Goal: Information Seeking & Learning: Find specific fact

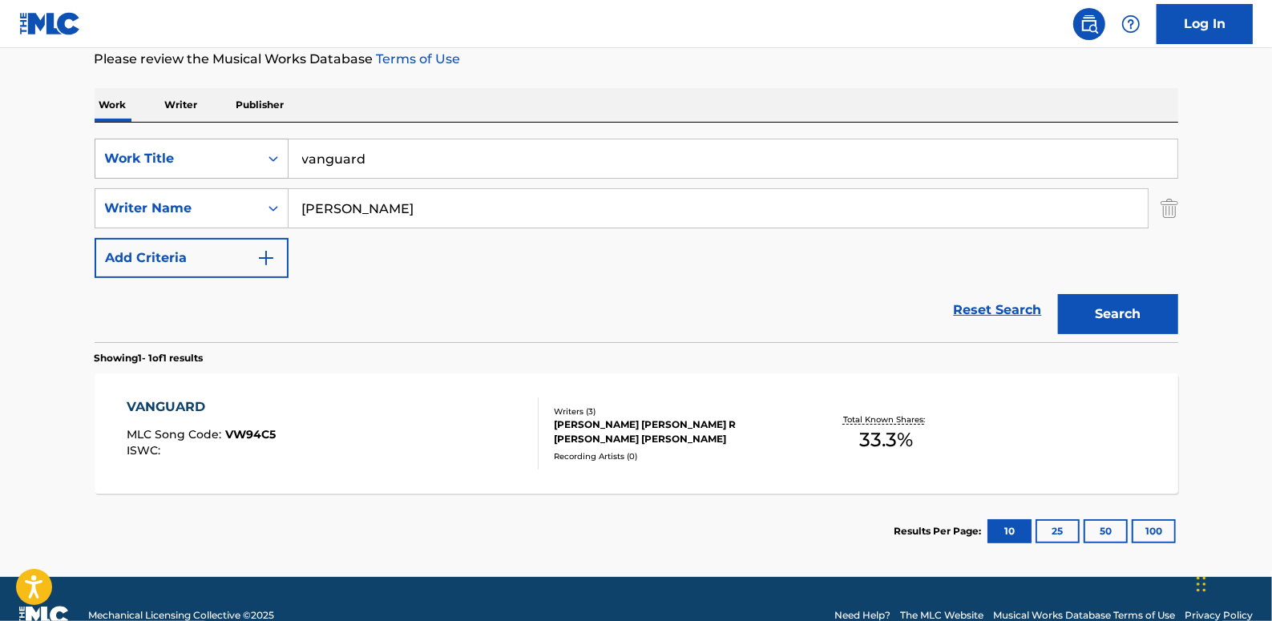
drag, startPoint x: 431, startPoint y: 154, endPoint x: 240, endPoint y: 152, distance: 190.8
click at [240, 152] on div "SearchWithCriteria89b58974-b7fc-4c3b-8f48-836f989d0028 Work Title vanguard" at bounding box center [637, 159] width 1084 height 40
paste input "TETHER"
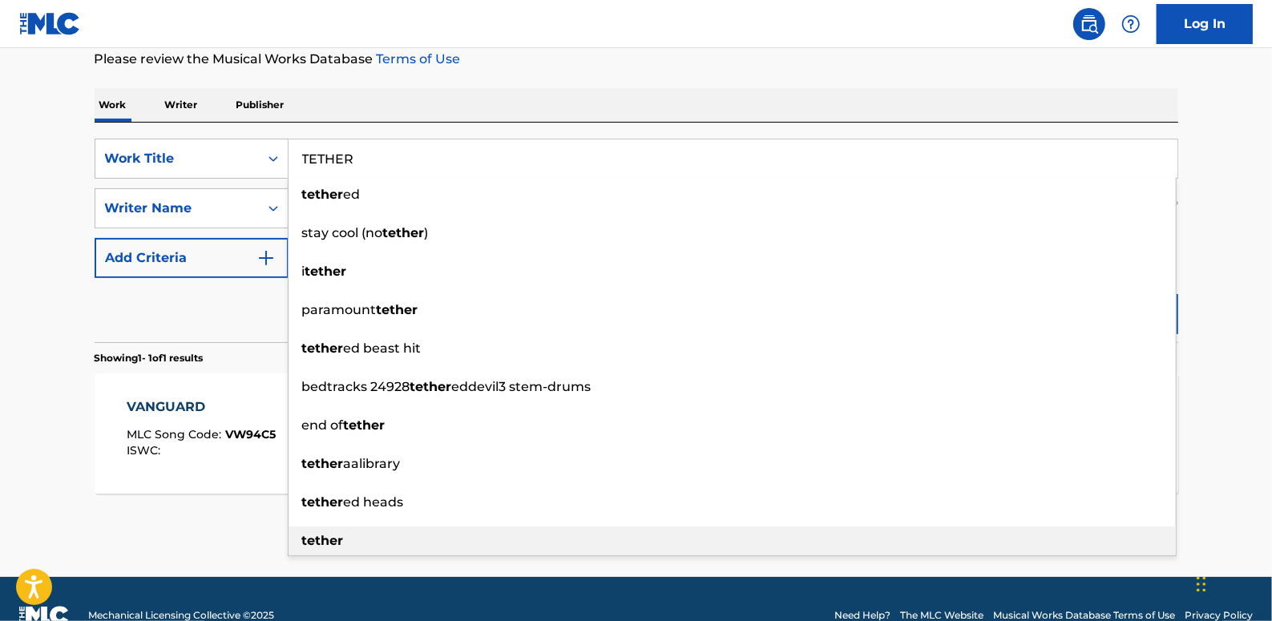
click at [329, 536] on strong "tether" at bounding box center [323, 540] width 42 height 15
type input "tether"
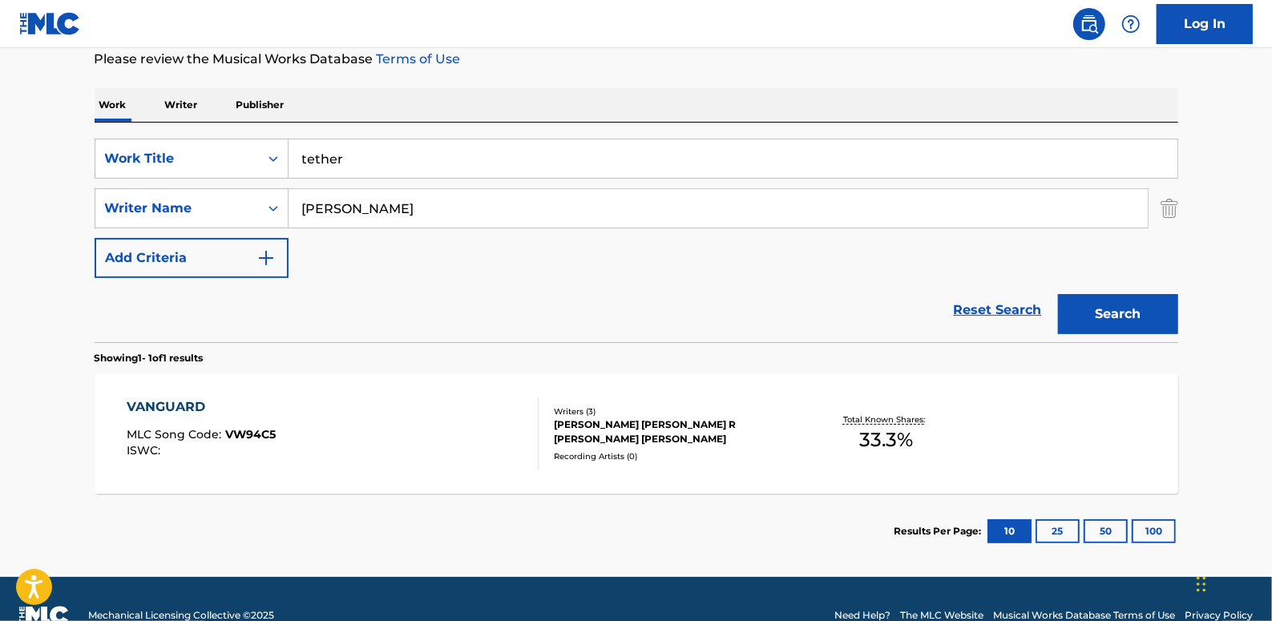
click at [1134, 315] on button "Search" at bounding box center [1118, 314] width 120 height 40
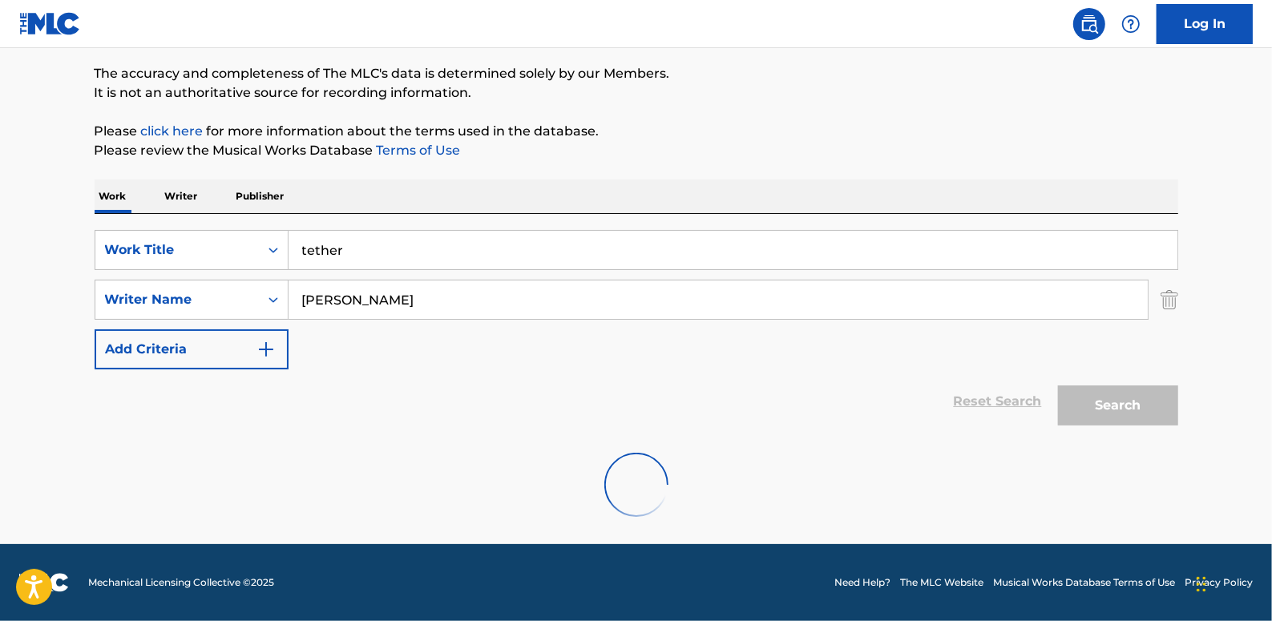
scroll to position [218, 0]
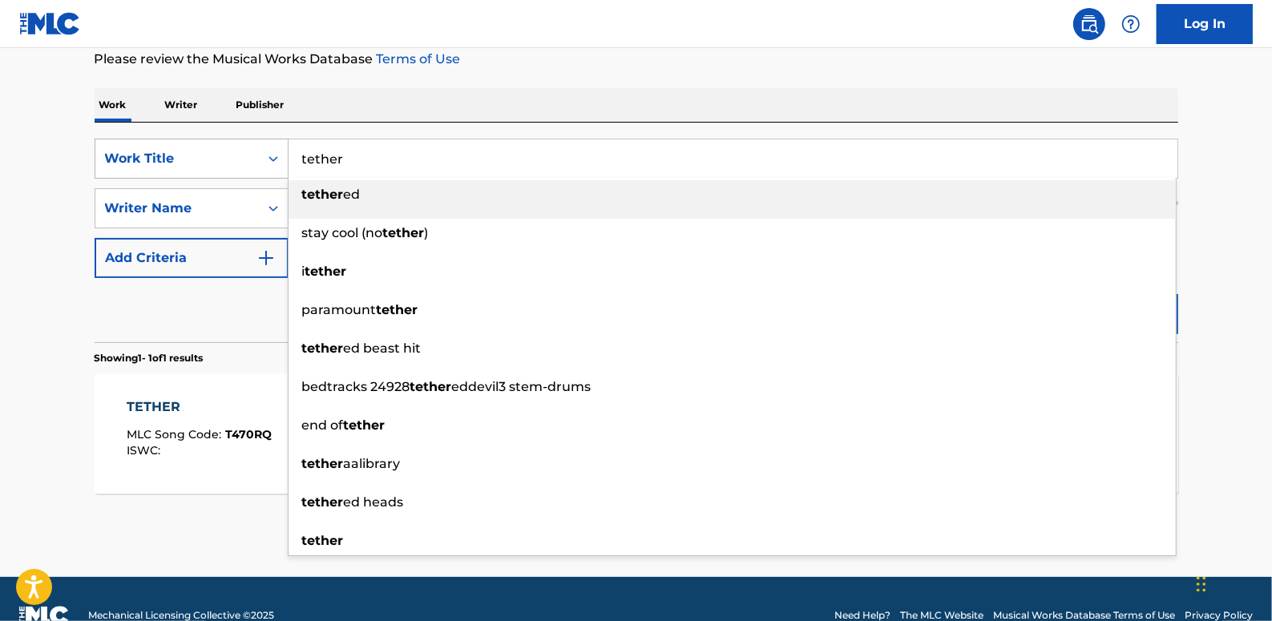
drag, startPoint x: 385, startPoint y: 152, endPoint x: 246, endPoint y: 156, distance: 138.7
click at [246, 156] on div "SearchWithCriteria89b58974-b7fc-4c3b-8f48-836f989d0028 Work Title tether tether…" at bounding box center [637, 159] width 1084 height 40
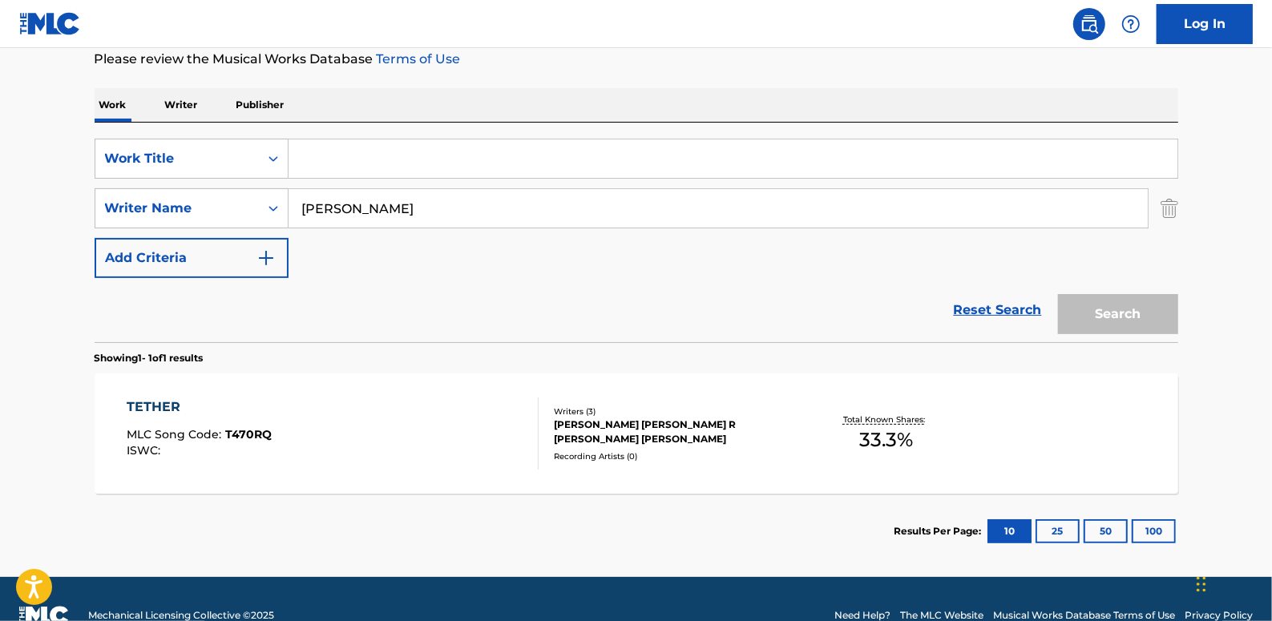
paste input "FOUNDRY"
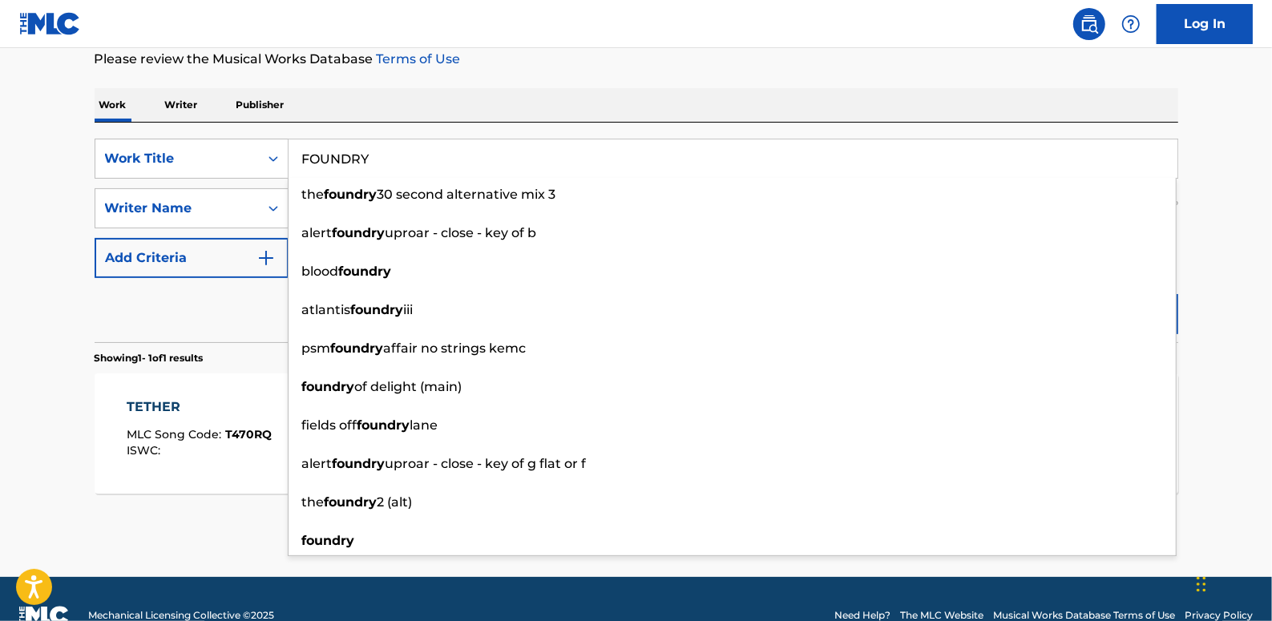
type input "FOUNDRY"
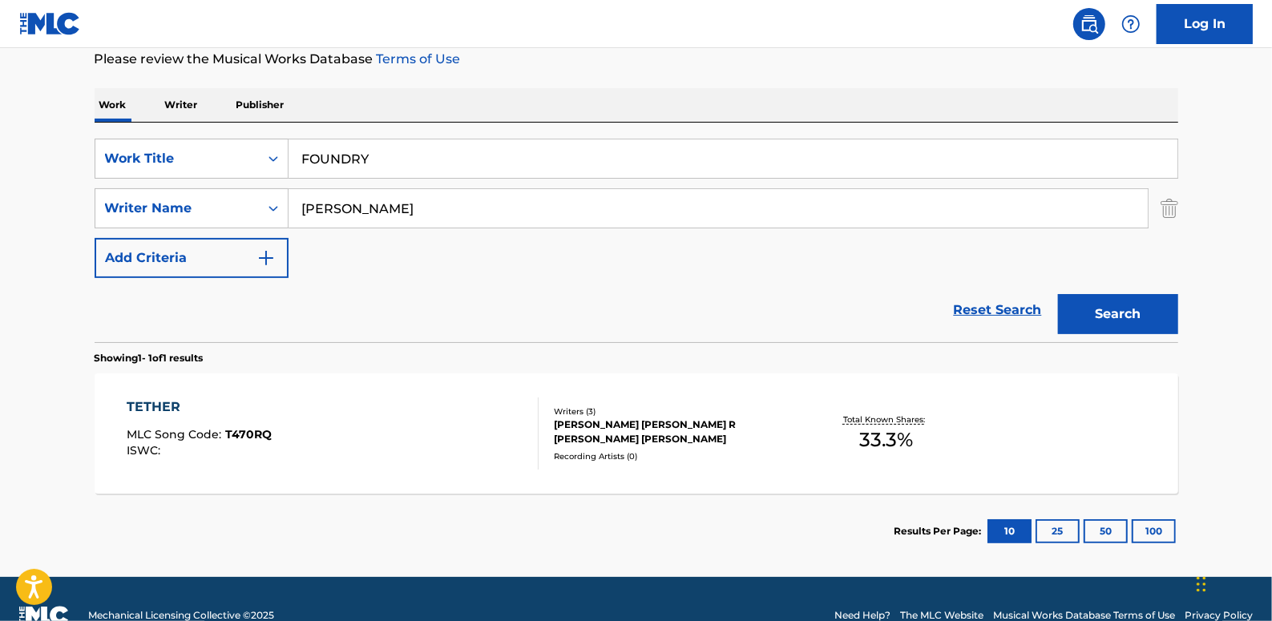
drag, startPoint x: 1226, startPoint y: 302, endPoint x: 1218, endPoint y: 303, distance: 8.1
click at [1226, 304] on main "The MLC Public Work Search The accuracy and completeness of The MLC's data is d…" at bounding box center [636, 203] width 1272 height 747
drag, startPoint x: 1154, startPoint y: 309, endPoint x: 1135, endPoint y: 313, distance: 19.8
click at [1149, 310] on button "Search" at bounding box center [1118, 314] width 120 height 40
drag, startPoint x: 394, startPoint y: 168, endPoint x: 231, endPoint y: 157, distance: 163.1
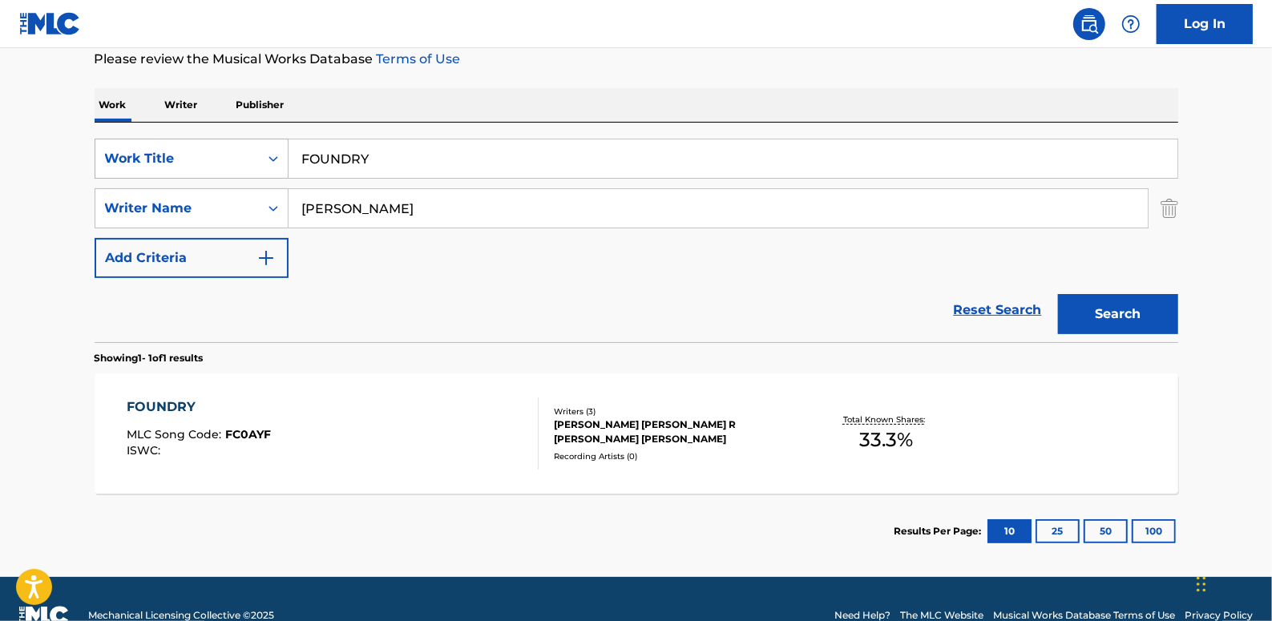
click at [231, 157] on div "SearchWithCriteria89b58974-b7fc-4c3b-8f48-836f989d0028 Work Title FOUNDRY" at bounding box center [637, 159] width 1084 height 40
paste input "DISTANCE"
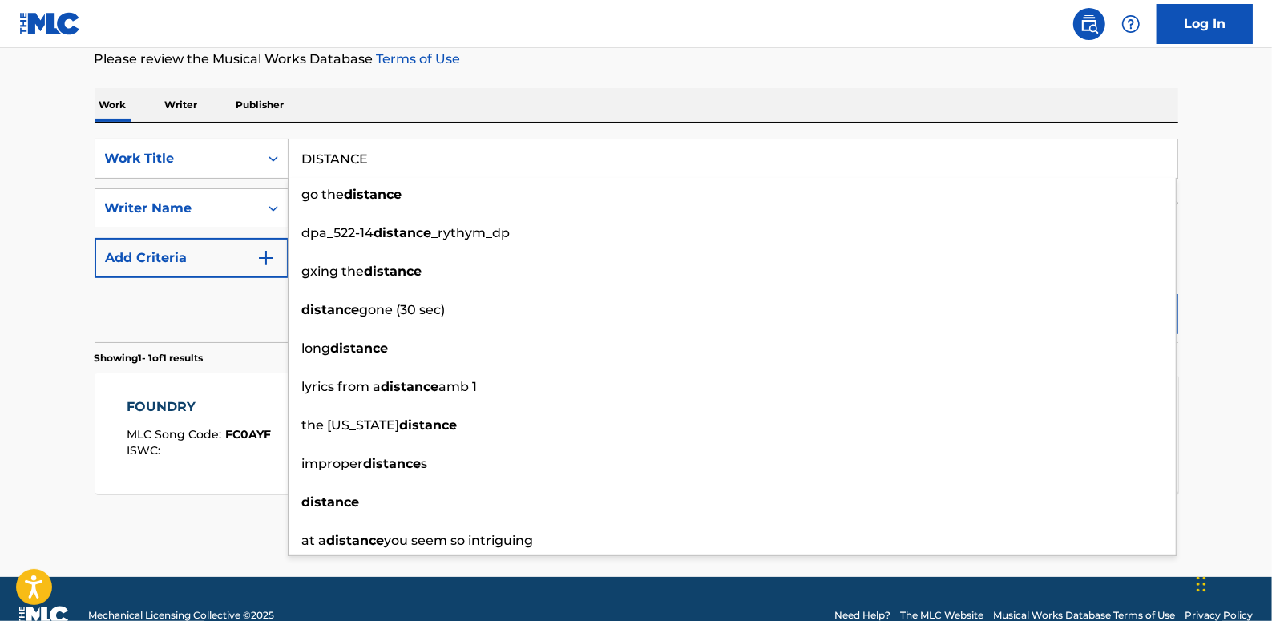
type input "DISTANCE"
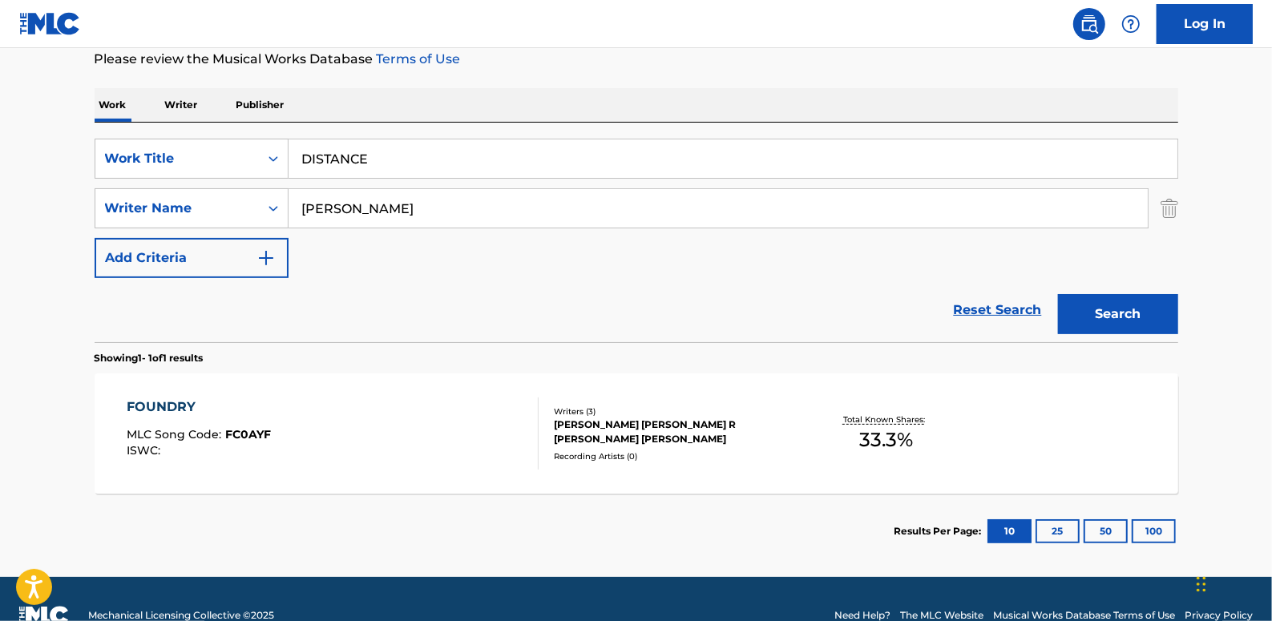
click at [994, 105] on div "Work Writer Publisher" at bounding box center [637, 105] width 1084 height 34
drag, startPoint x: 354, startPoint y: 208, endPoint x: 248, endPoint y: 200, distance: 106.2
click at [248, 200] on div "SearchWithCriteria7a1d23ae-71a5-48f0-8512-329118b4c04d Writer Name [PERSON_NAME]" at bounding box center [637, 208] width 1084 height 40
paste input "[PERSON_NAME]"
type input "[PERSON_NAME]"
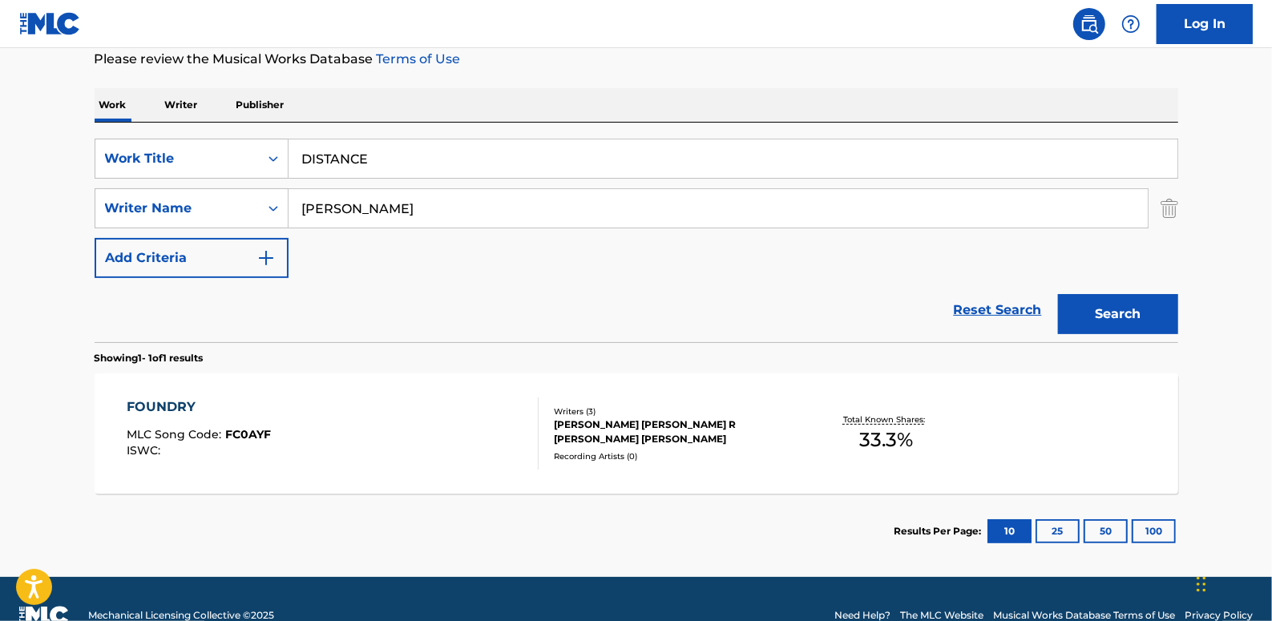
drag, startPoint x: 1097, startPoint y: 319, endPoint x: 1082, endPoint y: 318, distance: 14.5
click at [1099, 317] on button "Search" at bounding box center [1118, 314] width 120 height 40
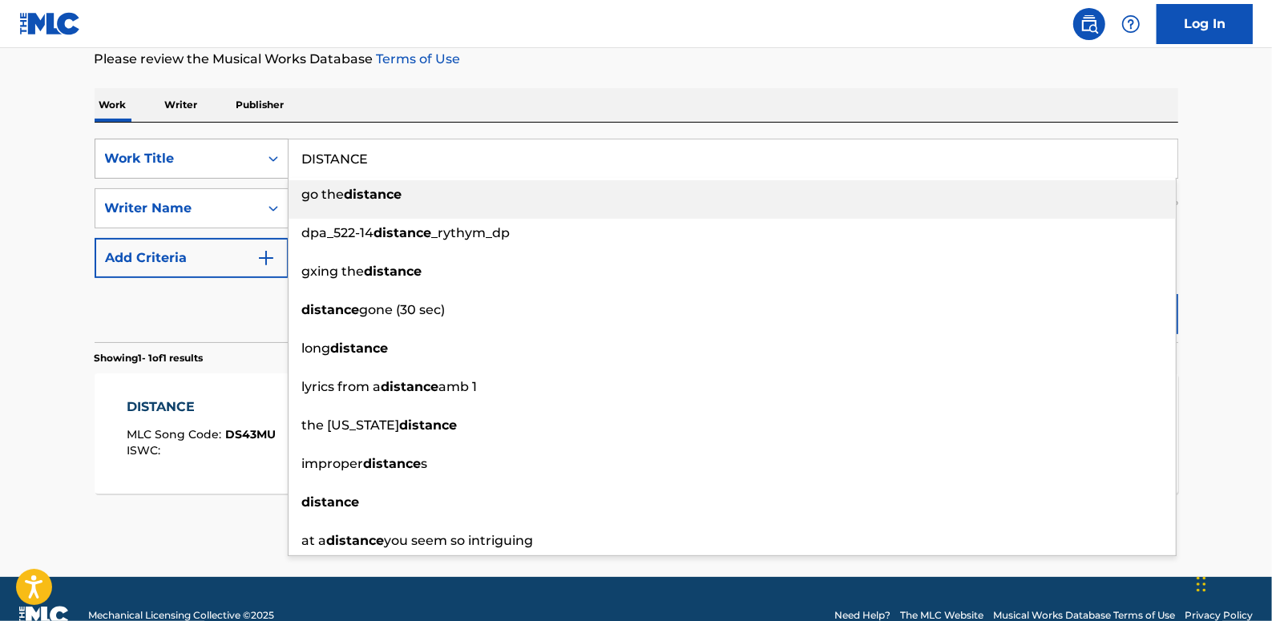
drag, startPoint x: 394, startPoint y: 152, endPoint x: 249, endPoint y: 149, distance: 145.1
click at [249, 149] on div "SearchWithCriteria89b58974-b7fc-4c3b-8f48-836f989d0028 Work Title DISTANCE go t…" at bounding box center [637, 159] width 1084 height 40
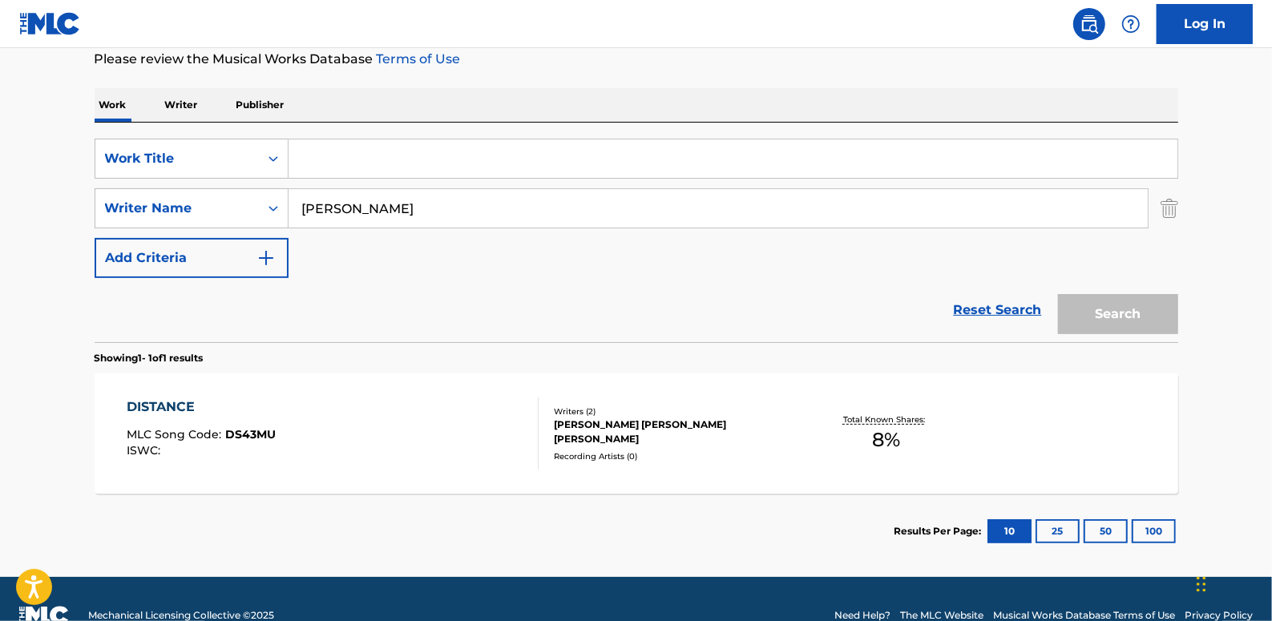
paste input "THE ARBOR"
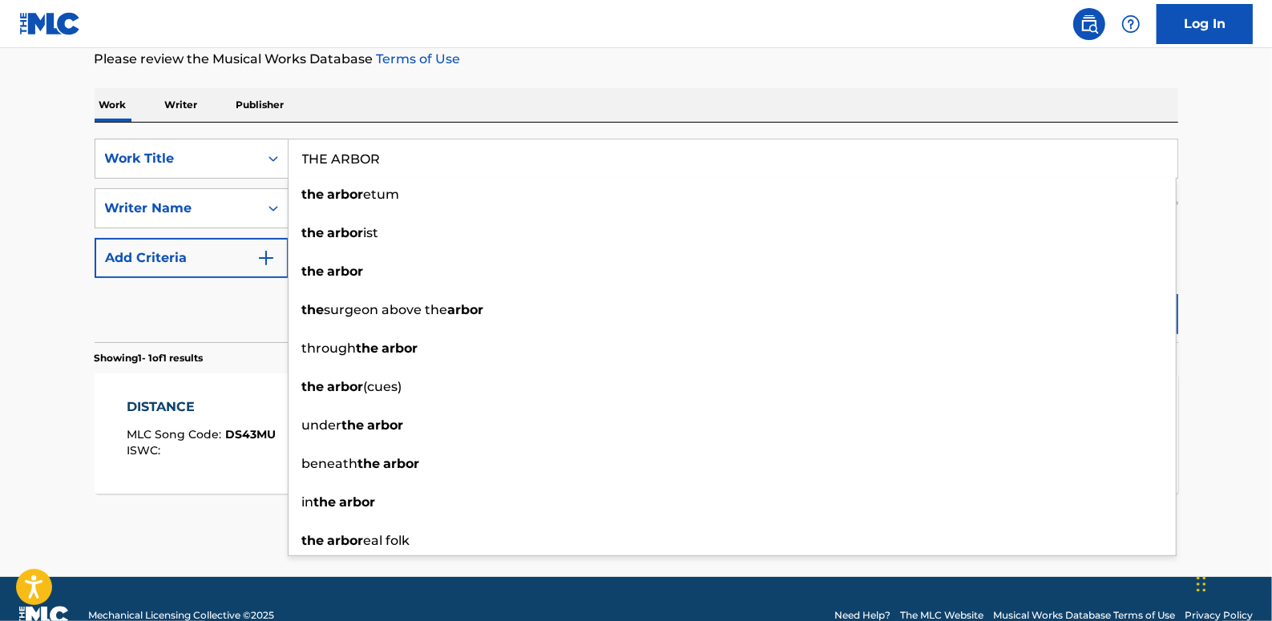
type input "THE ARBOR"
click at [731, 96] on div "Work Writer Publisher" at bounding box center [637, 105] width 1084 height 34
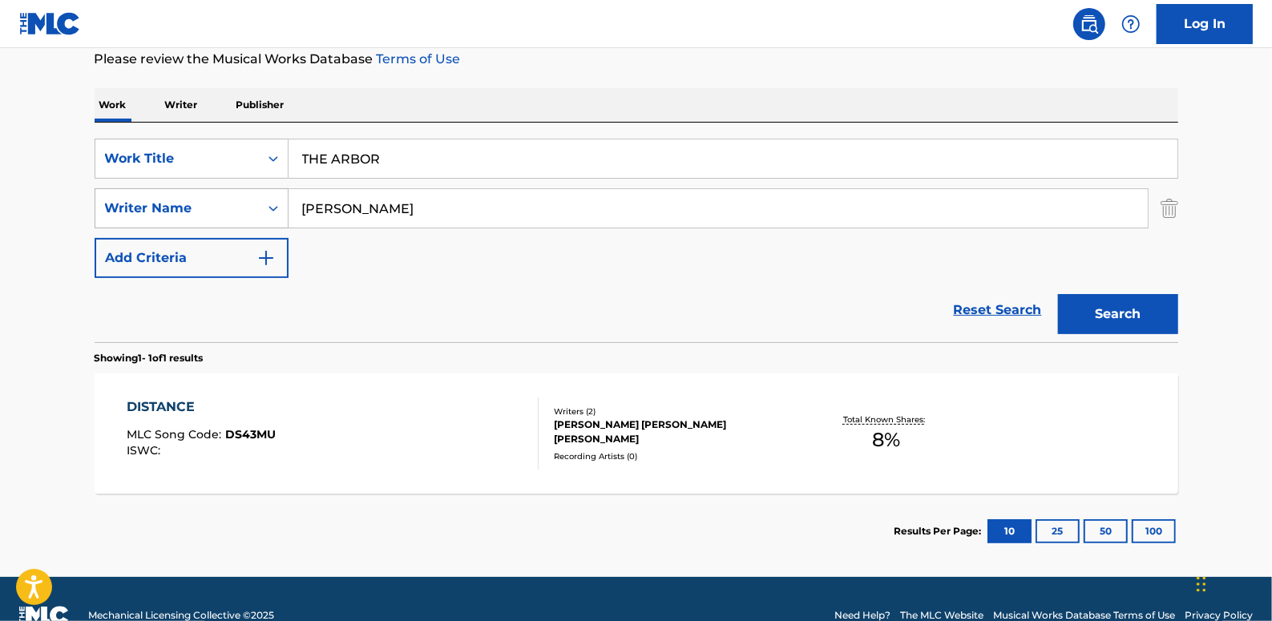
drag, startPoint x: 485, startPoint y: 208, endPoint x: 247, endPoint y: 193, distance: 238.5
click at [247, 193] on div "SearchWithCriteria7a1d23ae-71a5-48f0-8512-329118b4c04d Writer Name [PERSON_NAME]" at bounding box center [637, 208] width 1084 height 40
paste input "[PERSON_NAME]"
type input "[PERSON_NAME]"
click at [1141, 310] on button "Search" at bounding box center [1118, 314] width 120 height 40
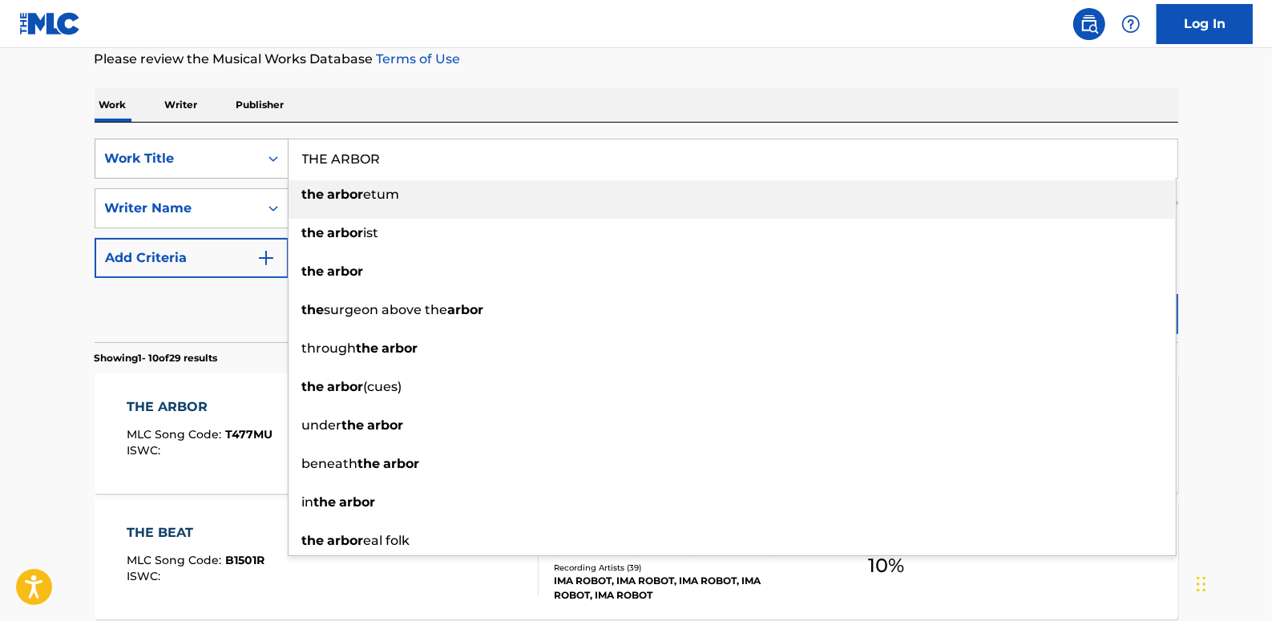
drag, startPoint x: 432, startPoint y: 143, endPoint x: 275, endPoint y: 144, distance: 157.1
click at [275, 144] on div "SearchWithCriteria89b58974-b7fc-4c3b-8f48-836f989d0028 Work Title THE ARBOR the…" at bounding box center [637, 159] width 1084 height 40
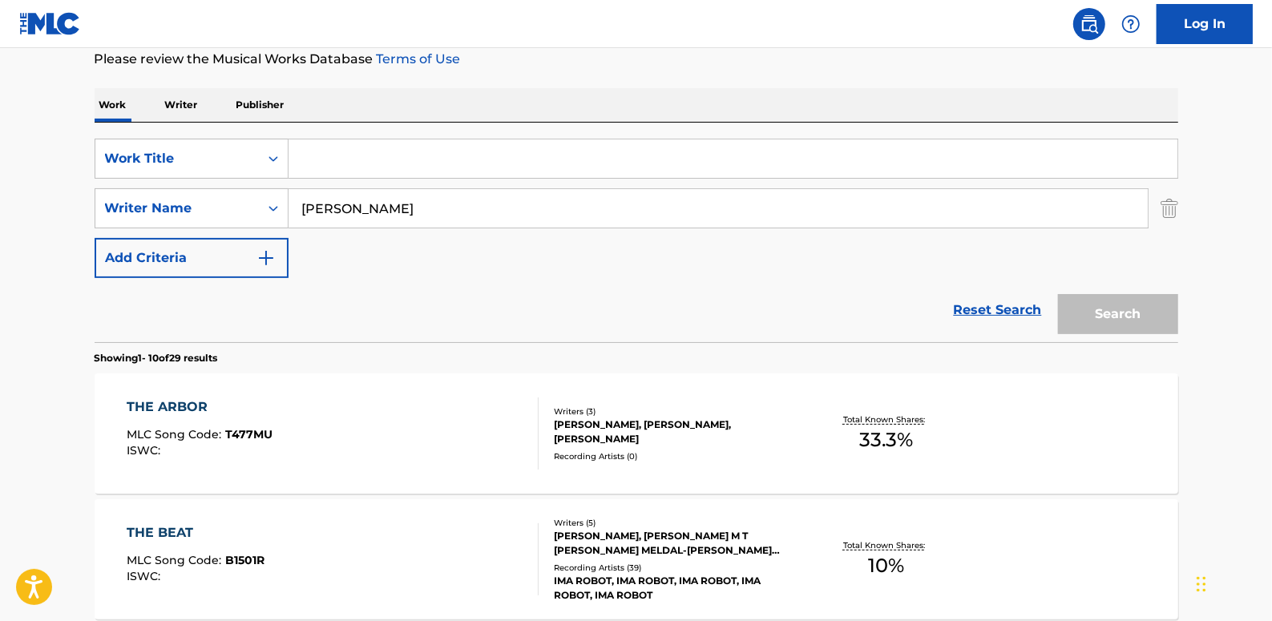
paste input "PULSE"
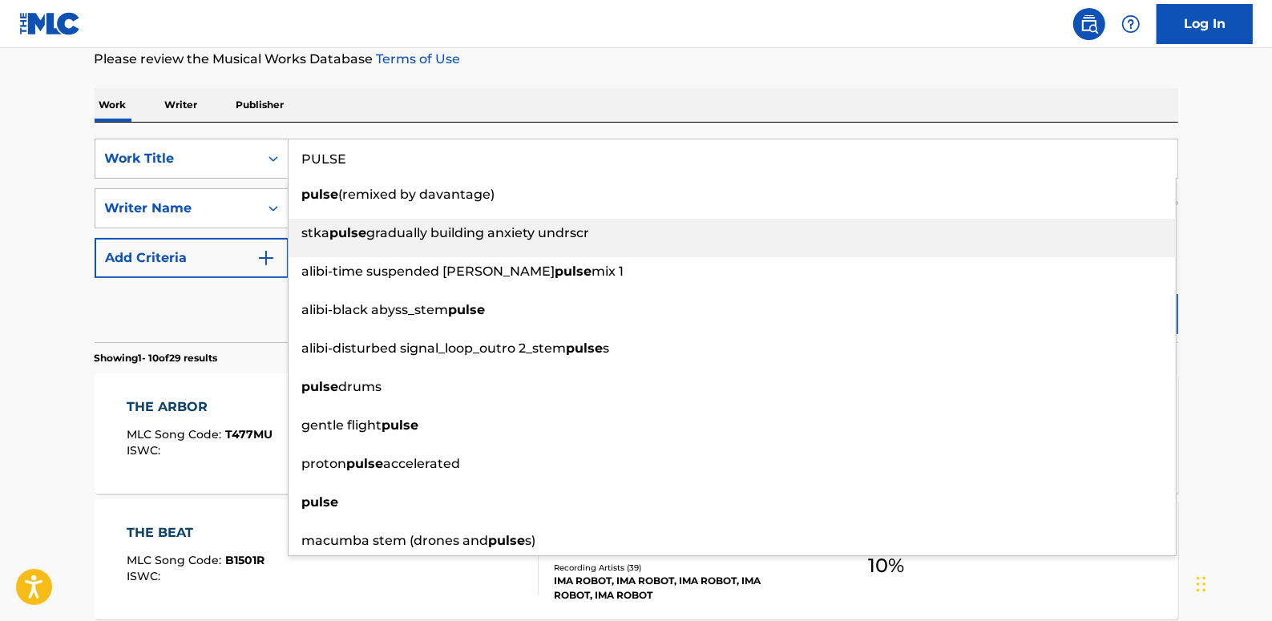
type input "PULSE"
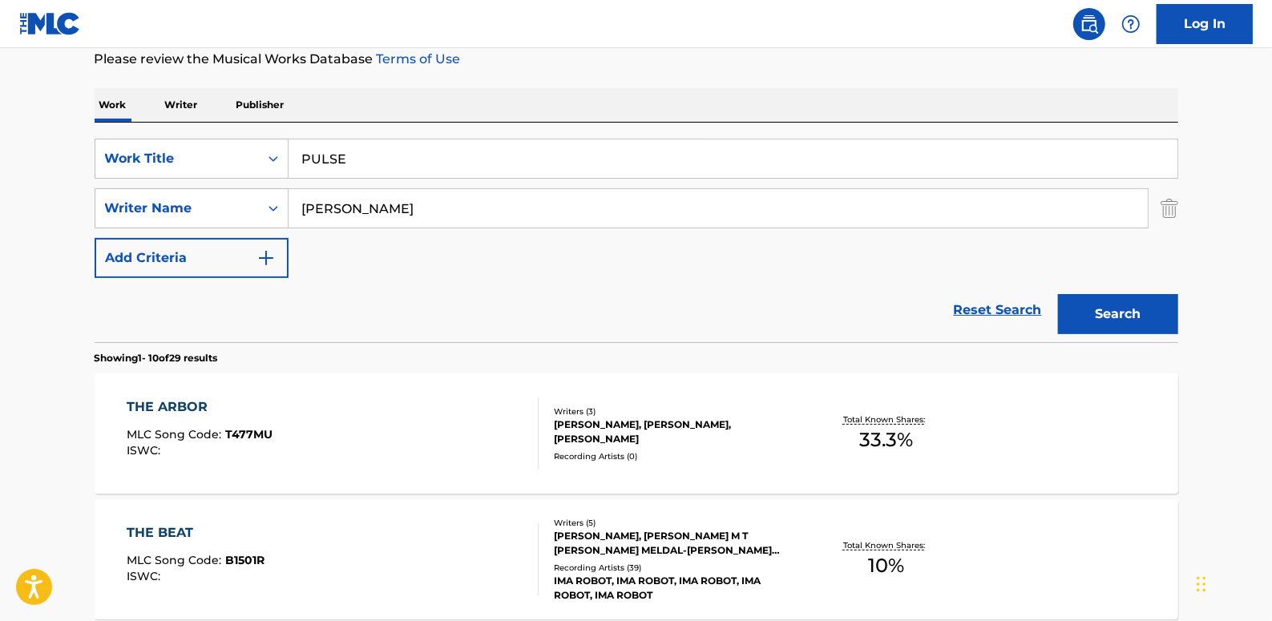
drag, startPoint x: 1219, startPoint y: 216, endPoint x: 1209, endPoint y: 240, distance: 26.2
click at [1130, 321] on button "Search" at bounding box center [1118, 314] width 120 height 40
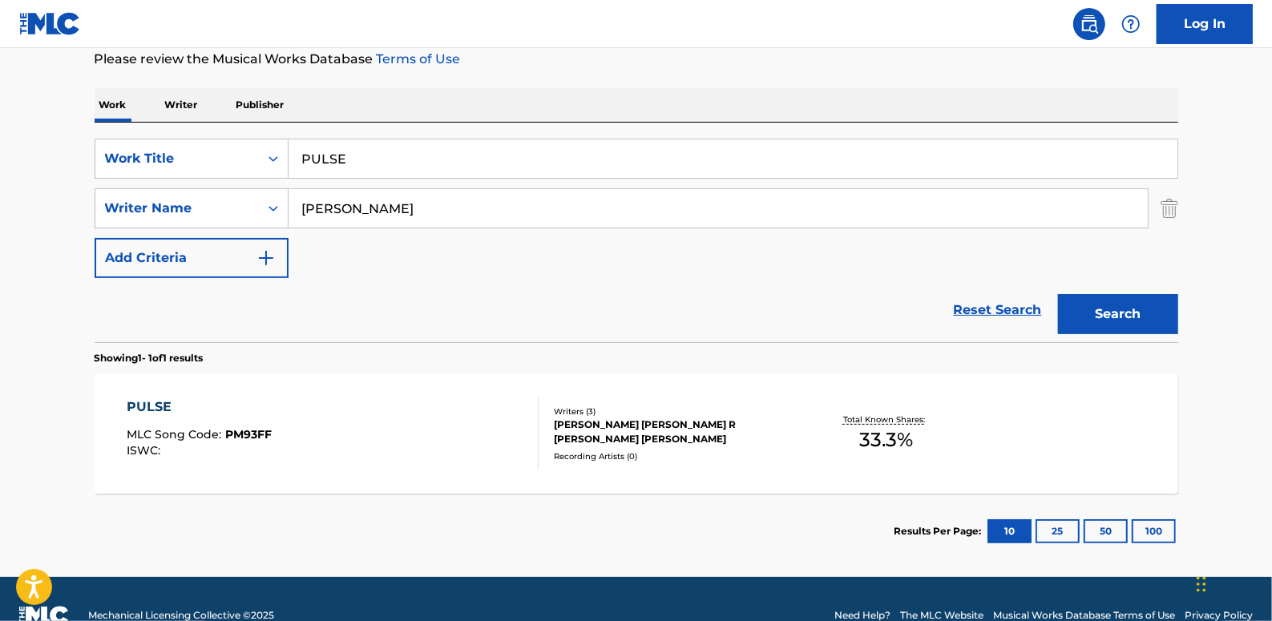
drag, startPoint x: 986, startPoint y: 310, endPoint x: 962, endPoint y: 307, distance: 24.3
click at [986, 310] on link "Reset Search" at bounding box center [998, 310] width 104 height 35
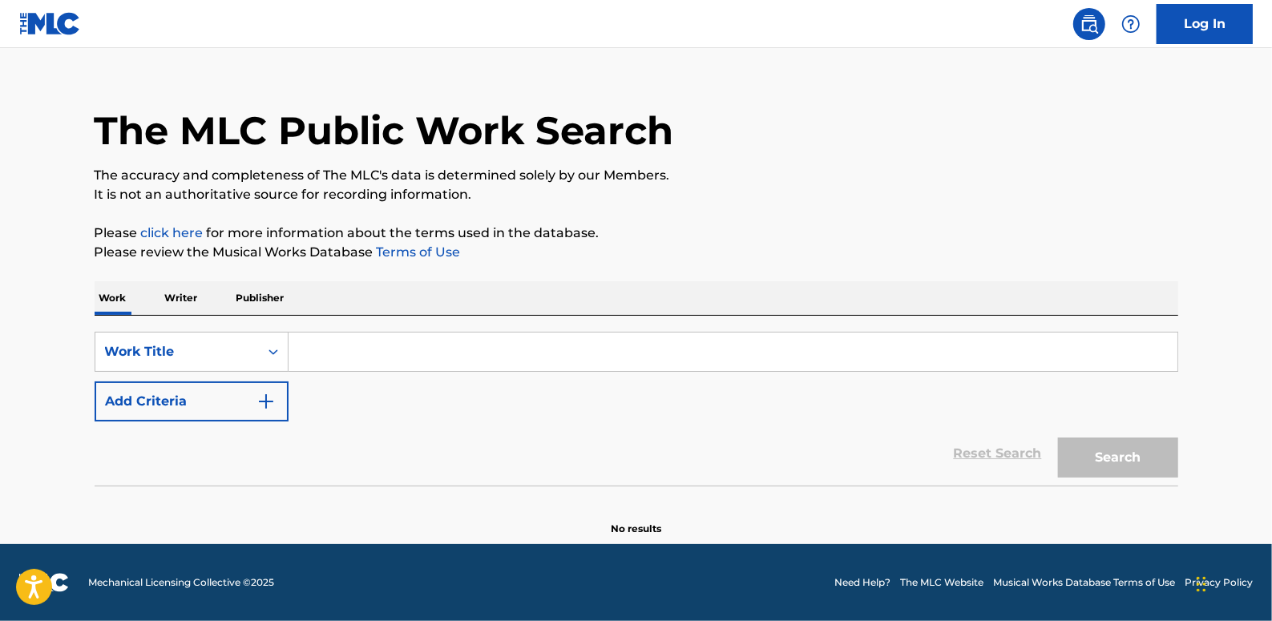
scroll to position [0, 0]
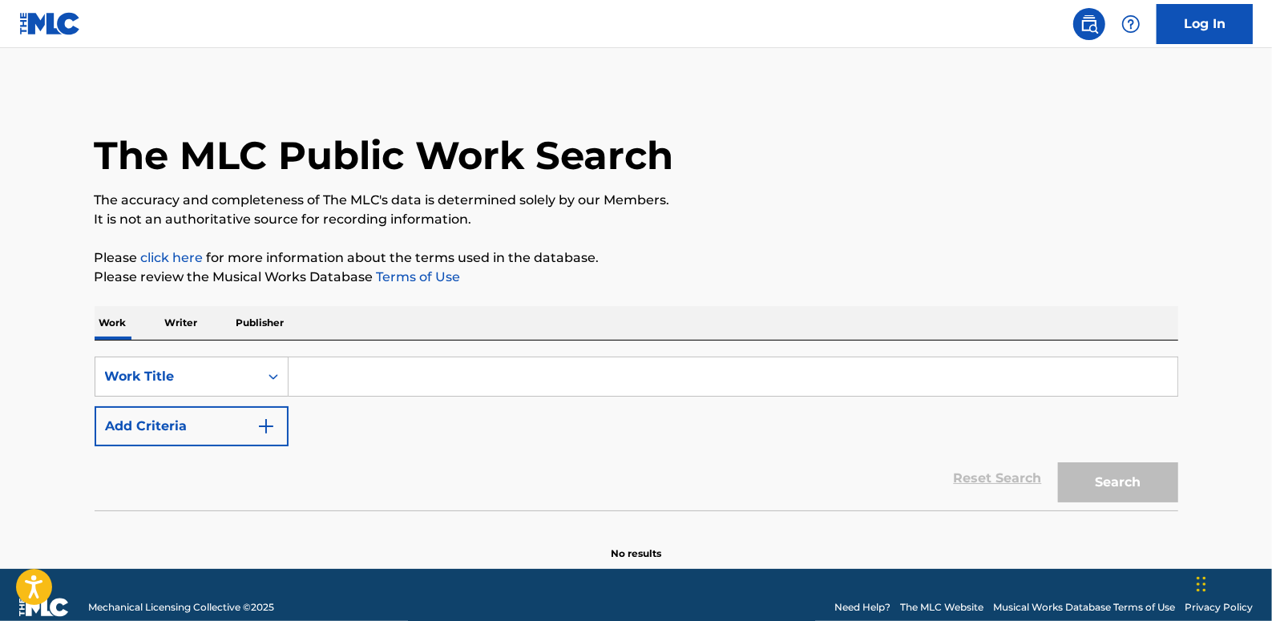
paste input "INFINITY"
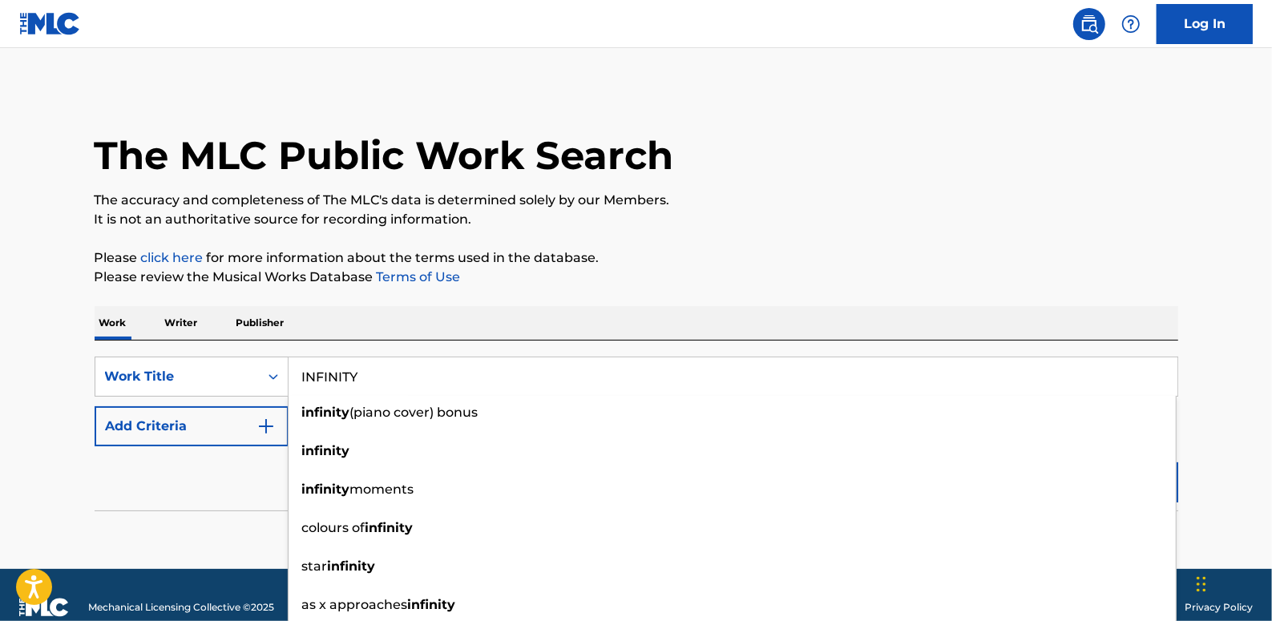
type input "INFINITY"
click at [206, 423] on button "Add Criteria" at bounding box center [192, 426] width 194 height 40
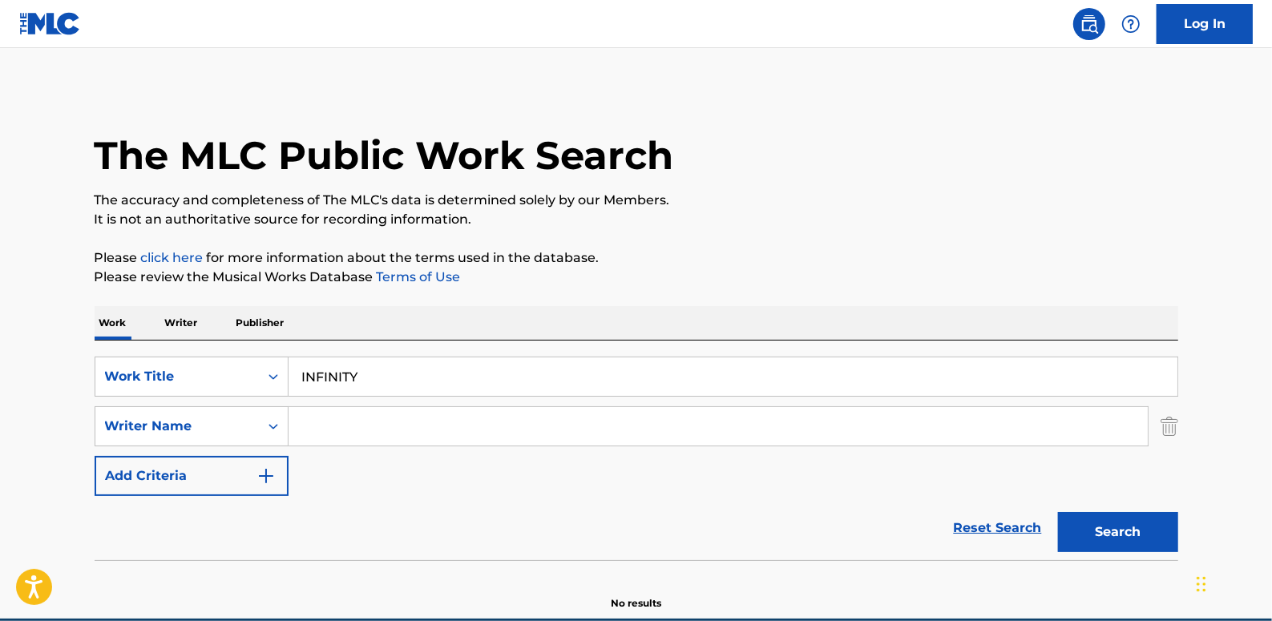
click at [329, 417] on input "Search Form" at bounding box center [718, 426] width 859 height 38
paste input "[PERSON_NAME]"
type input "[PERSON_NAME]"
click at [1139, 531] on button "Search" at bounding box center [1118, 532] width 120 height 40
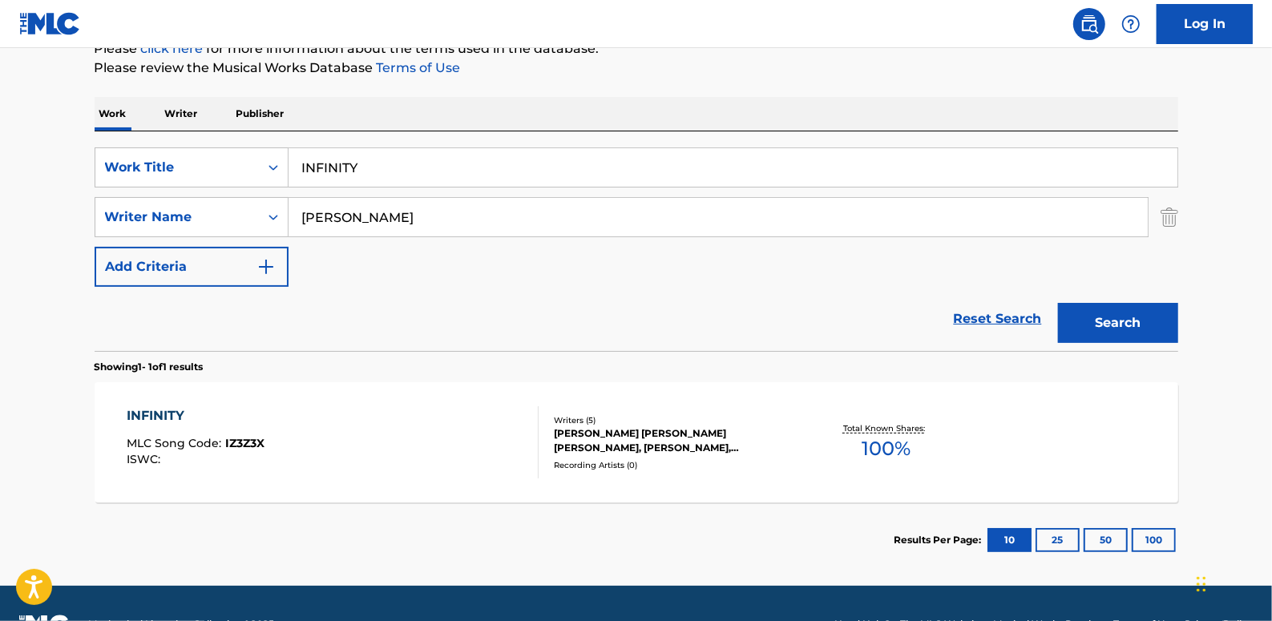
scroll to position [218, 0]
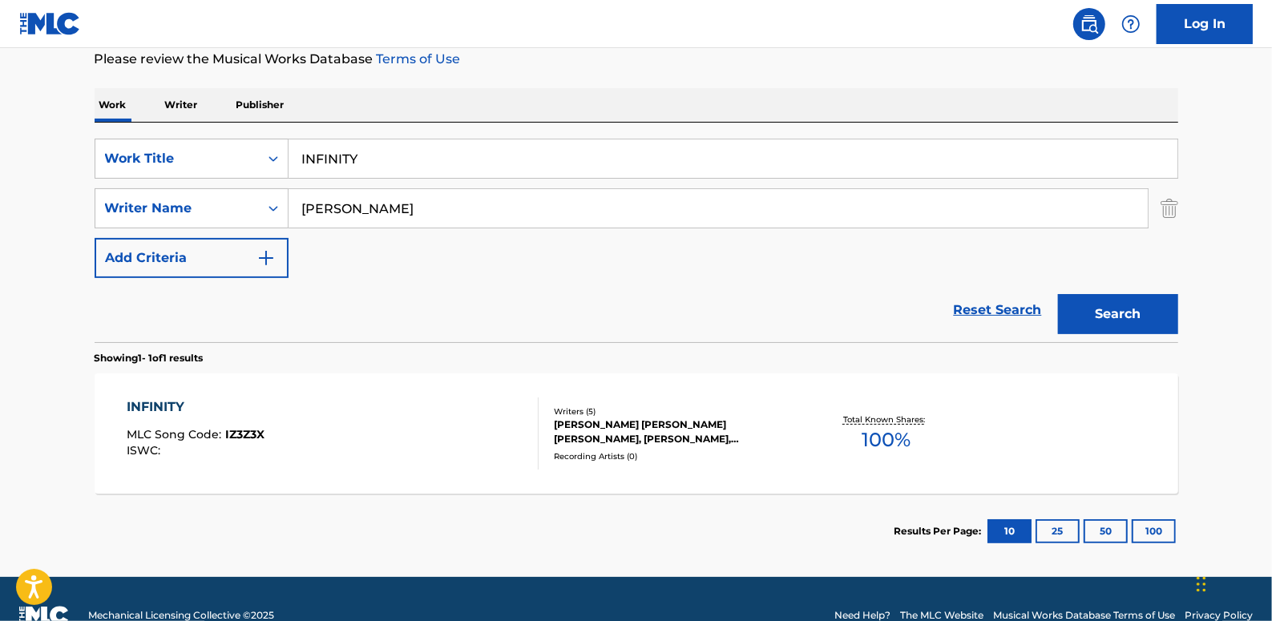
click at [993, 309] on link "Reset Search" at bounding box center [998, 310] width 104 height 35
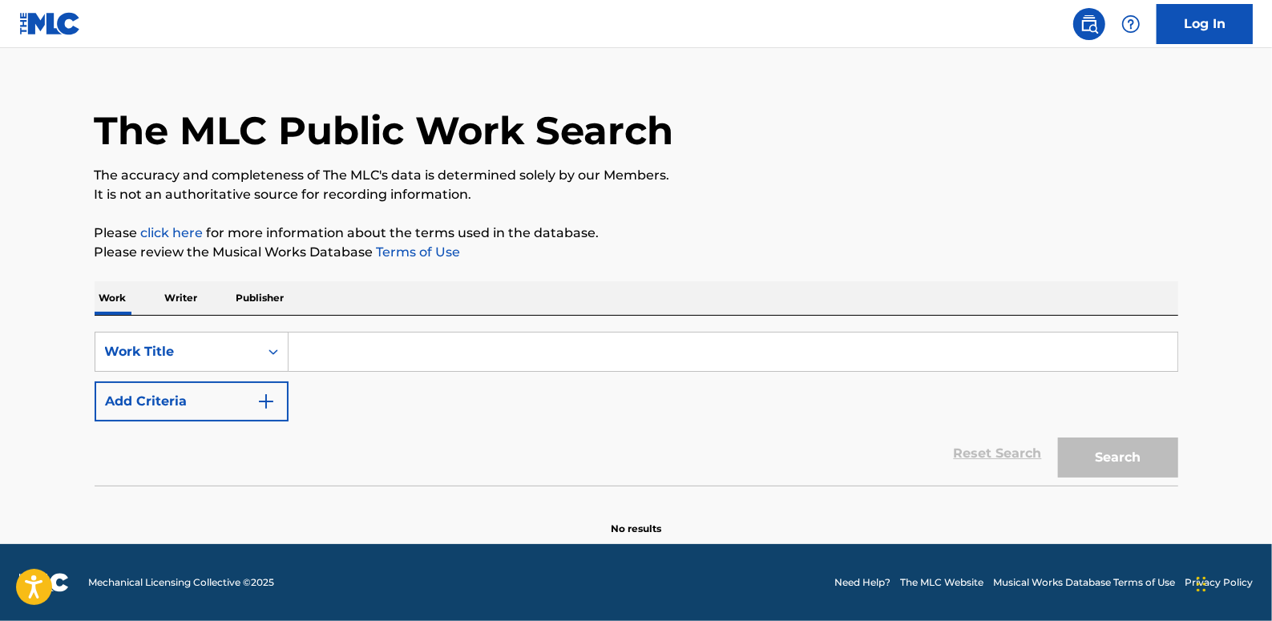
scroll to position [0, 0]
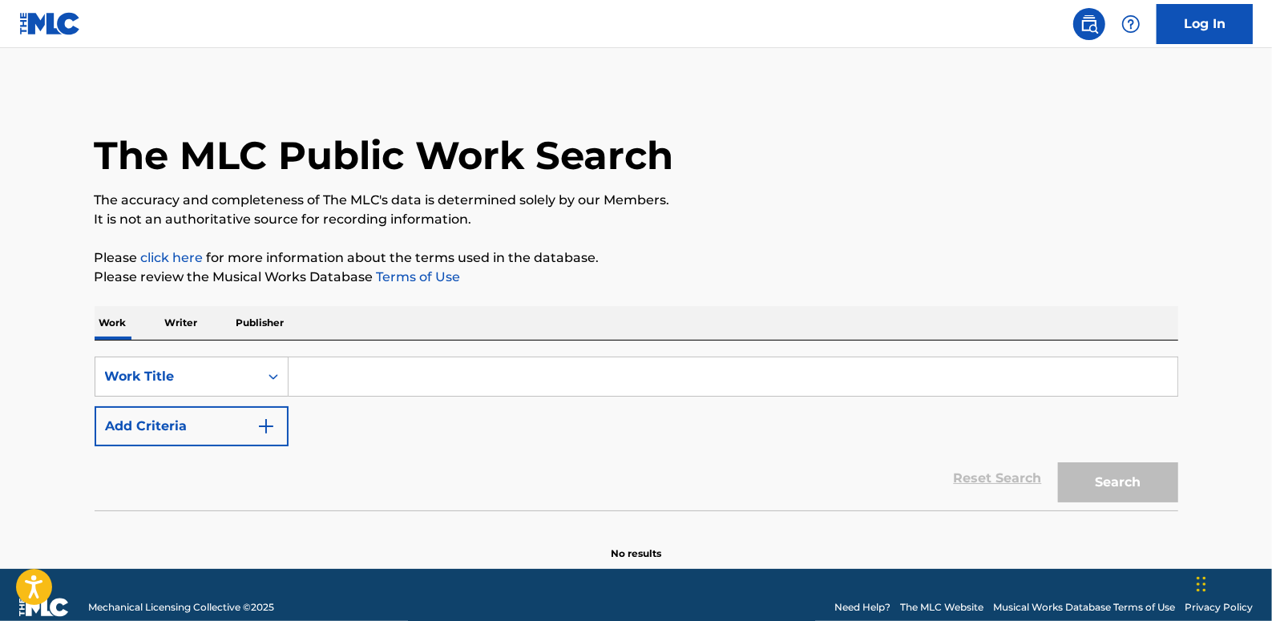
paste input "COMITY"
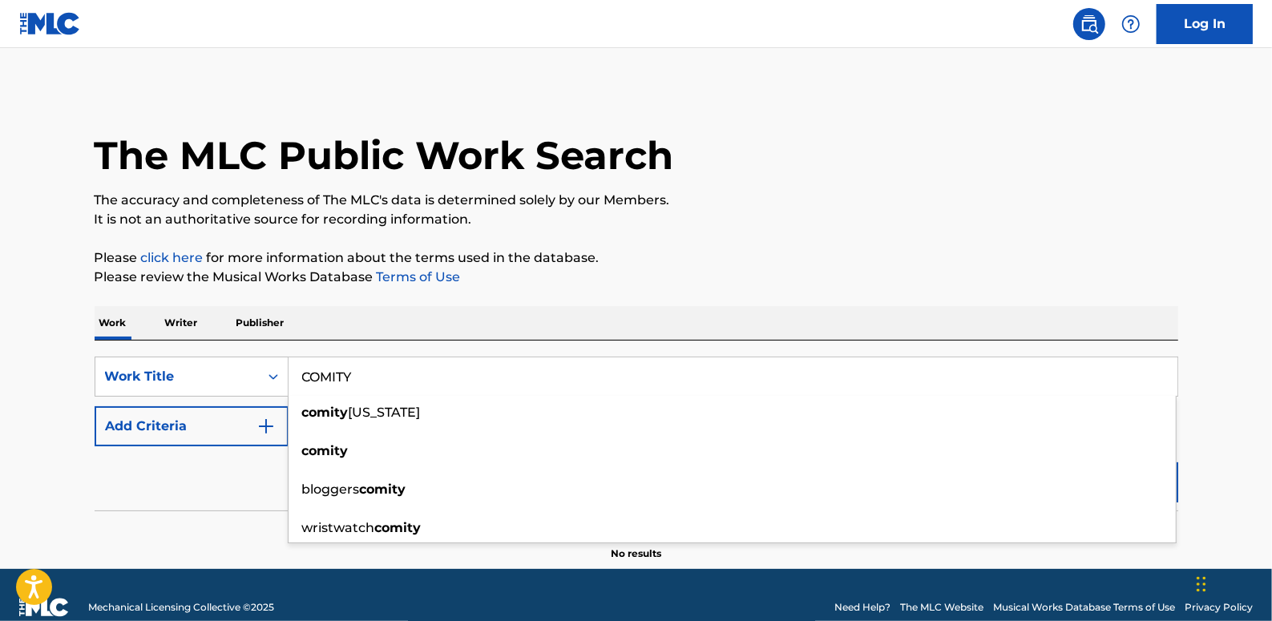
type input "COMITY"
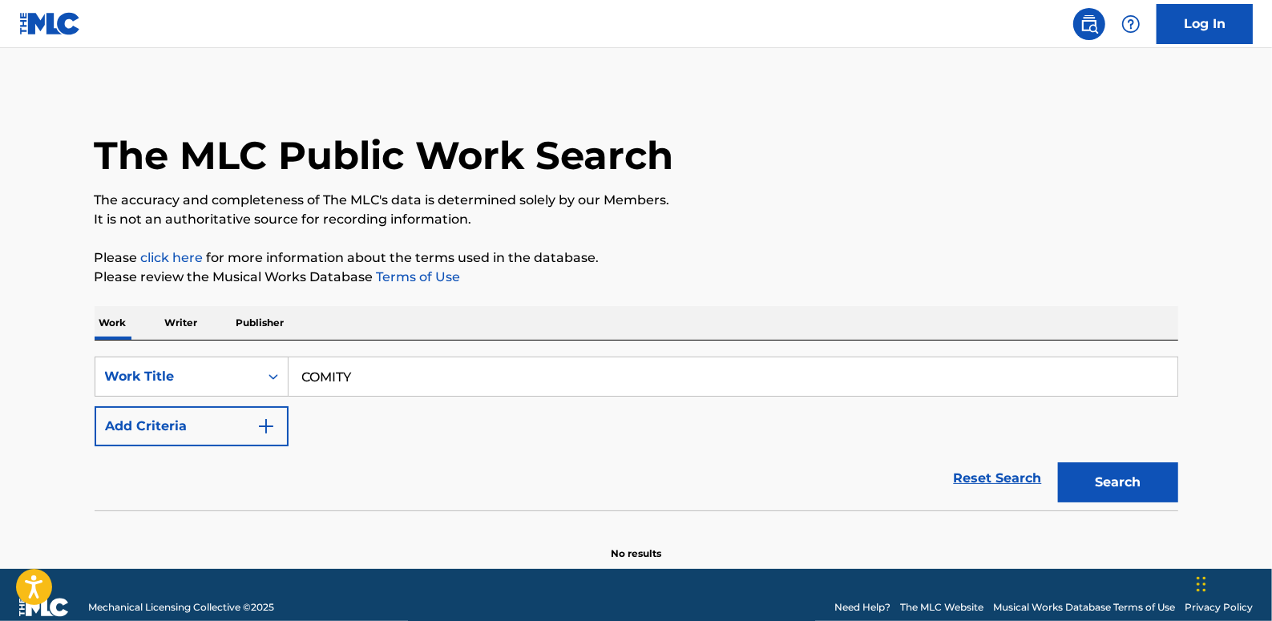
click at [794, 239] on div "The MLC Public Work Search The accuracy and completeness of The MLC's data is d…" at bounding box center [636, 324] width 1122 height 473
click at [243, 430] on button "Add Criteria" at bounding box center [192, 426] width 194 height 40
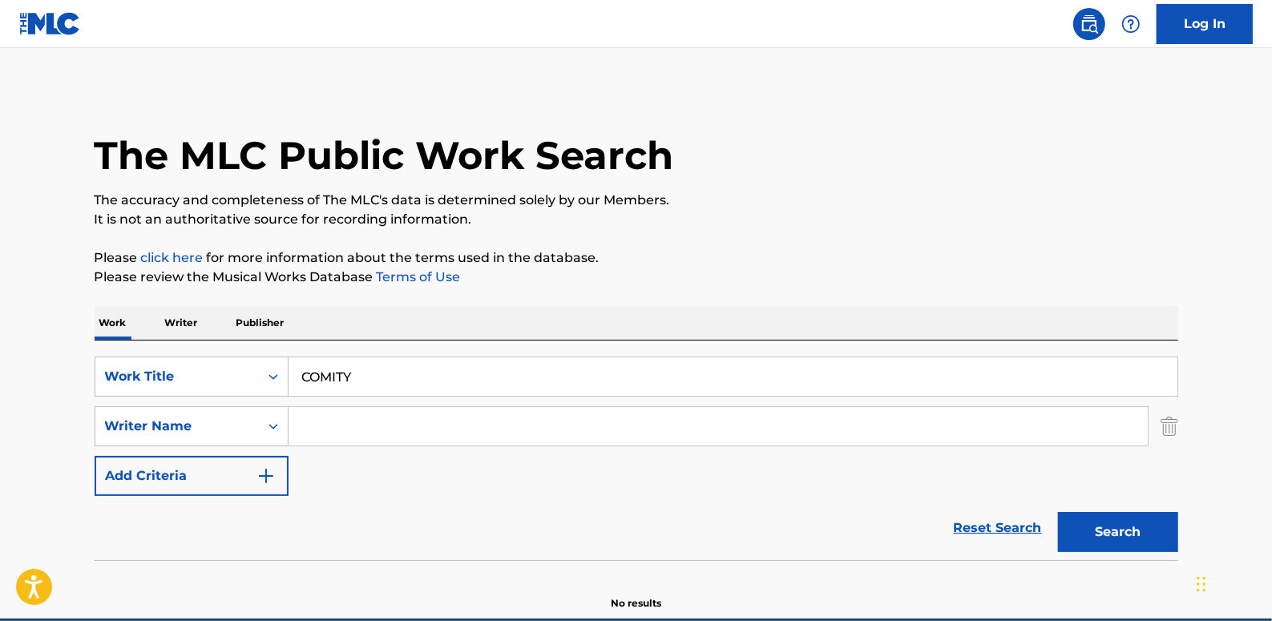
click at [310, 413] on input "Search Form" at bounding box center [718, 426] width 859 height 38
type input "[PERSON_NAME]"
click at [1140, 535] on button "Search" at bounding box center [1118, 532] width 120 height 40
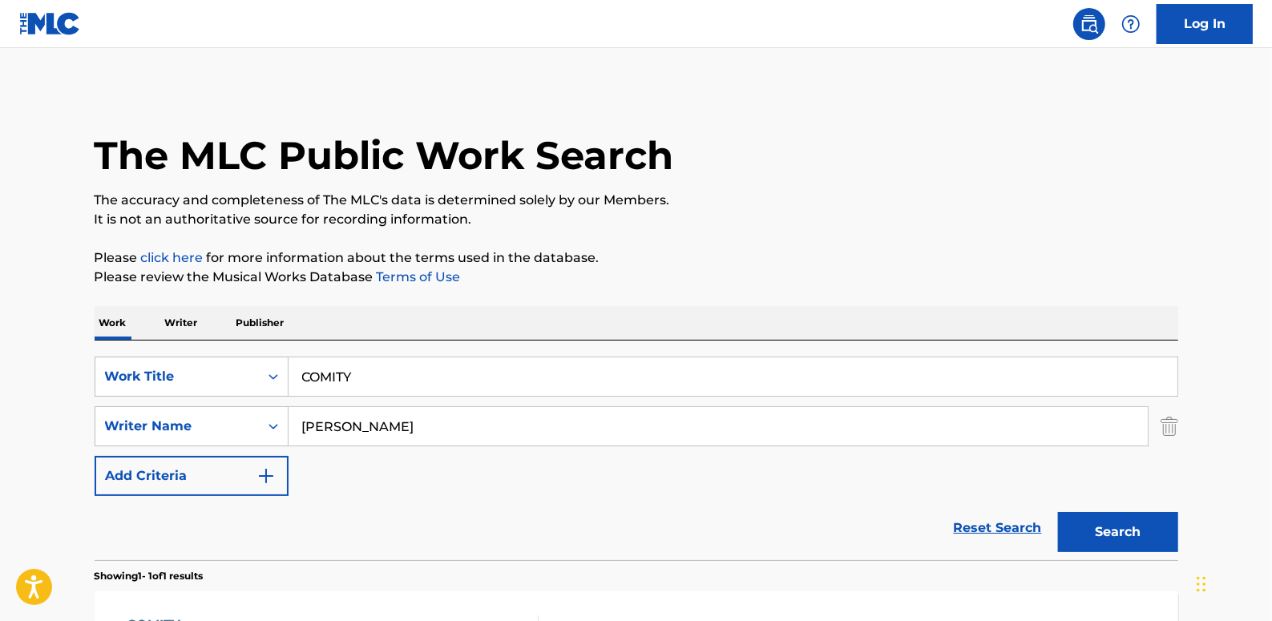
scroll to position [145, 0]
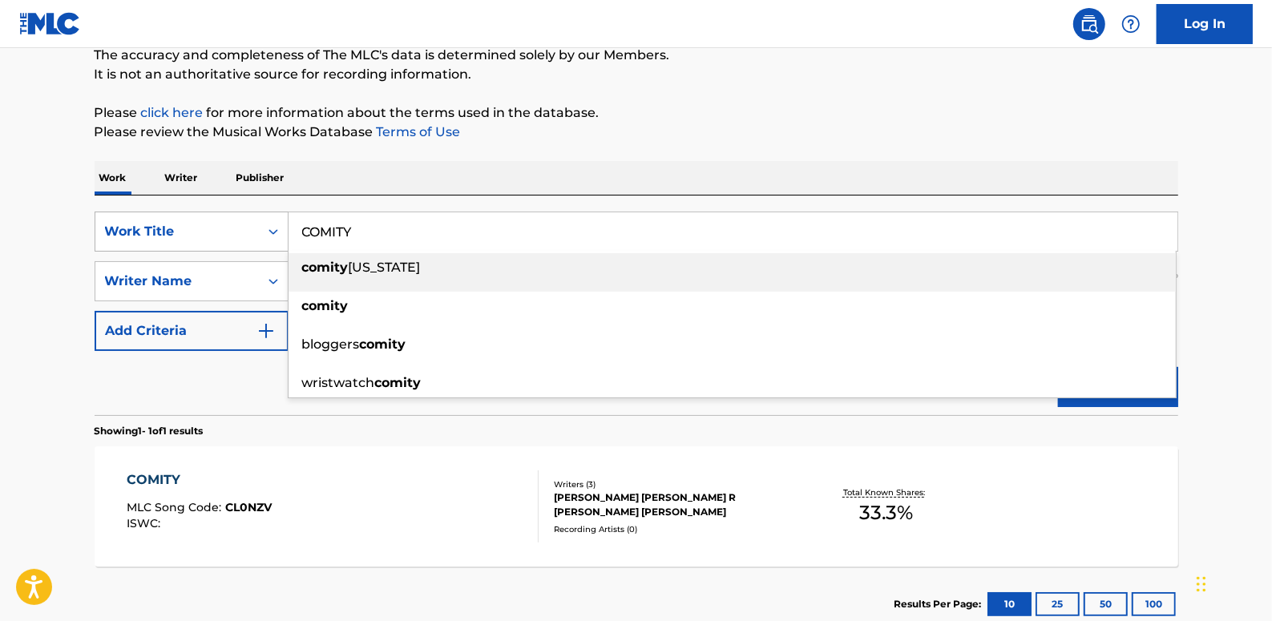
drag, startPoint x: 379, startPoint y: 233, endPoint x: 283, endPoint y: 224, distance: 96.6
click at [283, 224] on div "SearchWithCriteria89b58974-b7fc-4c3b-8f48-836f989d0028 Work Title COMITY comity…" at bounding box center [637, 232] width 1084 height 40
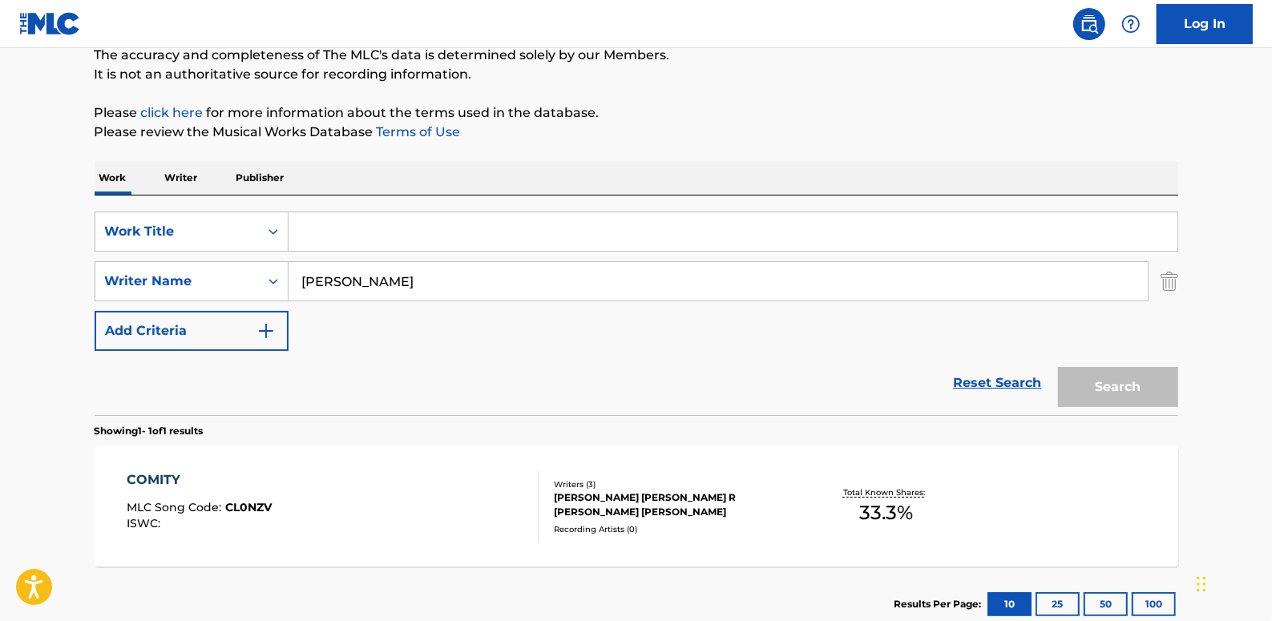
paste input "[PERSON_NAME]'S DREAM"
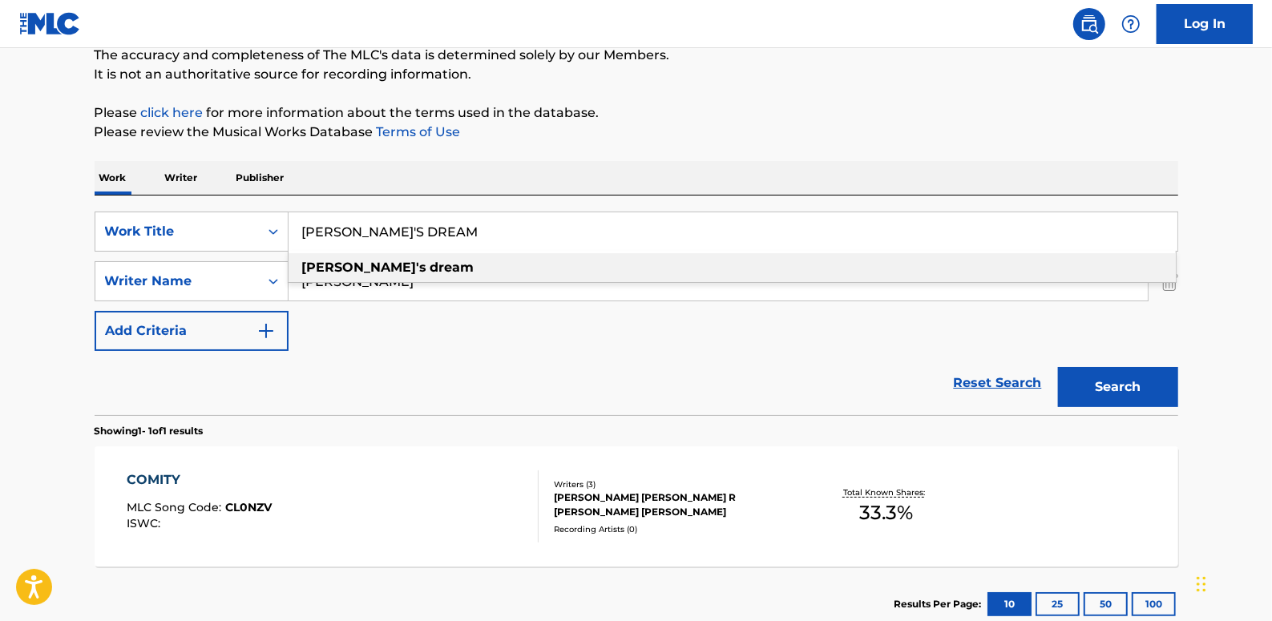
click at [642, 263] on div "[PERSON_NAME]'s dream" at bounding box center [732, 267] width 887 height 29
type input "[PERSON_NAME]'s dream"
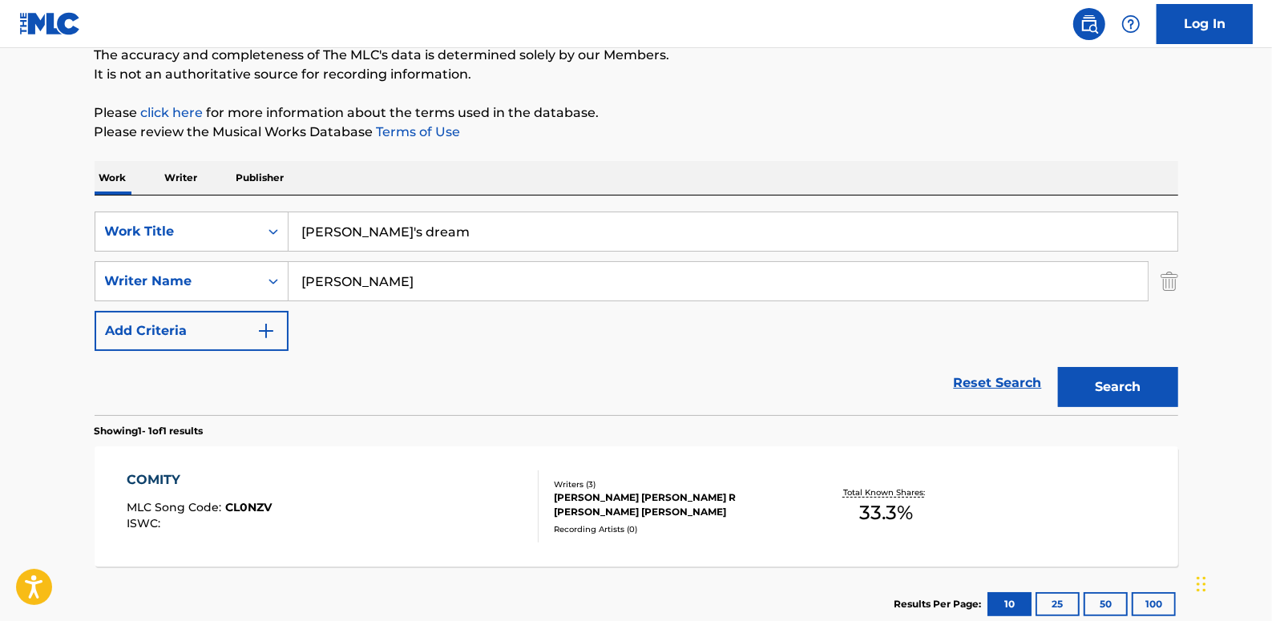
click at [1109, 381] on button "Search" at bounding box center [1118, 387] width 120 height 40
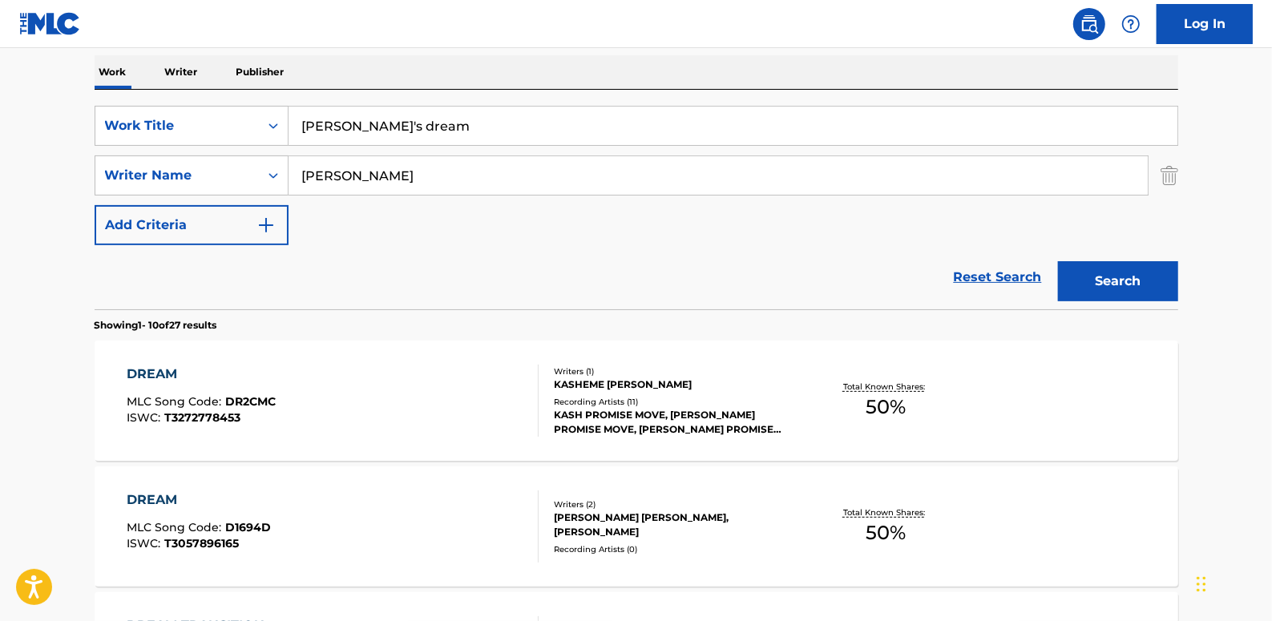
scroll to position [291, 0]
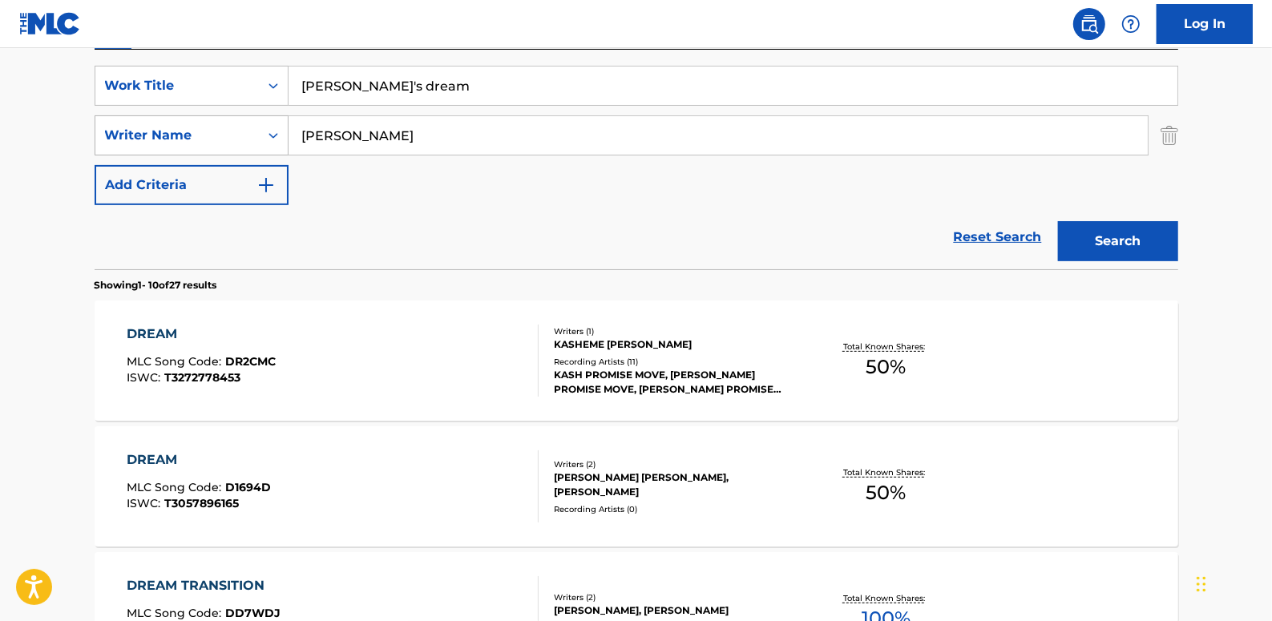
drag, startPoint x: 397, startPoint y: 147, endPoint x: 215, endPoint y: 144, distance: 182.0
click at [215, 144] on div "SearchWithCriteria7a1d23ae-71a5-48f0-8512-329118b4c04d Writer Name [PERSON_NAME]" at bounding box center [637, 135] width 1084 height 40
paste input "[PERSON_NAME]"
type input "[PERSON_NAME]"
click at [1122, 236] on button "Search" at bounding box center [1118, 241] width 120 height 40
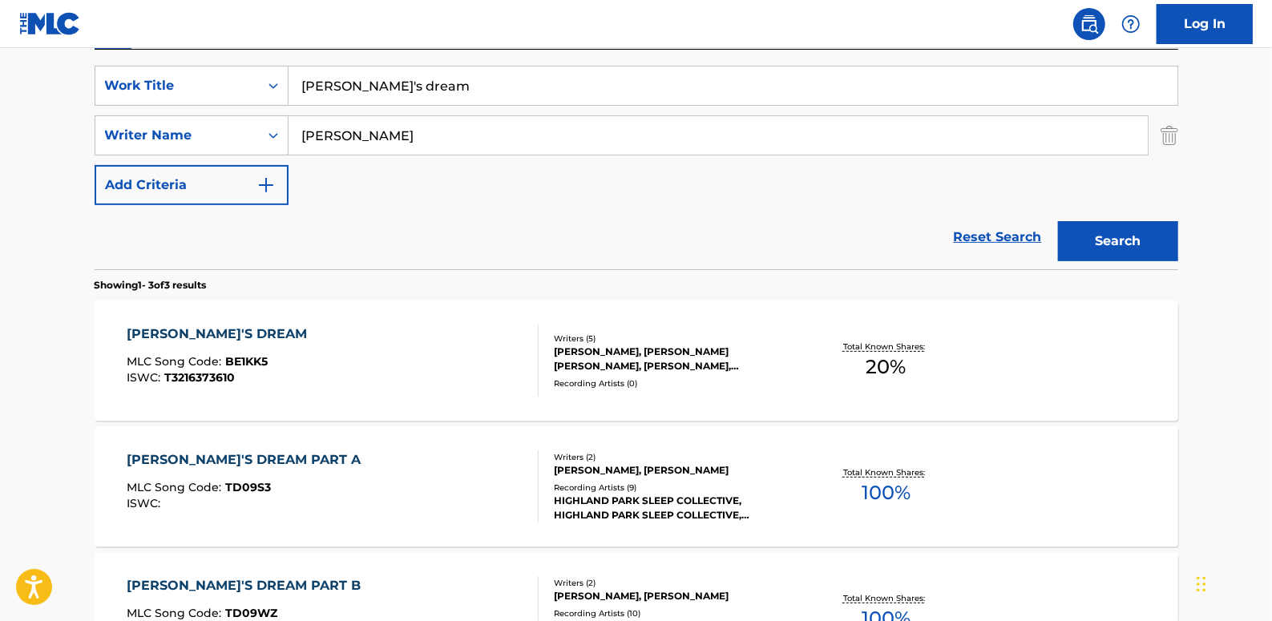
click at [489, 328] on div "[PERSON_NAME]'S DREAM MLC Song Code : BE1KK5 ISWC : T3216373610" at bounding box center [333, 361] width 412 height 72
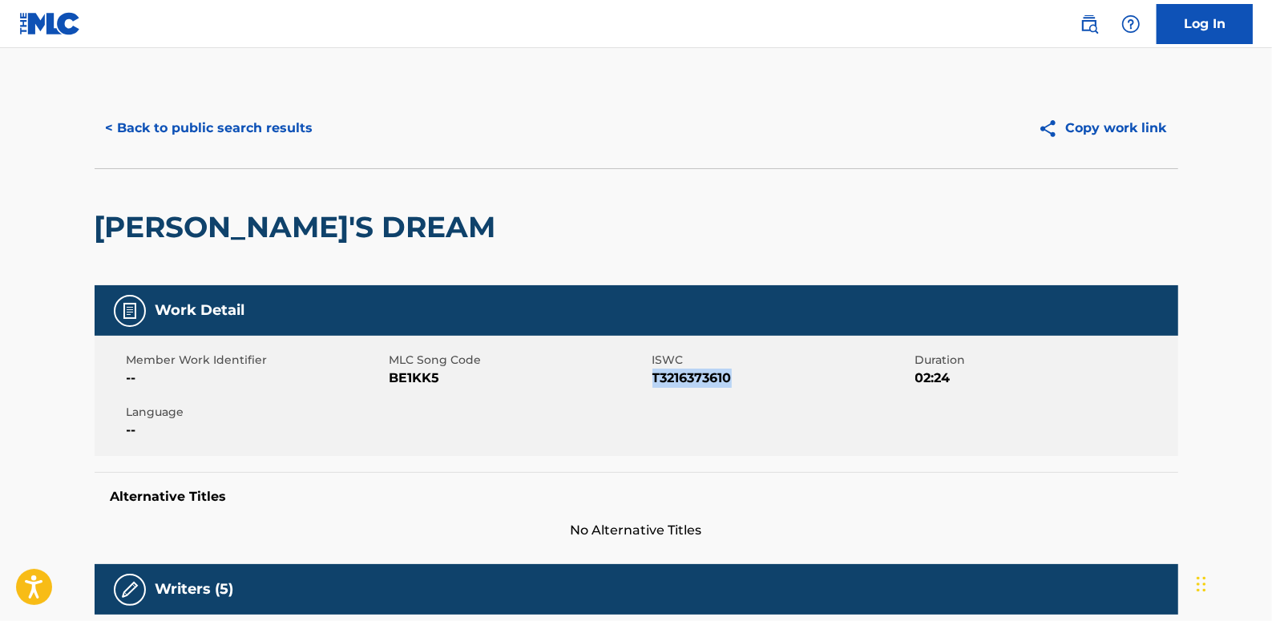
drag, startPoint x: 740, startPoint y: 374, endPoint x: 653, endPoint y: 386, distance: 87.4
click at [653, 386] on span "T3216373610" at bounding box center [781, 378] width 259 height 19
copy span "T3216373610"
click at [288, 124] on button "< Back to public search results" at bounding box center [210, 128] width 230 height 40
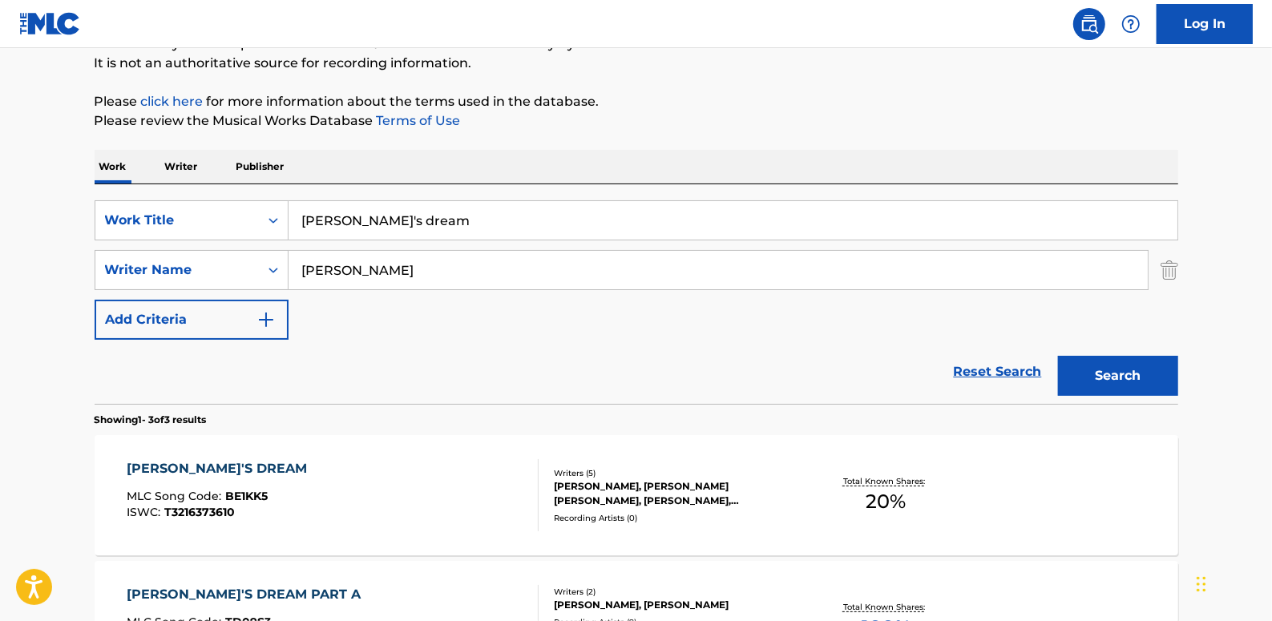
scroll to position [145, 0]
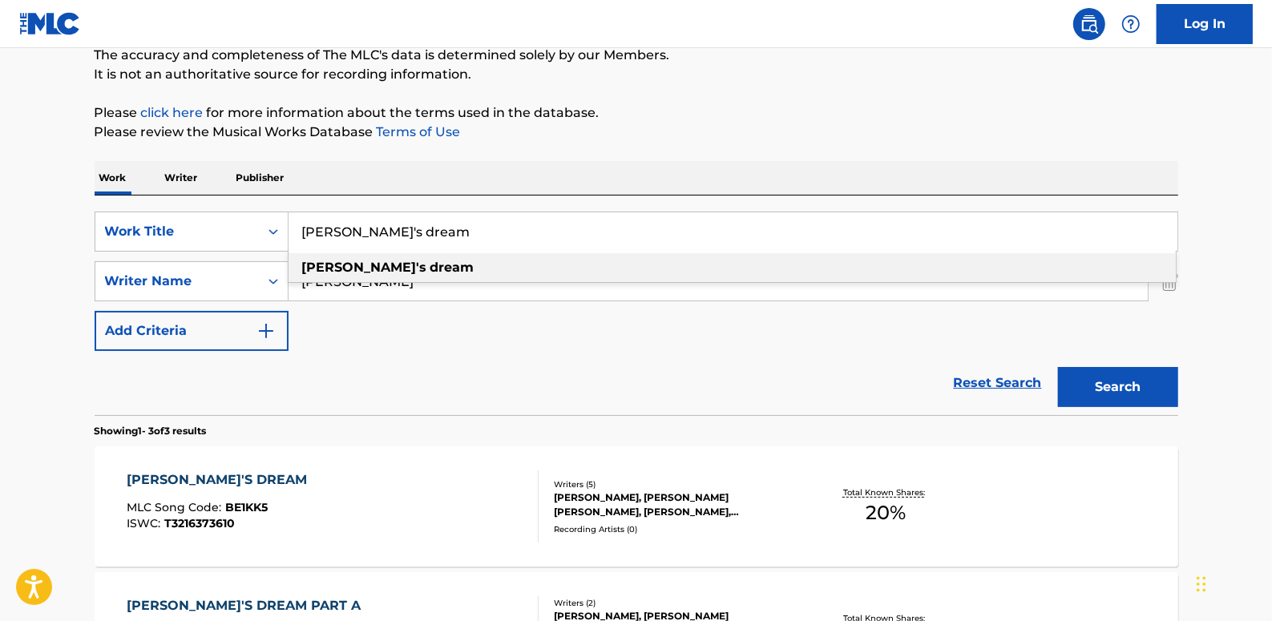
drag, startPoint x: 430, startPoint y: 235, endPoint x: 213, endPoint y: 204, distance: 218.6
click at [213, 204] on div "SearchWithCriteria89b58974-b7fc-4c3b-8f48-836f989d0028 Work Title [PERSON_NAME]…" at bounding box center [637, 306] width 1084 height 220
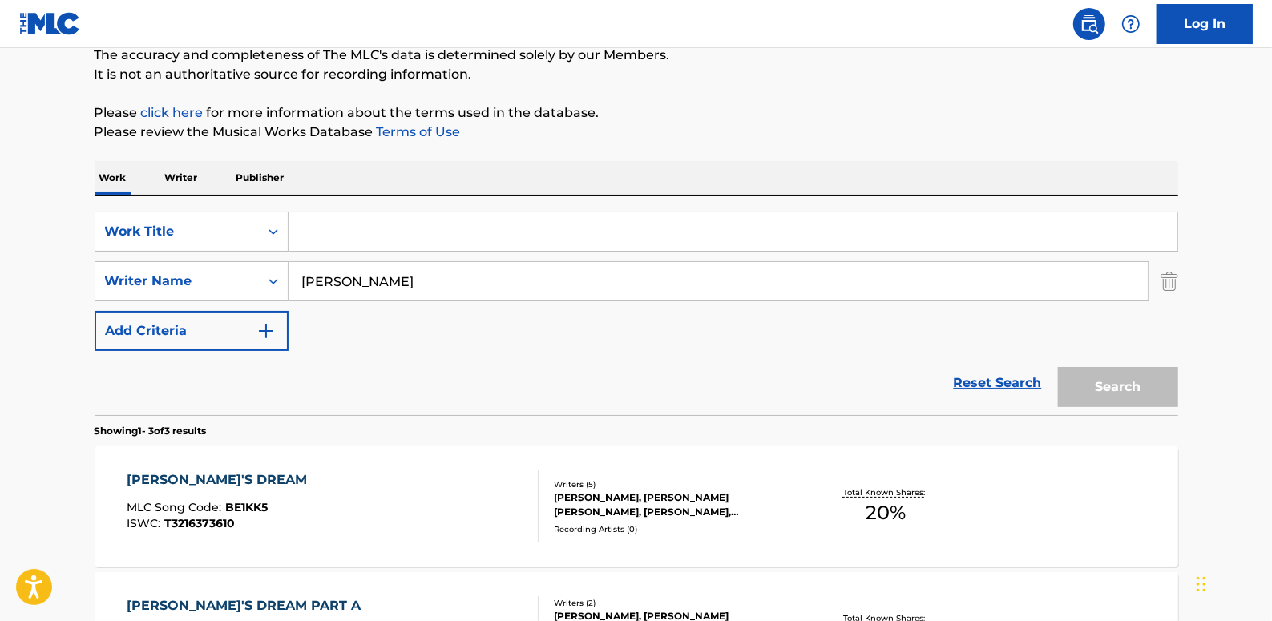
paste input "METONIC CYCLE"
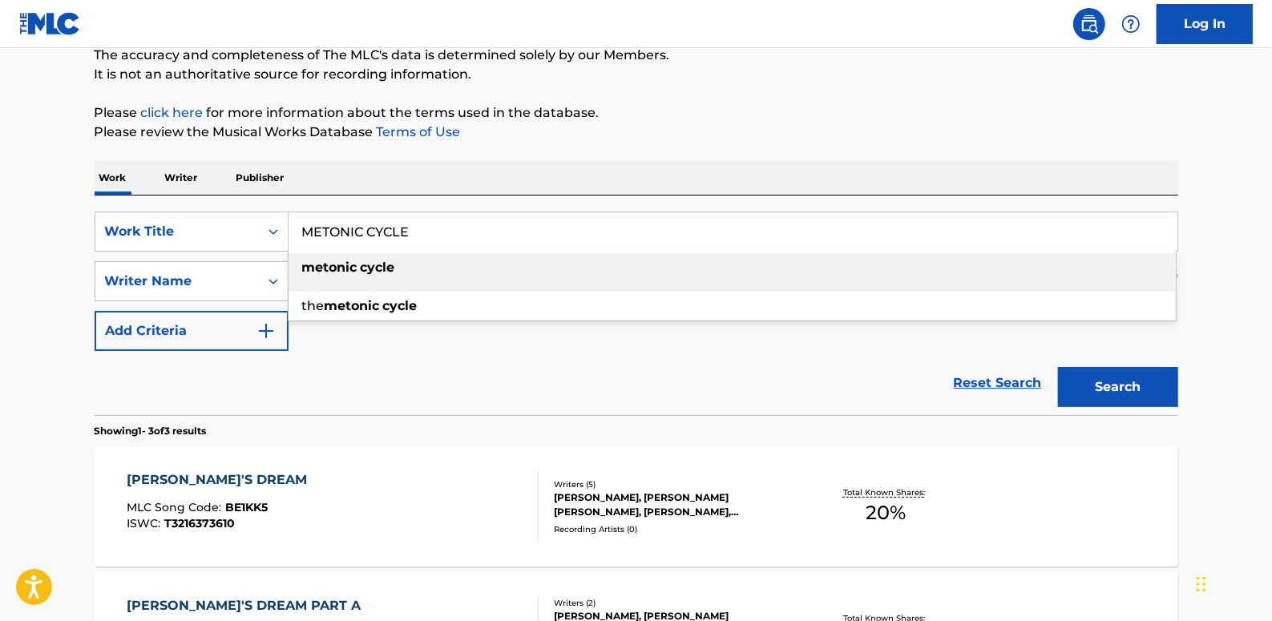
type input "METONIC CYCLE"
click at [1143, 394] on button "Search" at bounding box center [1118, 387] width 120 height 40
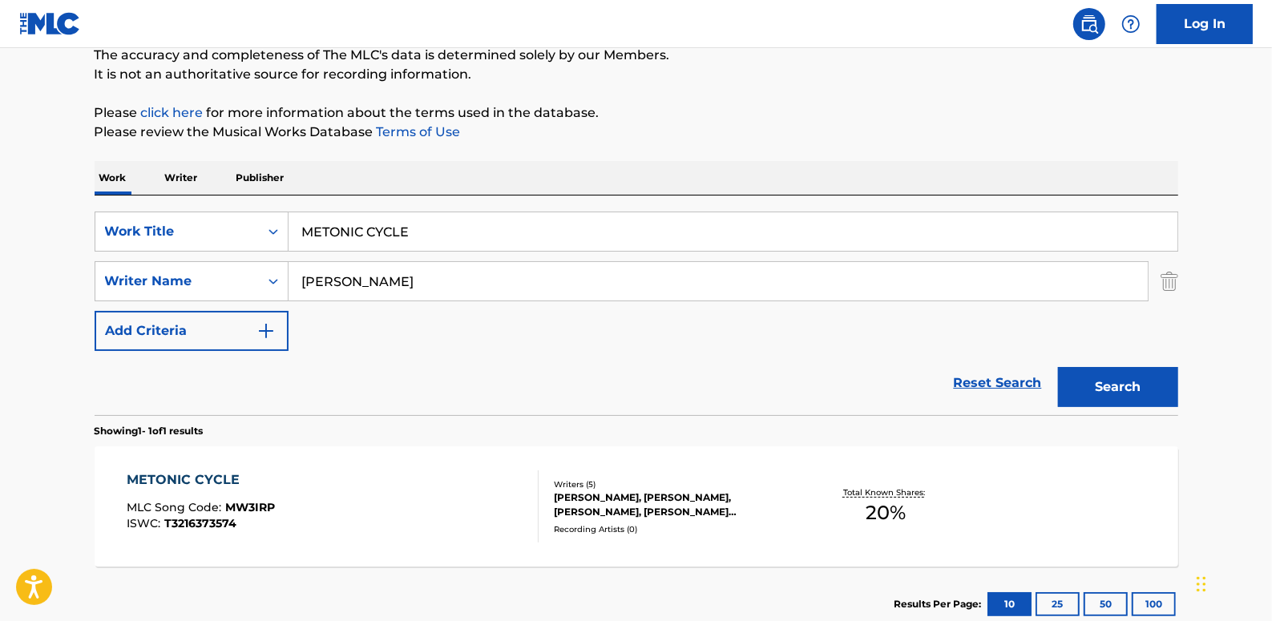
click at [348, 517] on div "METONIC CYCLE MLC Song Code : MW3IRP ISWC : T3216373574" at bounding box center [333, 507] width 412 height 72
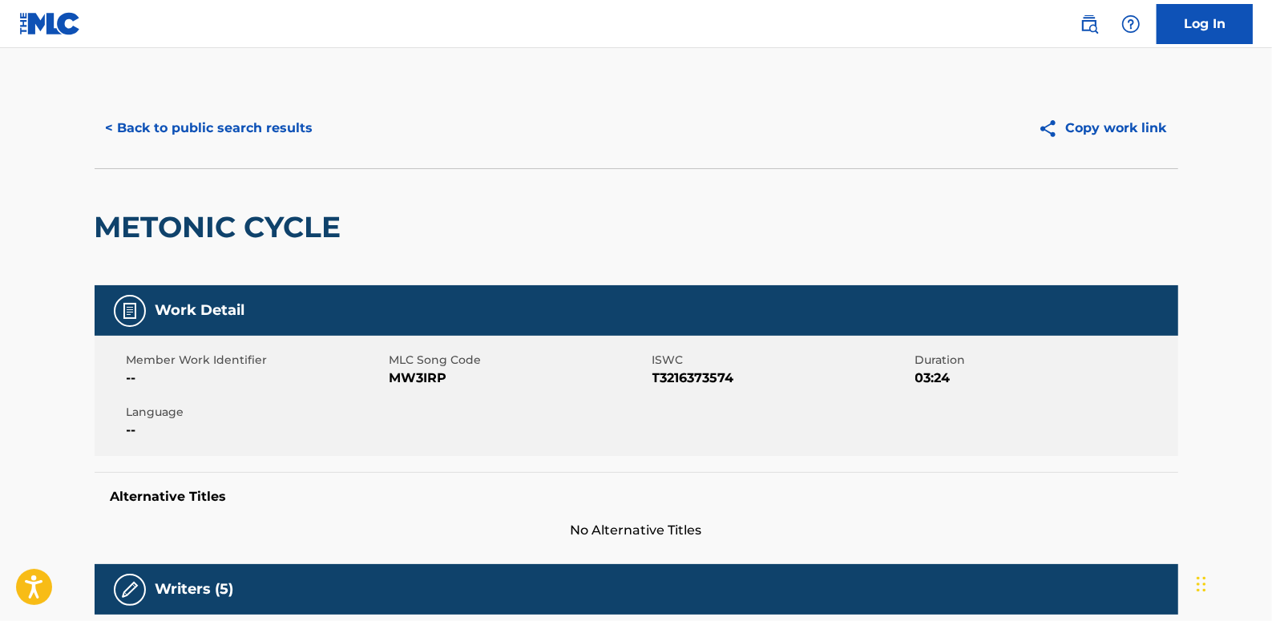
click at [745, 384] on span "T3216373574" at bounding box center [781, 378] width 259 height 19
drag, startPoint x: 752, startPoint y: 385, endPoint x: 653, endPoint y: 381, distance: 98.7
click at [653, 381] on span "T3216373574" at bounding box center [781, 378] width 259 height 19
drag, startPoint x: 653, startPoint y: 381, endPoint x: 661, endPoint y: 383, distance: 8.4
copy span "T3216373574"
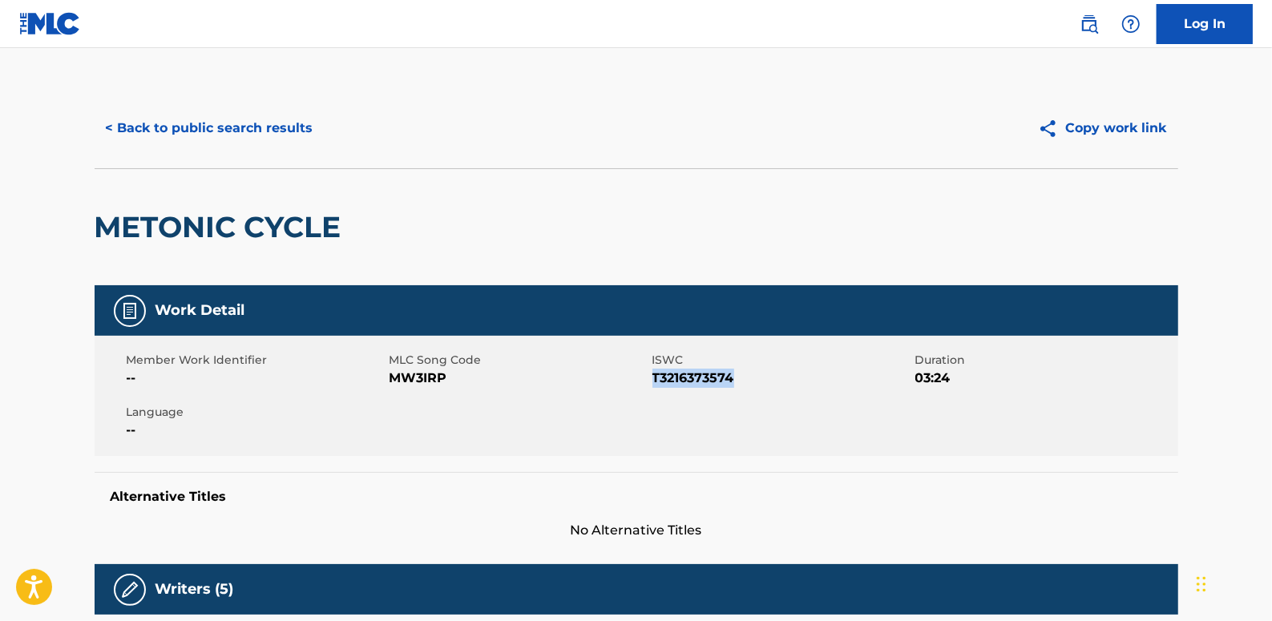
click at [277, 128] on button "< Back to public search results" at bounding box center [210, 128] width 230 height 40
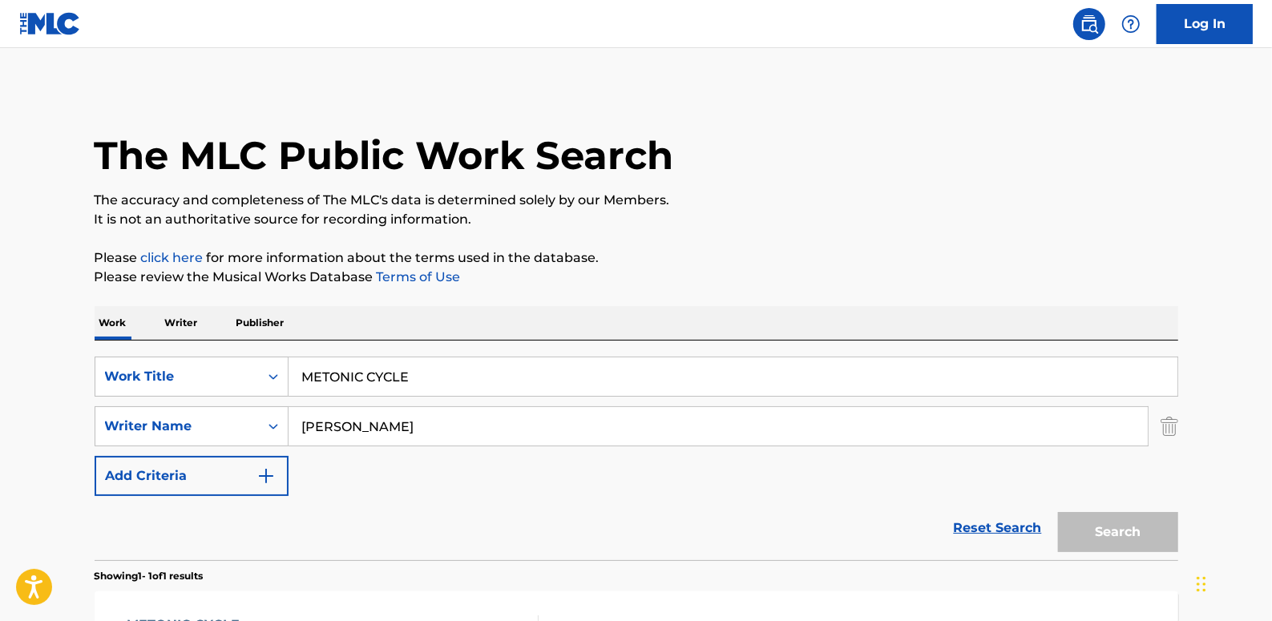
scroll to position [145, 0]
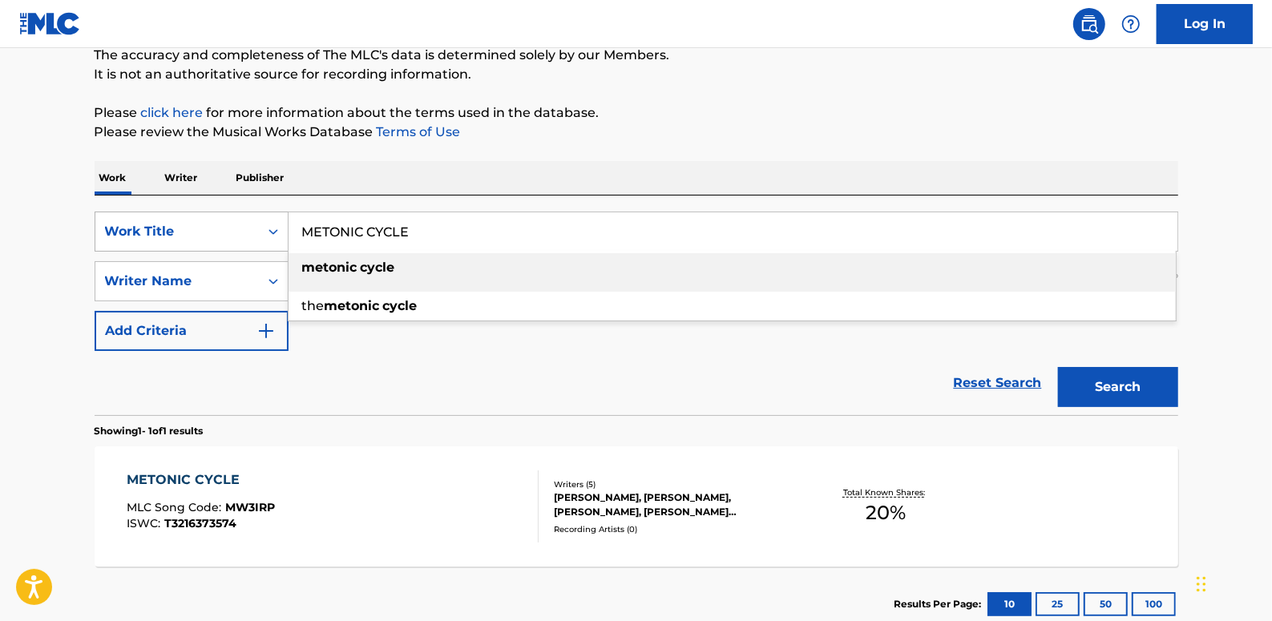
drag, startPoint x: 447, startPoint y: 236, endPoint x: 238, endPoint y: 220, distance: 209.9
click at [238, 220] on div "SearchWithCriteria89b58974-b7fc-4c3b-8f48-836f989d0028 Work Title METONIC CYCLE…" at bounding box center [637, 232] width 1084 height 40
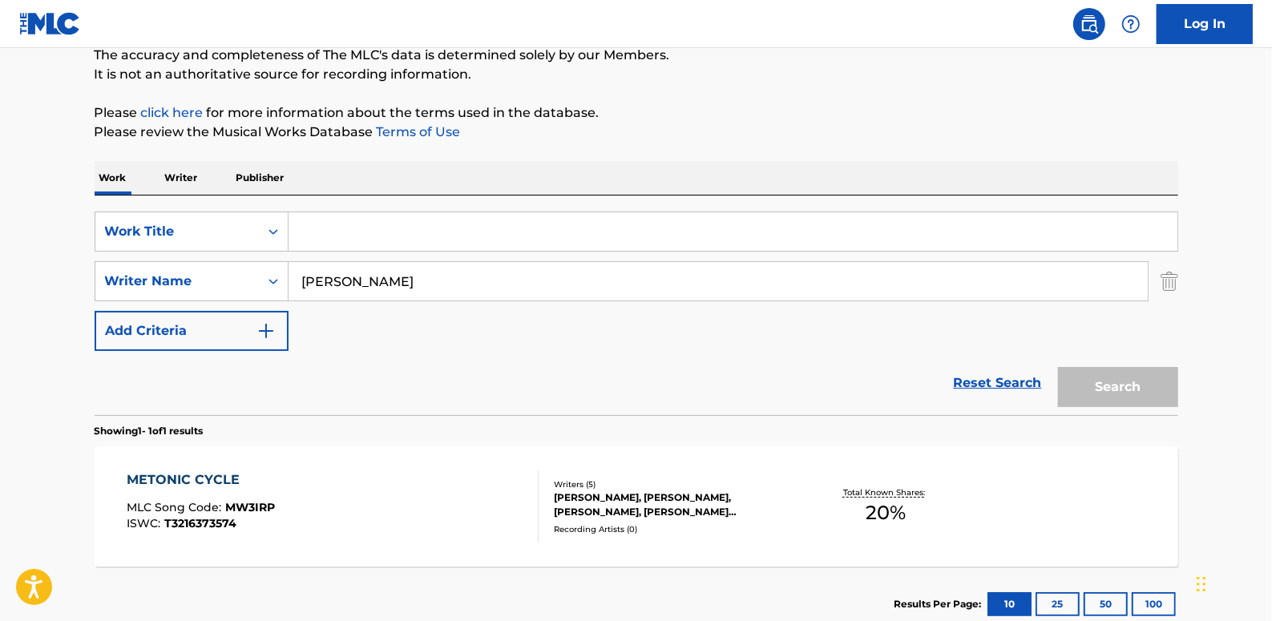
paste input "SANDBOX PART. 1"
type input "SANDBOX PART. 1"
click at [1107, 381] on button "Search" at bounding box center [1118, 387] width 120 height 40
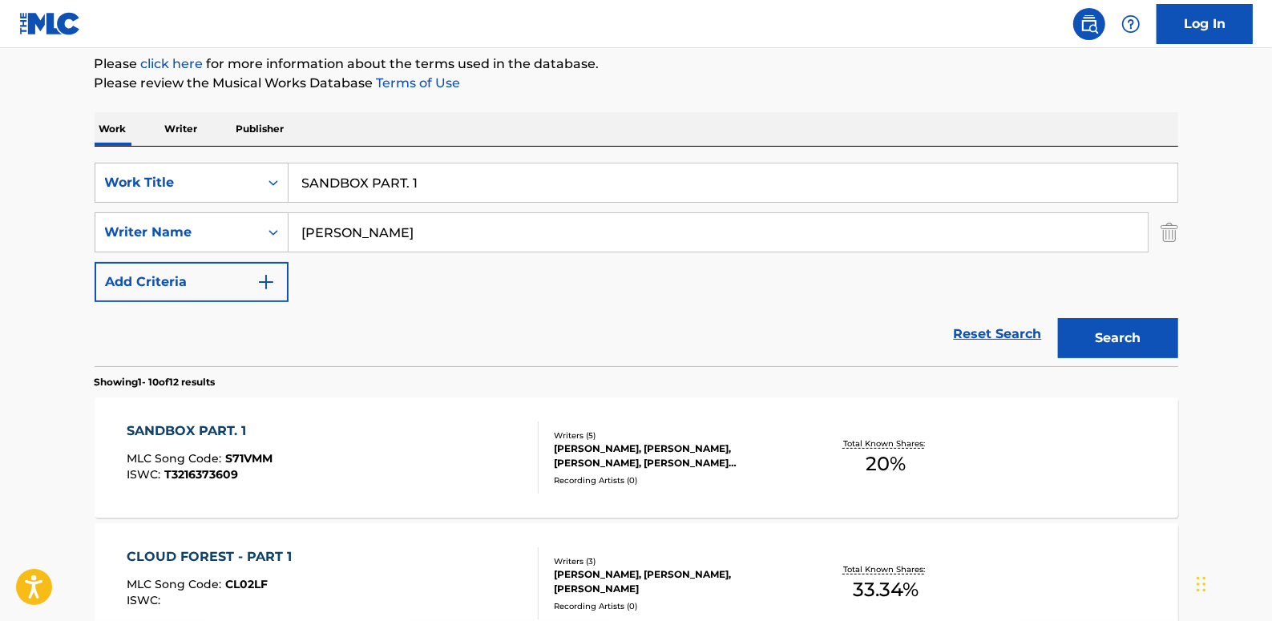
scroll to position [291, 0]
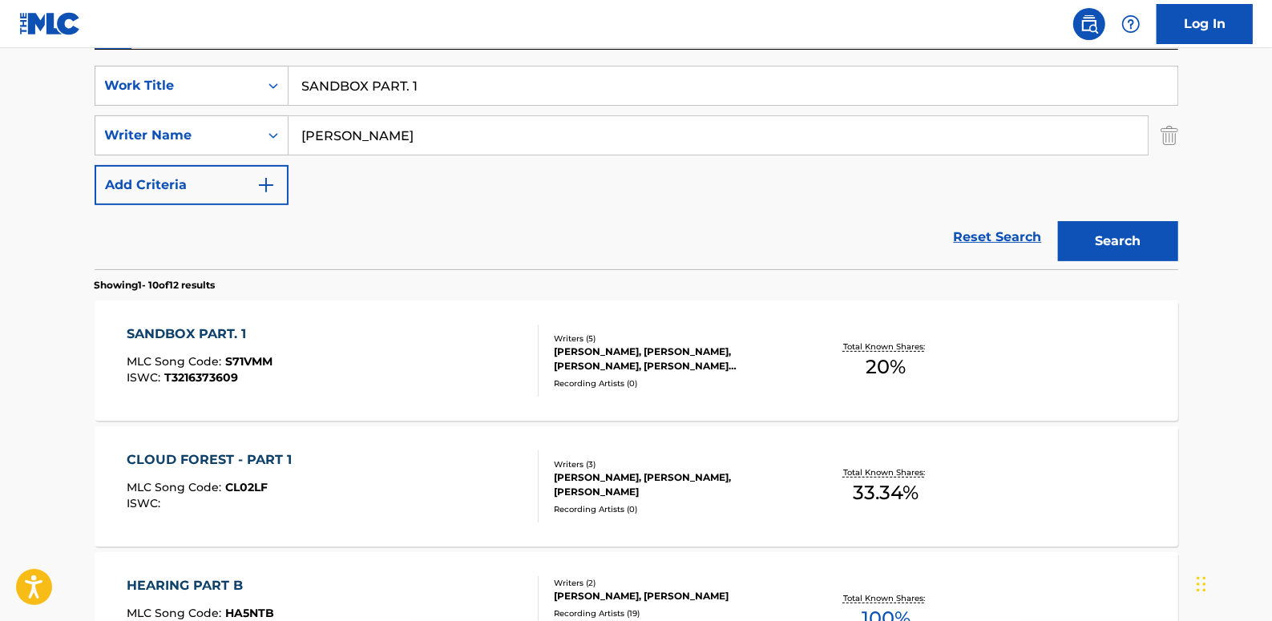
click at [440, 337] on div "SANDBOX PART. 1 MLC Song Code : S71VMM ISWC : T3216373609" at bounding box center [333, 361] width 412 height 72
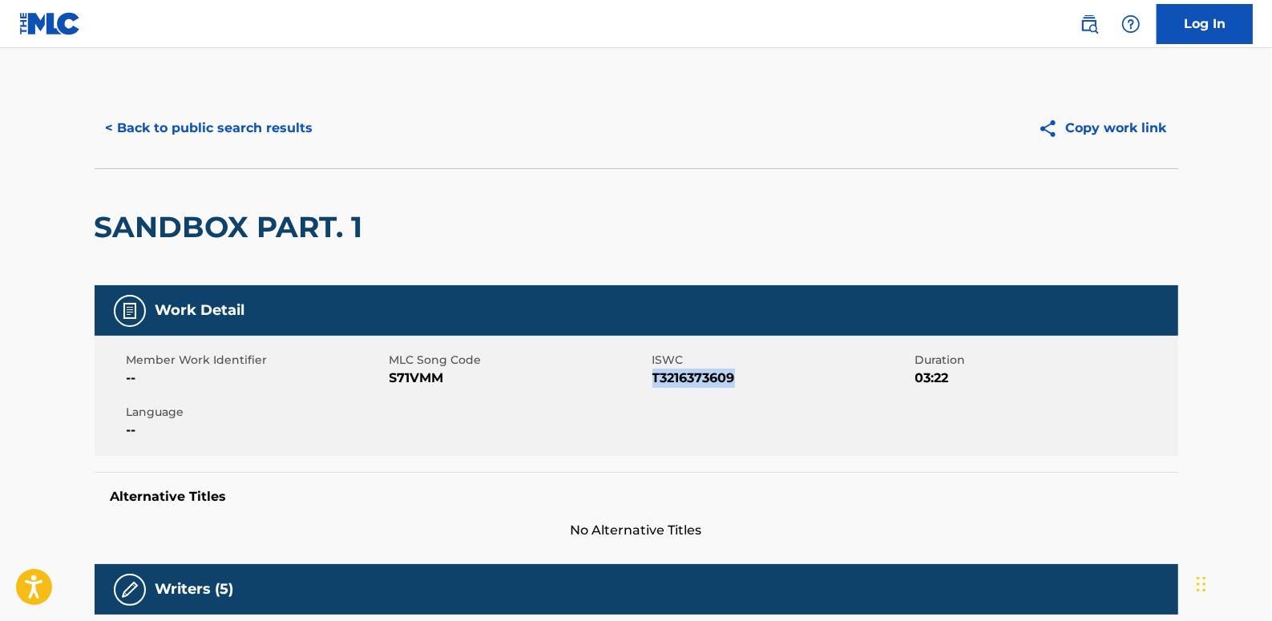
drag, startPoint x: 744, startPoint y: 376, endPoint x: 653, endPoint y: 378, distance: 90.6
click at [653, 378] on span "T3216373609" at bounding box center [781, 378] width 259 height 19
copy span "T3216373609"
click at [265, 128] on button "< Back to public search results" at bounding box center [210, 128] width 230 height 40
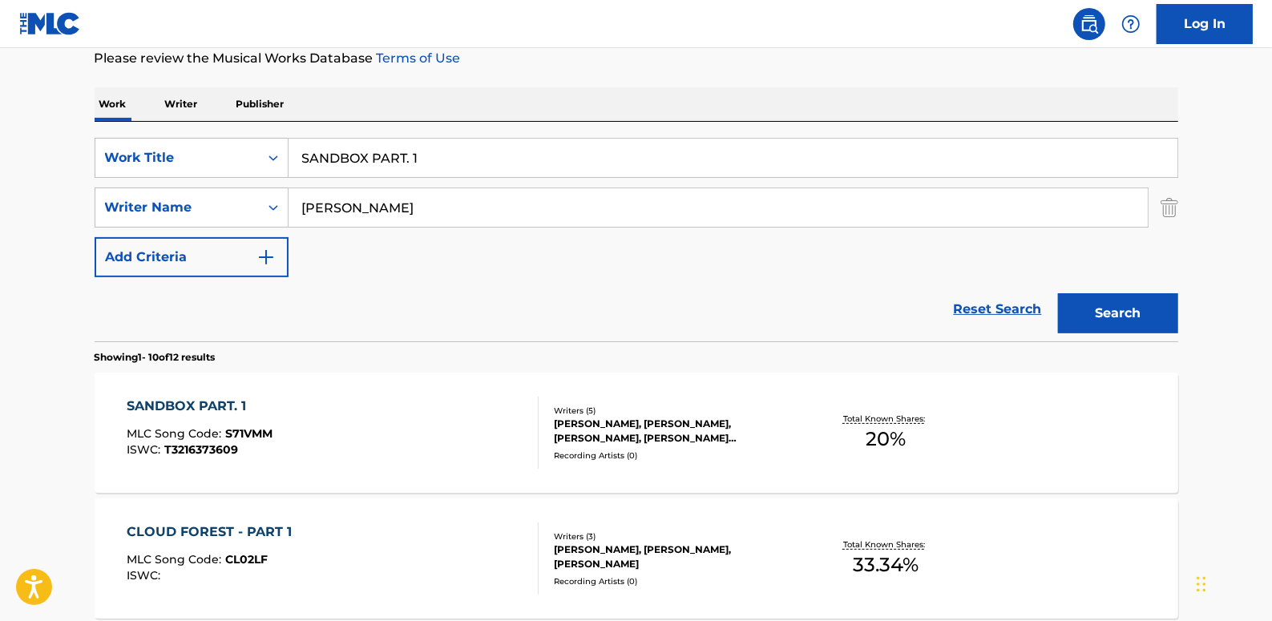
scroll to position [218, 0]
drag, startPoint x: 438, startPoint y: 160, endPoint x: 269, endPoint y: 160, distance: 169.1
click at [269, 160] on div "SearchWithCriteria89b58974-b7fc-4c3b-8f48-836f989d0028 Work Title SANDBOX PART.…" at bounding box center [637, 159] width 1084 height 40
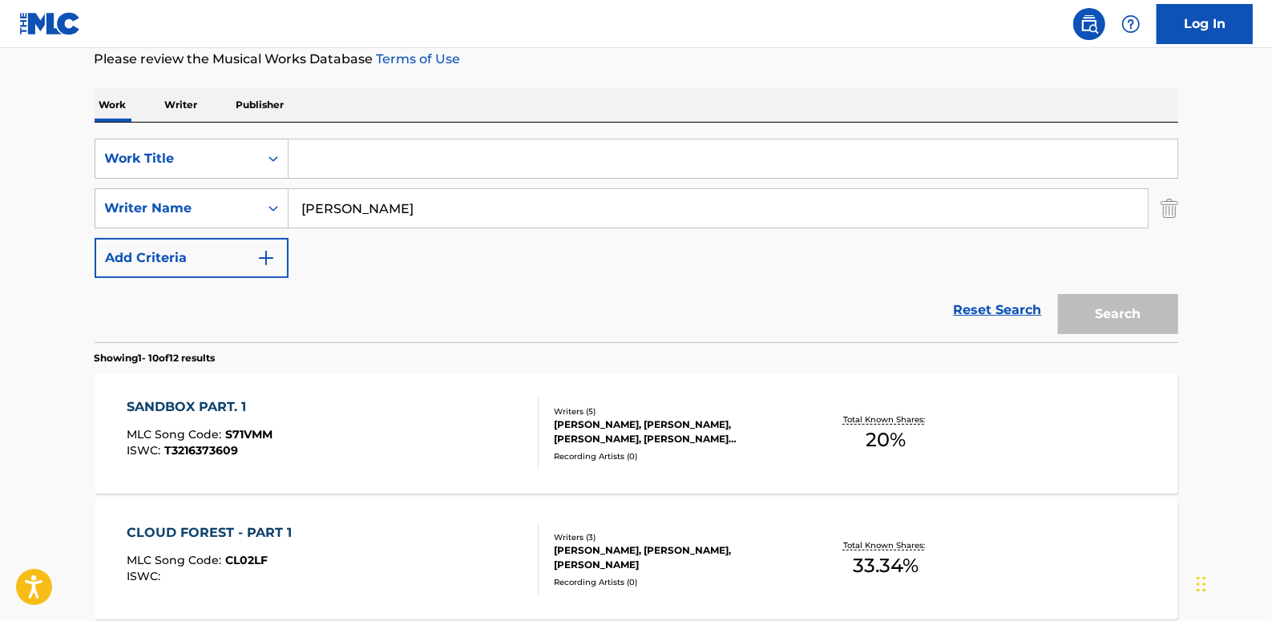
paste input "STAR PARADE"
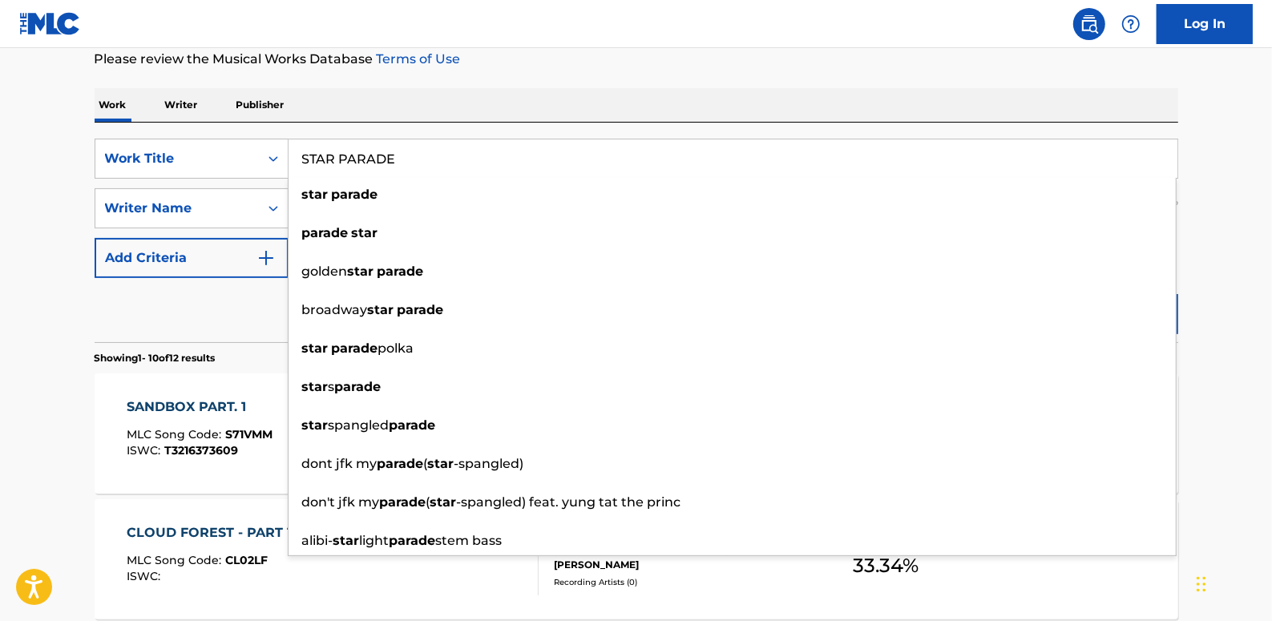
type input "STAR PARADE"
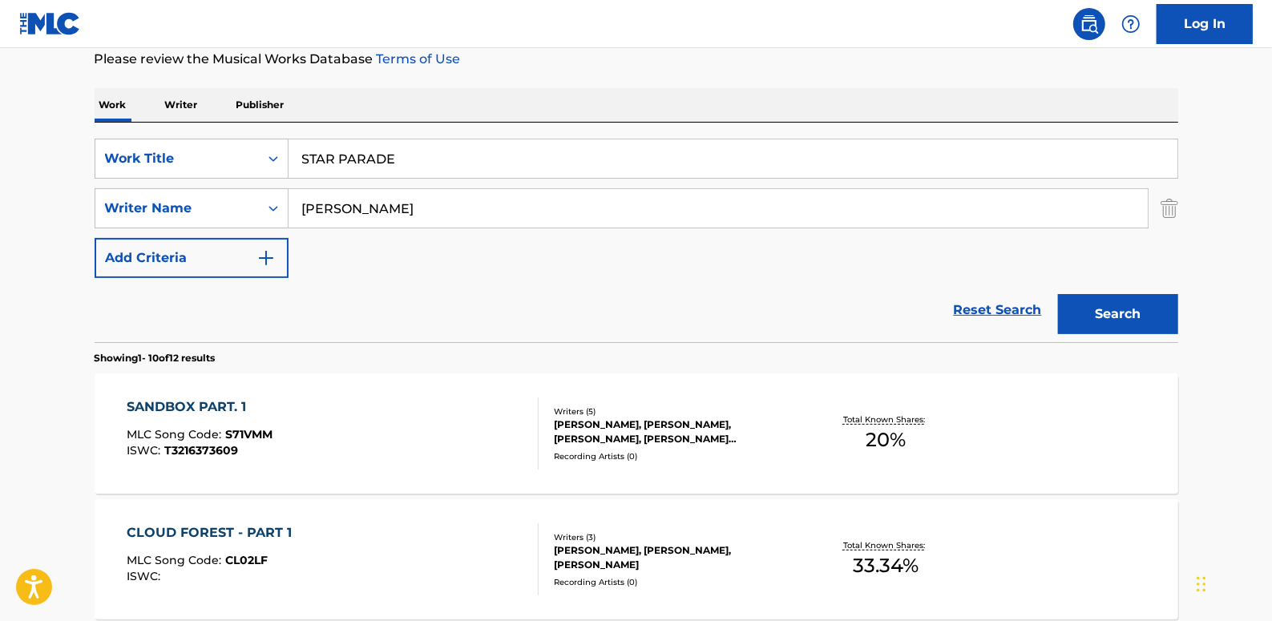
click at [1141, 316] on button "Search" at bounding box center [1118, 314] width 120 height 40
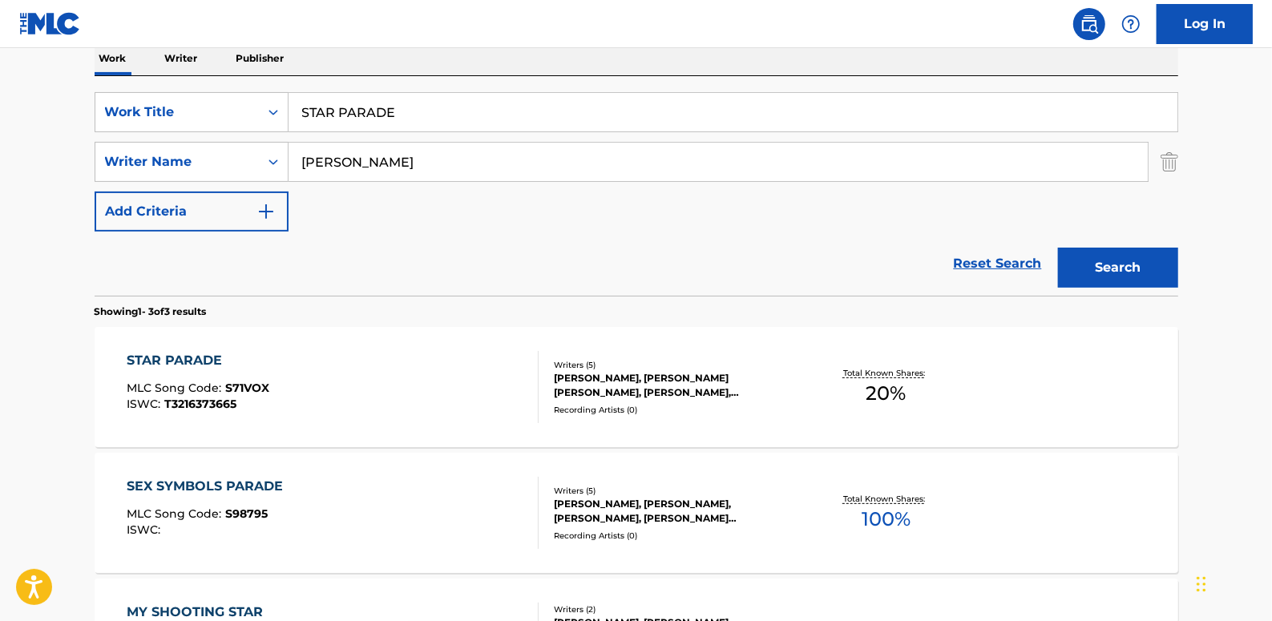
scroll to position [291, 0]
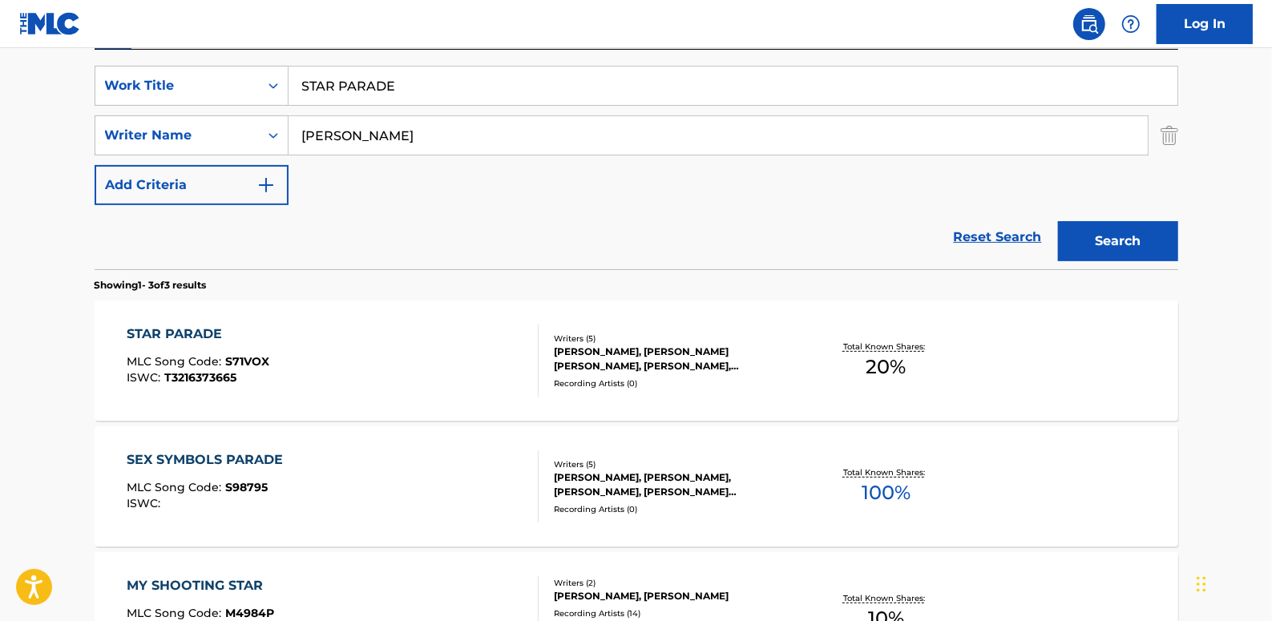
click at [425, 361] on div "STAR PARADE MLC Song Code : S71VOX ISWC : T3216373665" at bounding box center [333, 361] width 412 height 72
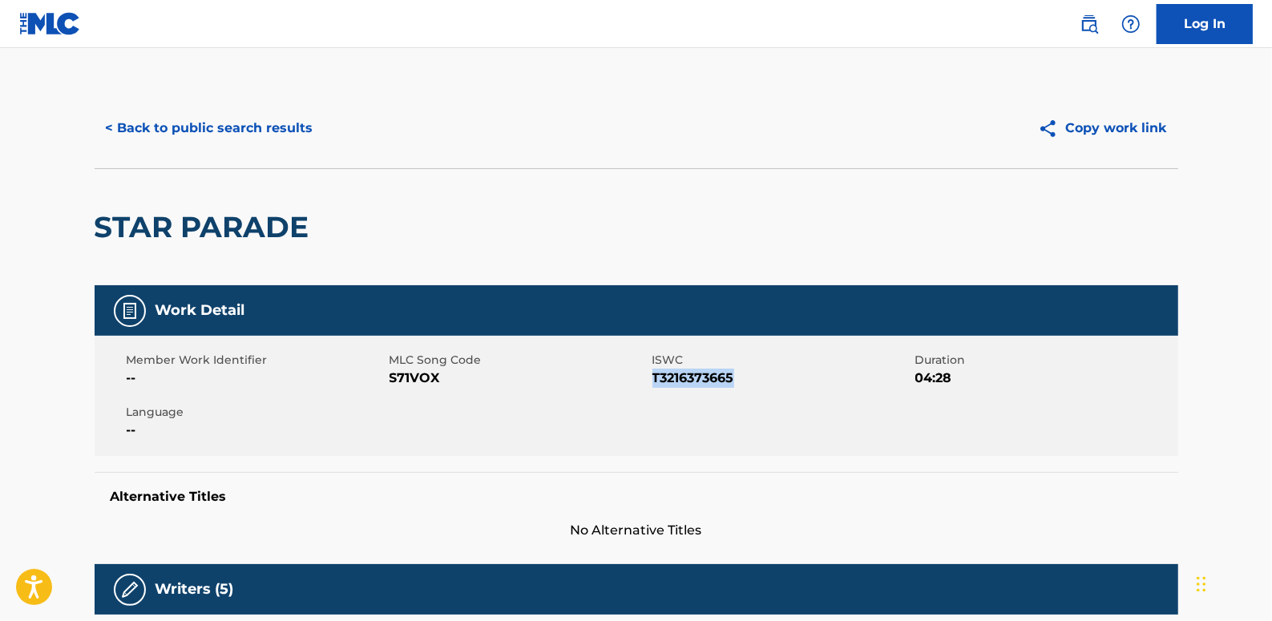
drag, startPoint x: 741, startPoint y: 380, endPoint x: 656, endPoint y: 378, distance: 85.8
click at [656, 378] on span "T3216373665" at bounding box center [781, 378] width 259 height 19
drag, startPoint x: 656, startPoint y: 378, endPoint x: 675, endPoint y: 384, distance: 20.0
copy span "T3216373665"
click at [271, 128] on button "< Back to public search results" at bounding box center [210, 128] width 230 height 40
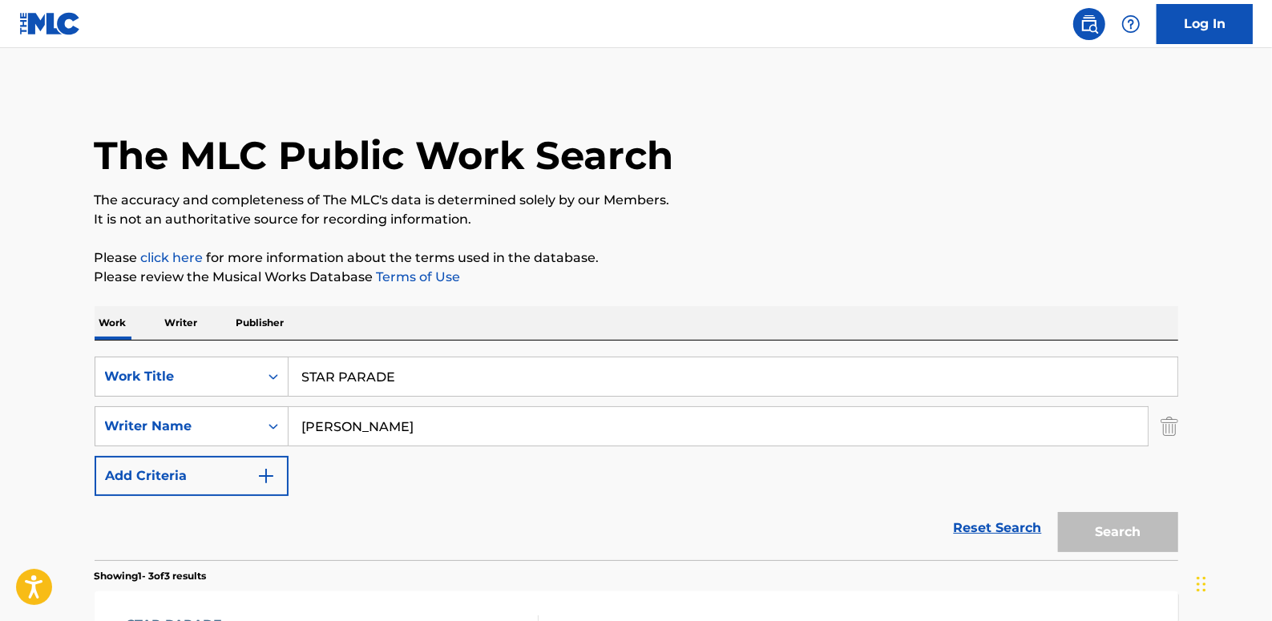
scroll to position [291, 0]
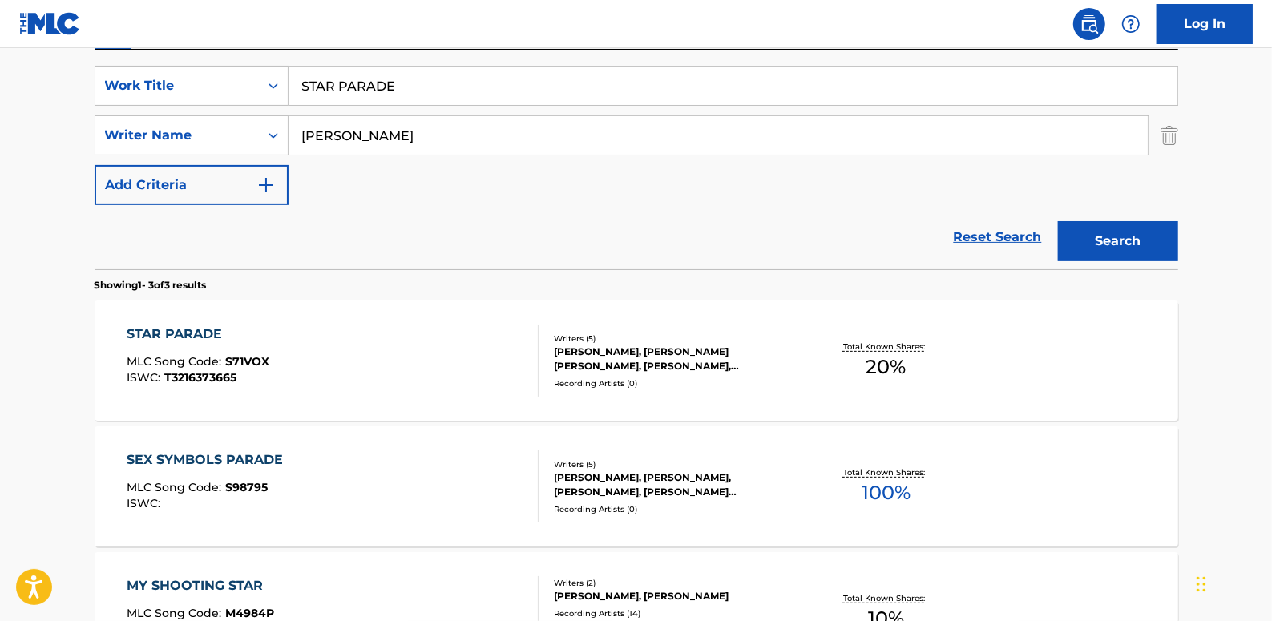
click at [985, 233] on link "Reset Search" at bounding box center [998, 237] width 104 height 35
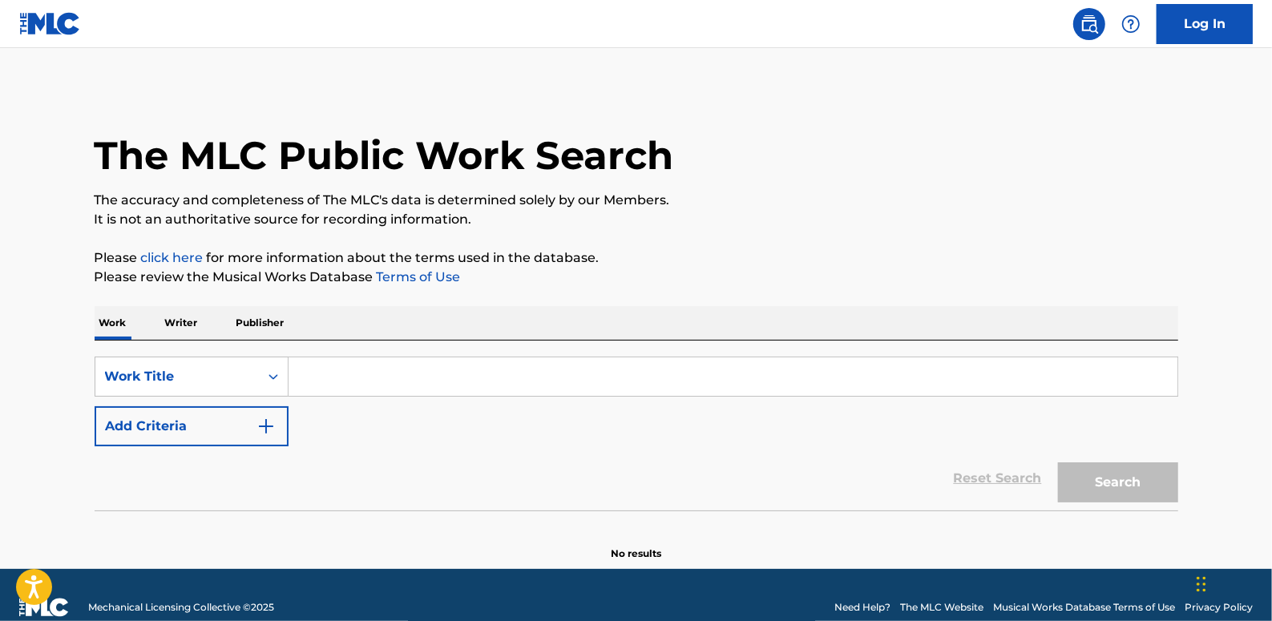
paste input "WAITING FOR THE TELEPHONE"
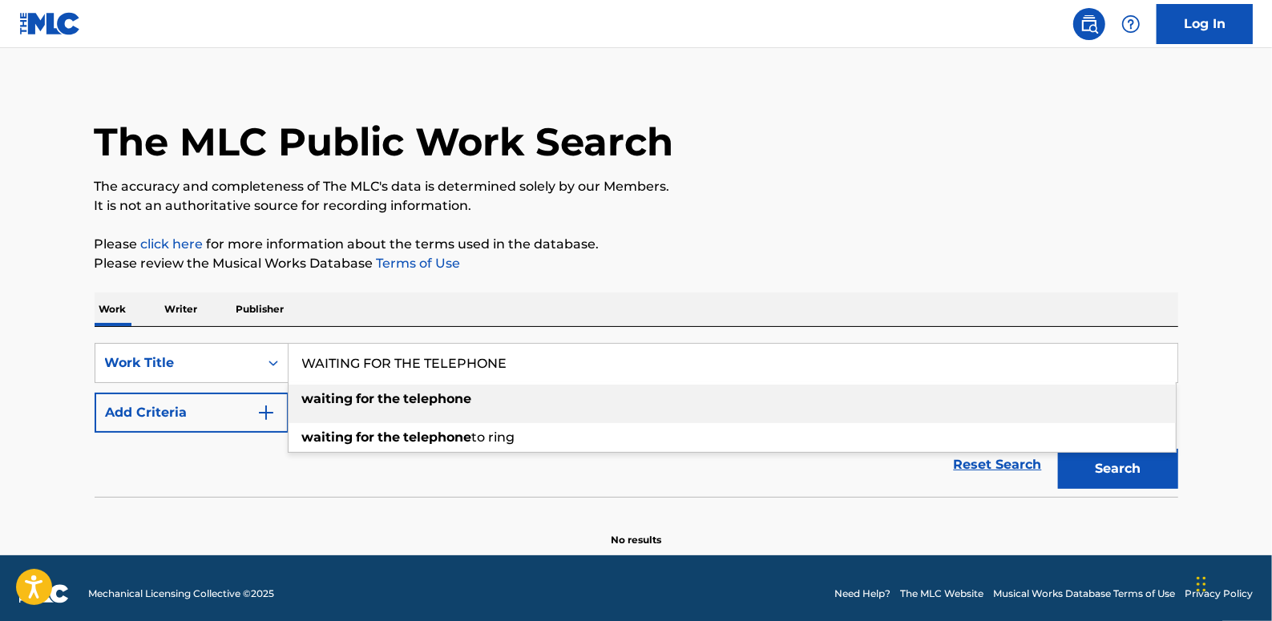
scroll to position [24, 0]
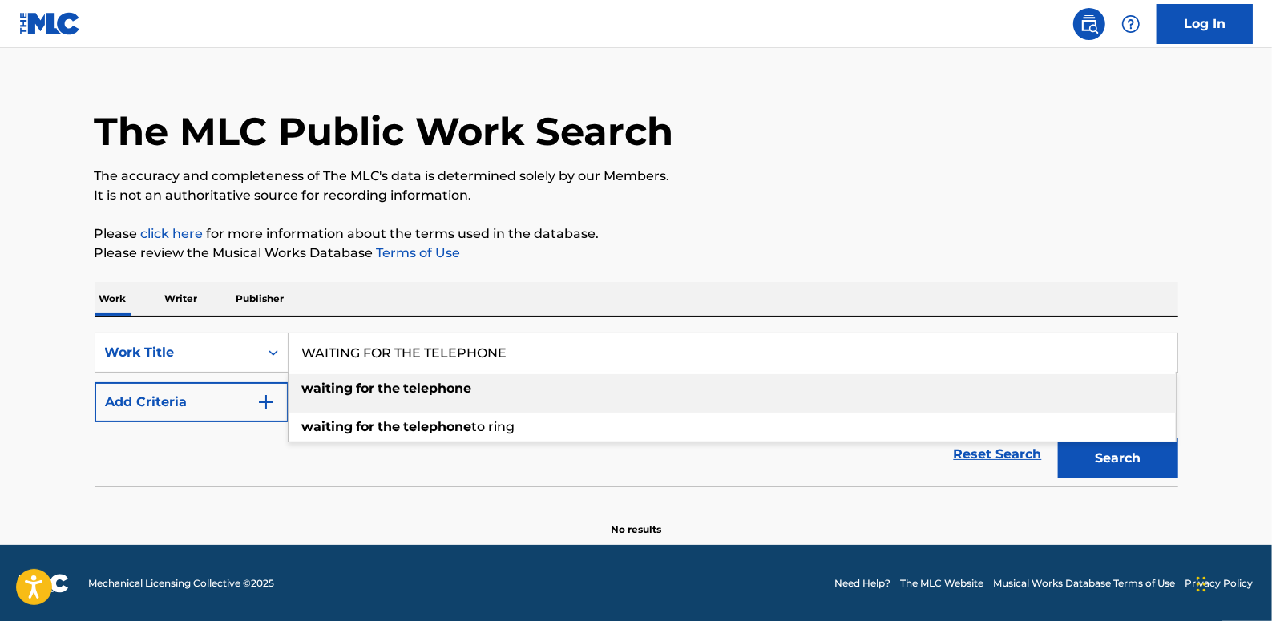
click at [517, 391] on div "waiting for the telephone" at bounding box center [732, 388] width 887 height 29
type input "waiting for the telephone"
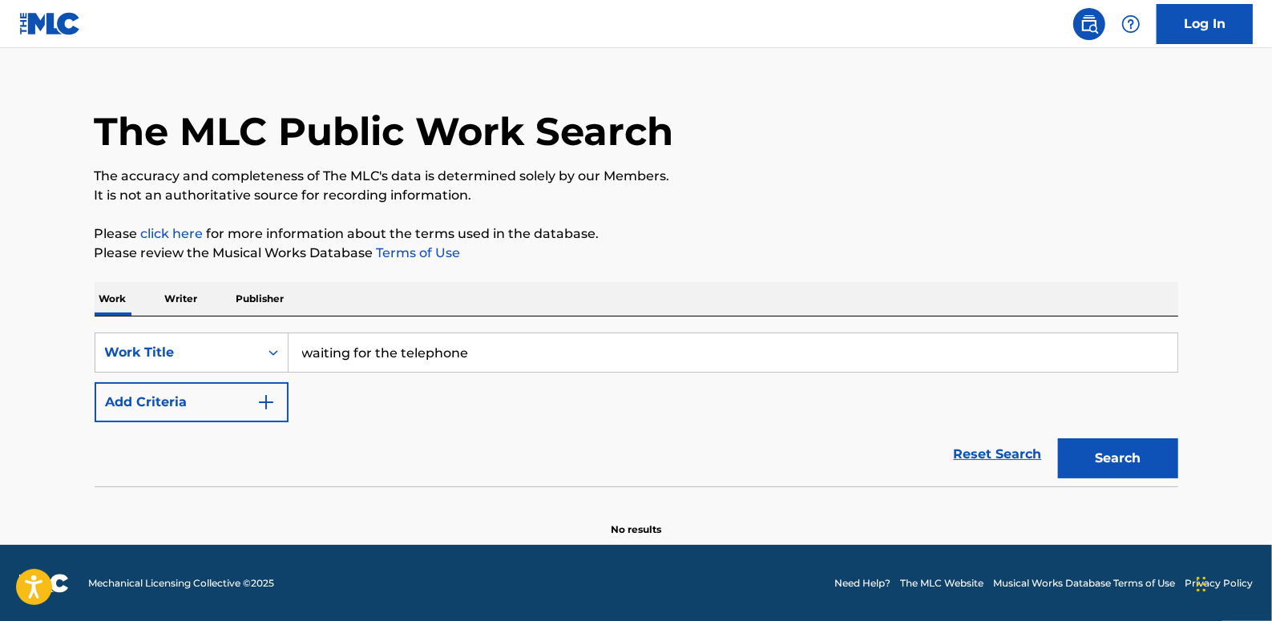
click at [229, 409] on button "Add Criteria" at bounding box center [192, 402] width 194 height 40
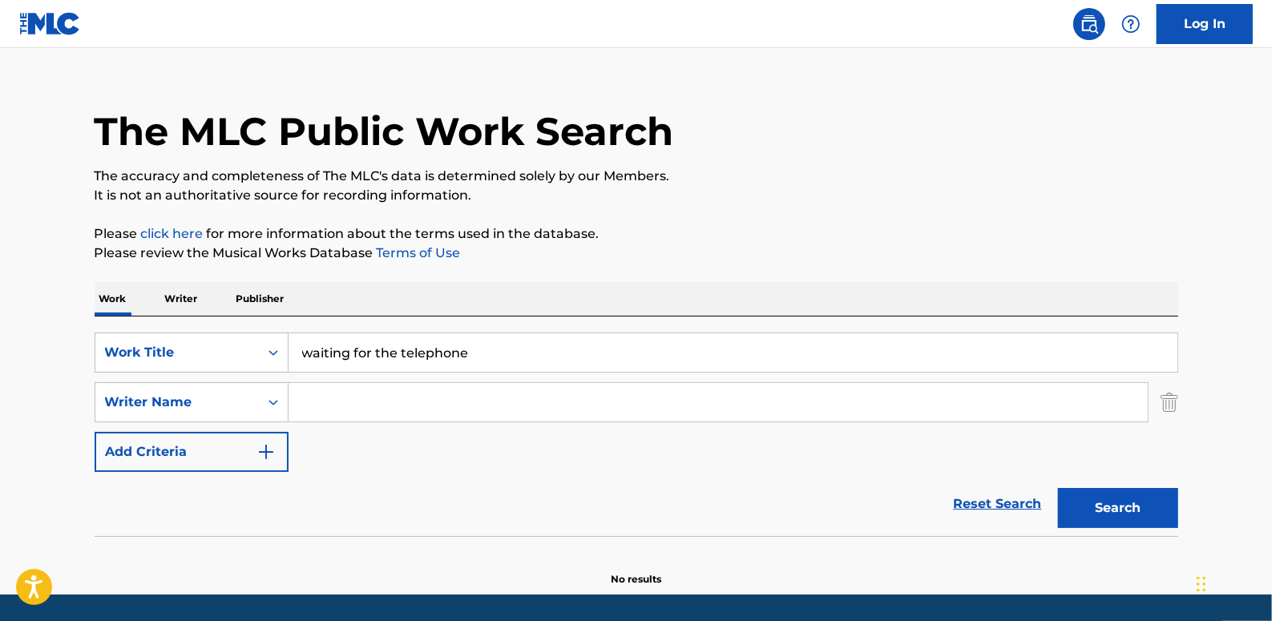
paste input "[PERSON_NAME]"
type input "[PERSON_NAME]"
click at [1110, 503] on button "Search" at bounding box center [1118, 508] width 120 height 40
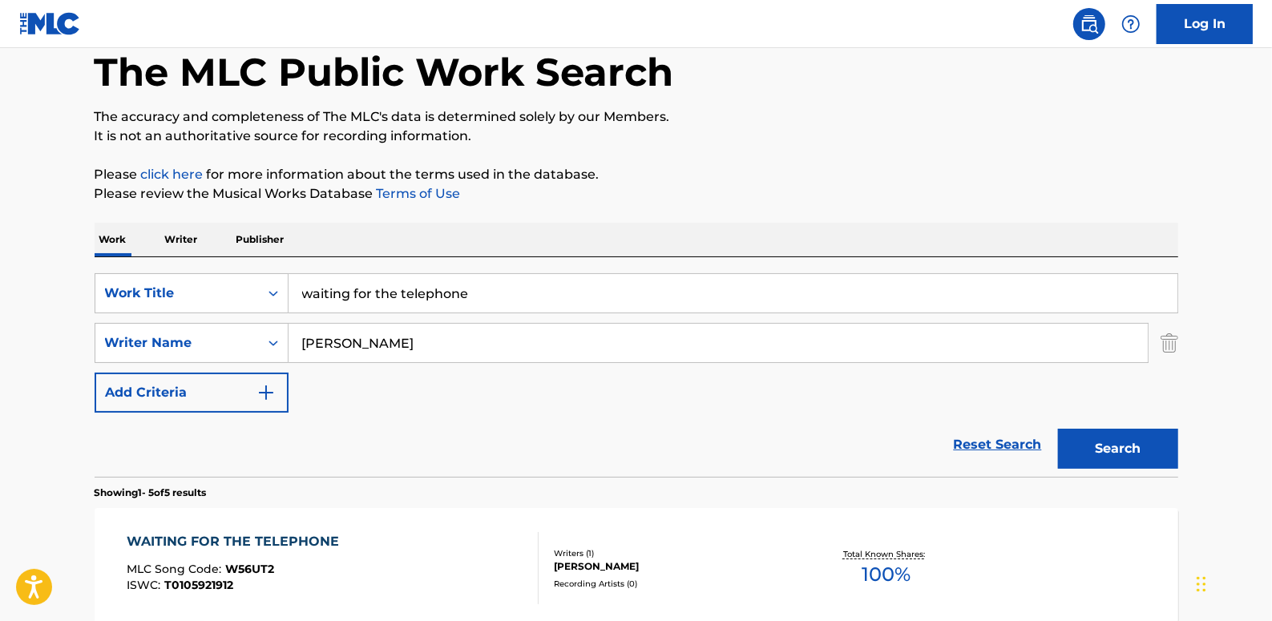
scroll to position [243, 0]
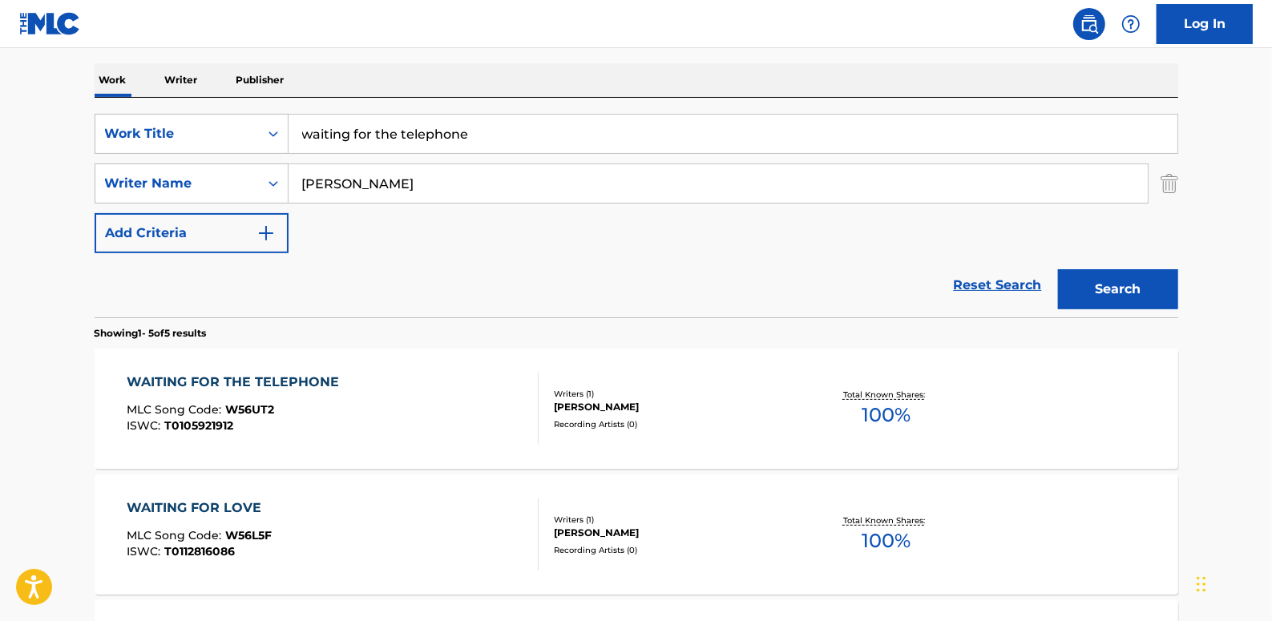
click at [505, 392] on div "WAITING FOR THE TELEPHONE MLC Song Code : W56UT2 ISWC : T0105921912" at bounding box center [333, 409] width 412 height 72
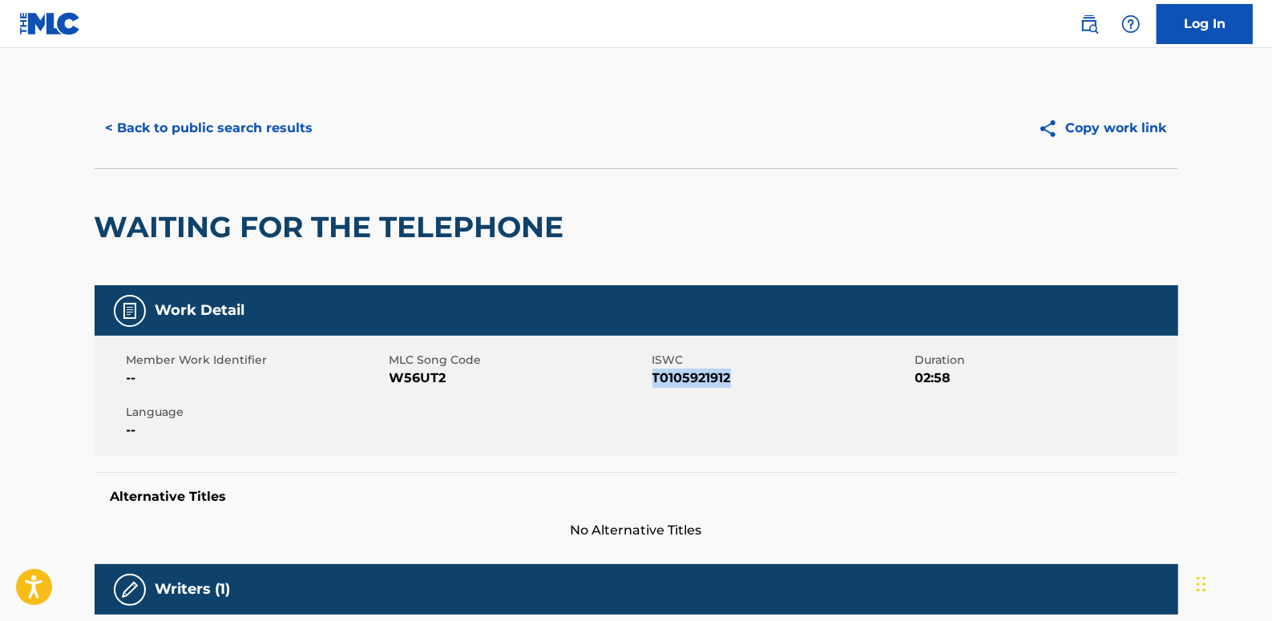
drag, startPoint x: 743, startPoint y: 377, endPoint x: 653, endPoint y: 377, distance: 89.8
click at [653, 377] on span "T0105921912" at bounding box center [781, 378] width 259 height 19
drag, startPoint x: 653, startPoint y: 377, endPoint x: 662, endPoint y: 382, distance: 10.5
copy span "T0105921912"
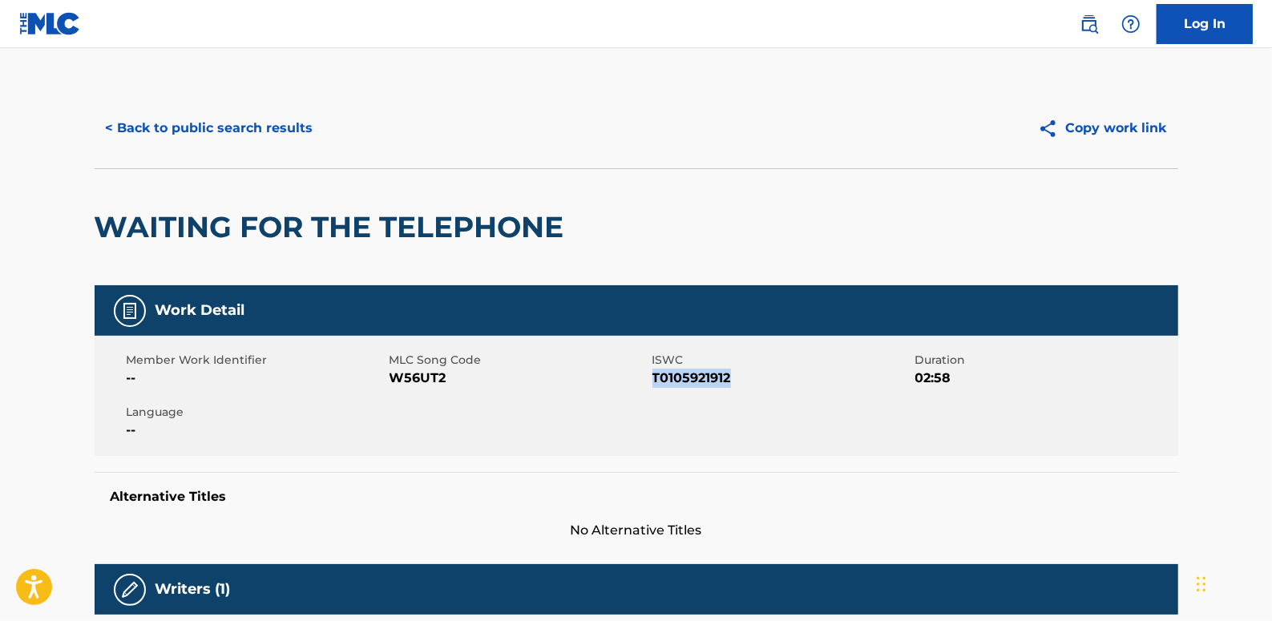
click at [248, 136] on button "< Back to public search results" at bounding box center [210, 128] width 230 height 40
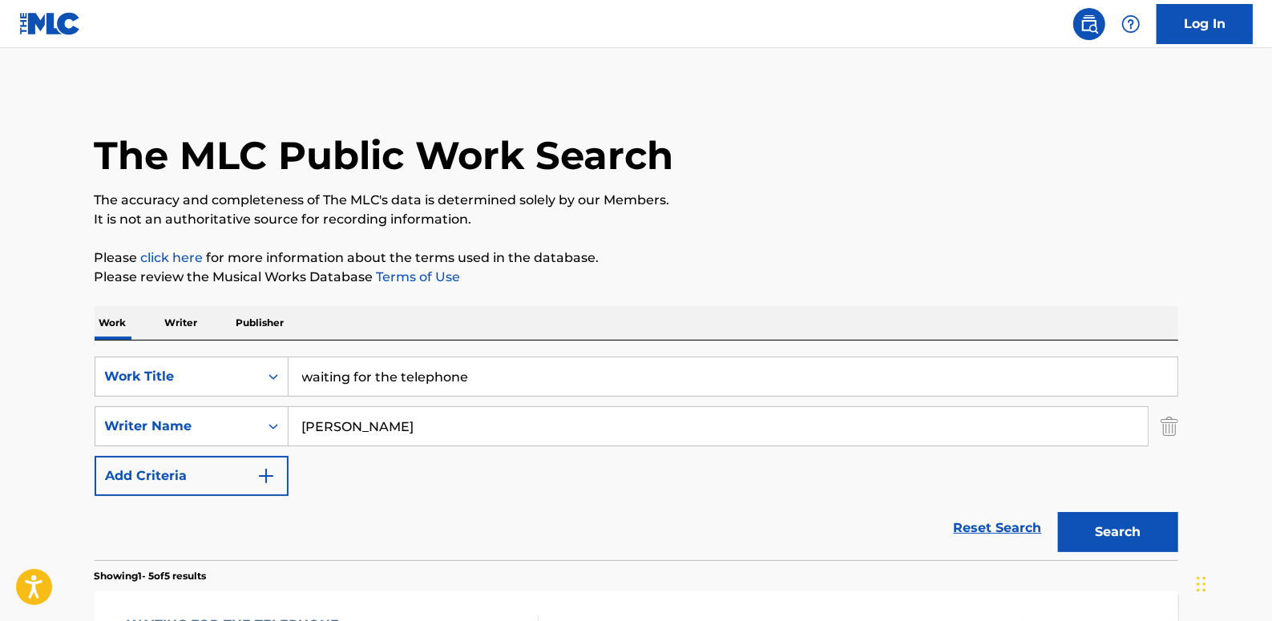
scroll to position [243, 0]
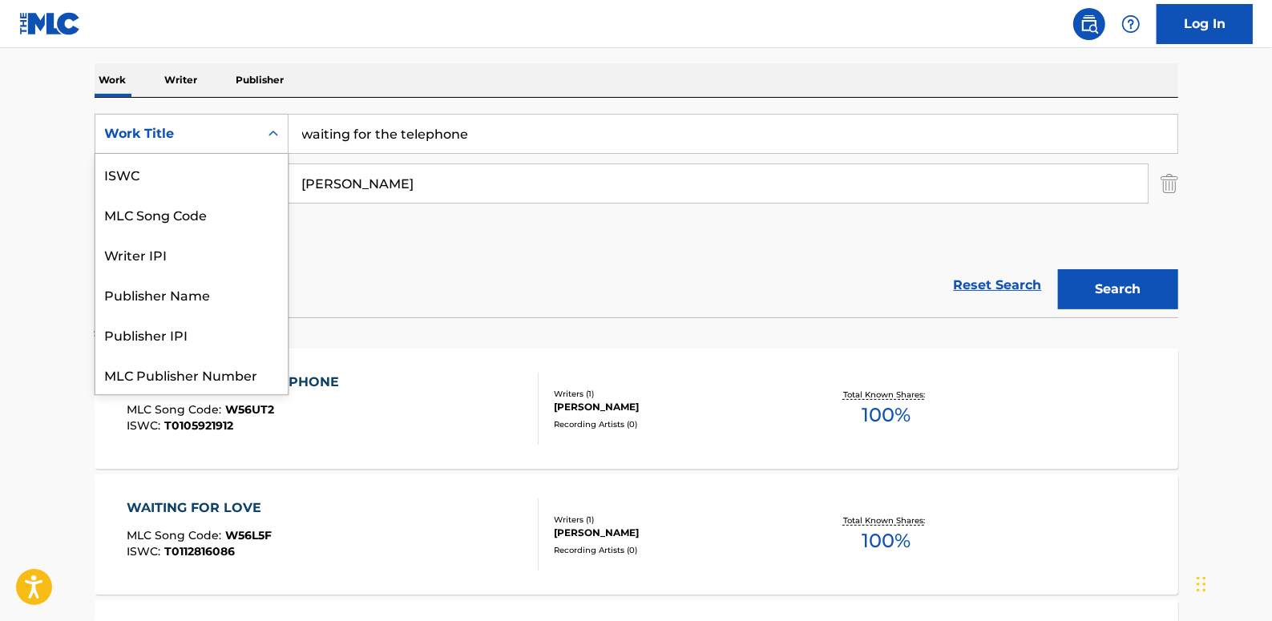
click at [267, 132] on icon "Search Form" at bounding box center [273, 134] width 16 height 16
click at [196, 180] on div "ISWC" at bounding box center [191, 174] width 192 height 40
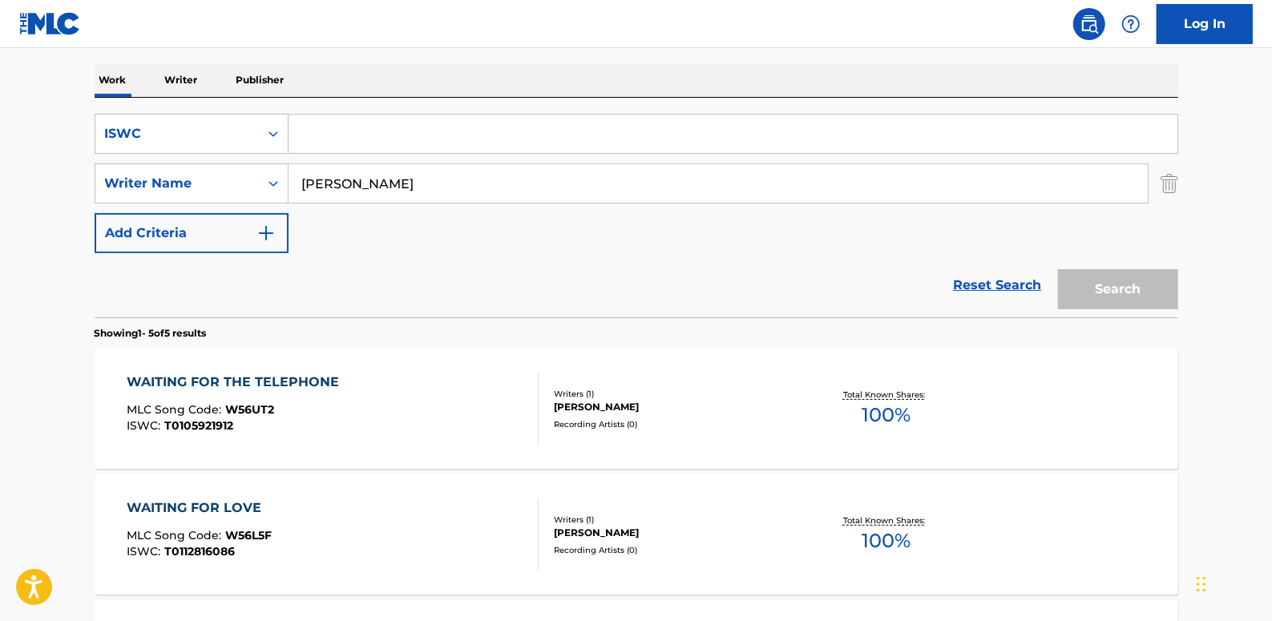
click at [998, 281] on link "Reset Search" at bounding box center [998, 285] width 104 height 35
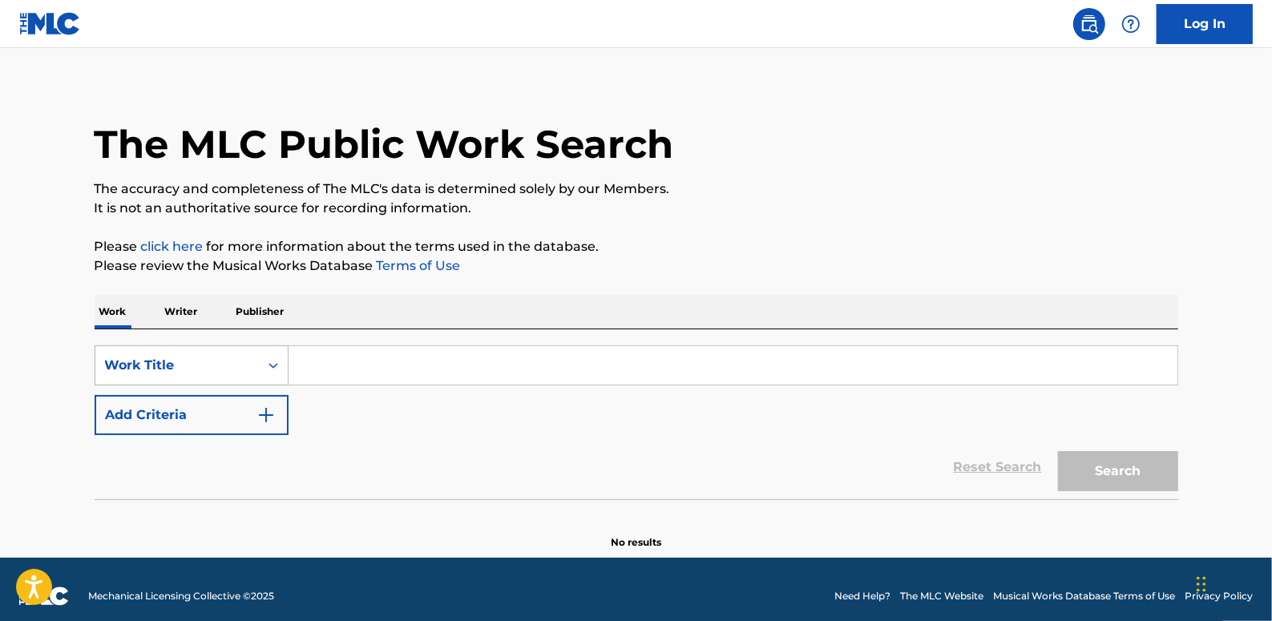
click at [264, 372] on div "Search Form" at bounding box center [273, 365] width 29 height 29
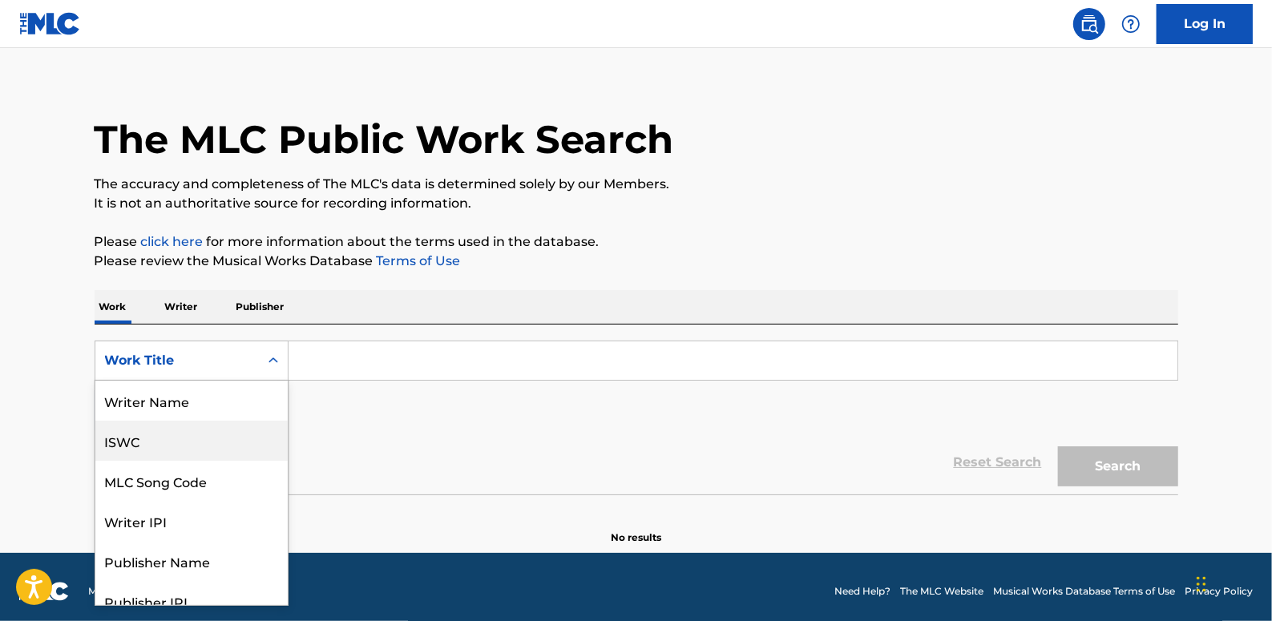
click at [158, 441] on div "ISWC" at bounding box center [191, 441] width 192 height 40
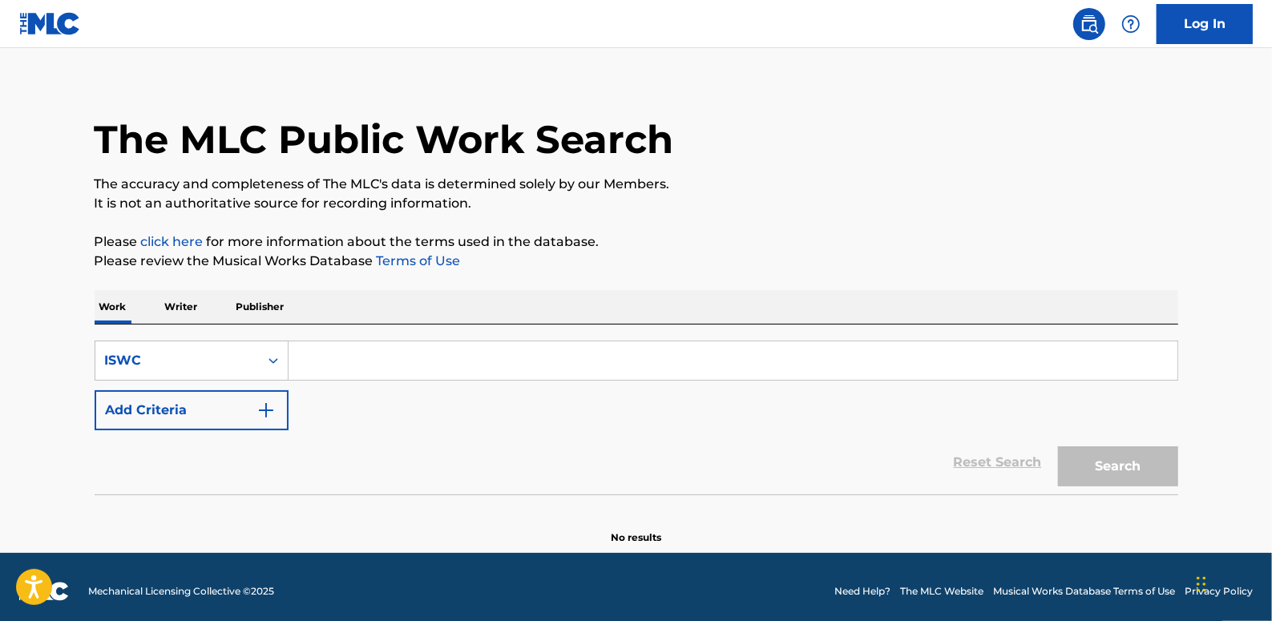
paste input "T0105921912"
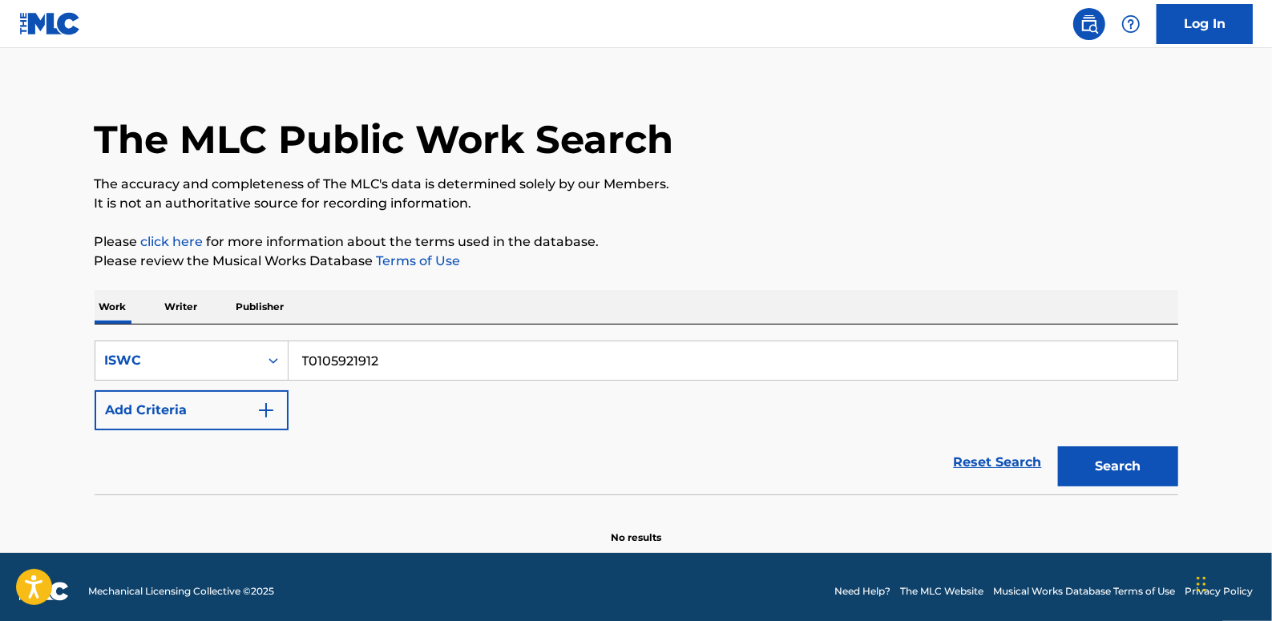
type input "T0105921912"
click at [1108, 471] on button "Search" at bounding box center [1118, 466] width 120 height 40
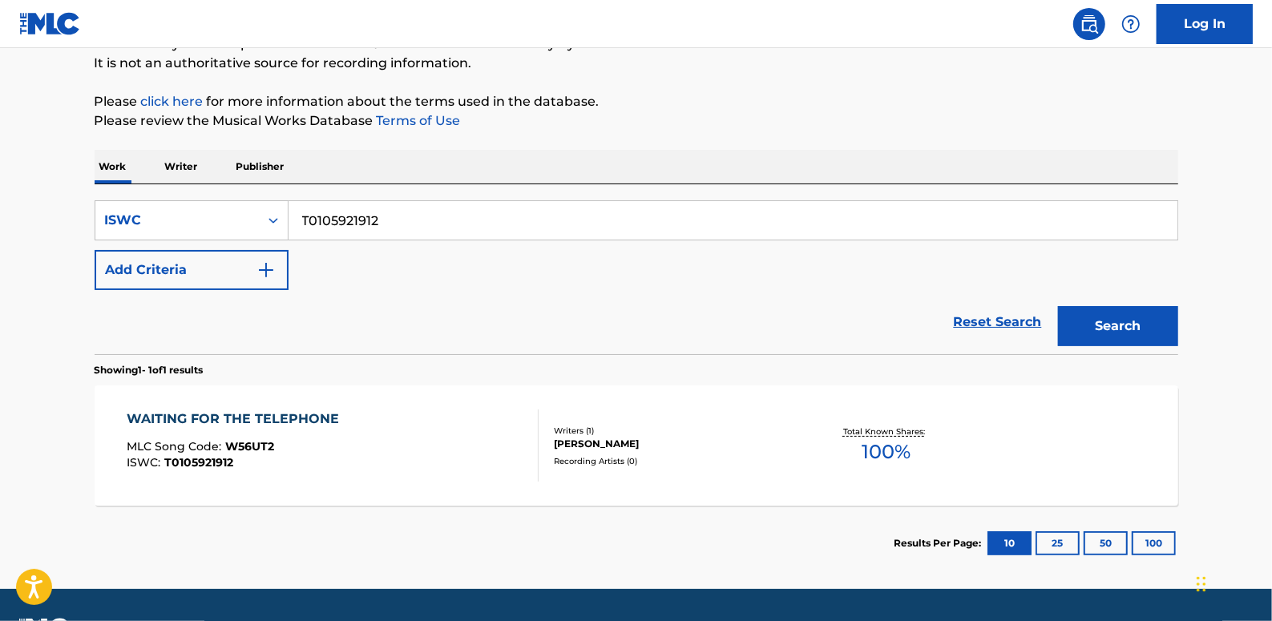
scroll to position [162, 0]
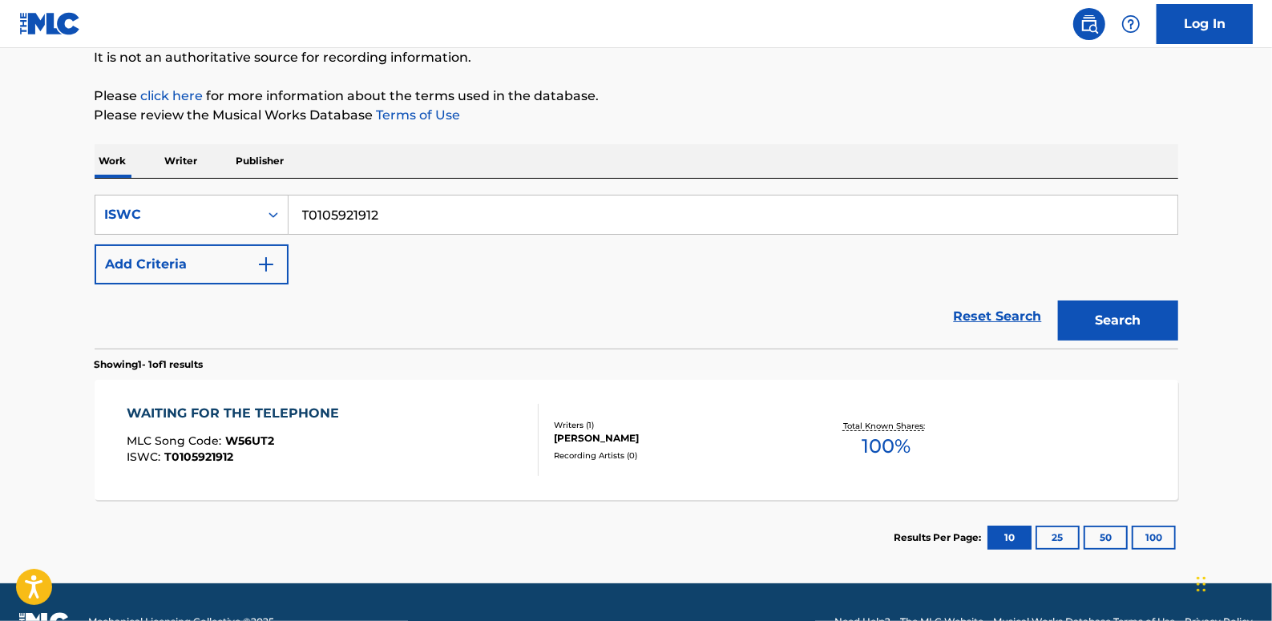
click at [997, 321] on link "Reset Search" at bounding box center [998, 316] width 104 height 35
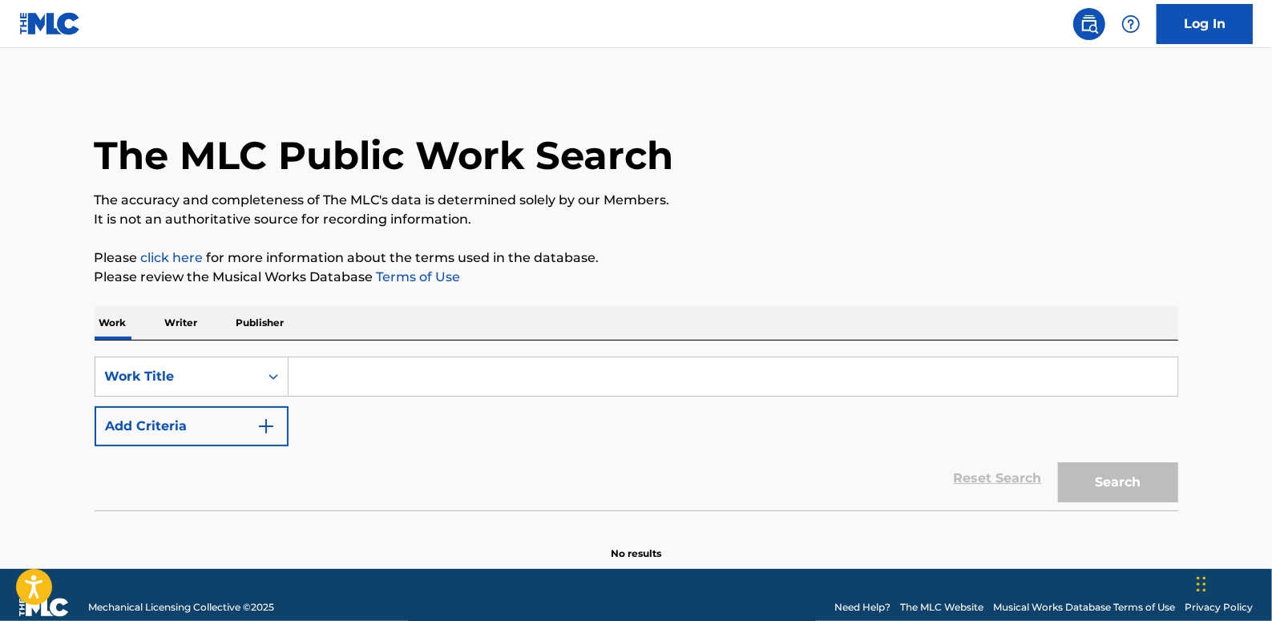
click at [201, 414] on button "Add Criteria" at bounding box center [192, 426] width 194 height 40
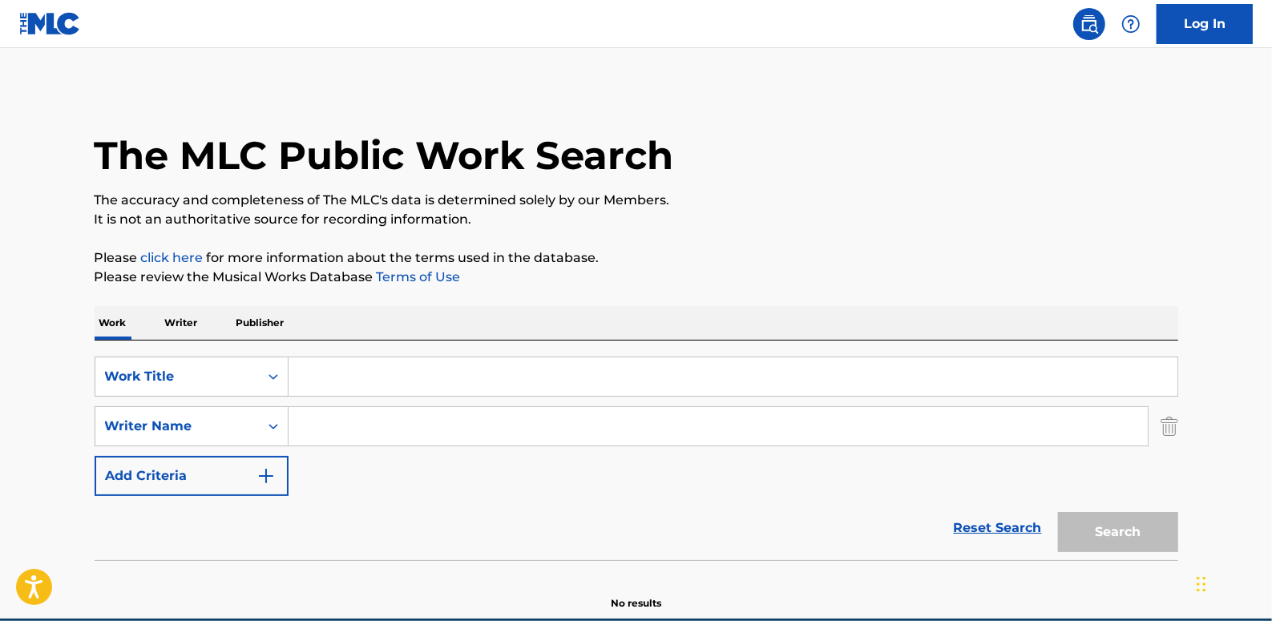
paste input "[PERSON_NAME]"
type input "[PERSON_NAME]"
click at [392, 368] on input "Search Form" at bounding box center [733, 377] width 889 height 38
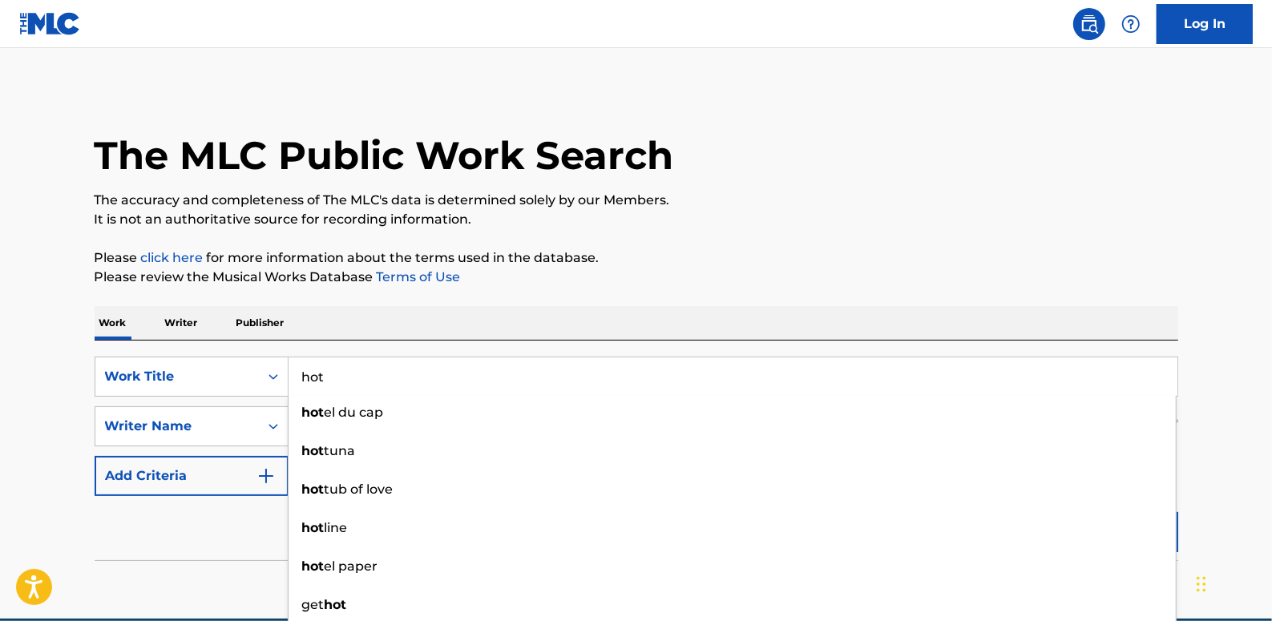
type input "hot"
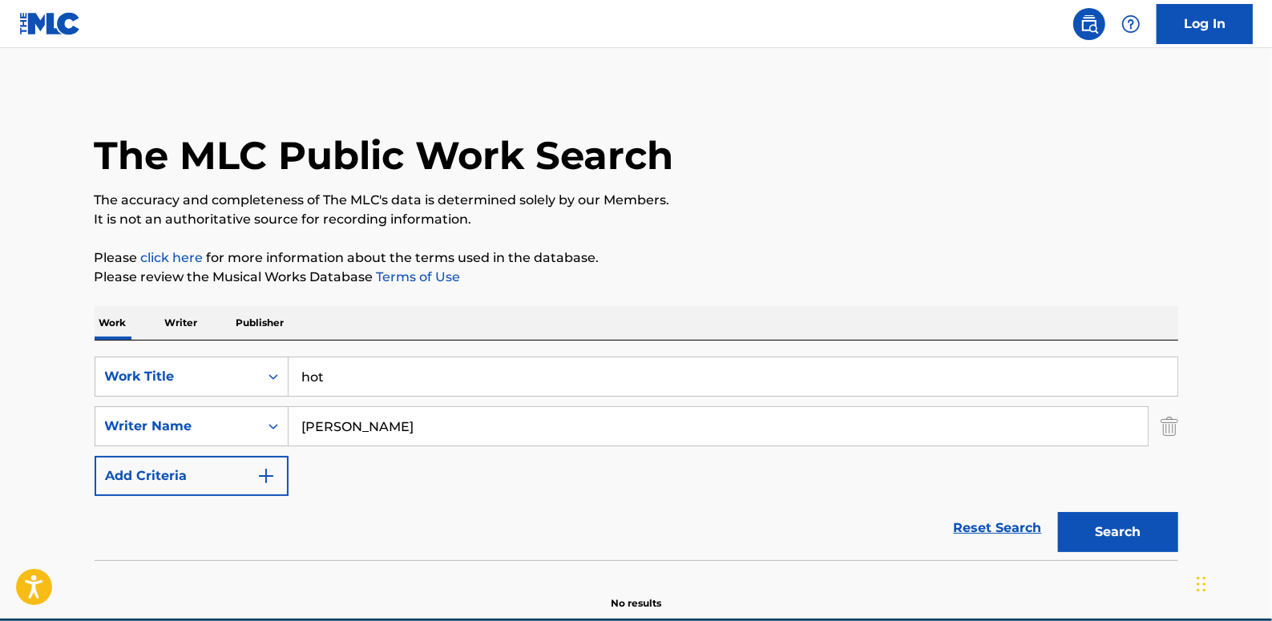
click at [1214, 332] on main "The MLC Public Work Search The accuracy and completeness of The MLC's data is d…" at bounding box center [636, 333] width 1272 height 571
click at [1133, 531] on button "Search" at bounding box center [1118, 532] width 120 height 40
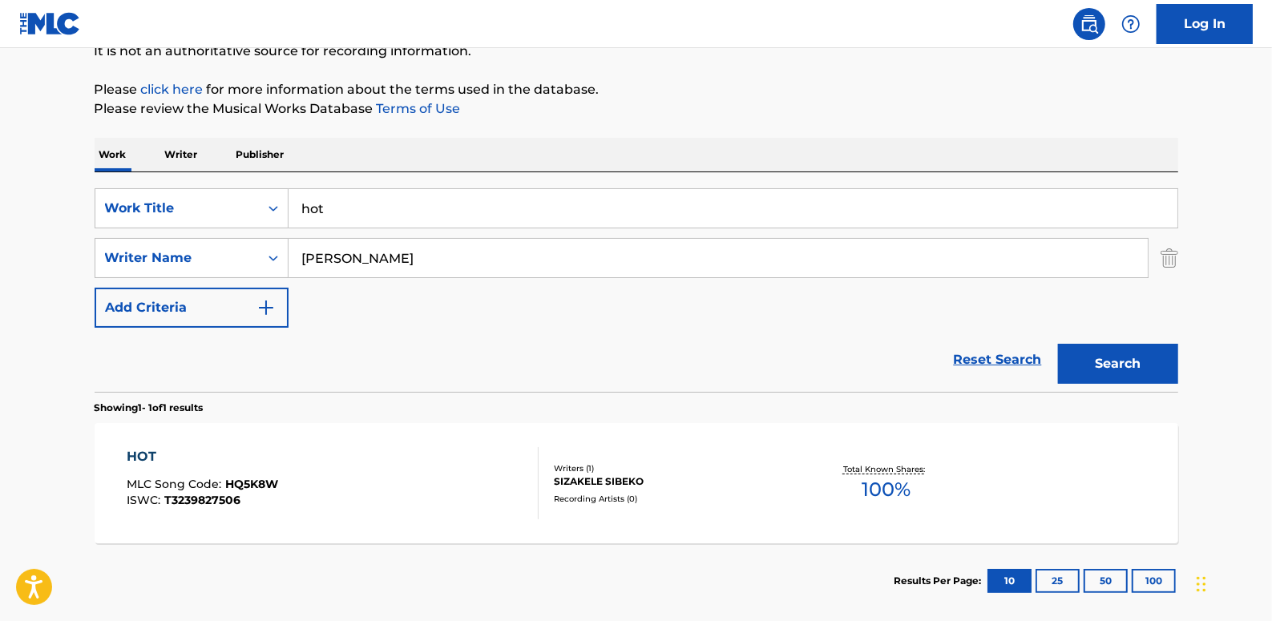
scroll to position [218, 0]
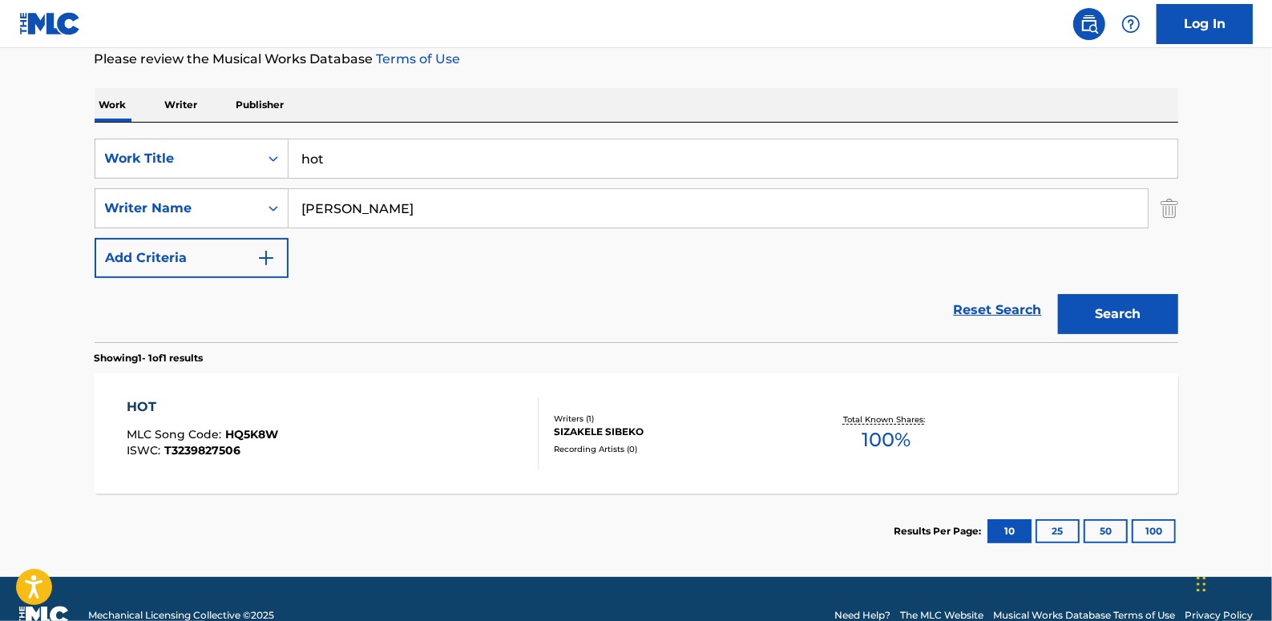
click at [438, 415] on div "HOT MLC Song Code : HQ5K8W ISWC : T3239827506" at bounding box center [333, 434] width 412 height 72
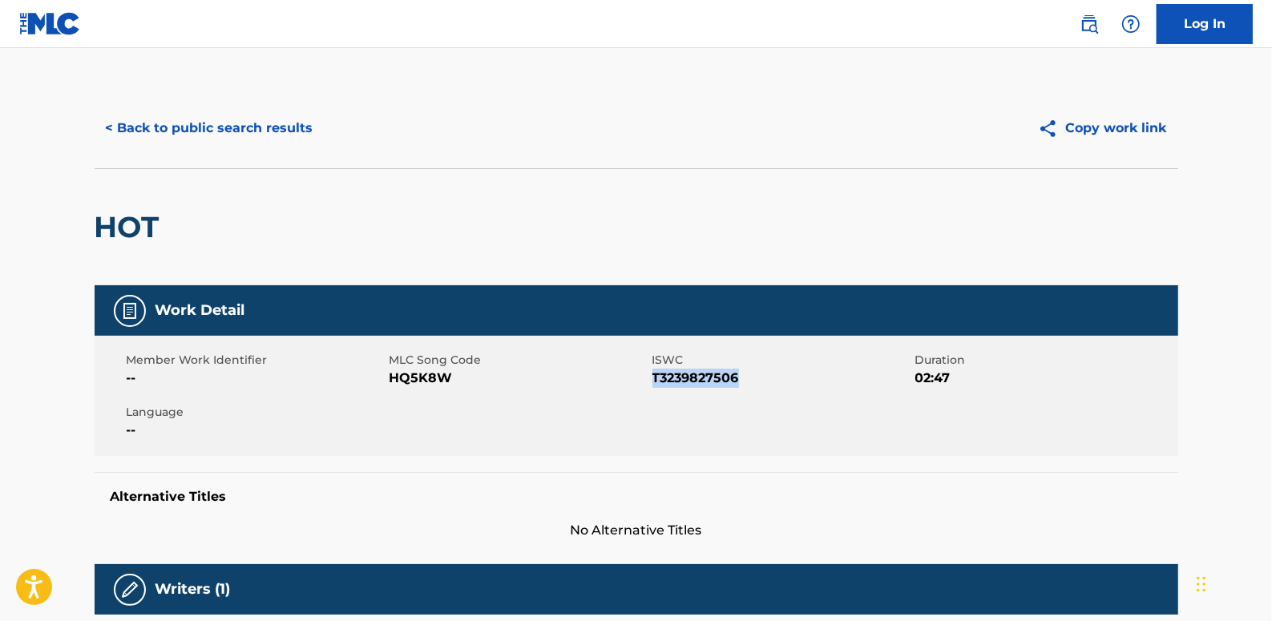
drag, startPoint x: 759, startPoint y: 377, endPoint x: 654, endPoint y: 382, distance: 105.2
click at [653, 382] on span "T3239827506" at bounding box center [781, 378] width 259 height 19
drag, startPoint x: 654, startPoint y: 382, endPoint x: 673, endPoint y: 380, distance: 18.6
copy span "T3239827506"
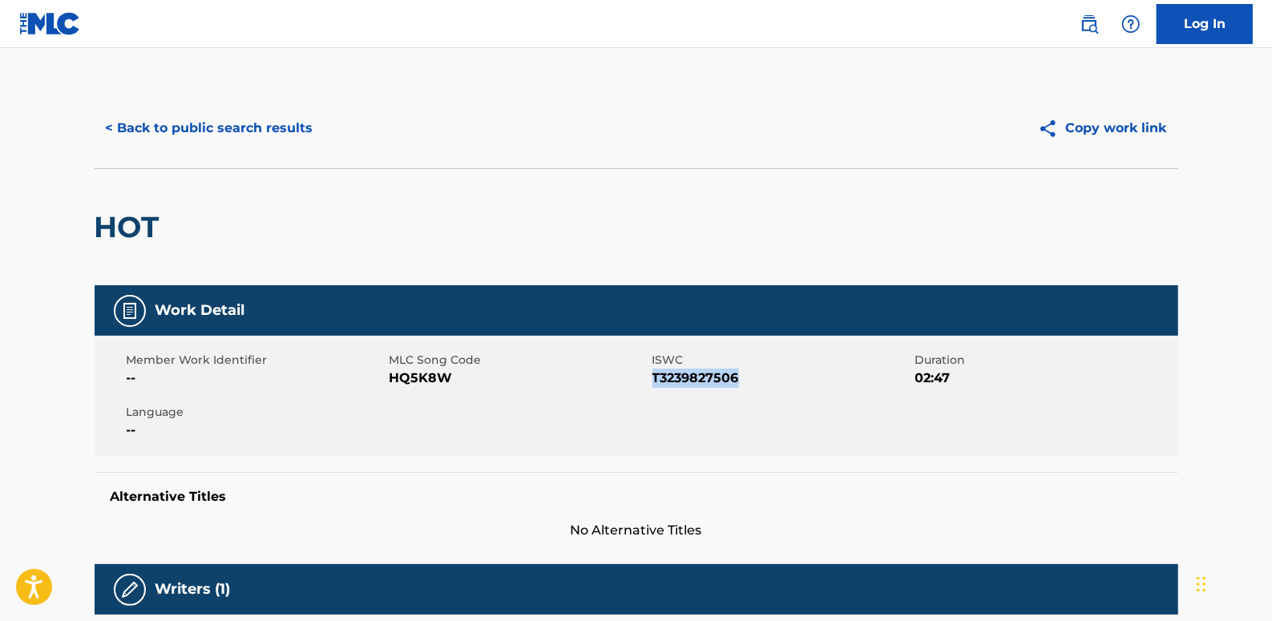
click at [232, 123] on button "< Back to public search results" at bounding box center [210, 128] width 230 height 40
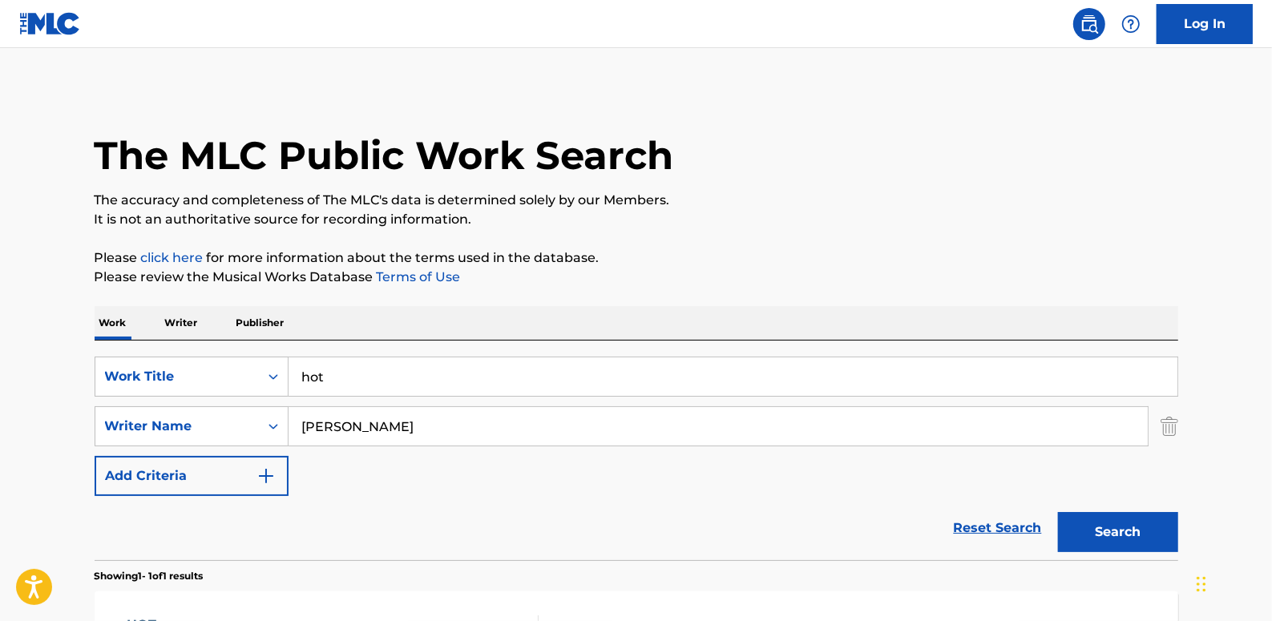
scroll to position [160, 0]
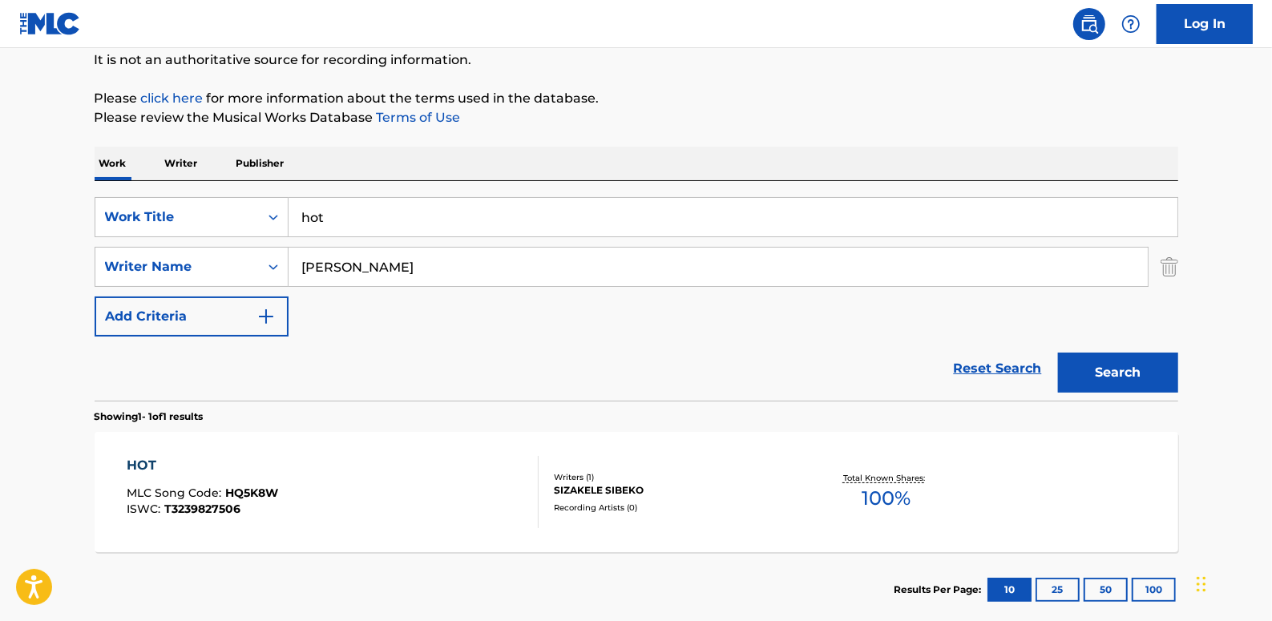
click at [363, 469] on div "HOT MLC Song Code : HQ5K8W ISWC : T3239827506" at bounding box center [333, 492] width 412 height 72
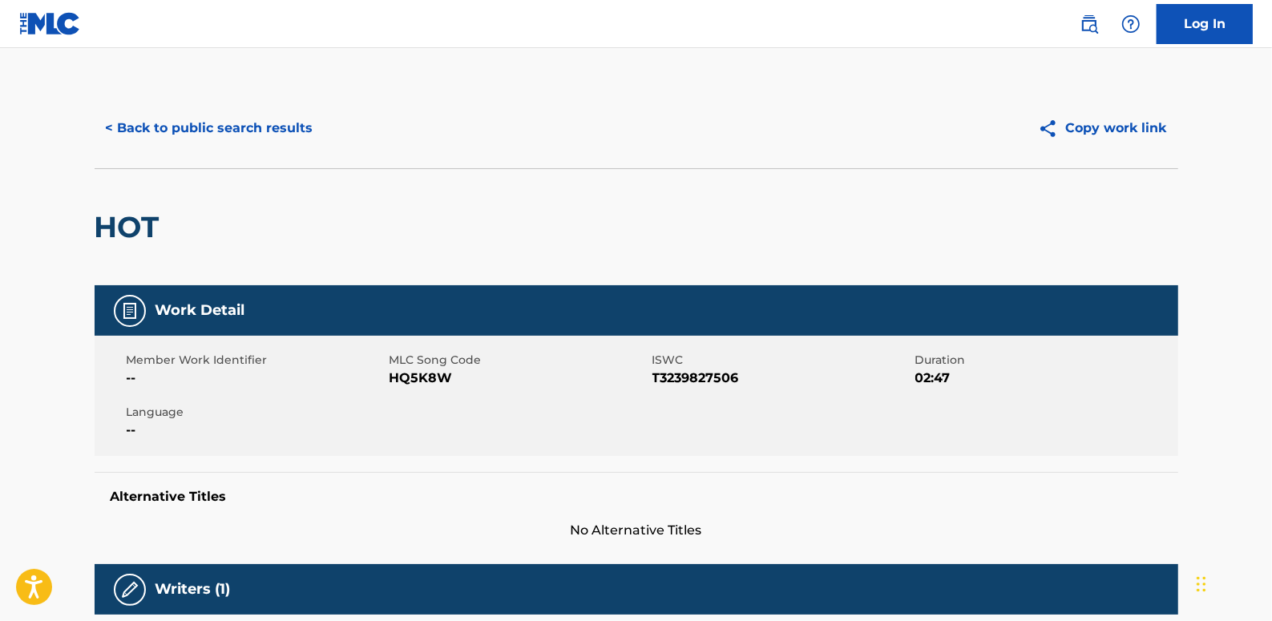
click at [187, 129] on button "< Back to public search results" at bounding box center [210, 128] width 230 height 40
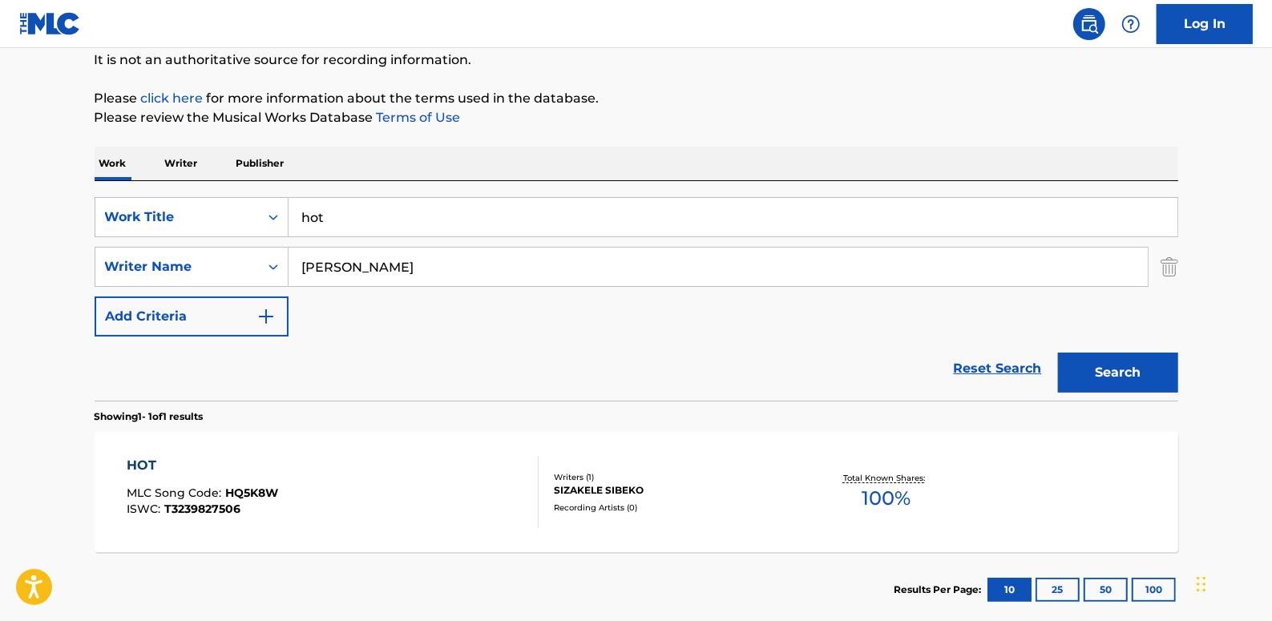
click at [996, 364] on link "Reset Search" at bounding box center [998, 368] width 104 height 35
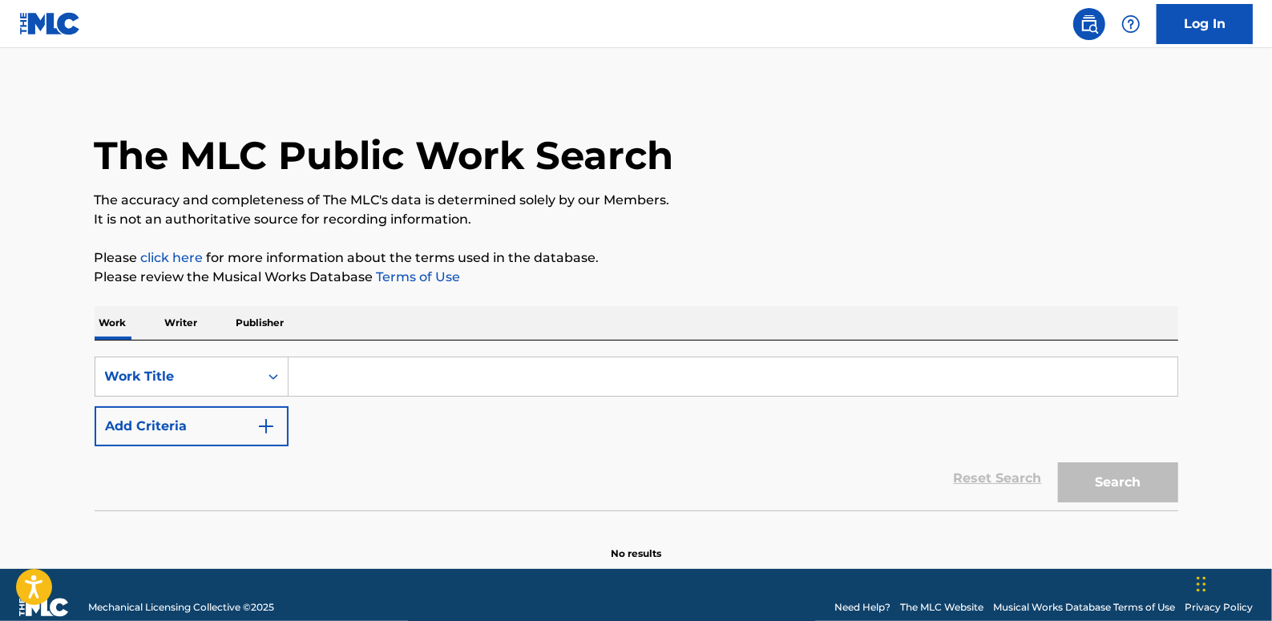
paste input "MY KIND OF WOMAN"
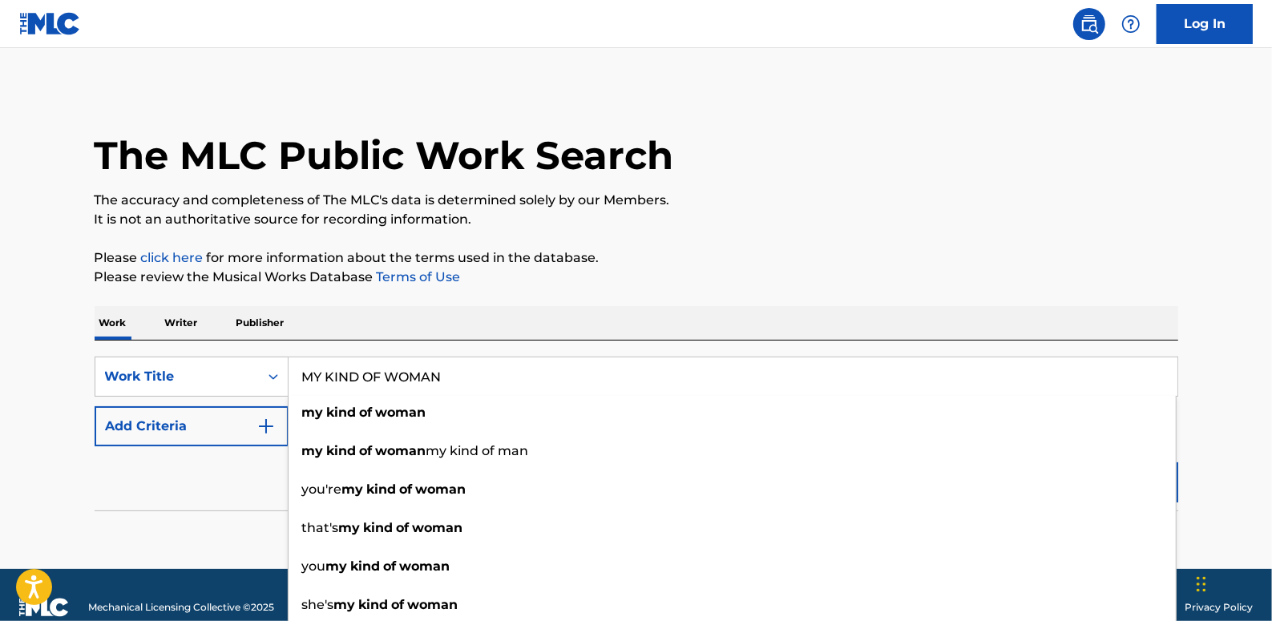
type input "MY KIND OF WOMAN"
click at [200, 428] on button "Add Criteria" at bounding box center [192, 426] width 194 height 40
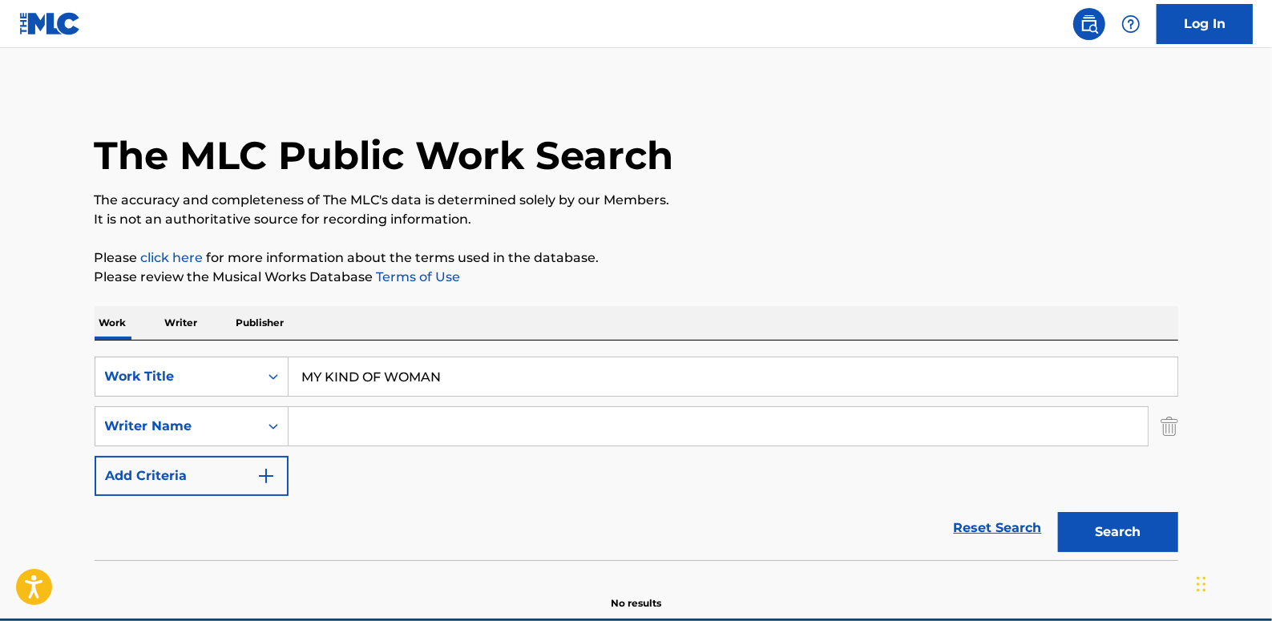
paste input "[PERSON_NAME] [PERSON_NAME]"
type input "[PERSON_NAME] [PERSON_NAME]"
click at [1127, 539] on button "Search" at bounding box center [1118, 532] width 120 height 40
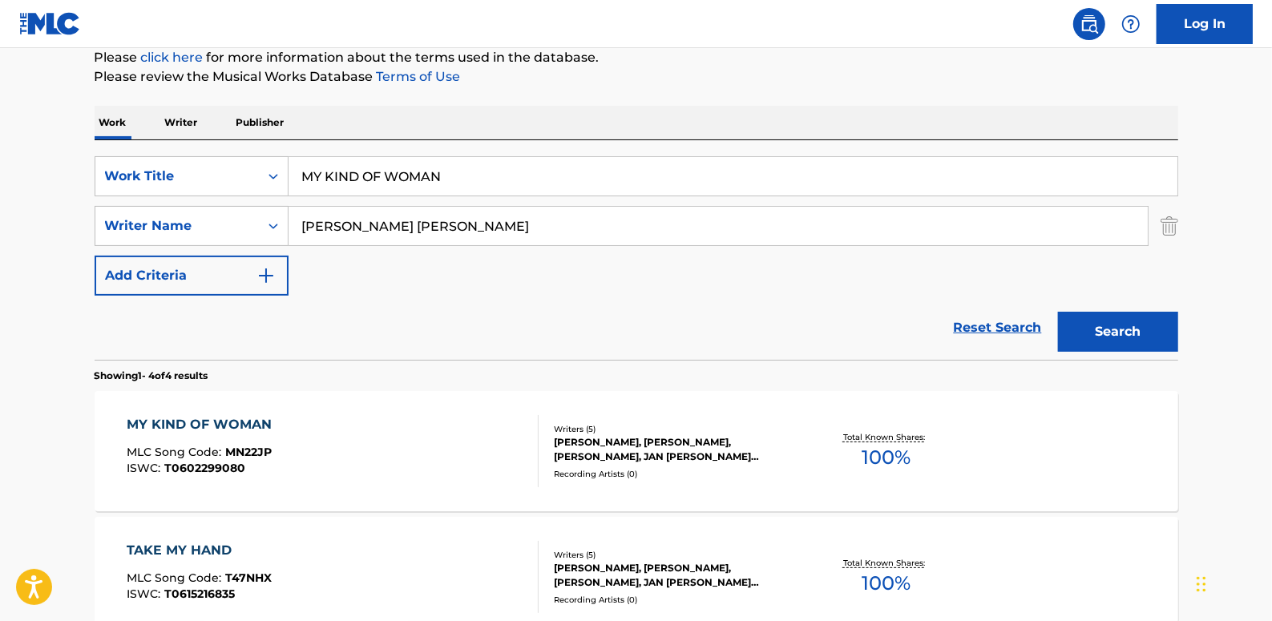
scroll to position [218, 0]
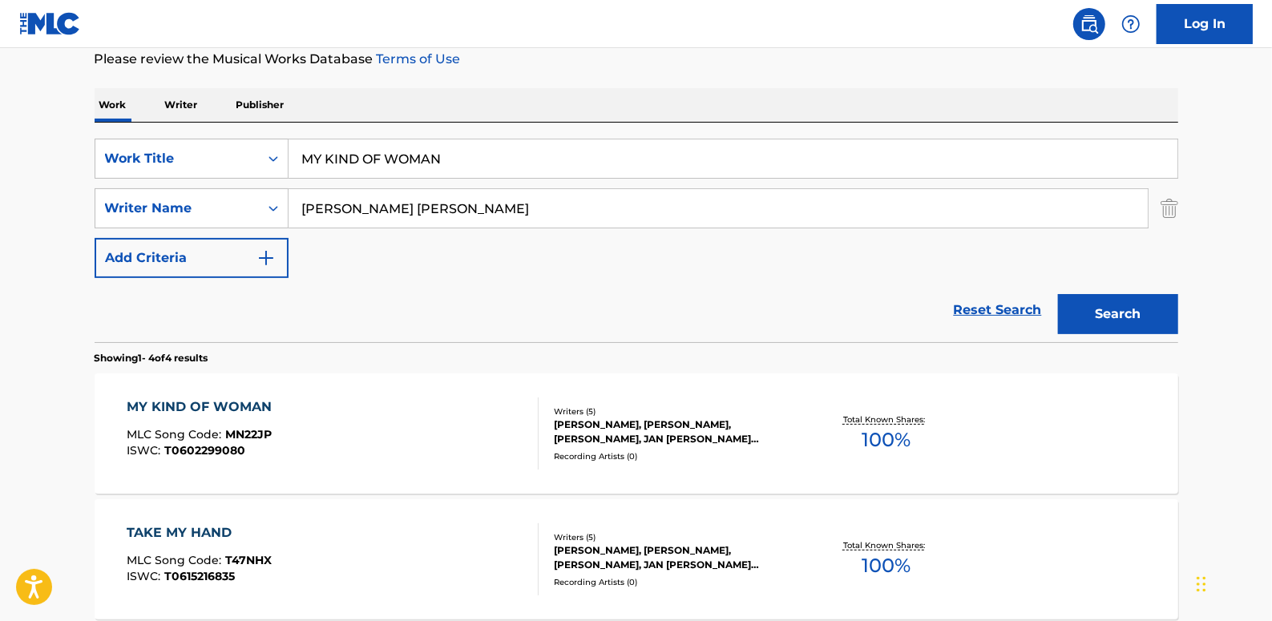
click at [460, 385] on div "MY KIND OF WOMAN MLC Song Code : MN22JP ISWC : T0602299080 Writers ( 5 ) [PERSO…" at bounding box center [637, 434] width 1084 height 120
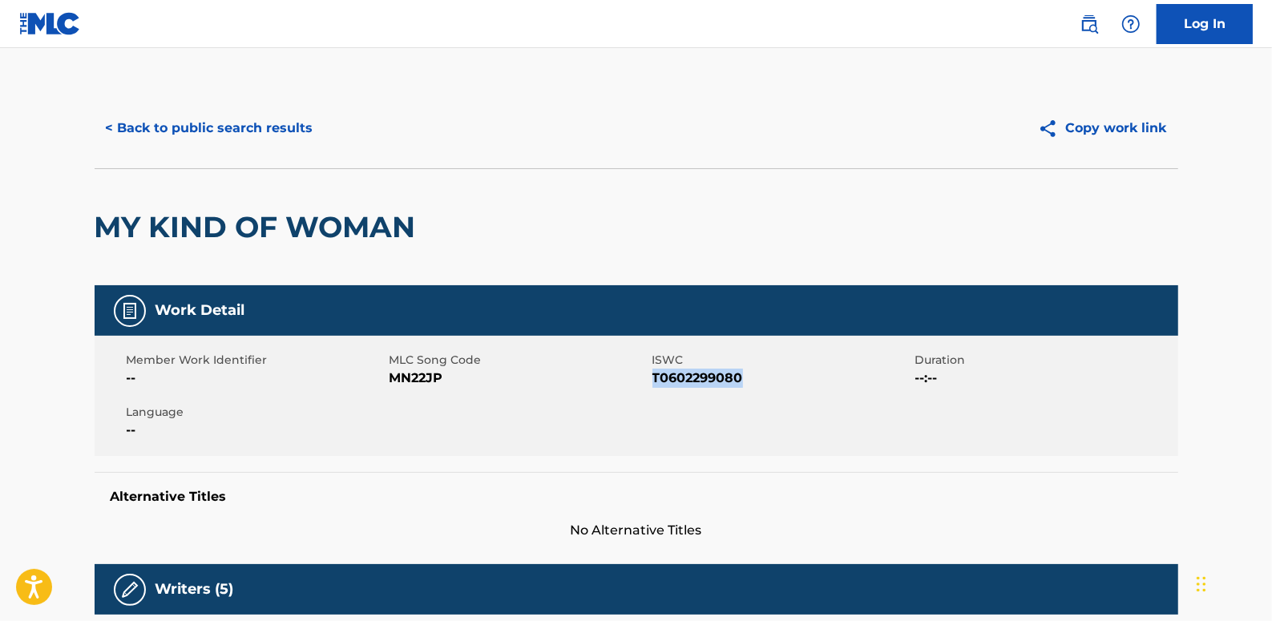
drag, startPoint x: 753, startPoint y: 378, endPoint x: 653, endPoint y: 376, distance: 100.2
click at [653, 376] on span "T0602299080" at bounding box center [781, 378] width 259 height 19
drag, startPoint x: 653, startPoint y: 376, endPoint x: 662, endPoint y: 382, distance: 10.5
copy span "T0602299080"
click at [289, 131] on button "< Back to public search results" at bounding box center [210, 128] width 230 height 40
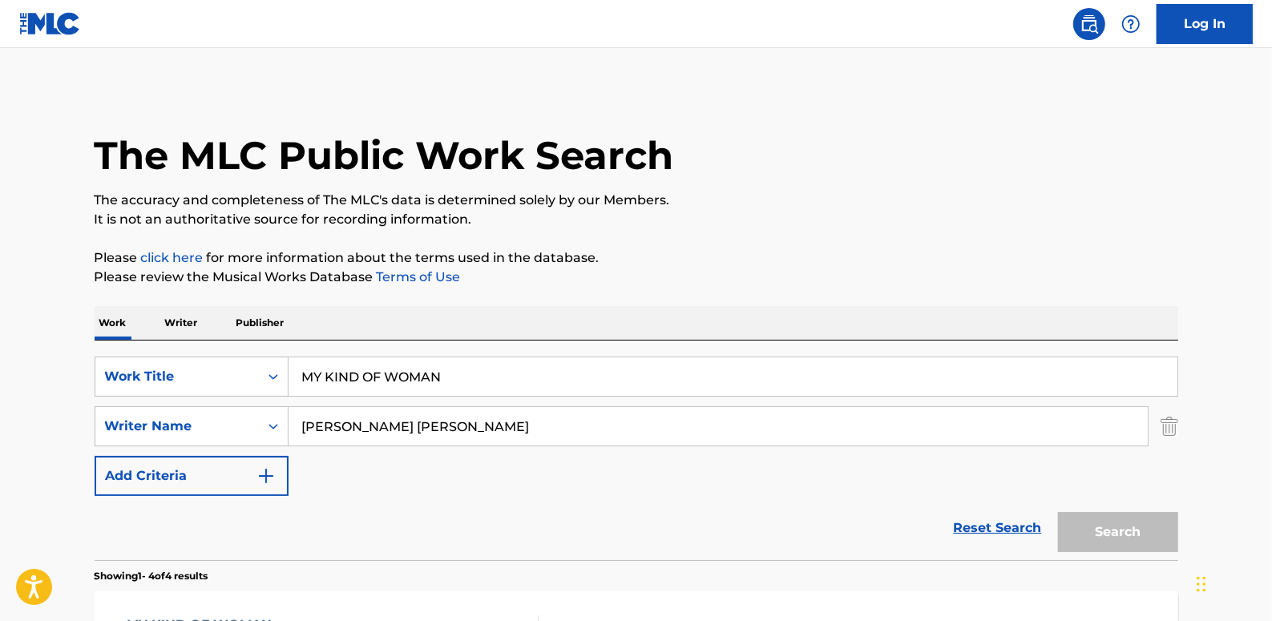
scroll to position [218, 0]
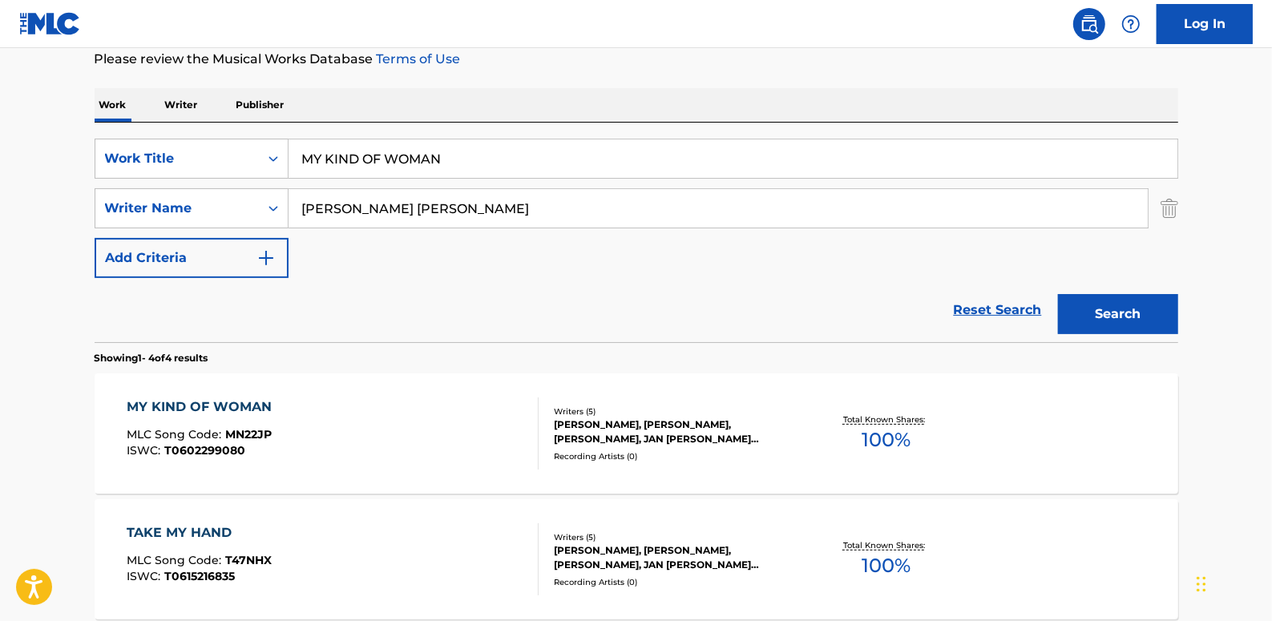
click at [996, 307] on link "Reset Search" at bounding box center [998, 310] width 104 height 35
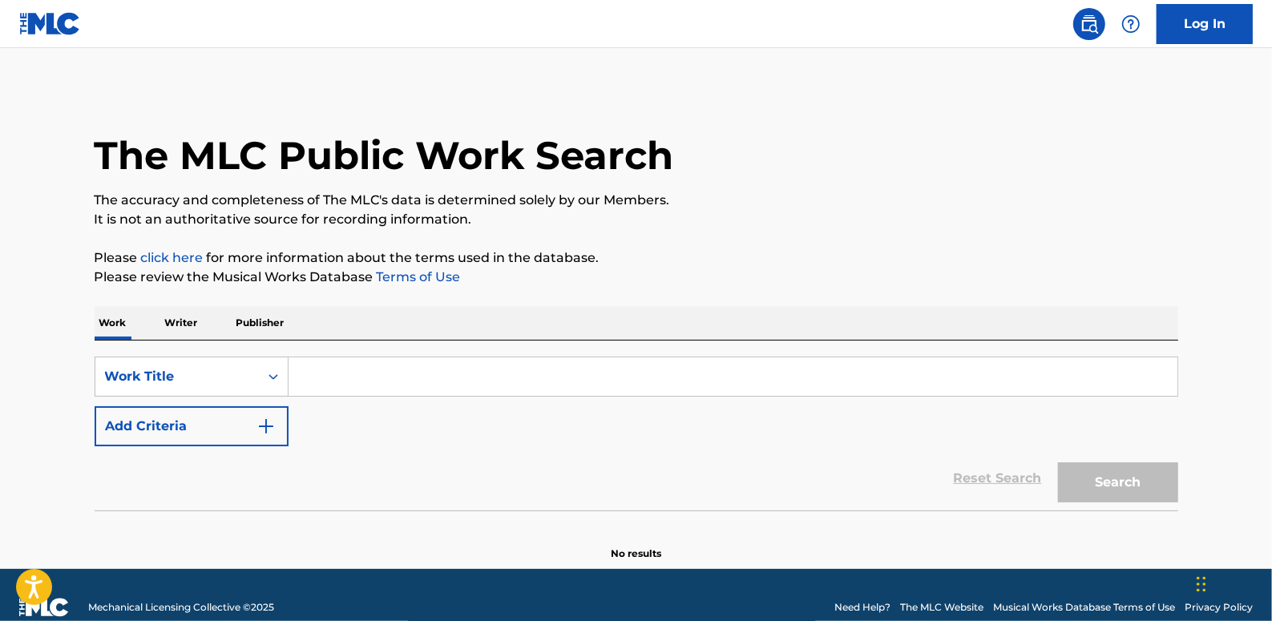
paste input "SILENT NIGHT"
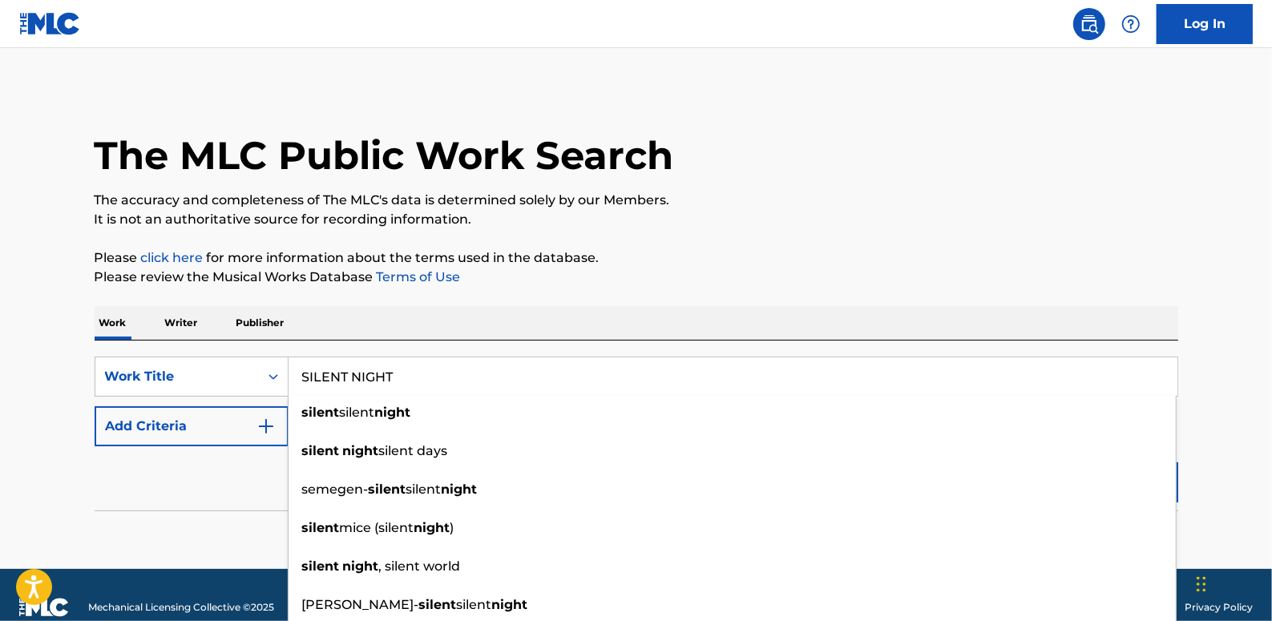
type input "SILENT NIGHT"
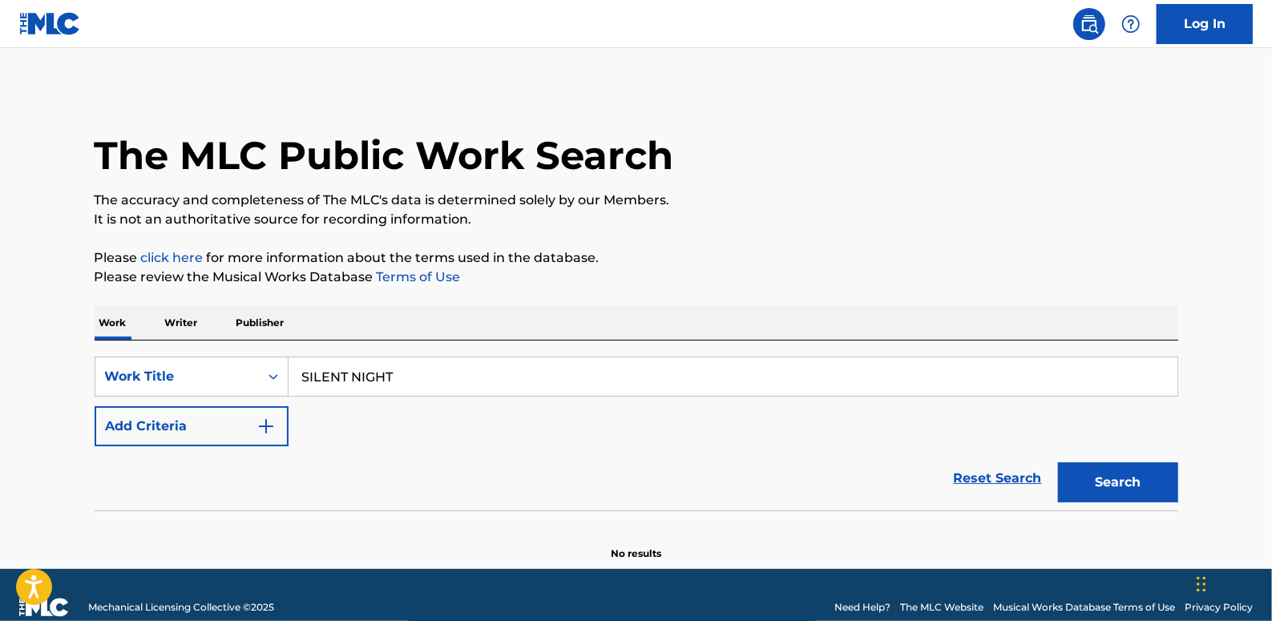
click at [216, 425] on button "Add Criteria" at bounding box center [192, 426] width 194 height 40
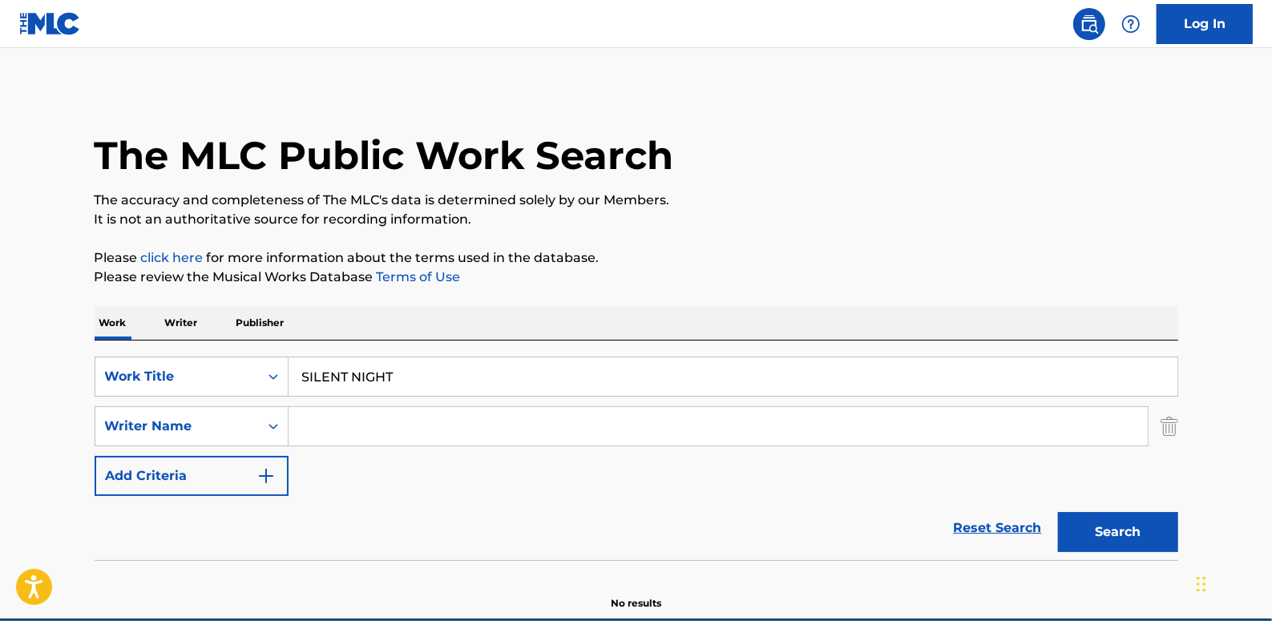
paste input "[PERSON_NAME]"
type input "[PERSON_NAME]"
click at [1130, 535] on button "Search" at bounding box center [1118, 532] width 120 height 40
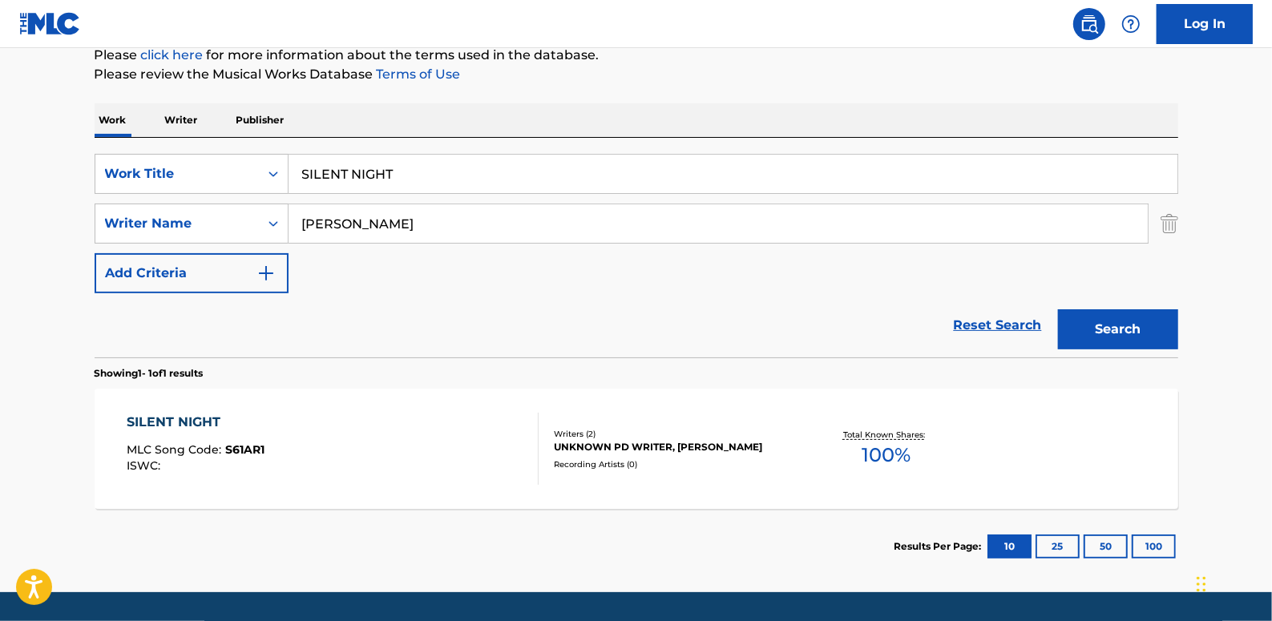
scroll to position [218, 0]
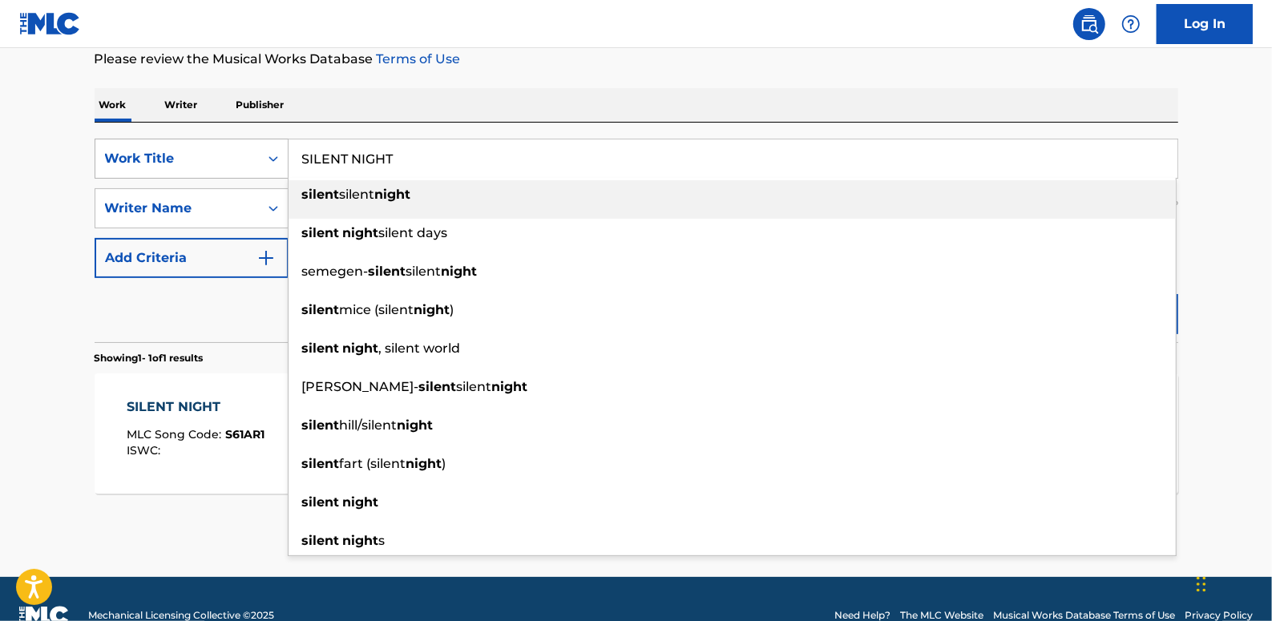
drag, startPoint x: 405, startPoint y: 159, endPoint x: 277, endPoint y: 146, distance: 128.9
click at [277, 146] on div "SearchWithCriteria89b58974-b7fc-4c3b-8f48-836f989d0028 Work Title SILENT NIGHT …" at bounding box center [637, 159] width 1084 height 40
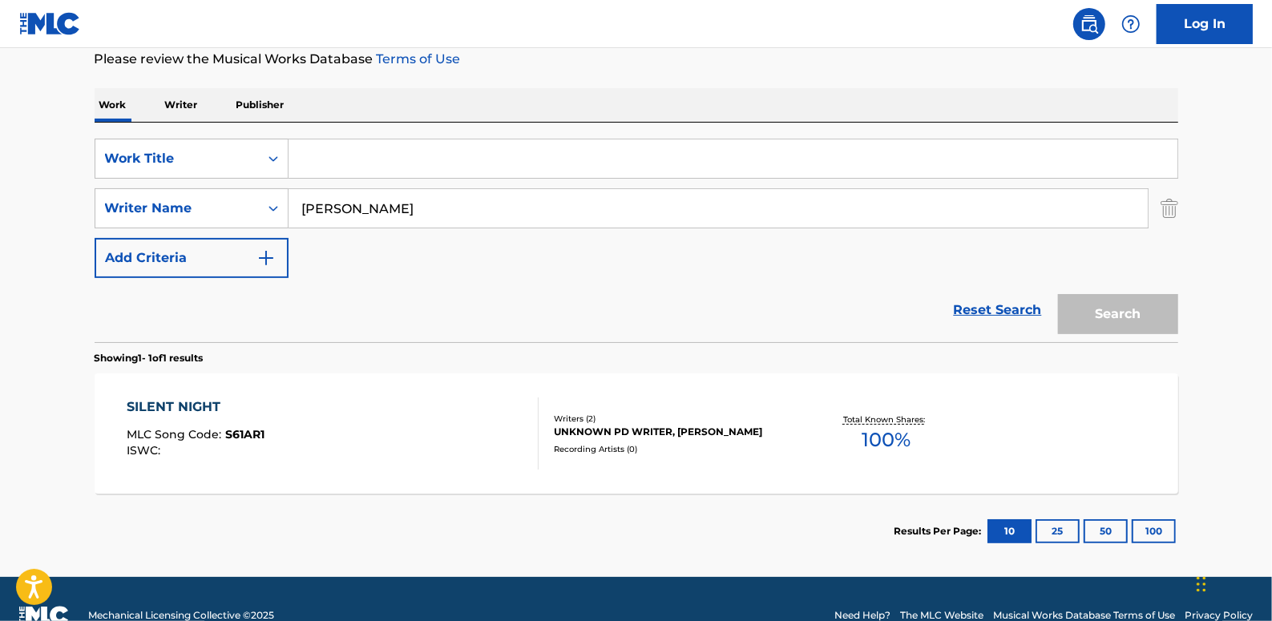
paste input "WHAT CHILD IS THIS?"
type input "WHAT CHILD IS THIS?"
click at [1120, 313] on button "Search" at bounding box center [1118, 314] width 120 height 40
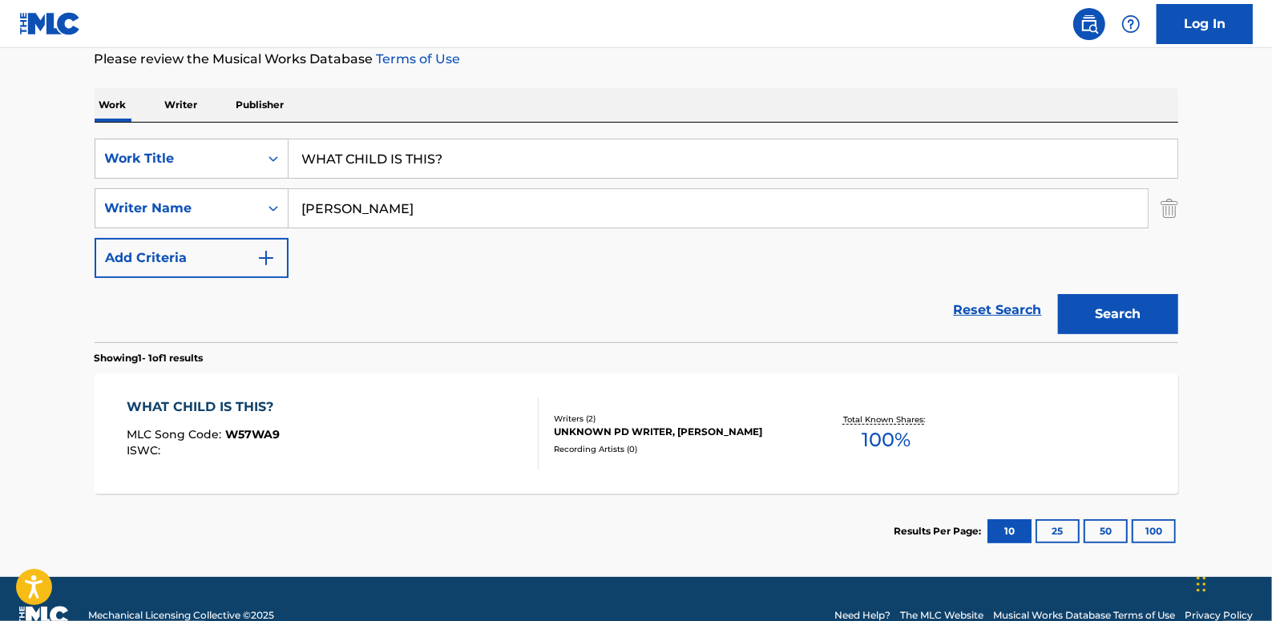
click at [988, 311] on link "Reset Search" at bounding box center [998, 310] width 104 height 35
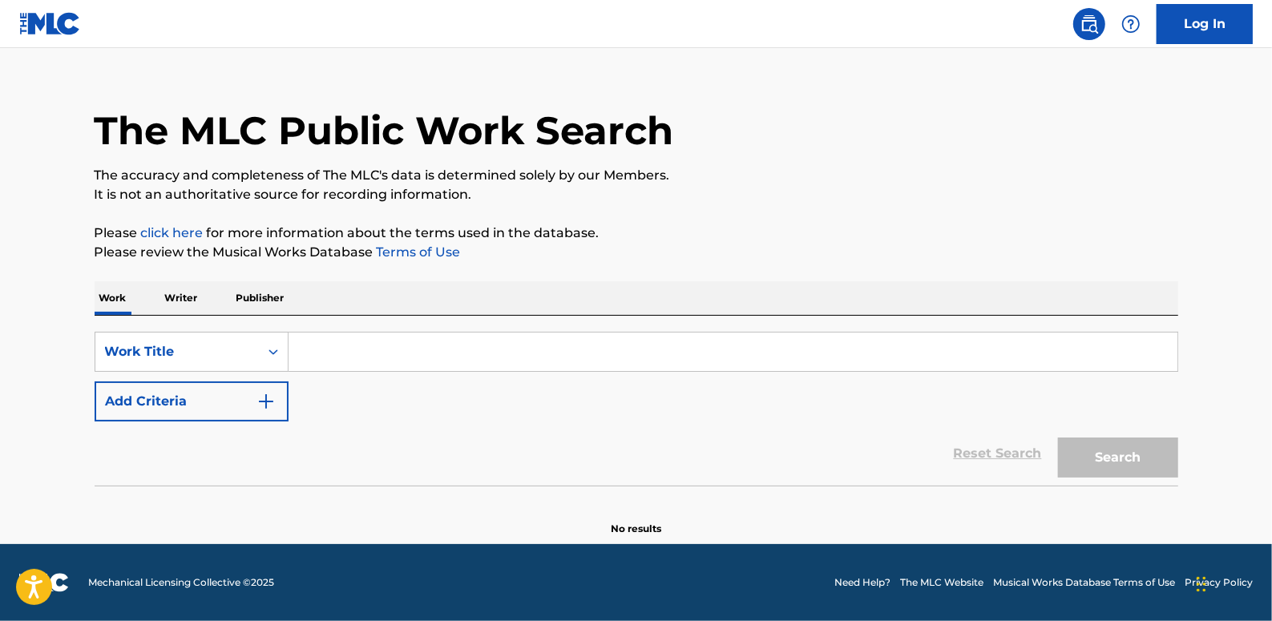
scroll to position [0, 0]
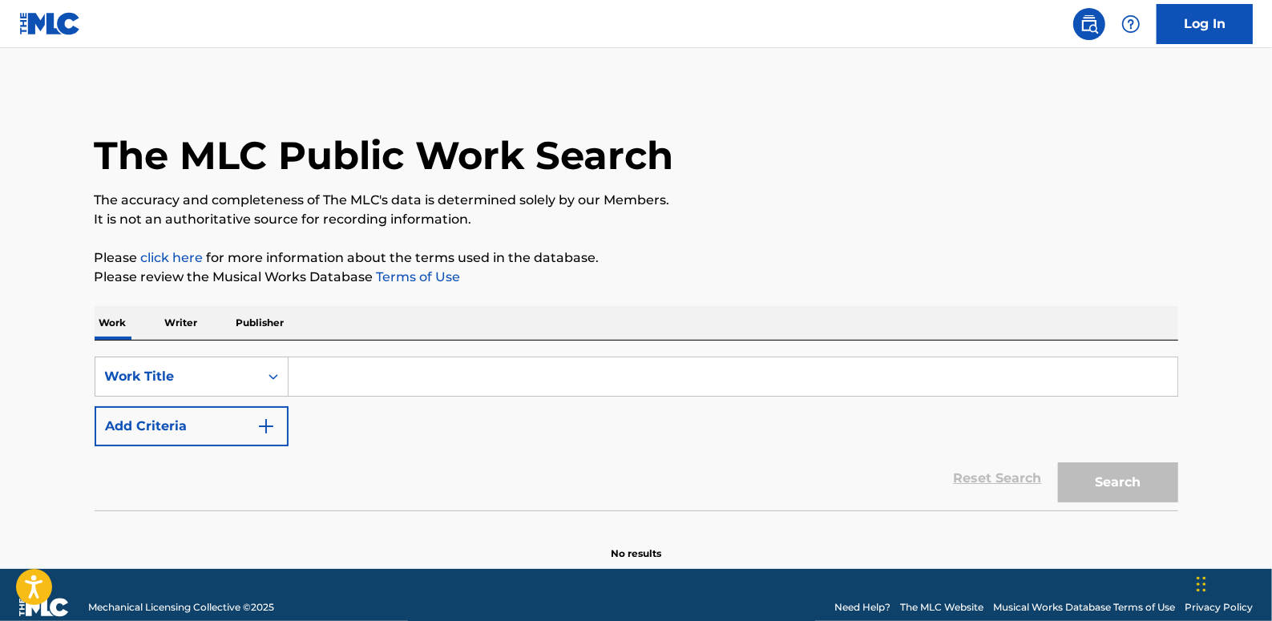
paste input "BLESS YOU"
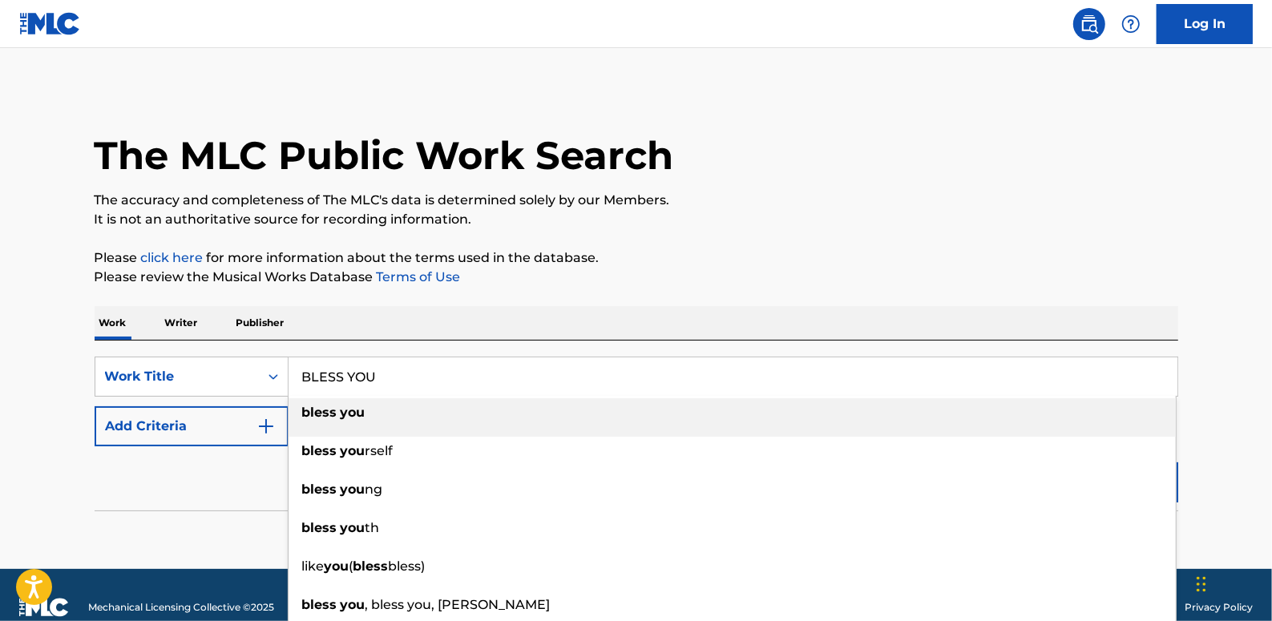
type input "BLESS YOU"
click at [190, 427] on button "Add Criteria" at bounding box center [192, 426] width 194 height 40
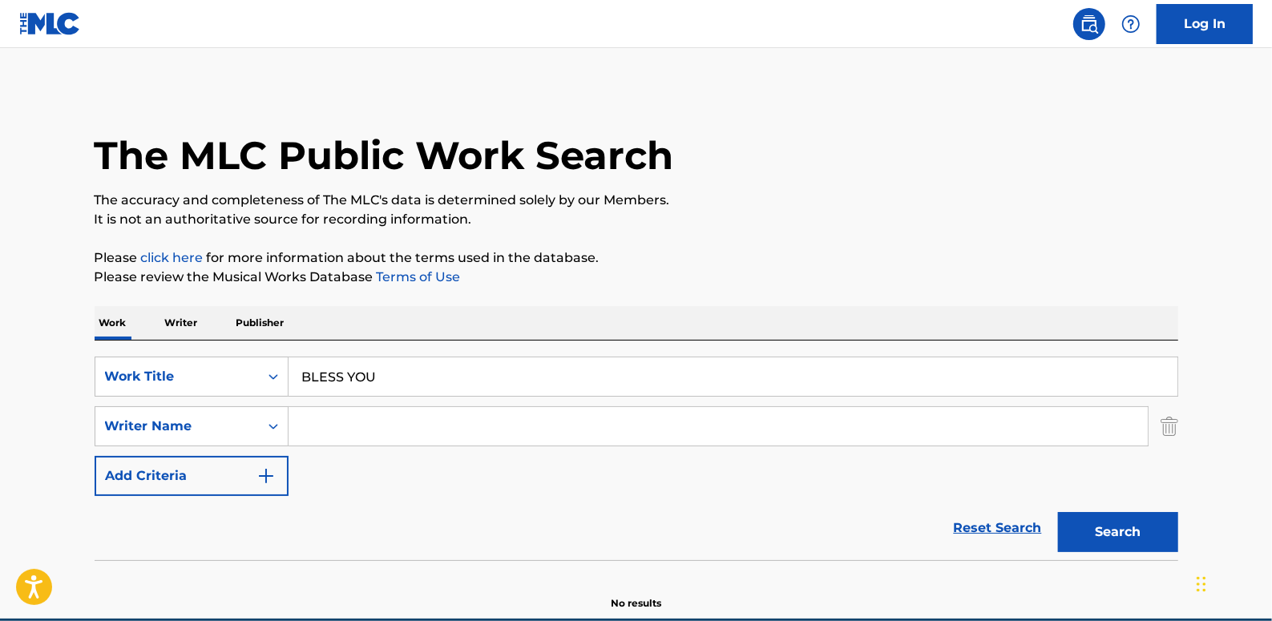
paste input "[PERSON_NAME]"
type input "[PERSON_NAME]"
click at [1137, 525] on button "Search" at bounding box center [1118, 532] width 120 height 40
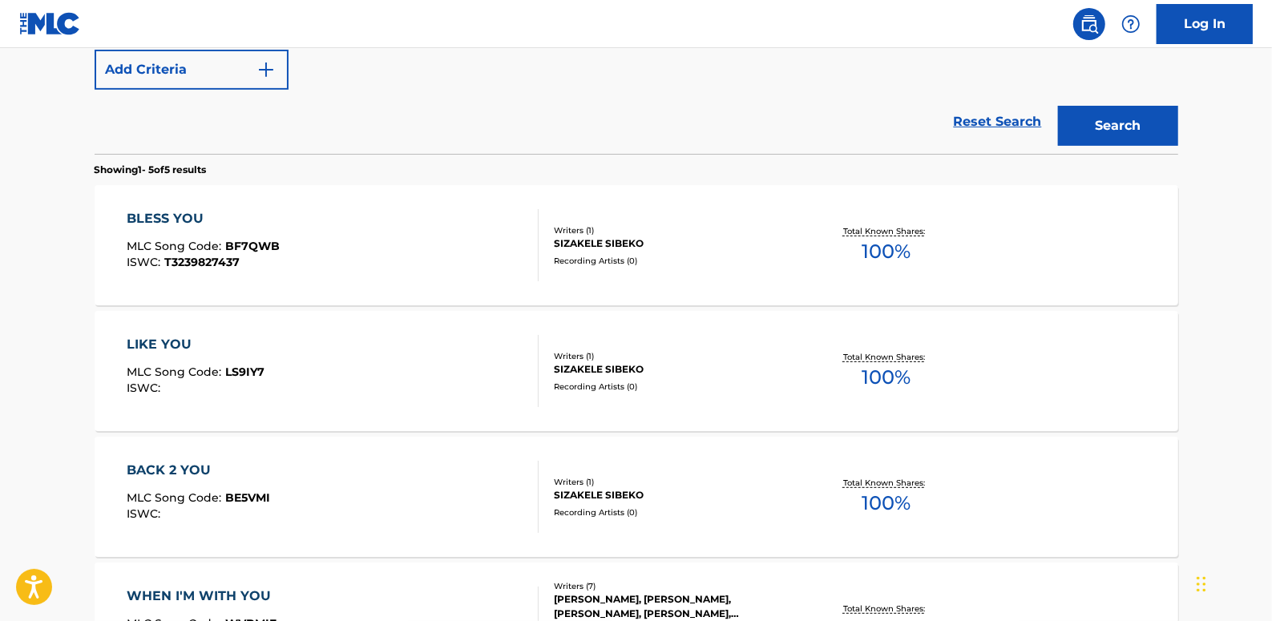
scroll to position [437, 0]
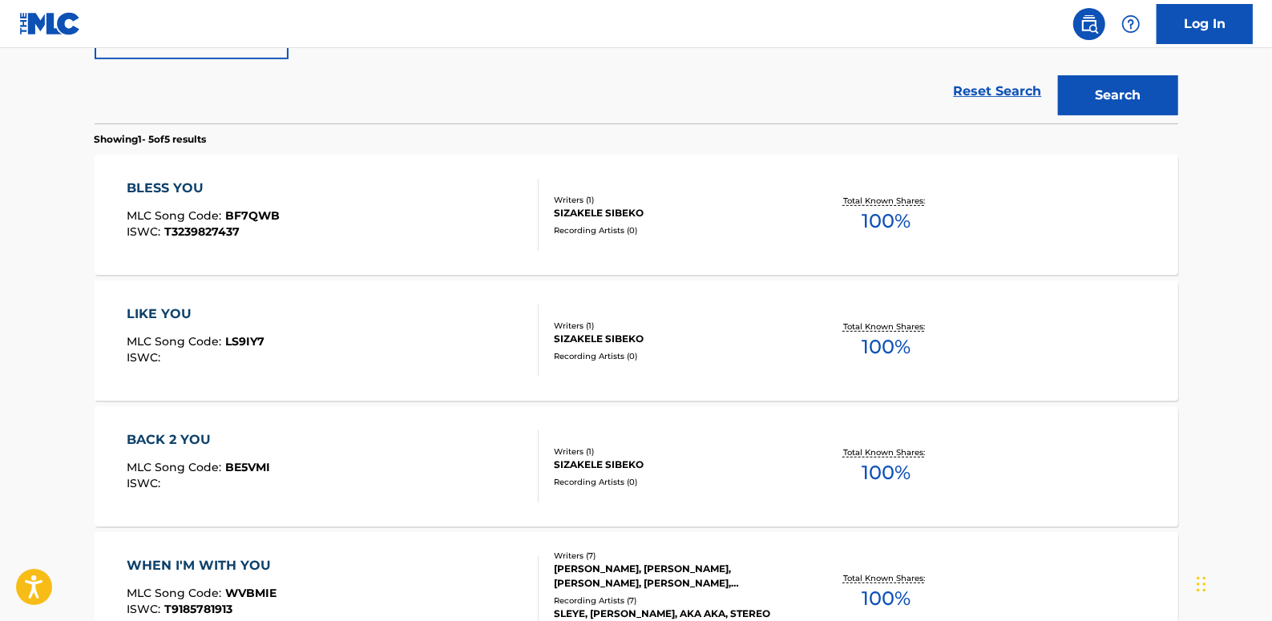
click at [407, 250] on div "BLESS YOU MLC Song Code : BF7QWB ISWC : T3239827437 Writers ( 1 ) [PERSON_NAME]…" at bounding box center [637, 215] width 1084 height 120
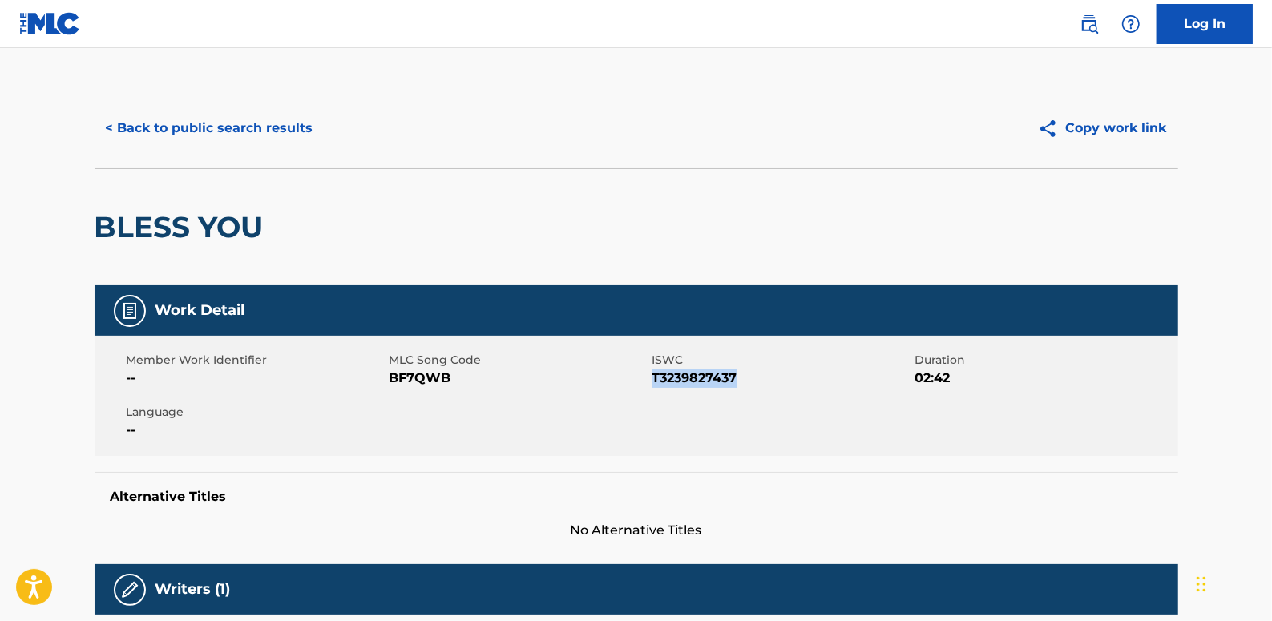
drag, startPoint x: 741, startPoint y: 377, endPoint x: 654, endPoint y: 378, distance: 87.4
click at [654, 378] on span "T3239827437" at bounding box center [781, 378] width 259 height 19
drag, startPoint x: 654, startPoint y: 378, endPoint x: 663, endPoint y: 382, distance: 9.4
copy span "T3239827437"
click at [269, 141] on button "< Back to public search results" at bounding box center [210, 128] width 230 height 40
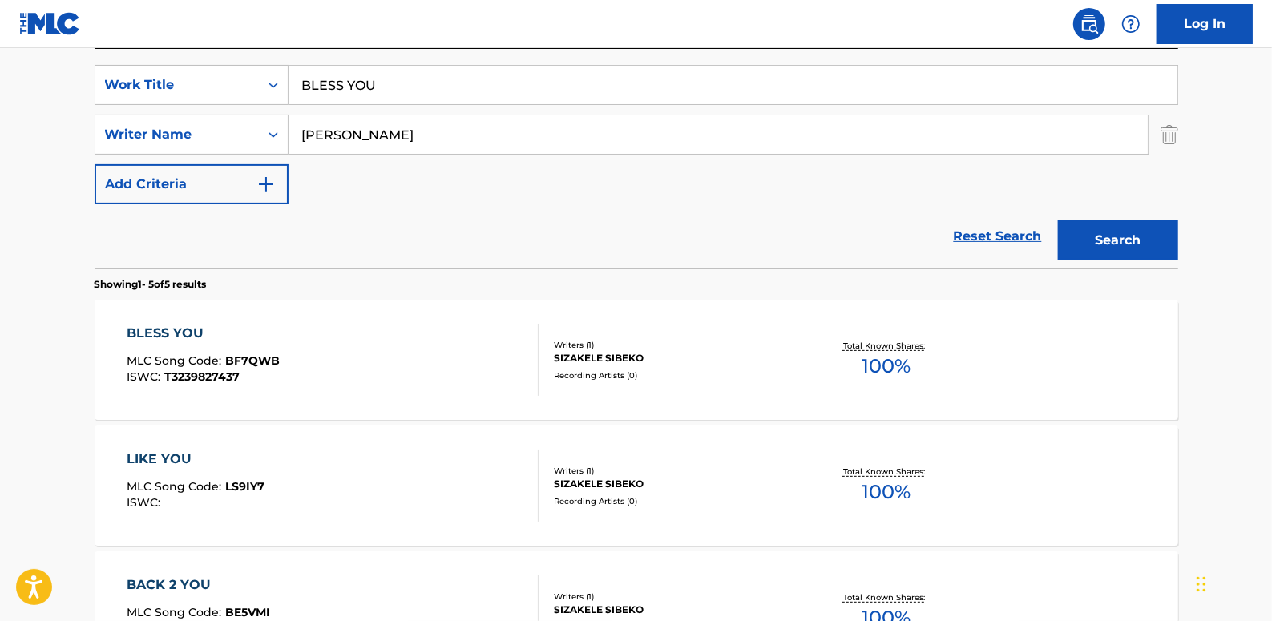
scroll to position [236, 0]
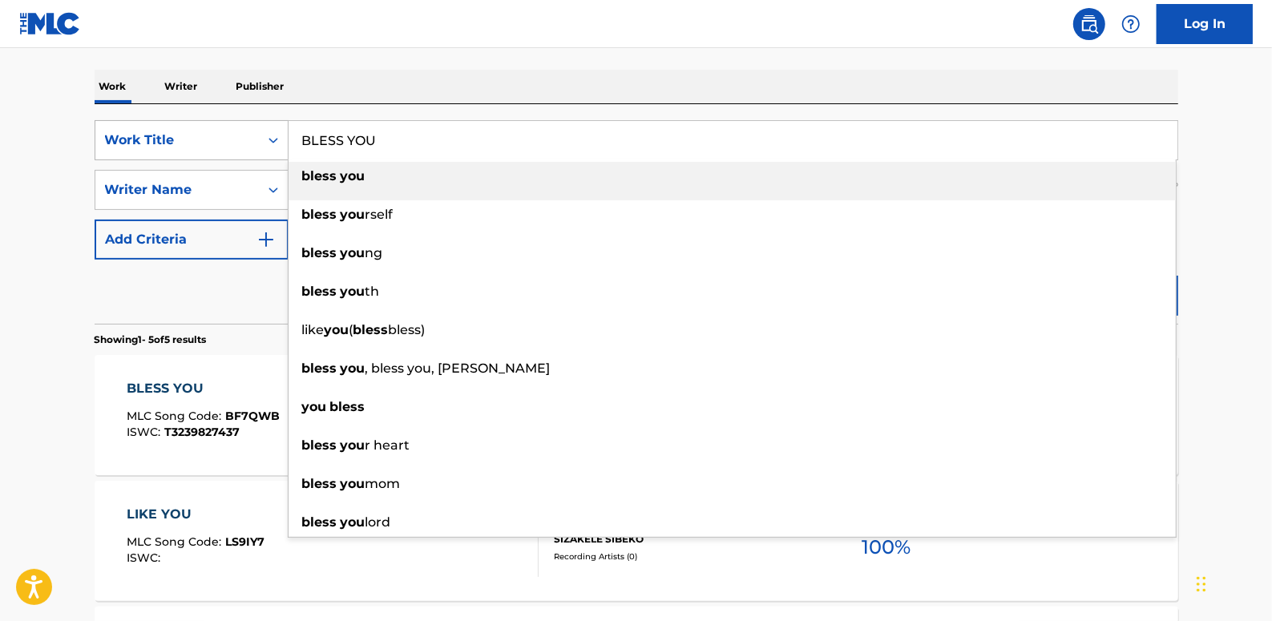
drag, startPoint x: 407, startPoint y: 140, endPoint x: 248, endPoint y: 130, distance: 159.1
click at [248, 130] on div "SearchWithCriteria89b58974-b7fc-4c3b-8f48-836f989d0028 Work Title BLESS YOU ble…" at bounding box center [637, 140] width 1084 height 40
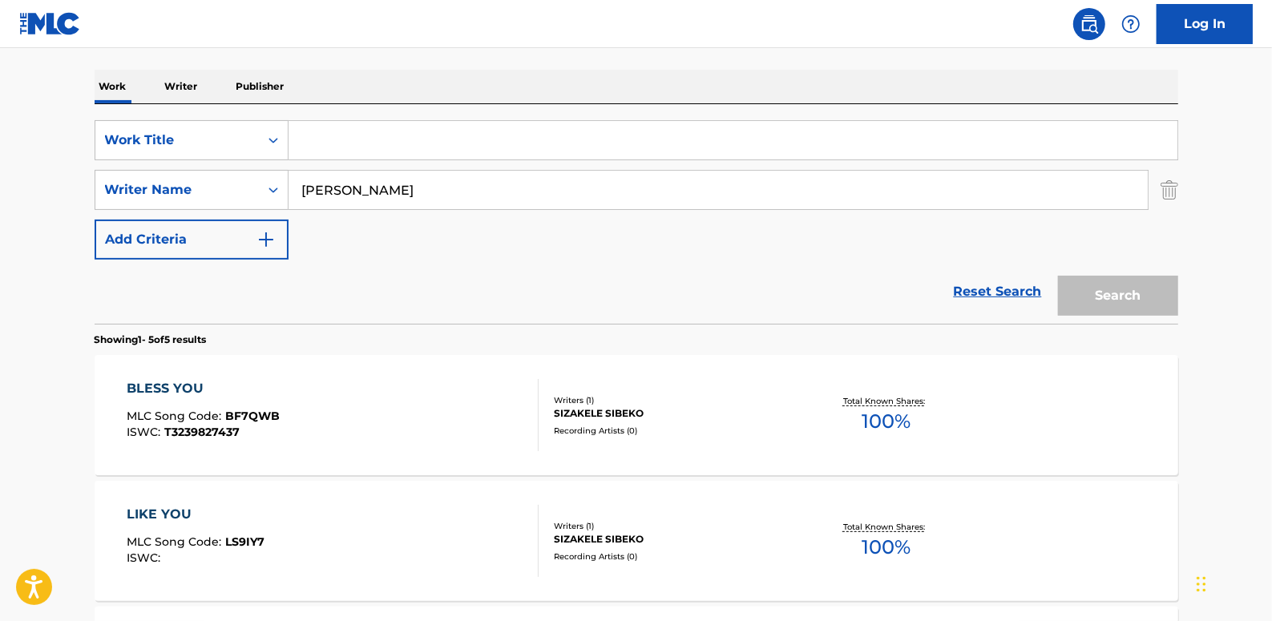
paste input "SUDDENLY"
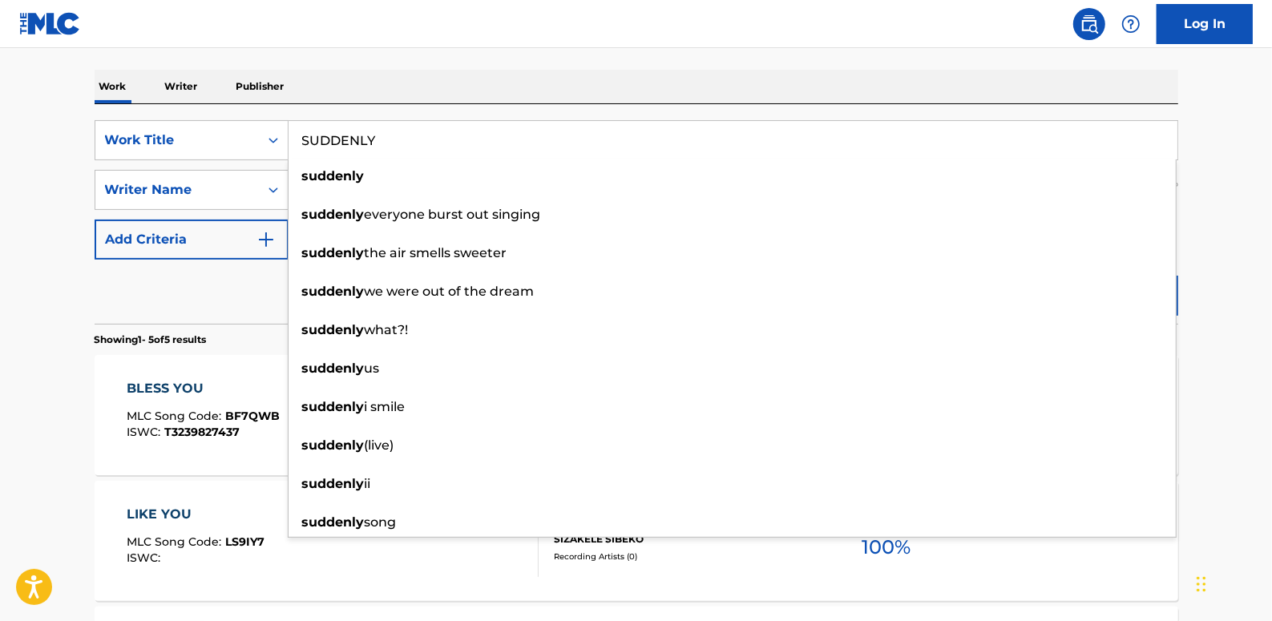
type input "SUDDENLY"
click at [1210, 152] on main "The MLC Public Work Search The accuracy and completeness of The MLC's data is d…" at bounding box center [636, 437] width 1272 height 1250
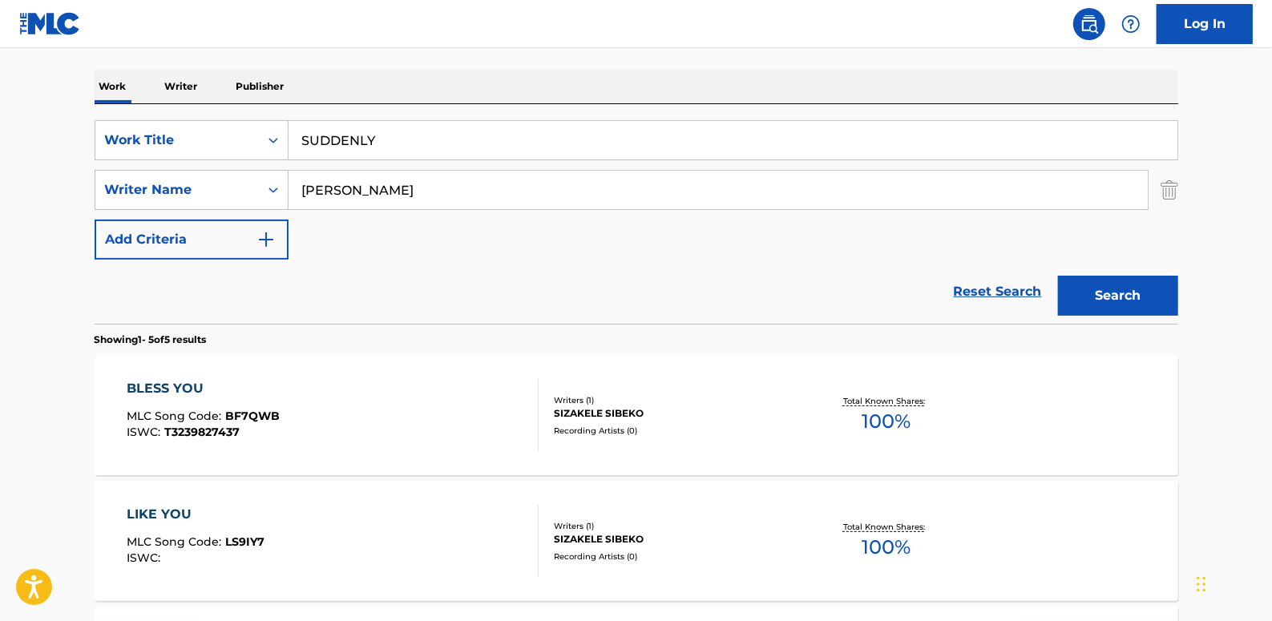
click at [1136, 285] on button "Search" at bounding box center [1118, 296] width 120 height 40
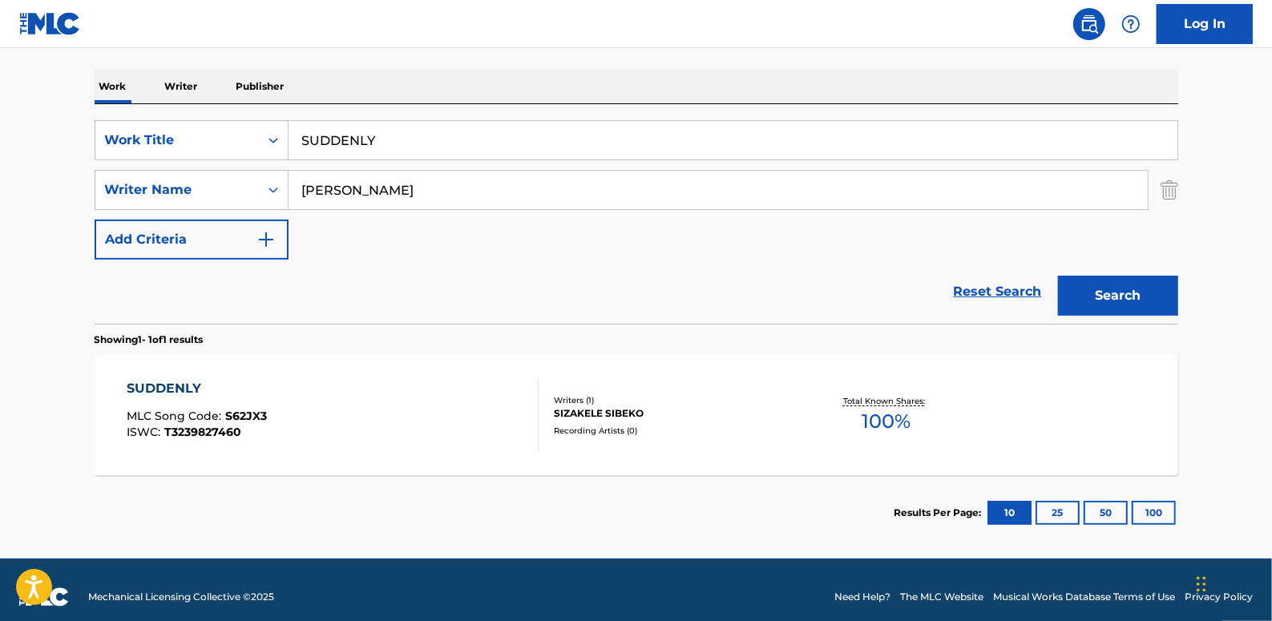
click at [430, 420] on div "SUDDENLY MLC Song Code : S62JX3 ISWC : T3239827460" at bounding box center [333, 415] width 412 height 72
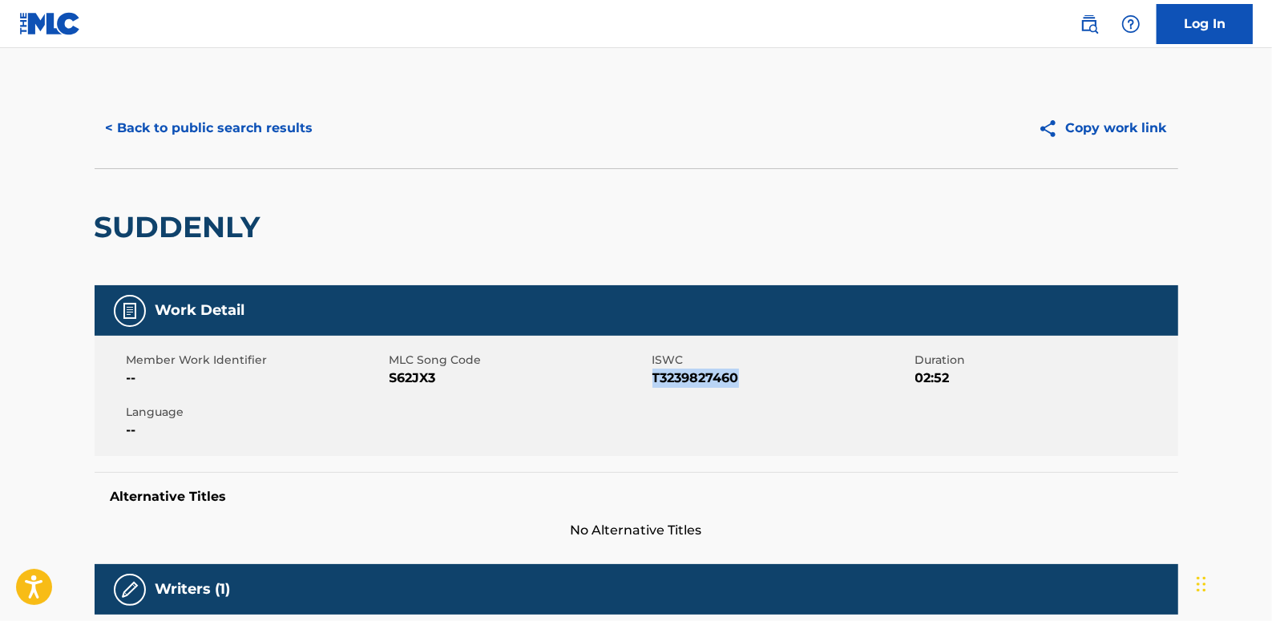
drag, startPoint x: 747, startPoint y: 377, endPoint x: 654, endPoint y: 382, distance: 93.2
click at [654, 382] on span "T3239827460" at bounding box center [781, 378] width 259 height 19
click at [281, 135] on button "< Back to public search results" at bounding box center [210, 128] width 230 height 40
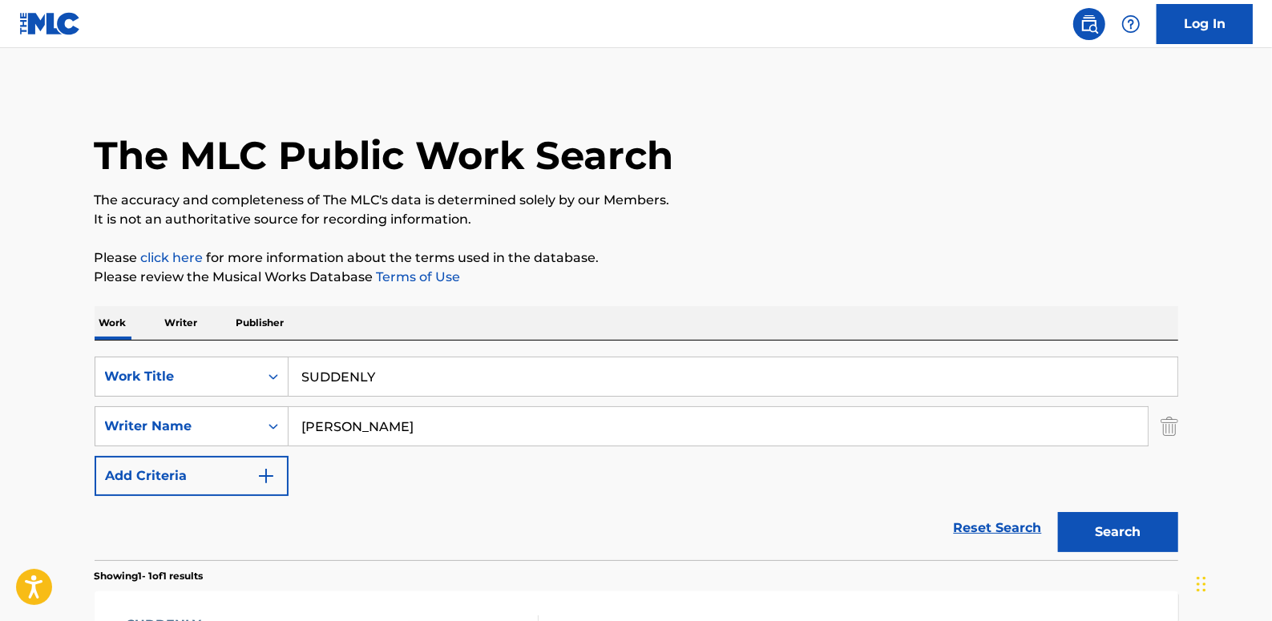
scroll to position [160, 0]
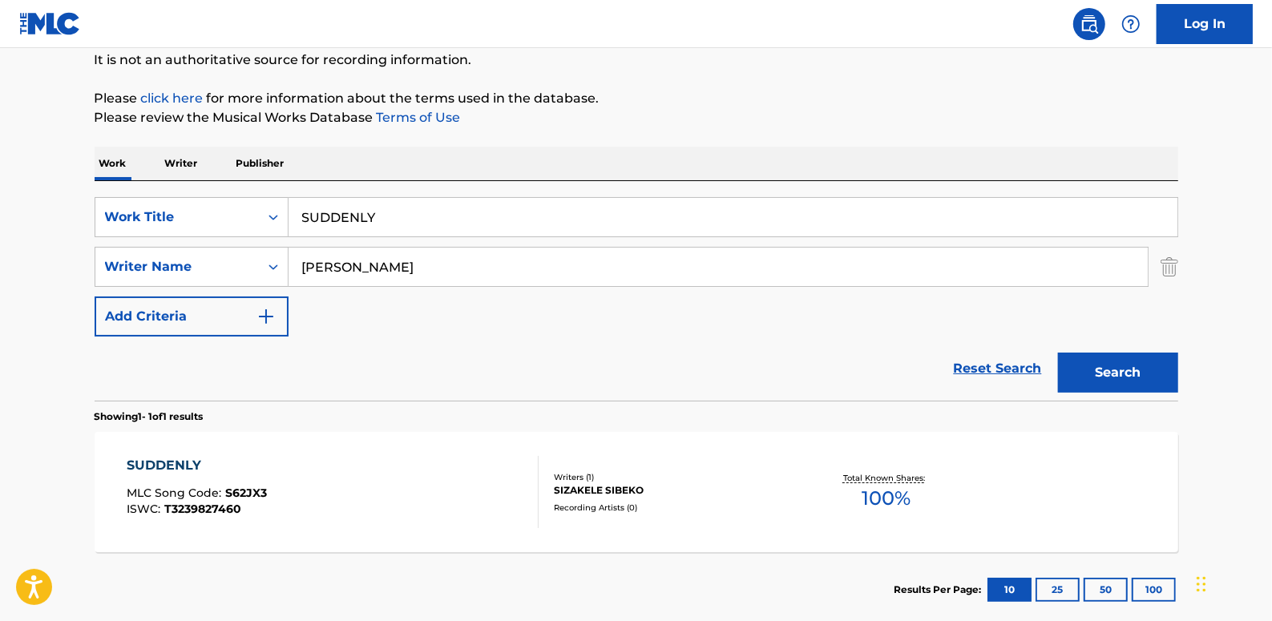
click at [998, 370] on link "Reset Search" at bounding box center [998, 368] width 104 height 35
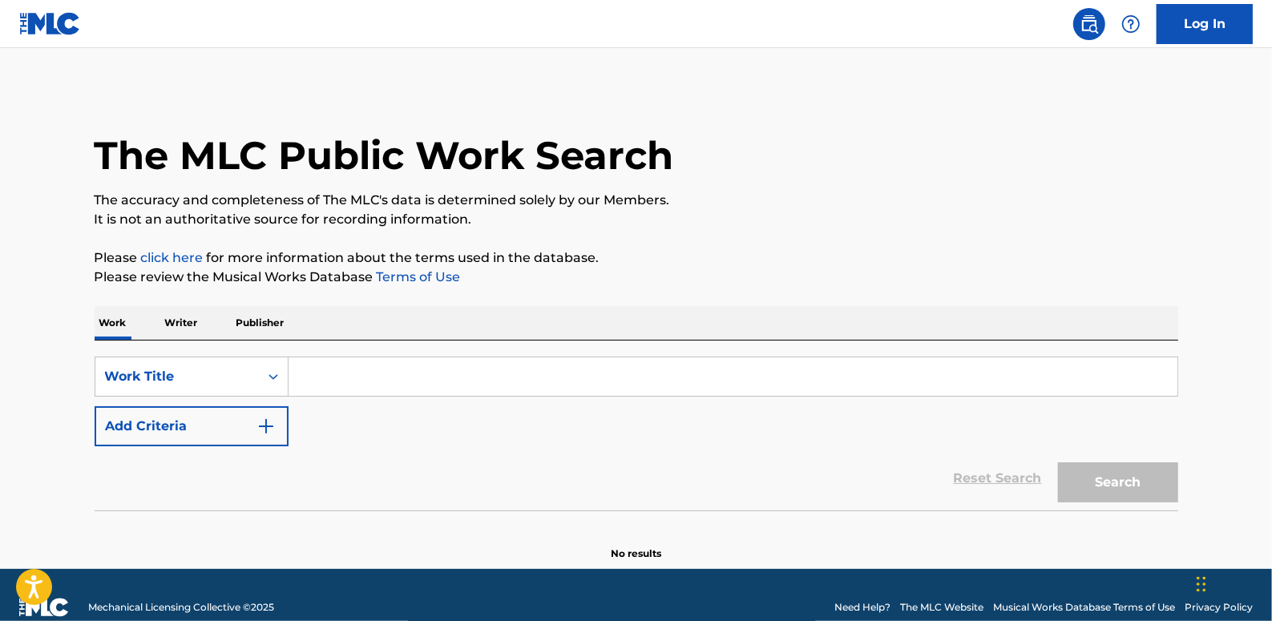
paste input "T3239827460"
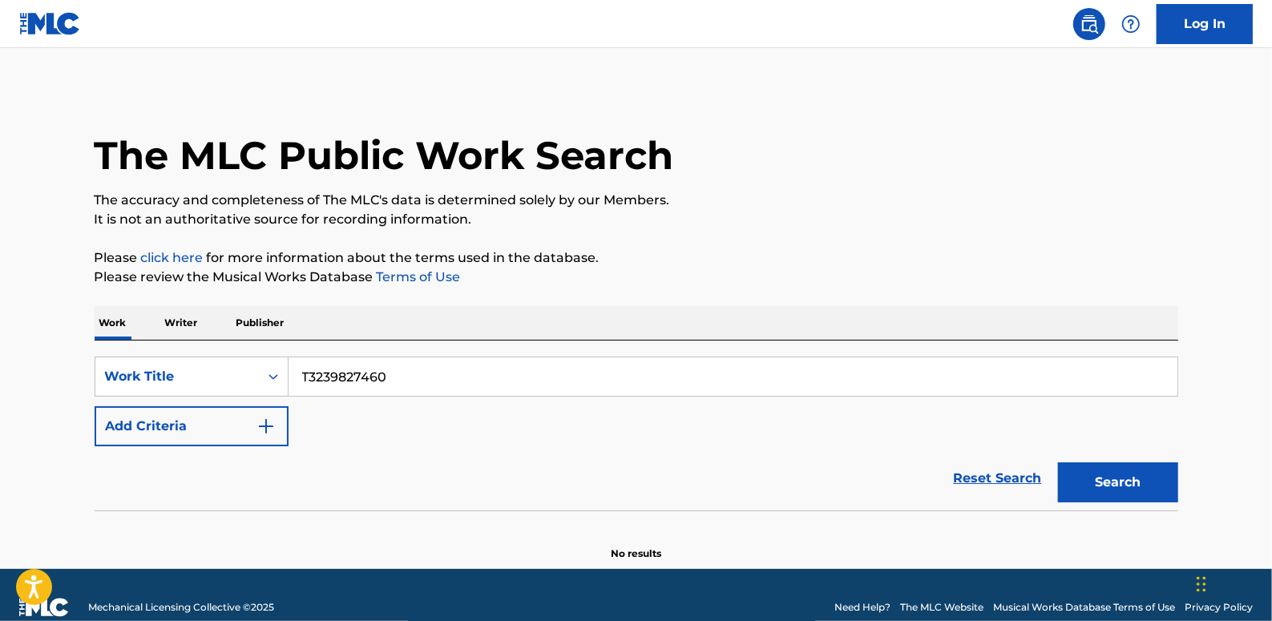
type input "T3239827460"
click at [991, 476] on link "Reset Search" at bounding box center [998, 478] width 104 height 35
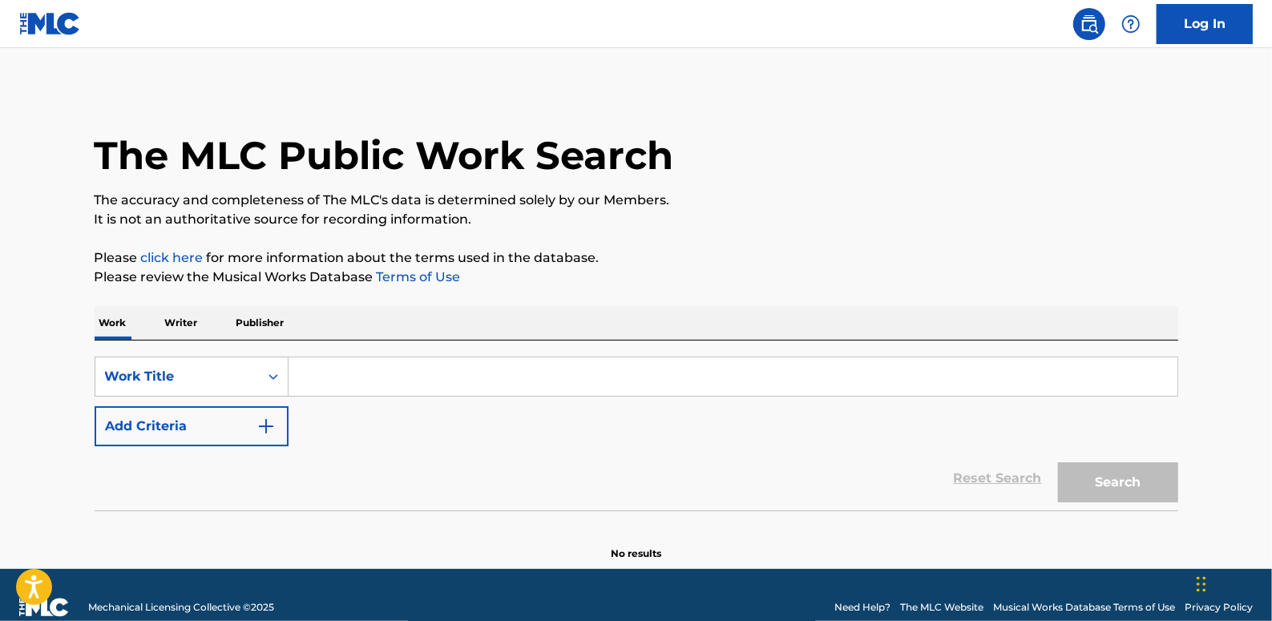
paste input "AUCKLAND TONIGHT"
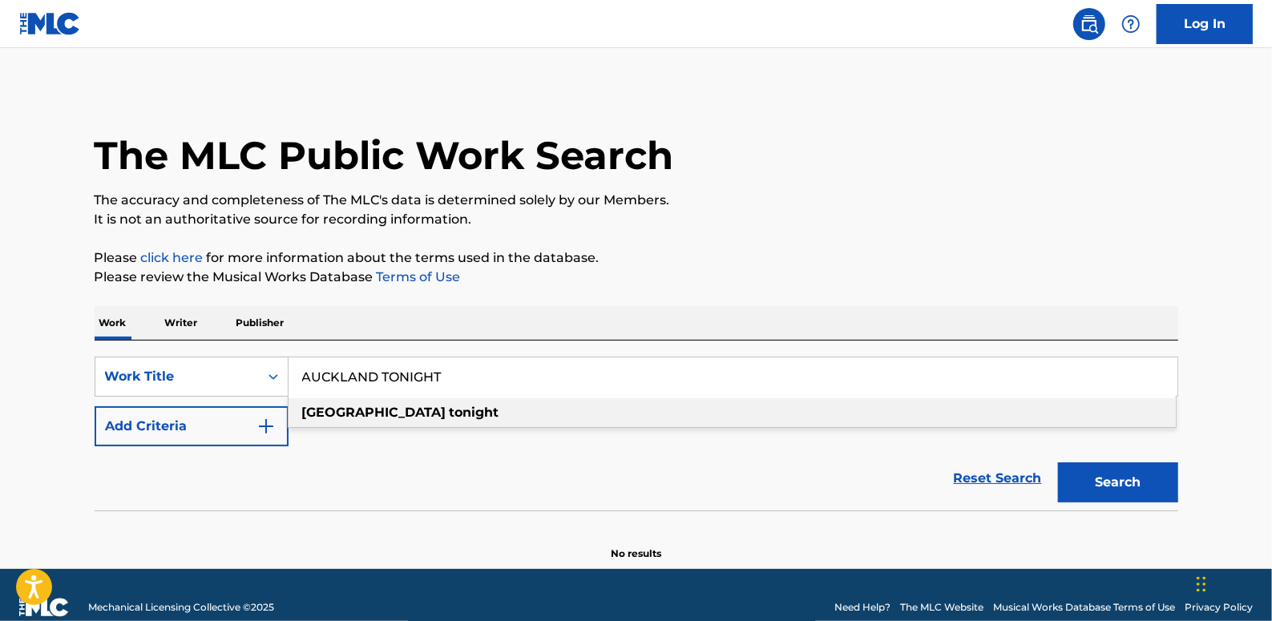
click at [450, 416] on strong "tonight" at bounding box center [475, 412] width 50 height 15
type input "[GEOGRAPHIC_DATA] tonight"
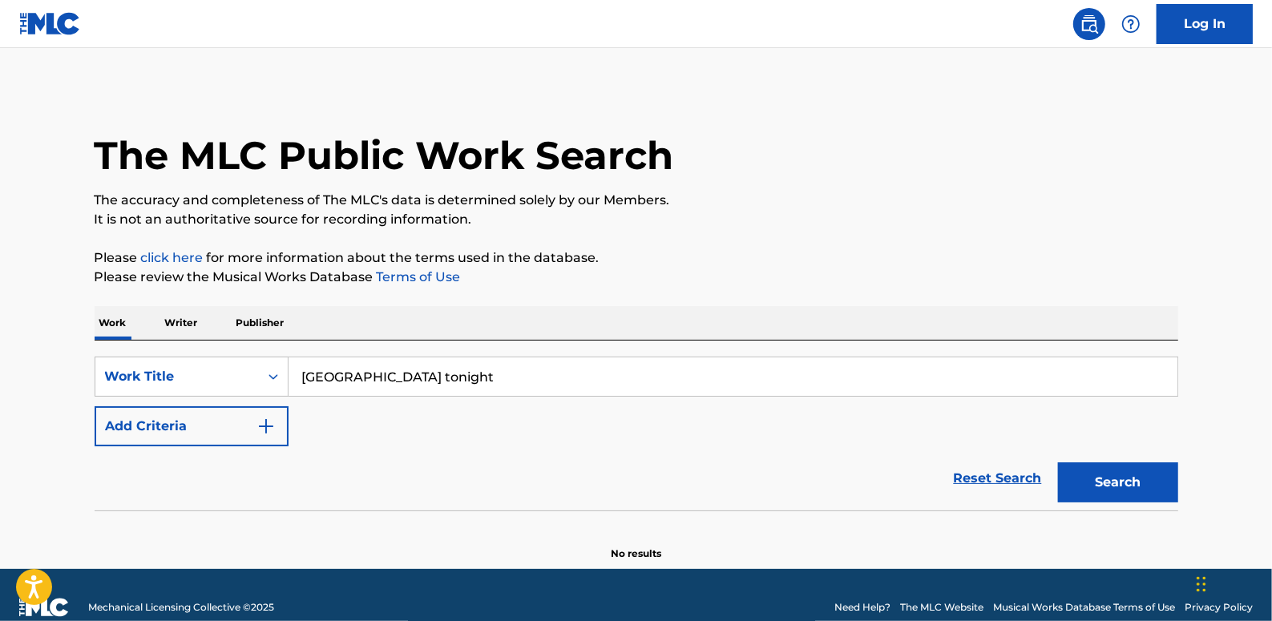
click at [180, 427] on button "Add Criteria" at bounding box center [192, 426] width 194 height 40
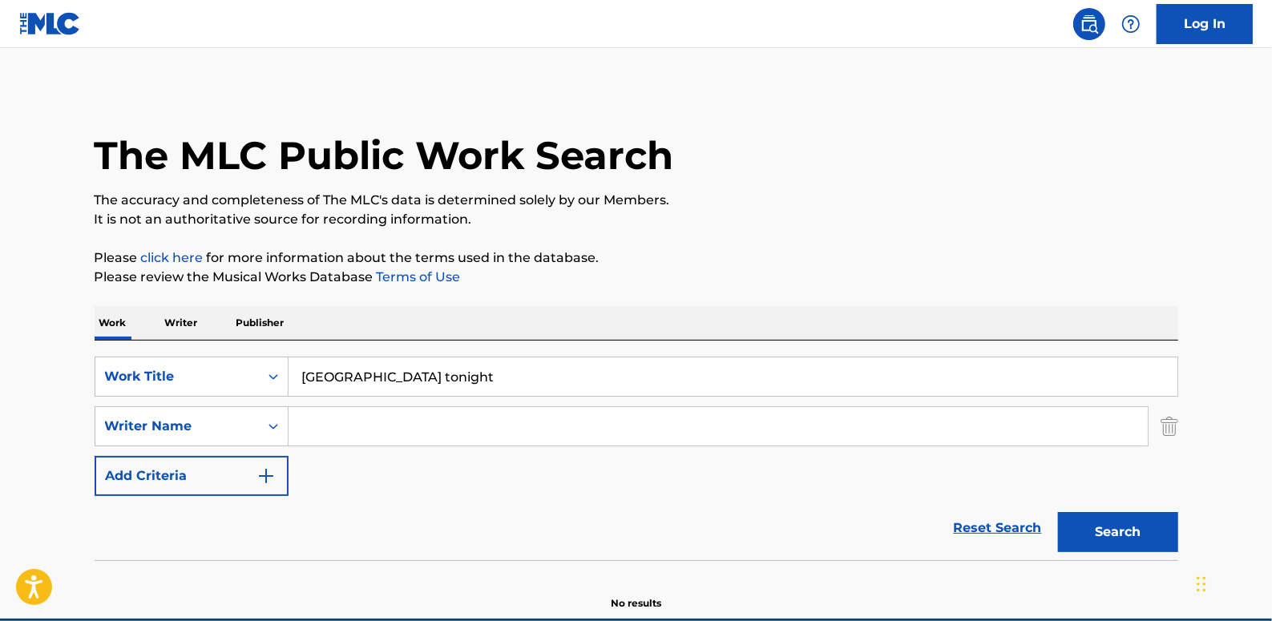
click at [361, 432] on input "Search Form" at bounding box center [718, 426] width 859 height 38
click at [853, 161] on div "The MLC Public Work Search" at bounding box center [637, 146] width 1084 height 117
paste input "[PERSON_NAME]"
type input "[PERSON_NAME]"
click at [1105, 523] on button "Search" at bounding box center [1118, 532] width 120 height 40
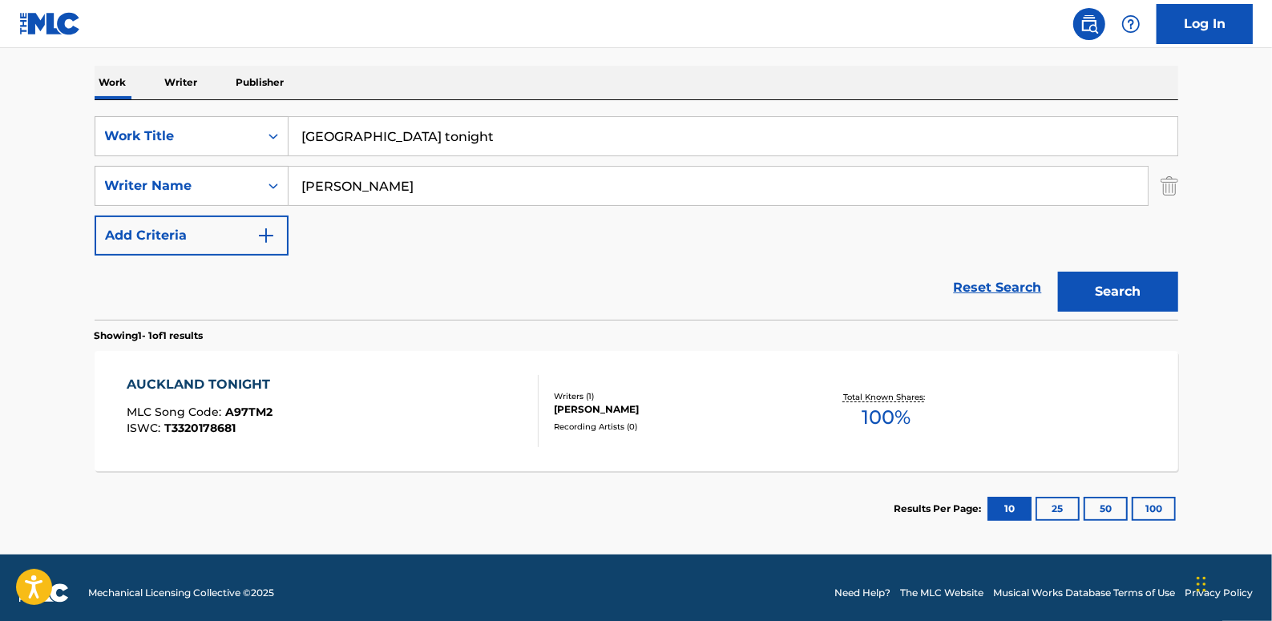
scroll to position [250, 0]
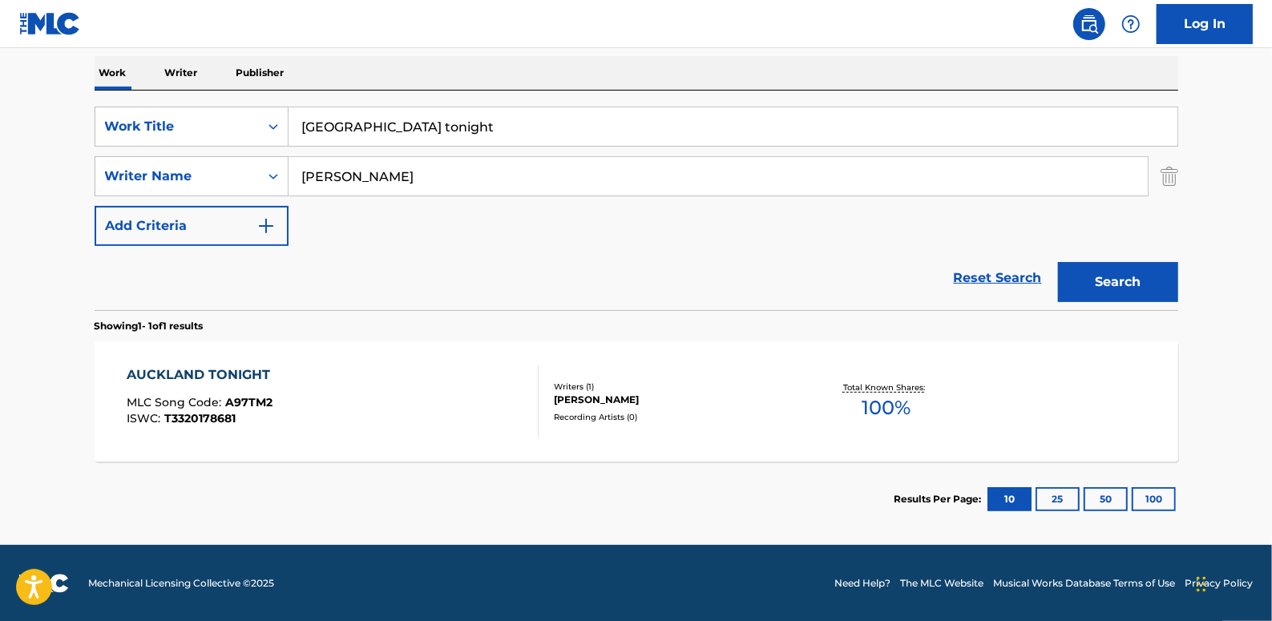
click at [474, 371] on div "AUCKLAND TONIGHT MLC Song Code : A97TM2 ISWC : T3320178681" at bounding box center [333, 402] width 412 height 72
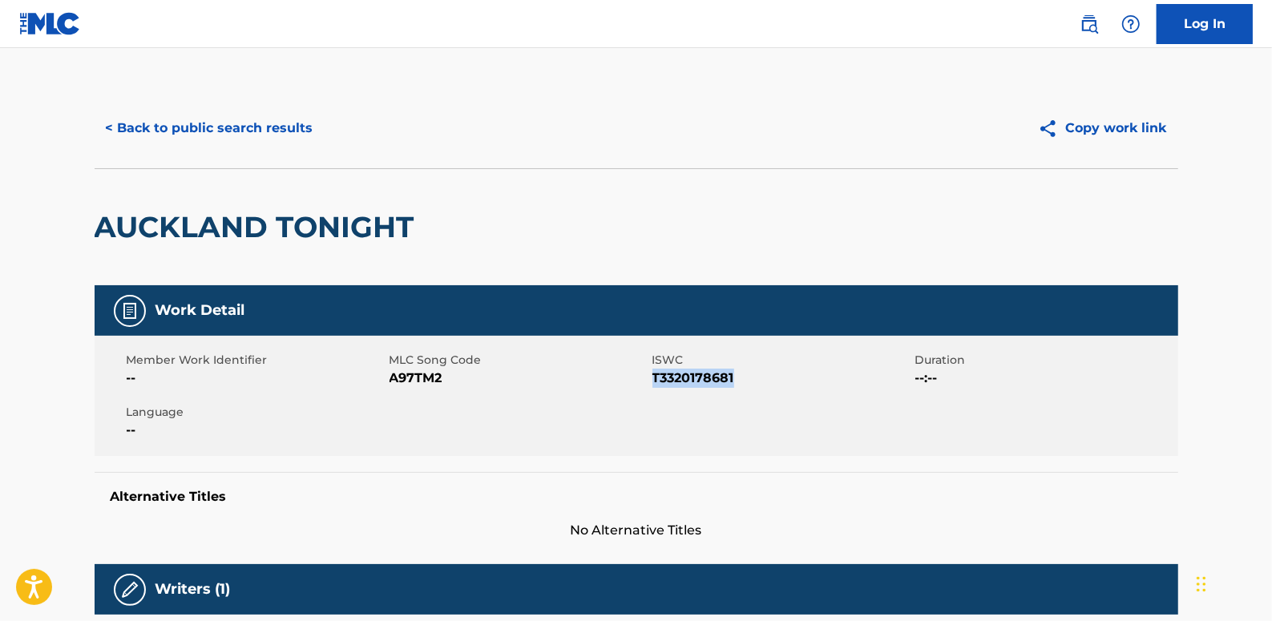
drag, startPoint x: 738, startPoint y: 378, endPoint x: 655, endPoint y: 368, distance: 83.9
click at [655, 369] on span "T3320178681" at bounding box center [781, 378] width 259 height 19
drag, startPoint x: 655, startPoint y: 368, endPoint x: 670, endPoint y: 376, distance: 17.2
click at [252, 128] on button "< Back to public search results" at bounding box center [210, 128] width 230 height 40
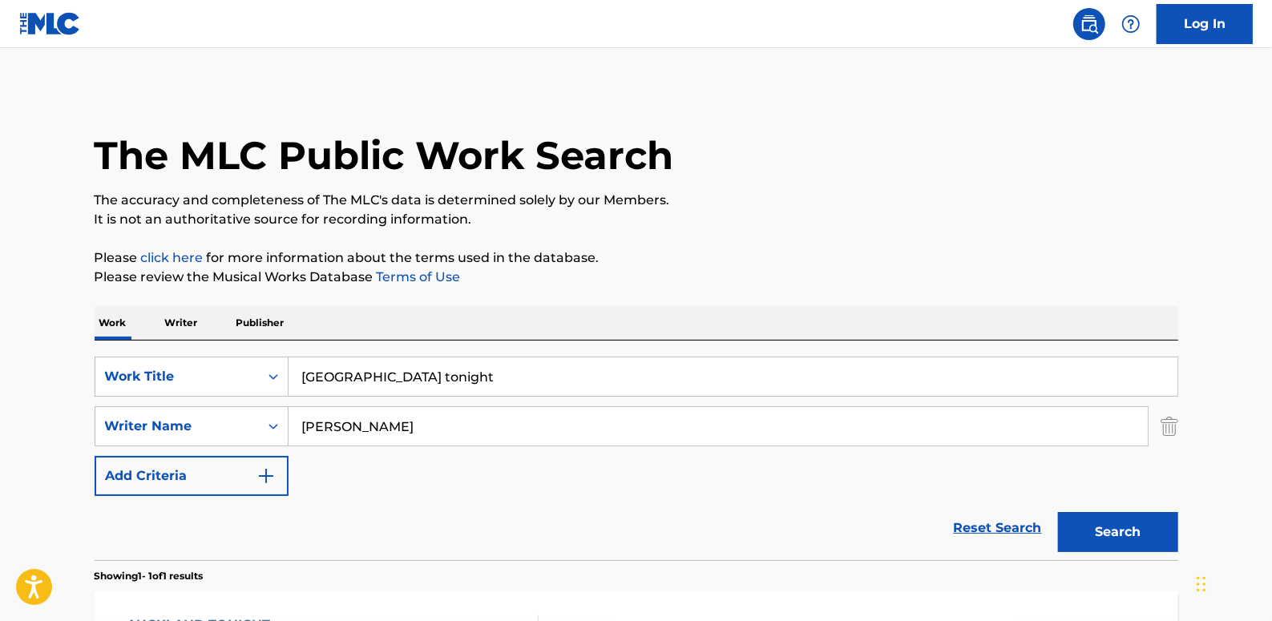
scroll to position [160, 0]
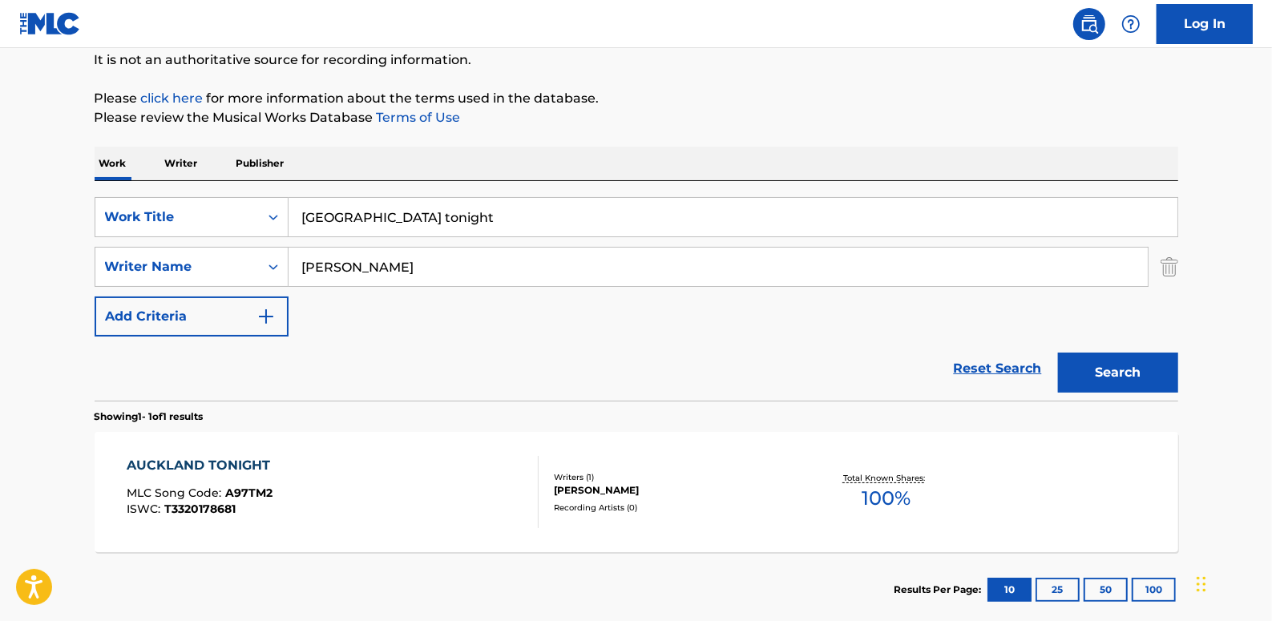
click at [998, 362] on link "Reset Search" at bounding box center [998, 368] width 104 height 35
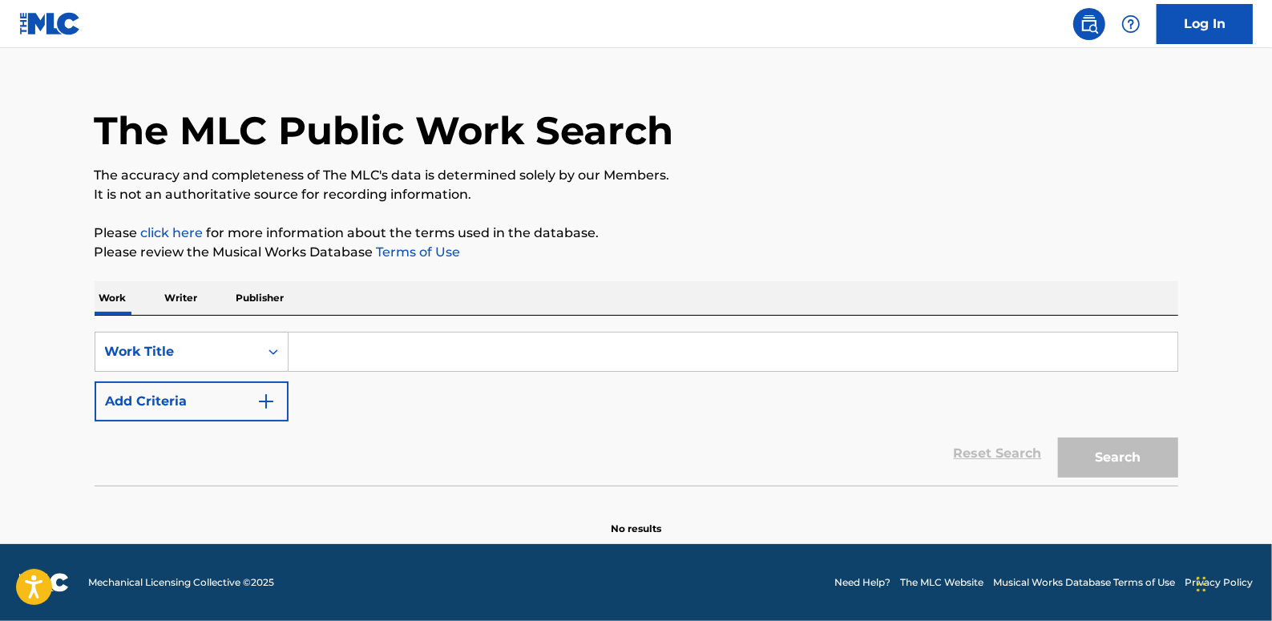
scroll to position [0, 0]
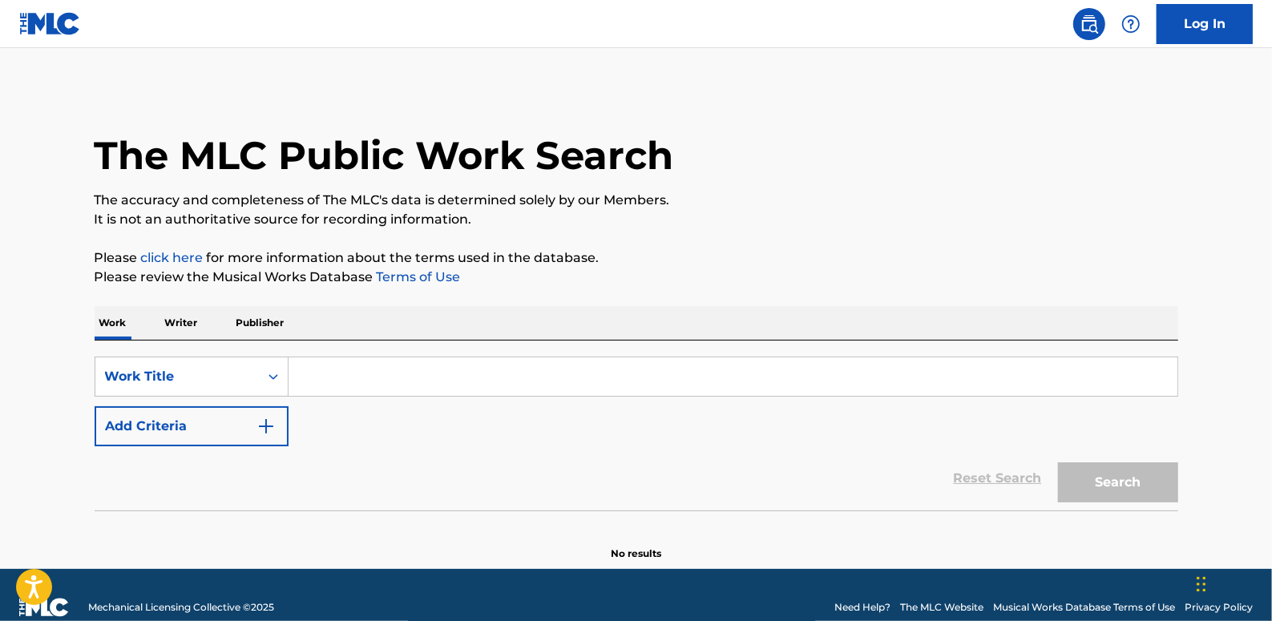
paste input "APPARATUS OF LOVE"
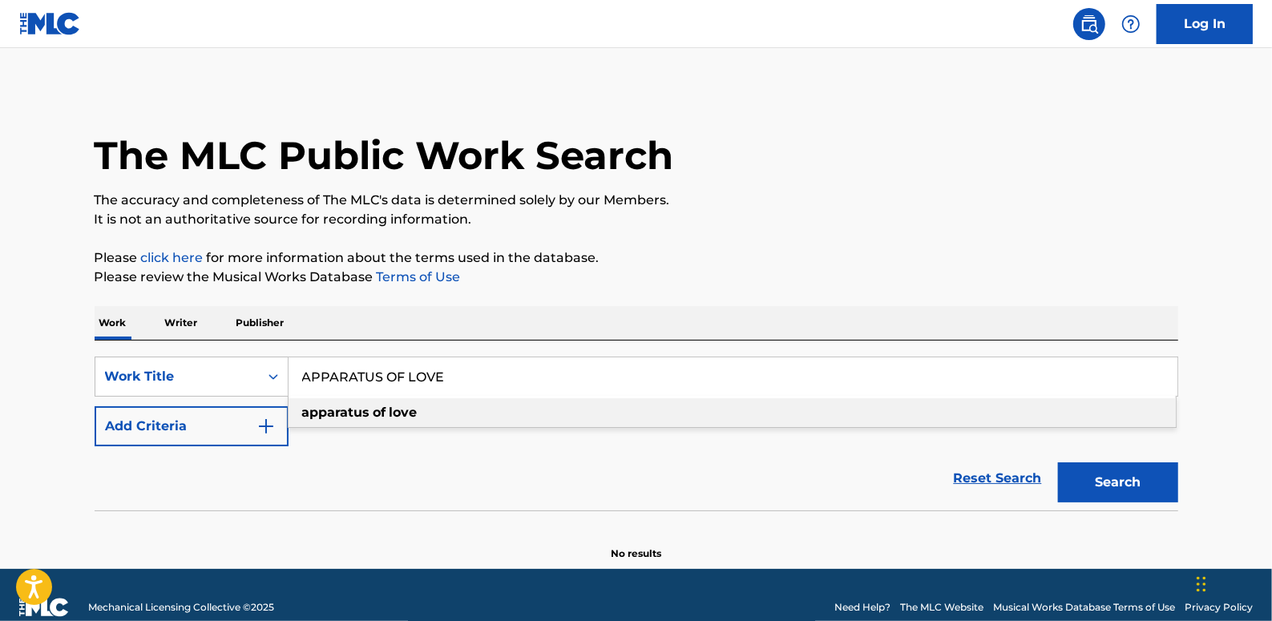
click at [389, 415] on span "Search Form" at bounding box center [387, 412] width 3 height 15
type input "apparatus of love"
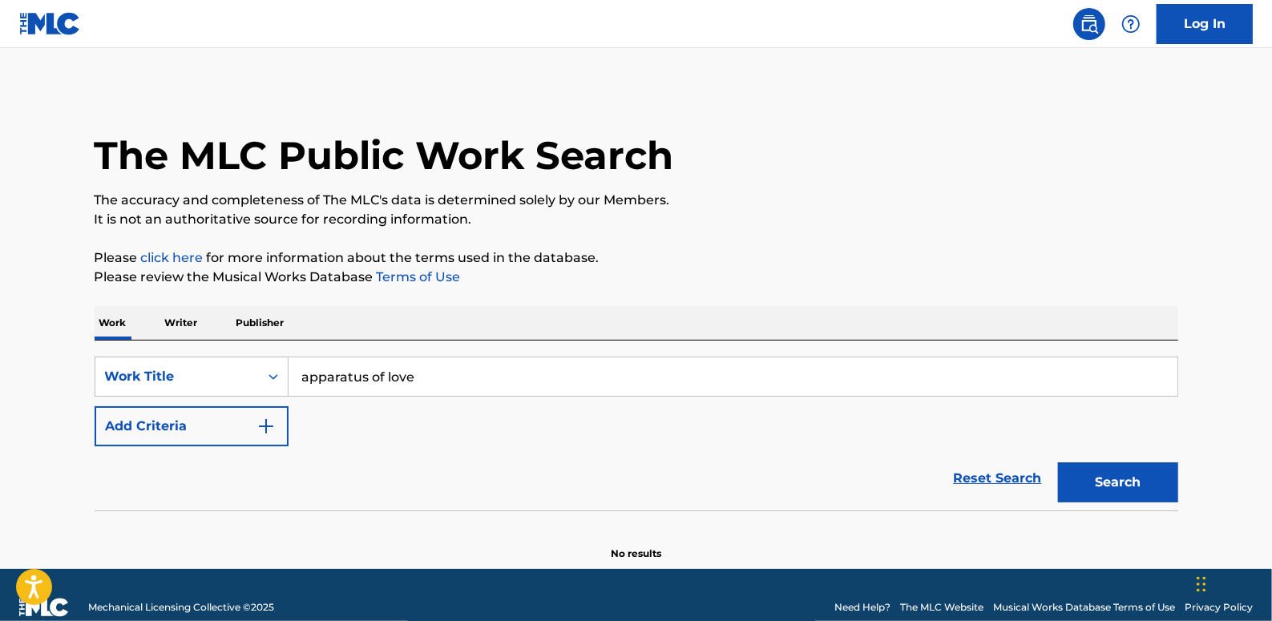
click at [234, 427] on button "Add Criteria" at bounding box center [192, 426] width 194 height 40
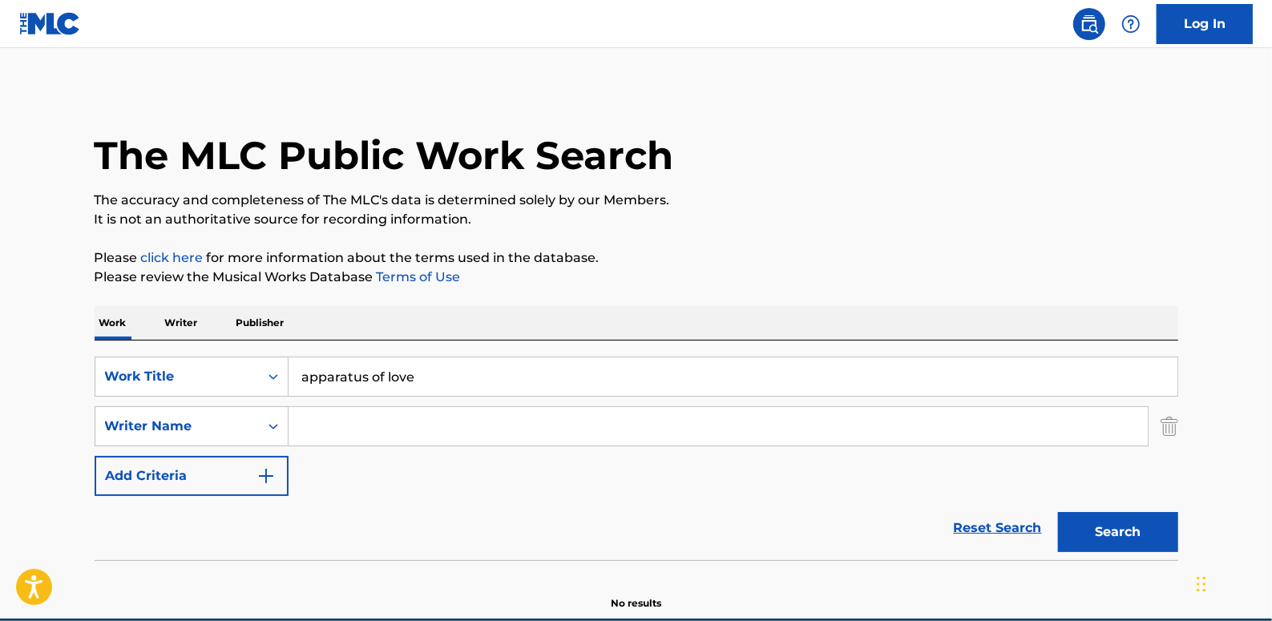
paste input "[PERSON_NAME]"
click at [1149, 534] on button "Search" at bounding box center [1118, 532] width 120 height 40
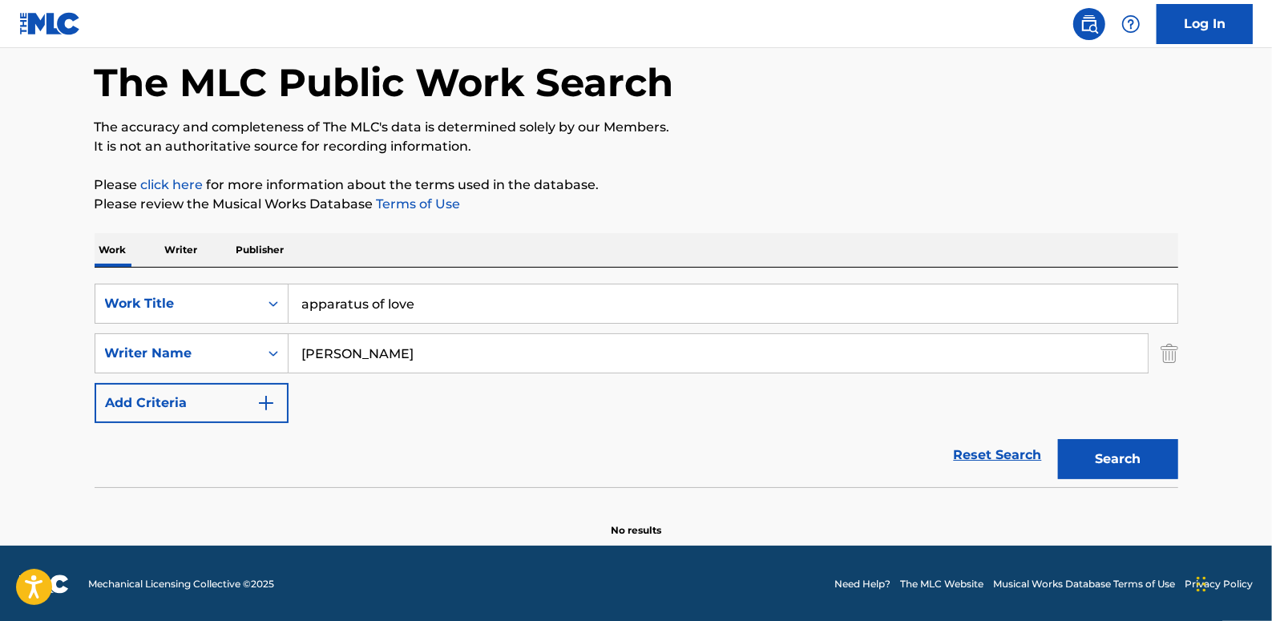
scroll to position [74, 0]
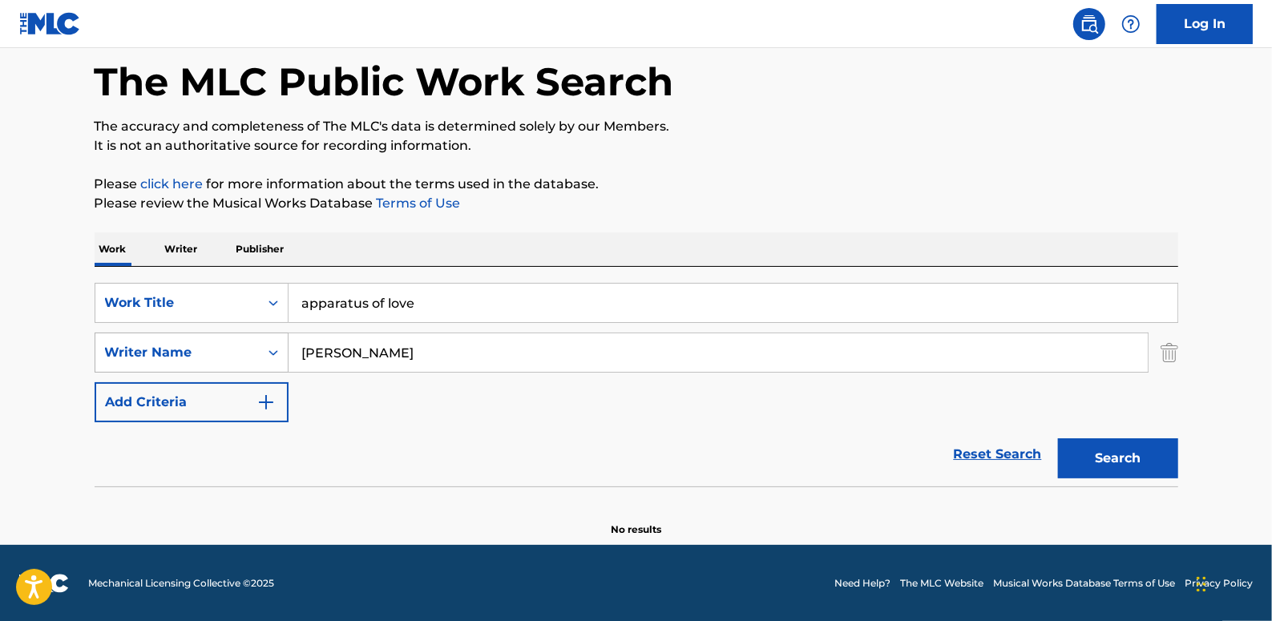
drag, startPoint x: 344, startPoint y: 352, endPoint x: 283, endPoint y: 355, distance: 61.0
click at [283, 355] on div "SearchWithCriteria7a1d23ae-71a5-48f0-8512-329118b4c04d Writer Name [PERSON_NAME]" at bounding box center [637, 353] width 1084 height 40
click at [1131, 454] on button "Search" at bounding box center [1118, 458] width 120 height 40
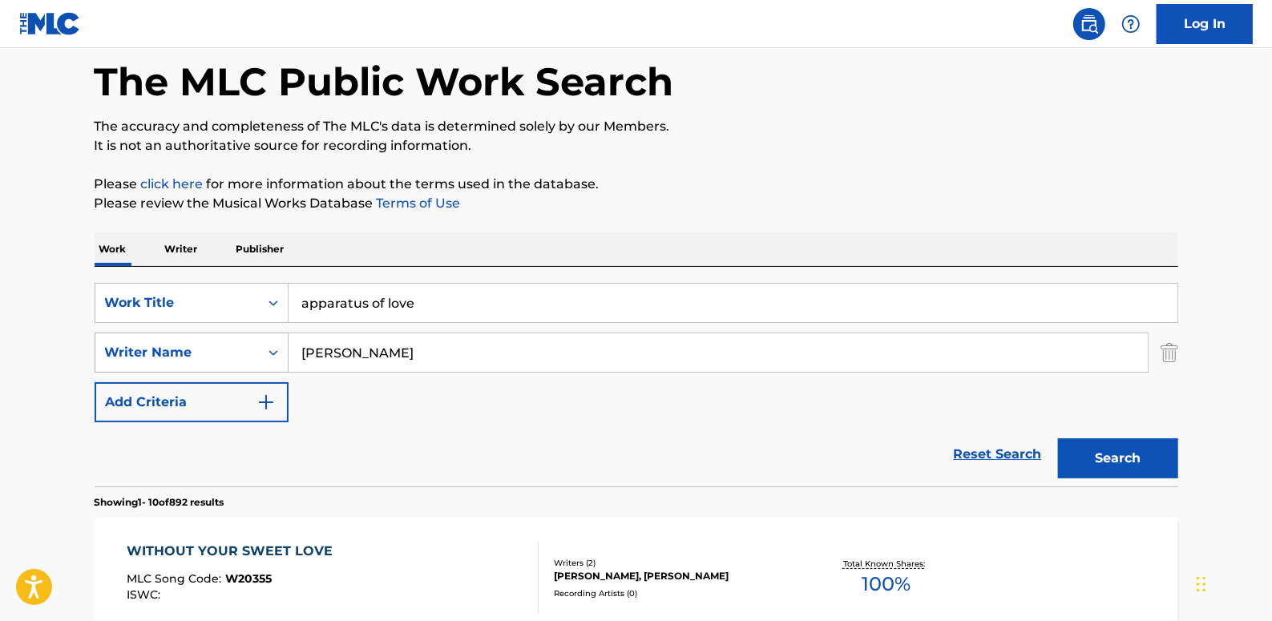
drag, startPoint x: 368, startPoint y: 354, endPoint x: 278, endPoint y: 344, distance: 90.4
click at [278, 344] on div "SearchWithCriteria7a1d23ae-71a5-48f0-8512-329118b4c04d Writer Name [PERSON_NAME]" at bounding box center [637, 353] width 1084 height 40
click at [547, 360] on input "[PERSON_NAME]" at bounding box center [718, 352] width 859 height 38
click at [490, 356] on input "[PERSON_NAME]" at bounding box center [718, 352] width 859 height 38
type input "L"
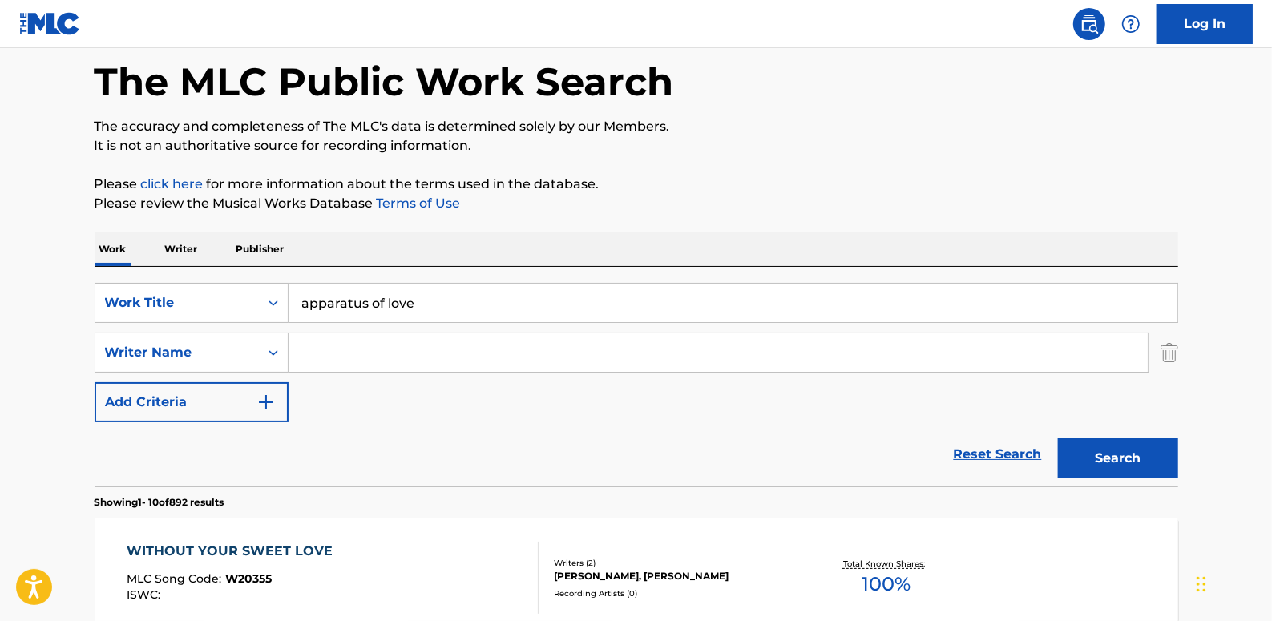
paste input "[PERSON_NAME]"
type input "[PERSON_NAME]"
click at [1149, 463] on button "Search" at bounding box center [1118, 458] width 120 height 40
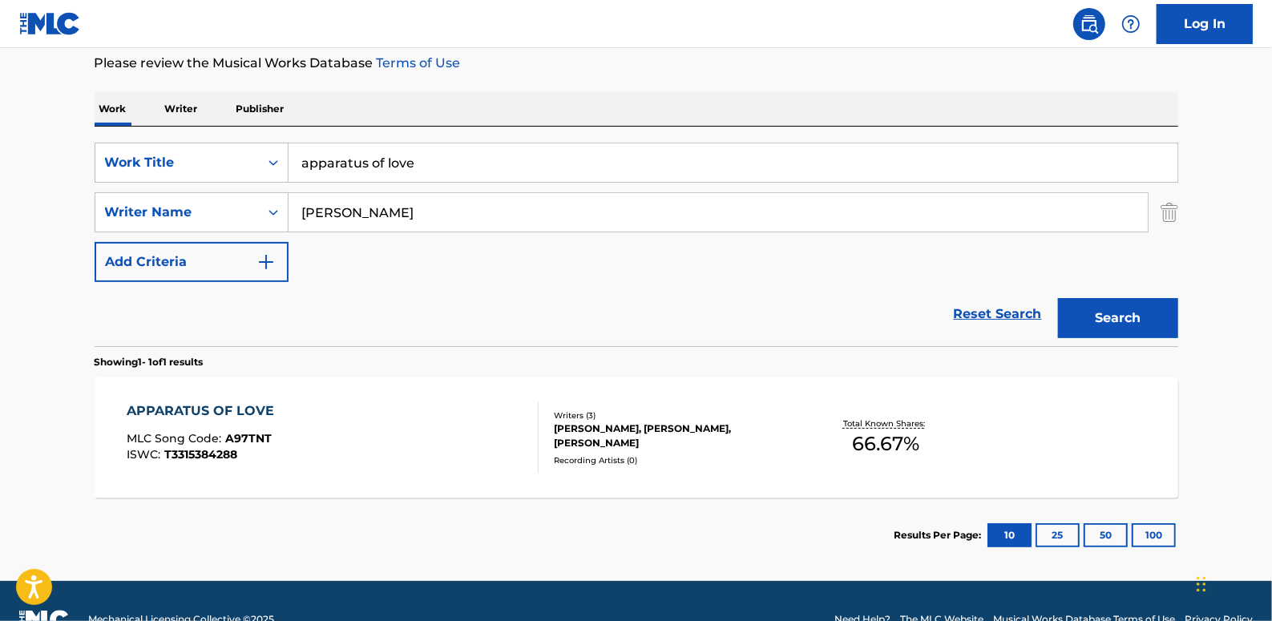
scroll to position [220, 0]
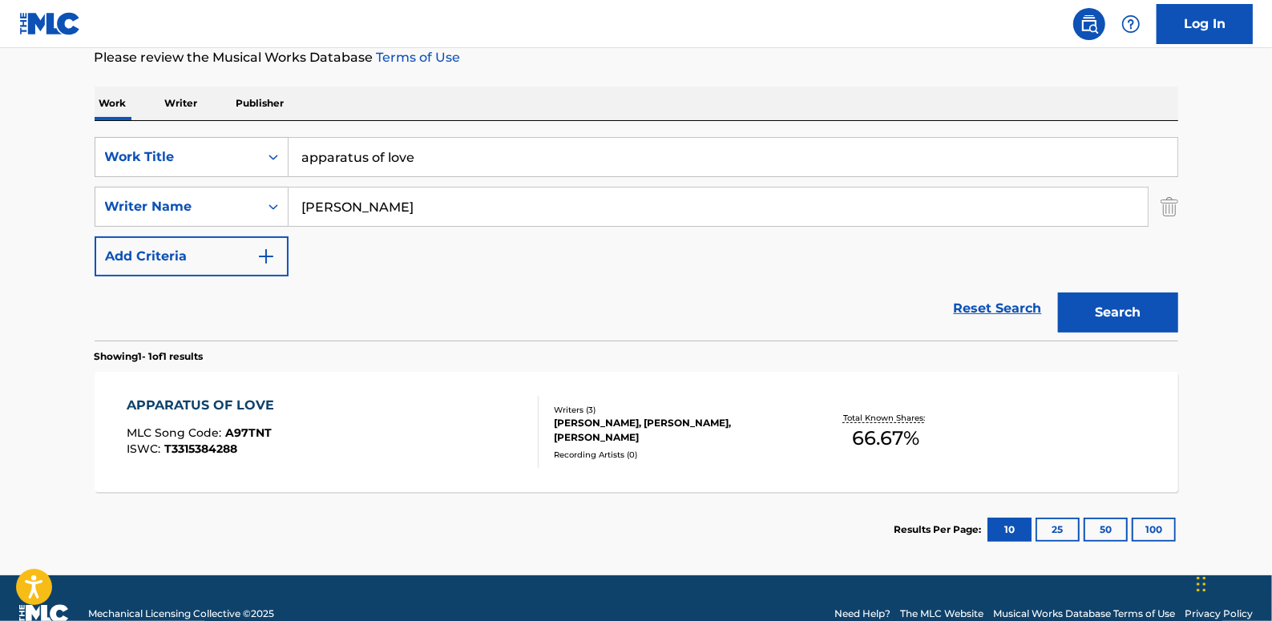
click at [380, 433] on div "APPARATUS OF LOVE MLC Song Code : A97TNT ISWC : T3315384288" at bounding box center [333, 432] width 412 height 72
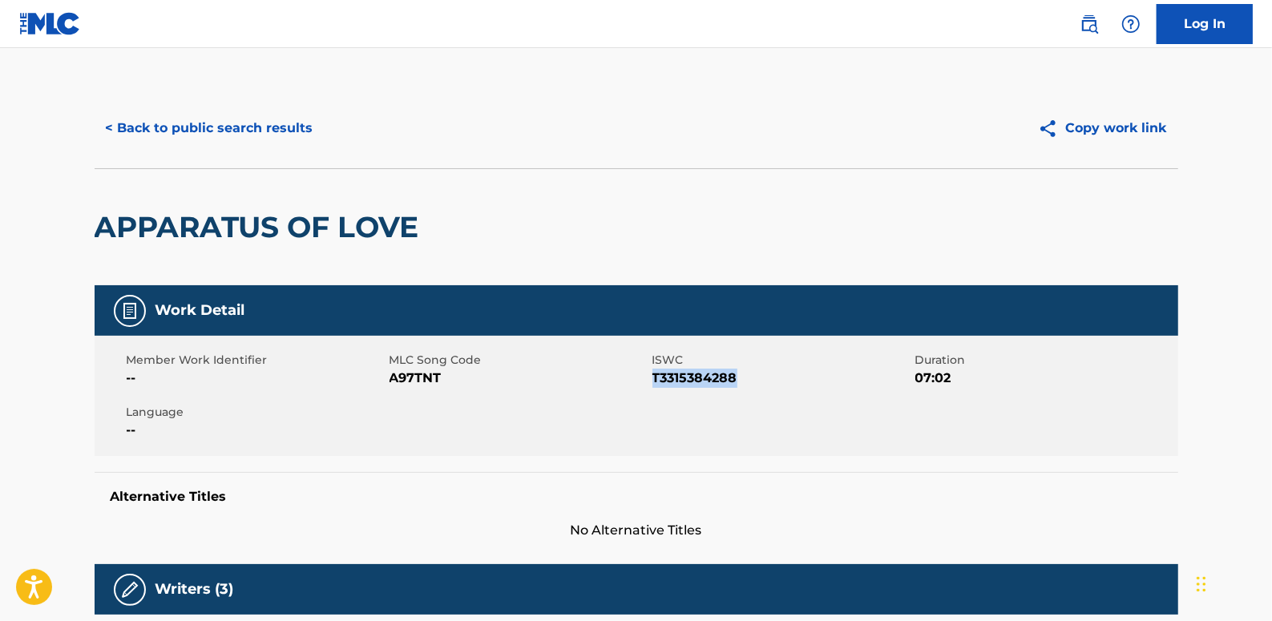
drag, startPoint x: 742, startPoint y: 379, endPoint x: 656, endPoint y: 379, distance: 86.6
click at [656, 379] on span "T3315384288" at bounding box center [781, 378] width 259 height 19
click at [262, 136] on button "< Back to public search results" at bounding box center [210, 128] width 230 height 40
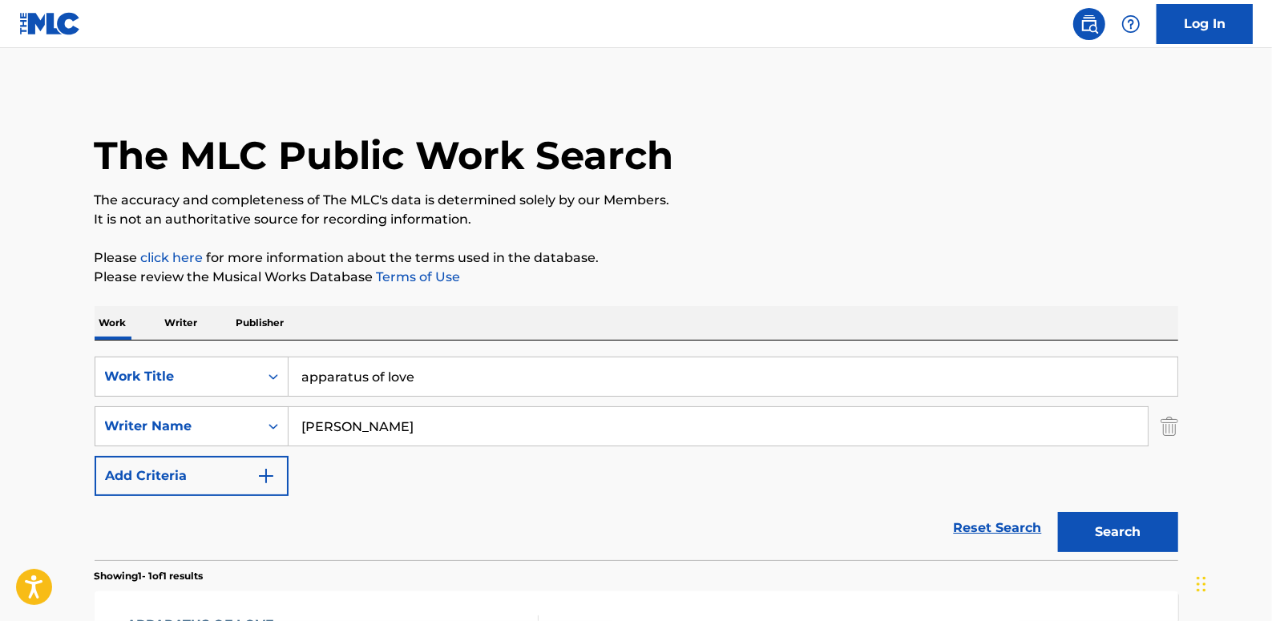
scroll to position [160, 0]
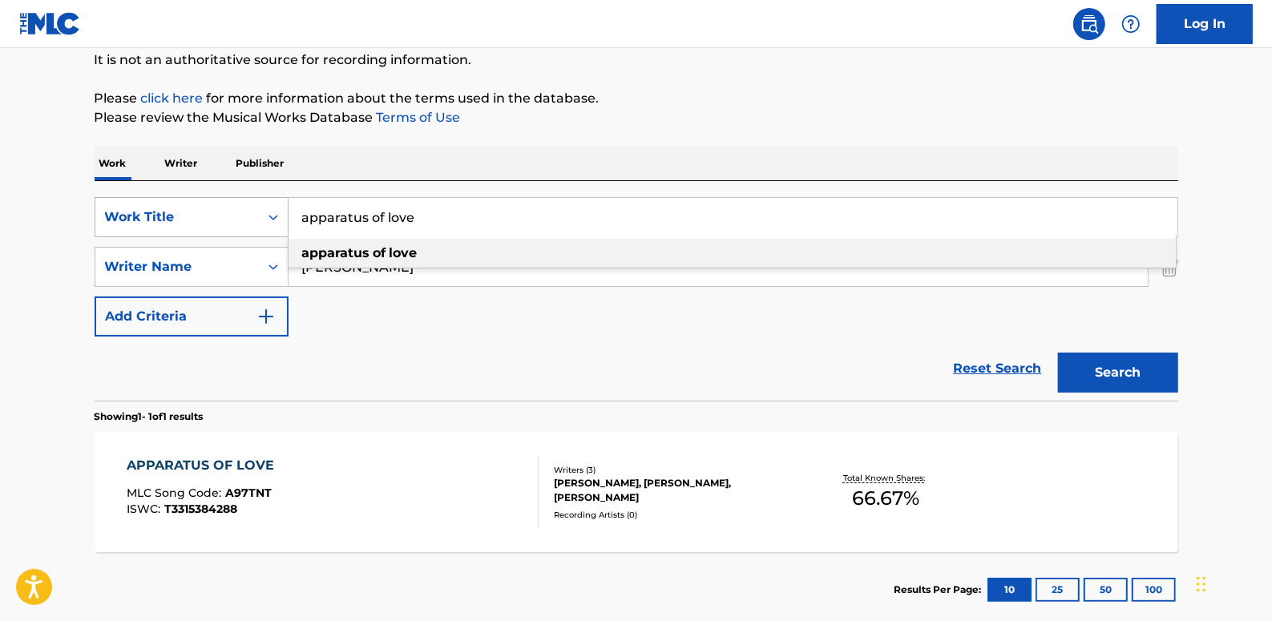
drag, startPoint x: 464, startPoint y: 216, endPoint x: 277, endPoint y: 220, distance: 186.8
click at [277, 220] on div "SearchWithCriteria89b58974-b7fc-4c3b-8f48-836f989d0028 Work Title apparatus of …" at bounding box center [637, 217] width 1084 height 40
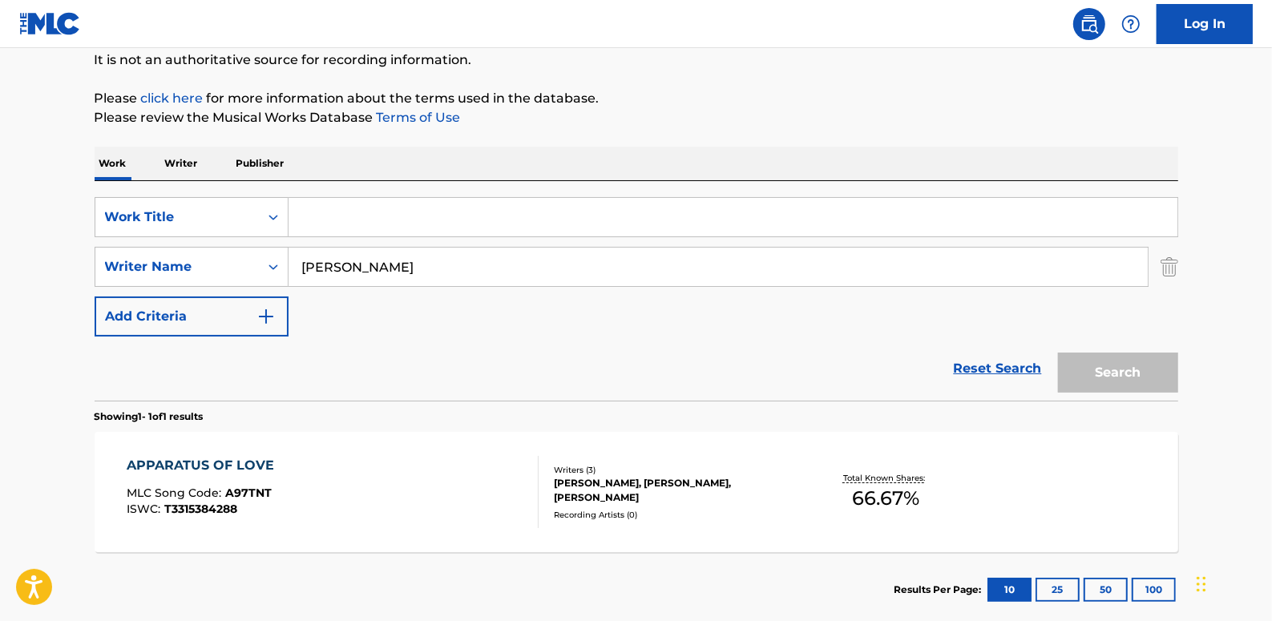
paste input "LIGHT YEARS FROM THE [GEOGRAPHIC_DATA]"
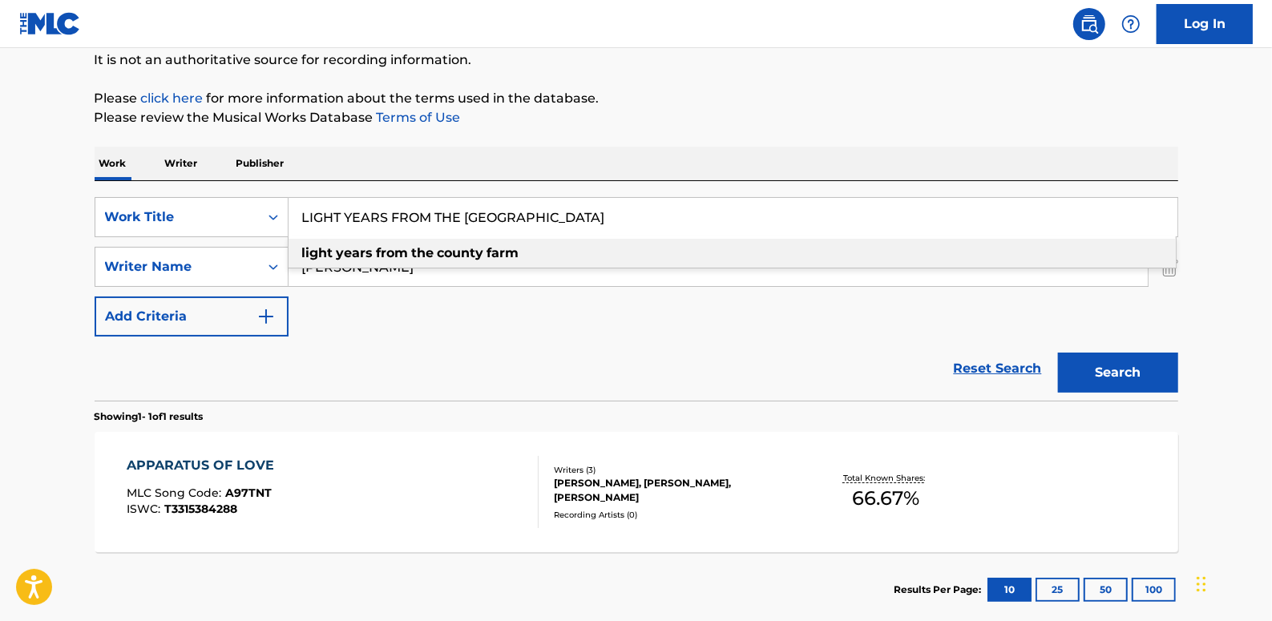
click at [547, 247] on div "light years from the county farm" at bounding box center [732, 253] width 887 height 29
type input "light years from the county farm"
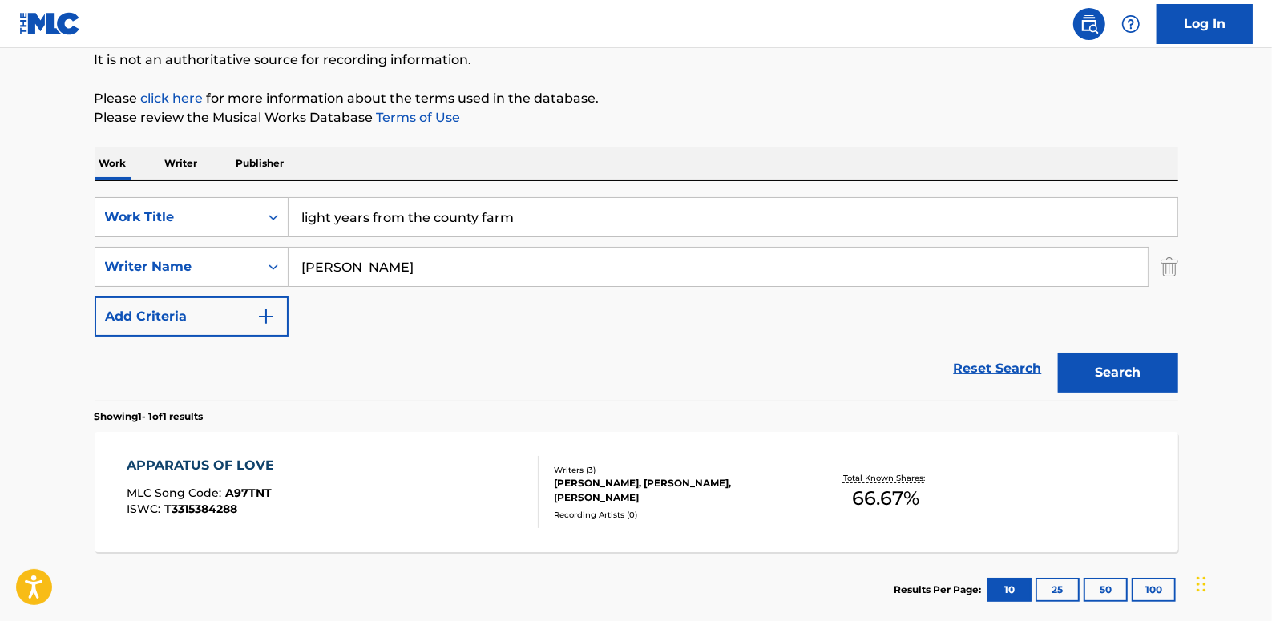
drag, startPoint x: 1105, startPoint y: 360, endPoint x: 1042, endPoint y: 331, distance: 69.6
click at [1106, 360] on button "Search" at bounding box center [1118, 373] width 120 height 40
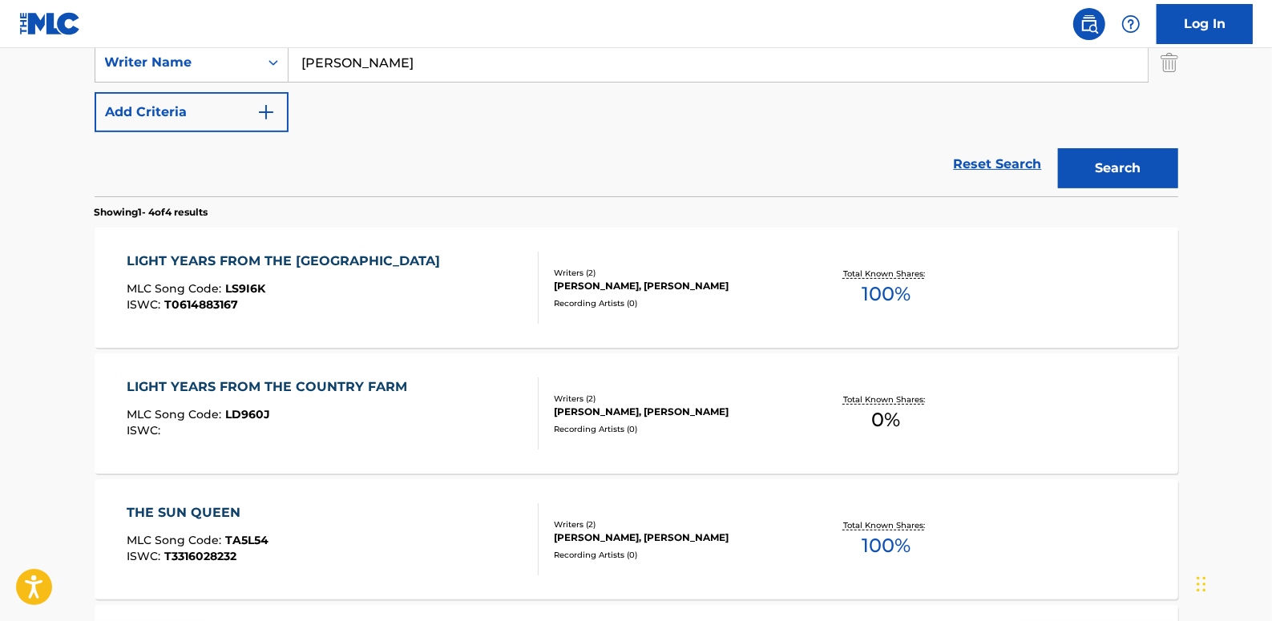
scroll to position [378, 0]
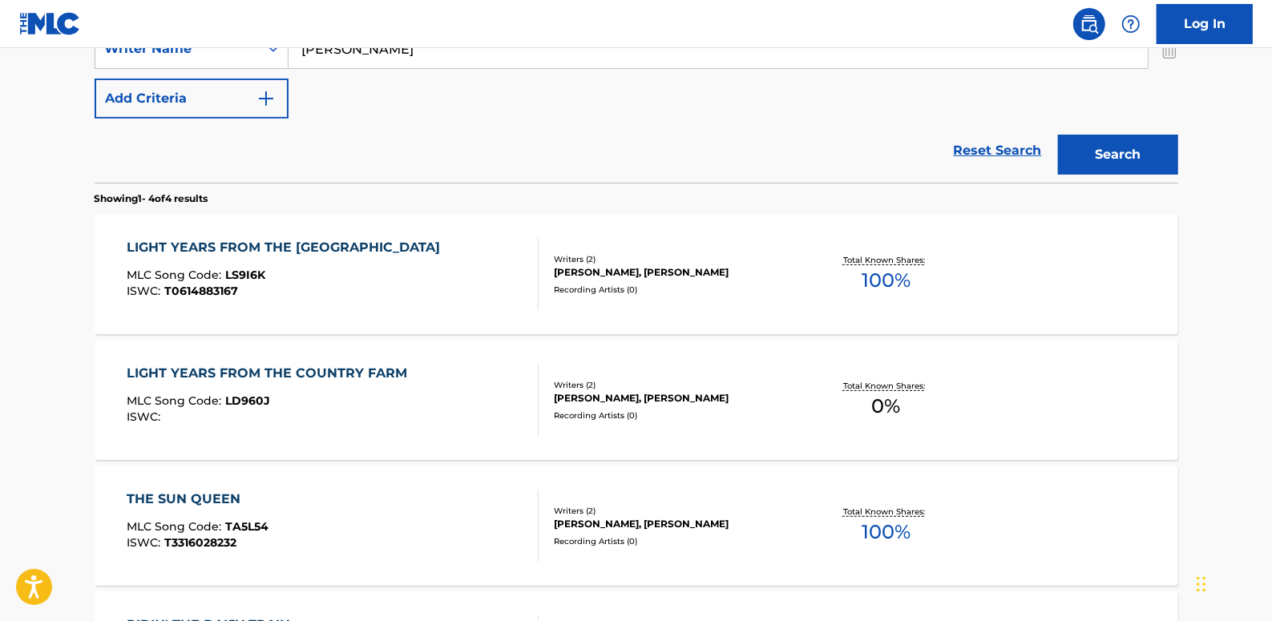
click at [461, 282] on div "LIGHT YEARS FROM THE COUNTY FARM MLC Song Code : LS9I6K ISWC : T0614883167" at bounding box center [333, 274] width 412 height 72
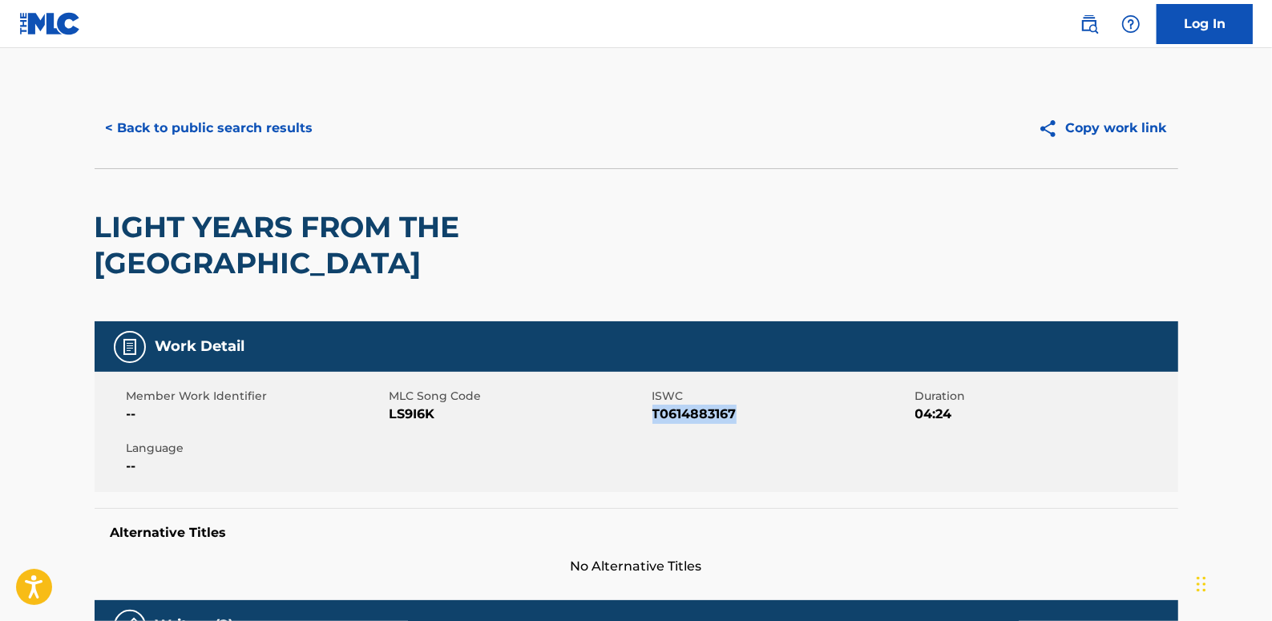
drag, startPoint x: 737, startPoint y: 377, endPoint x: 654, endPoint y: 382, distance: 83.6
click at [654, 405] on span "T0614883167" at bounding box center [781, 414] width 259 height 19
drag, startPoint x: 654, startPoint y: 382, endPoint x: 665, endPoint y: 381, distance: 11.3
click at [232, 142] on button "< Back to public search results" at bounding box center [210, 128] width 230 height 40
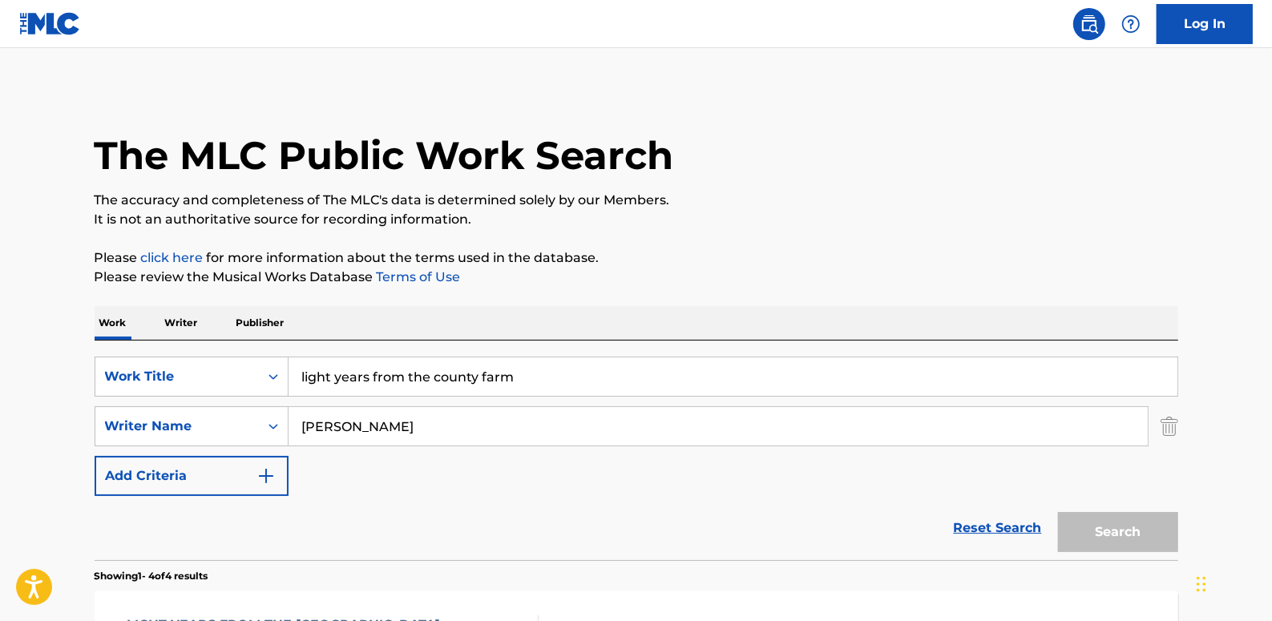
scroll to position [469, 0]
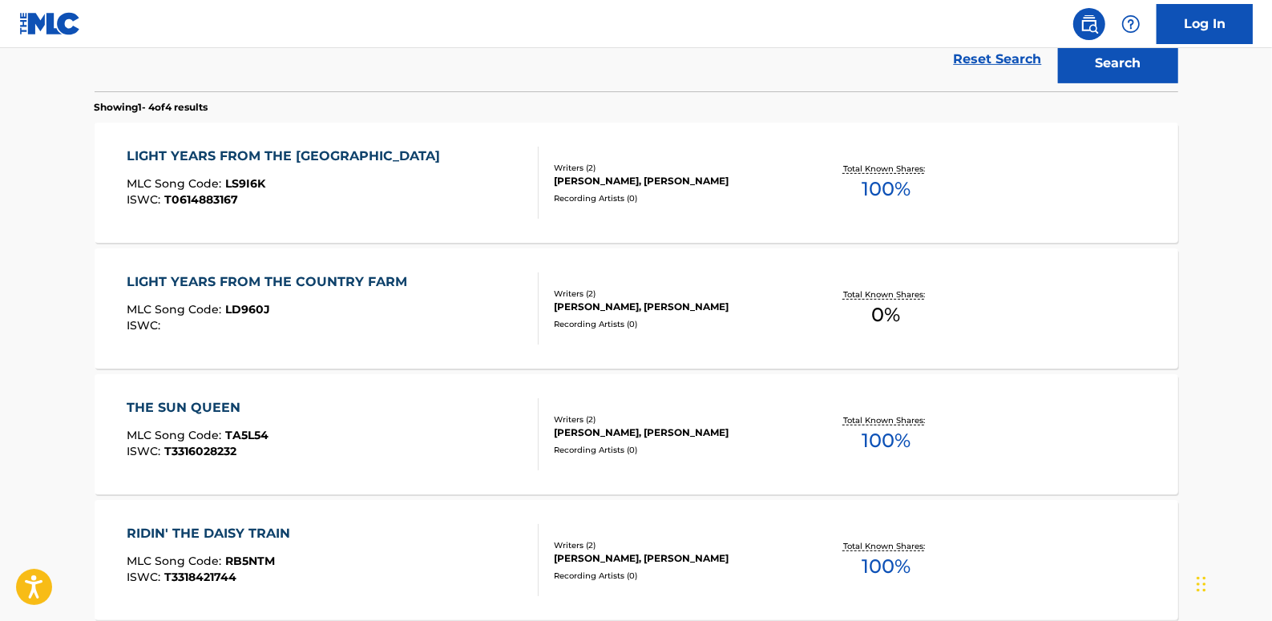
click at [284, 300] on div "LIGHT YEARS FROM THE COUNTRY FARM MLC Song Code : LD960J ISWC :" at bounding box center [271, 309] width 289 height 72
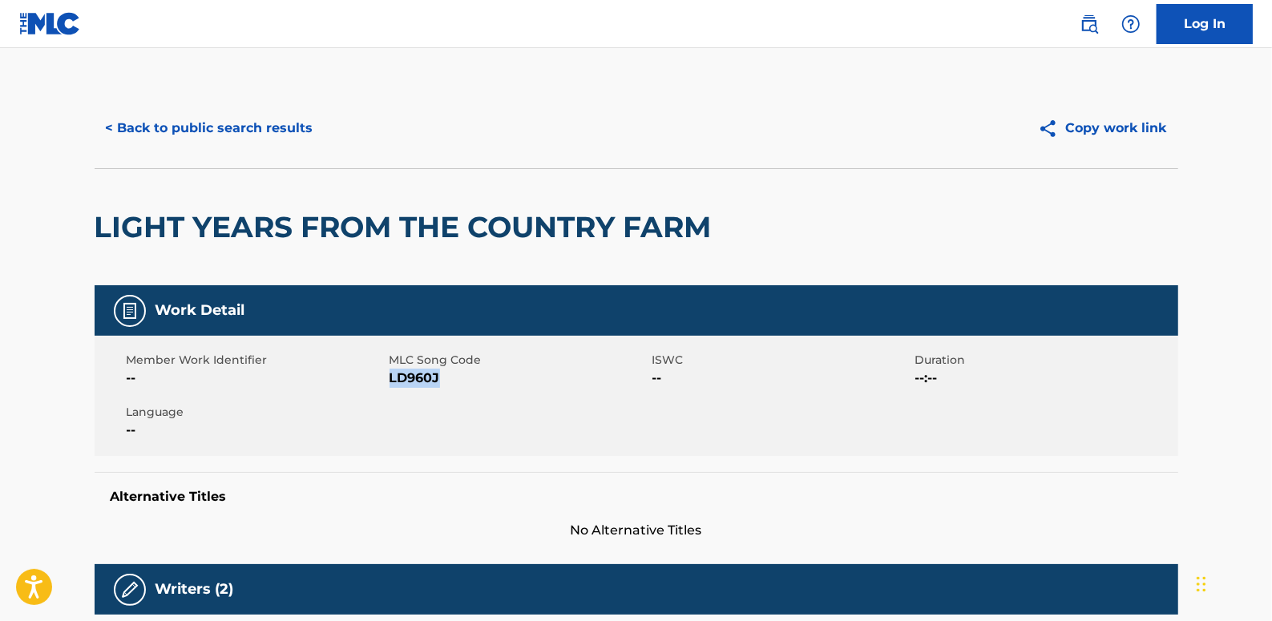
drag, startPoint x: 448, startPoint y: 377, endPoint x: 390, endPoint y: 373, distance: 58.7
click at [390, 373] on span "LD960J" at bounding box center [519, 378] width 259 height 19
drag, startPoint x: 390, startPoint y: 373, endPoint x: 398, endPoint y: 377, distance: 9.0
click at [257, 136] on button "< Back to public search results" at bounding box center [210, 128] width 230 height 40
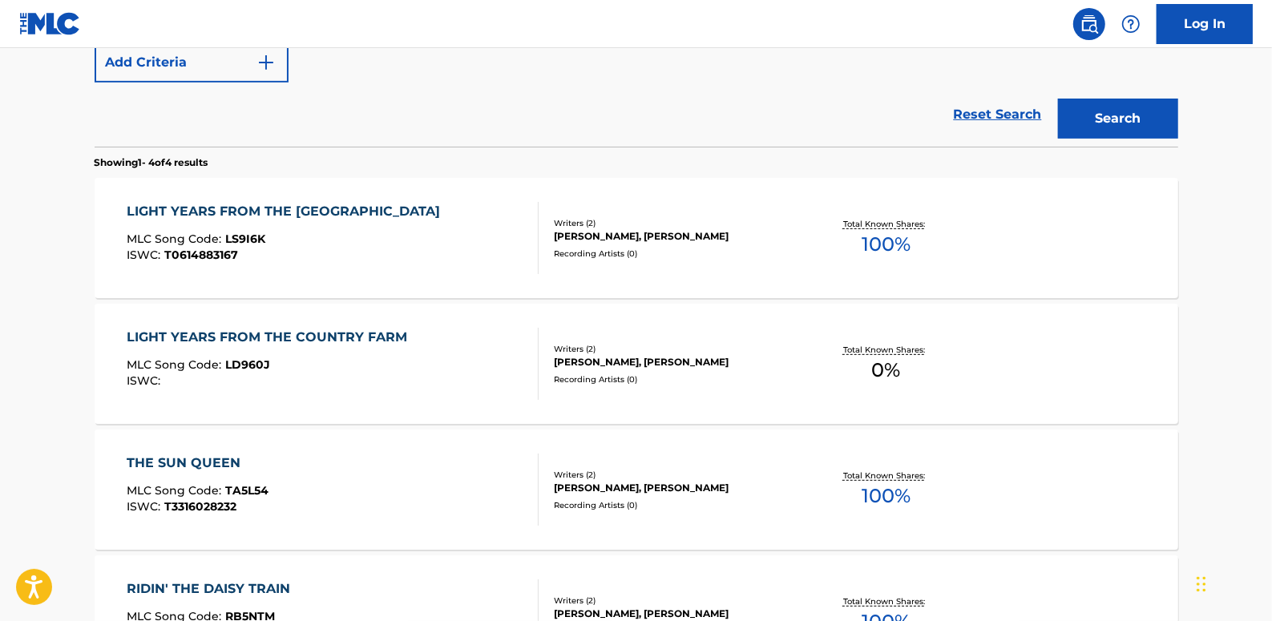
scroll to position [269, 0]
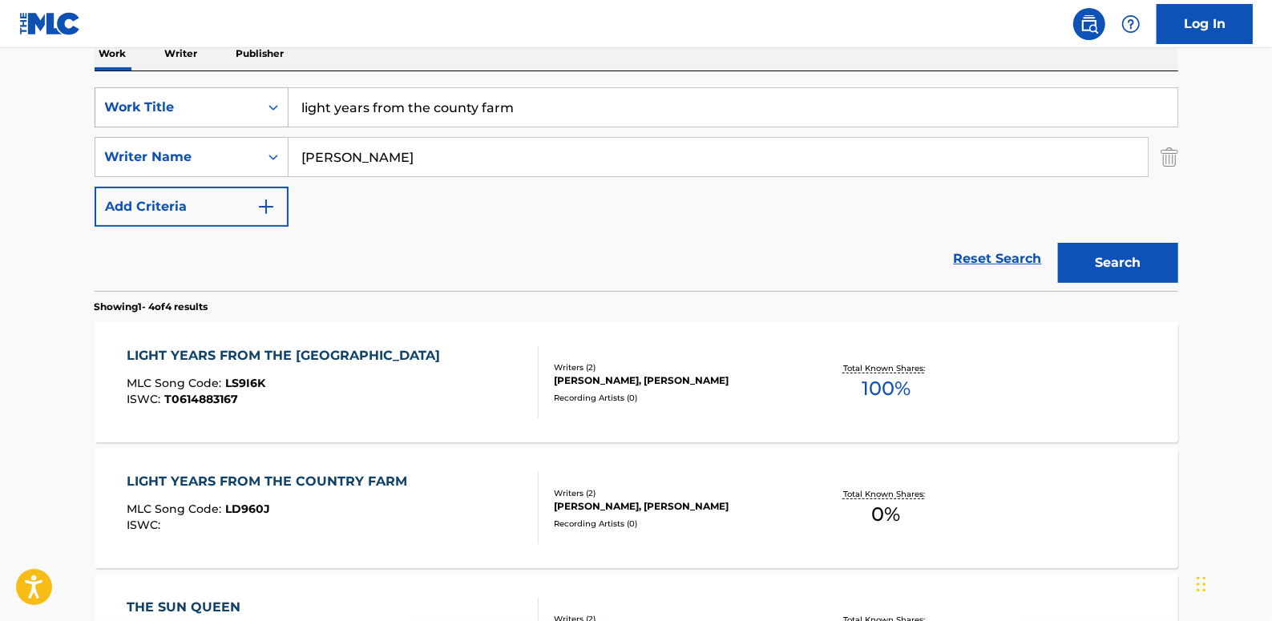
drag, startPoint x: 523, startPoint y: 115, endPoint x: 280, endPoint y: 98, distance: 244.3
click at [280, 98] on div "SearchWithCriteria89b58974-b7fc-4c3b-8f48-836f989d0028 Work Title light years f…" at bounding box center [637, 107] width 1084 height 40
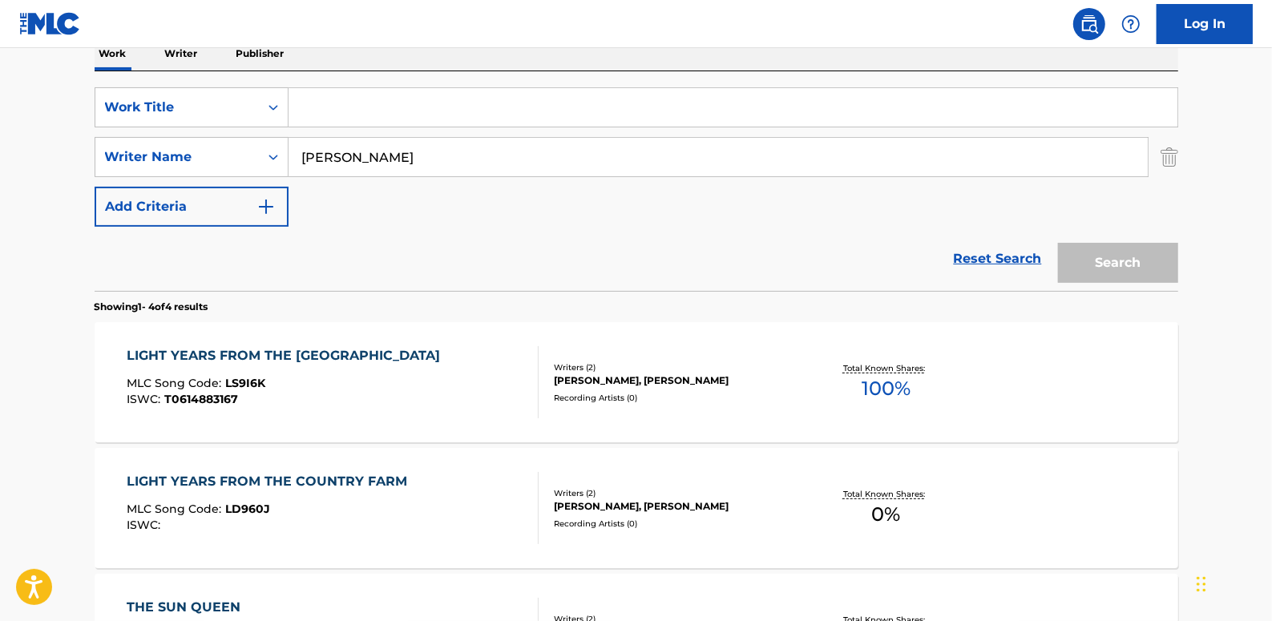
paste input "I COULDN'T GET HIGH"
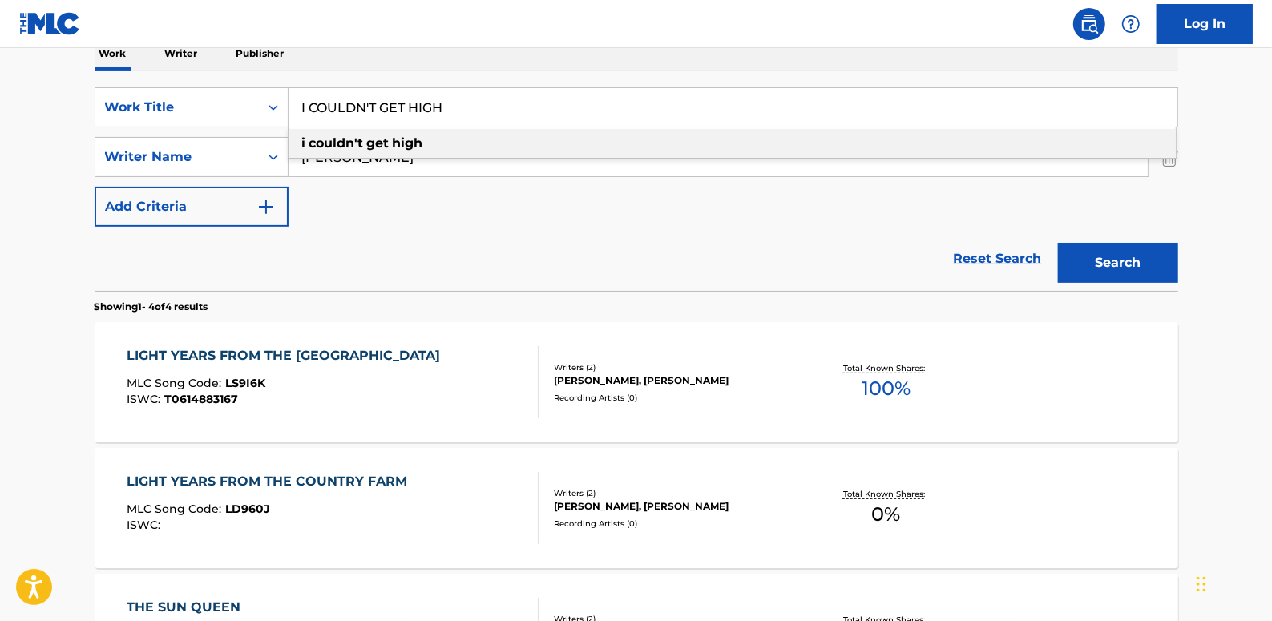
type input "I COULDN'T GET HIGH"
click at [1141, 261] on button "Search" at bounding box center [1118, 263] width 120 height 40
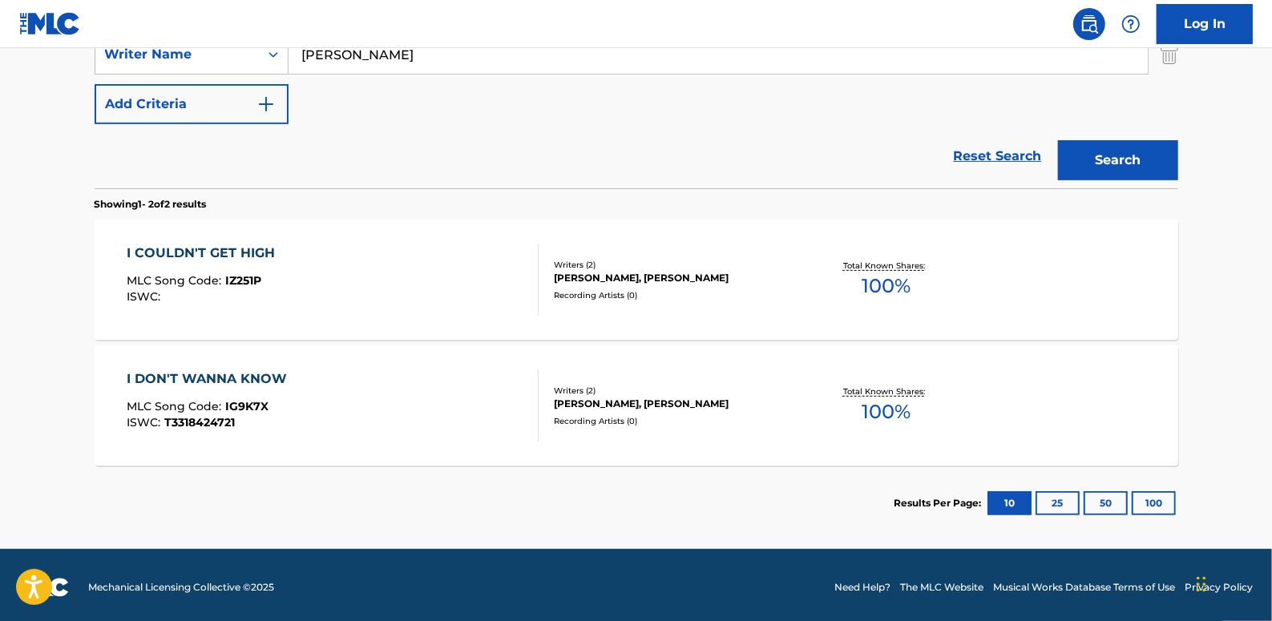
scroll to position [377, 0]
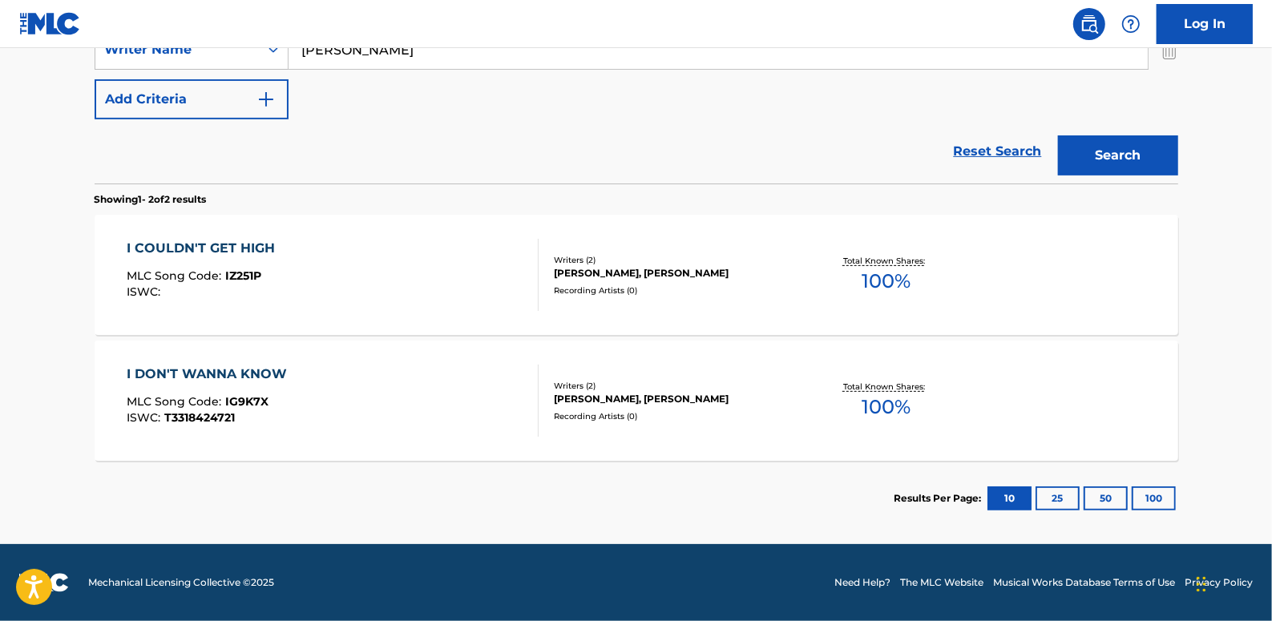
click at [990, 152] on link "Reset Search" at bounding box center [998, 151] width 104 height 35
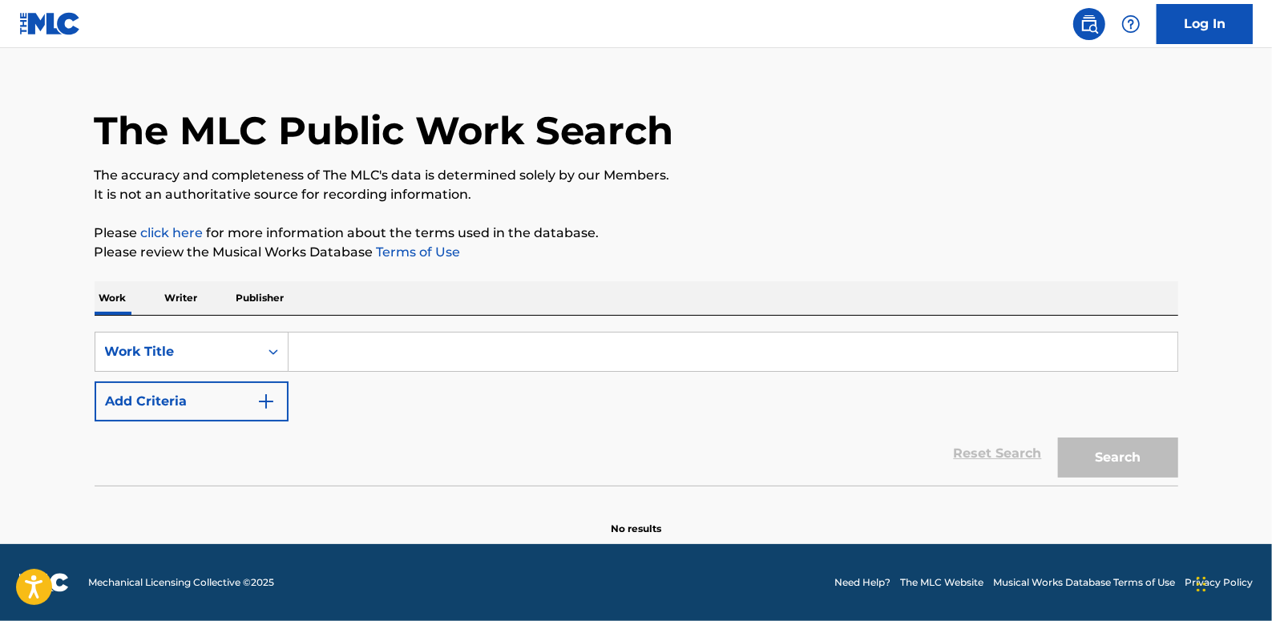
scroll to position [0, 0]
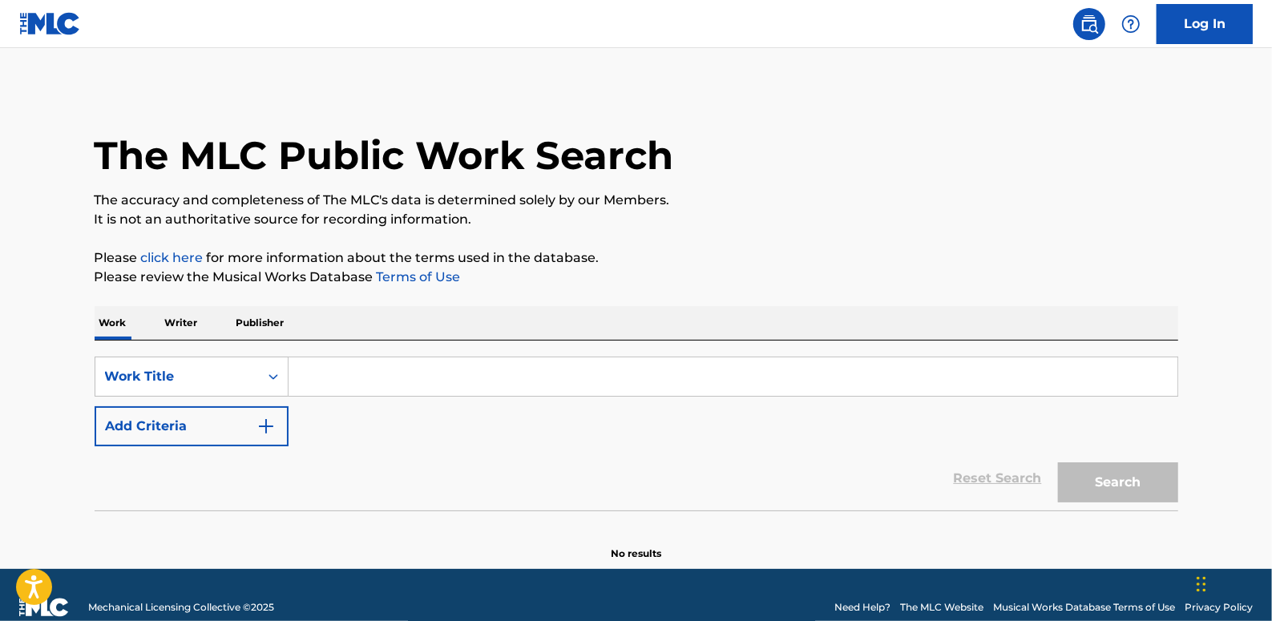
paste input "HATE YOU IN THE MORNING"
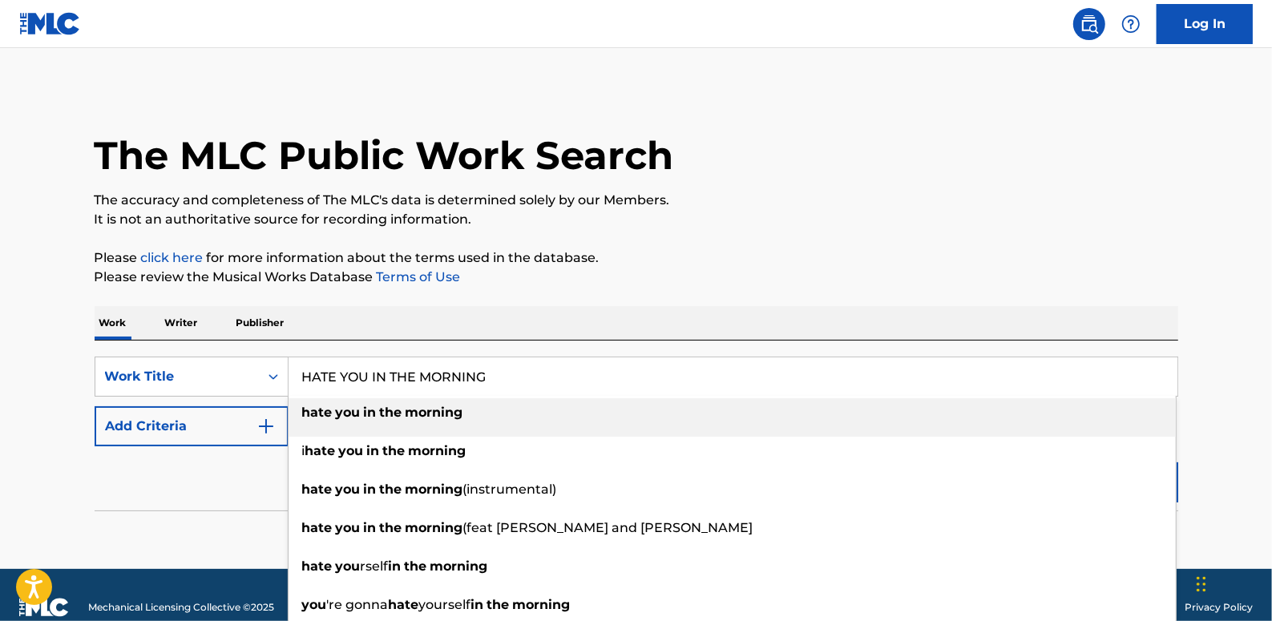
type input "HATE YOU IN THE MORNING"
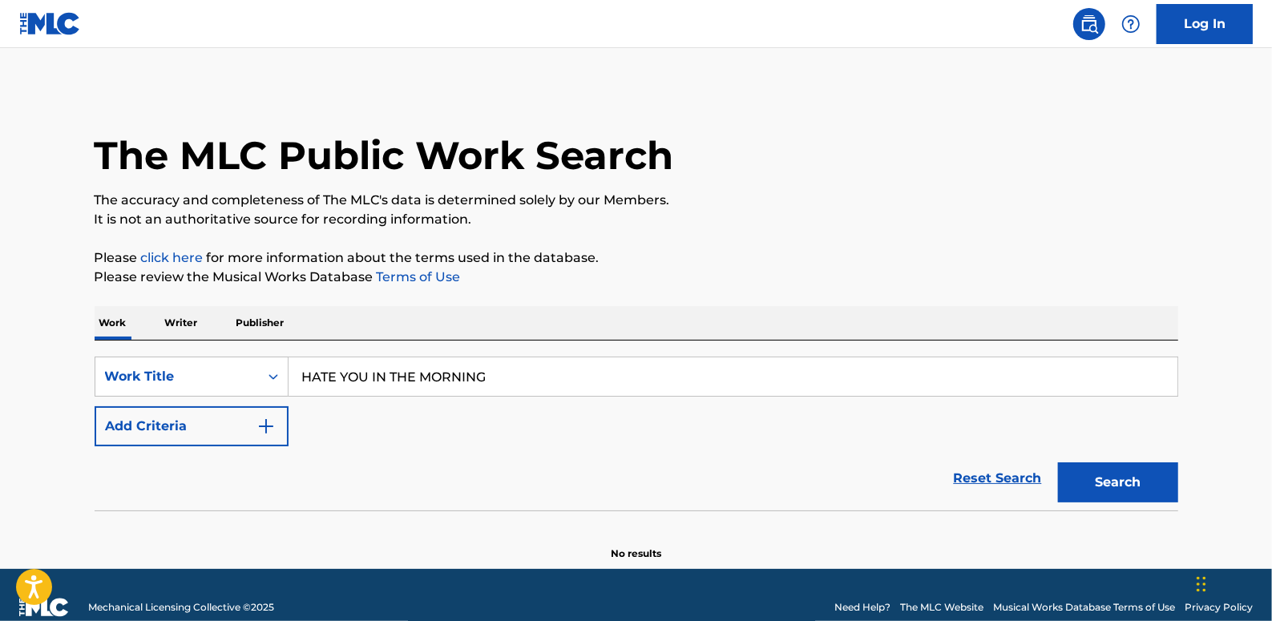
click at [198, 433] on button "Add Criteria" at bounding box center [192, 426] width 194 height 40
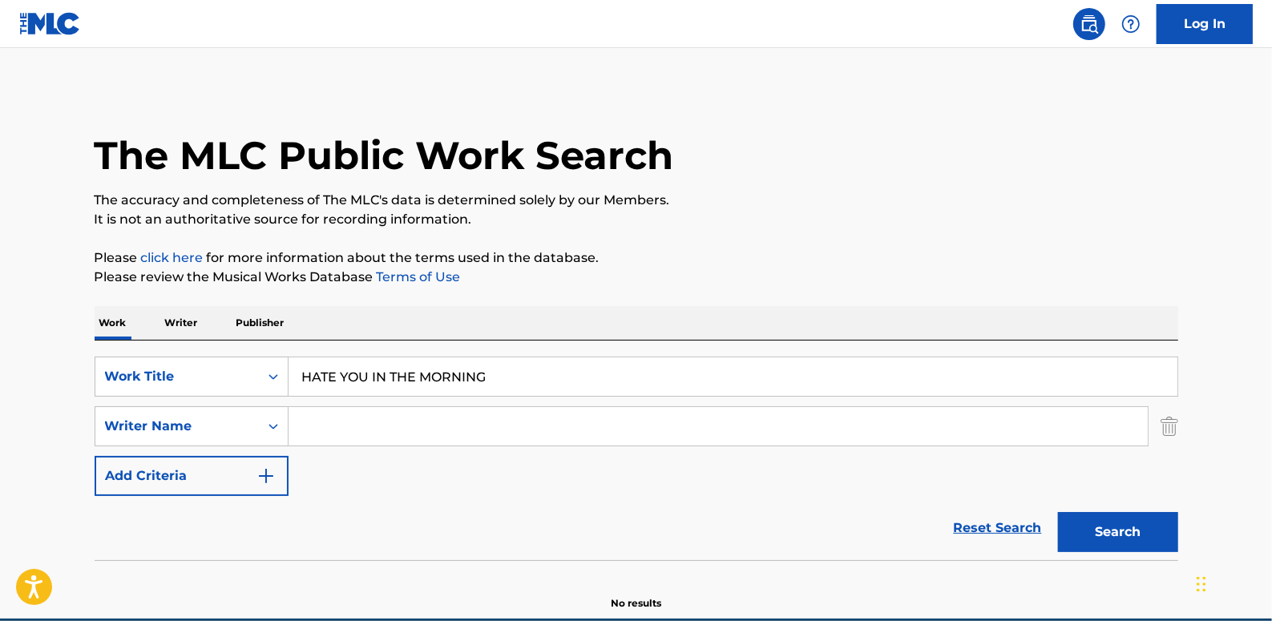
paste input "[PERSON_NAME] [PERSON_NAME]"
type input "[PERSON_NAME] [PERSON_NAME]"
click at [1109, 529] on button "Search" at bounding box center [1118, 532] width 120 height 40
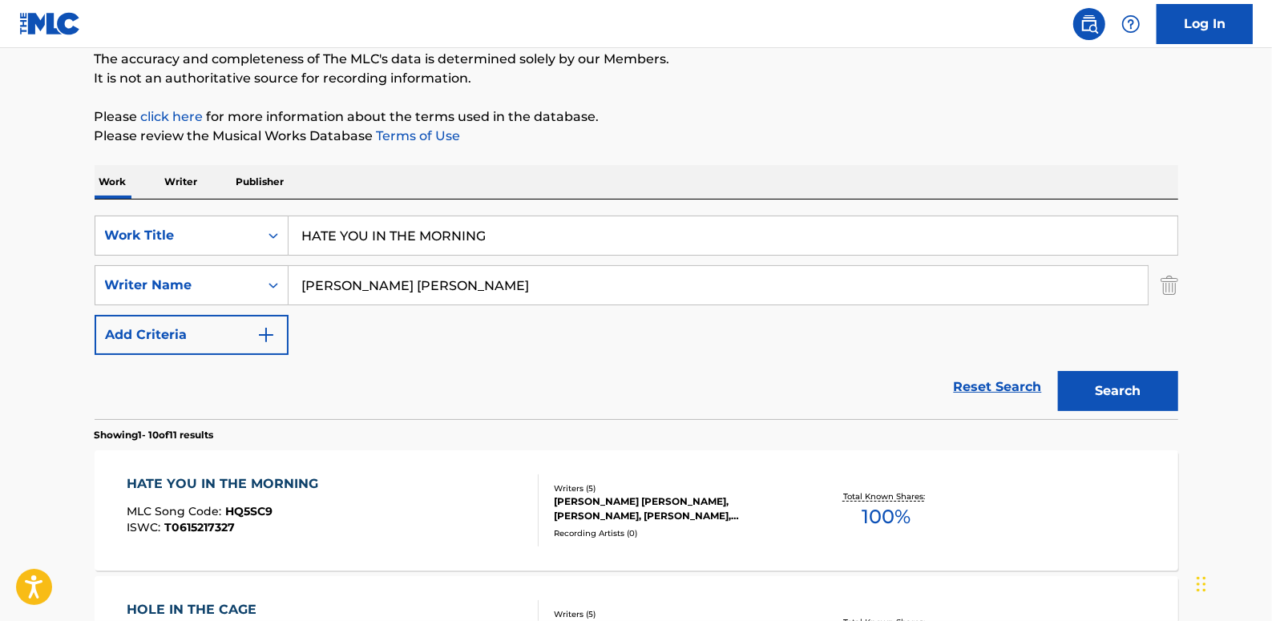
scroll to position [218, 0]
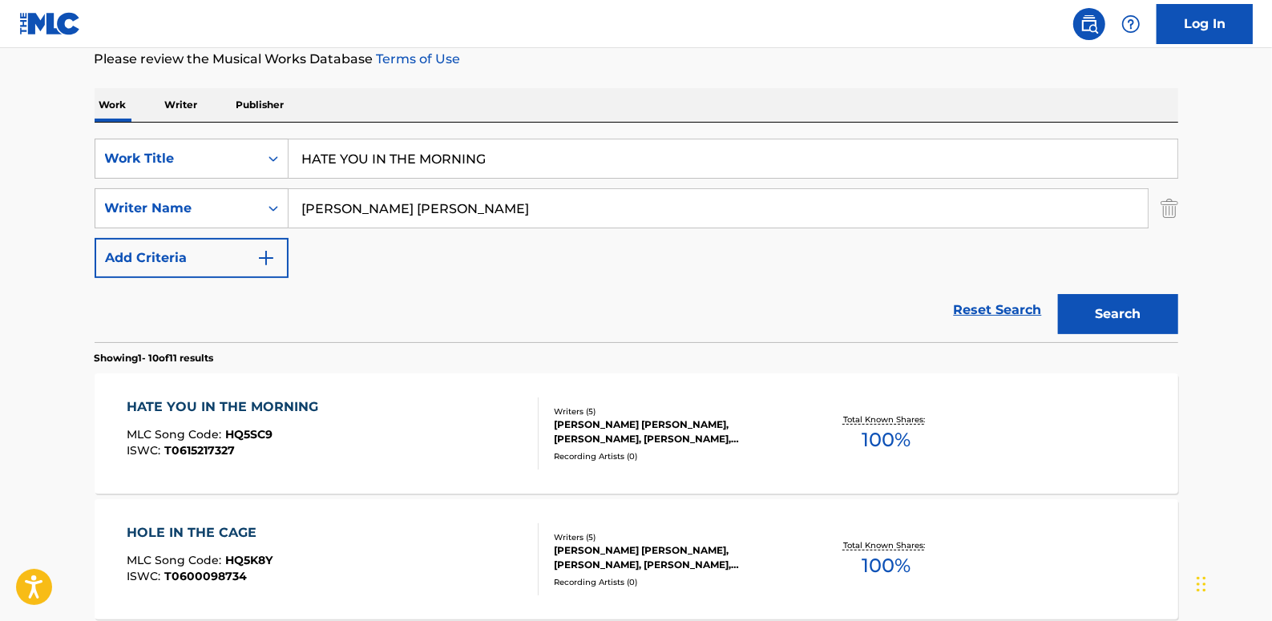
click at [446, 421] on div "HATE YOU IN THE MORNING MLC Song Code : HQ5SC9 ISWC : T0615217327" at bounding box center [333, 434] width 412 height 72
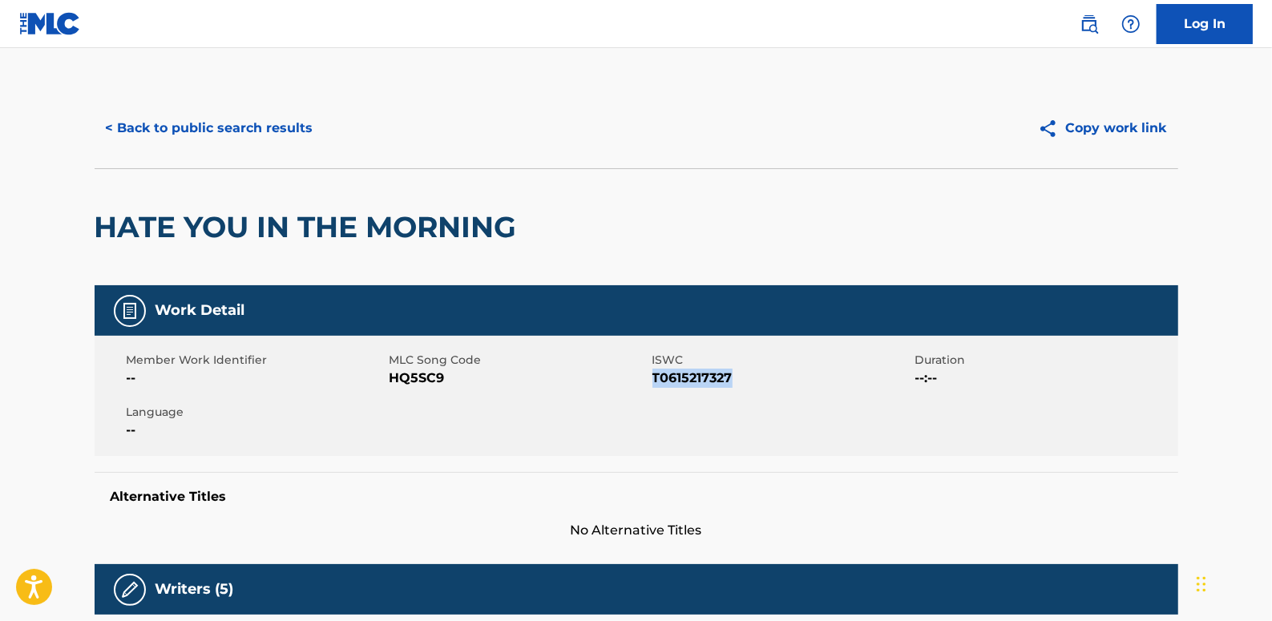
drag, startPoint x: 760, startPoint y: 378, endPoint x: 656, endPoint y: 379, distance: 104.2
click at [656, 379] on span "T0615217327" at bounding box center [781, 378] width 259 height 19
click at [236, 123] on button "< Back to public search results" at bounding box center [210, 128] width 230 height 40
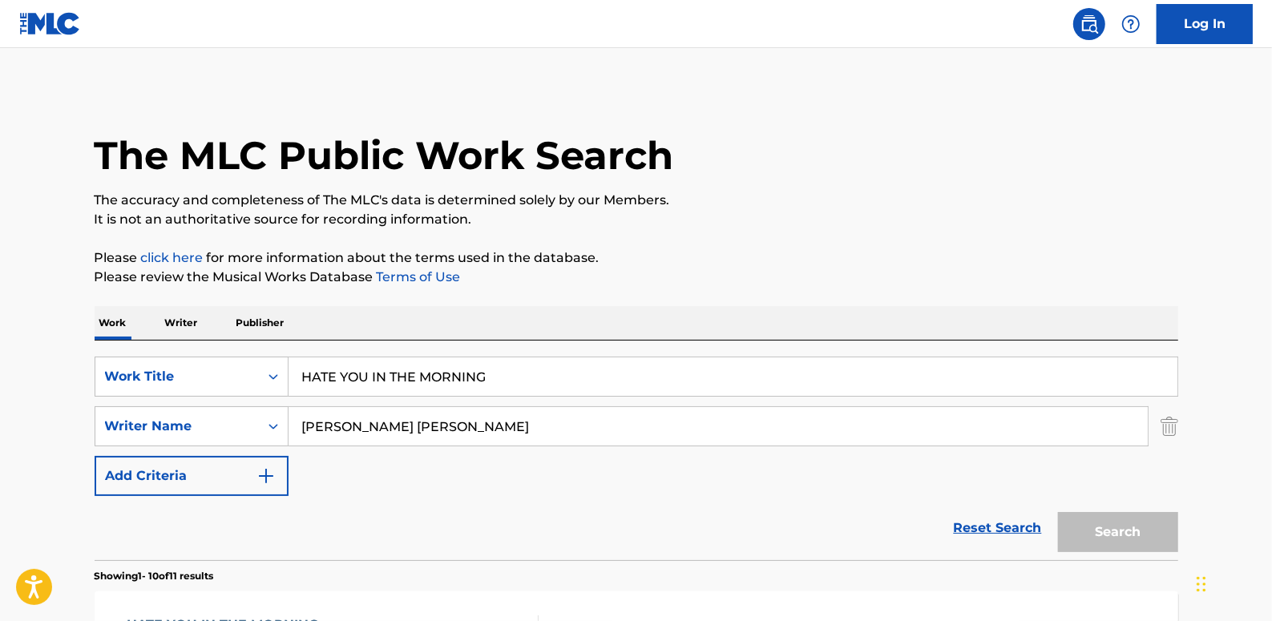
scroll to position [218, 0]
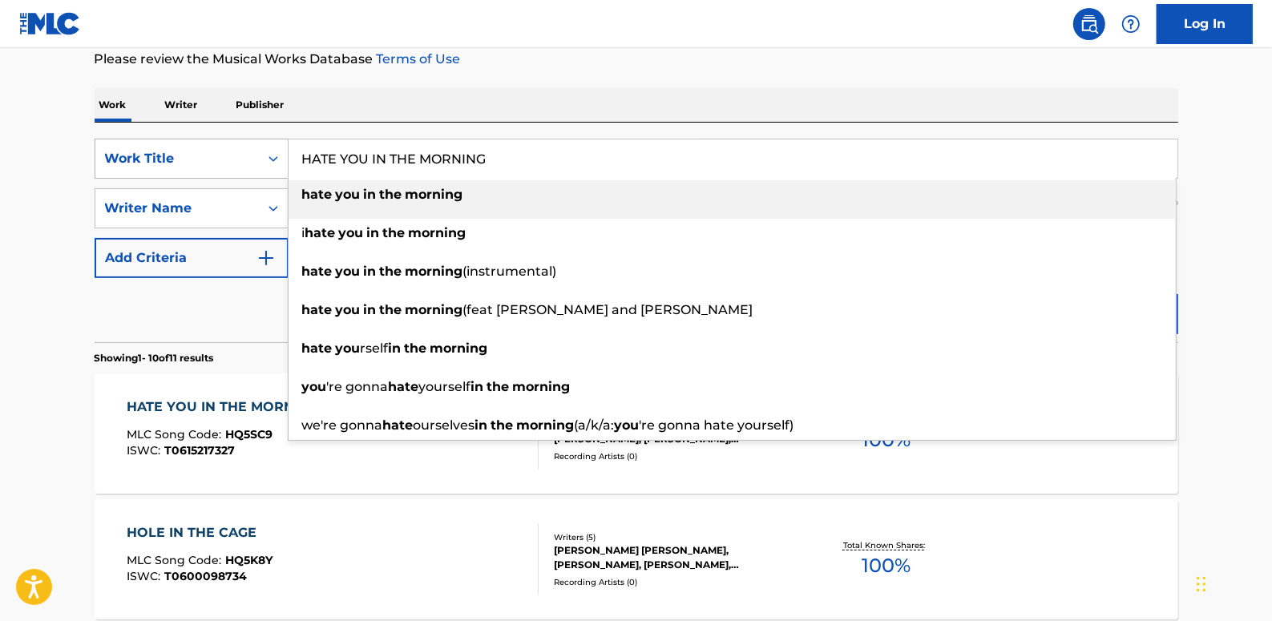
drag, startPoint x: 422, startPoint y: 156, endPoint x: 276, endPoint y: 147, distance: 146.2
click at [276, 147] on div "SearchWithCriteria89b58974-b7fc-4c3b-8f48-836f989d0028 Work Title HATE YOU IN T…" at bounding box center [637, 159] width 1084 height 40
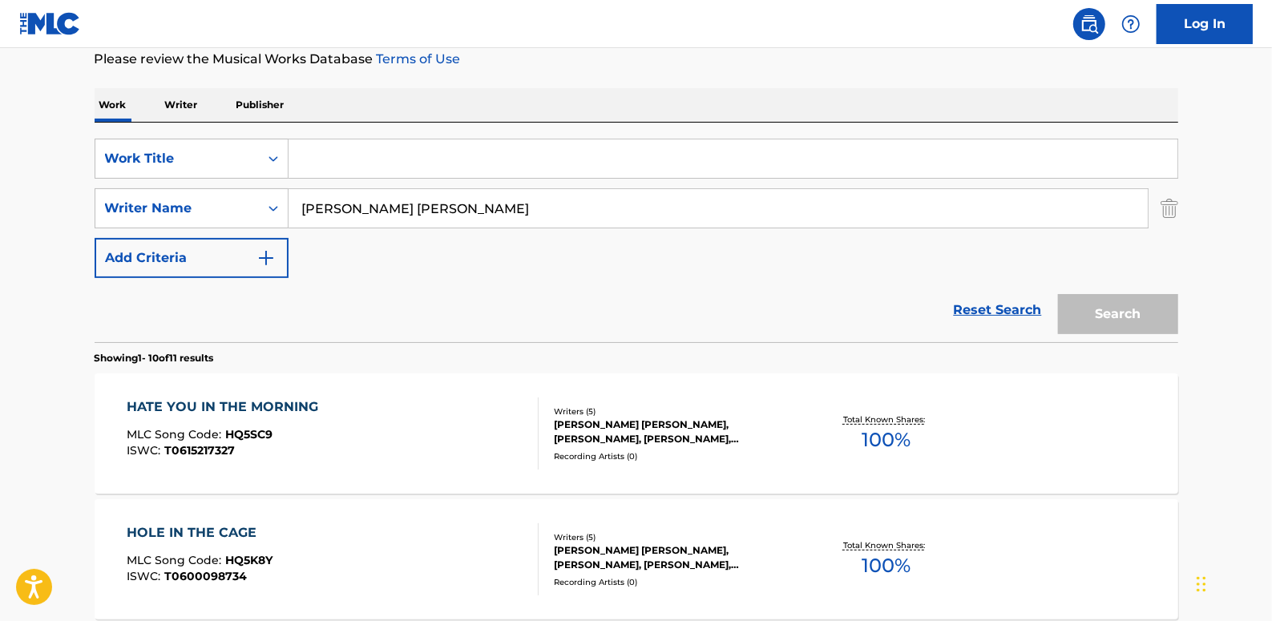
paste input "MILLION DOLLAR LOVE"
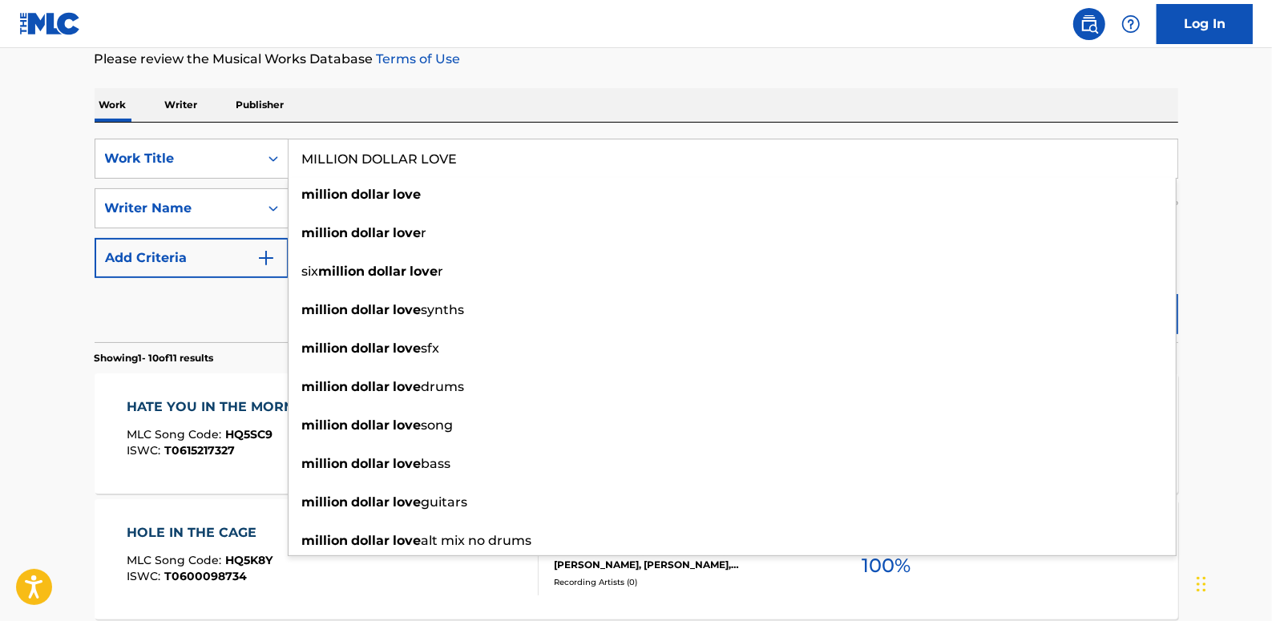
type input "MILLION DOLLAR LOVE"
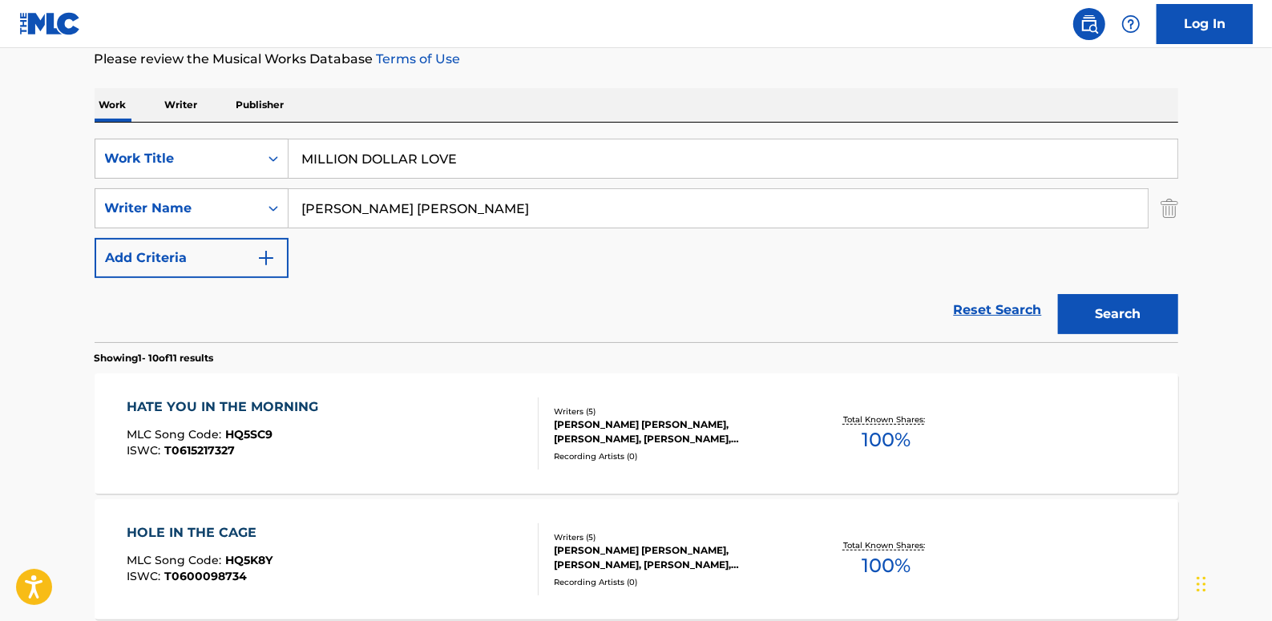
click at [1141, 313] on button "Search" at bounding box center [1118, 314] width 120 height 40
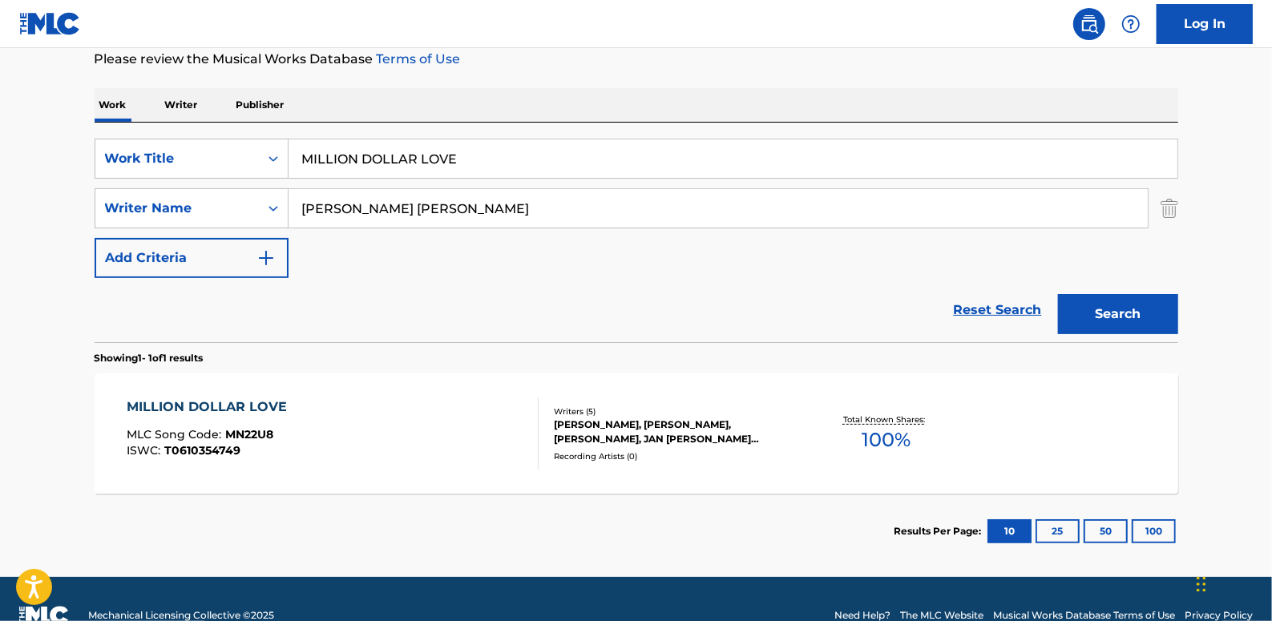
click at [441, 405] on div "MILLION DOLLAR LOVE MLC Song Code : MN22U8 ISWC : T0610354749" at bounding box center [333, 434] width 412 height 72
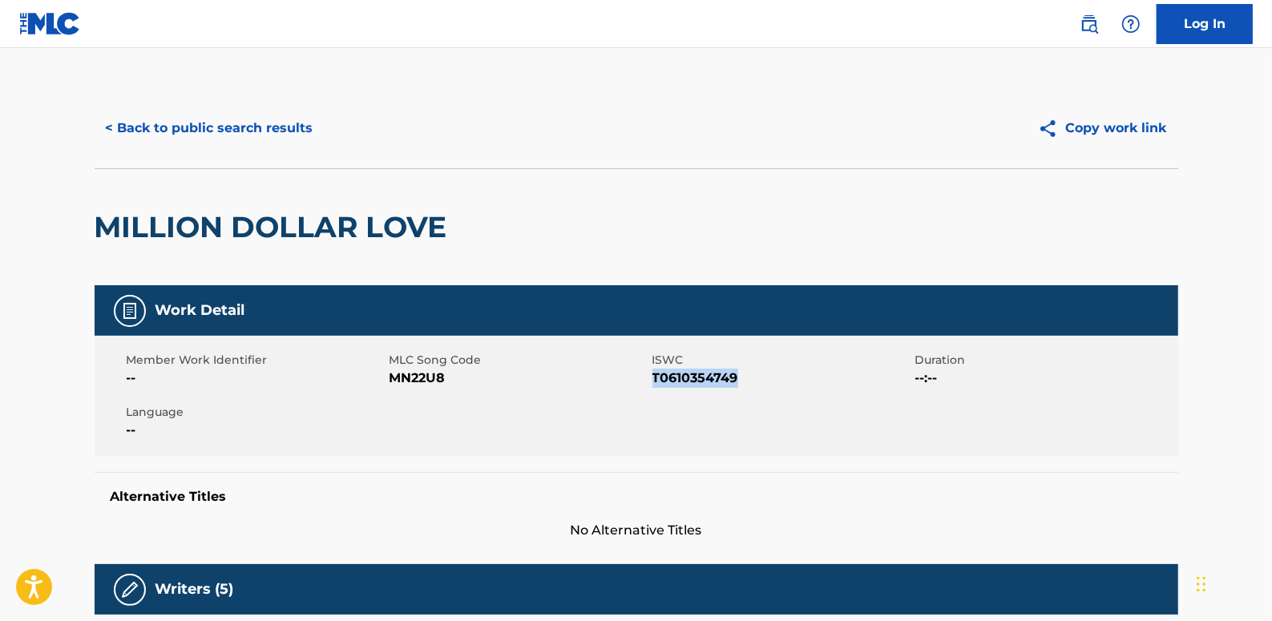
drag, startPoint x: 755, startPoint y: 378, endPoint x: 655, endPoint y: 378, distance: 100.2
click at [655, 378] on span "T0610354749" at bounding box center [781, 378] width 259 height 19
drag, startPoint x: 655, startPoint y: 378, endPoint x: 664, endPoint y: 382, distance: 9.7
click at [208, 127] on button "< Back to public search results" at bounding box center [210, 128] width 230 height 40
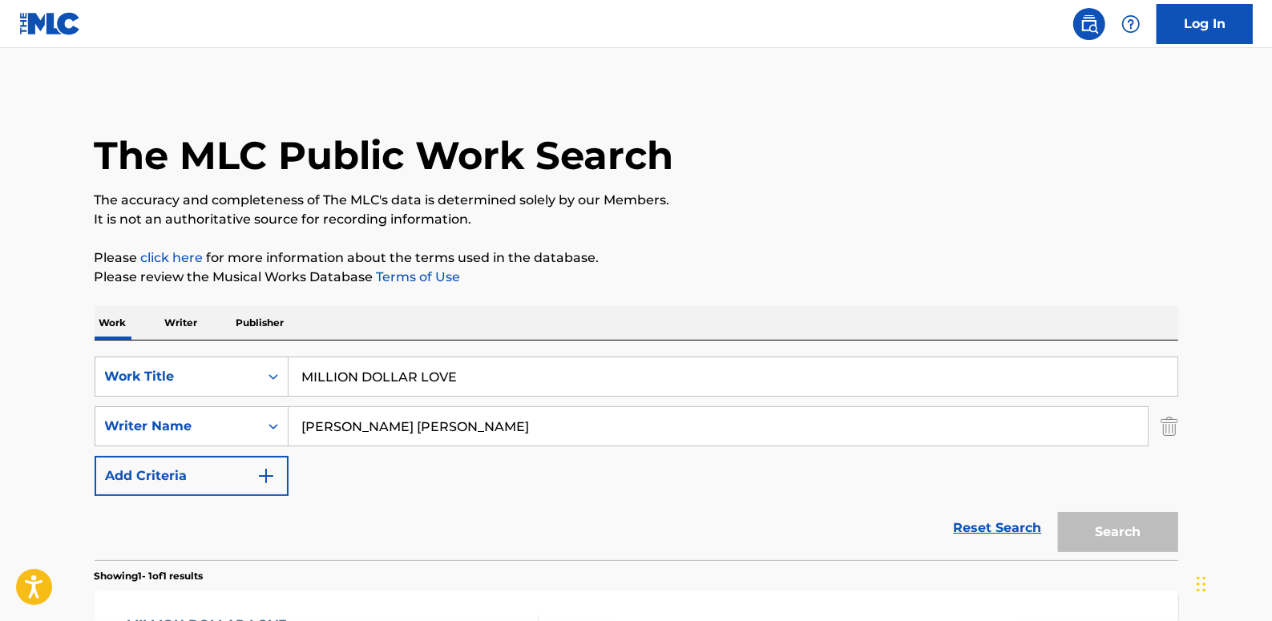
scroll to position [160, 0]
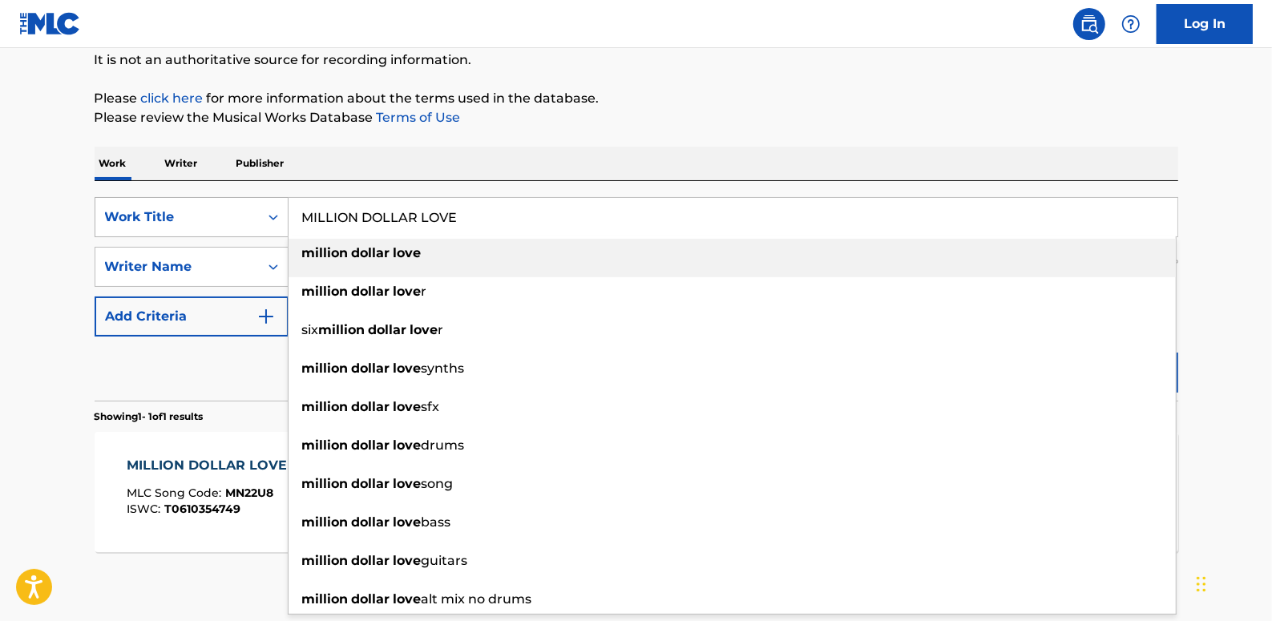
drag, startPoint x: 521, startPoint y: 216, endPoint x: 189, endPoint y: 209, distance: 331.9
click at [189, 209] on div "SearchWithCriteria89b58974-b7fc-4c3b-8f48-836f989d0028 Work Title MILLION DOLLA…" at bounding box center [637, 217] width 1084 height 40
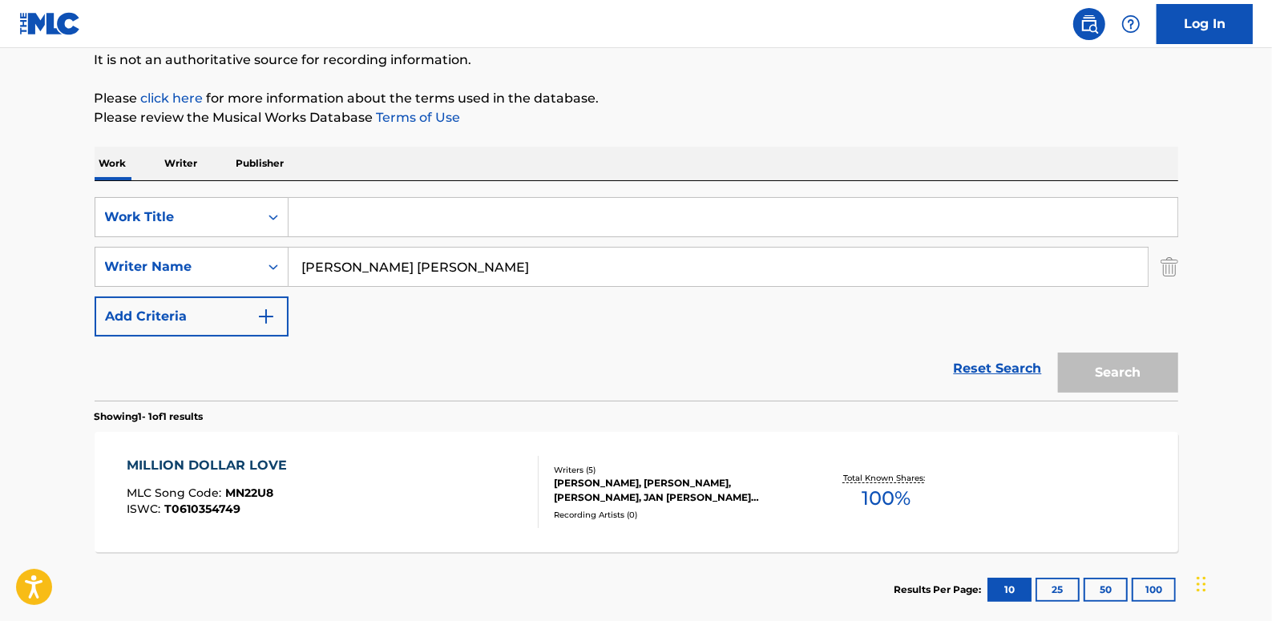
paste input "[PERSON_NAME]'S AT THE GATE"
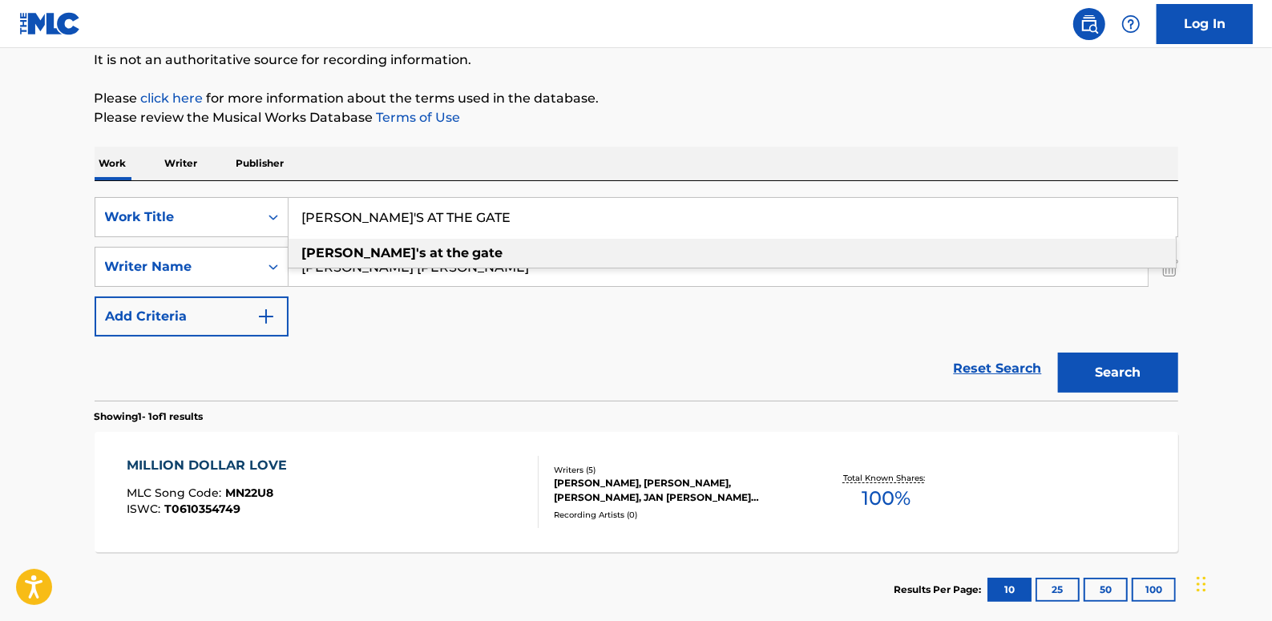
click at [470, 258] on span "Search Form" at bounding box center [471, 252] width 3 height 15
type input "[PERSON_NAME]'s at the gate"
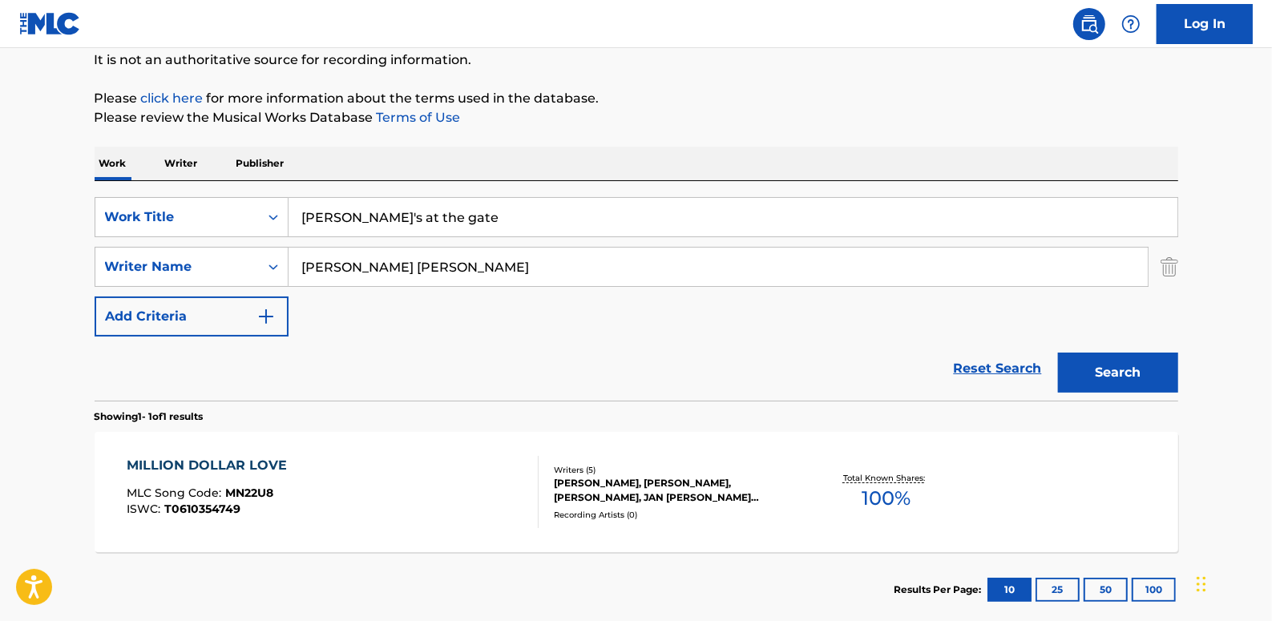
drag, startPoint x: 397, startPoint y: 265, endPoint x: 219, endPoint y: 240, distance: 179.6
click at [219, 240] on div "SearchWithCriteria89b58974-b7fc-4c3b-8f48-836f989d0028 Work Title [PERSON_NAME]…" at bounding box center [637, 266] width 1084 height 139
click at [1118, 372] on button "Search" at bounding box center [1118, 373] width 120 height 40
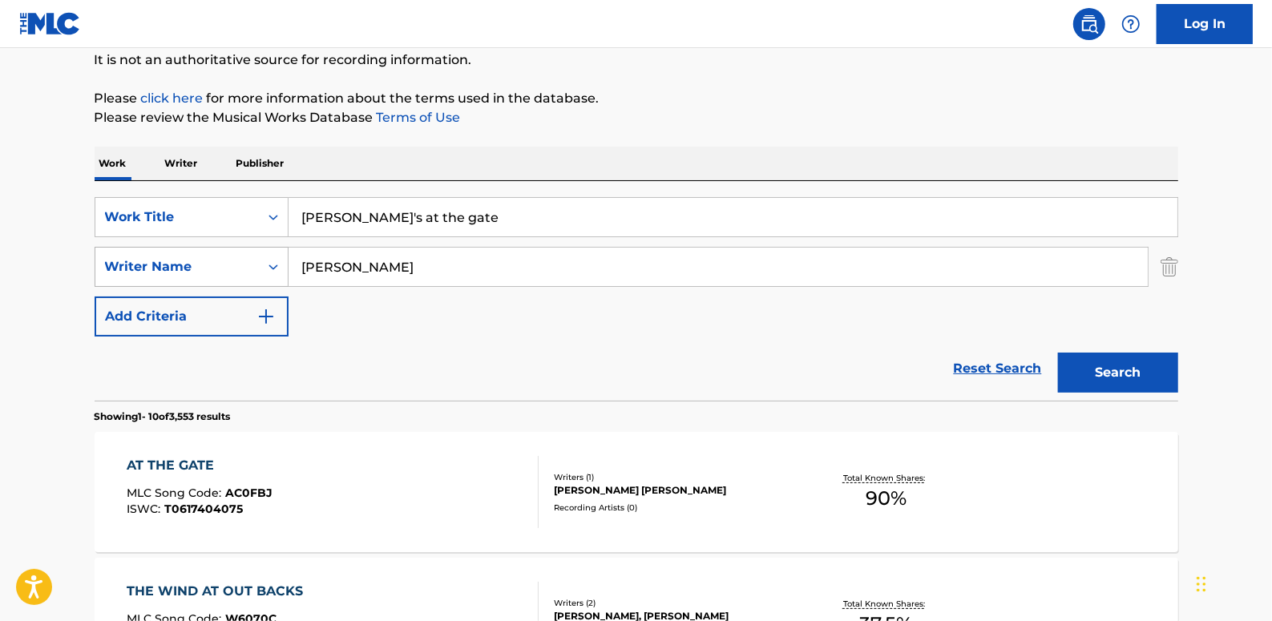
drag, startPoint x: 365, startPoint y: 273, endPoint x: 188, endPoint y: 273, distance: 176.4
click at [188, 273] on div "SearchWithCriteria7a1d23ae-71a5-48f0-8512-329118b4c04d Writer Name [PERSON_NAME]" at bounding box center [637, 267] width 1084 height 40
type input "cullen"
click at [1114, 368] on button "Search" at bounding box center [1118, 373] width 120 height 40
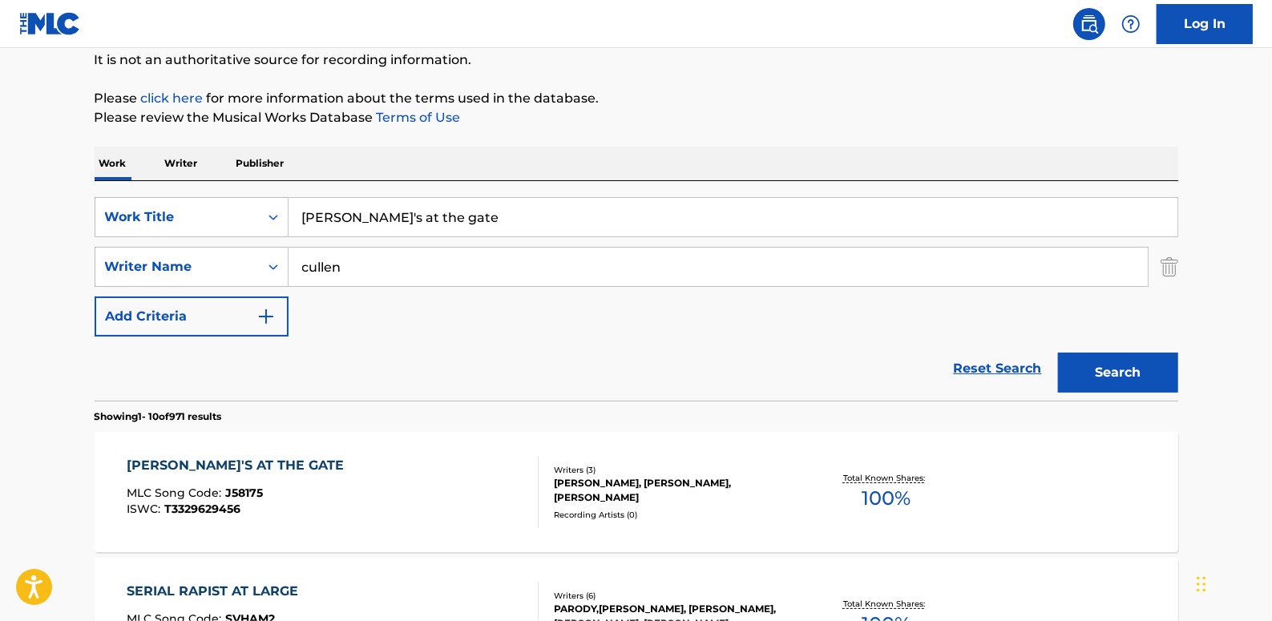
click at [441, 478] on div "[PERSON_NAME]'S AT THE GATE MLC Song Code : J58175 ISWC : T3329629456" at bounding box center [333, 492] width 412 height 72
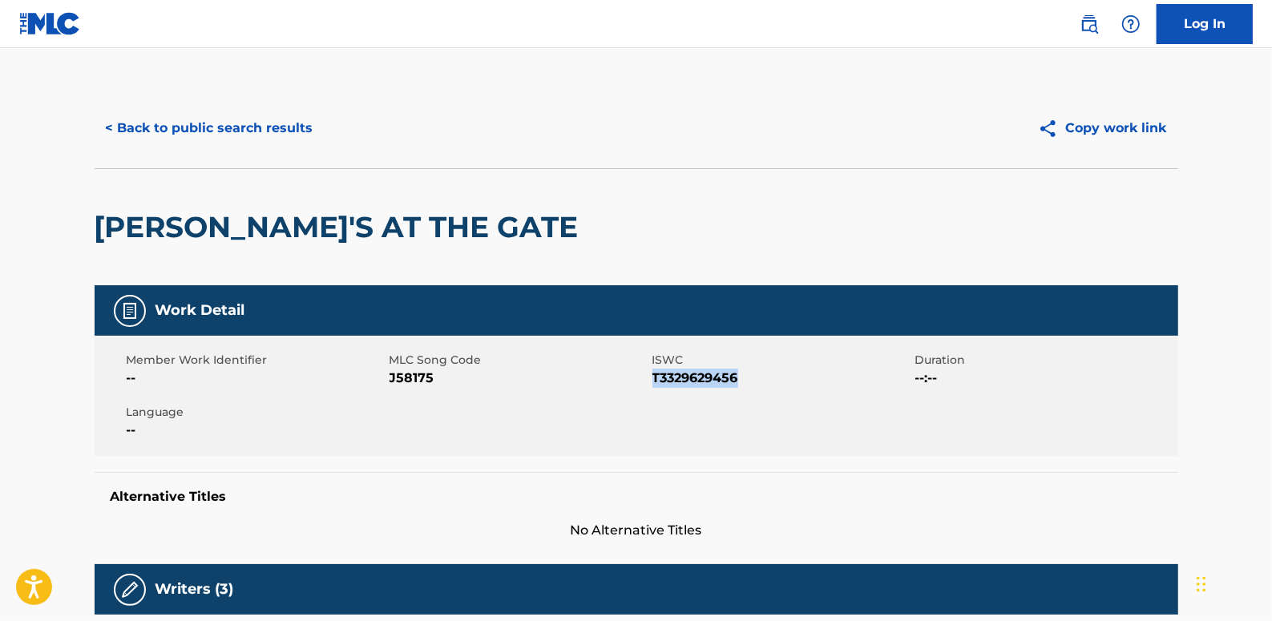
drag, startPoint x: 745, startPoint y: 383, endPoint x: 652, endPoint y: 384, distance: 92.2
click at [652, 384] on span "T3329629456" at bounding box center [781, 378] width 259 height 19
click at [254, 127] on button "< Back to public search results" at bounding box center [210, 128] width 230 height 40
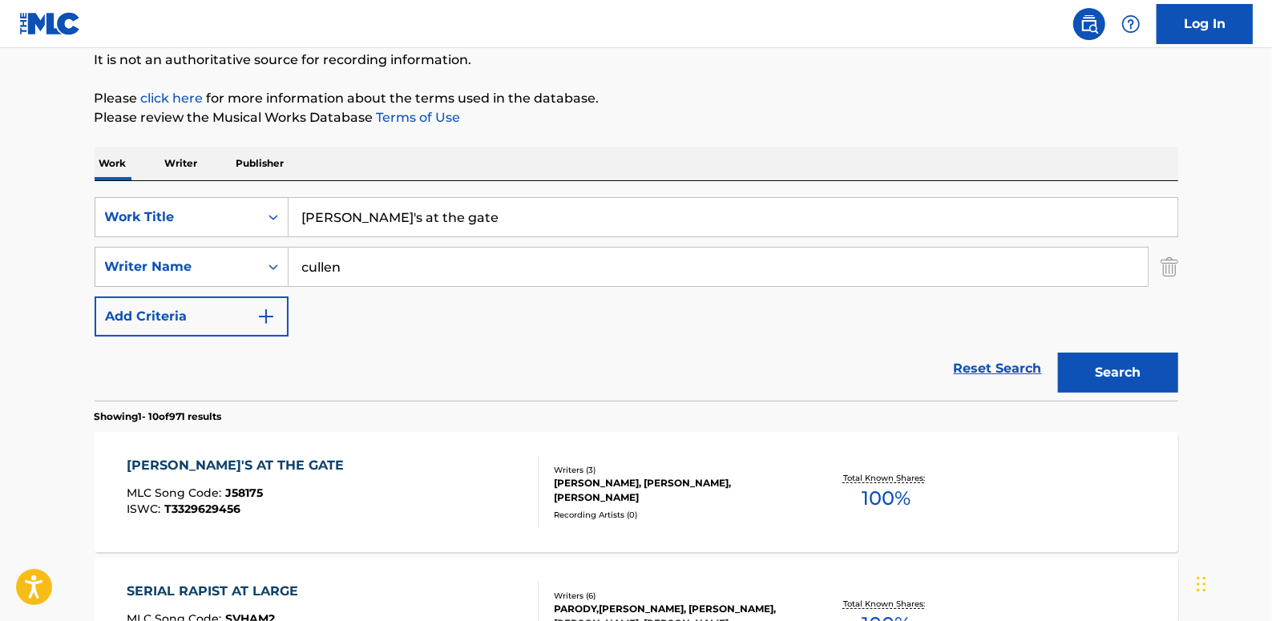
click at [1000, 371] on link "Reset Search" at bounding box center [998, 368] width 104 height 35
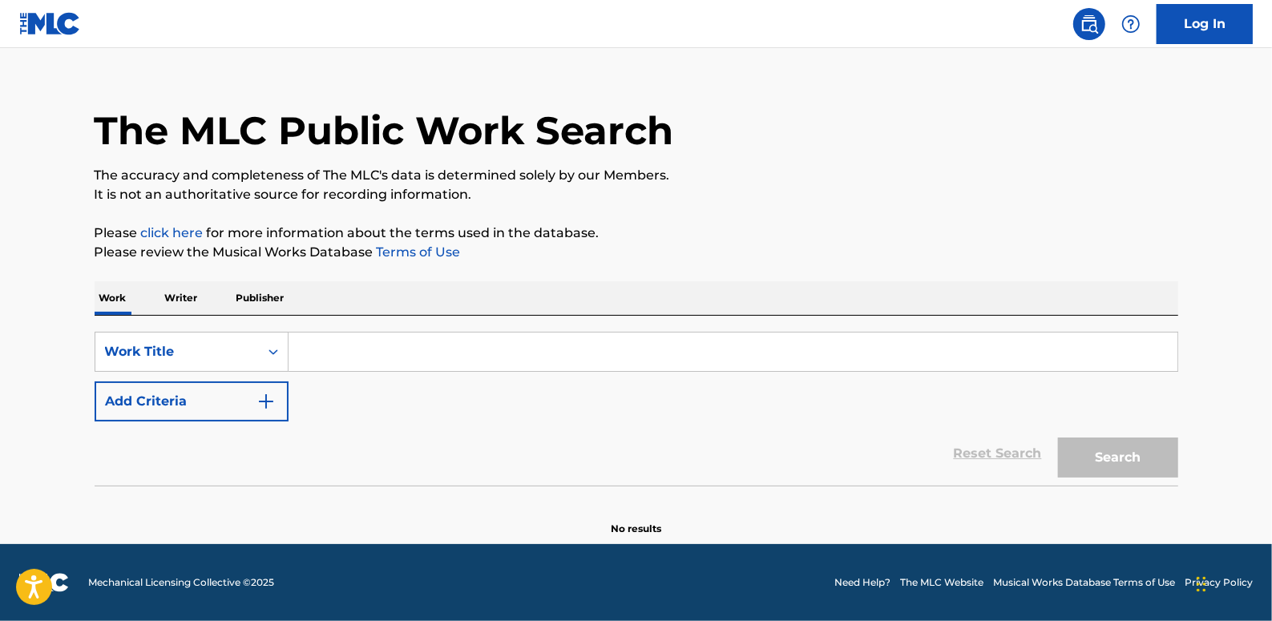
scroll to position [0, 0]
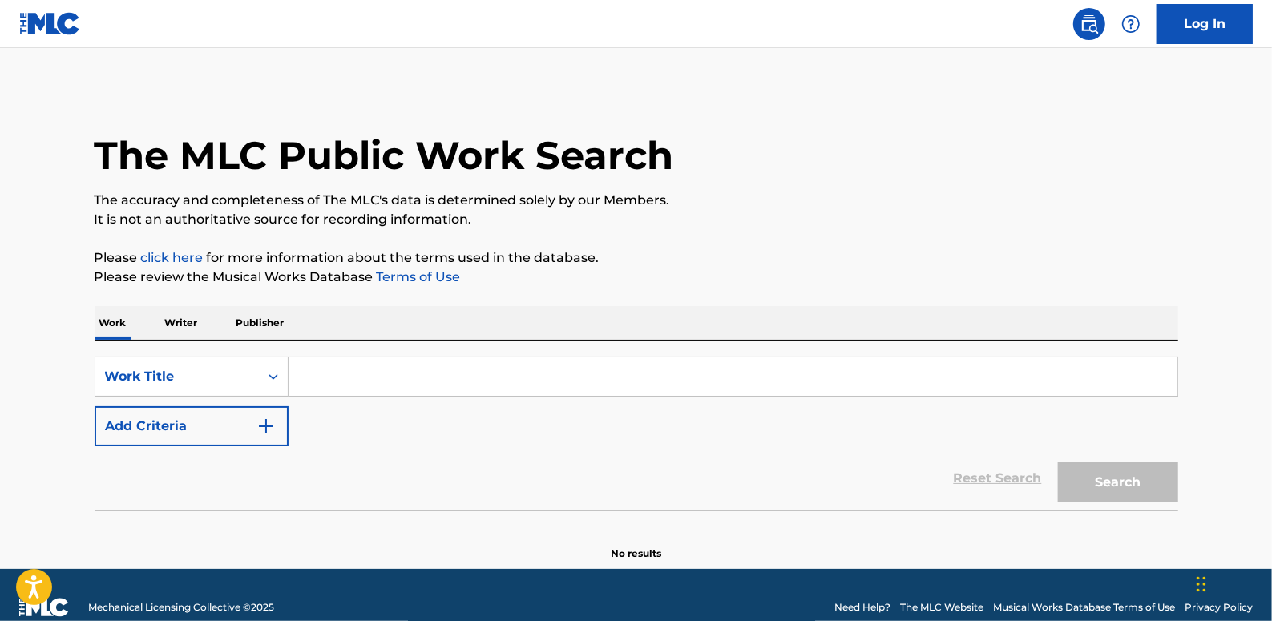
click at [152, 418] on button "Add Criteria" at bounding box center [192, 426] width 194 height 40
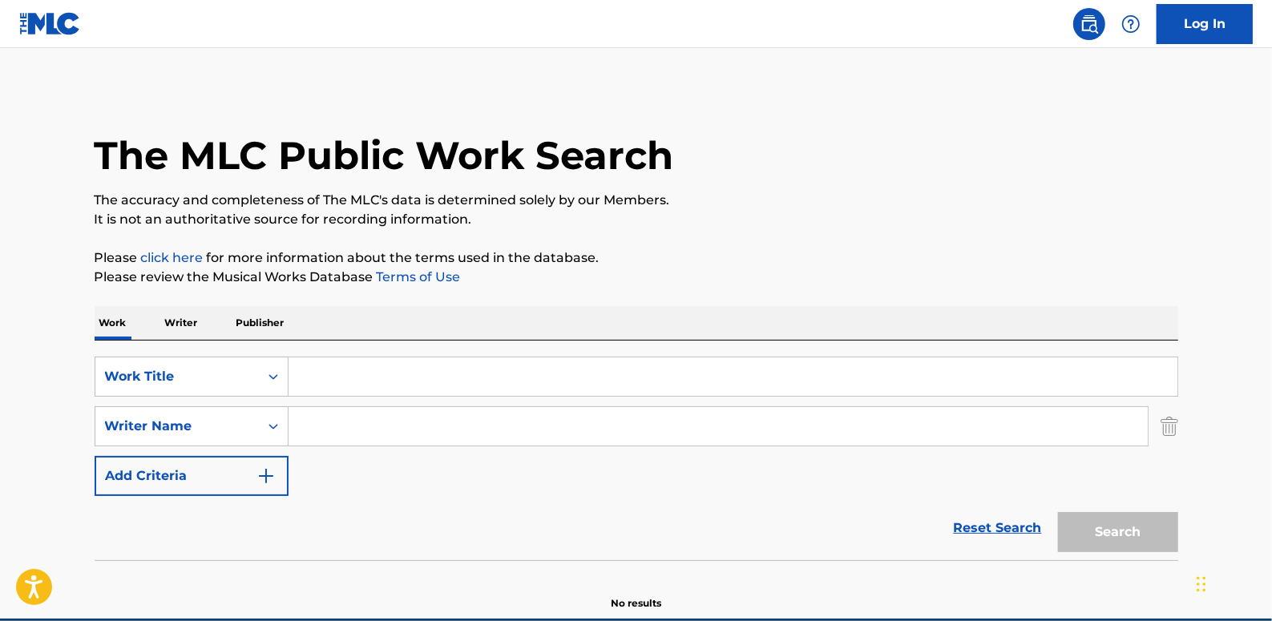
paste input "[PERSON_NAME]"
type input "[PERSON_NAME]"
paste input "FRENCH SONG"
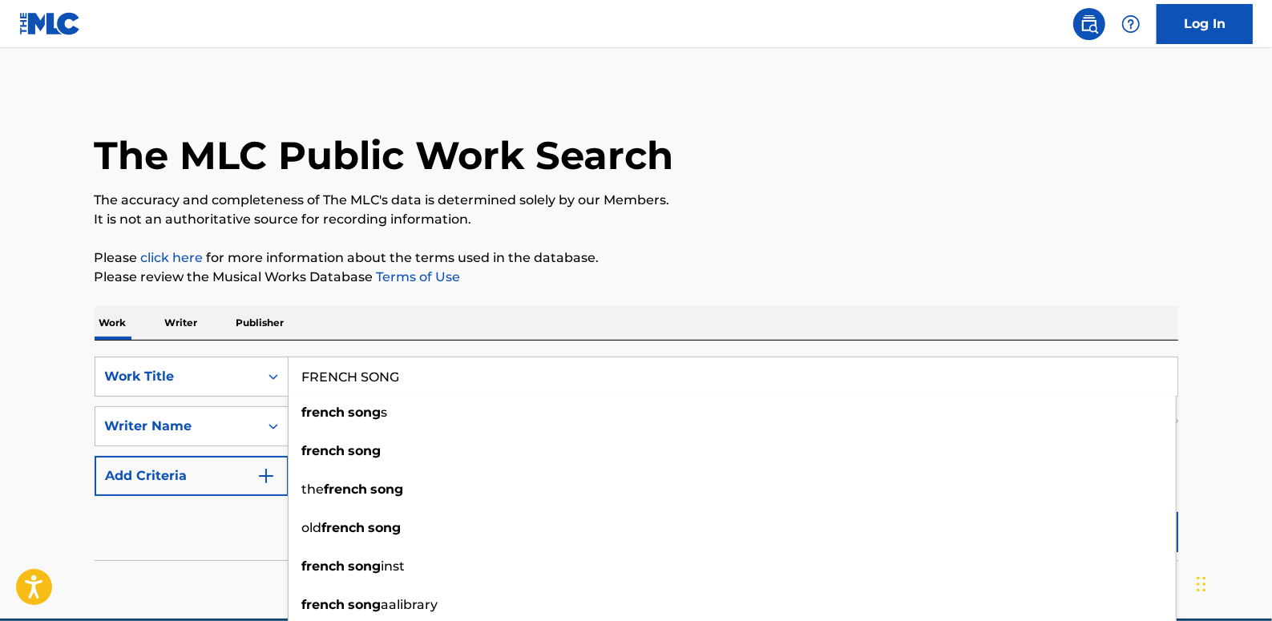
type input "FRENCH SONG"
click at [1247, 434] on main "The MLC Public Work Search The accuracy and completeness of The MLC's data is d…" at bounding box center [636, 333] width 1272 height 571
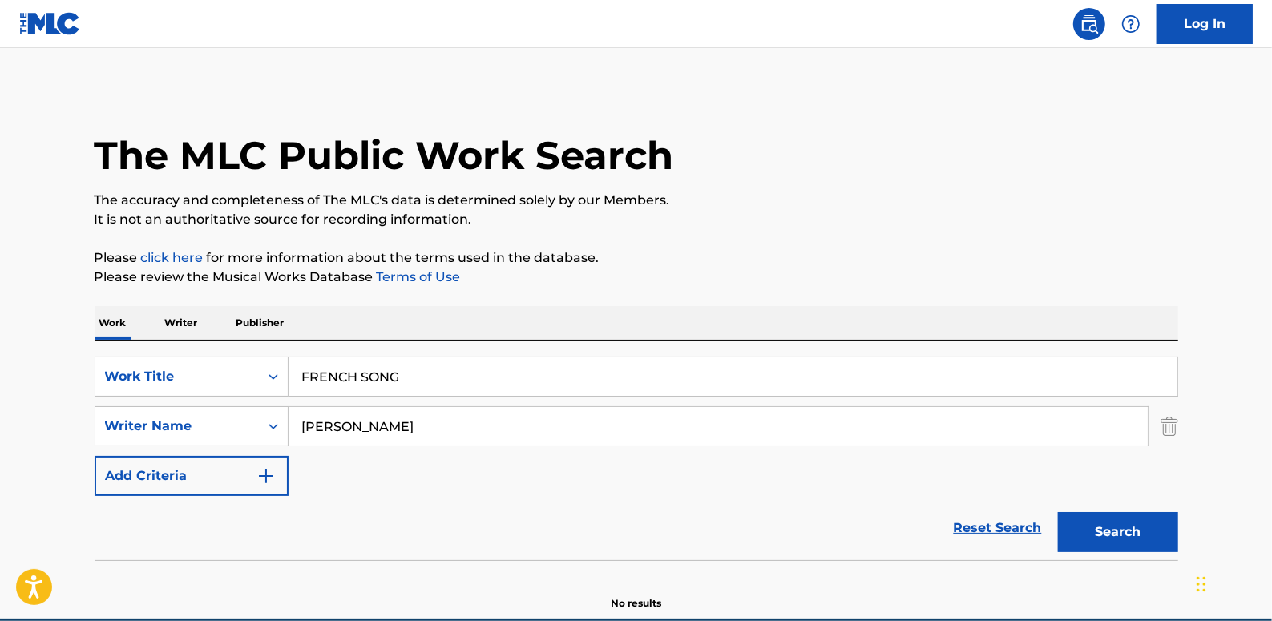
drag, startPoint x: 1106, startPoint y: 543, endPoint x: 1103, endPoint y: 535, distance: 8.6
click at [1104, 541] on button "Search" at bounding box center [1118, 532] width 120 height 40
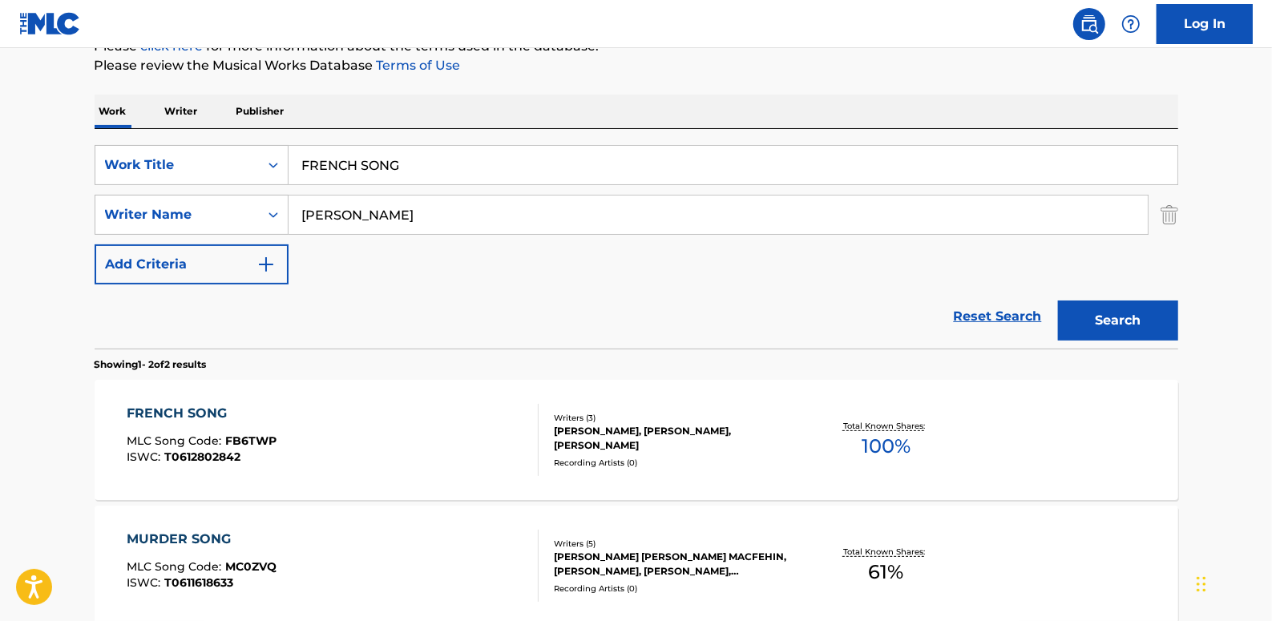
scroll to position [218, 0]
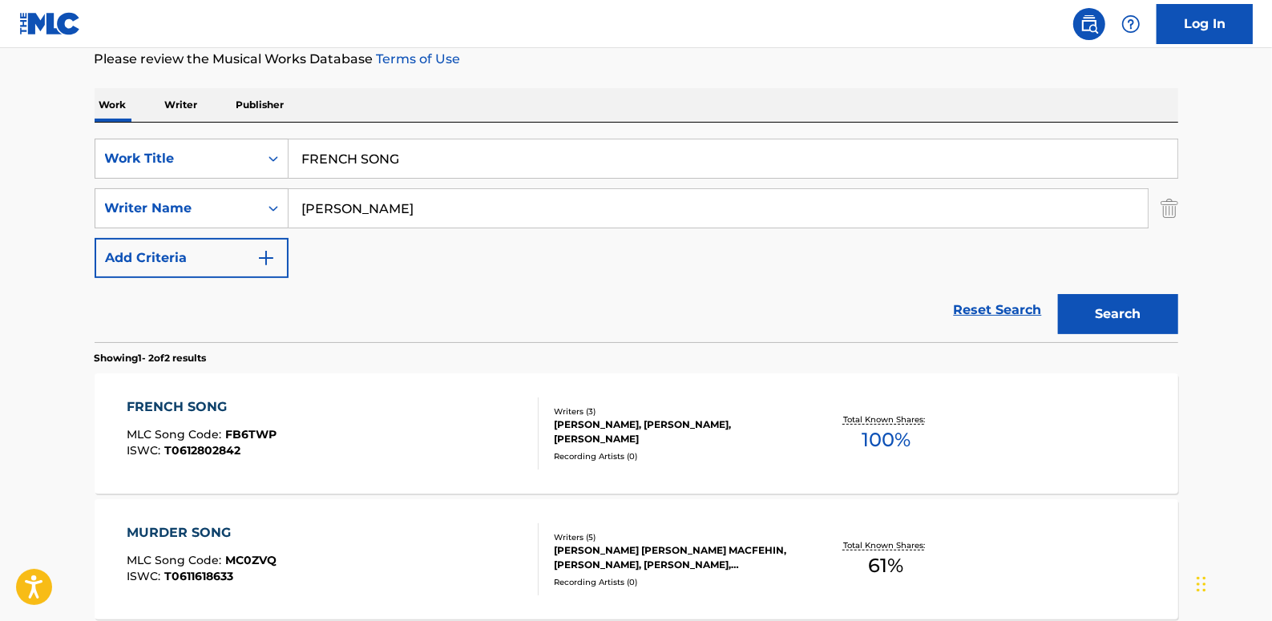
click at [446, 407] on div "FRENCH SONG MLC Song Code : FB6TWP ISWC : T0612802842" at bounding box center [333, 434] width 412 height 72
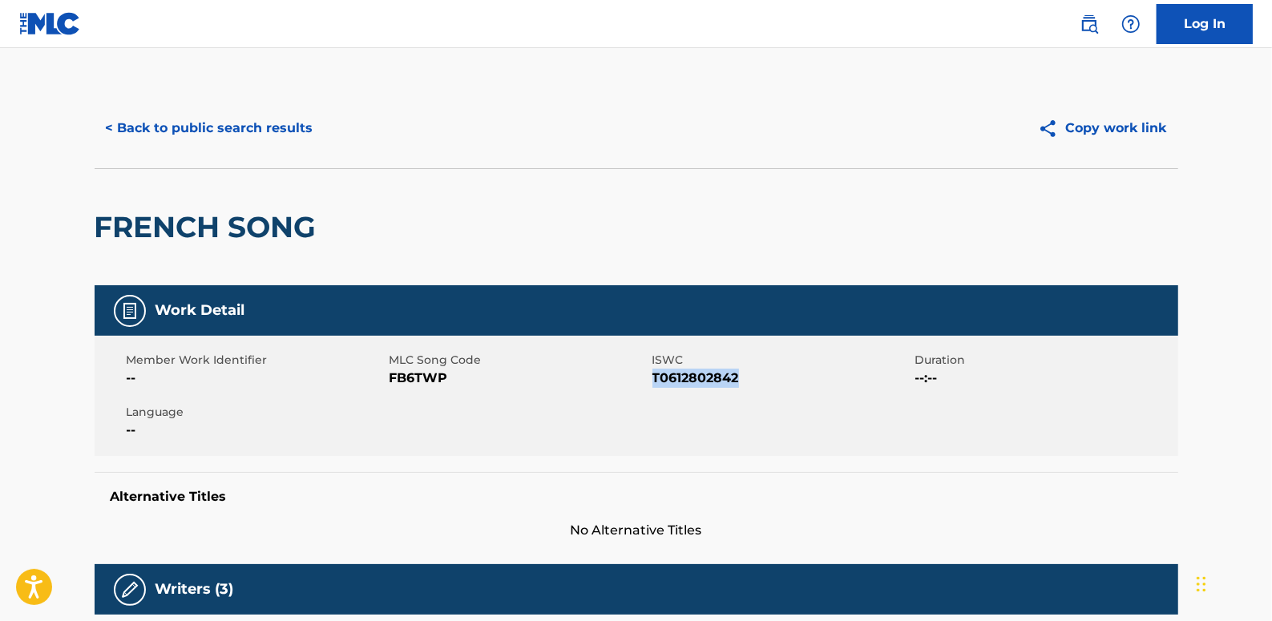
drag, startPoint x: 746, startPoint y: 381, endPoint x: 654, endPoint y: 376, distance: 92.3
click at [654, 376] on span "T0612802842" at bounding box center [781, 378] width 259 height 19
drag, startPoint x: 654, startPoint y: 376, endPoint x: 667, endPoint y: 382, distance: 14.3
click at [262, 140] on button "< Back to public search results" at bounding box center [210, 128] width 230 height 40
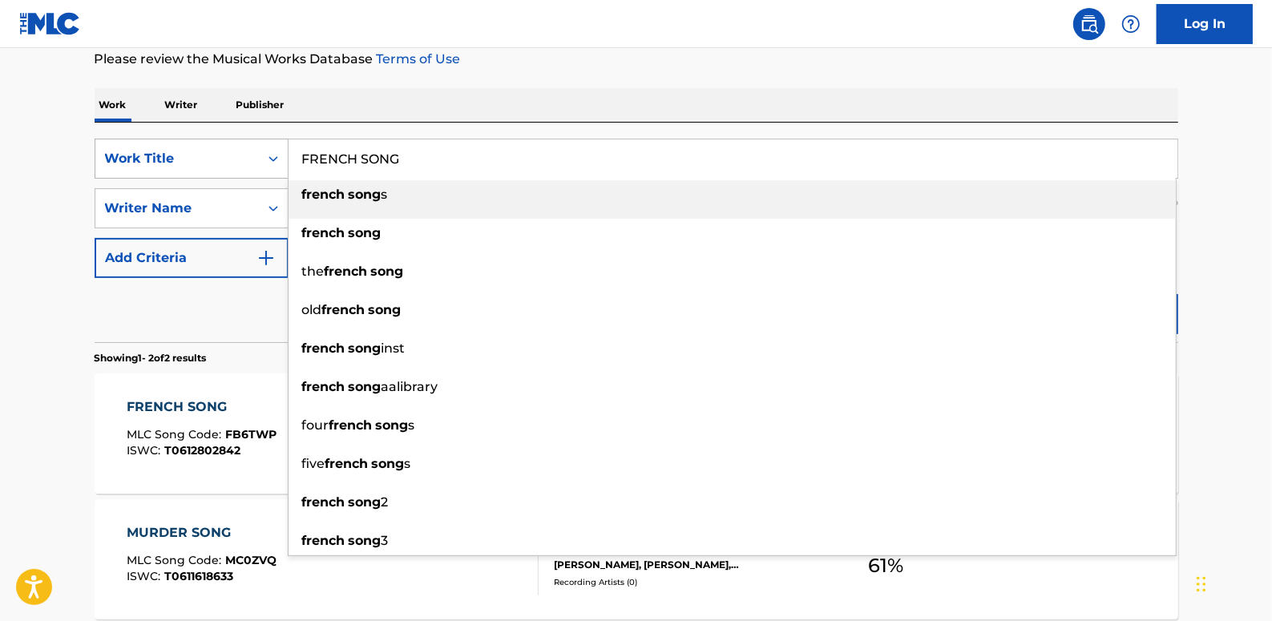
drag, startPoint x: 431, startPoint y: 150, endPoint x: 270, endPoint y: 160, distance: 161.5
click at [270, 160] on div "SearchWithCriteria89b58974-b7fc-4c3b-8f48-836f989d0028 Work Title FRENCH SONG f…" at bounding box center [637, 159] width 1084 height 40
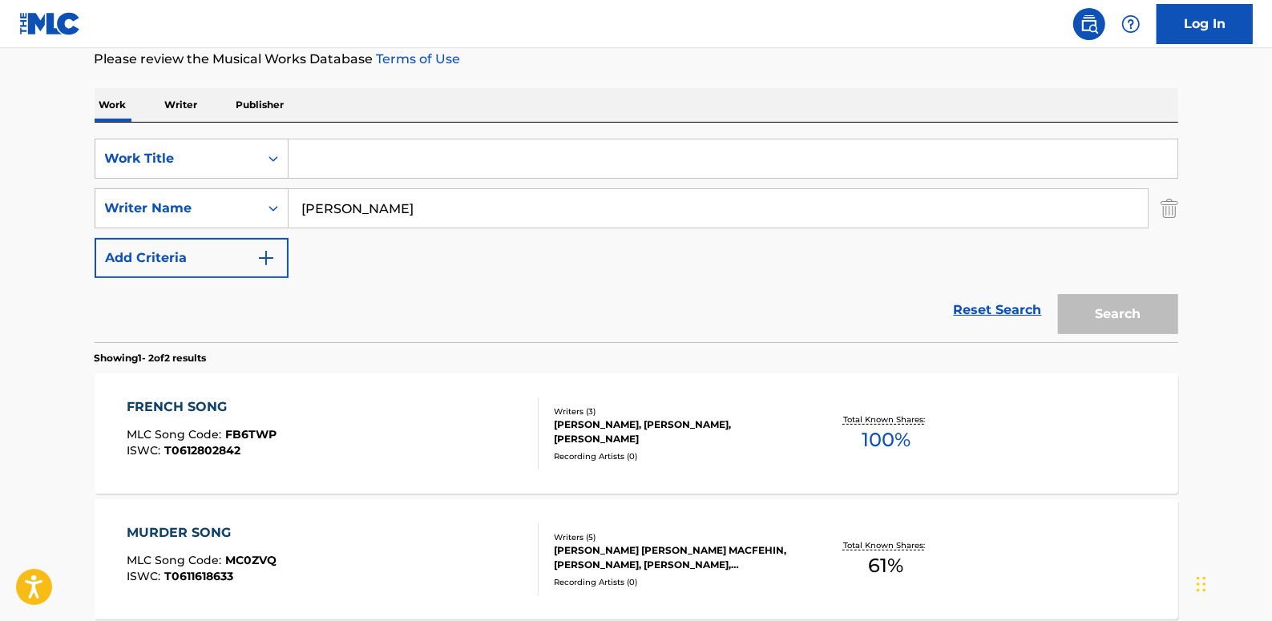
paste input "SWALLOW THE KEY"
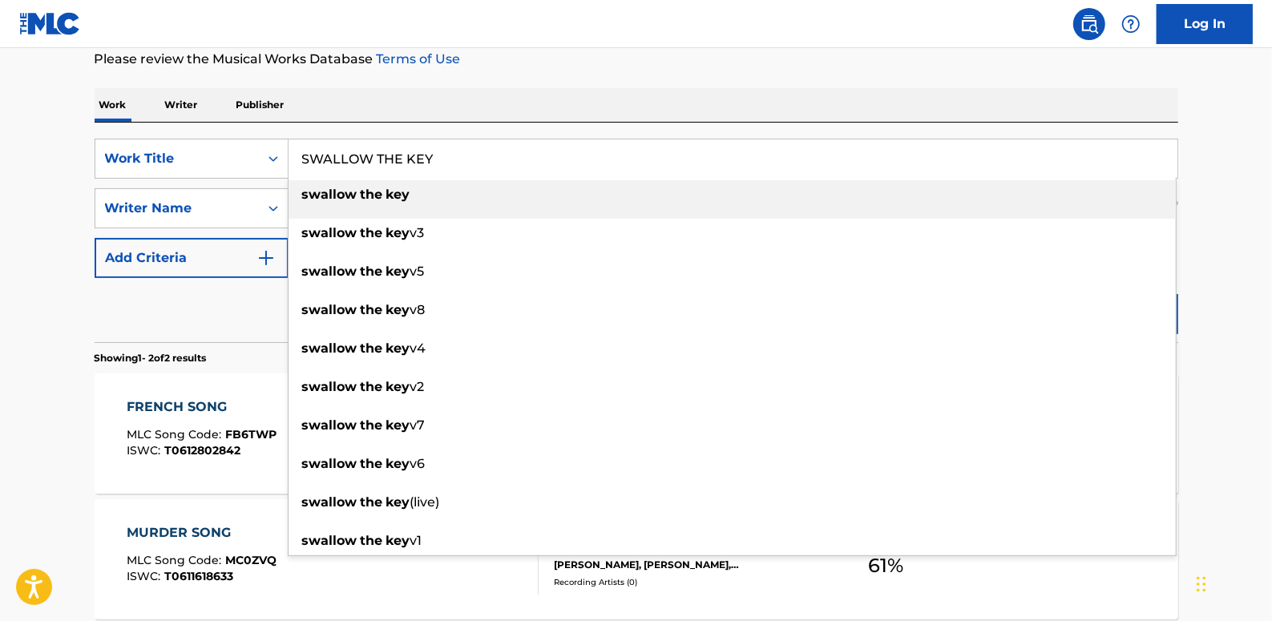
click at [474, 183] on div "swallow the key" at bounding box center [732, 194] width 887 height 29
type input "swallow the key"
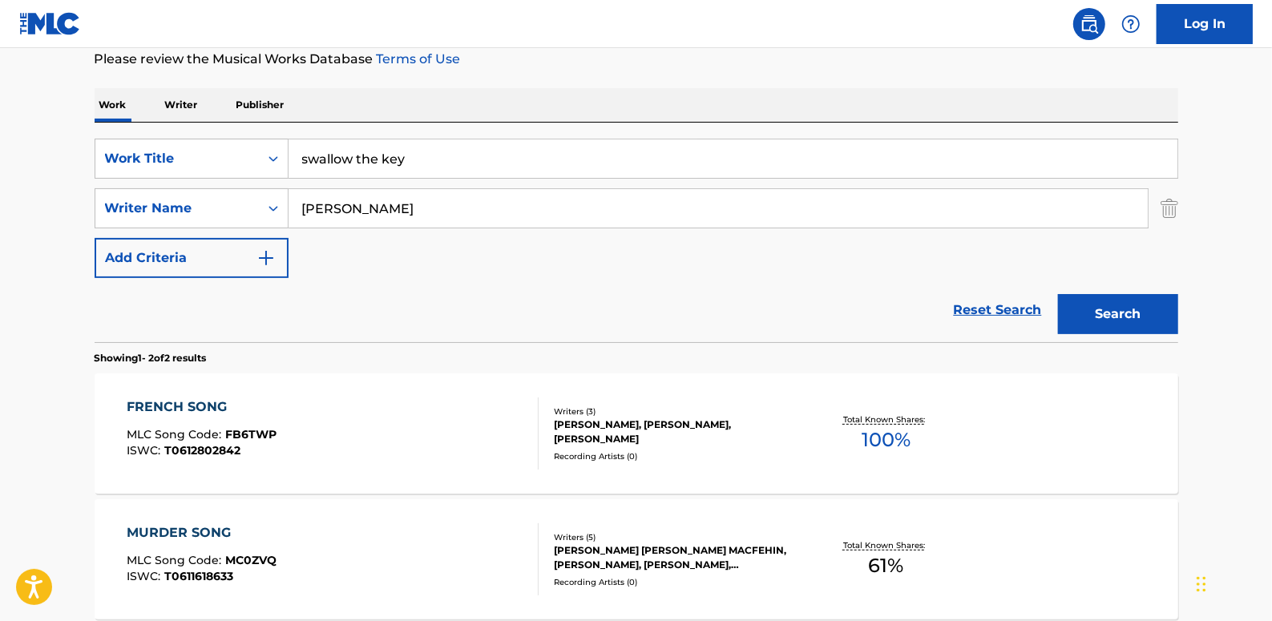
click at [1074, 308] on button "Search" at bounding box center [1118, 314] width 120 height 40
click at [426, 406] on div "SWALLOW THE KEY MLC Song Code : S60VXZ ISWC : T0612802922" at bounding box center [333, 434] width 412 height 72
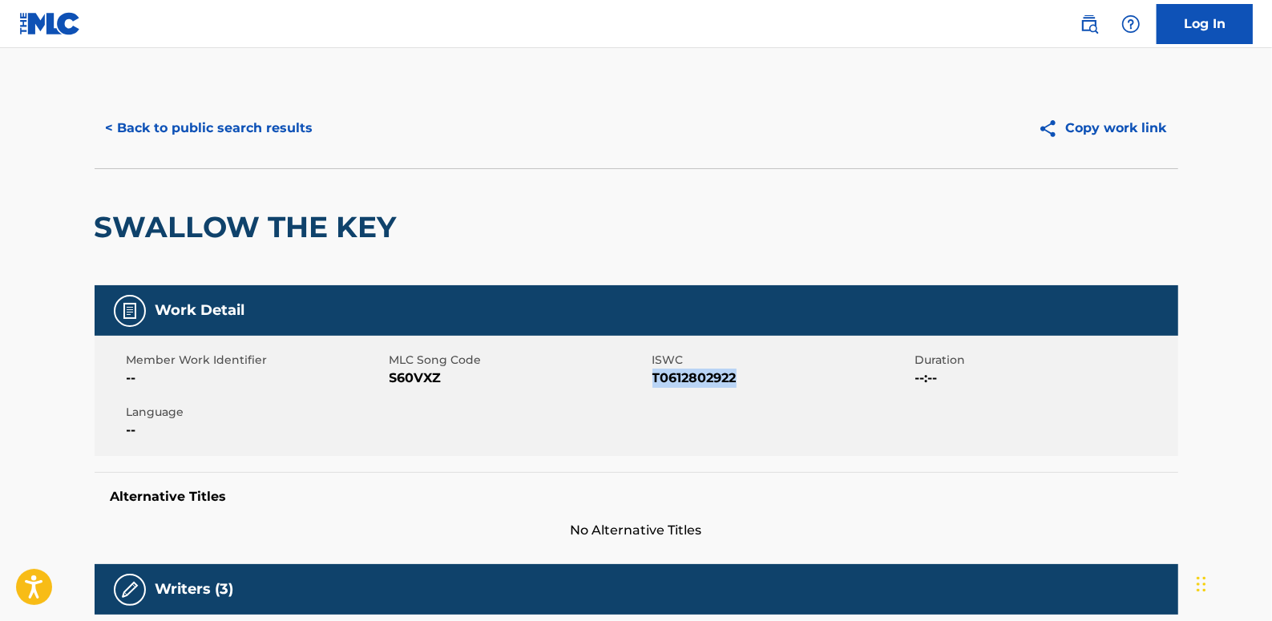
drag, startPoint x: 748, startPoint y: 383, endPoint x: 654, endPoint y: 377, distance: 94.0
click at [654, 377] on span "T0612802922" at bounding box center [781, 378] width 259 height 19
drag, startPoint x: 654, startPoint y: 377, endPoint x: 663, endPoint y: 381, distance: 9.7
click at [290, 130] on button "< Back to public search results" at bounding box center [210, 128] width 230 height 40
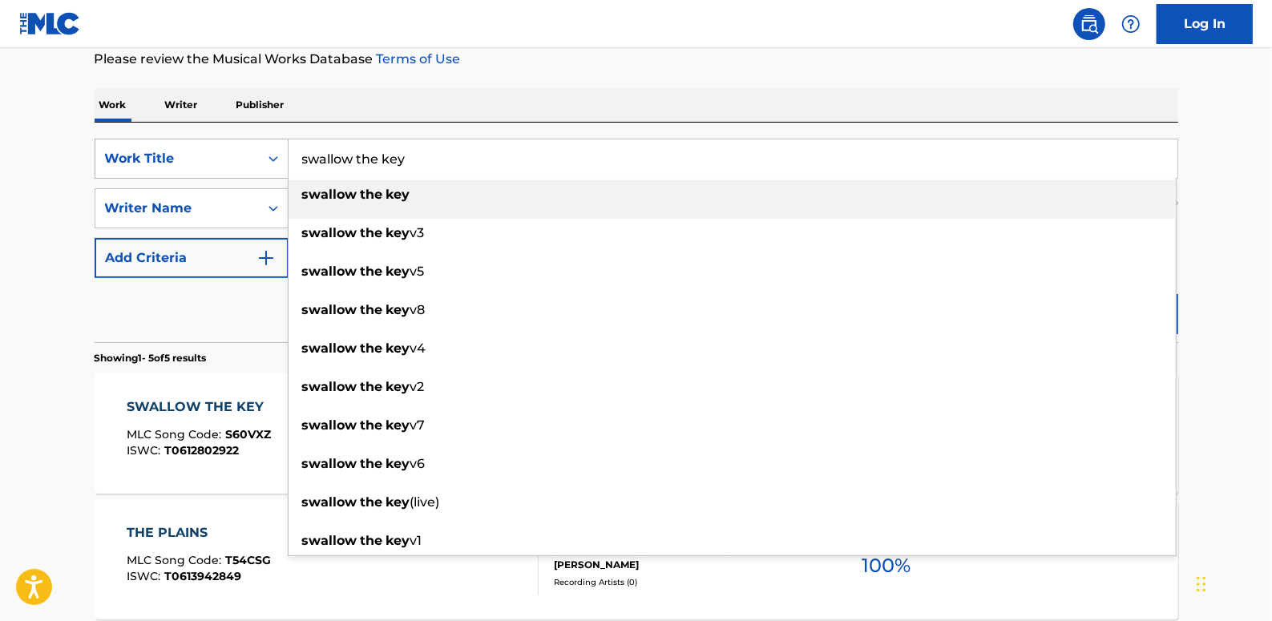
drag, startPoint x: 446, startPoint y: 171, endPoint x: 271, endPoint y: 153, distance: 175.6
click at [271, 153] on div "SearchWithCriteria89b58974-b7fc-4c3b-8f48-836f989d0028 Work Title swallow the k…" at bounding box center [637, 159] width 1084 height 40
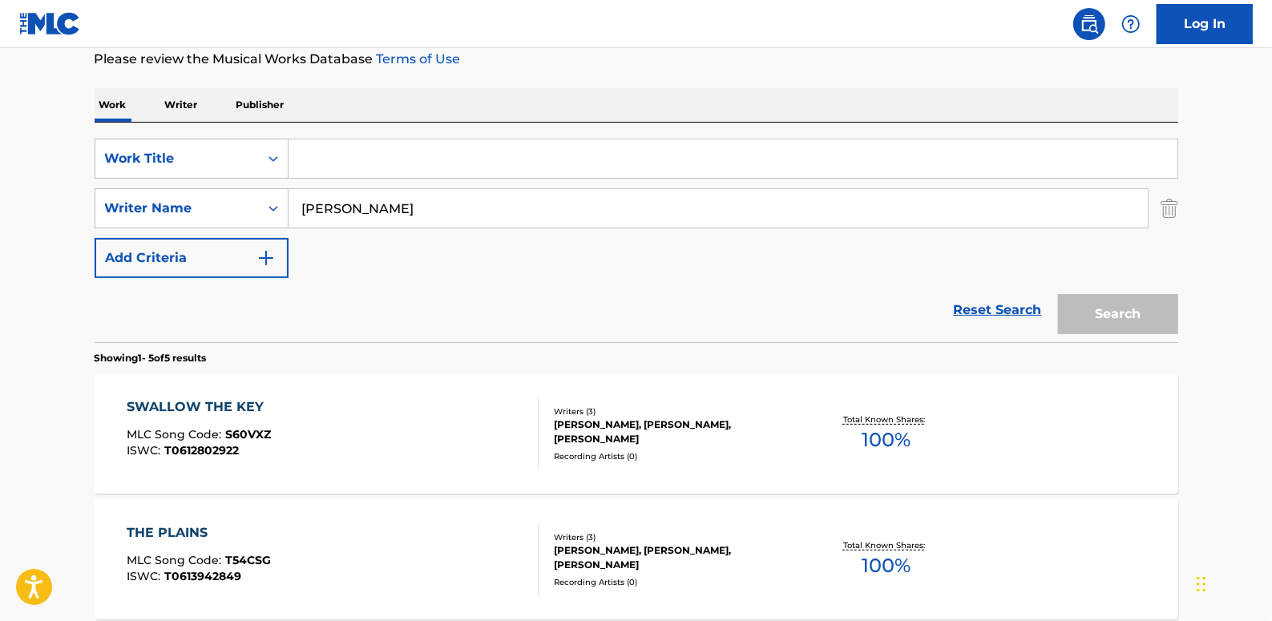
paste input "THE PLAINS"
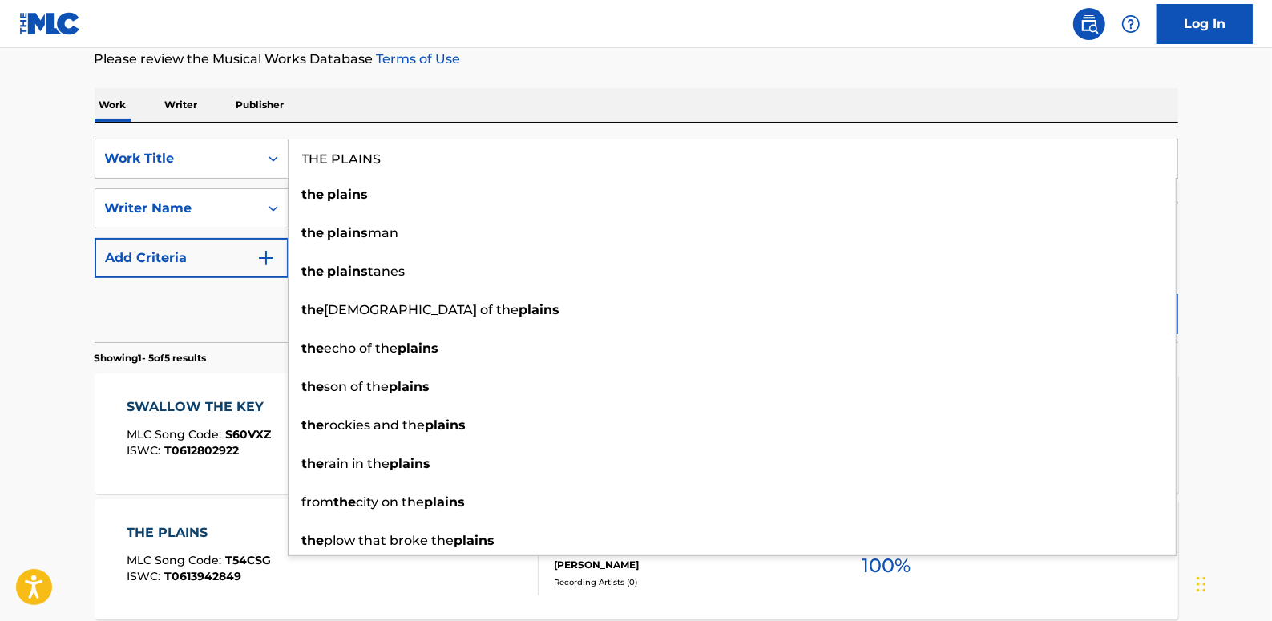
type input "THE PLAINS"
click at [1231, 237] on main "The MLC Public Work Search The accuracy and completeness of The MLC's data is d…" at bounding box center [636, 455] width 1272 height 1250
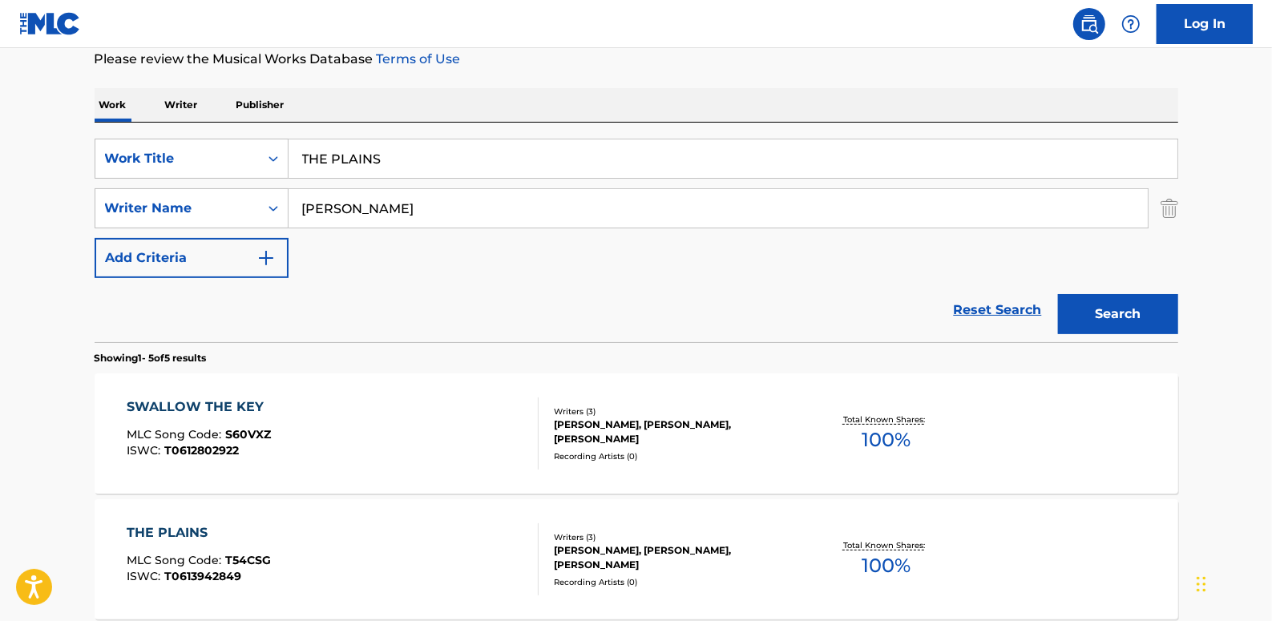
click at [1143, 317] on button "Search" at bounding box center [1118, 314] width 120 height 40
click at [366, 459] on div "THE PLAINS MLC Song Code : T54CSG ISWC : T0613942849" at bounding box center [333, 434] width 412 height 72
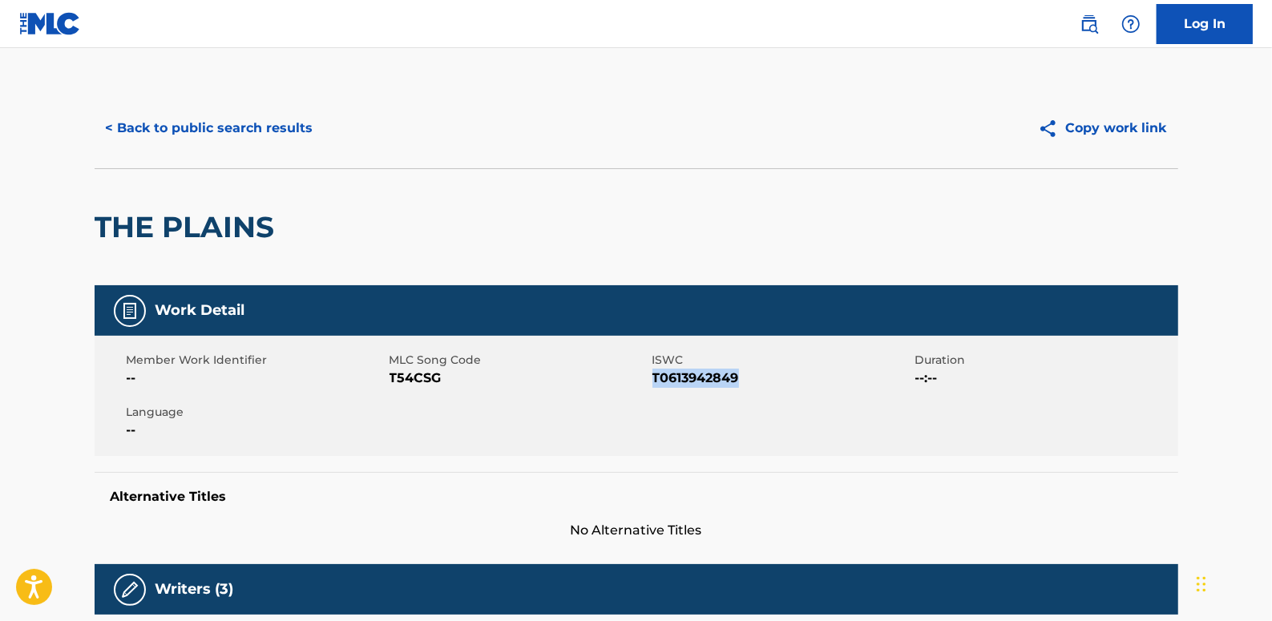
drag, startPoint x: 742, startPoint y: 378, endPoint x: 655, endPoint y: 385, distance: 87.6
click at [655, 385] on span "T0613942849" at bounding box center [781, 378] width 259 height 19
drag, startPoint x: 655, startPoint y: 385, endPoint x: 671, endPoint y: 383, distance: 16.1
click at [293, 128] on button "< Back to public search results" at bounding box center [210, 128] width 230 height 40
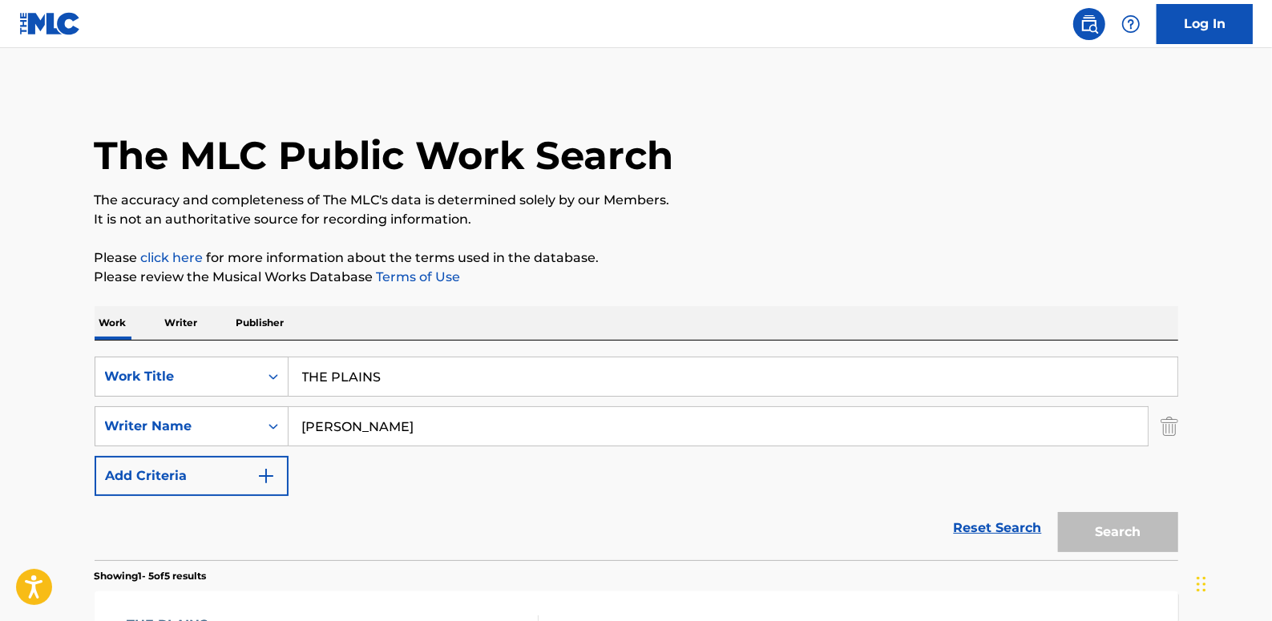
scroll to position [218, 0]
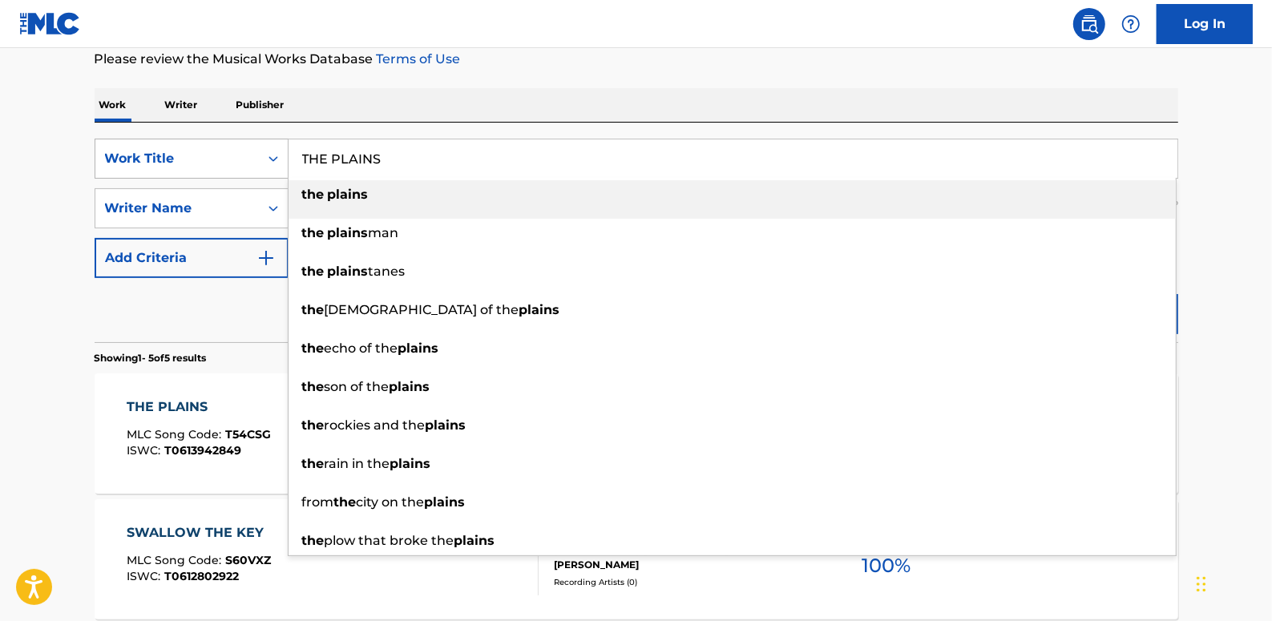
drag, startPoint x: 421, startPoint y: 154, endPoint x: 281, endPoint y: 150, distance: 140.3
click at [281, 150] on div "SearchWithCriteria89b58974-b7fc-4c3b-8f48-836f989d0028 Work Title THE PLAINS th…" at bounding box center [637, 159] width 1084 height 40
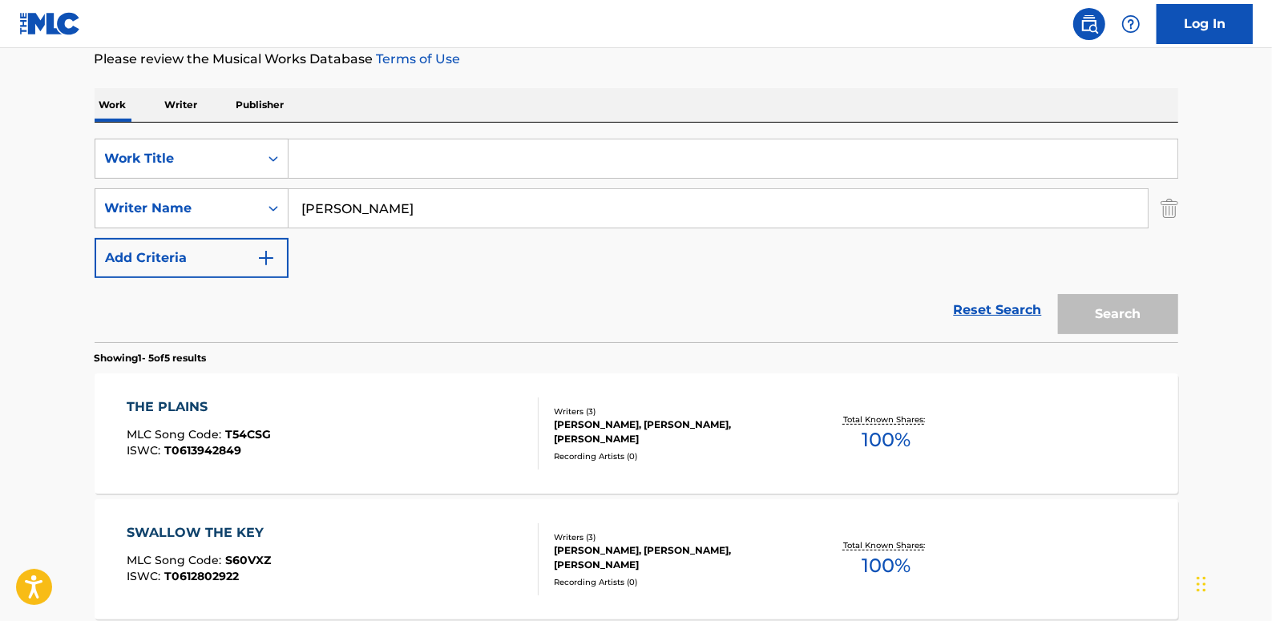
paste input "YOU'RE NOT INVITED"
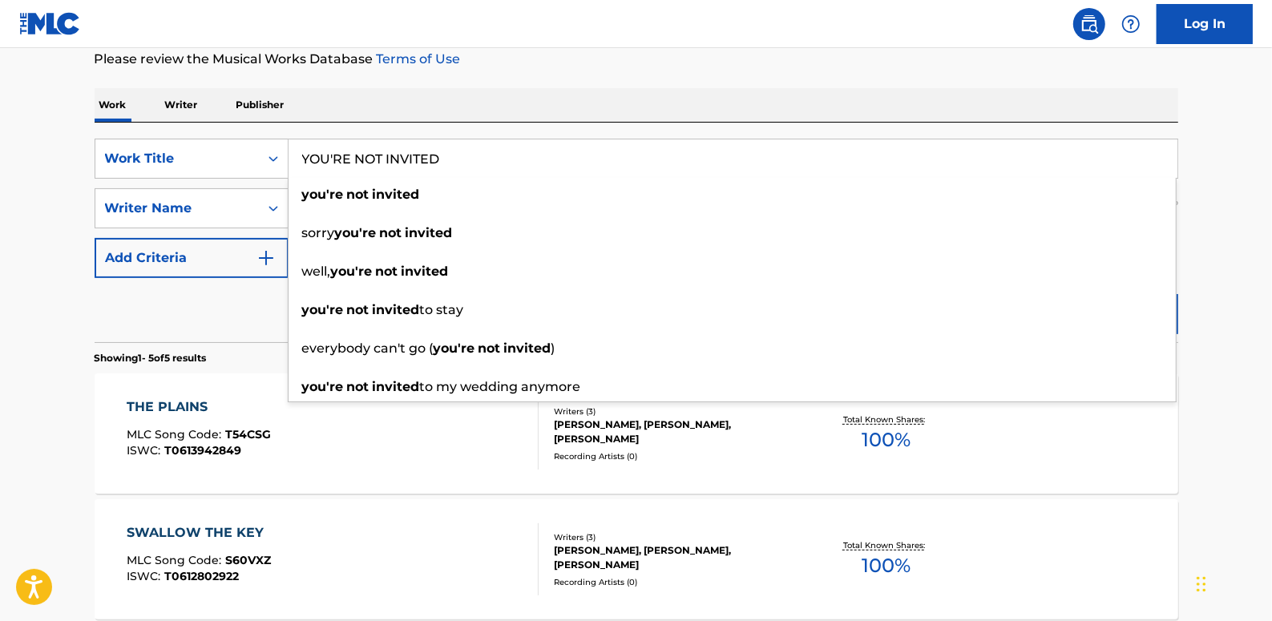
type input "YOU'RE NOT INVITED"
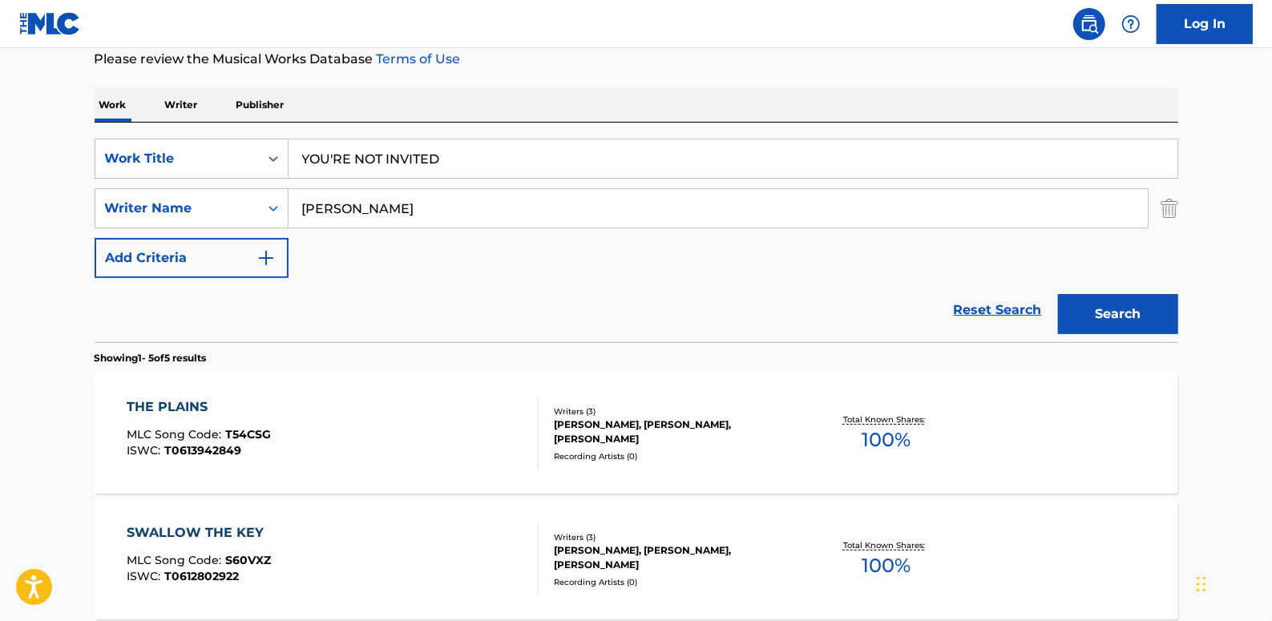
click at [1211, 265] on main "The MLC Public Work Search The accuracy and completeness of The MLC's data is d…" at bounding box center [636, 455] width 1272 height 1250
click at [1143, 308] on button "Search" at bounding box center [1118, 314] width 120 height 40
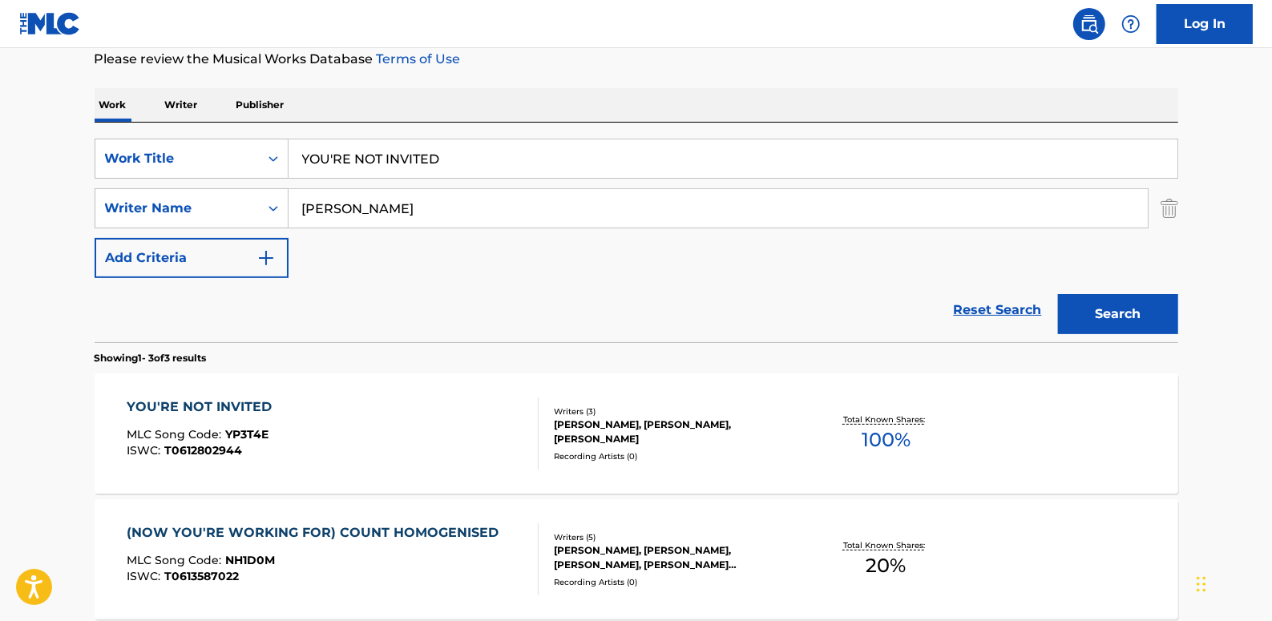
click at [441, 399] on div "YOU'RE NOT INVITED MLC Song Code : YP3T4E ISWC : T0612802944" at bounding box center [333, 434] width 412 height 72
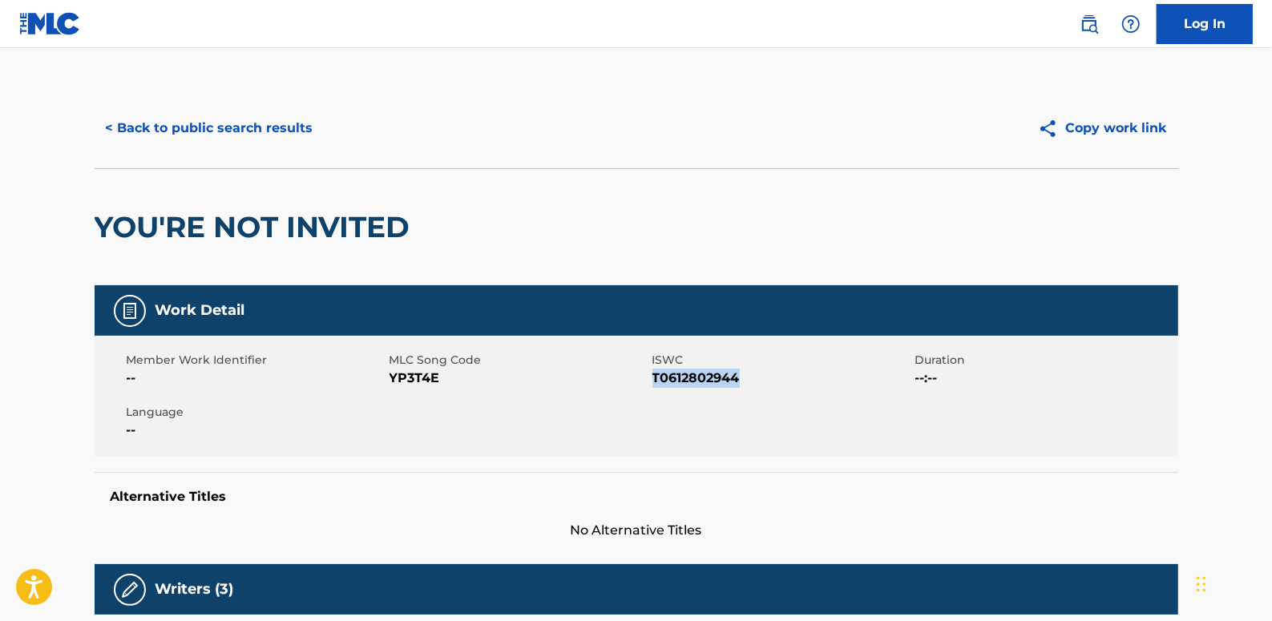
drag, startPoint x: 747, startPoint y: 379, endPoint x: 654, endPoint y: 378, distance: 93.0
click at [654, 378] on span "T0612802944" at bounding box center [781, 378] width 259 height 19
click at [269, 118] on button "< Back to public search results" at bounding box center [210, 128] width 230 height 40
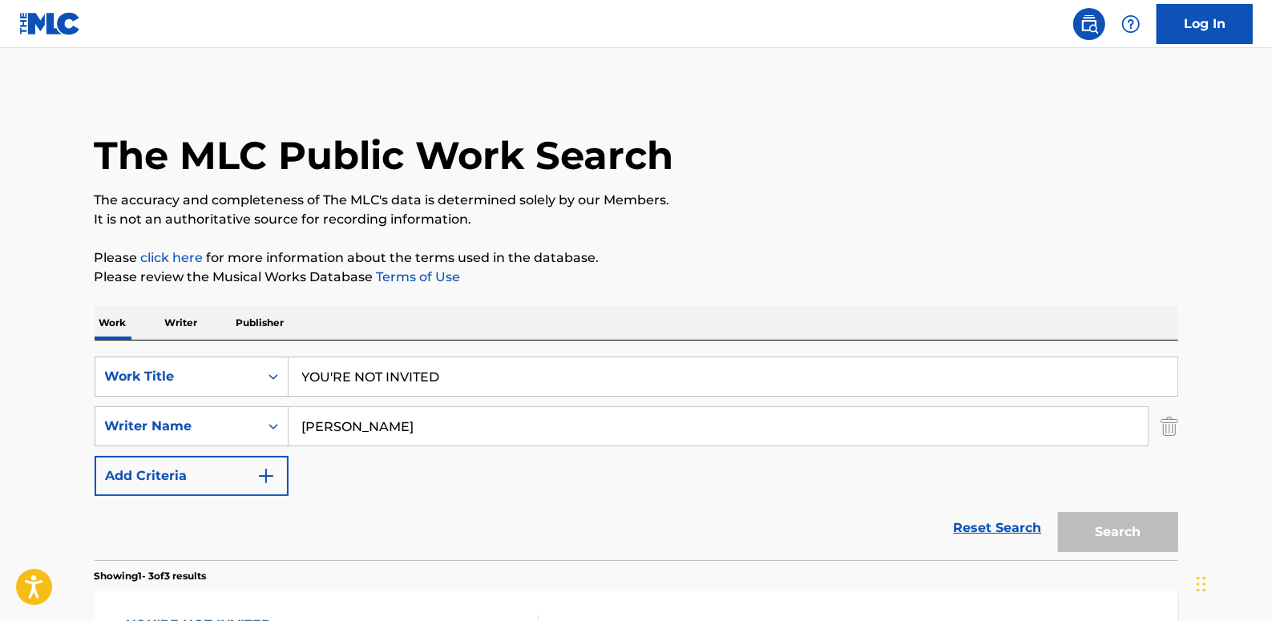
scroll to position [218, 0]
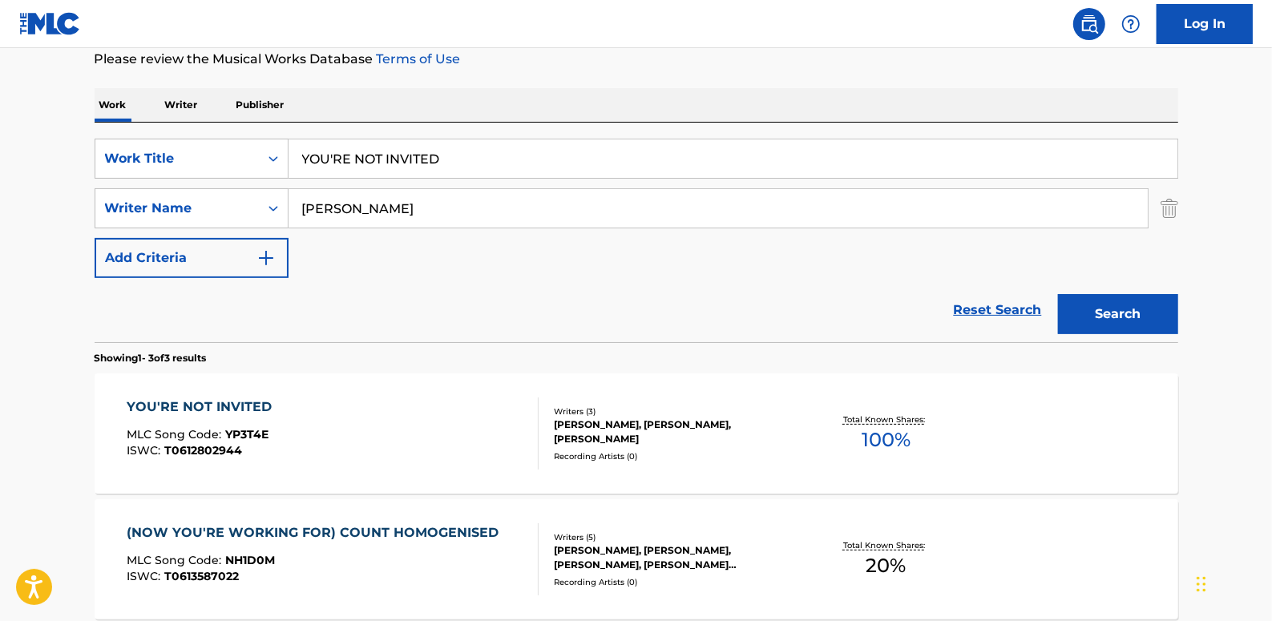
click at [994, 305] on link "Reset Search" at bounding box center [998, 310] width 104 height 35
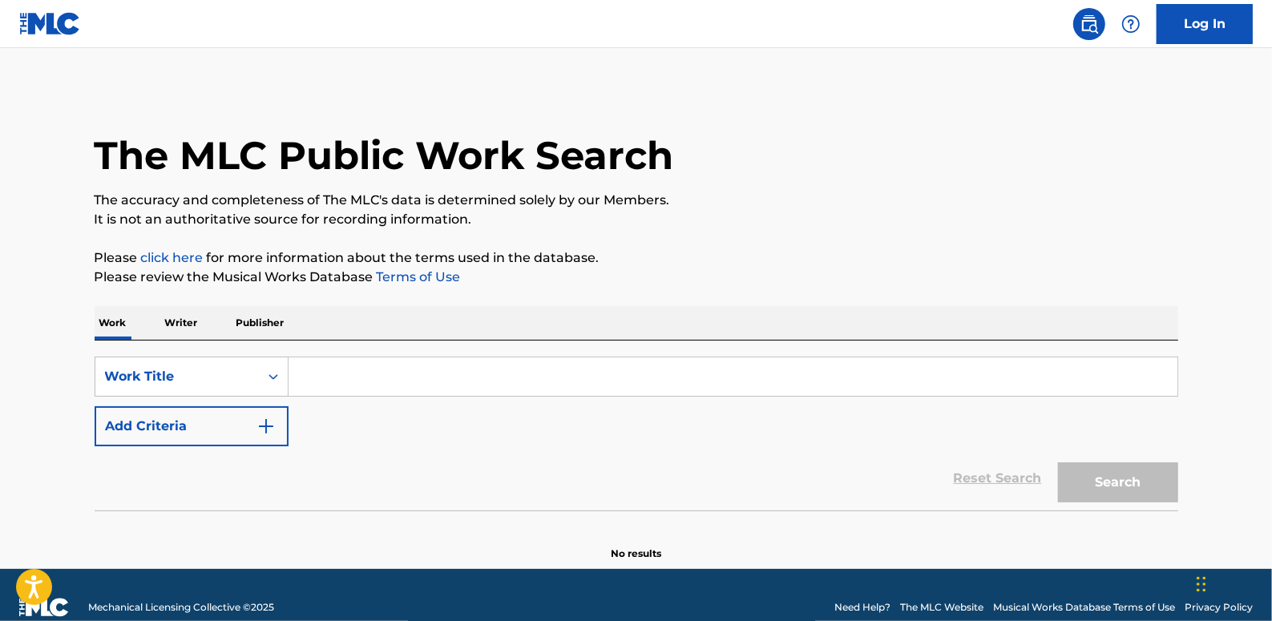
paste input "ADVENTURES IN PARADISE"
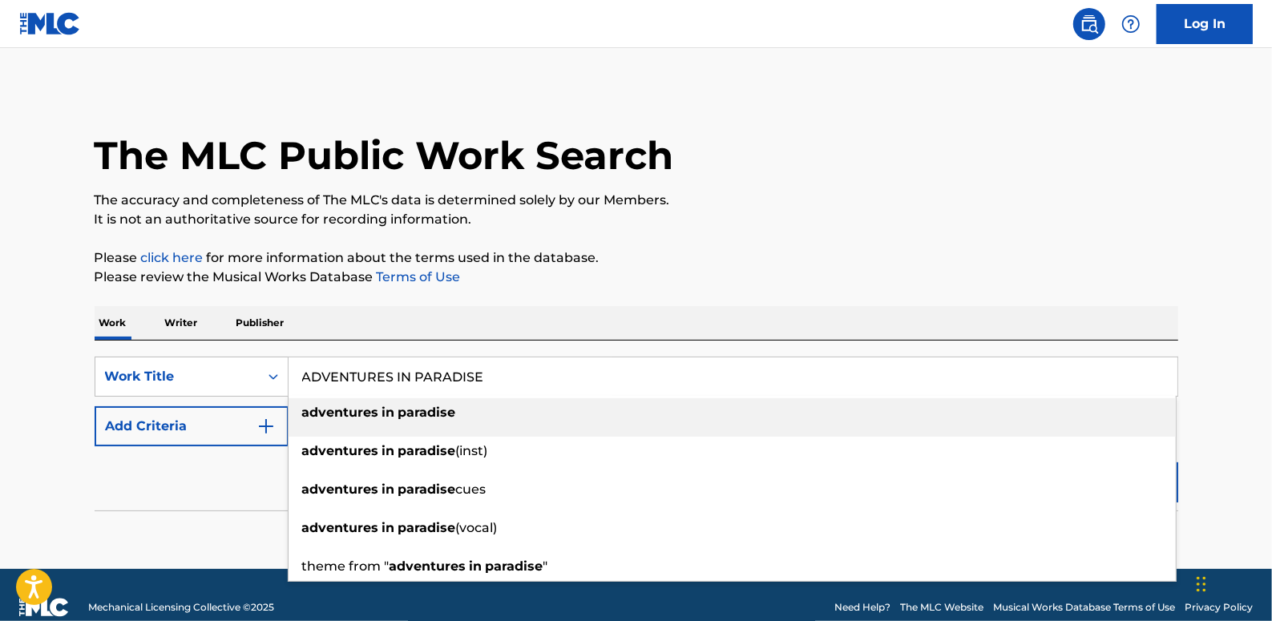
type input "ADVENTURES IN PARADISE"
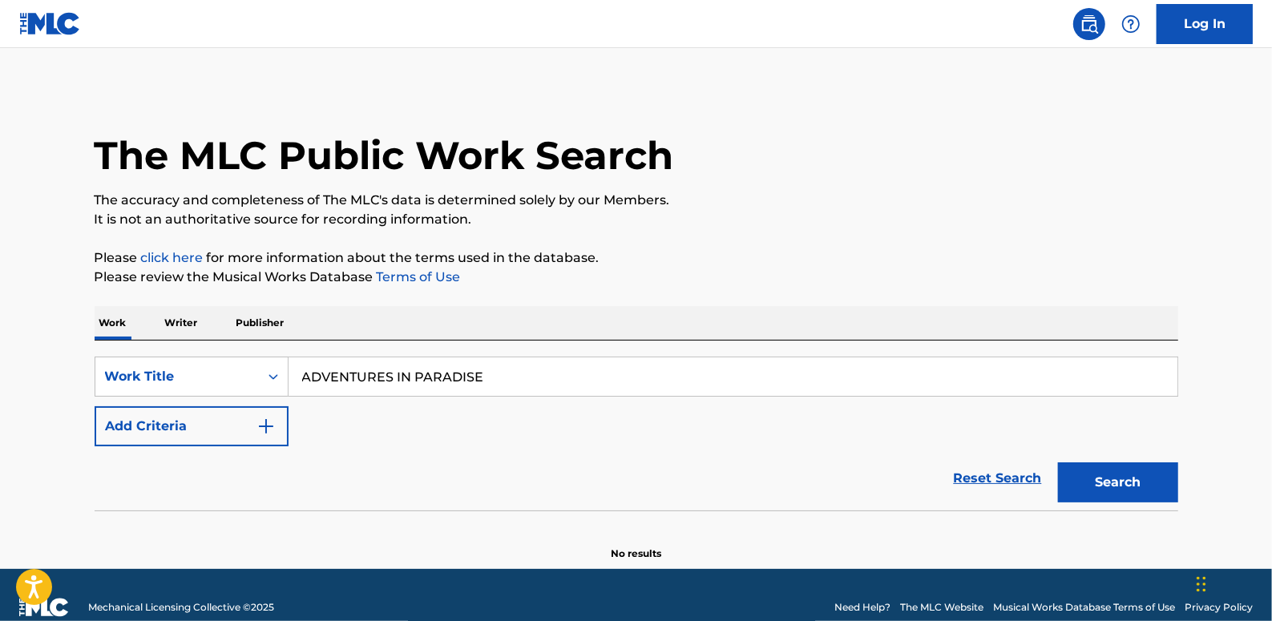
click at [215, 435] on button "Add Criteria" at bounding box center [192, 426] width 194 height 40
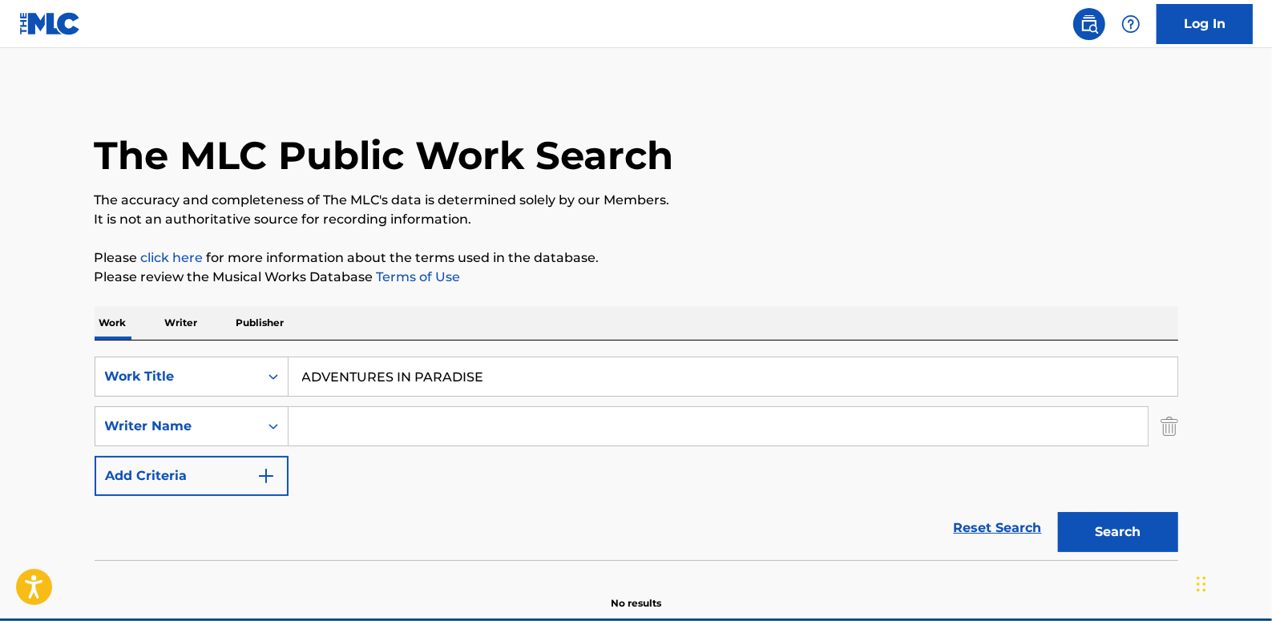
click at [336, 431] on input "Search Form" at bounding box center [718, 426] width 859 height 38
paste input "[PERSON_NAME]"
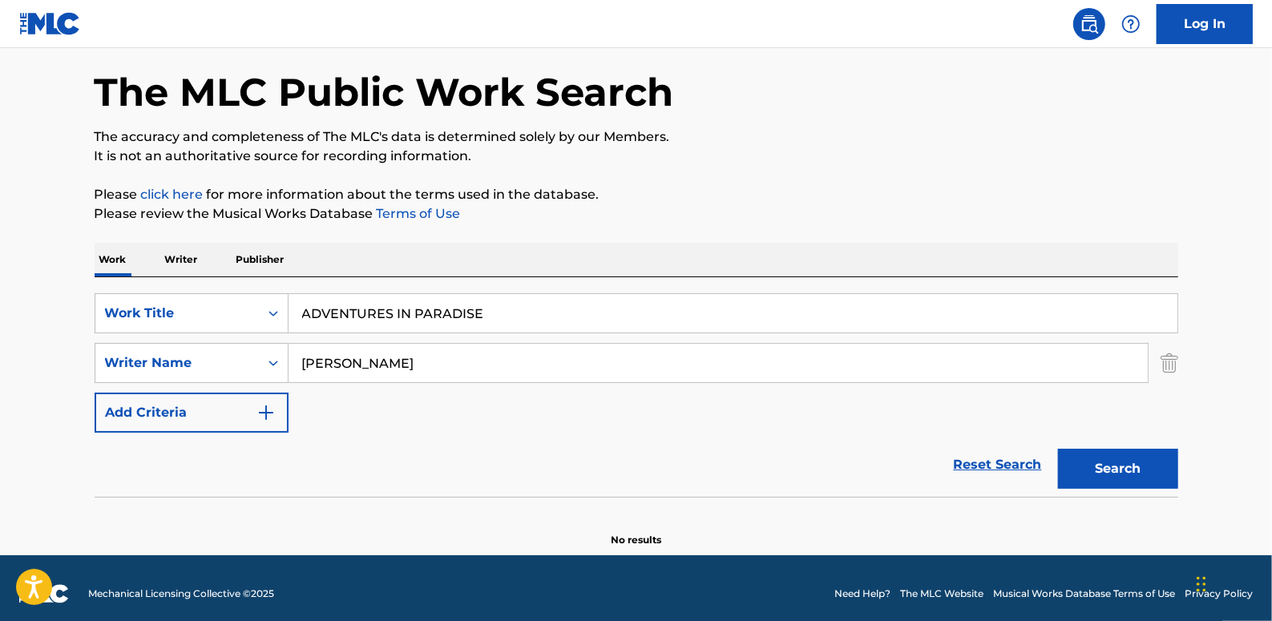
scroll to position [74, 0]
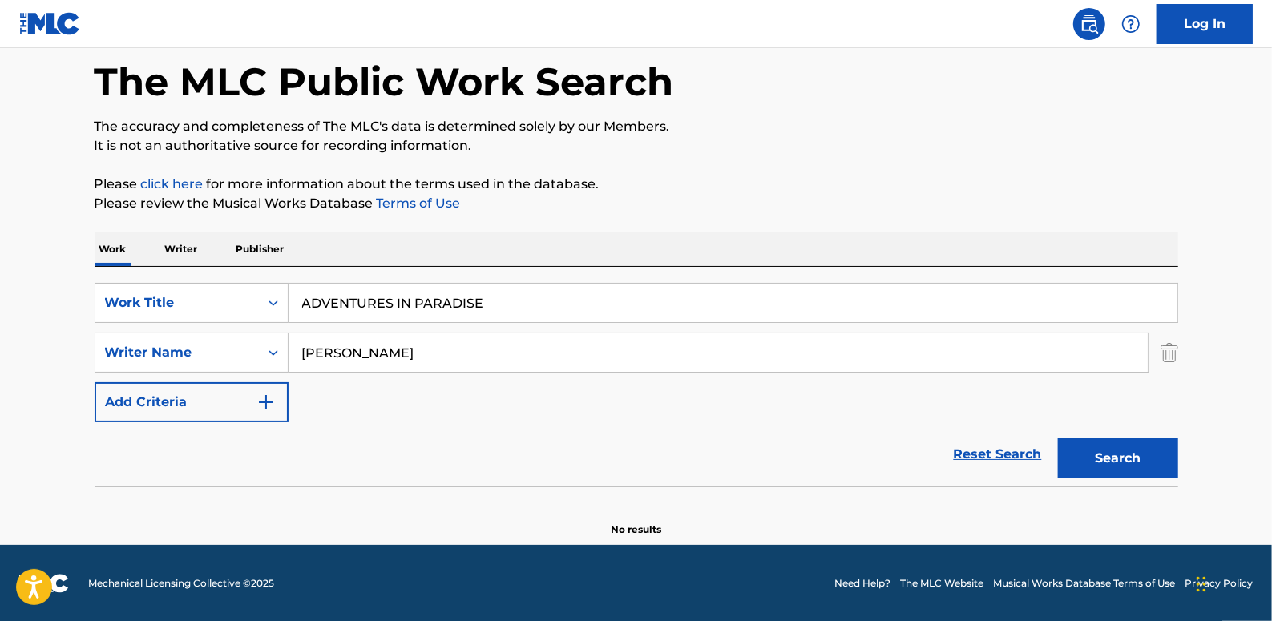
type input "[PERSON_NAME]"
click at [1138, 466] on button "Search" at bounding box center [1118, 458] width 120 height 40
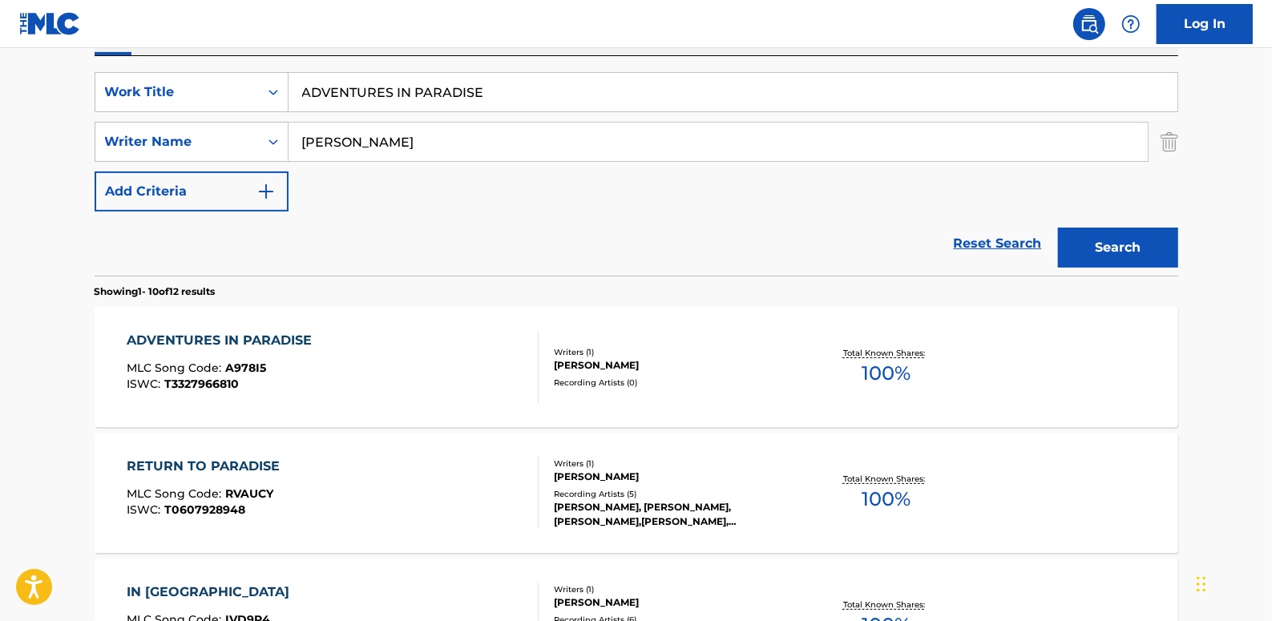
scroll to position [293, 0]
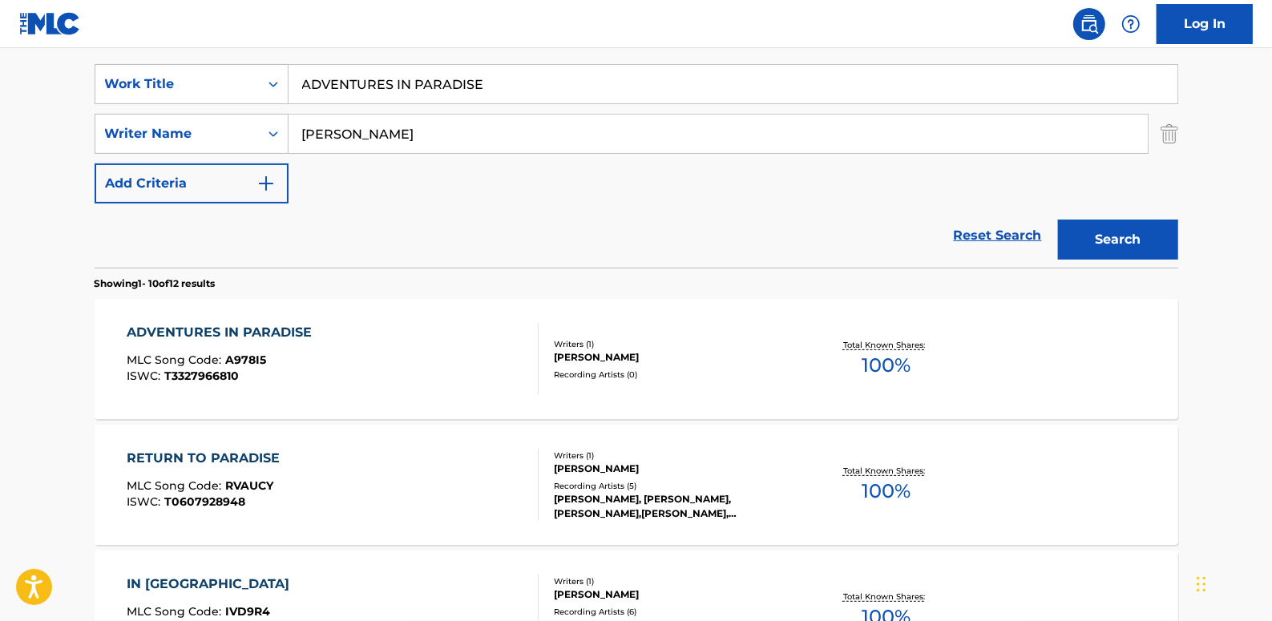
click at [466, 360] on div "ADVENTURES IN PARADISE MLC Song Code : A978I5 ISWC : T3327966810" at bounding box center [333, 359] width 412 height 72
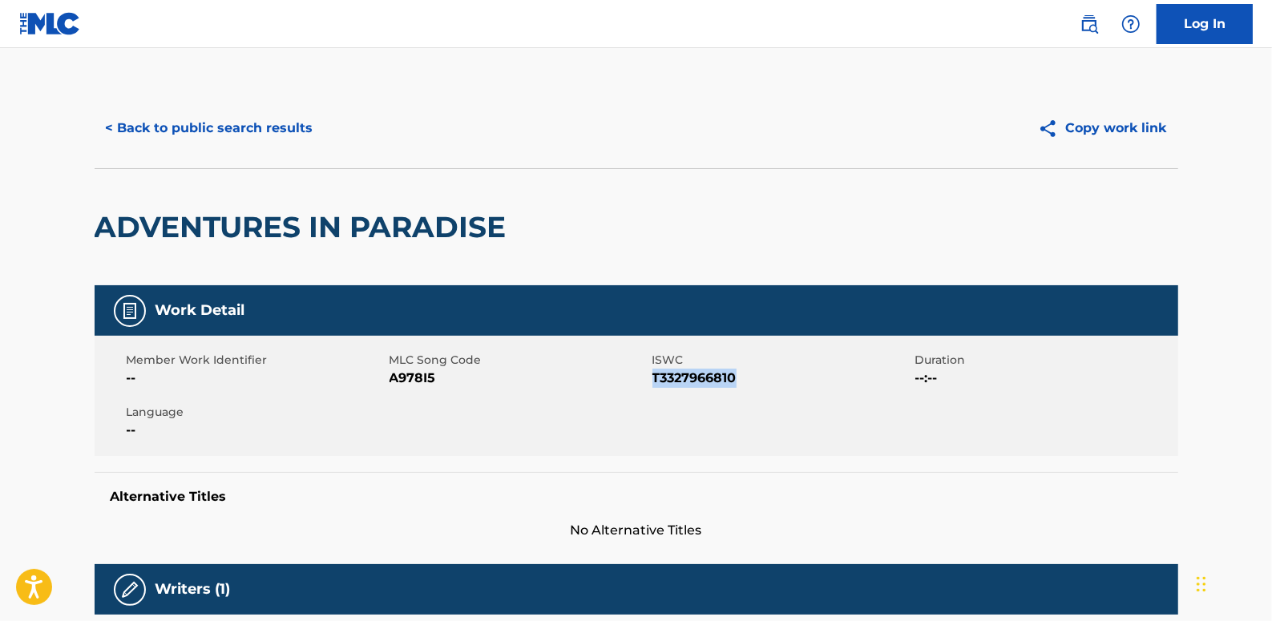
drag, startPoint x: 770, startPoint y: 376, endPoint x: 651, endPoint y: 384, distance: 118.9
click at [652, 384] on span "T3327966810" at bounding box center [781, 378] width 259 height 19
click at [277, 131] on button "< Back to public search results" at bounding box center [210, 128] width 230 height 40
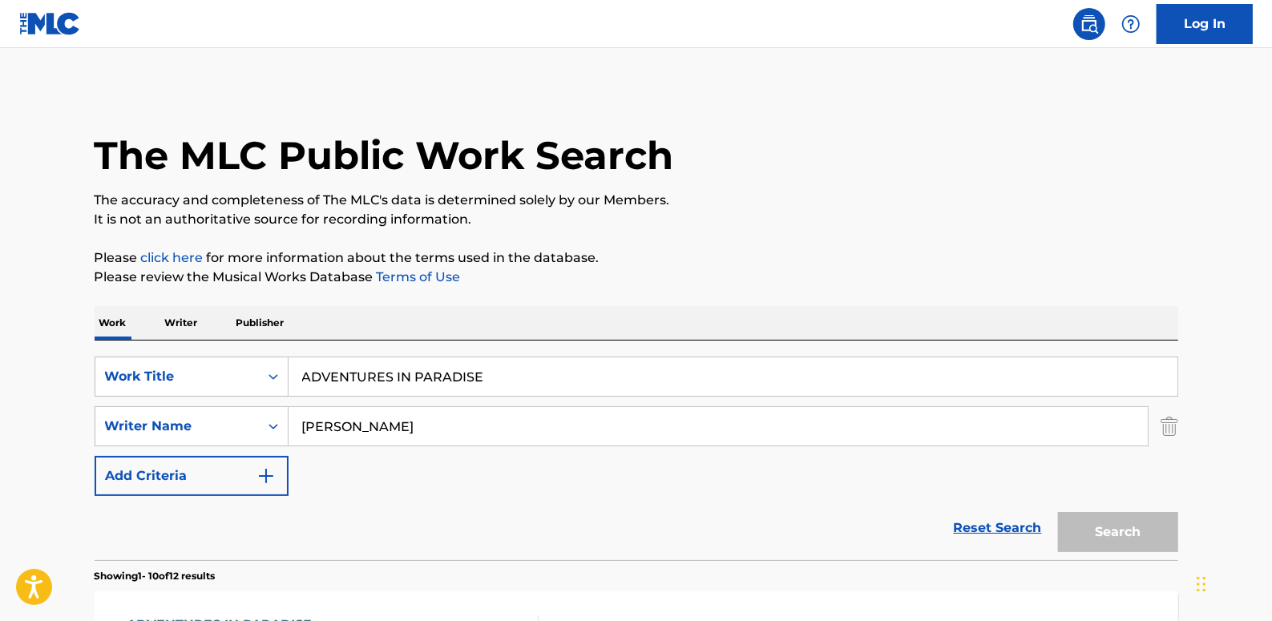
scroll to position [293, 0]
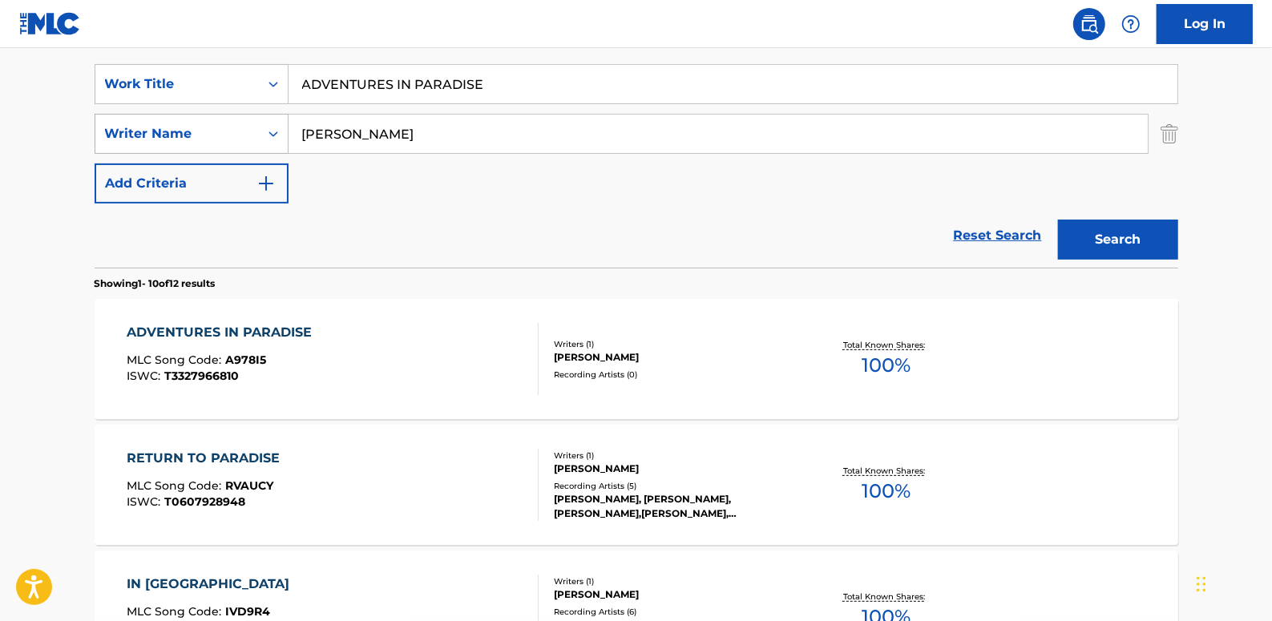
drag, startPoint x: 380, startPoint y: 135, endPoint x: 286, endPoint y: 130, distance: 94.0
click at [286, 130] on div "SearchWithCriteria7a1d23ae-71a5-48f0-8512-329118b4c04d Writer Name [PERSON_NAME]" at bounding box center [637, 134] width 1084 height 40
click at [1114, 240] on button "Search" at bounding box center [1118, 240] width 120 height 40
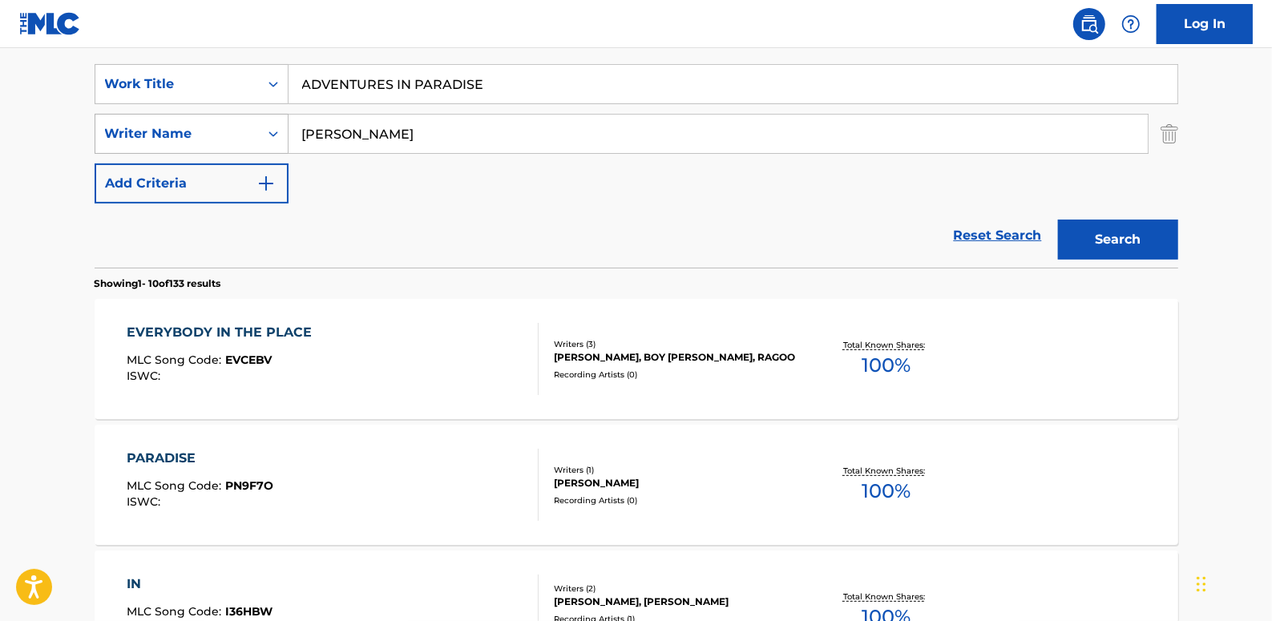
drag, startPoint x: 380, startPoint y: 139, endPoint x: 273, endPoint y: 139, distance: 107.4
click at [273, 139] on div "SearchWithCriteria7a1d23ae-71a5-48f0-8512-329118b4c04d Writer Name [PERSON_NAME]" at bounding box center [637, 134] width 1084 height 40
type input "sevesi"
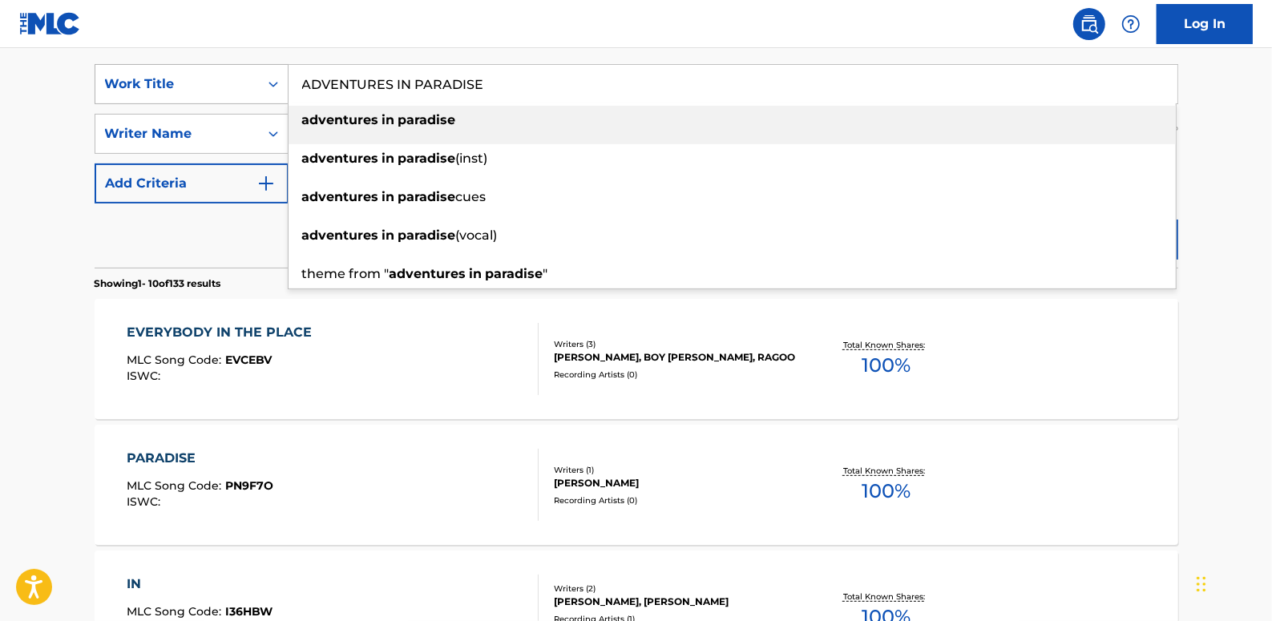
drag, startPoint x: 508, startPoint y: 87, endPoint x: 273, endPoint y: 75, distance: 236.0
click at [273, 75] on div "SearchWithCriteria89b58974-b7fc-4c3b-8f48-836f989d0028 Work Title ADVENTURES IN…" at bounding box center [637, 84] width 1084 height 40
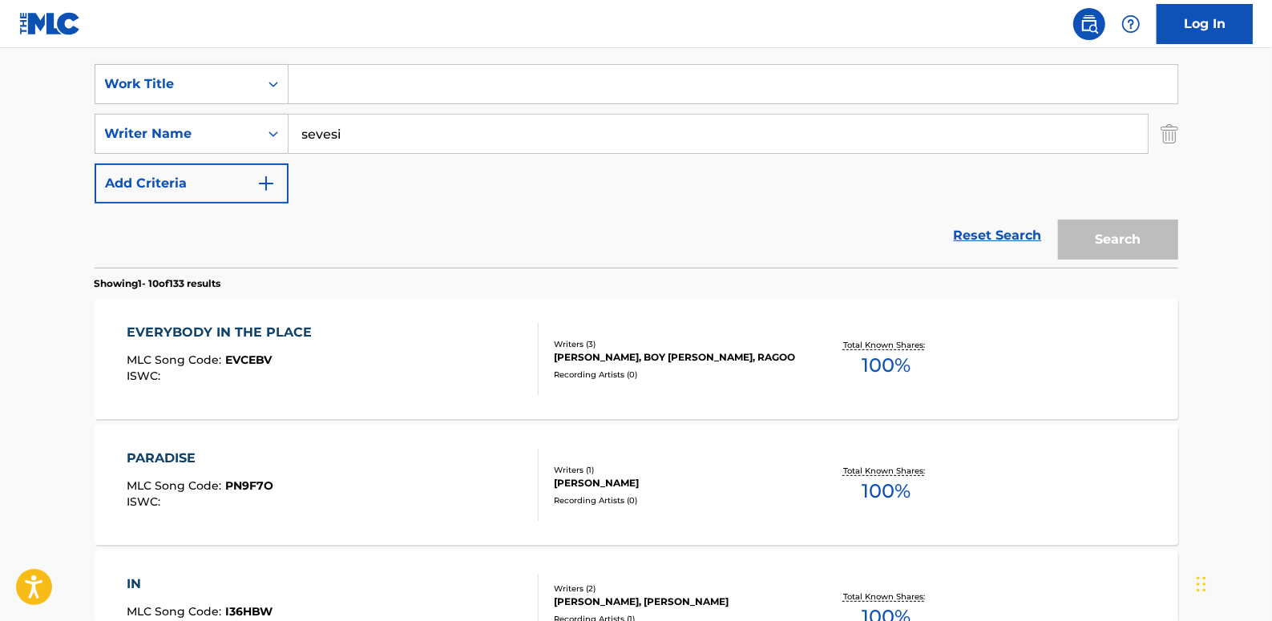
paste input "SAMOA E (SONG OF BLESSING)"
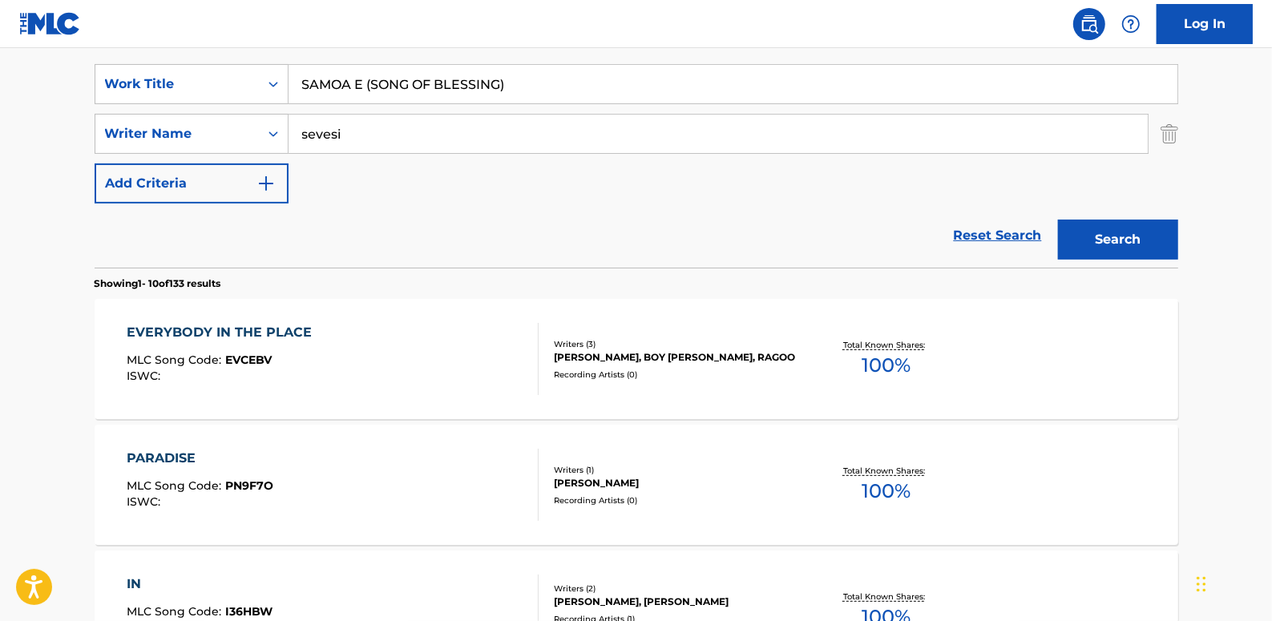
type input "SAMOA E (SONG OF BLESSING)"
click at [1119, 240] on button "Search" at bounding box center [1118, 240] width 120 height 40
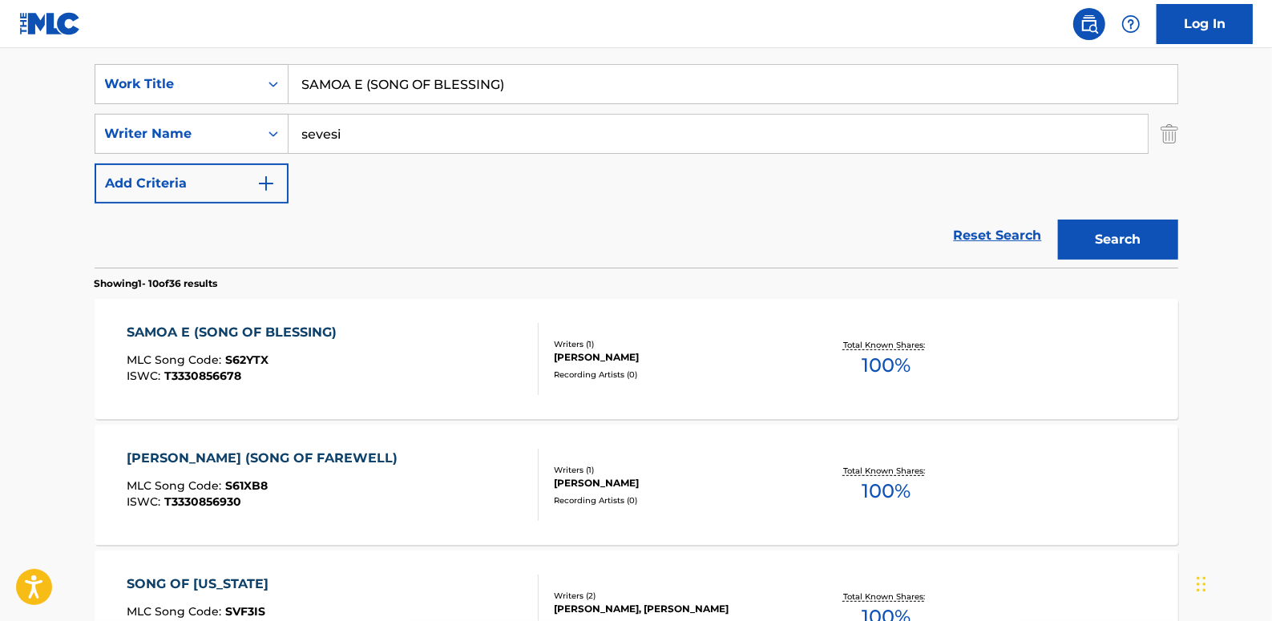
click at [422, 329] on div "SAMOA E (SONG OF BLESSING) MLC Song Code : S62YTX ISWC : T3330856678" at bounding box center [333, 359] width 412 height 72
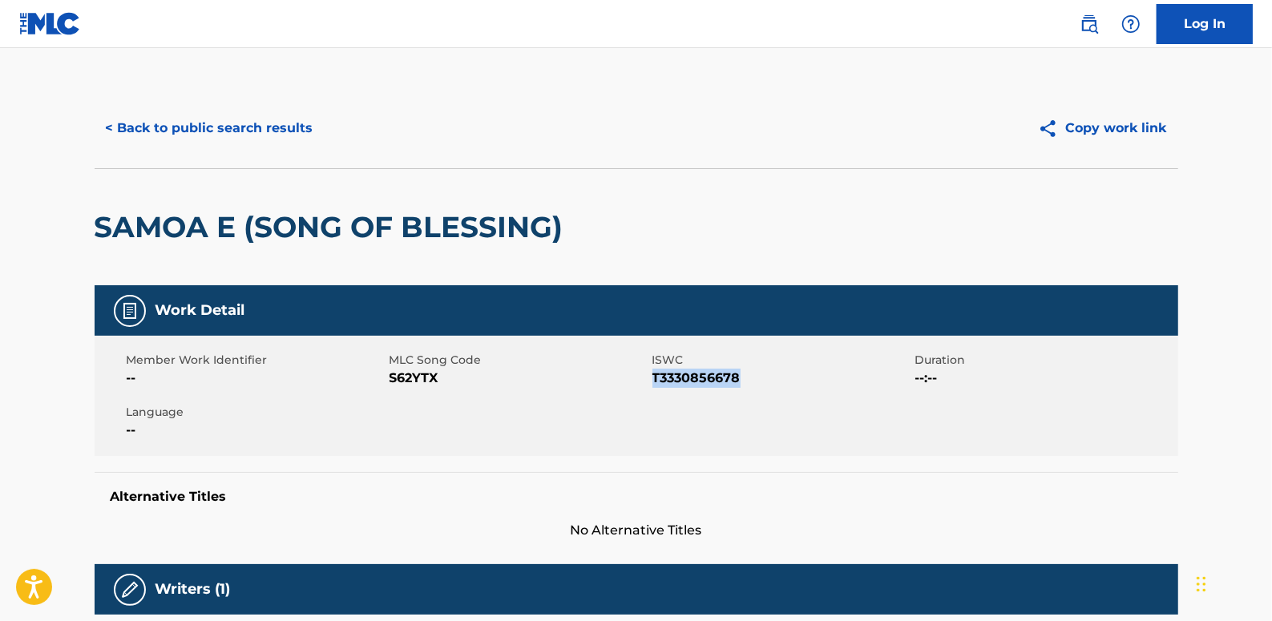
drag, startPoint x: 756, startPoint y: 374, endPoint x: 655, endPoint y: 378, distance: 101.1
click at [655, 378] on span "T3330856678" at bounding box center [781, 378] width 259 height 19
drag, startPoint x: 655, startPoint y: 378, endPoint x: 664, endPoint y: 380, distance: 9.0
click at [262, 121] on button "< Back to public search results" at bounding box center [210, 128] width 230 height 40
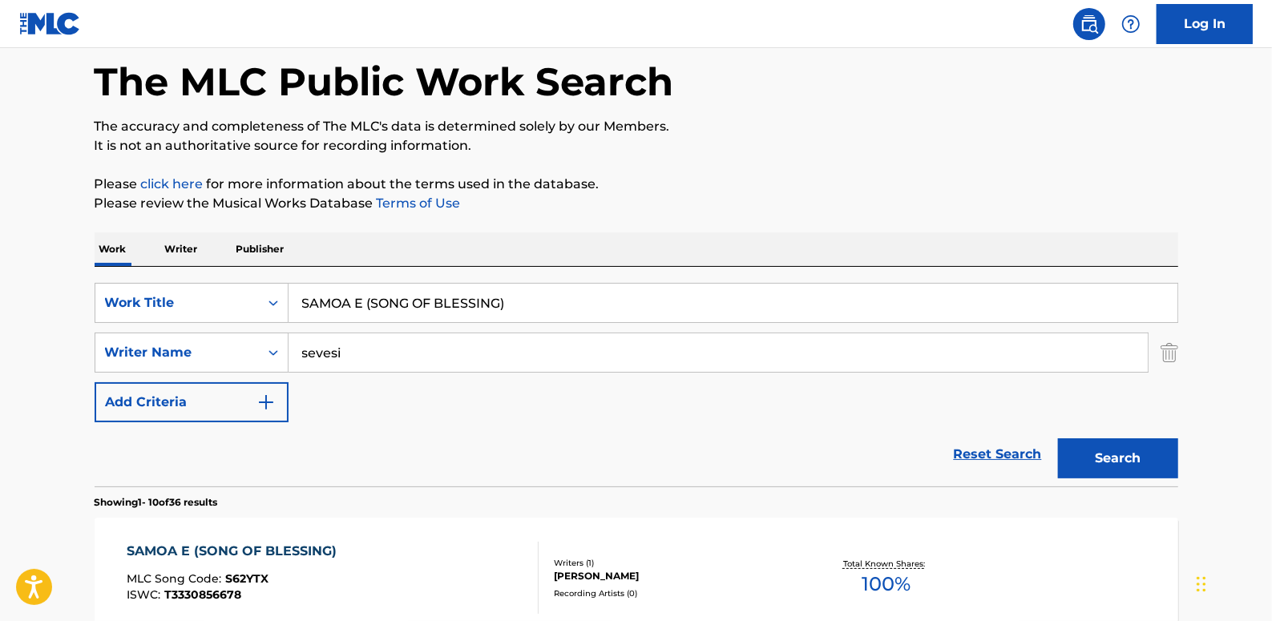
scroll to position [220, 0]
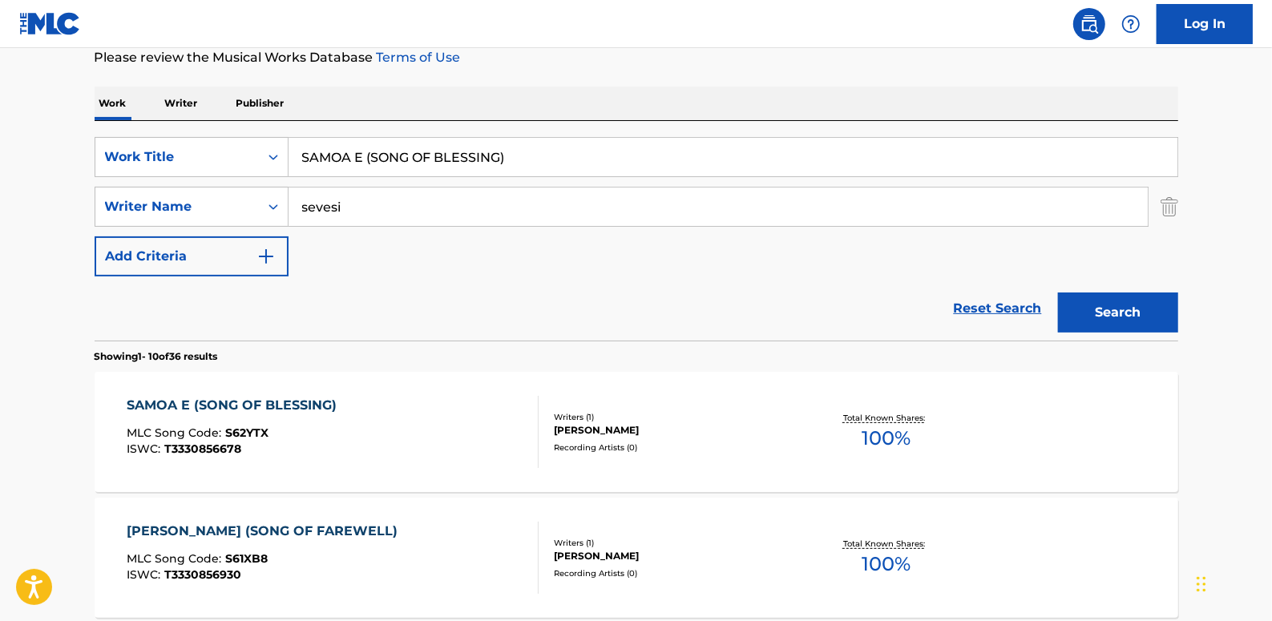
click at [500, 400] on div "SAMOA E (SONG OF BLESSING) MLC Song Code : S62YTX ISWC : T3330856678" at bounding box center [333, 432] width 412 height 72
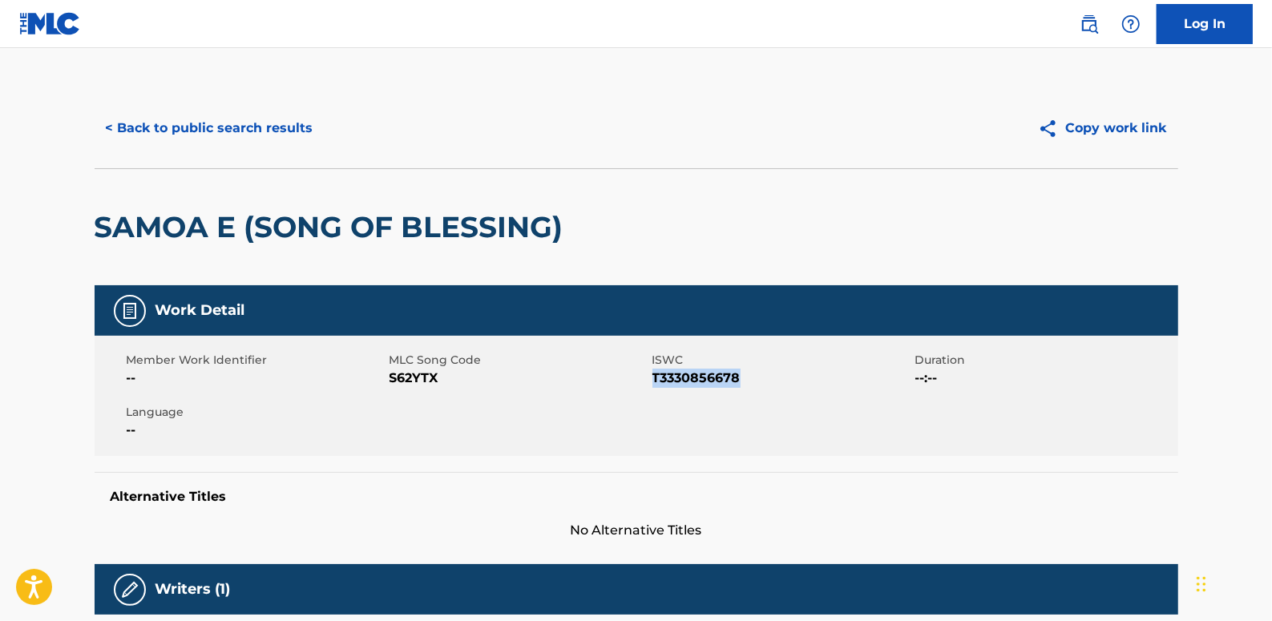
drag, startPoint x: 753, startPoint y: 379, endPoint x: 654, endPoint y: 374, distance: 99.5
click at [654, 374] on span "T3330856678" at bounding box center [781, 378] width 259 height 19
click at [289, 138] on button "< Back to public search results" at bounding box center [210, 128] width 230 height 40
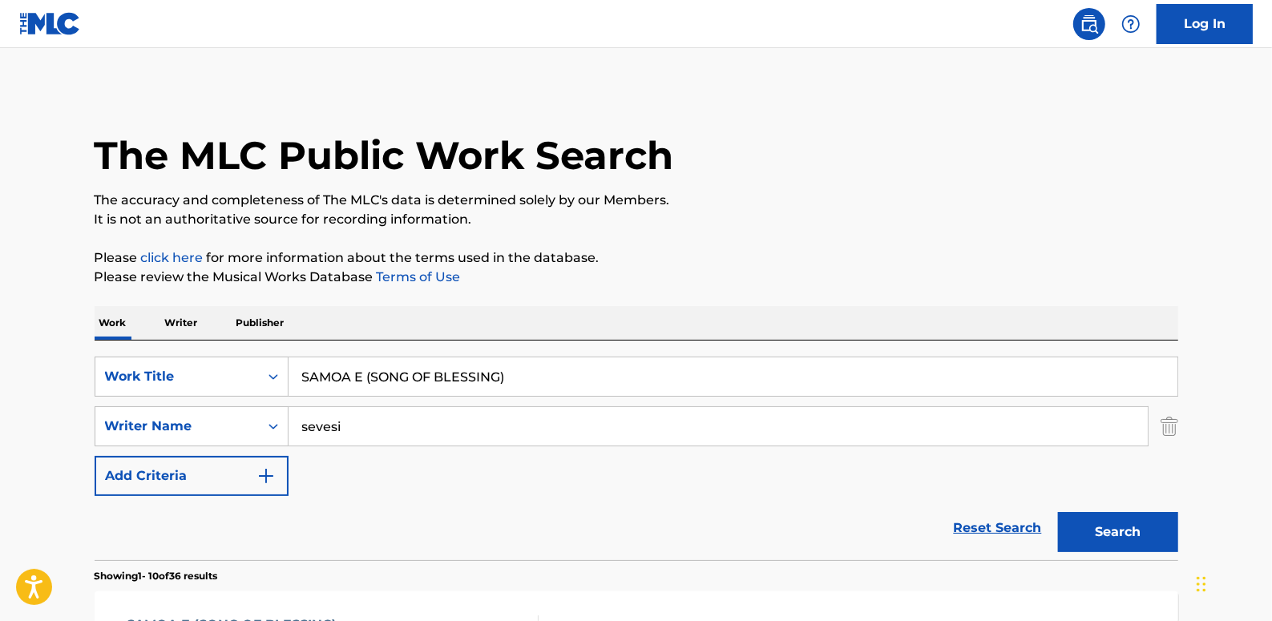
scroll to position [220, 0]
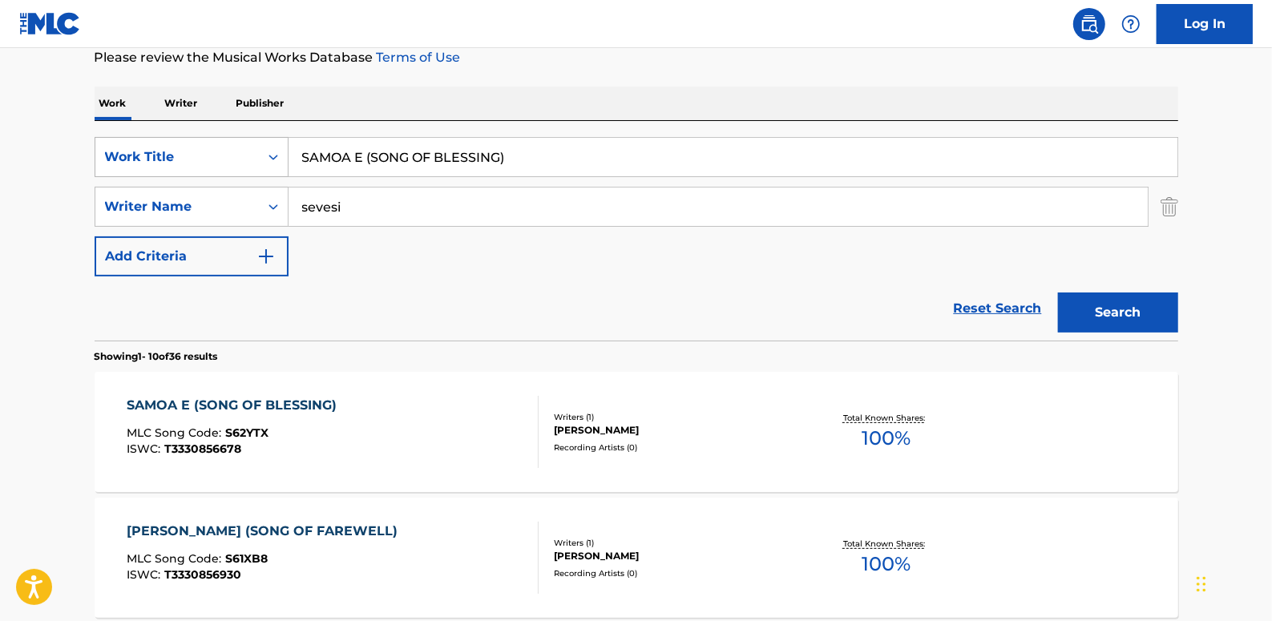
drag, startPoint x: 522, startPoint y: 159, endPoint x: 264, endPoint y: 147, distance: 258.4
click at [264, 147] on div "SearchWithCriteria89b58974-b7fc-4c3b-8f48-836f989d0028 Work Title SAMOA E (SONG…" at bounding box center [637, 157] width 1084 height 40
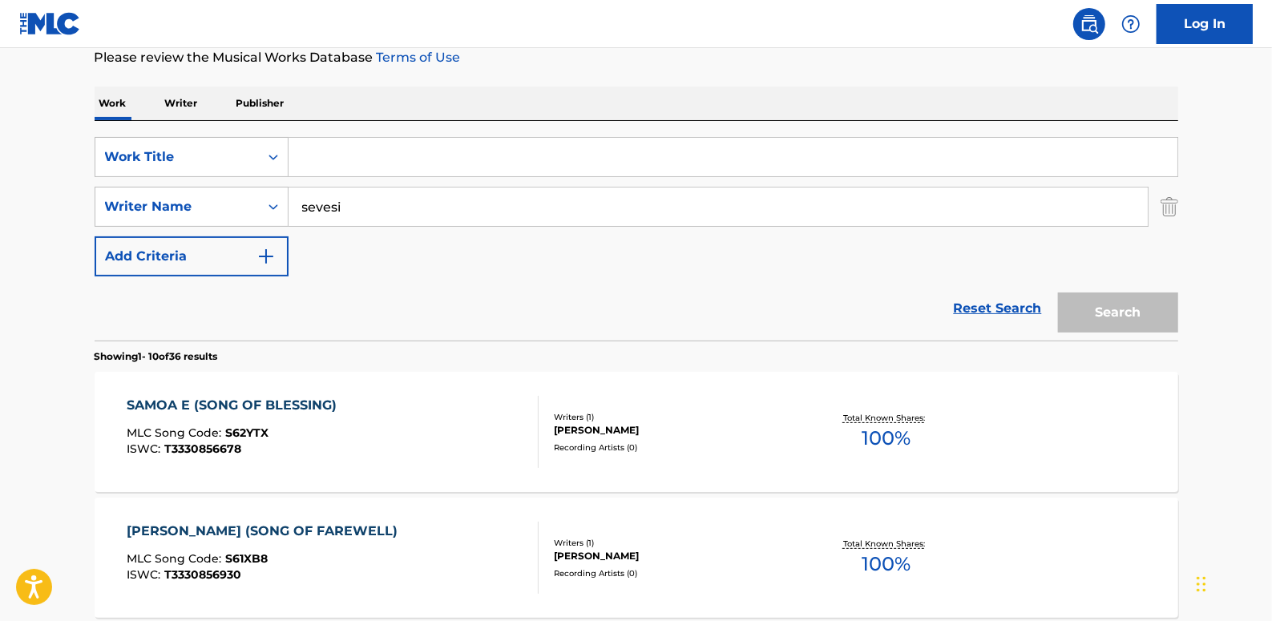
paste input "[PERSON_NAME] (SONG OF FAREWELL)"
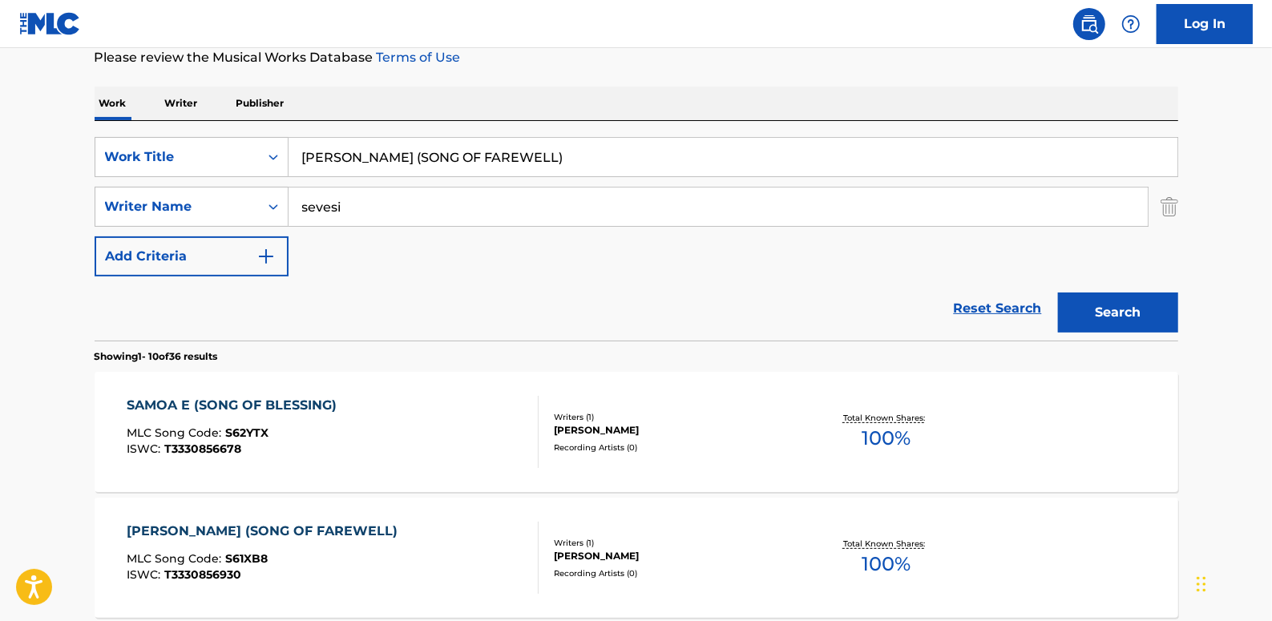
type input "[PERSON_NAME] (SONG OF FAREWELL)"
click at [1123, 305] on button "Search" at bounding box center [1118, 313] width 120 height 40
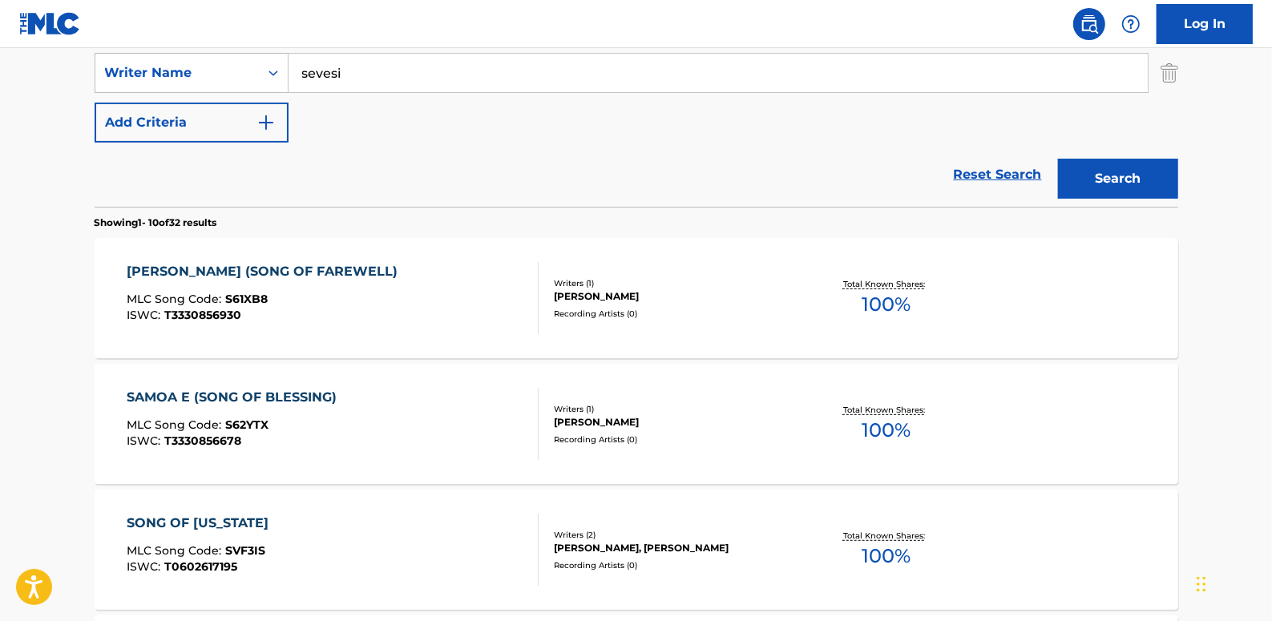
scroll to position [366, 0]
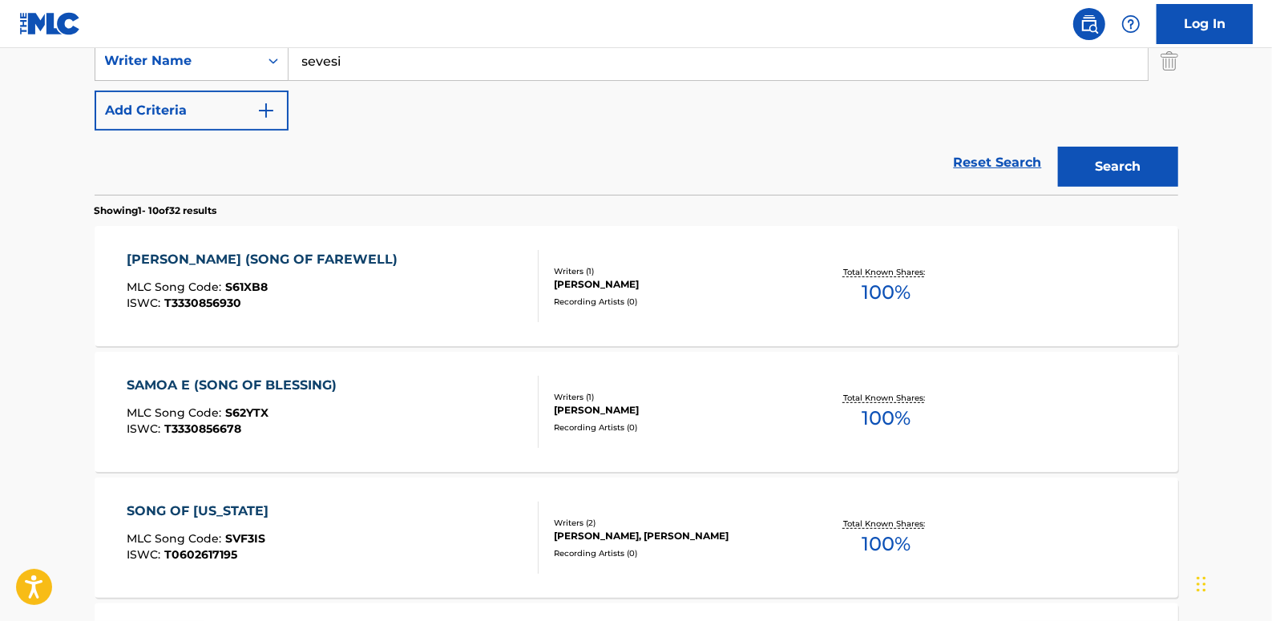
click at [453, 297] on div "[PERSON_NAME] (SONG OF FAREWELL) MLC Song Code : S61XB8 ISWC : T3330856930" at bounding box center [333, 286] width 412 height 72
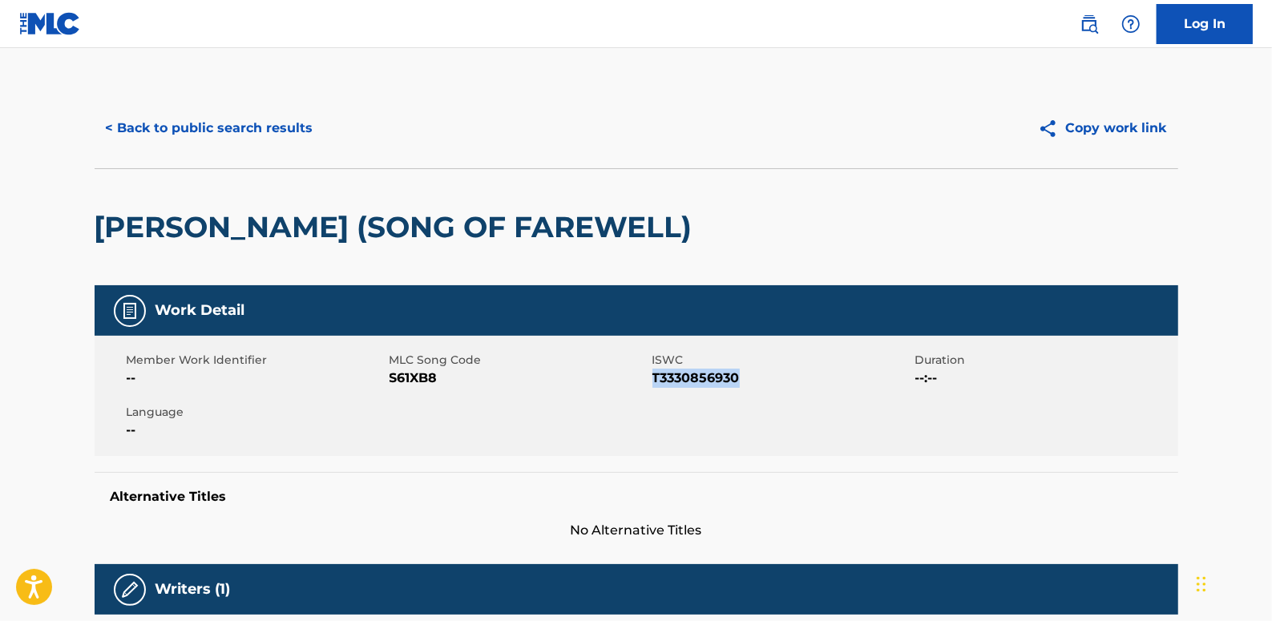
drag, startPoint x: 712, startPoint y: 376, endPoint x: 655, endPoint y: 375, distance: 56.9
click at [655, 375] on span "T3330856930" at bounding box center [781, 378] width 259 height 19
drag, startPoint x: 655, startPoint y: 375, endPoint x: 664, endPoint y: 378, distance: 9.4
click at [235, 135] on button "< Back to public search results" at bounding box center [210, 128] width 230 height 40
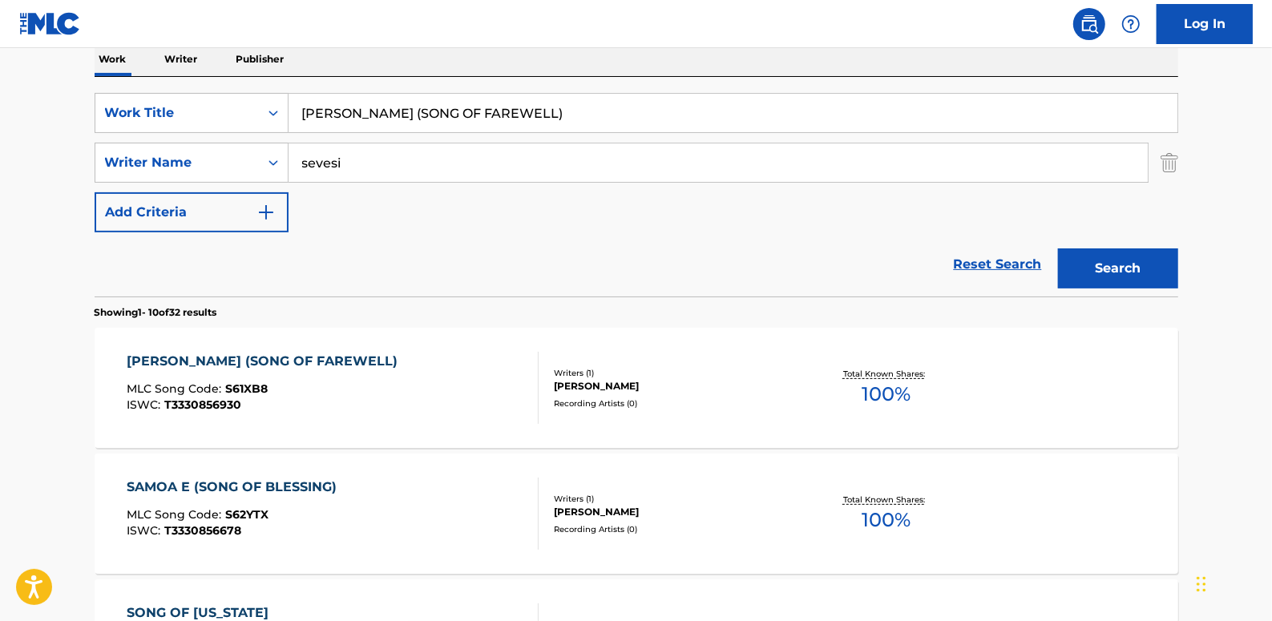
scroll to position [238, 0]
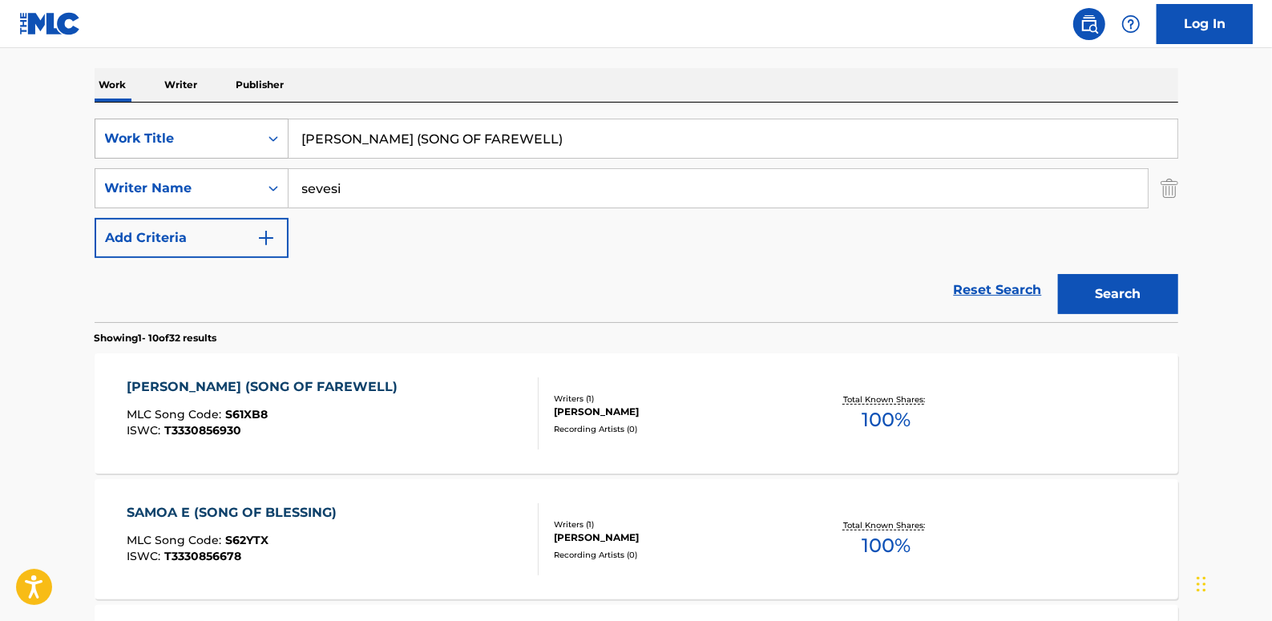
drag, startPoint x: 616, startPoint y: 147, endPoint x: 259, endPoint y: 137, distance: 357.7
click at [259, 137] on div "SearchWithCriteria89b58974-b7fc-4c3b-8f48-836f989d0028 Work Title [PERSON_NAME]…" at bounding box center [637, 139] width 1084 height 40
paste input "[PERSON_NAME] [PERSON_NAME] (FESTIVAL DANCE SONG)"
type input "[PERSON_NAME] [PERSON_NAME] (FESTIVAL DANCE SONG)"
drag, startPoint x: 1146, startPoint y: 297, endPoint x: 1138, endPoint y: 289, distance: 11.3
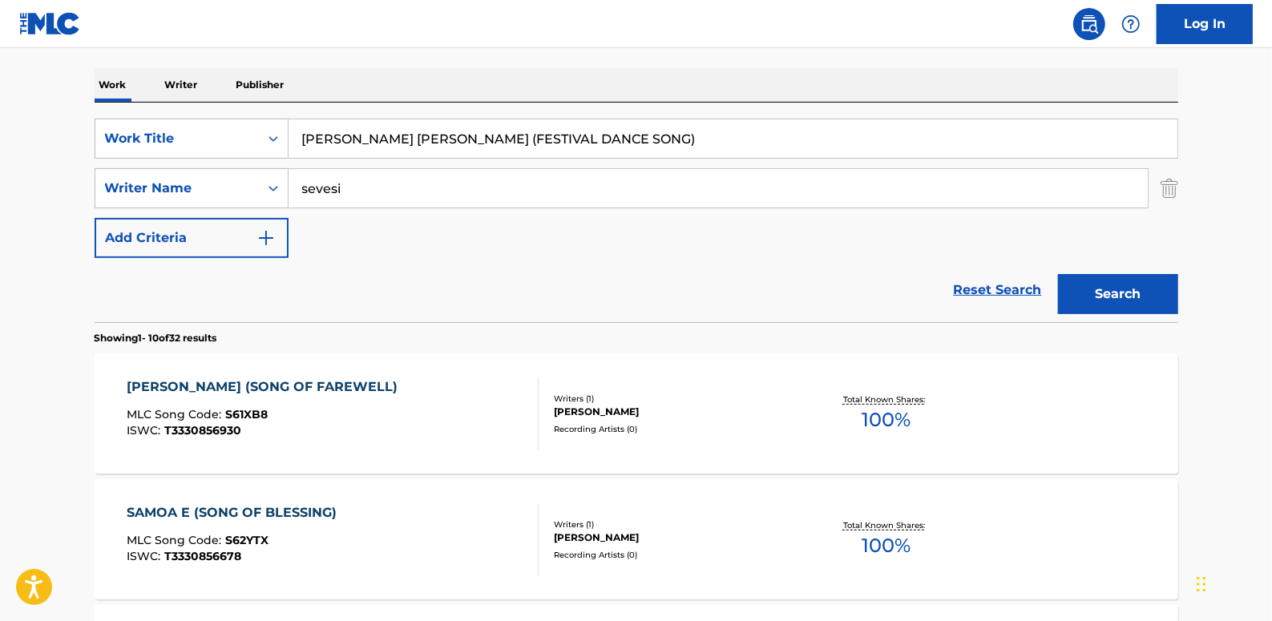
click at [1147, 297] on button "Search" at bounding box center [1118, 294] width 120 height 40
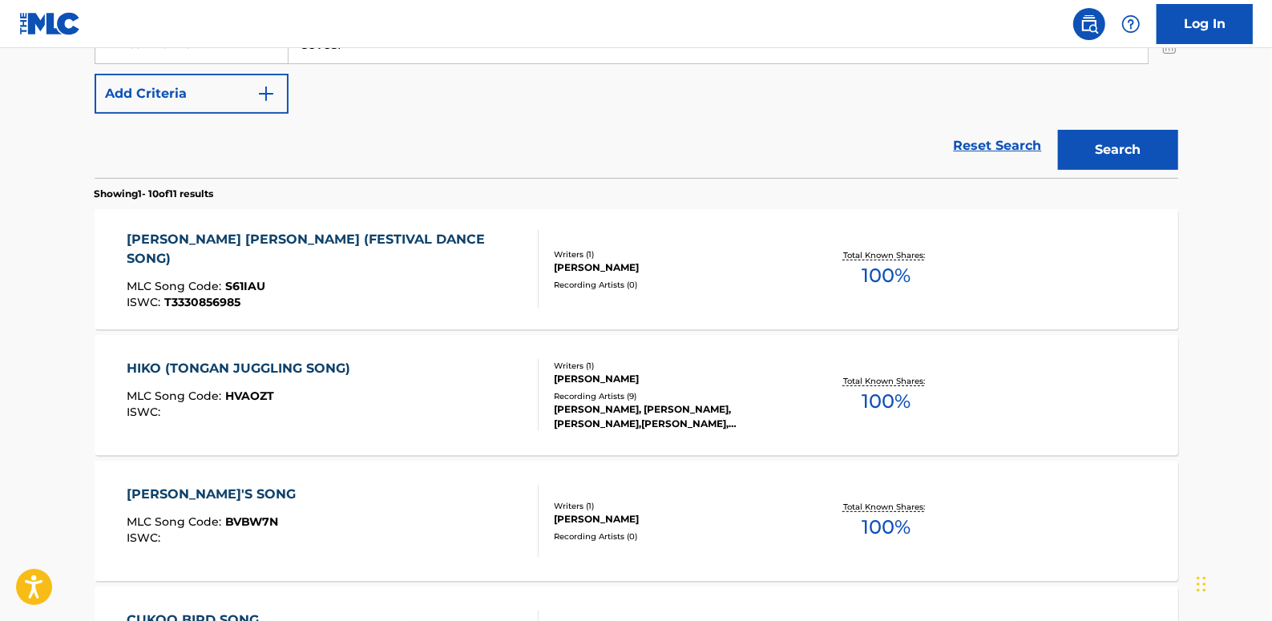
scroll to position [384, 0]
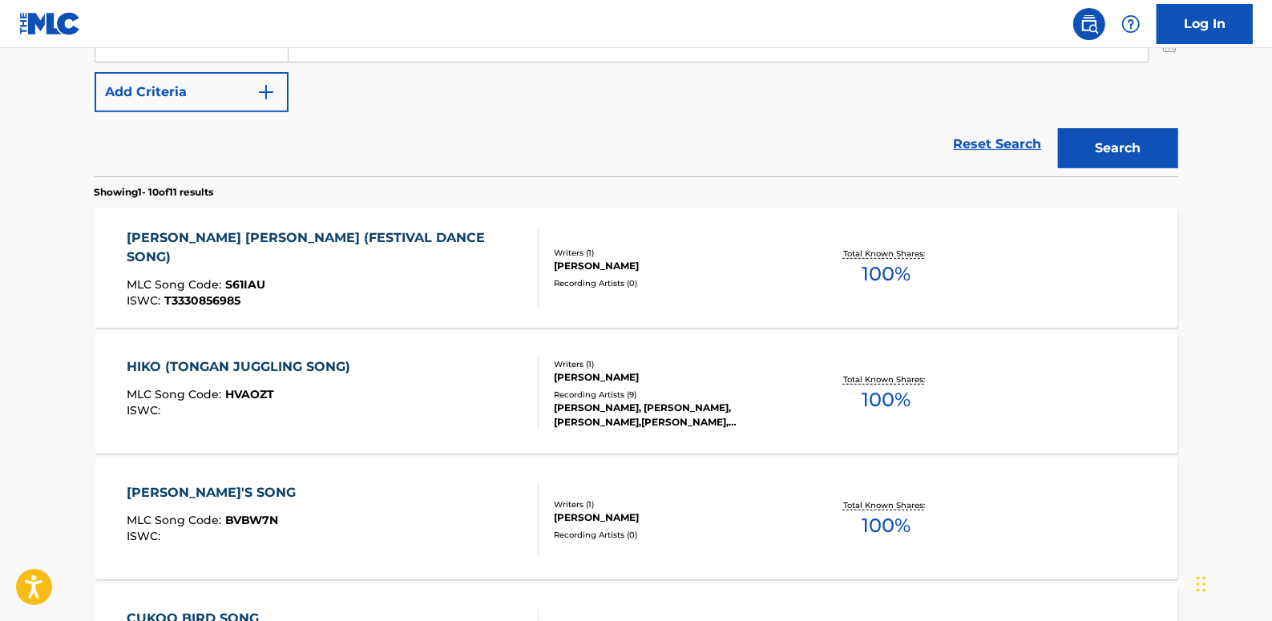
click at [425, 265] on div "[PERSON_NAME] [PERSON_NAME] (FESTIVAL DANCE SONG) MLC Song Code : S61IAU ISWC :…" at bounding box center [333, 267] width 412 height 79
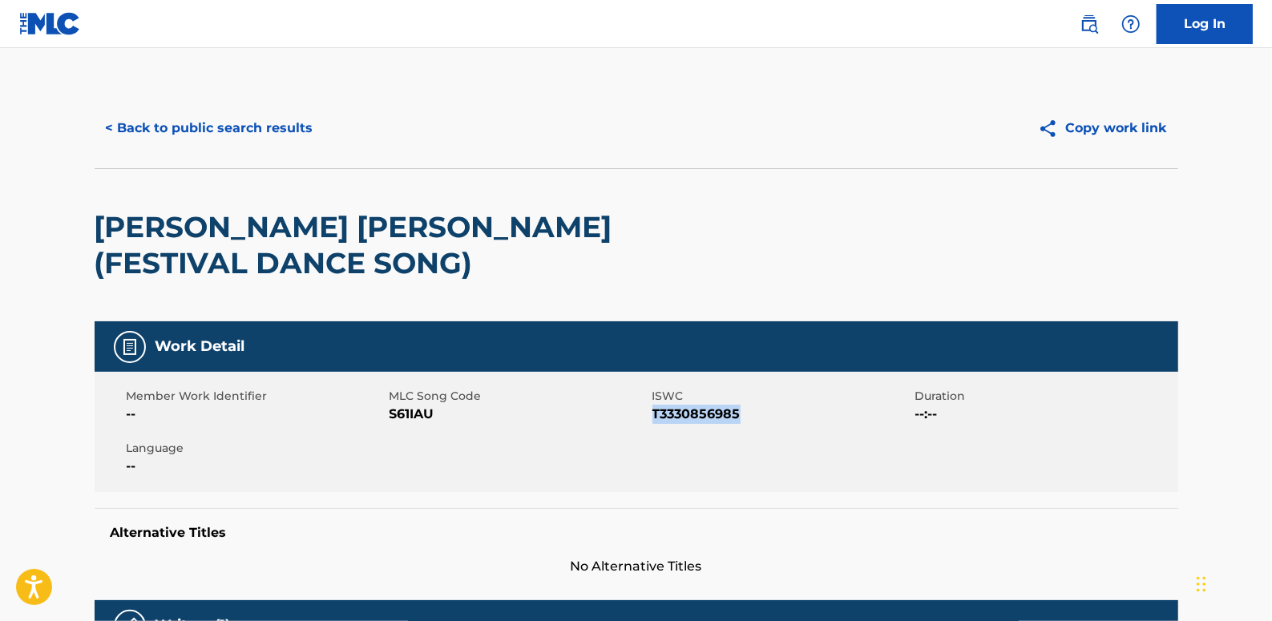
drag, startPoint x: 745, startPoint y: 374, endPoint x: 658, endPoint y: 378, distance: 86.7
click at [657, 405] on span "T3330856985" at bounding box center [781, 414] width 259 height 19
drag, startPoint x: 658, startPoint y: 378, endPoint x: 755, endPoint y: 378, distance: 97.0
click at [755, 405] on span "T3330856985" at bounding box center [781, 414] width 259 height 19
drag, startPoint x: 745, startPoint y: 378, endPoint x: 654, endPoint y: 380, distance: 91.4
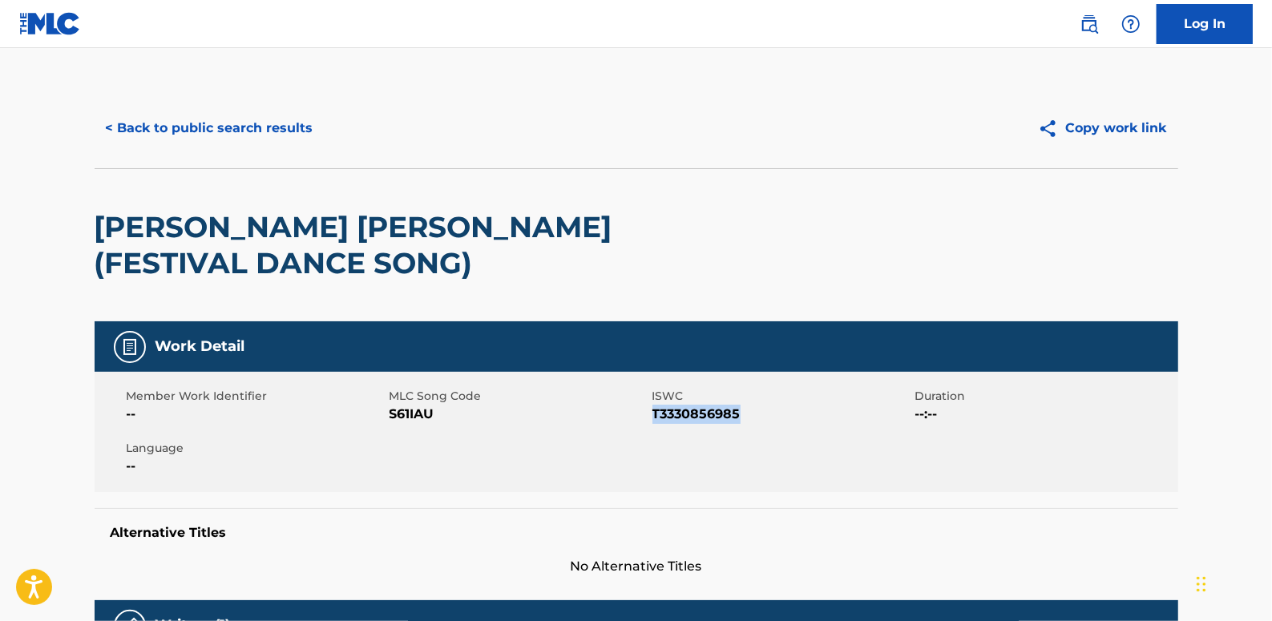
click at [653, 405] on span "T3330856985" at bounding box center [781, 414] width 259 height 19
drag, startPoint x: 654, startPoint y: 380, endPoint x: 664, endPoint y: 378, distance: 9.8
click at [257, 120] on button "< Back to public search results" at bounding box center [210, 128] width 230 height 40
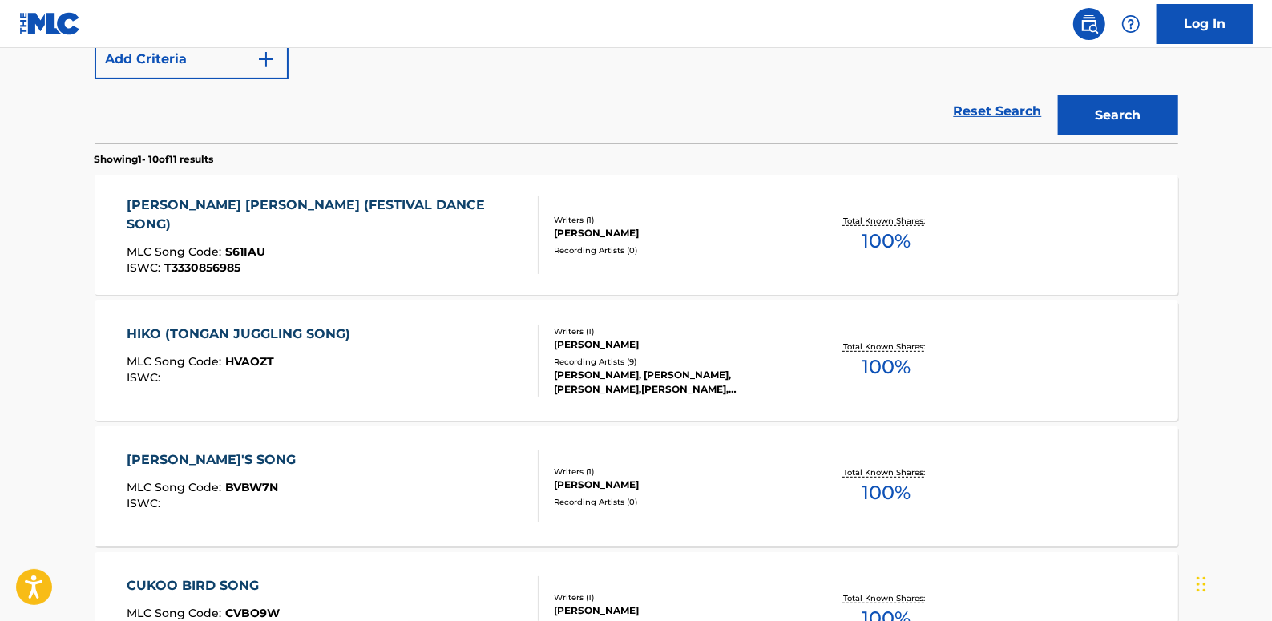
scroll to position [329, 0]
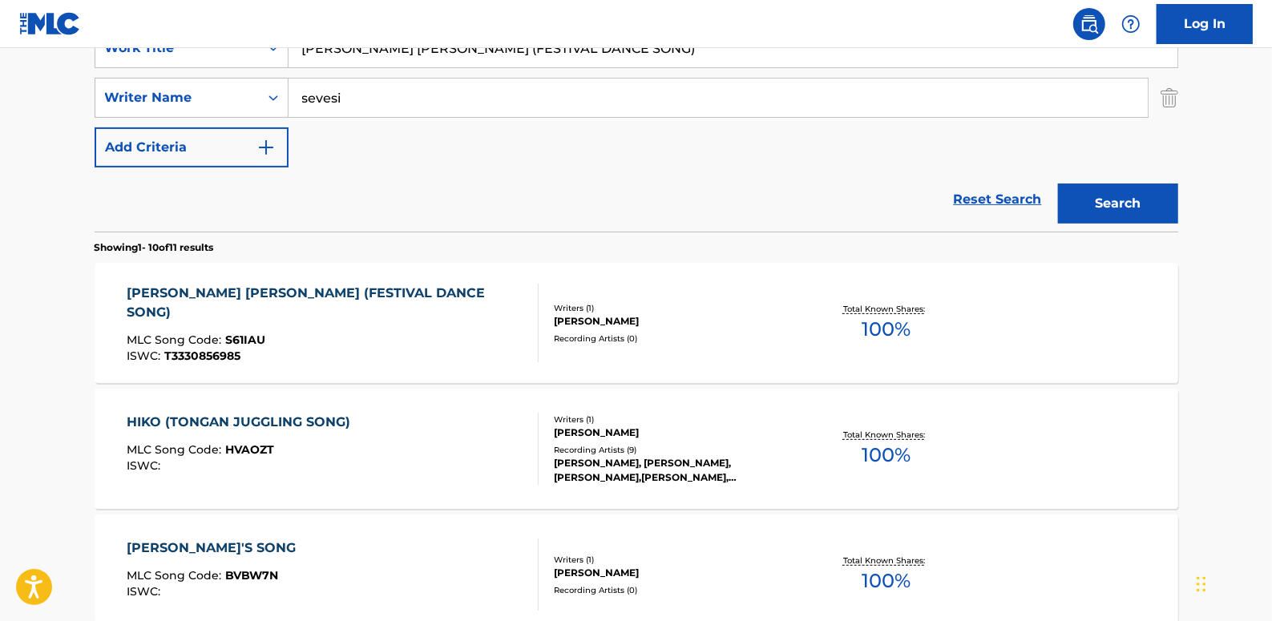
click at [990, 194] on link "Reset Search" at bounding box center [998, 199] width 104 height 35
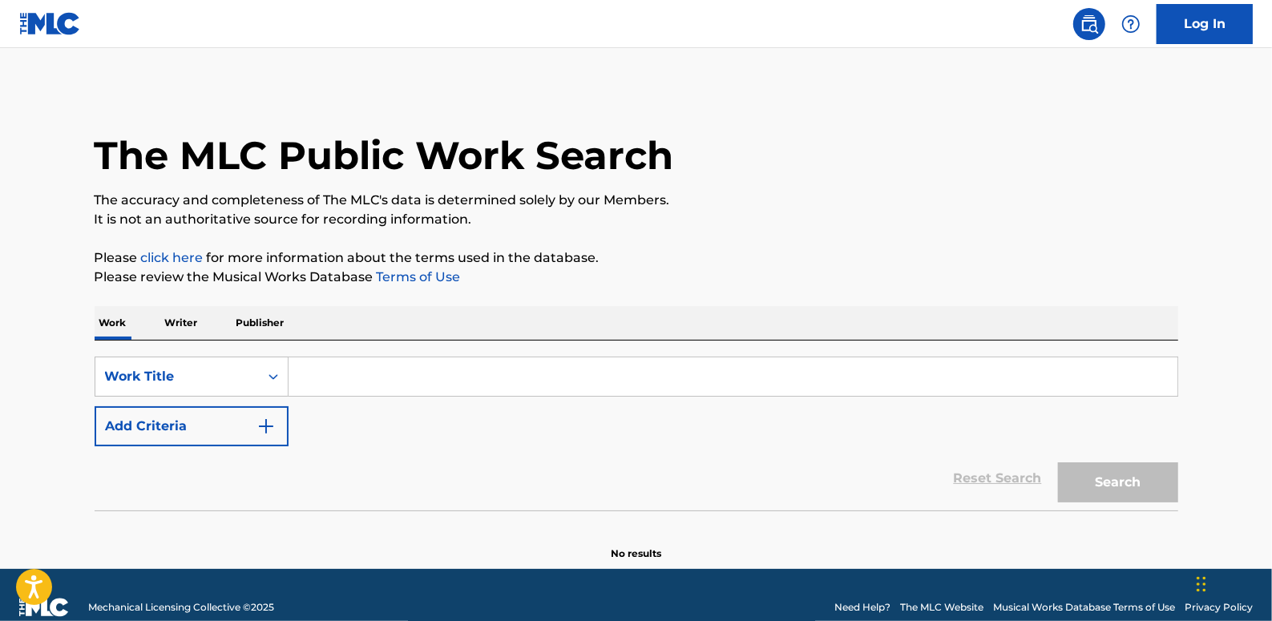
paste input "BACK AGAIN"
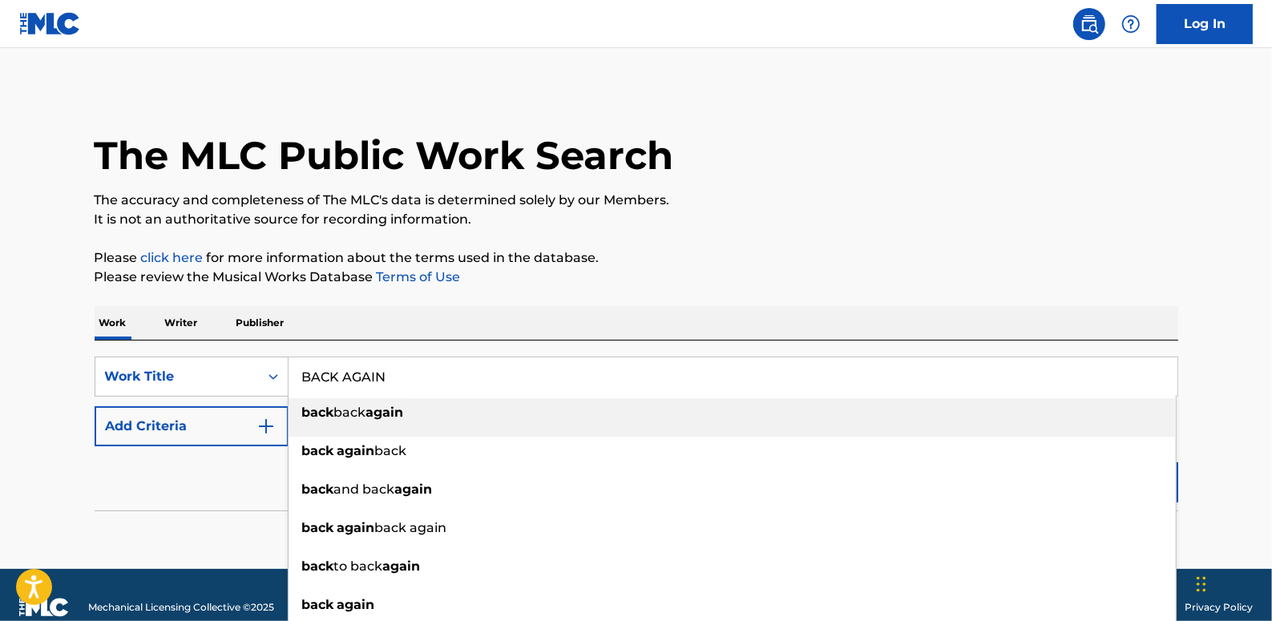
type input "BACK AGAIN"
click at [214, 431] on button "Add Criteria" at bounding box center [192, 426] width 194 height 40
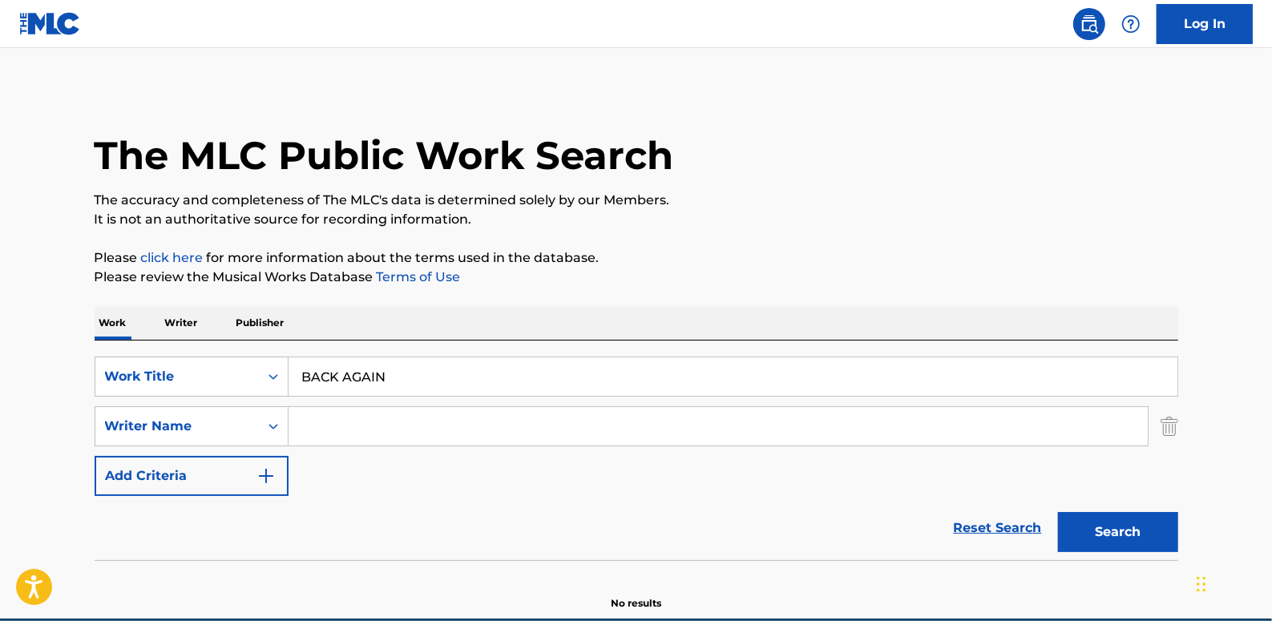
click at [379, 427] on input "Search Form" at bounding box center [718, 426] width 859 height 38
paste input "[PERSON_NAME] [PERSON_NAME]"
type input "[PERSON_NAME] [PERSON_NAME]"
click at [1134, 525] on button "Search" at bounding box center [1118, 532] width 120 height 40
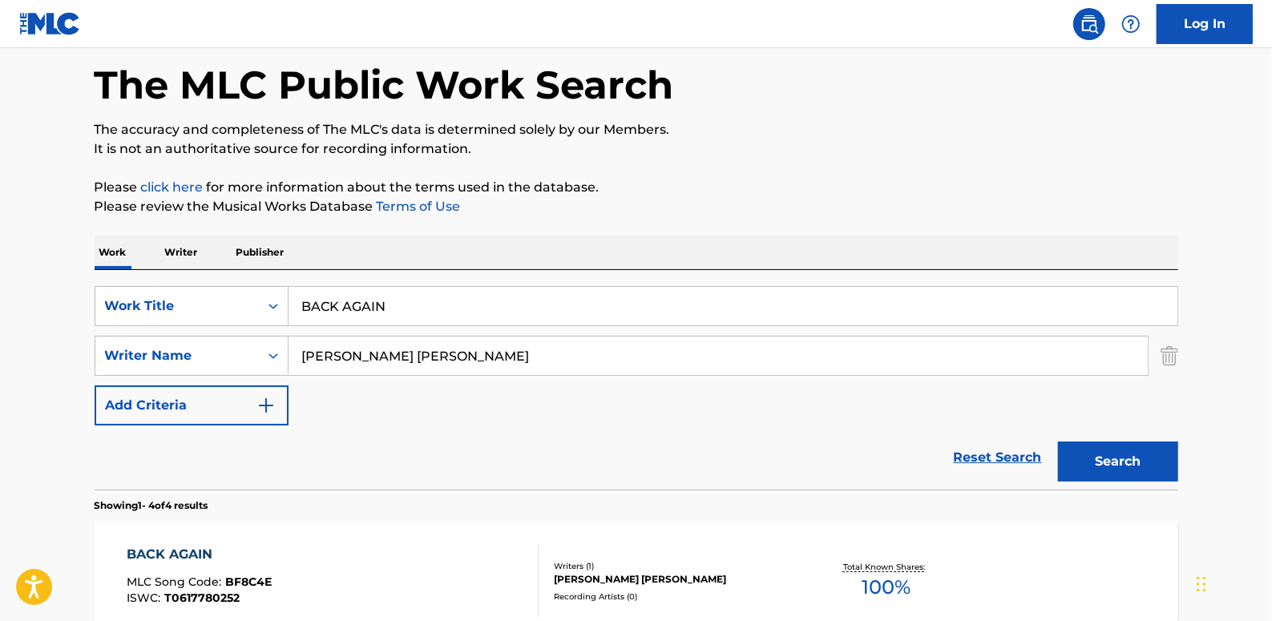
scroll to position [218, 0]
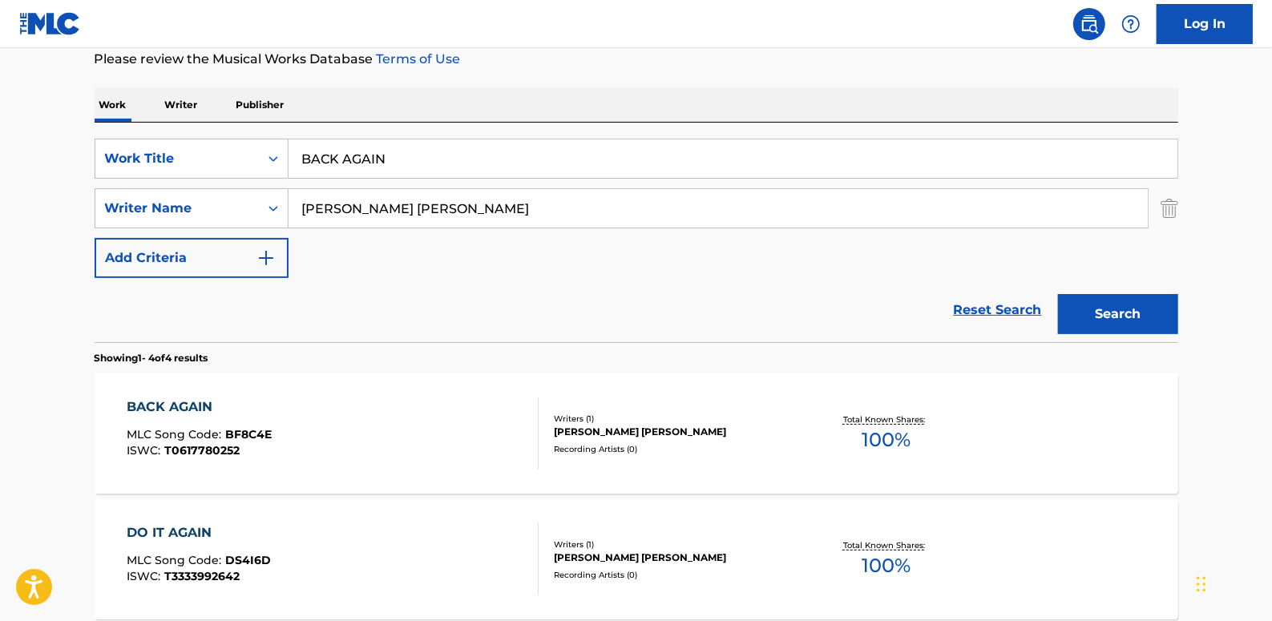
click at [459, 422] on div "BACK AGAIN MLC Song Code : BF8C4E ISWC : T0617780252" at bounding box center [333, 434] width 412 height 72
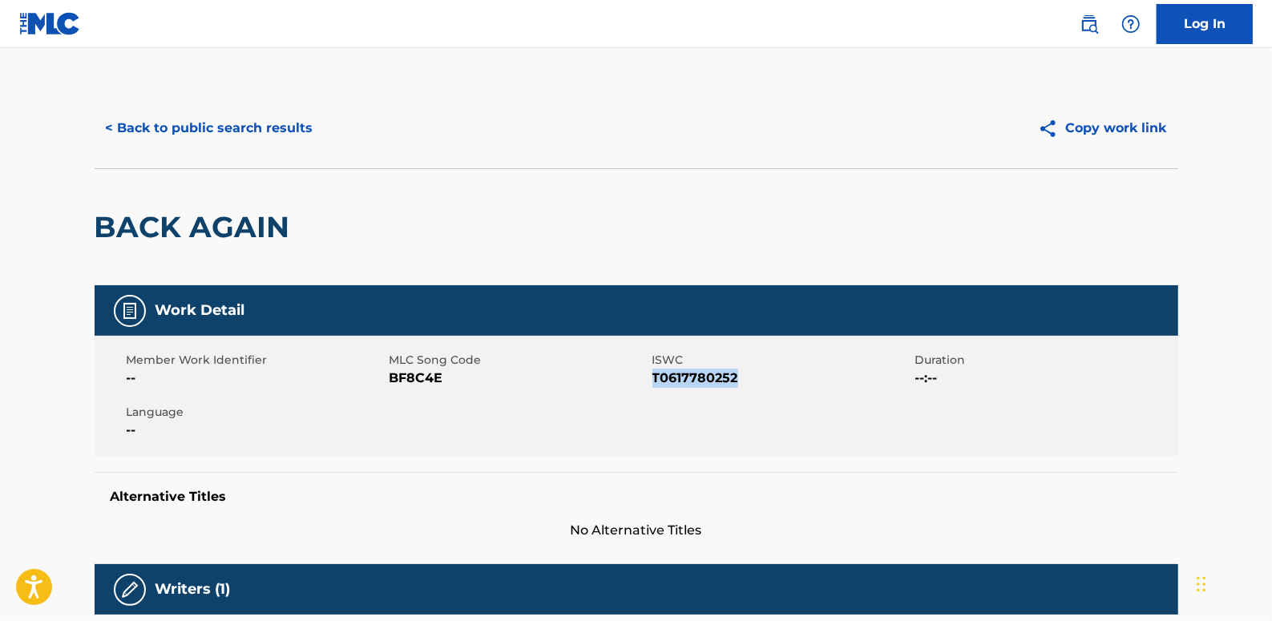
drag, startPoint x: 742, startPoint y: 376, endPoint x: 653, endPoint y: 382, distance: 89.2
click at [653, 382] on span "T0617780252" at bounding box center [781, 378] width 259 height 19
drag, startPoint x: 653, startPoint y: 382, endPoint x: 663, endPoint y: 377, distance: 11.1
click at [255, 136] on button "< Back to public search results" at bounding box center [210, 128] width 230 height 40
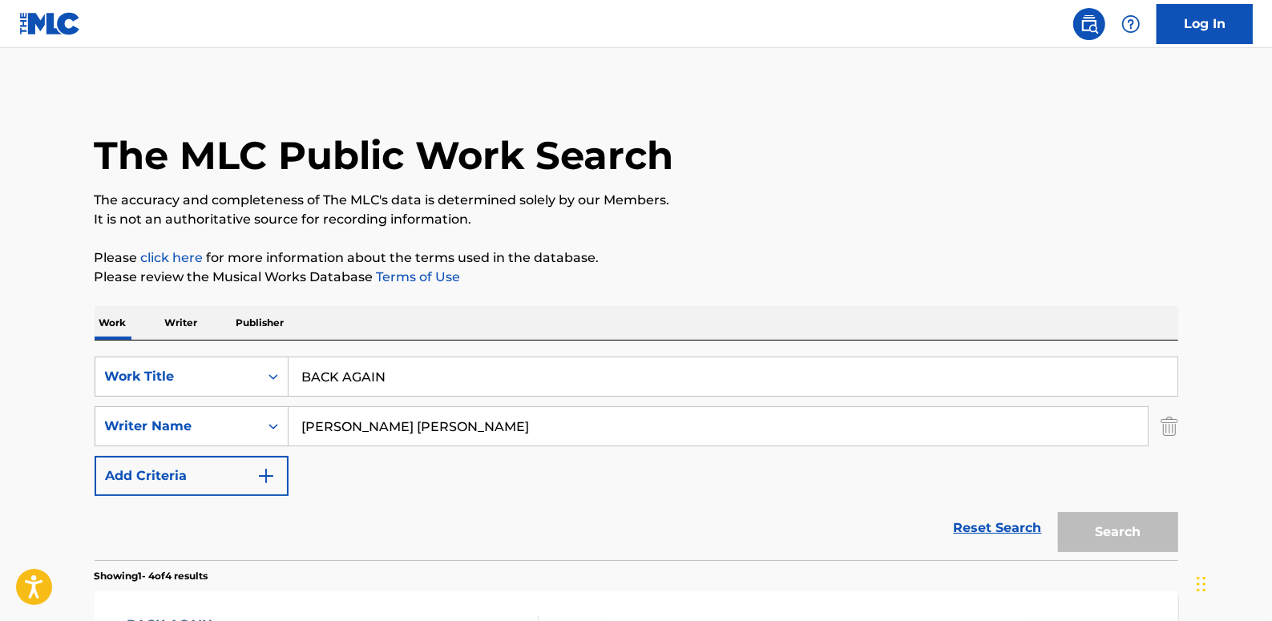
scroll to position [218, 0]
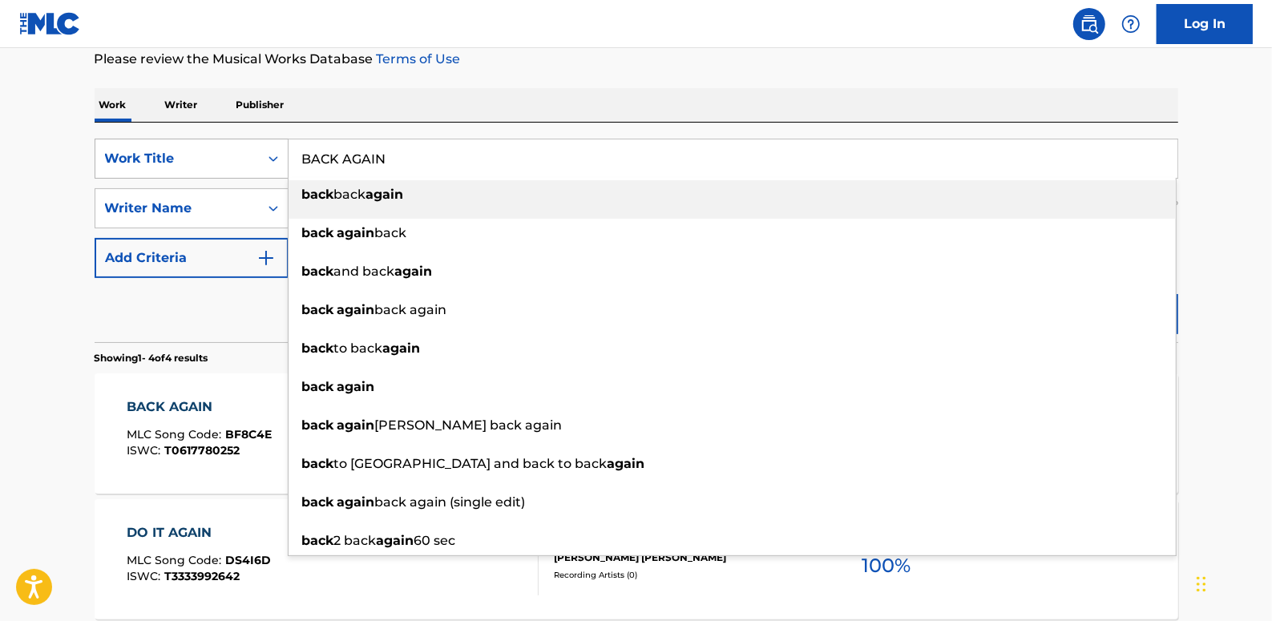
drag, startPoint x: 424, startPoint y: 166, endPoint x: 240, endPoint y: 154, distance: 184.0
click at [240, 154] on div "SearchWithCriteria89b58974-b7fc-4c3b-8f48-836f989d0028 Work Title BACK AGAIN ba…" at bounding box center [637, 159] width 1084 height 40
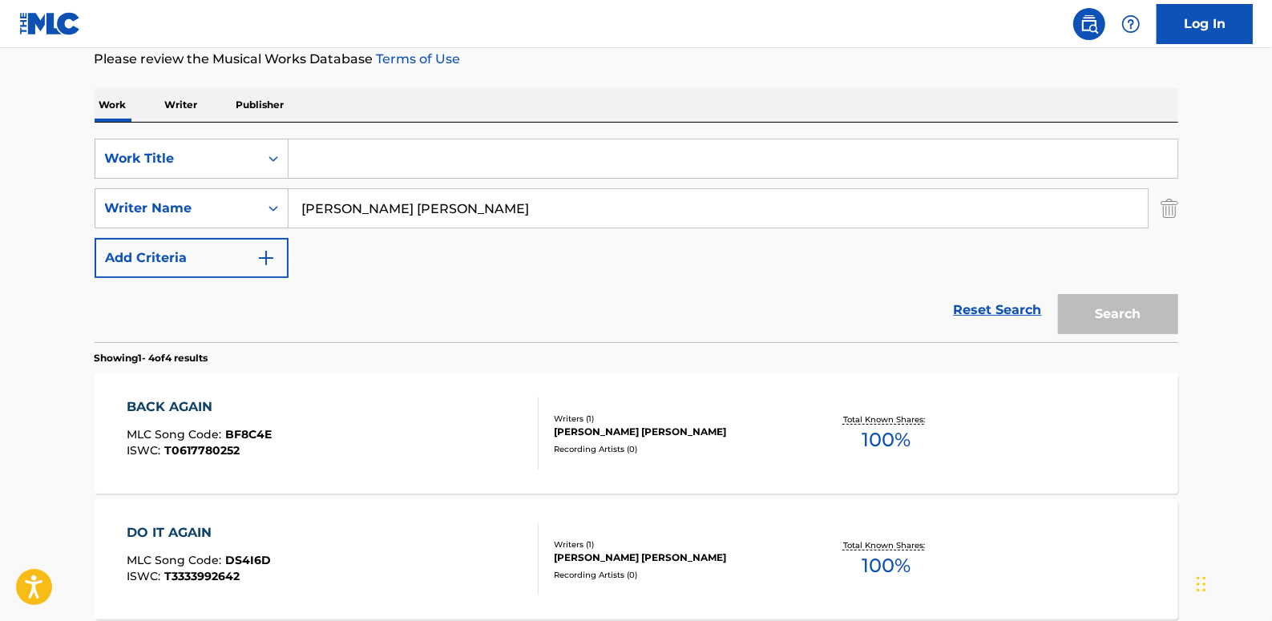
paste input "BEHIND THE TIMES"
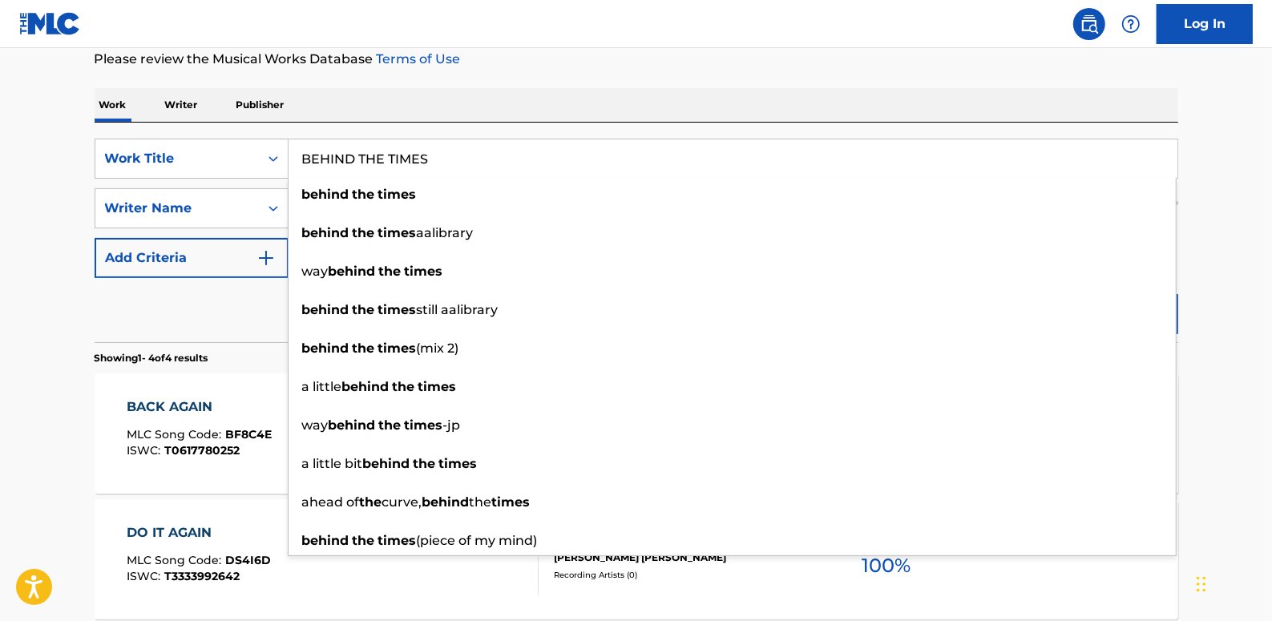
type input "BEHIND THE TIMES"
click at [1210, 229] on main "The MLC Public Work Search The accuracy and completeness of The MLC's data is d…" at bounding box center [636, 392] width 1272 height 1125
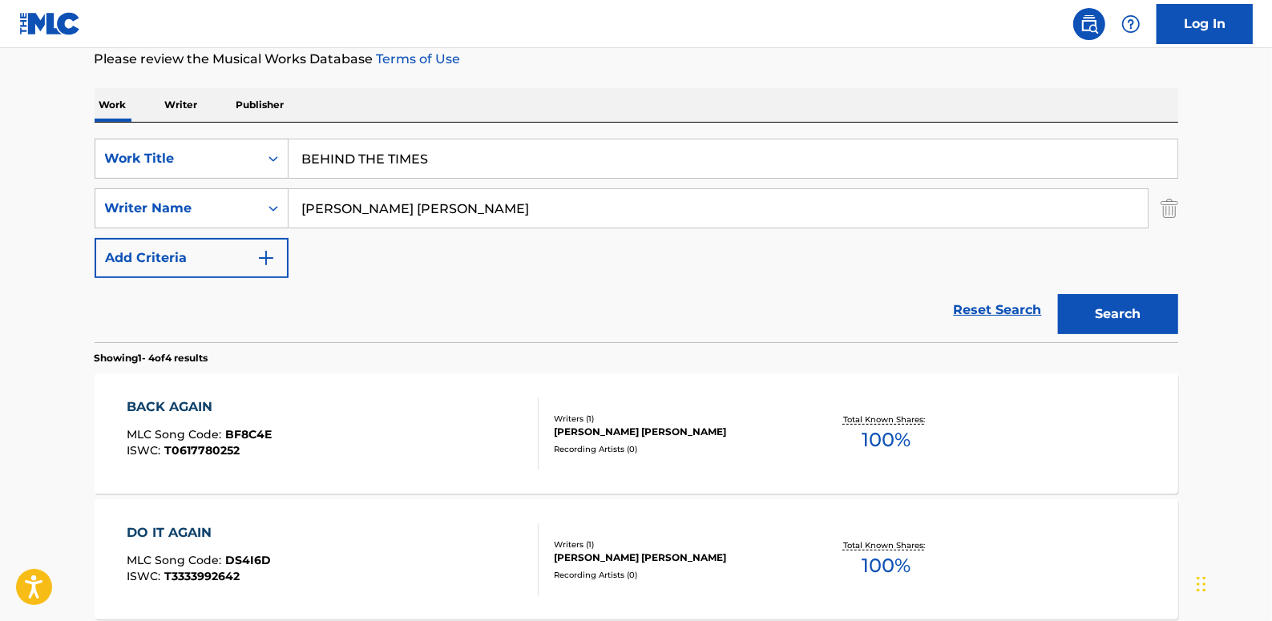
click at [1146, 309] on button "Search" at bounding box center [1118, 314] width 120 height 40
click at [466, 405] on div "BEHIND THE TIMES MLC Song Code : BF75MI ISWC : T3333991876" at bounding box center [333, 434] width 412 height 72
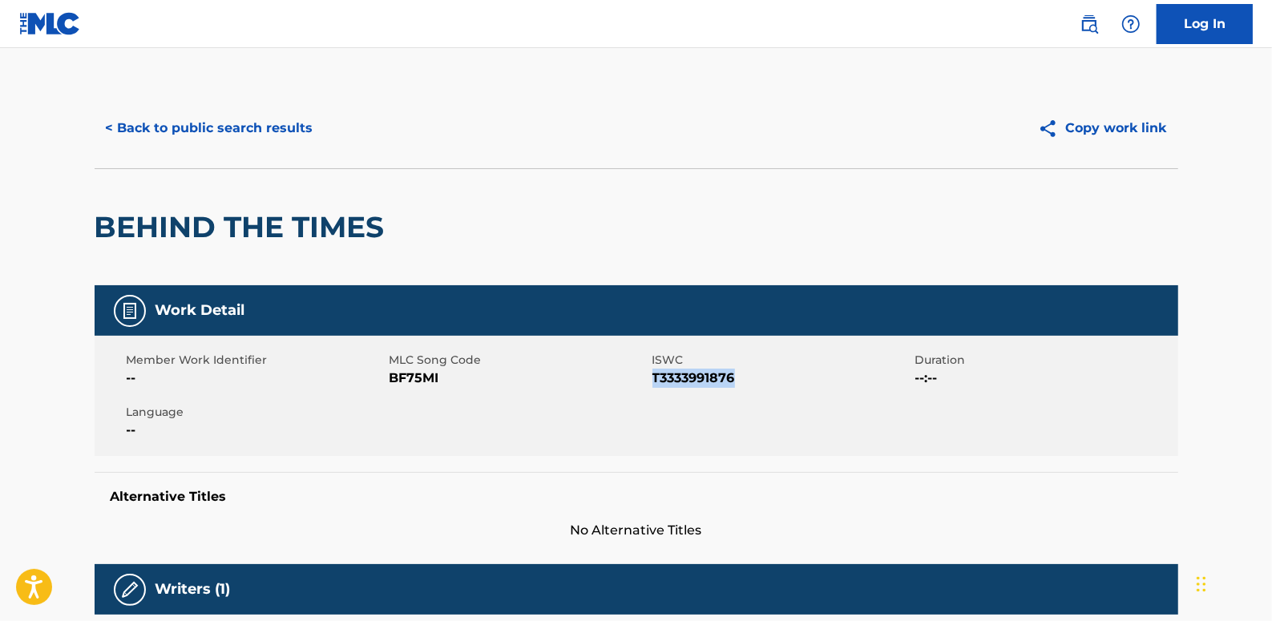
drag, startPoint x: 745, startPoint y: 375, endPoint x: 655, endPoint y: 376, distance: 89.8
click at [655, 376] on span "T3333991876" at bounding box center [781, 378] width 259 height 19
click at [268, 128] on button "< Back to public search results" at bounding box center [210, 128] width 230 height 40
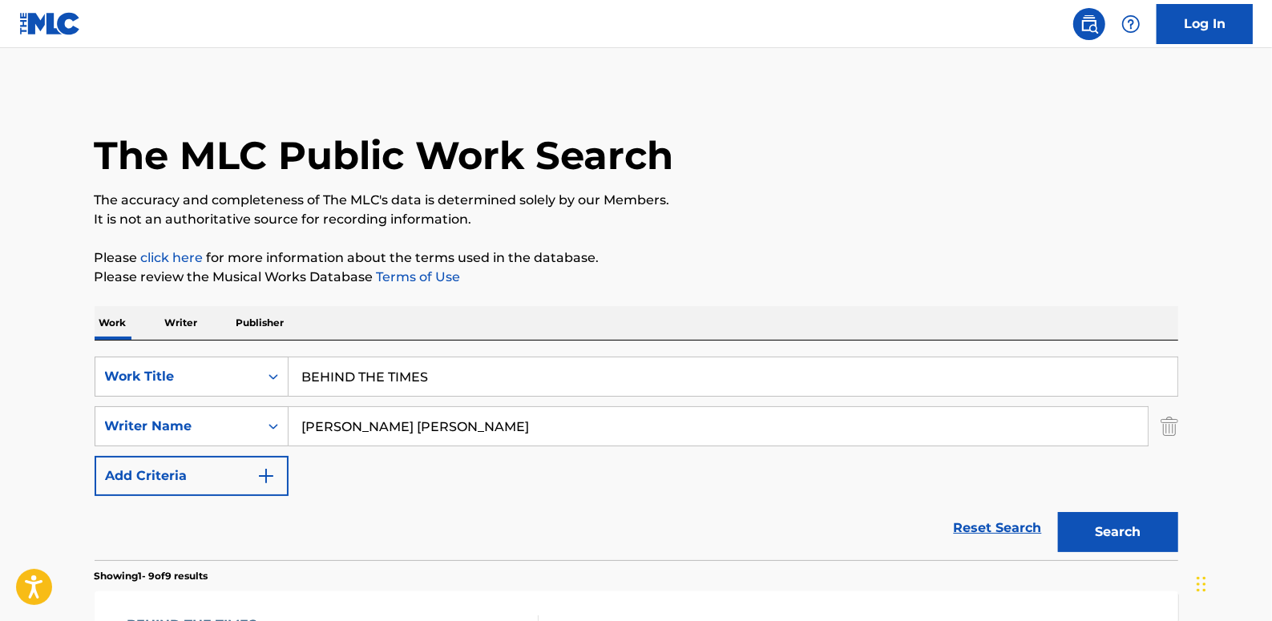
scroll to position [218, 0]
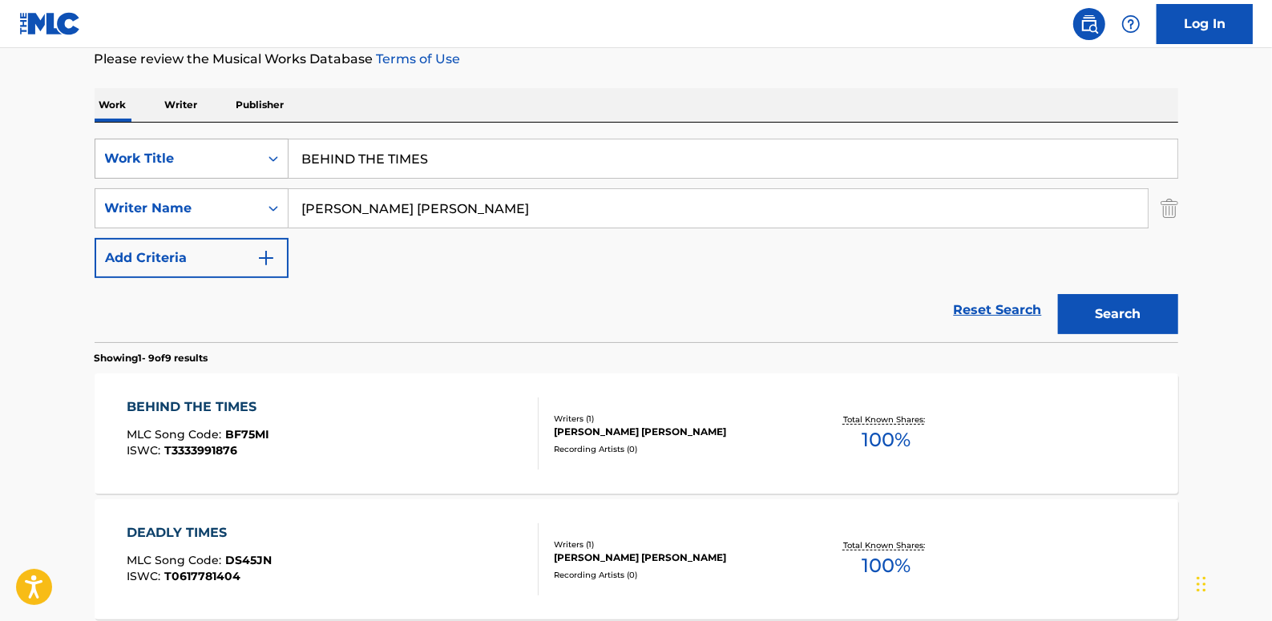
drag, startPoint x: 474, startPoint y: 163, endPoint x: 220, endPoint y: 156, distance: 254.2
click at [220, 156] on div "SearchWithCriteria89b58974-b7fc-4c3b-8f48-836f989d0028 Work Title BEHIND THE TI…" at bounding box center [637, 159] width 1084 height 40
paste input "DAMNED CLOUD"
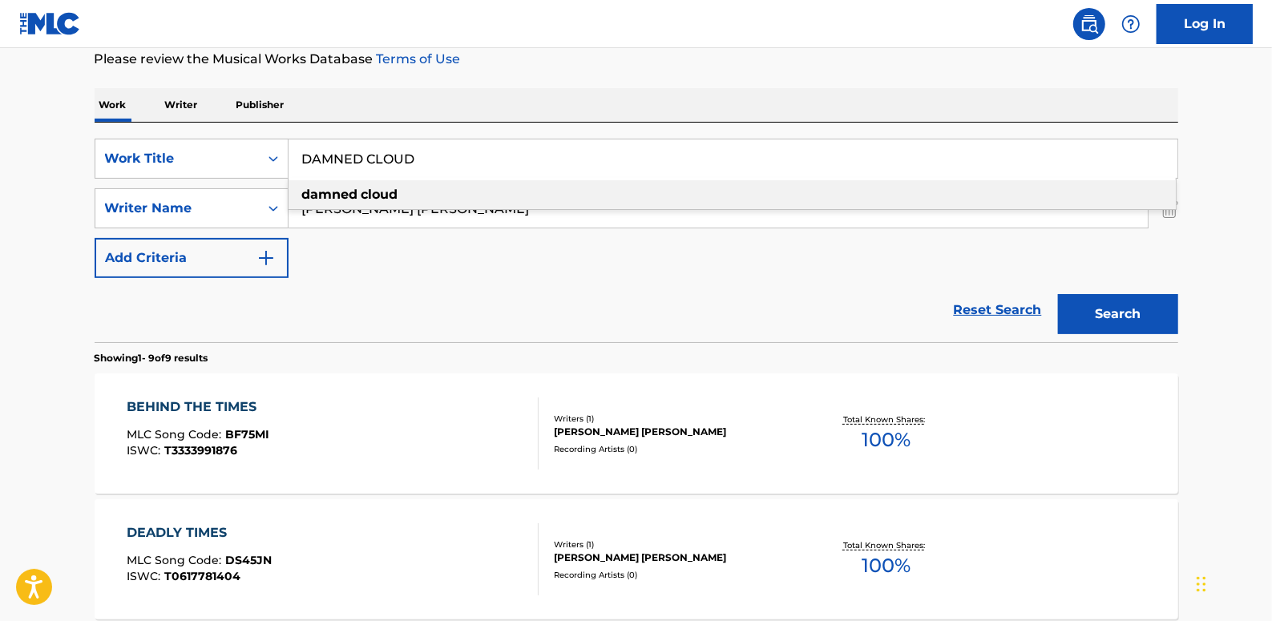
type input "DAMNED CLOUD"
click at [1116, 311] on button "Search" at bounding box center [1118, 314] width 120 height 40
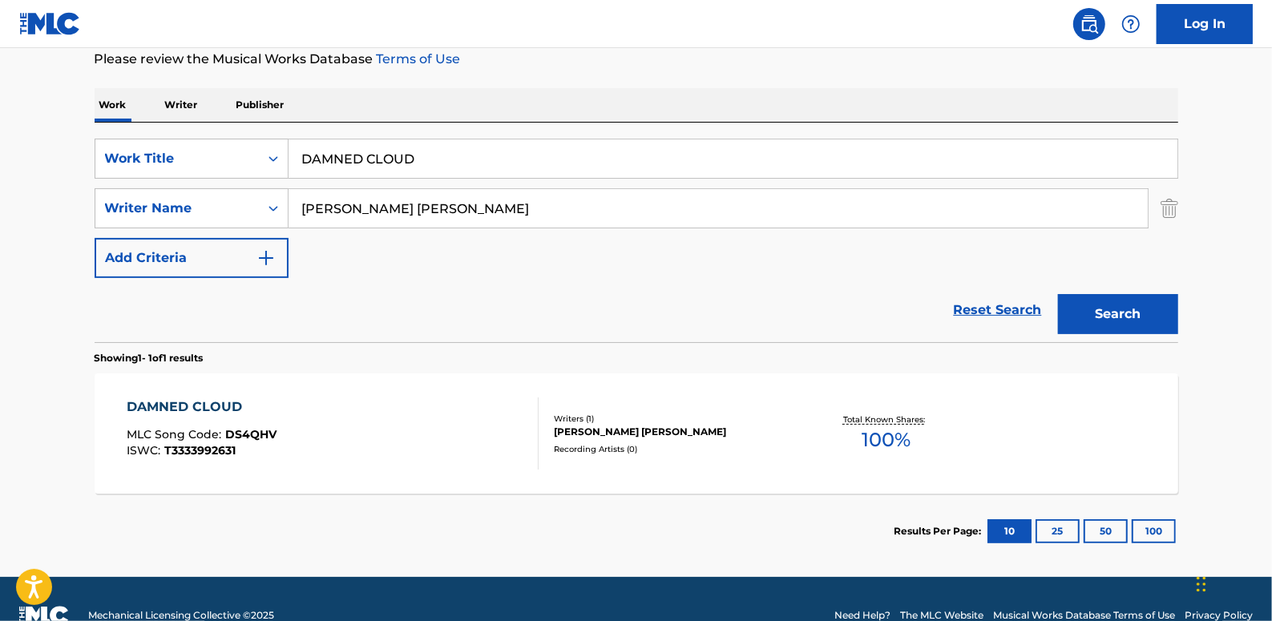
click at [494, 419] on div "DAMNED CLOUD MLC Song Code : DS4QHV ISWC : T3333992631" at bounding box center [333, 434] width 412 height 72
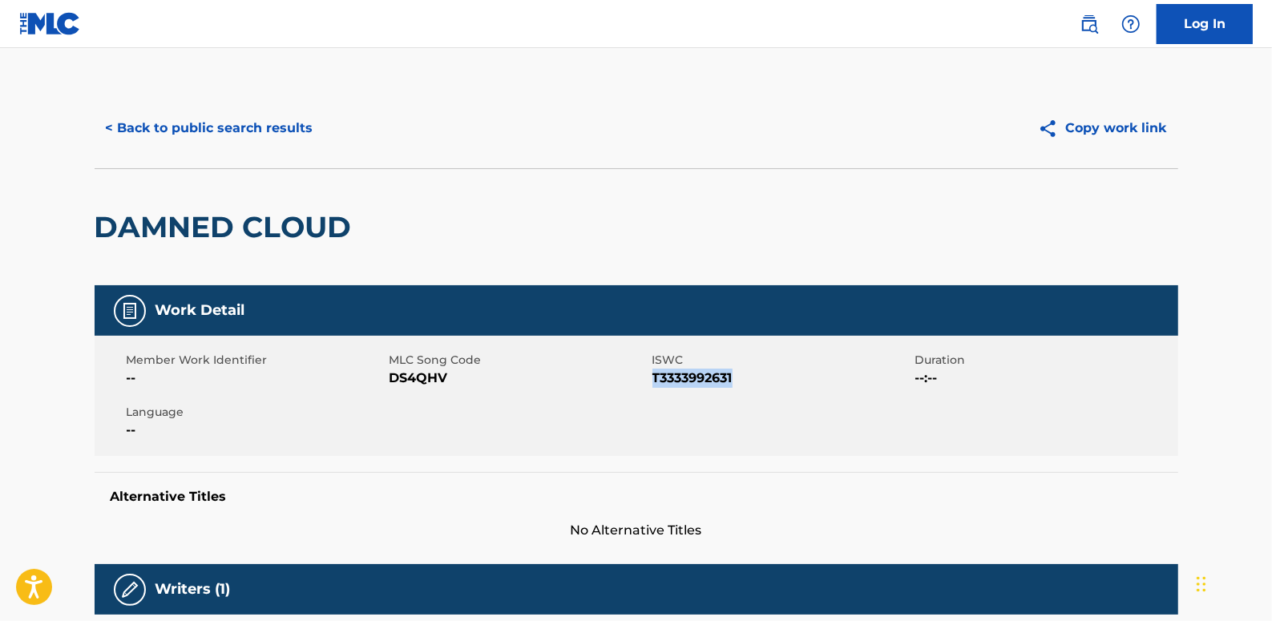
drag, startPoint x: 753, startPoint y: 379, endPoint x: 653, endPoint y: 380, distance: 99.4
click at [653, 380] on span "T3333992631" at bounding box center [781, 378] width 259 height 19
click at [269, 133] on button "< Back to public search results" at bounding box center [210, 128] width 230 height 40
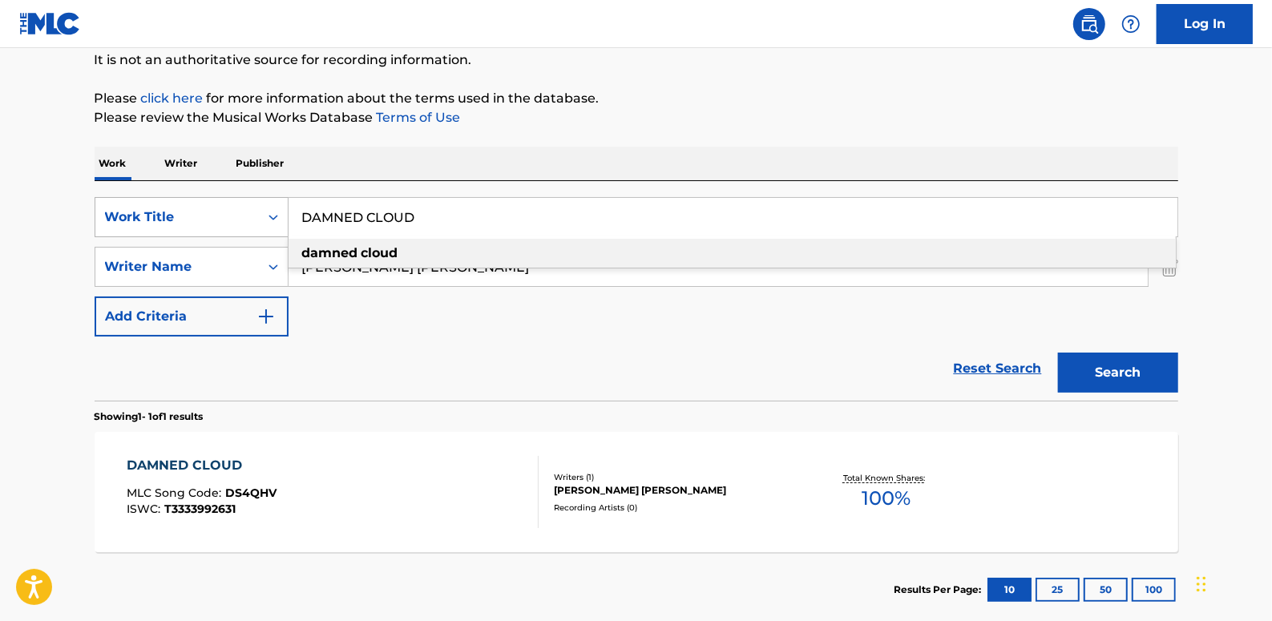
drag, startPoint x: 441, startPoint y: 224, endPoint x: 252, endPoint y: 197, distance: 191.0
click at [252, 197] on div "SearchWithCriteria89b58974-b7fc-4c3b-8f48-836f989d0028 Work Title DAMNED CLOUD …" at bounding box center [637, 217] width 1084 height 40
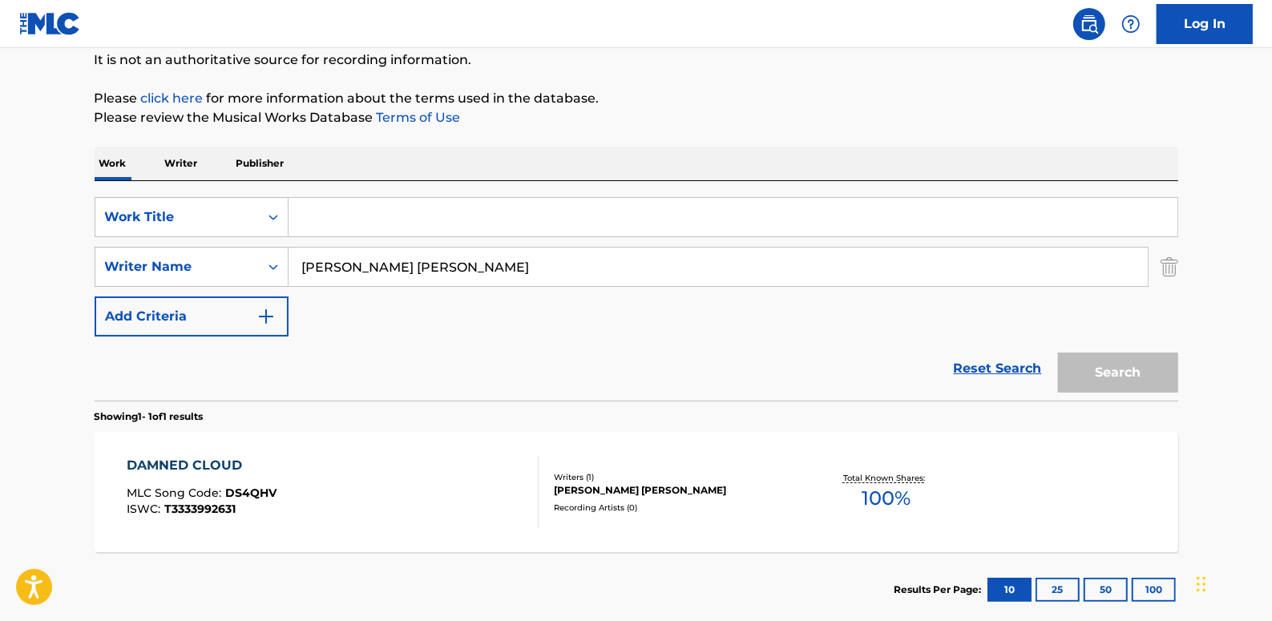
paste input "DISTANCE"
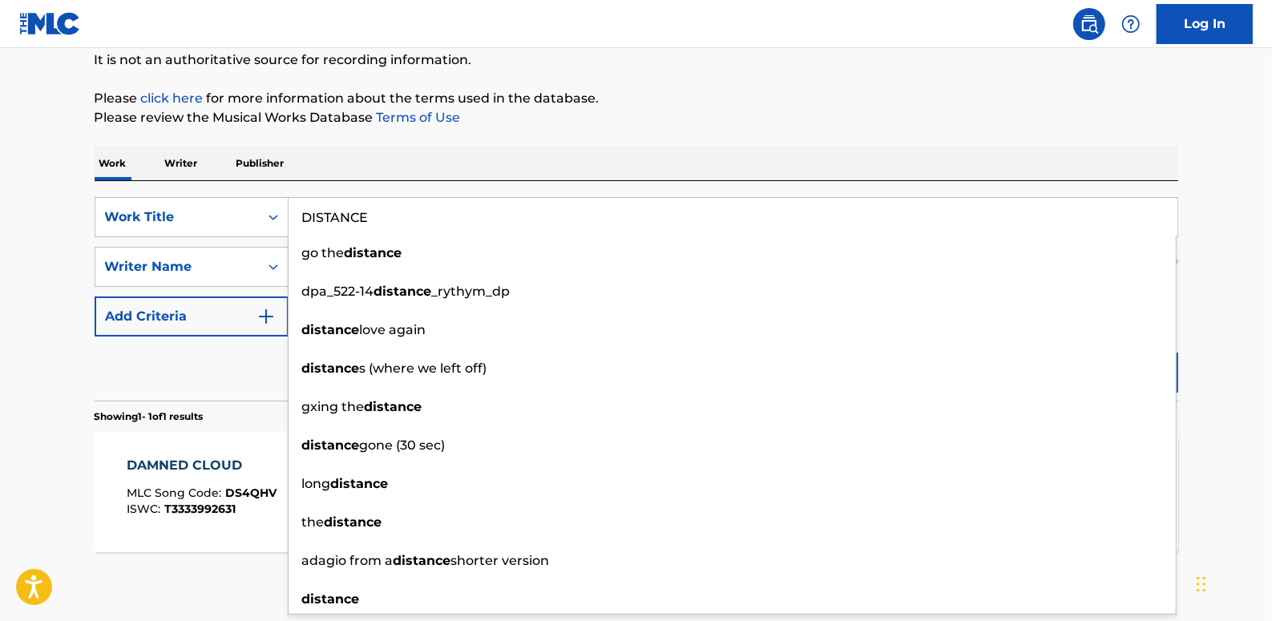
type input "DISTANCE"
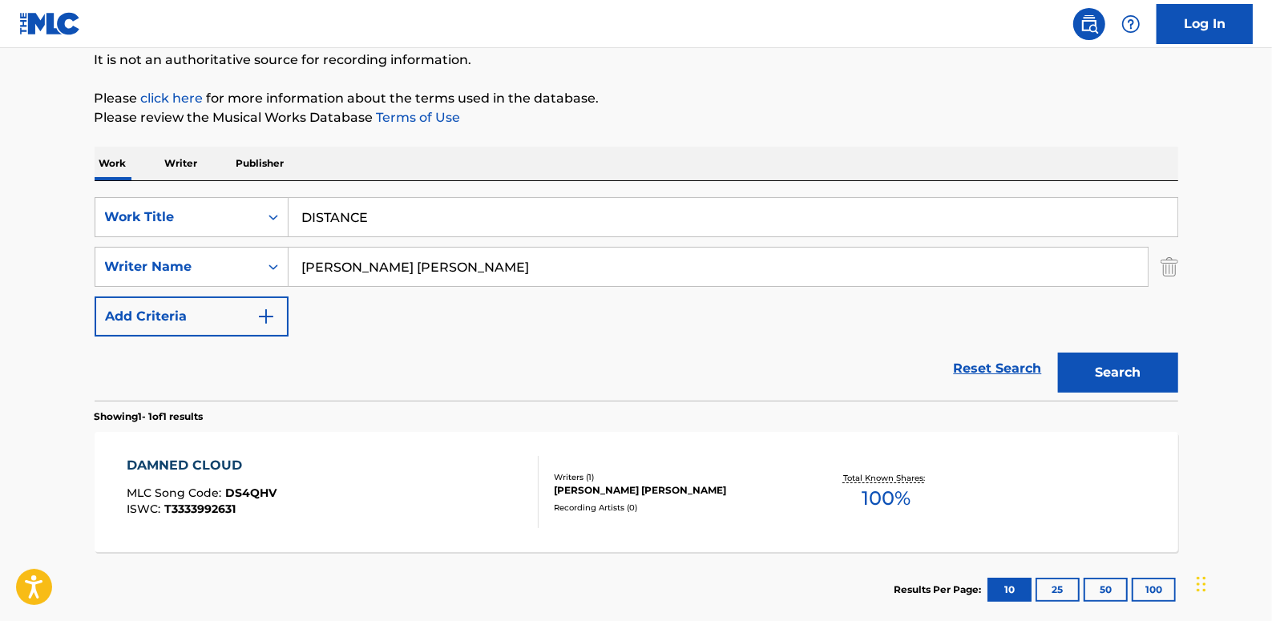
click at [1214, 289] on main "The MLC Public Work Search The accuracy and completeness of The MLC's data is d…" at bounding box center [636, 262] width 1272 height 747
drag, startPoint x: 1161, startPoint y: 369, endPoint x: 1153, endPoint y: 359, distance: 12.0
click at [1161, 368] on button "Search" at bounding box center [1118, 373] width 120 height 40
click at [376, 481] on div "DISTANCE MLC Song Code : DS4BO8 ISWC : T3060839712" at bounding box center [333, 492] width 412 height 72
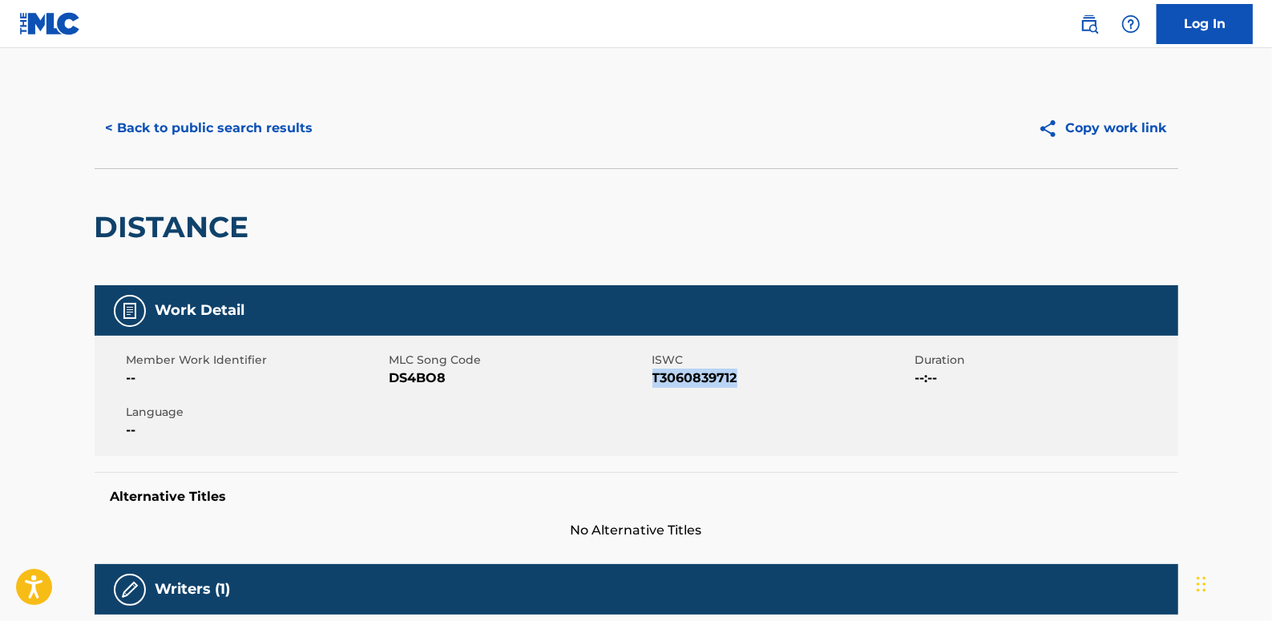
drag, startPoint x: 725, startPoint y: 376, endPoint x: 653, endPoint y: 373, distance: 72.2
click at [653, 373] on span "T3060839712" at bounding box center [781, 378] width 259 height 19
drag, startPoint x: 653, startPoint y: 373, endPoint x: 661, endPoint y: 382, distance: 11.4
click at [252, 131] on button "< Back to public search results" at bounding box center [210, 128] width 230 height 40
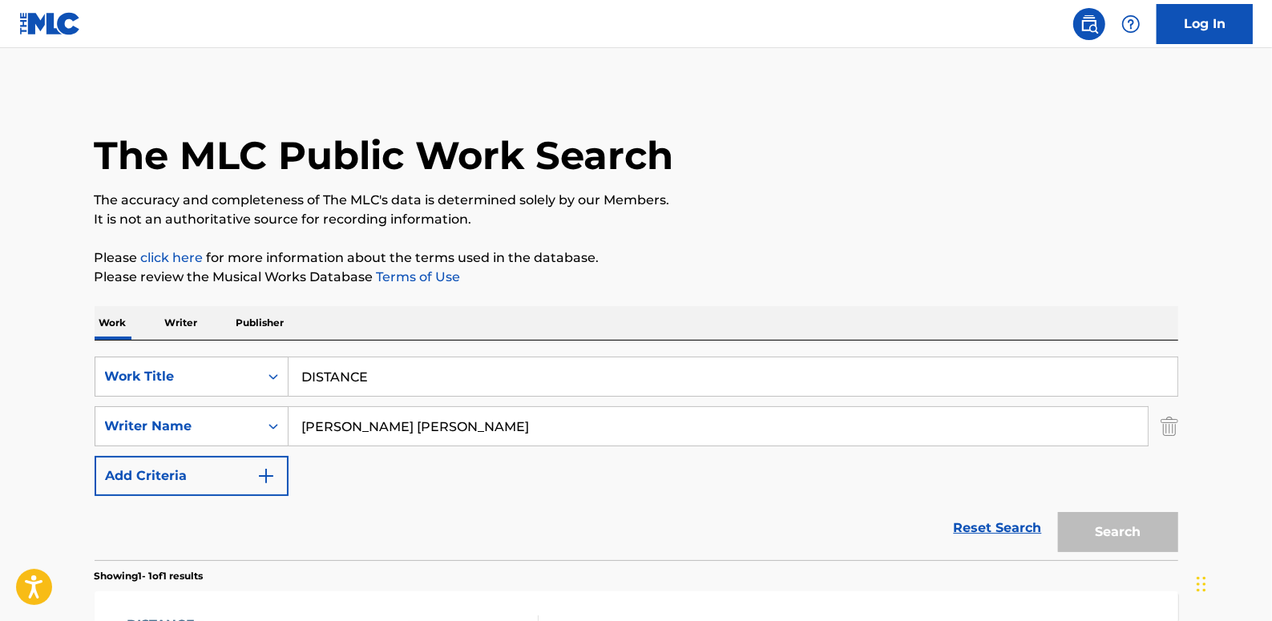
scroll to position [160, 0]
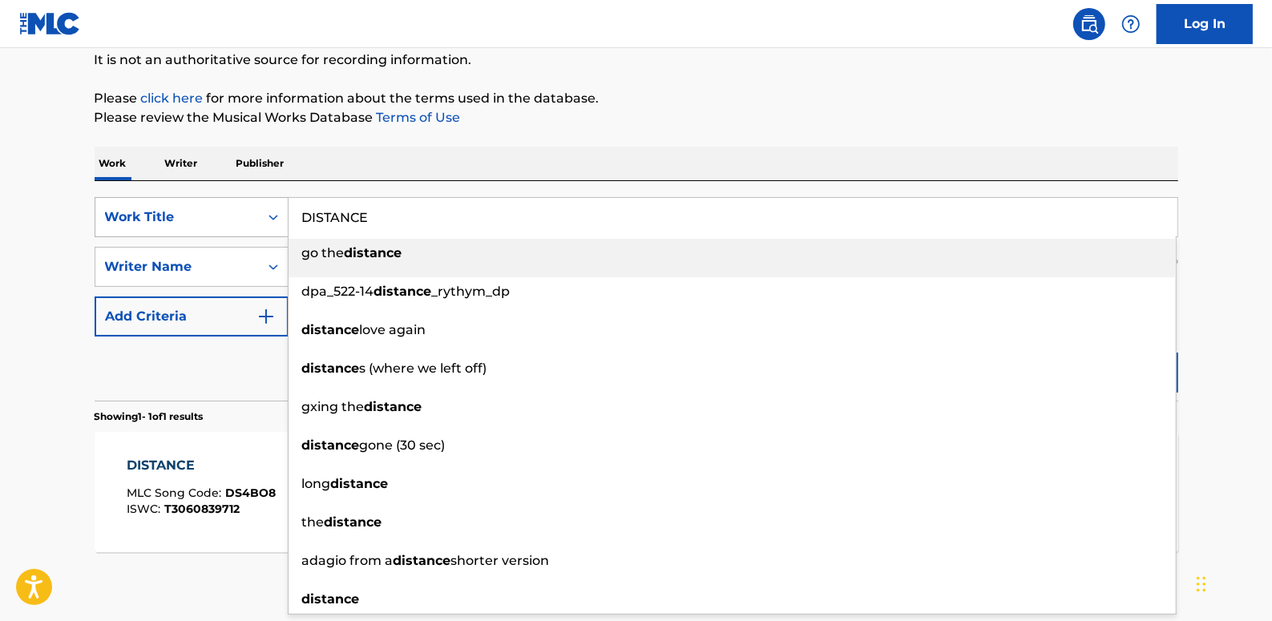
drag, startPoint x: 380, startPoint y: 208, endPoint x: 280, endPoint y: 212, distance: 100.3
click at [280, 212] on div "SearchWithCriteria89b58974-b7fc-4c3b-8f48-836f989d0028 Work Title DISTANCE go t…" at bounding box center [637, 217] width 1084 height 40
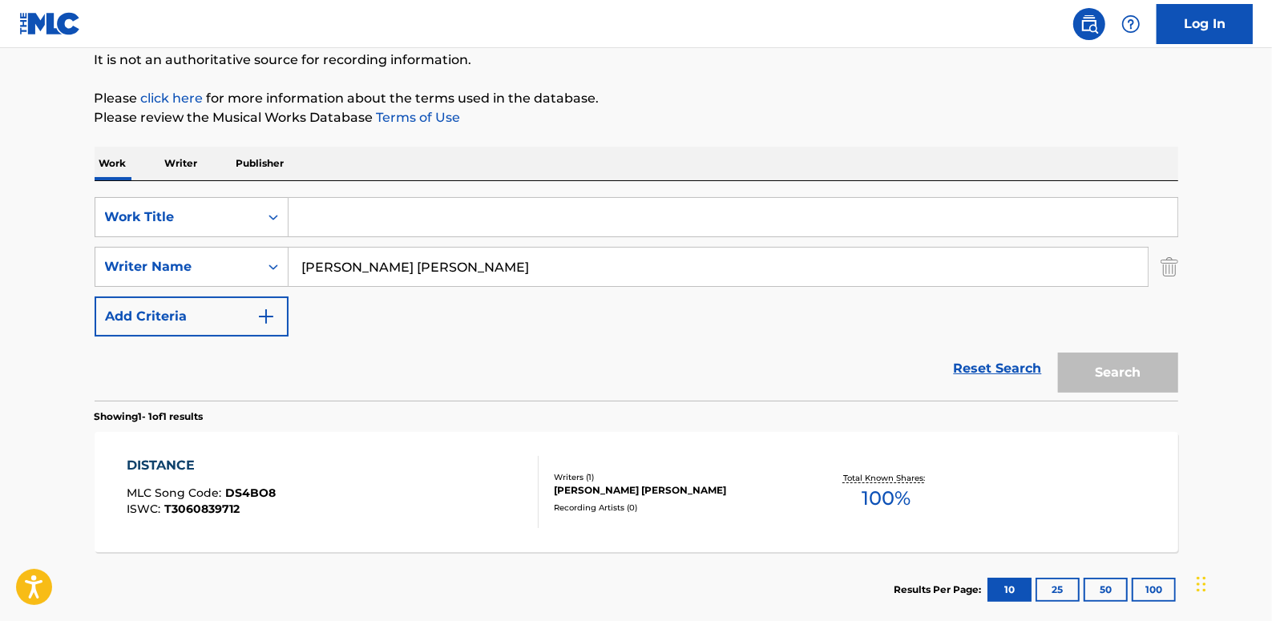
paste input "DO IT AGAIN"
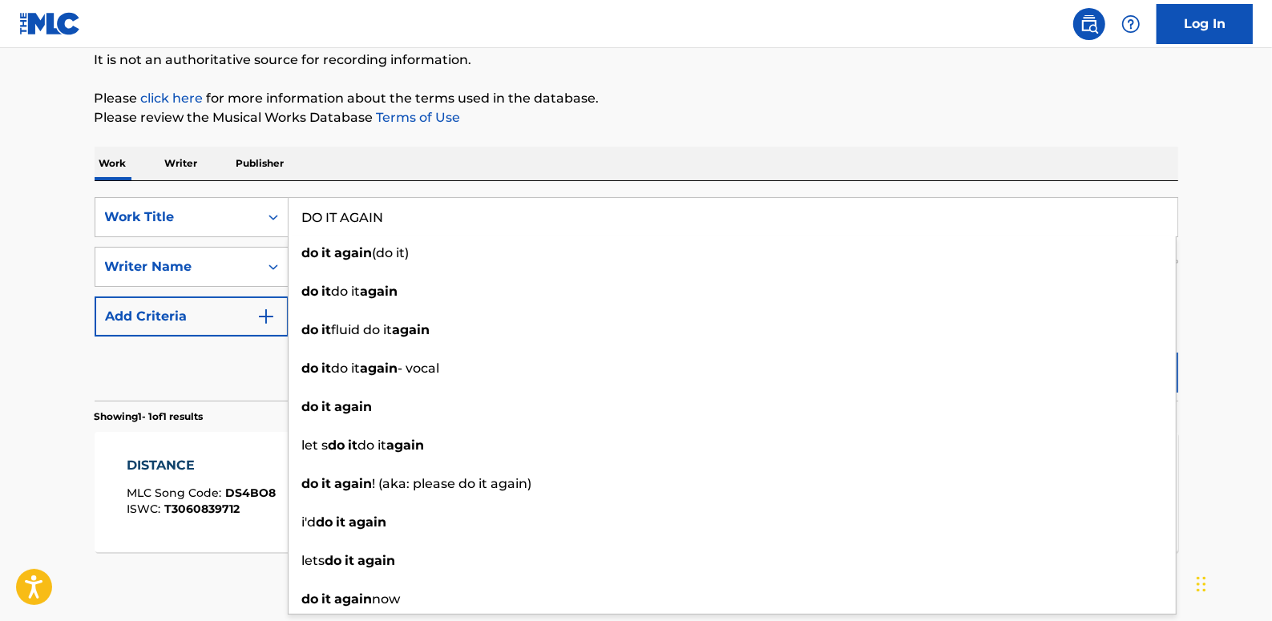
type input "DO IT AGAIN"
click at [1214, 300] on main "The MLC Public Work Search The accuracy and completeness of The MLC's data is d…" at bounding box center [636, 262] width 1272 height 747
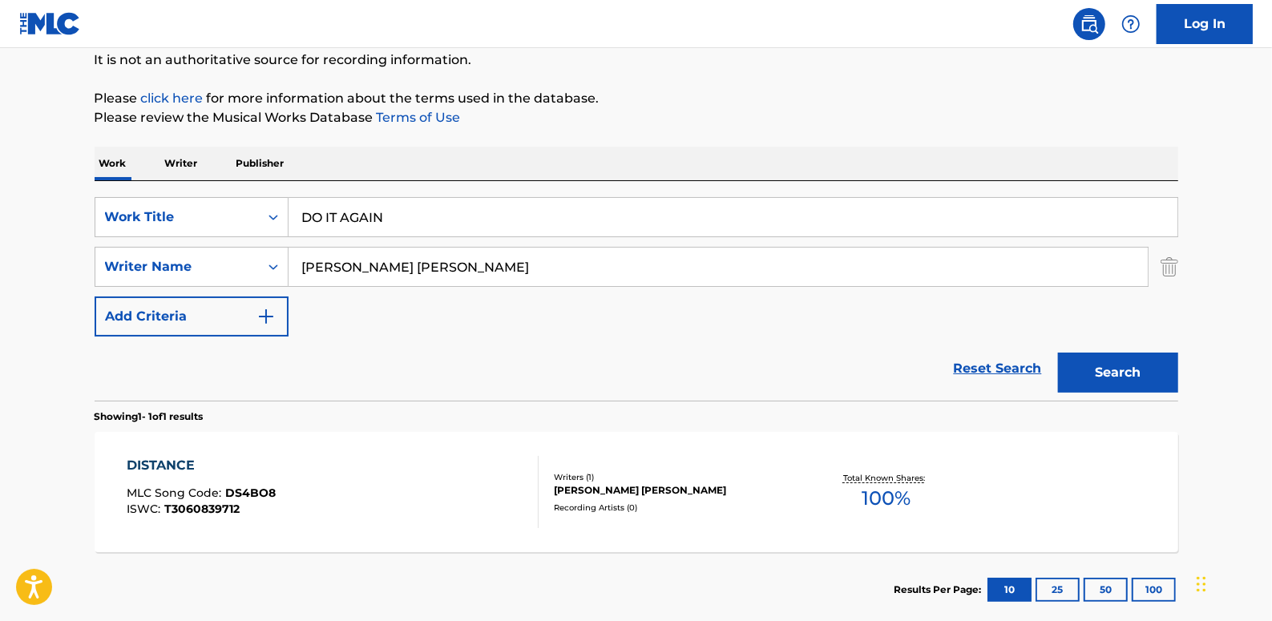
click at [1146, 361] on button "Search" at bounding box center [1118, 373] width 120 height 40
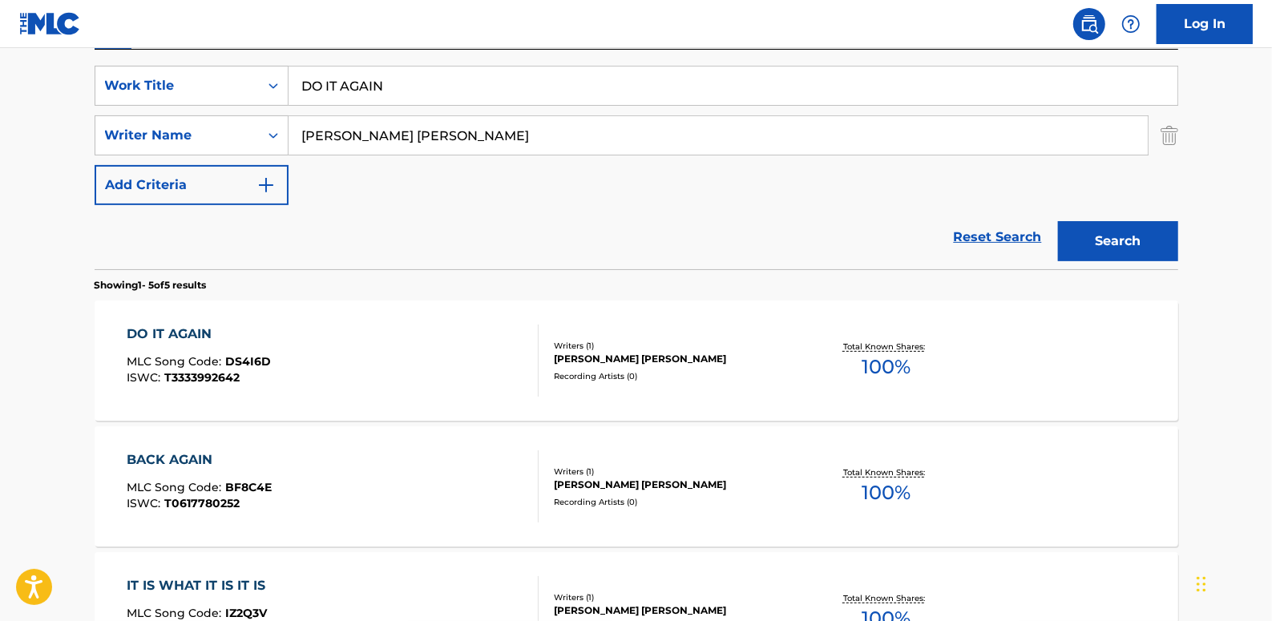
scroll to position [305, 0]
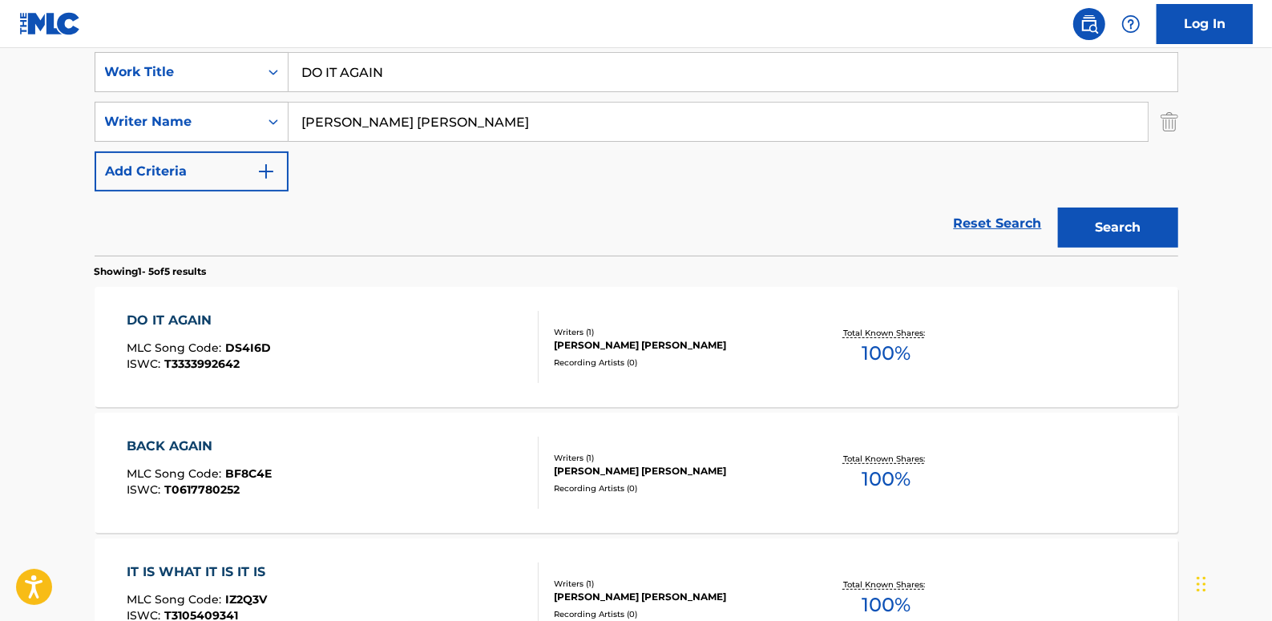
click at [460, 331] on div "DO IT AGAIN MLC Song Code : DS4I6D ISWC : T3333992642" at bounding box center [333, 347] width 412 height 72
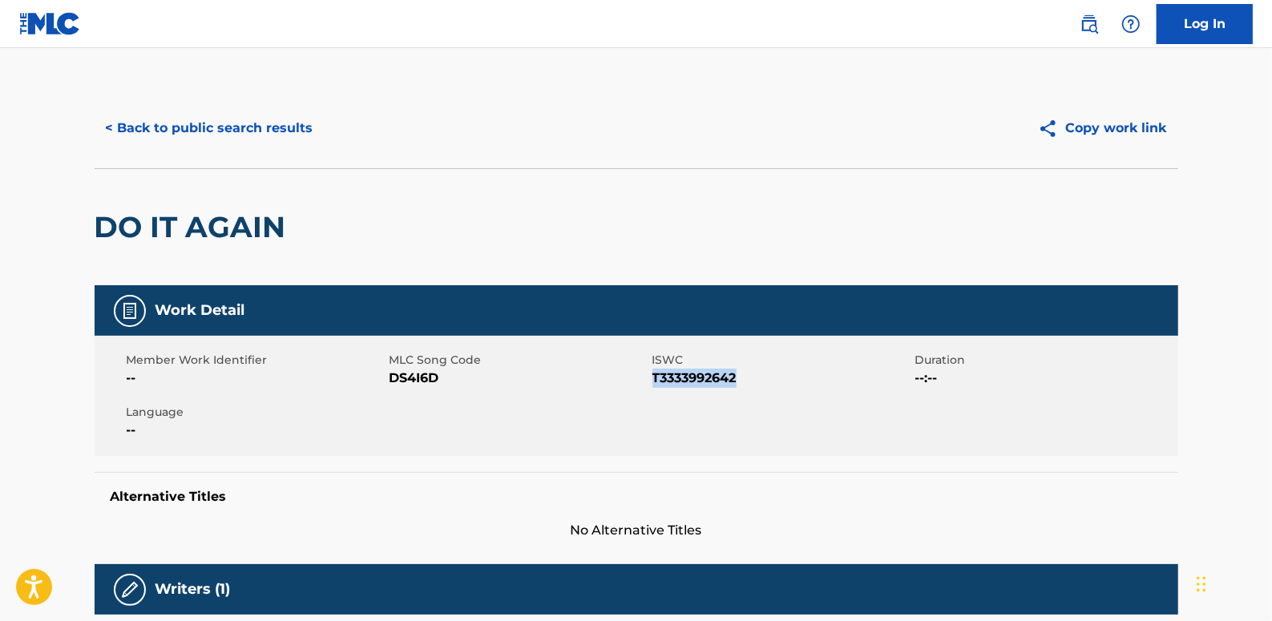
drag, startPoint x: 753, startPoint y: 376, endPoint x: 655, endPoint y: 381, distance: 97.9
click at [655, 381] on span "T3333992642" at bounding box center [781, 378] width 259 height 19
drag, startPoint x: 655, startPoint y: 381, endPoint x: 665, endPoint y: 384, distance: 10.1
click at [278, 123] on button "< Back to public search results" at bounding box center [210, 128] width 230 height 40
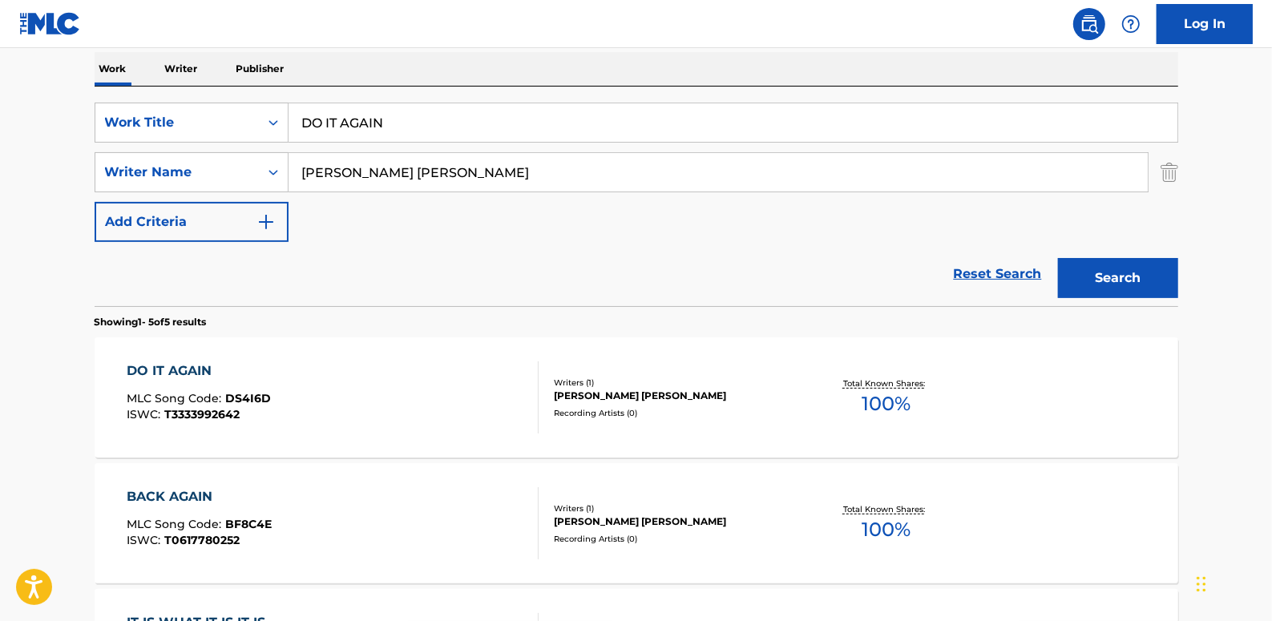
scroll to position [232, 0]
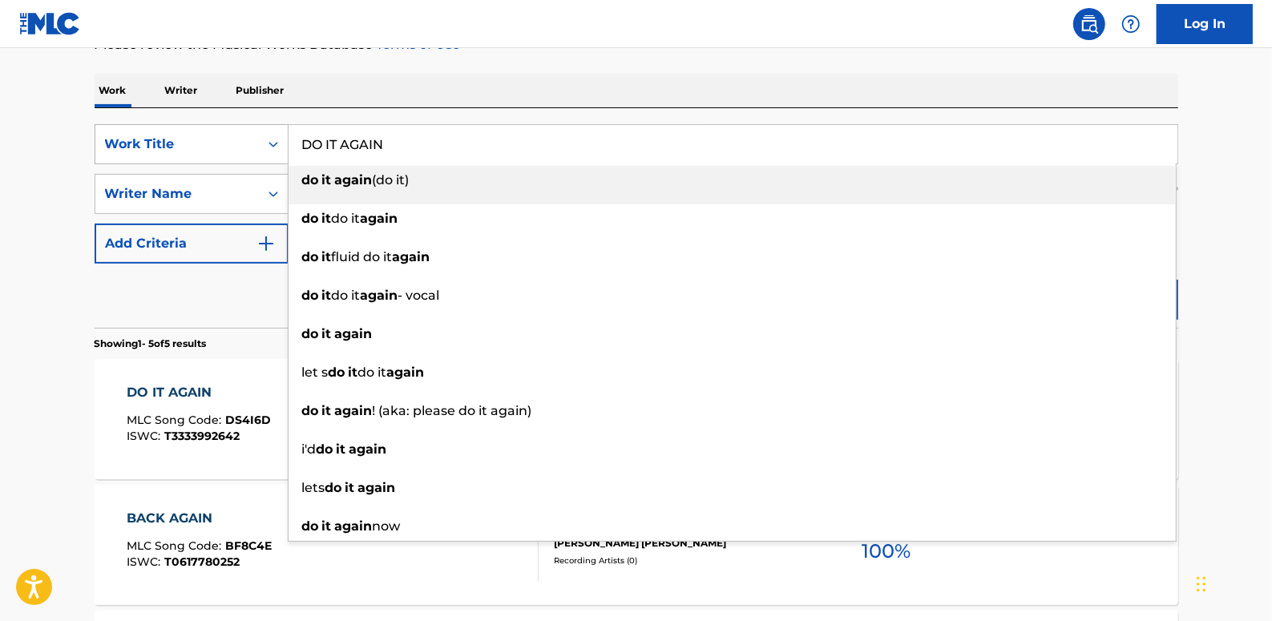
drag, startPoint x: 442, startPoint y: 144, endPoint x: 281, endPoint y: 145, distance: 161.9
click at [281, 145] on div "SearchWithCriteria89b58974-b7fc-4c3b-8f48-836f989d0028 Work Title DO IT AGAIN d…" at bounding box center [637, 144] width 1084 height 40
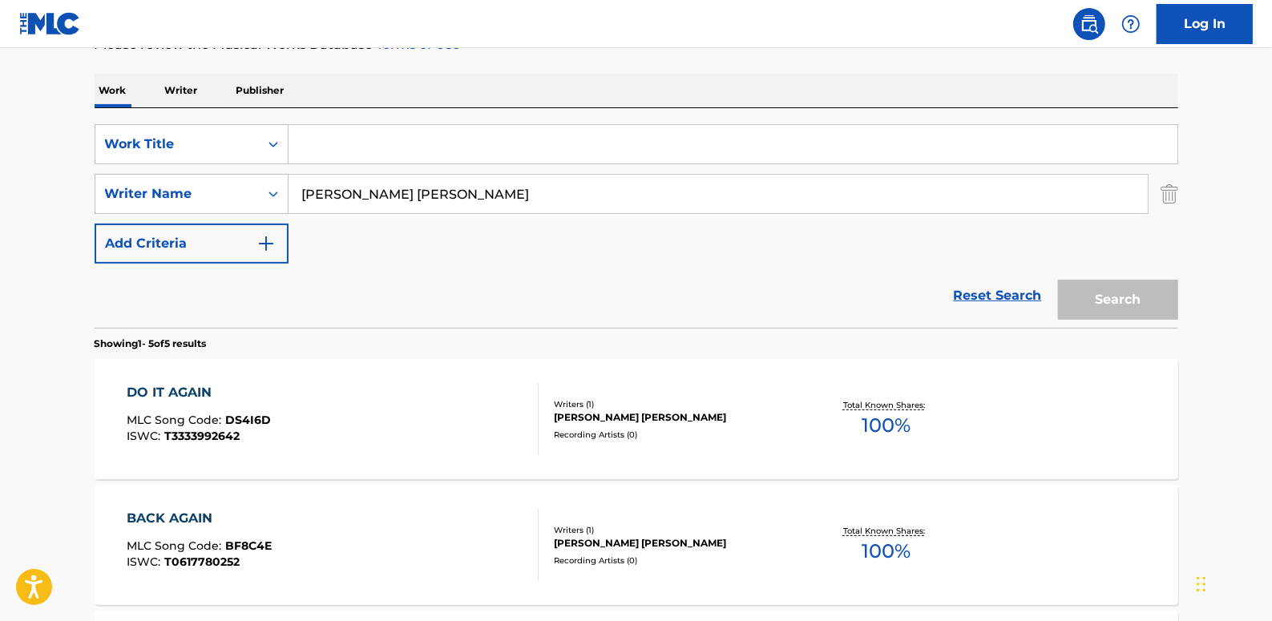
paste input "FROM ONE HUMAN TO ANOTHER"
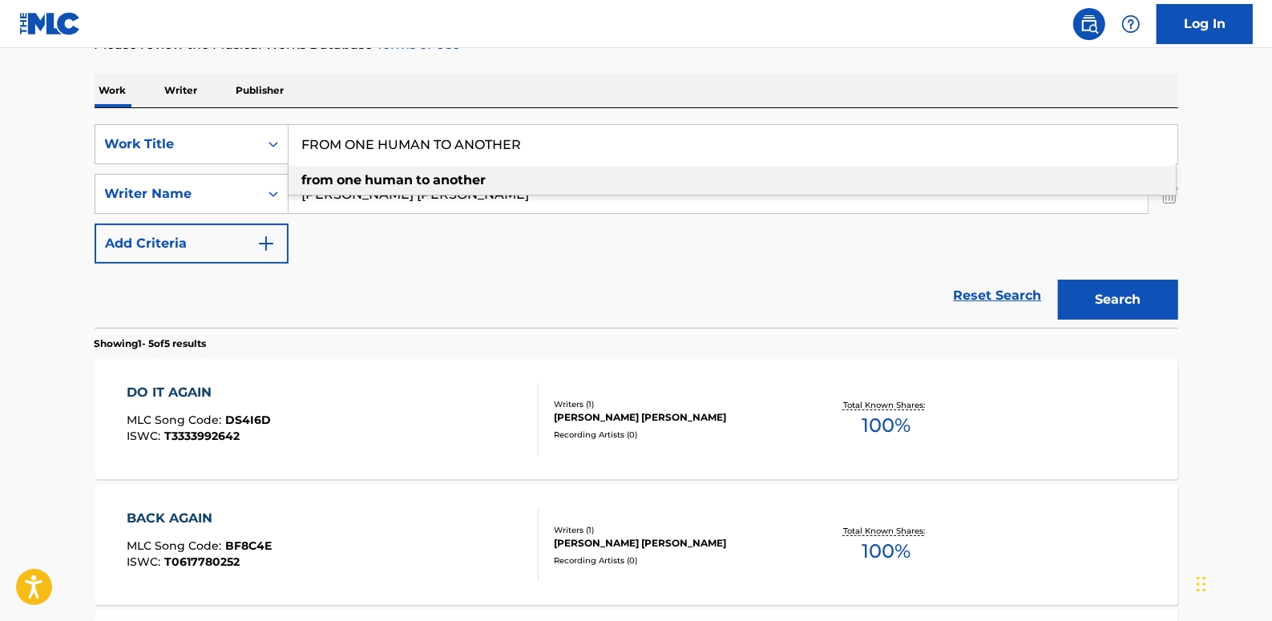
type input "FROM ONE HUMAN TO ANOTHER"
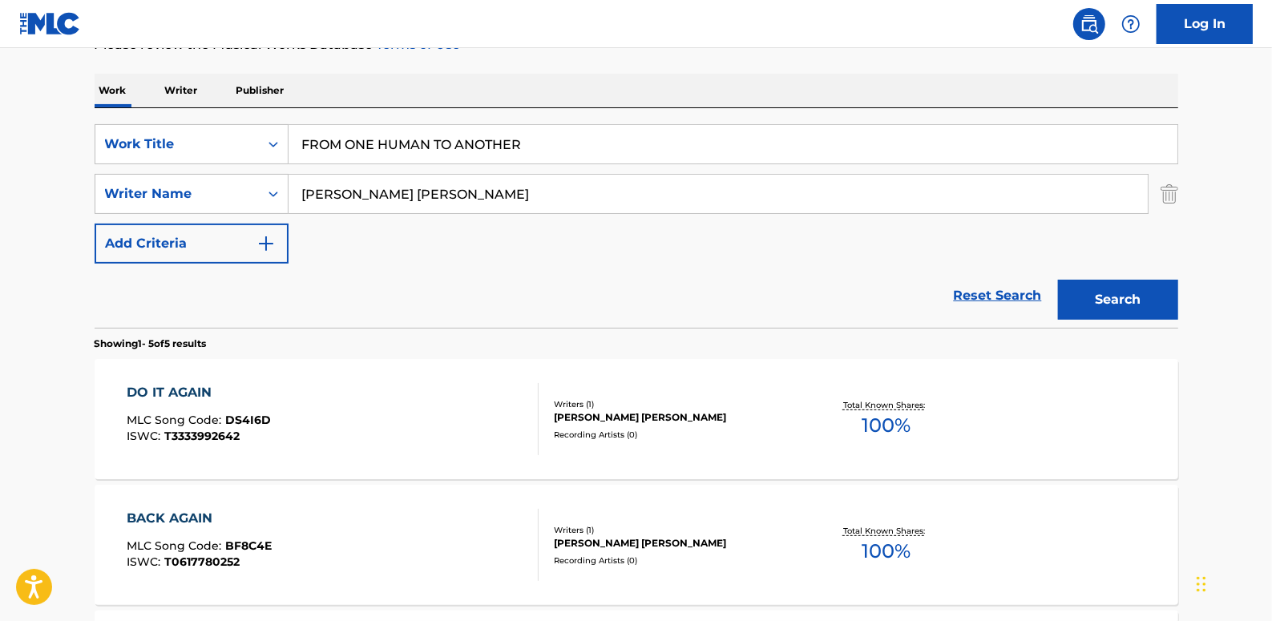
click at [1153, 314] on button "Search" at bounding box center [1118, 300] width 120 height 40
click at [461, 414] on div "FROM ONE HUMAN TO ANOTHER MLC Song Code : FB6MMW ISWC : T0617781415" at bounding box center [333, 419] width 412 height 72
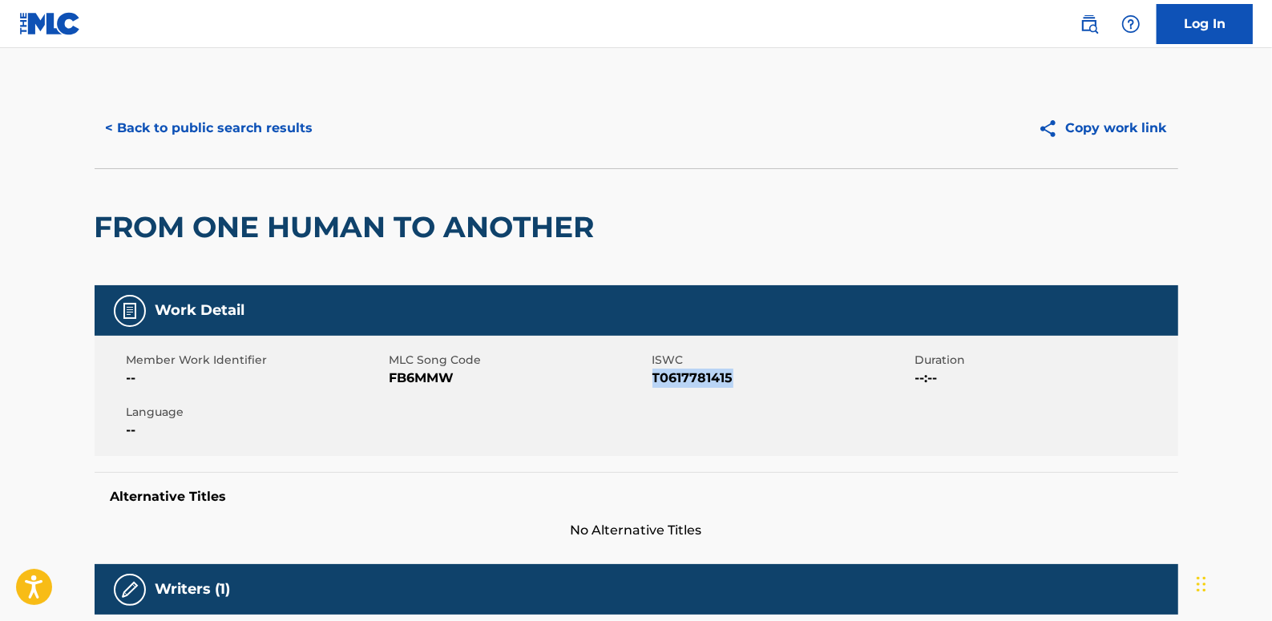
drag, startPoint x: 738, startPoint y: 381, endPoint x: 655, endPoint y: 377, distance: 83.5
click at [655, 377] on span "T0617781415" at bounding box center [781, 378] width 259 height 19
drag, startPoint x: 655, startPoint y: 377, endPoint x: 667, endPoint y: 382, distance: 13.0
click at [298, 122] on button "< Back to public search results" at bounding box center [210, 128] width 230 height 40
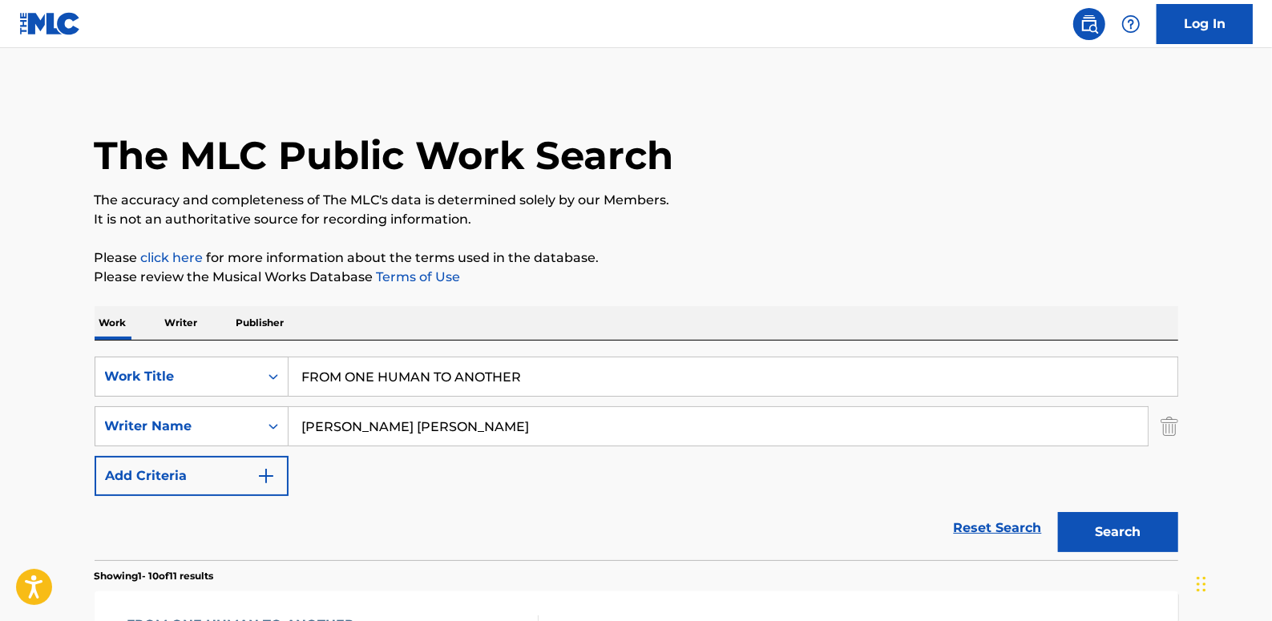
scroll to position [232, 0]
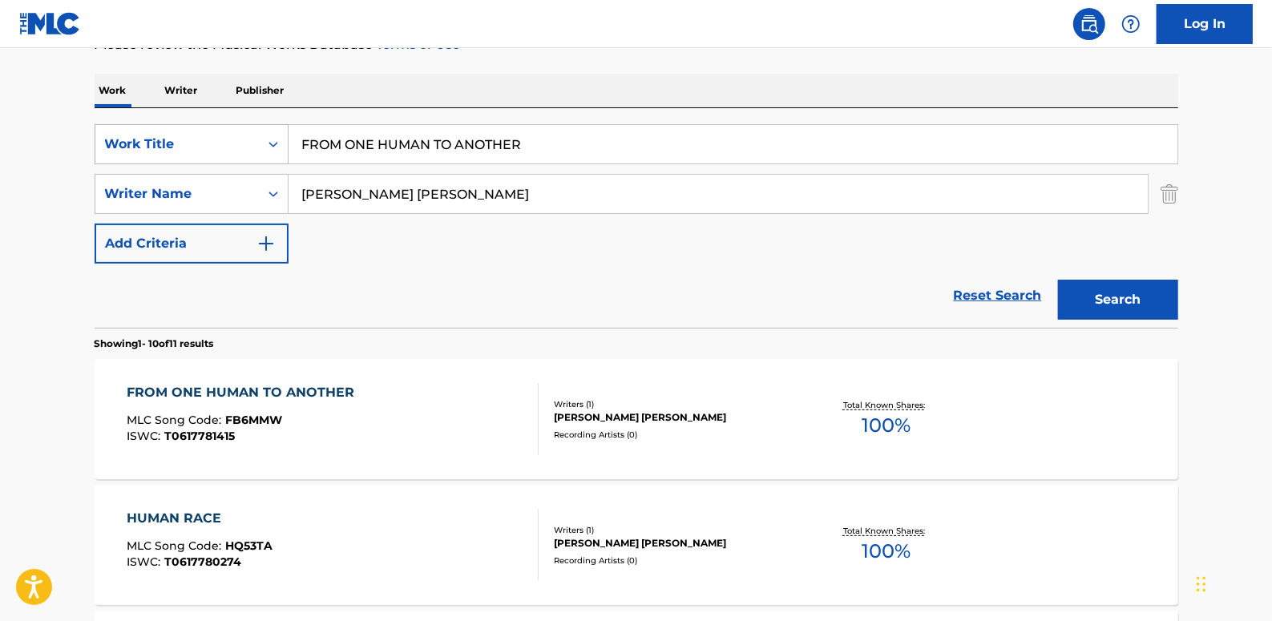
drag, startPoint x: 564, startPoint y: 147, endPoint x: 240, endPoint y: 148, distance: 323.0
click at [240, 148] on div "SearchWithCriteria89b58974-b7fc-4c3b-8f48-836f989d0028 Work Title FROM ONE HUMA…" at bounding box center [637, 144] width 1084 height 40
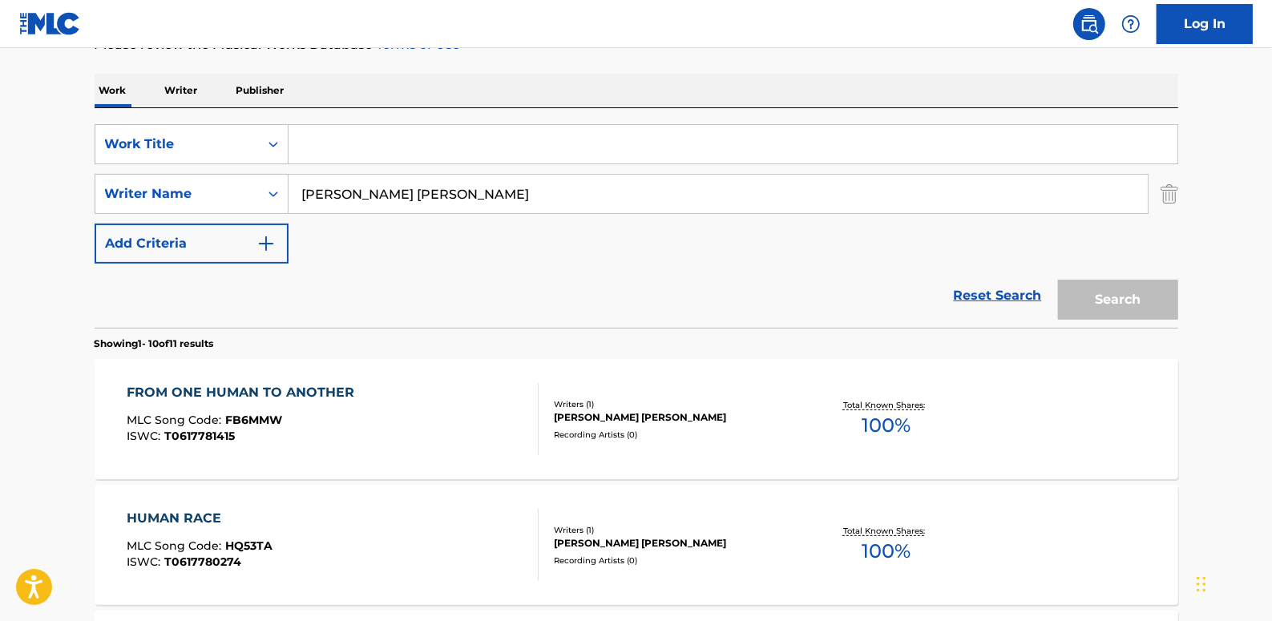
paste input "HIGH ROLLERS"
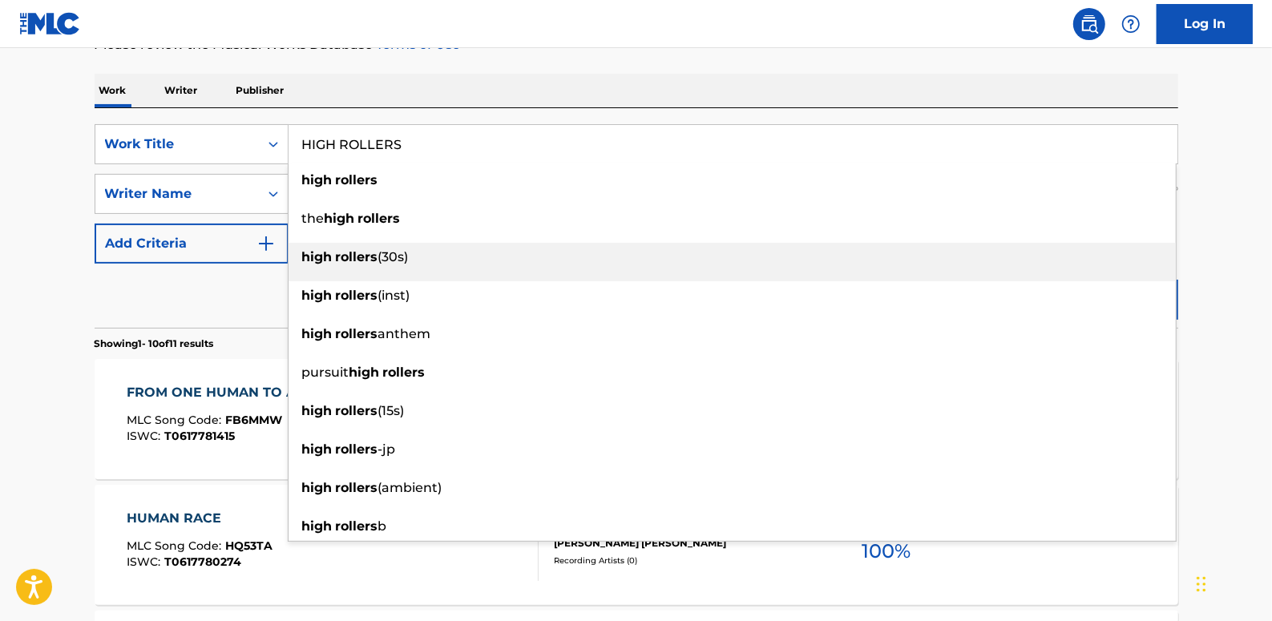
type input "HIGH ROLLERS"
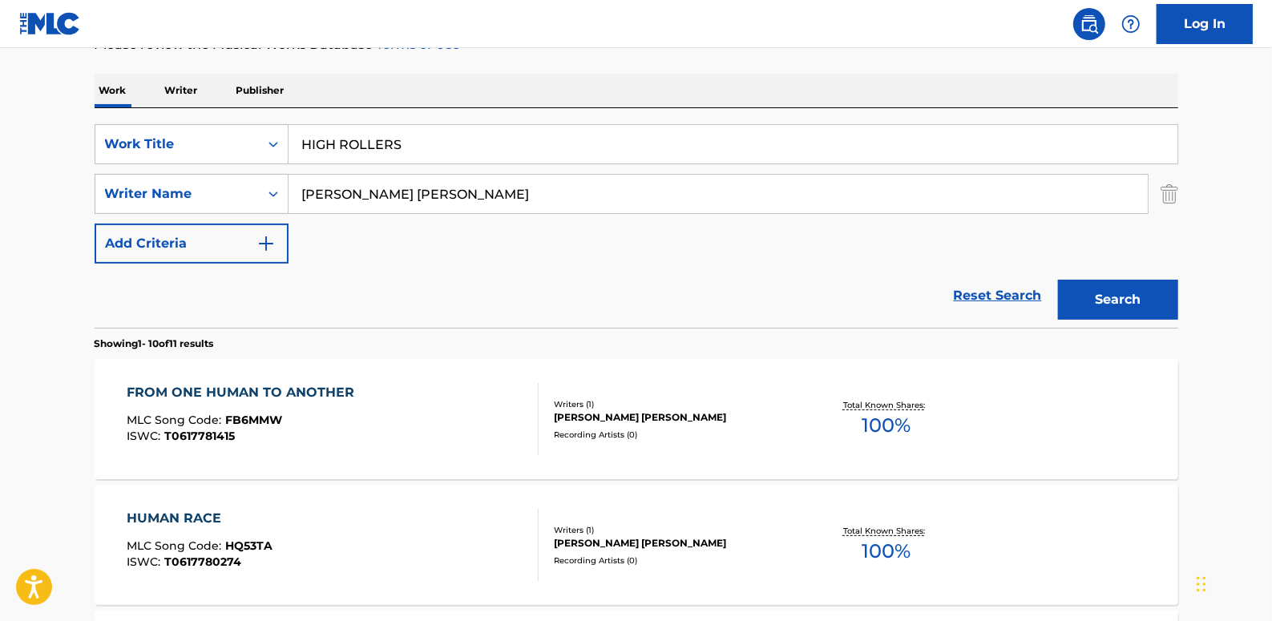
click at [1131, 301] on button "Search" at bounding box center [1118, 300] width 120 height 40
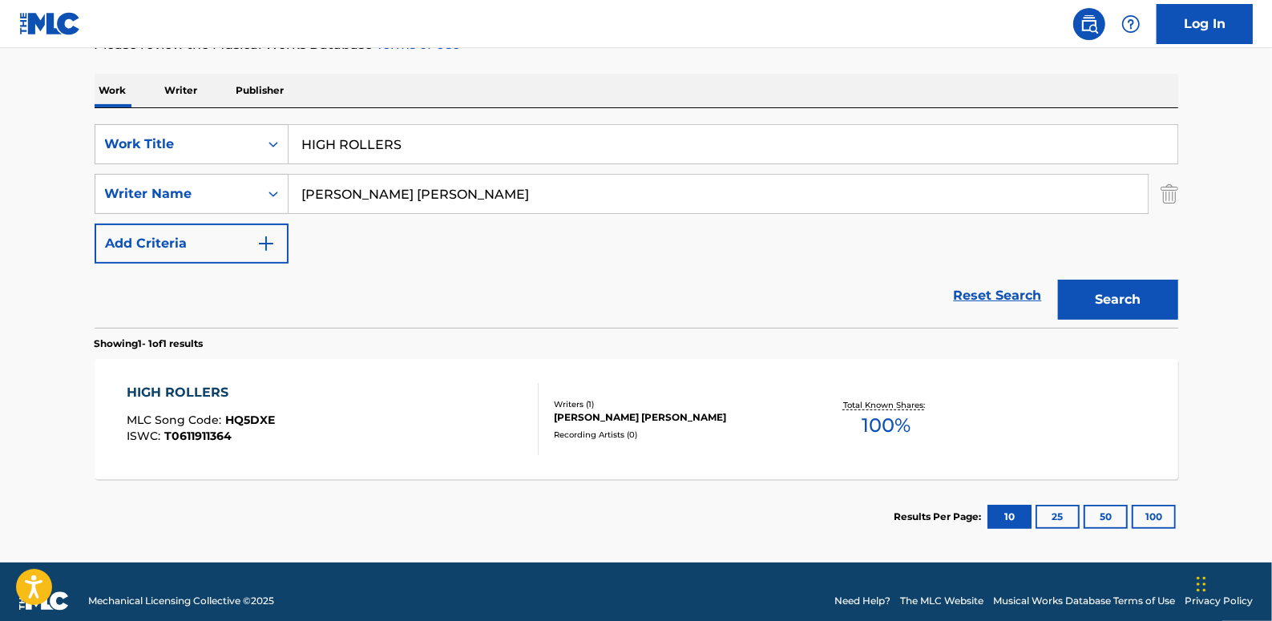
click at [358, 408] on div "HIGH ROLLERS MLC Song Code : HQ5DXE ISWC : T0611911364" at bounding box center [333, 419] width 412 height 72
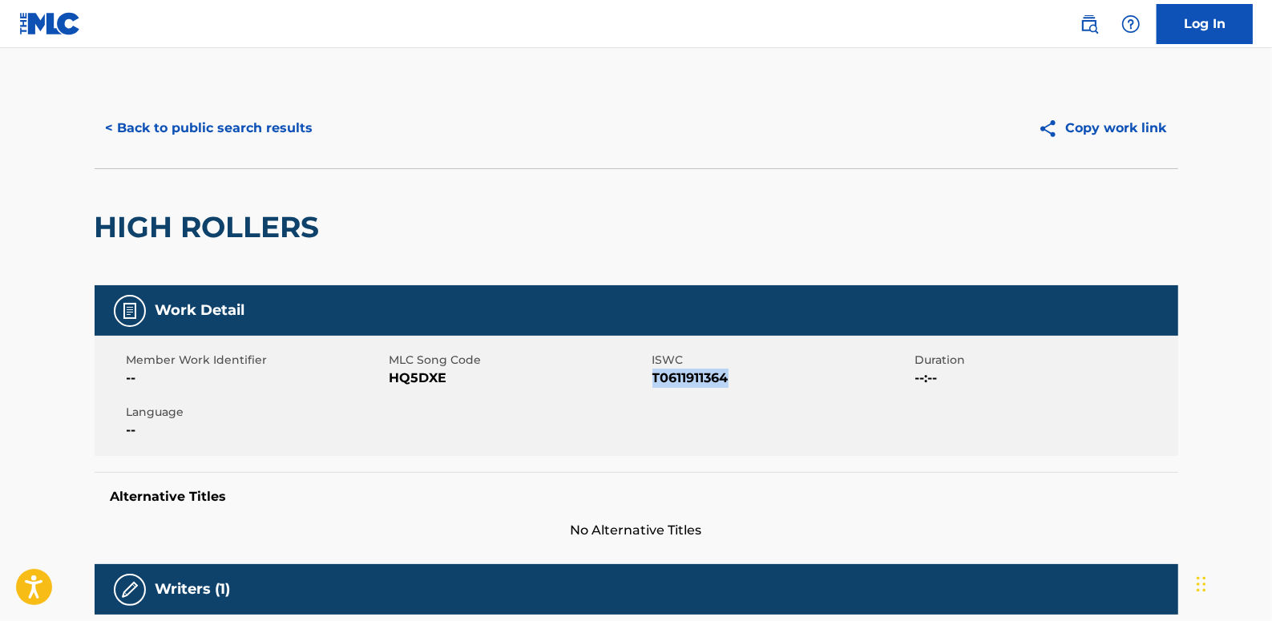
drag, startPoint x: 734, startPoint y: 378, endPoint x: 654, endPoint y: 376, distance: 80.2
click at [654, 376] on span "T0611911364" at bounding box center [781, 378] width 259 height 19
click at [284, 128] on button "< Back to public search results" at bounding box center [210, 128] width 230 height 40
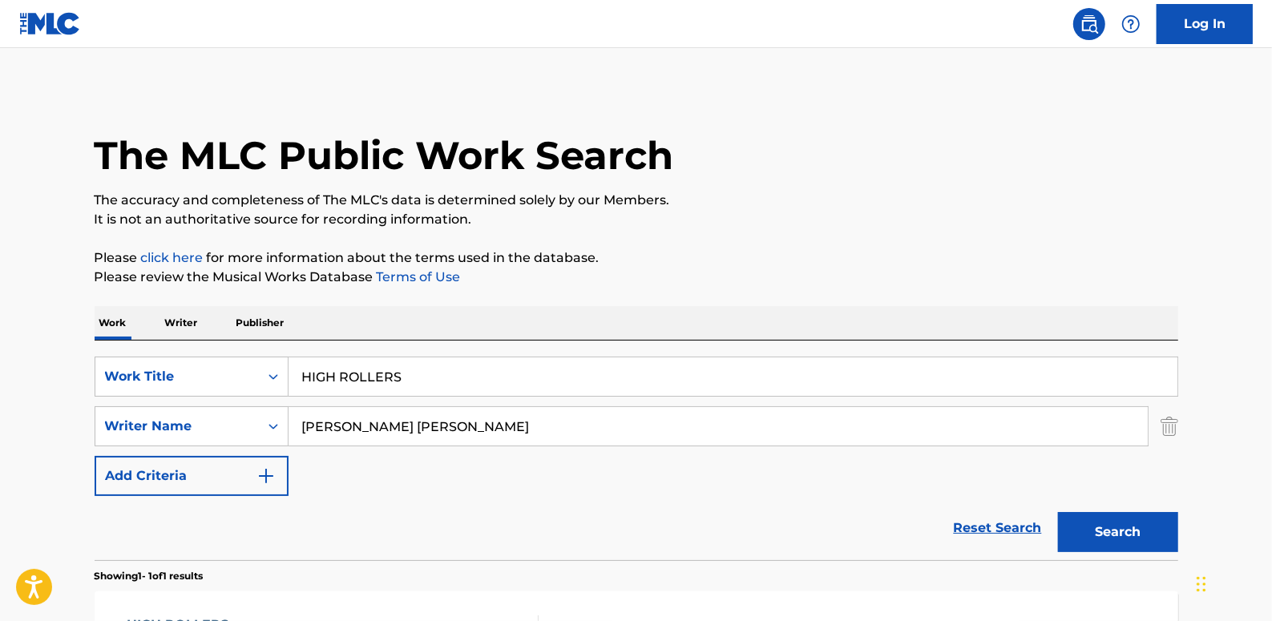
scroll to position [160, 0]
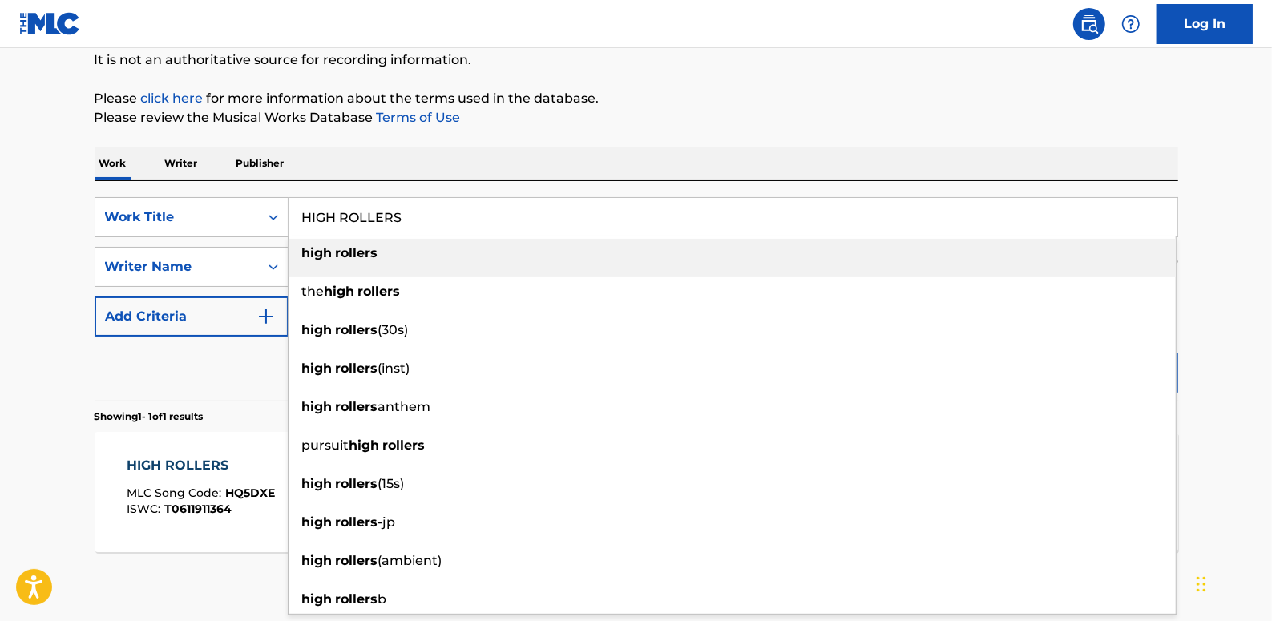
drag, startPoint x: 429, startPoint y: 214, endPoint x: 301, endPoint y: 218, distance: 128.3
click at [301, 218] on input "HIGH ROLLERS" at bounding box center [733, 217] width 889 height 38
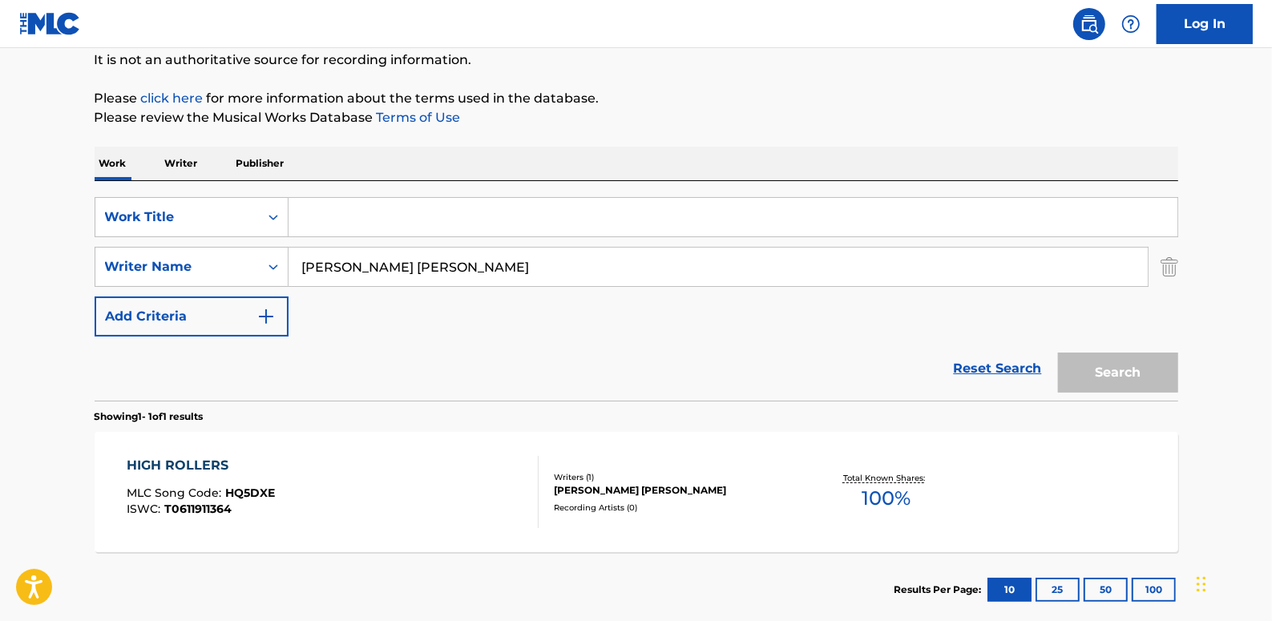
paste input "HOW FAR AWAY ARE YOU?"
type input "HOW FAR AWAY ARE YOU?"
click at [1120, 375] on button "Search" at bounding box center [1118, 373] width 120 height 40
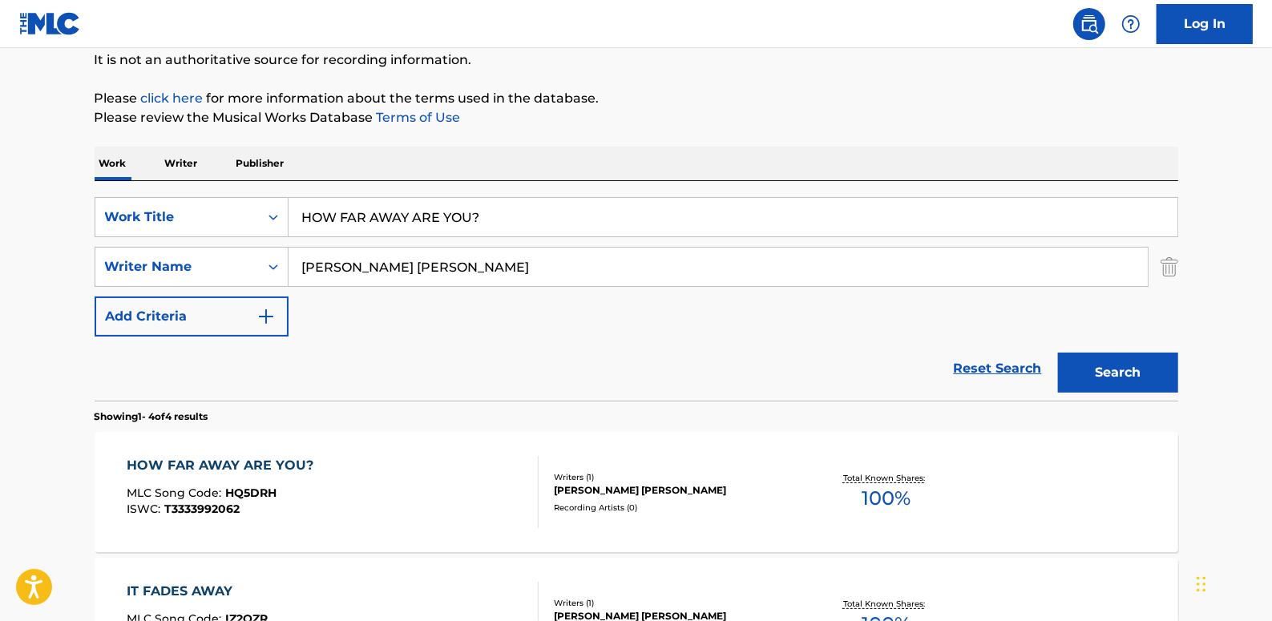
click at [465, 479] on div "HOW FAR AWAY ARE YOU? MLC Song Code : HQ5DRH ISWC : T3333992062" at bounding box center [333, 492] width 412 height 72
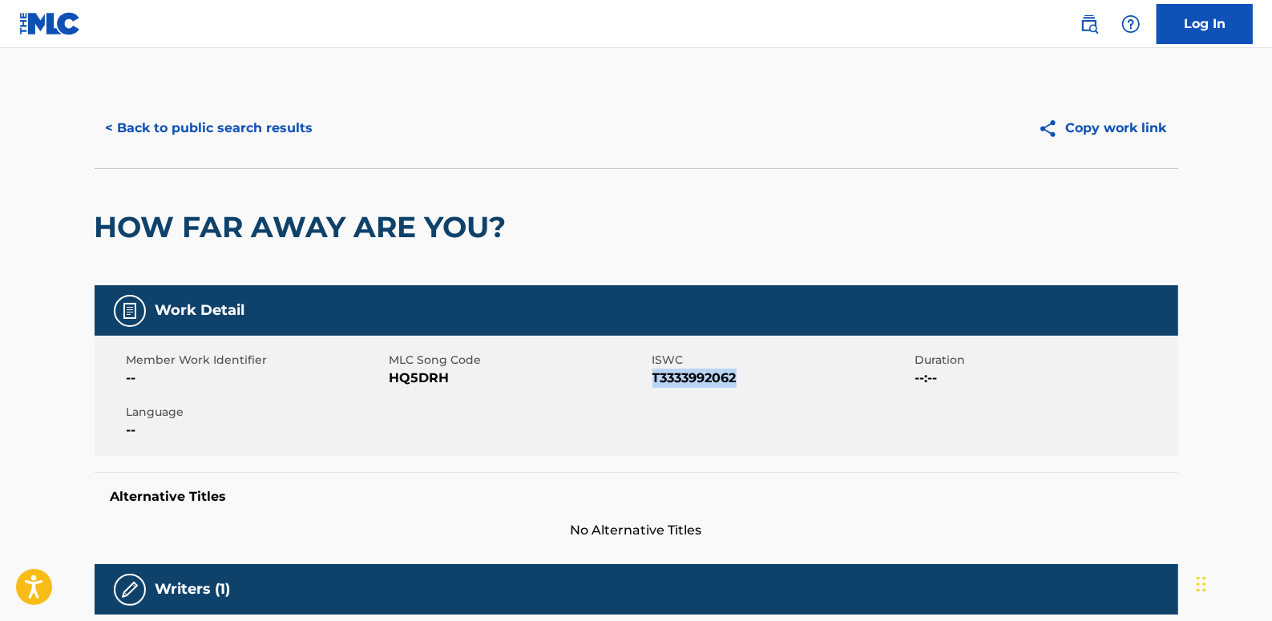
drag, startPoint x: 747, startPoint y: 382, endPoint x: 653, endPoint y: 382, distance: 93.8
click at [653, 382] on span "T3333992062" at bounding box center [781, 378] width 259 height 19
click at [283, 129] on button "< Back to public search results" at bounding box center [210, 128] width 230 height 40
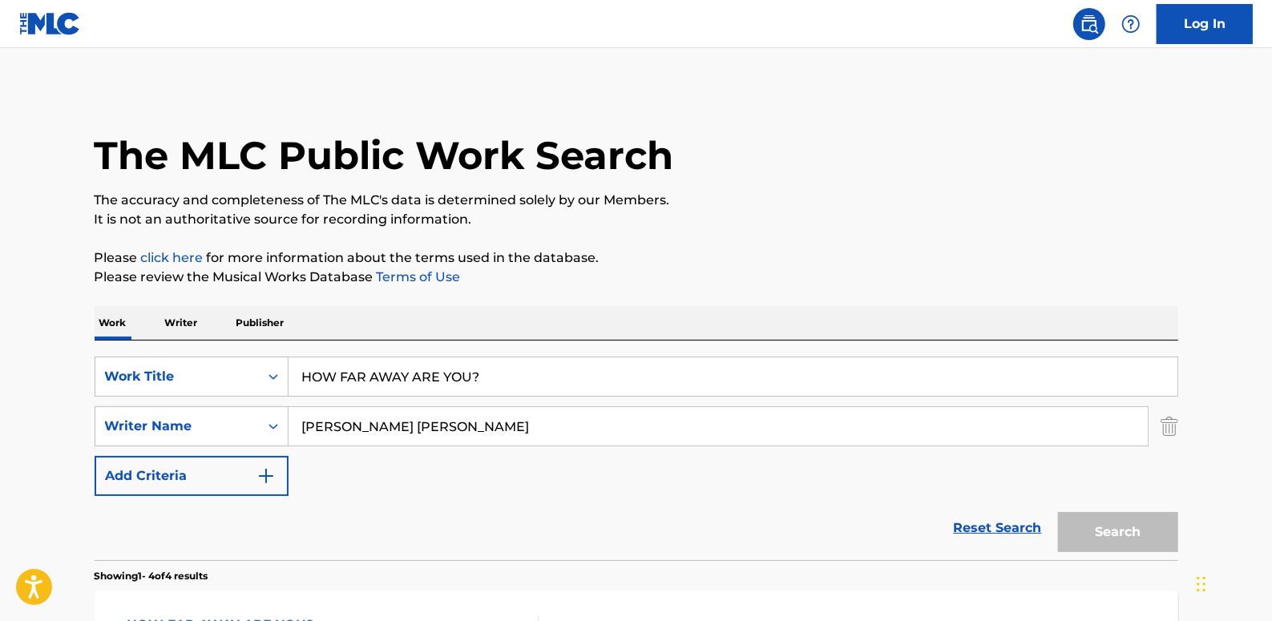
scroll to position [160, 0]
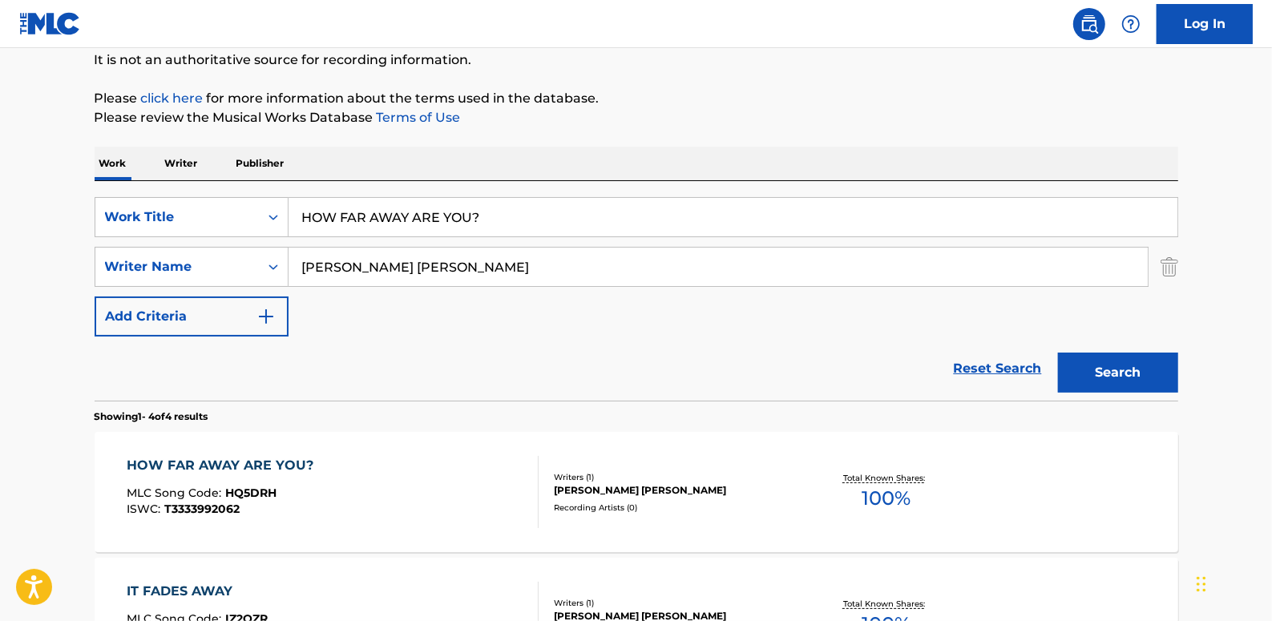
drag, startPoint x: 513, startPoint y: 215, endPoint x: 290, endPoint y: 216, distance: 222.8
click at [290, 216] on input "HOW FAR AWAY ARE YOU?" at bounding box center [733, 217] width 889 height 38
drag, startPoint x: 366, startPoint y: 218, endPoint x: 305, endPoint y: 224, distance: 61.2
paste input "HUMAN RACE"
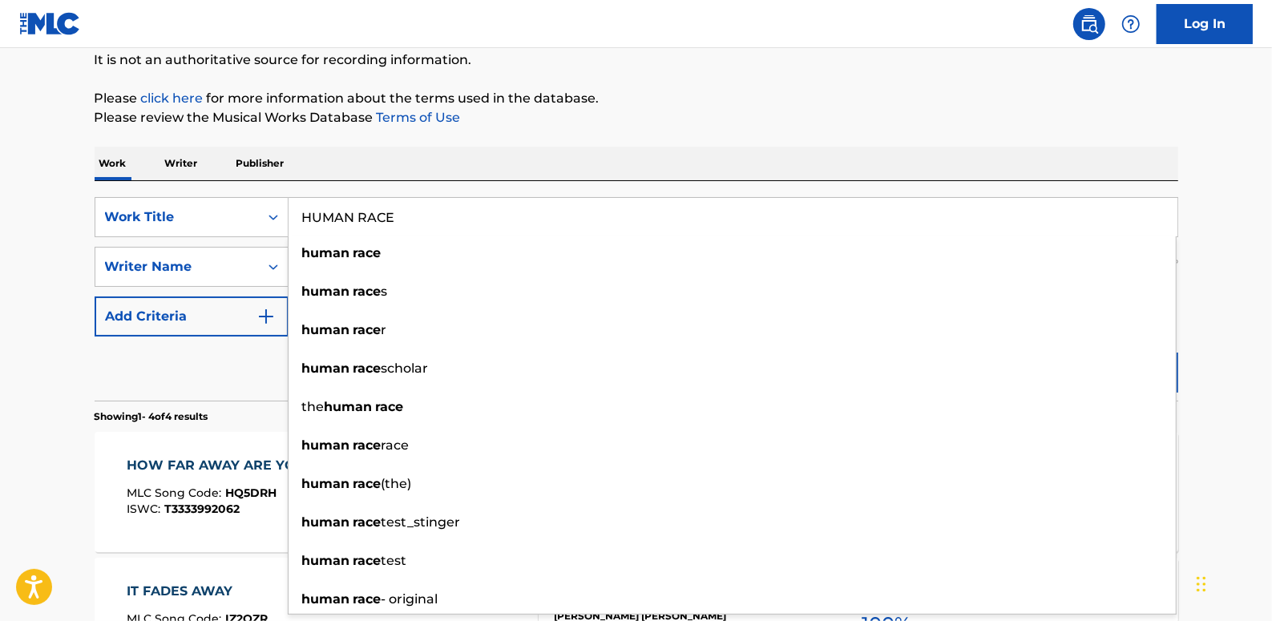
type input "HUMAN RACE"
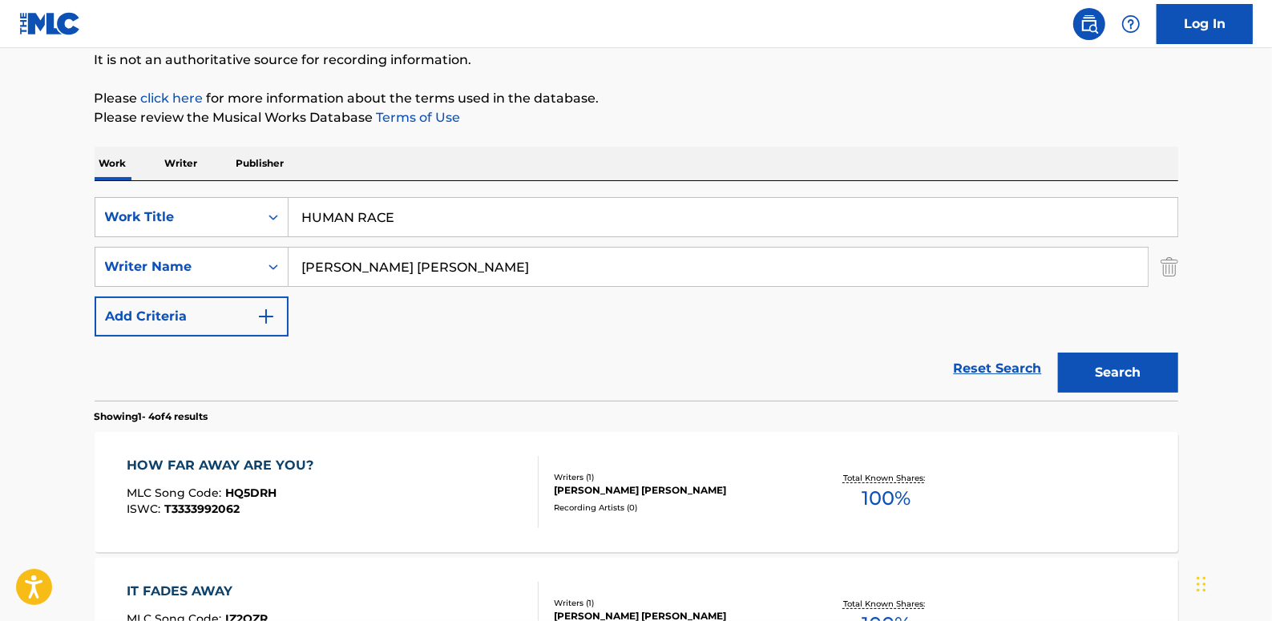
click at [1218, 352] on main "The MLC Public Work Search The accuracy and completeness of The MLC's data is d…" at bounding box center [636, 451] width 1272 height 1125
click at [1154, 369] on button "Search" at bounding box center [1118, 373] width 120 height 40
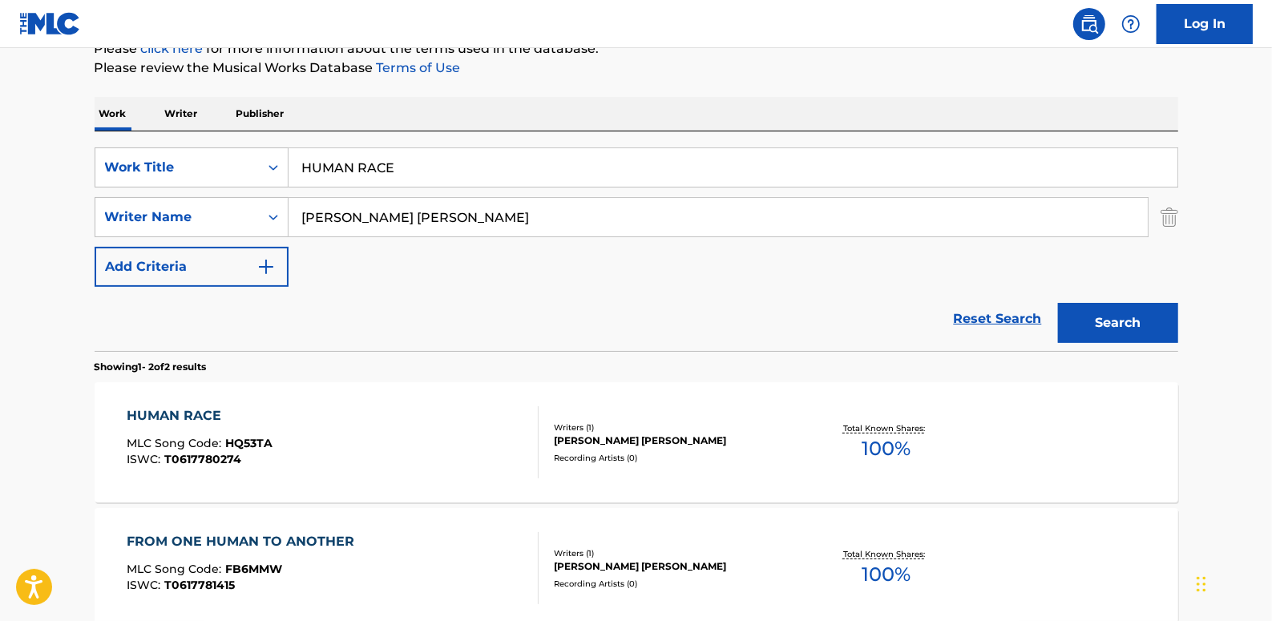
scroll to position [232, 0]
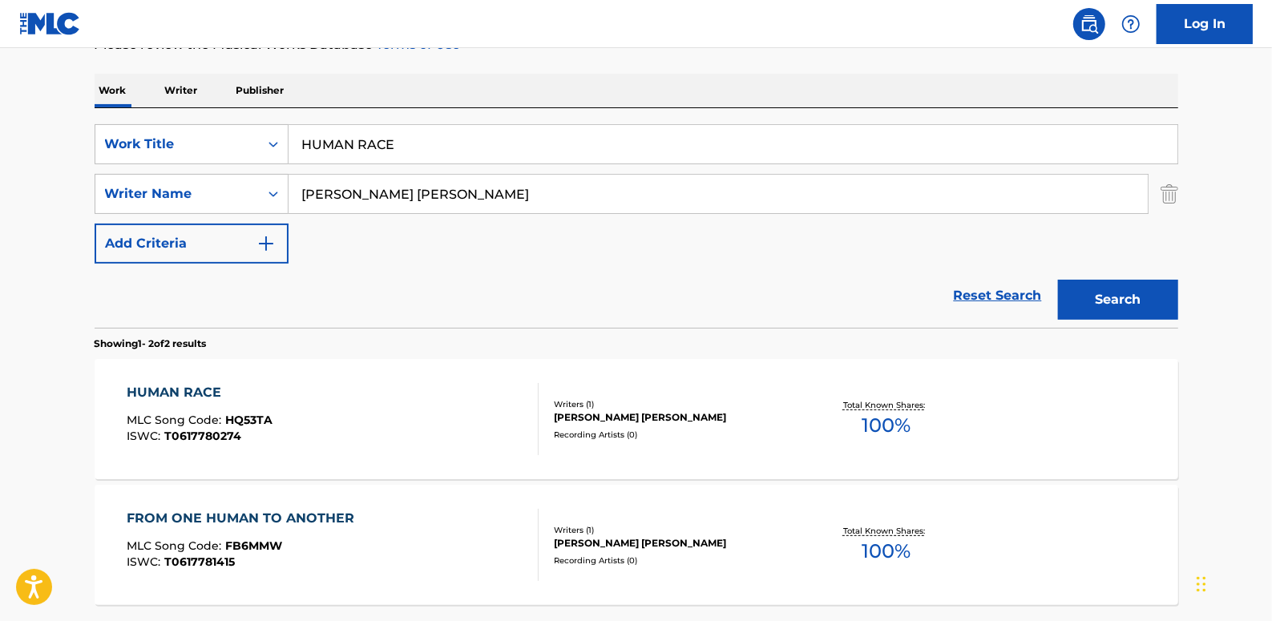
click at [358, 392] on div "HUMAN RACE MLC Song Code : HQ53TA ISWC : T0617780274" at bounding box center [333, 419] width 412 height 72
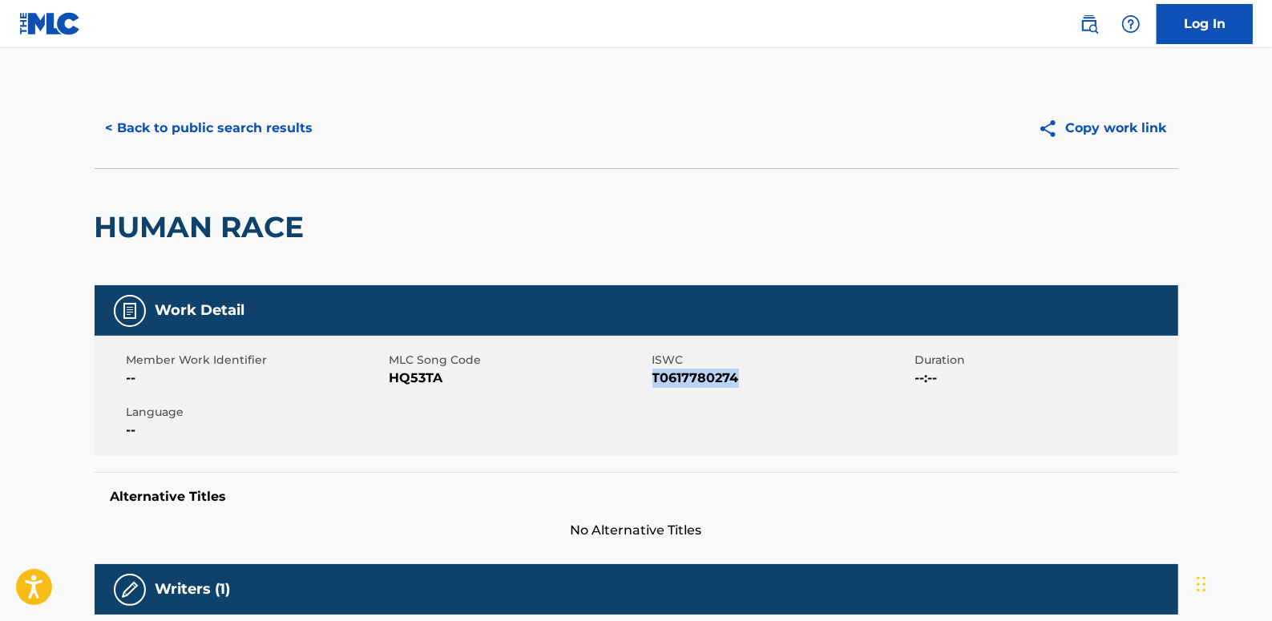
drag, startPoint x: 745, startPoint y: 381, endPoint x: 655, endPoint y: 379, distance: 89.8
click at [655, 379] on span "T0617780274" at bounding box center [781, 378] width 259 height 19
drag, startPoint x: 655, startPoint y: 379, endPoint x: 663, endPoint y: 384, distance: 9.3
click at [267, 130] on button "< Back to public search results" at bounding box center [210, 128] width 230 height 40
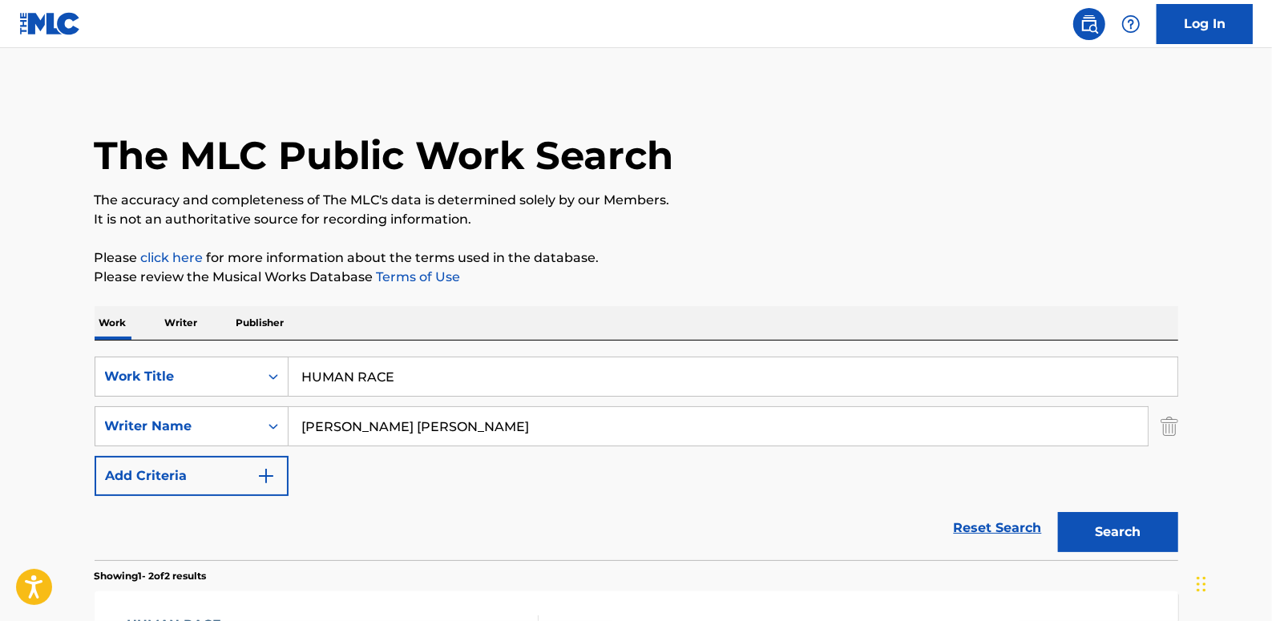
scroll to position [232, 0]
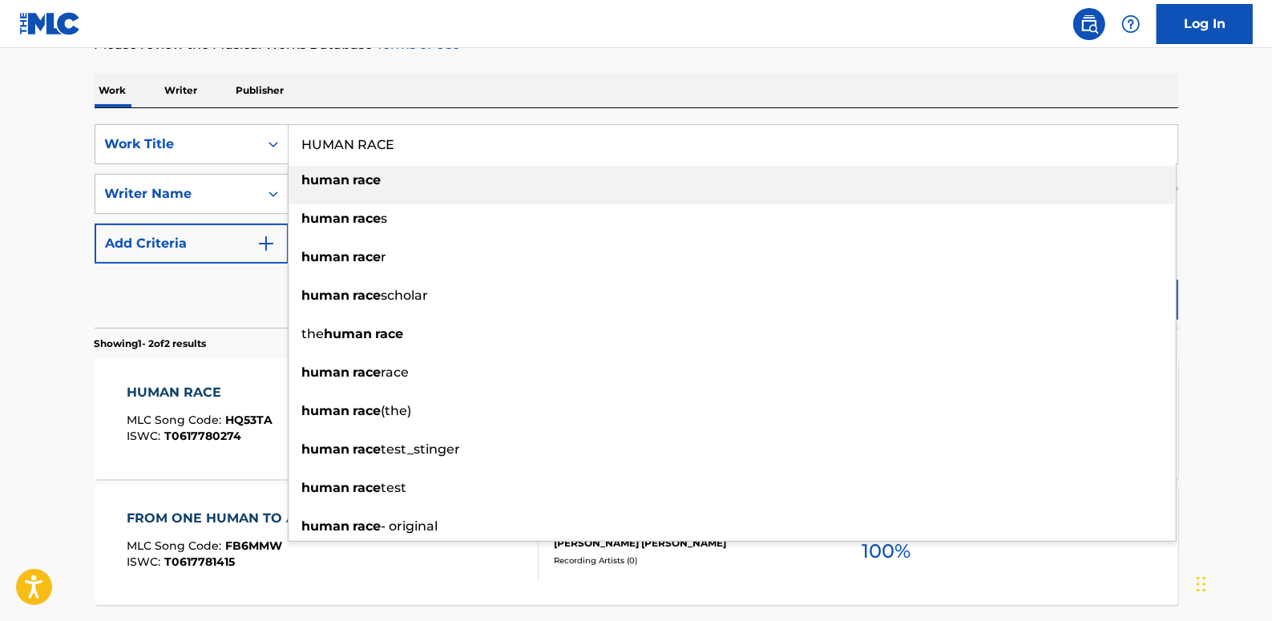
drag, startPoint x: 431, startPoint y: 141, endPoint x: 224, endPoint y: 115, distance: 208.4
click at [224, 115] on div "SearchWithCriteria89b58974-b7fc-4c3b-8f48-836f989d0028 Work Title HUMAN RACE hu…" at bounding box center [637, 218] width 1084 height 220
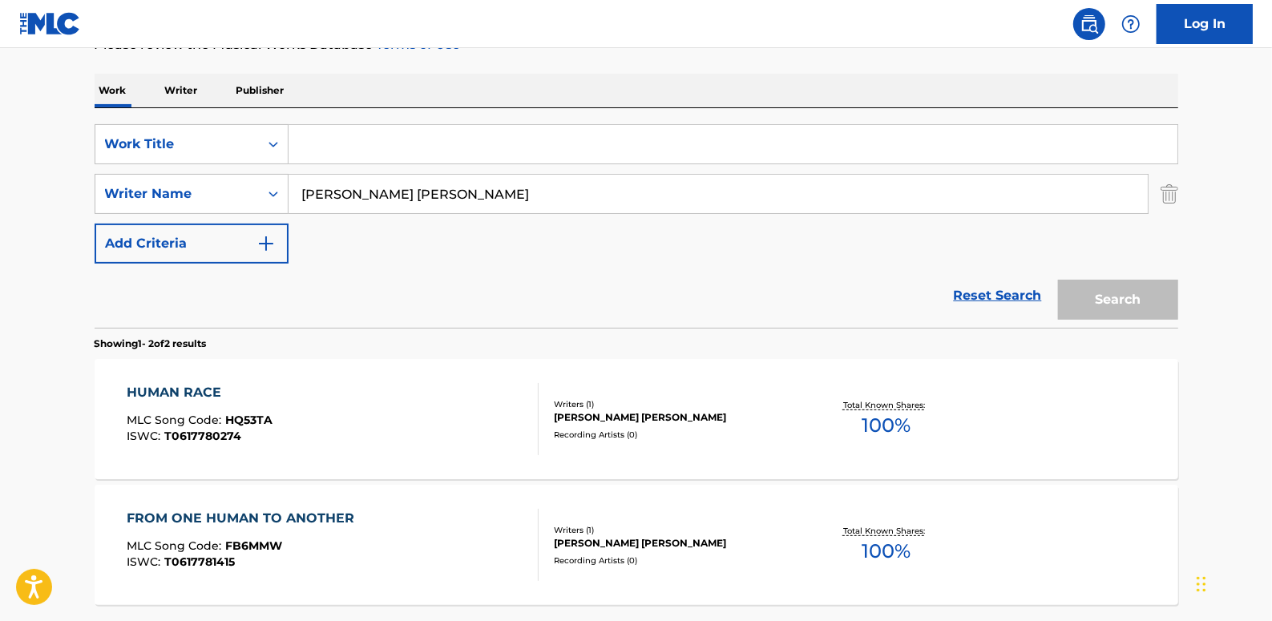
paste input "I'M IN ORBIT"
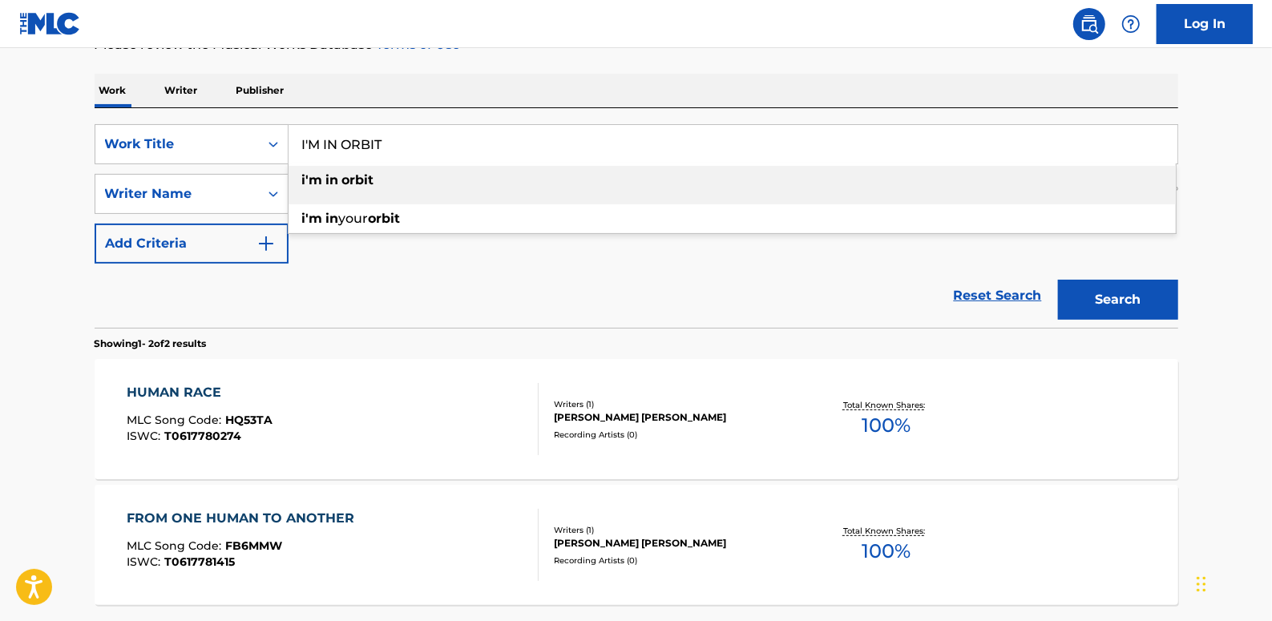
click at [673, 186] on div "i'm in orbit" at bounding box center [732, 180] width 887 height 29
type input "i'm in orbit"
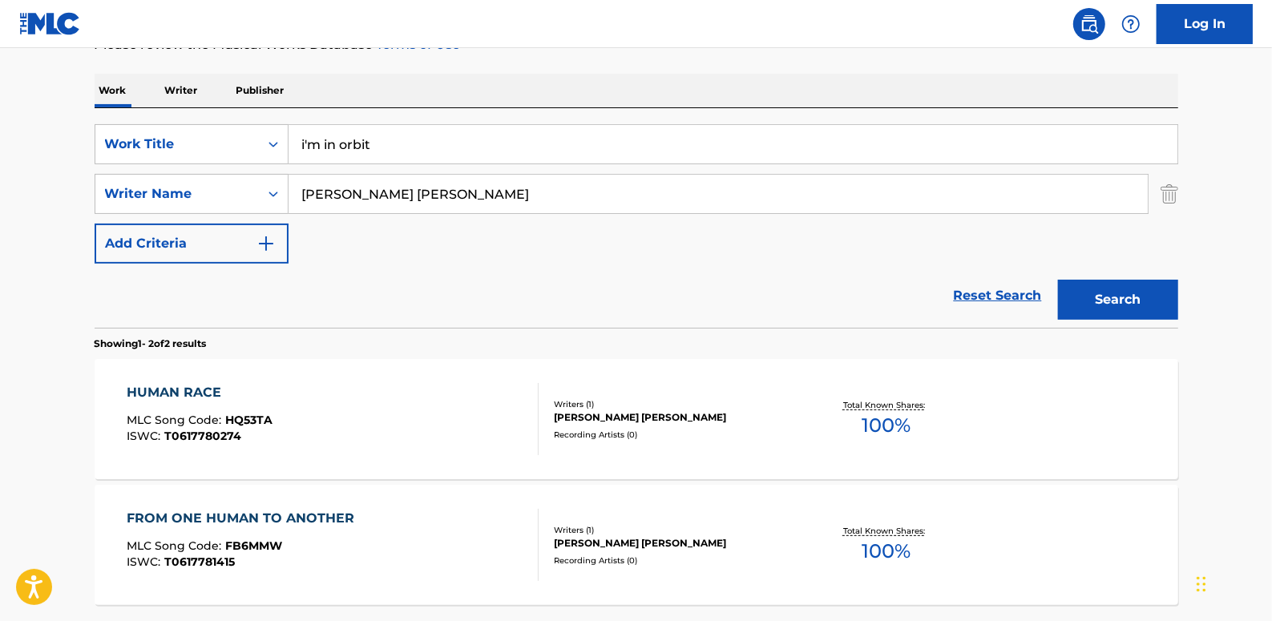
click at [1115, 297] on button "Search" at bounding box center [1118, 300] width 120 height 40
click at [475, 418] on div "I'M IN ORBIT MLC Song Code : IZ2YHX ISWC : T3333992755" at bounding box center [333, 419] width 412 height 72
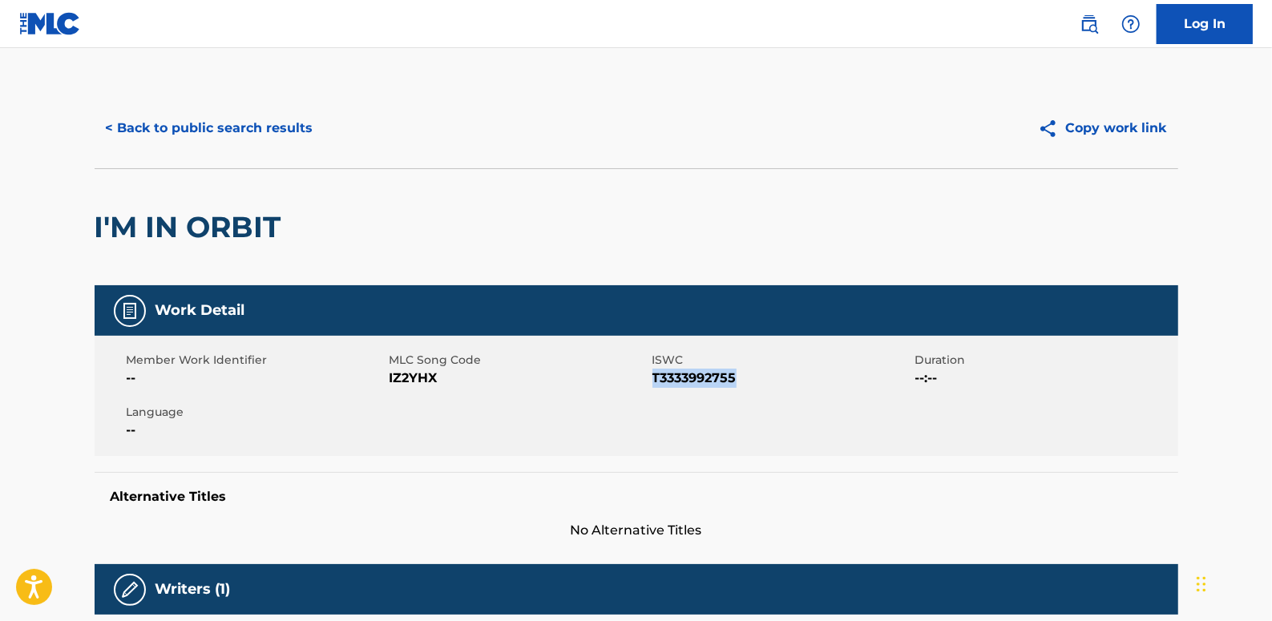
drag, startPoint x: 749, startPoint y: 378, endPoint x: 653, endPoint y: 378, distance: 95.4
click at [653, 378] on span "T3333992755" at bounding box center [781, 378] width 259 height 19
drag, startPoint x: 653, startPoint y: 378, endPoint x: 661, endPoint y: 380, distance: 8.4
click at [270, 131] on button "< Back to public search results" at bounding box center [210, 128] width 230 height 40
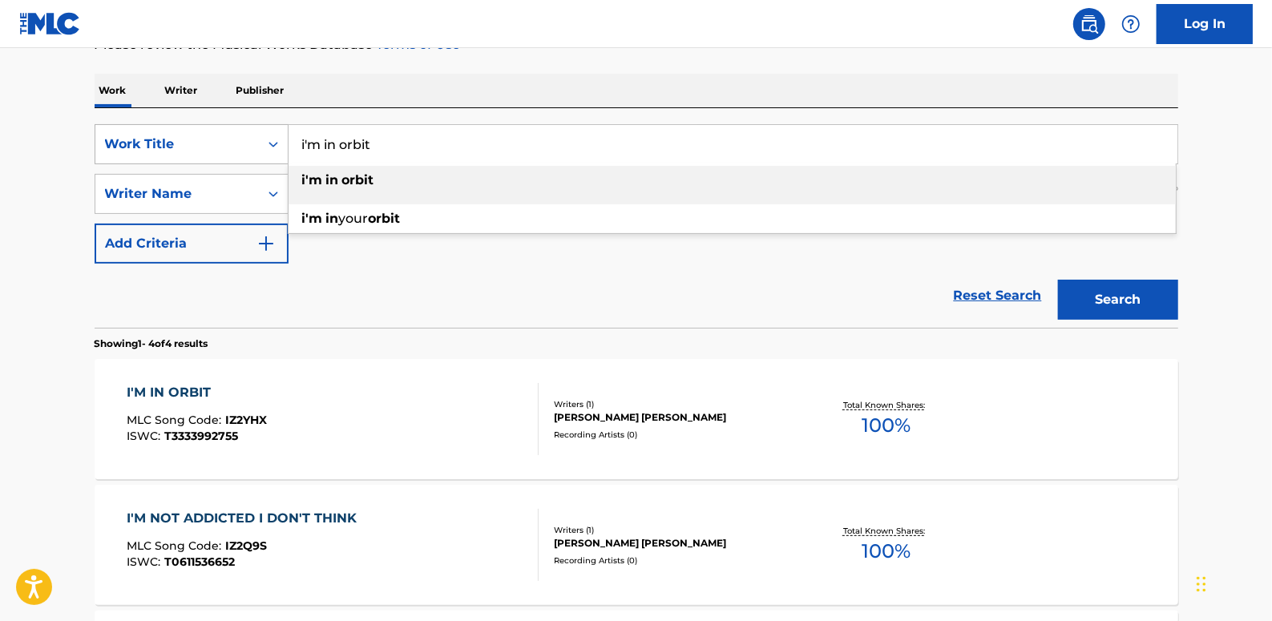
drag, startPoint x: 404, startPoint y: 147, endPoint x: 276, endPoint y: 140, distance: 128.5
click at [276, 140] on div "SearchWithCriteria89b58974-b7fc-4c3b-8f48-836f989d0028 Work Title i'm in orbit …" at bounding box center [637, 144] width 1084 height 40
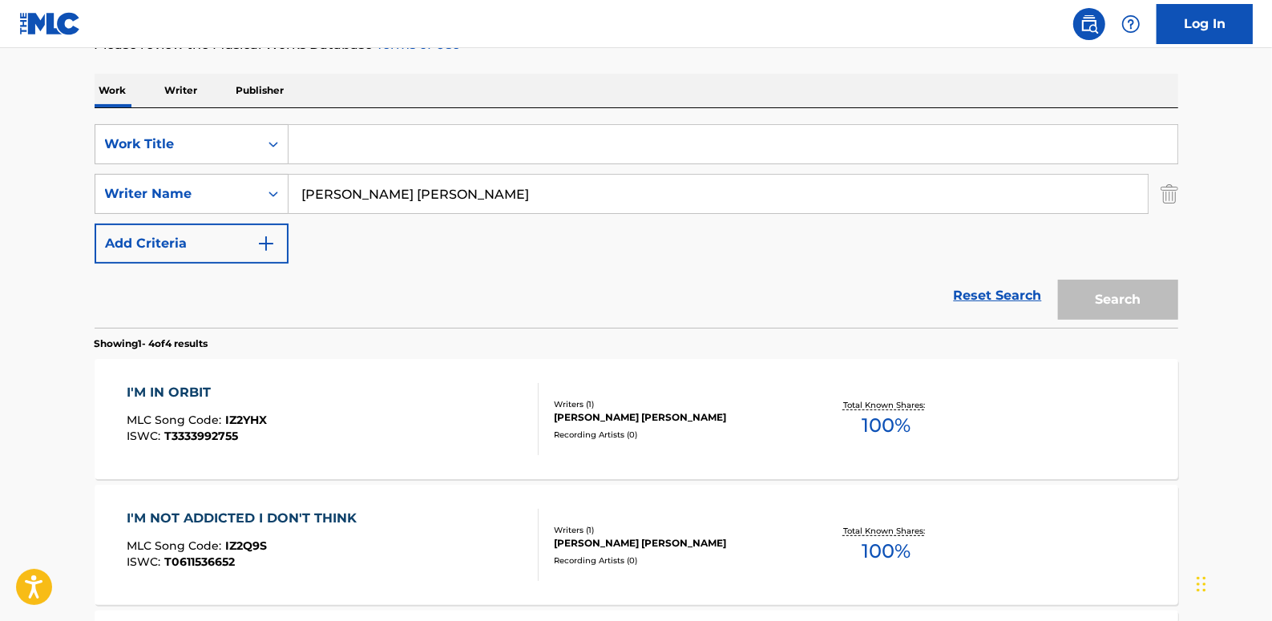
paste input "IT IS WHAT IT IS IT IS"
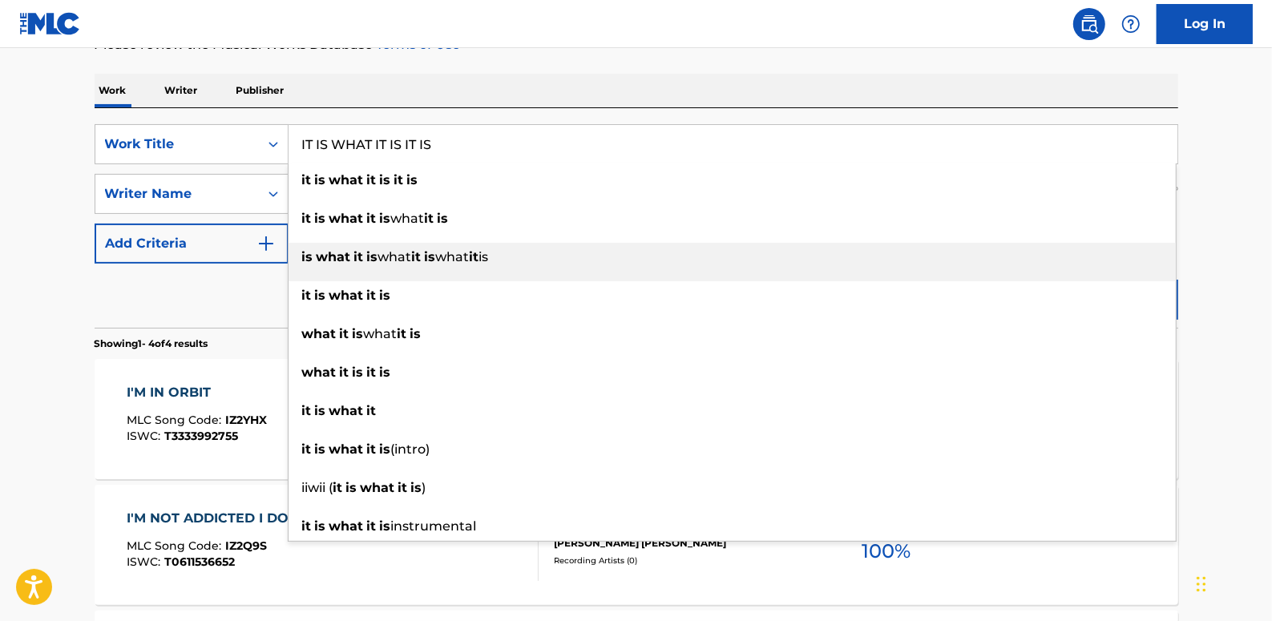
type input "IT IS WHAT IT IS IT IS"
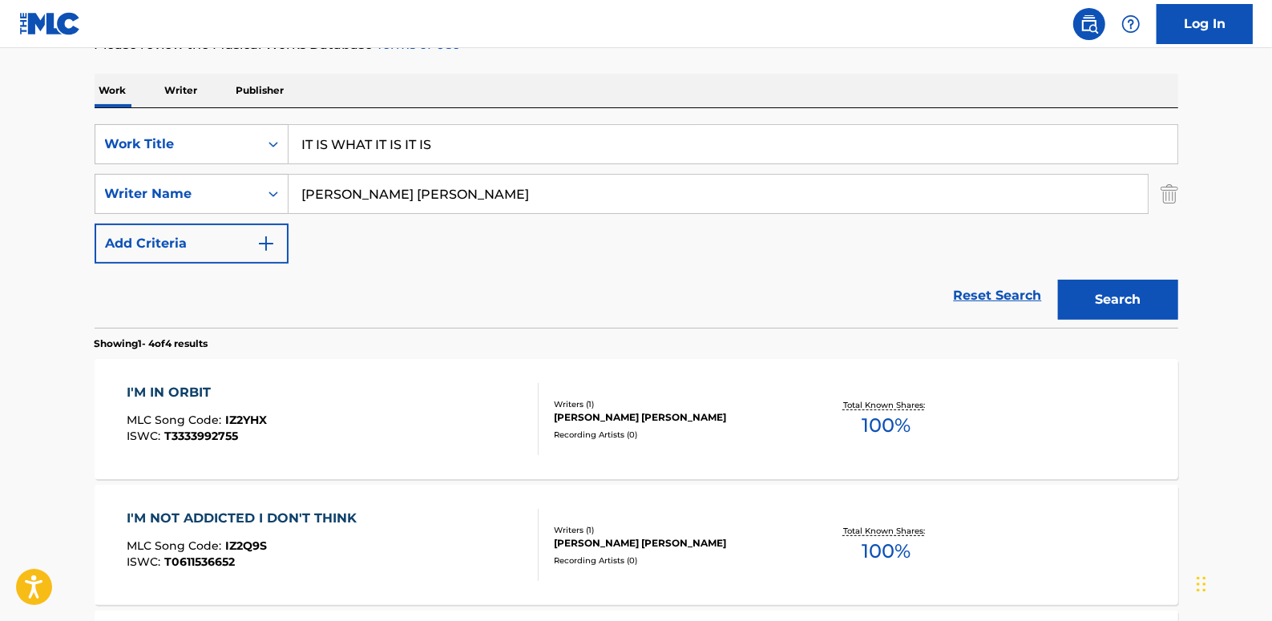
click at [1222, 240] on main "The MLC Public Work Search The accuracy and completeness of The MLC's data is d…" at bounding box center [636, 378] width 1272 height 1125
click at [1149, 308] on button "Search" at bounding box center [1118, 300] width 120 height 40
click at [503, 407] on div "IT IS WHAT IT IS IT IS MLC Song Code : IZ2Q3V ISWC : T3105409341" at bounding box center [333, 419] width 412 height 72
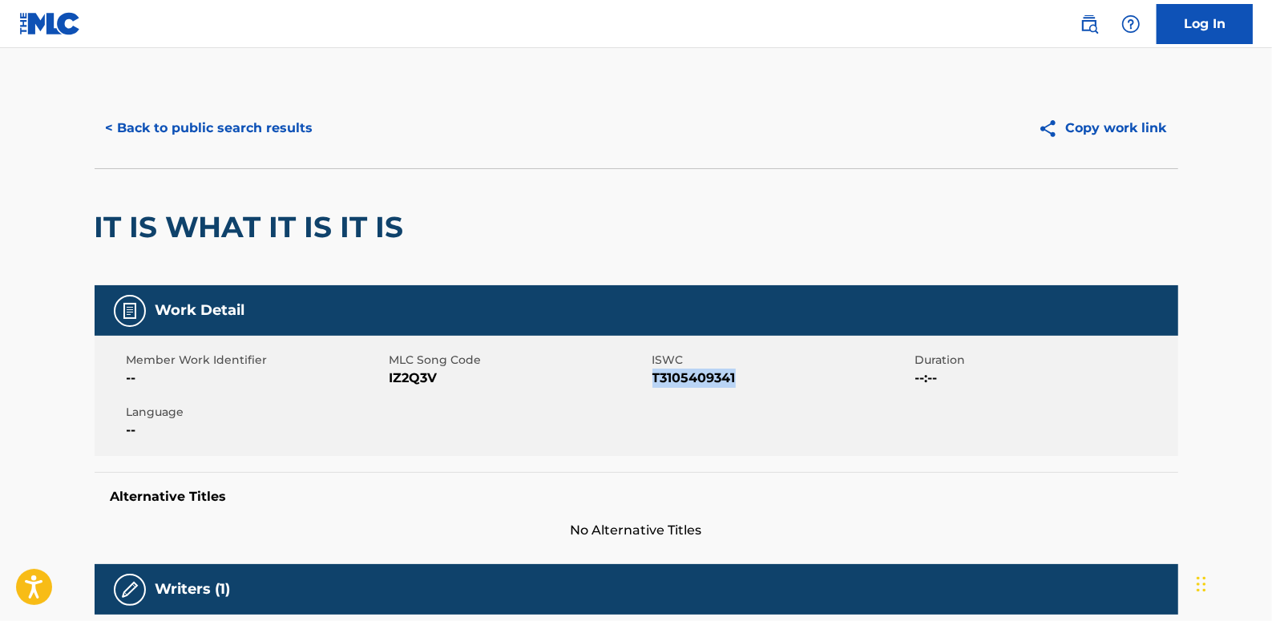
drag, startPoint x: 744, startPoint y: 373, endPoint x: 654, endPoint y: 376, distance: 89.8
click at [654, 376] on span "T3105409341" at bounding box center [781, 378] width 259 height 19
click at [268, 136] on button "< Back to public search results" at bounding box center [210, 128] width 230 height 40
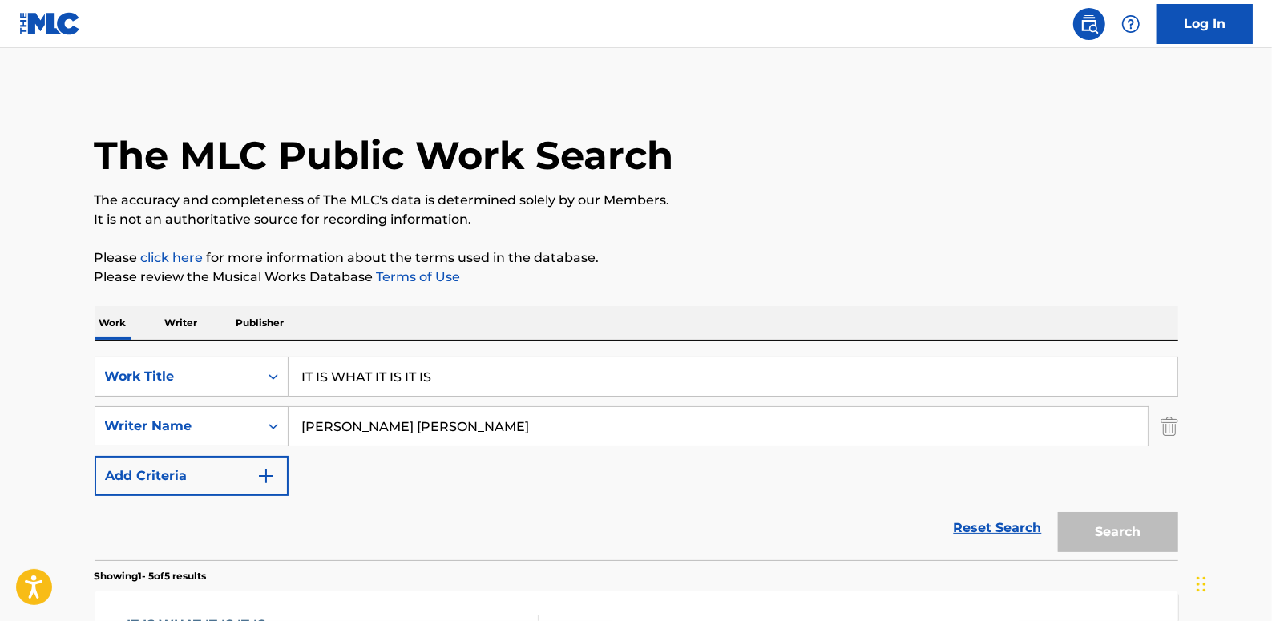
scroll to position [232, 0]
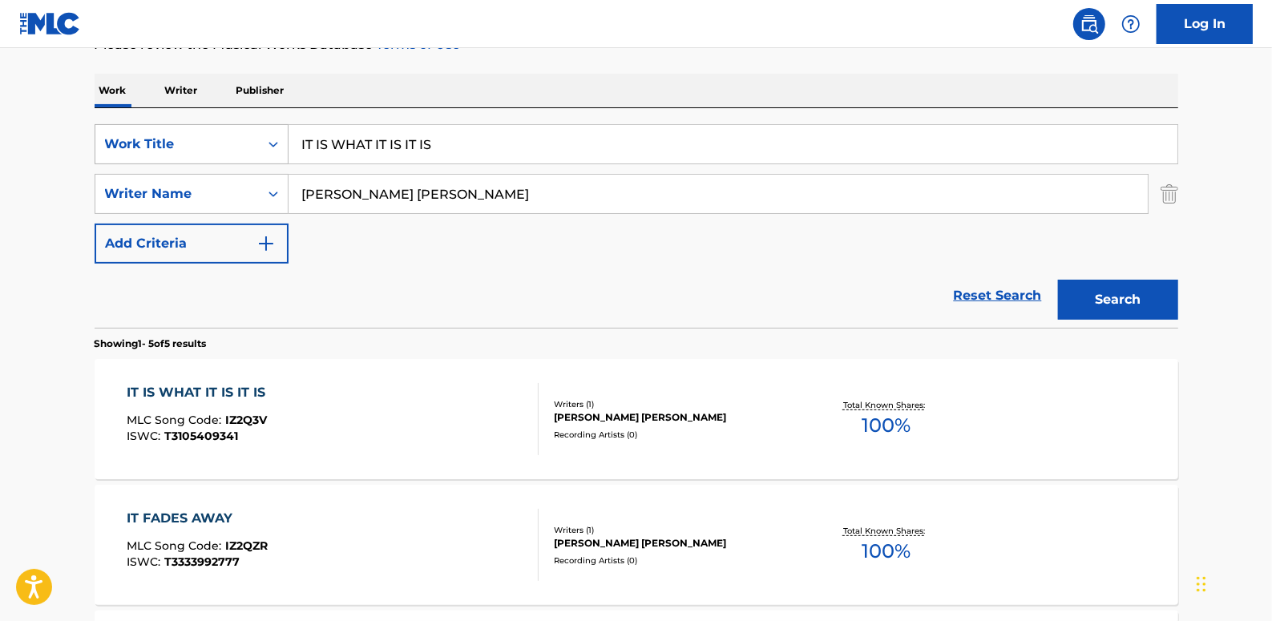
drag, startPoint x: 467, startPoint y: 137, endPoint x: 265, endPoint y: 141, distance: 202.0
click at [159, 132] on div "SearchWithCriteria89b58974-b7fc-4c3b-8f48-836f989d0028 Work Title IT IS WHAT IT…" at bounding box center [637, 144] width 1084 height 40
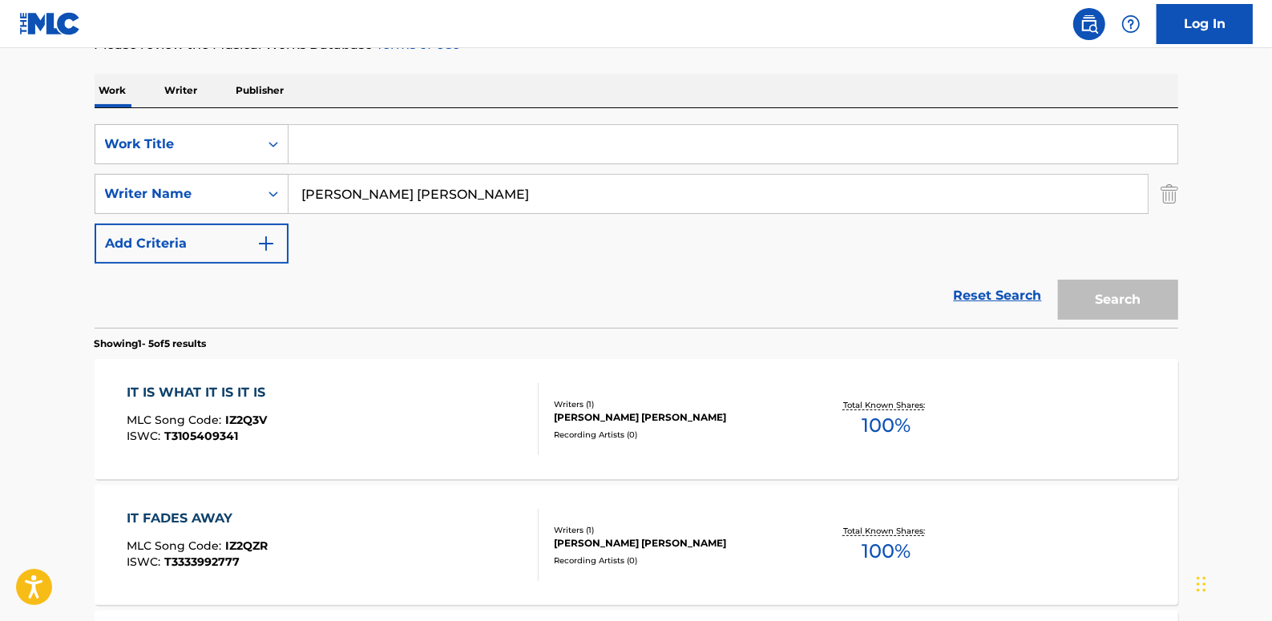
paste input "[PERSON_NAME] EUROPAS"
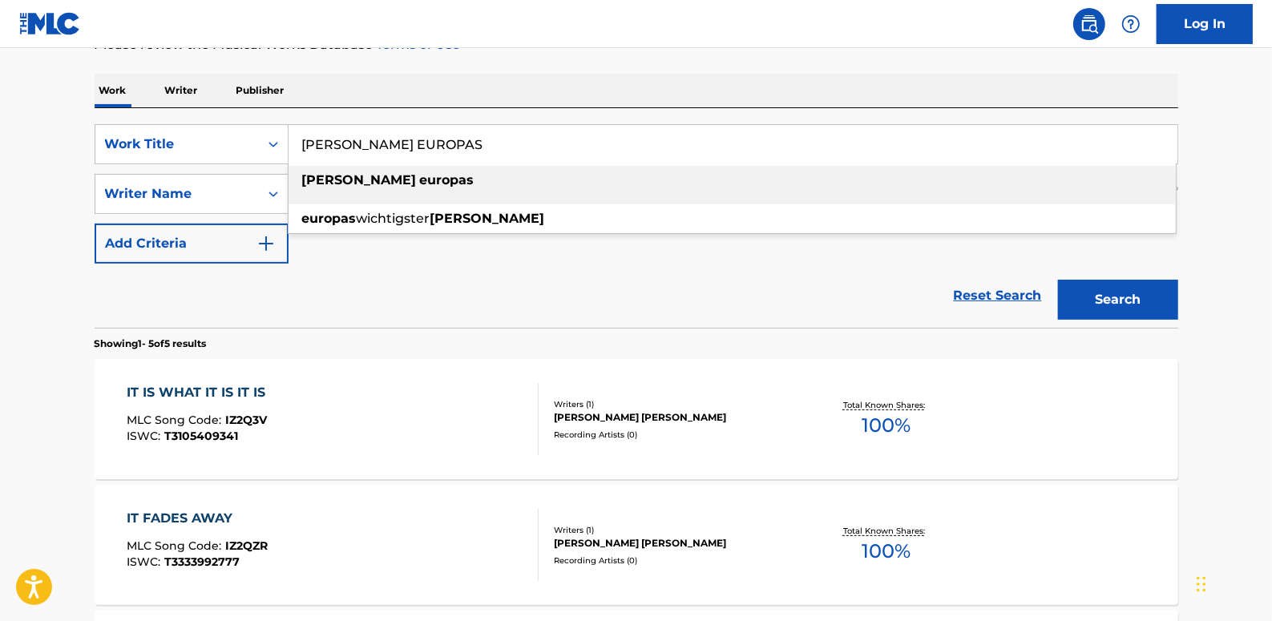
click at [467, 183] on div "[PERSON_NAME] europas" at bounding box center [732, 180] width 887 height 29
type input "[PERSON_NAME] europas"
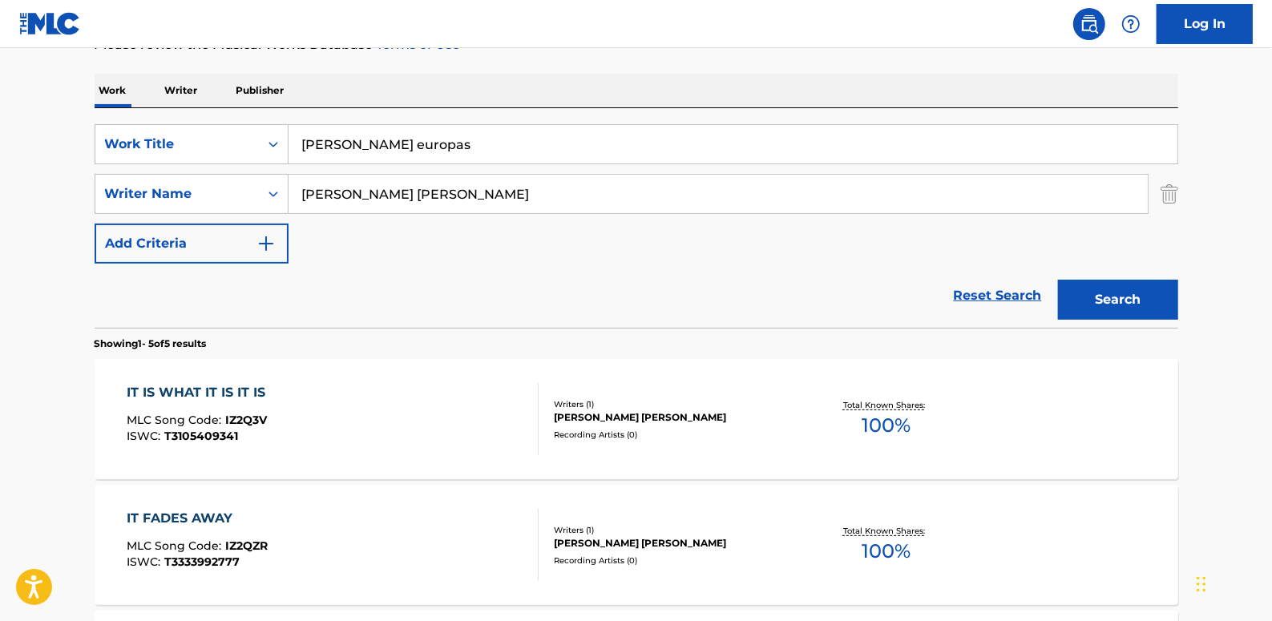
click at [1125, 296] on button "Search" at bounding box center [1118, 300] width 120 height 40
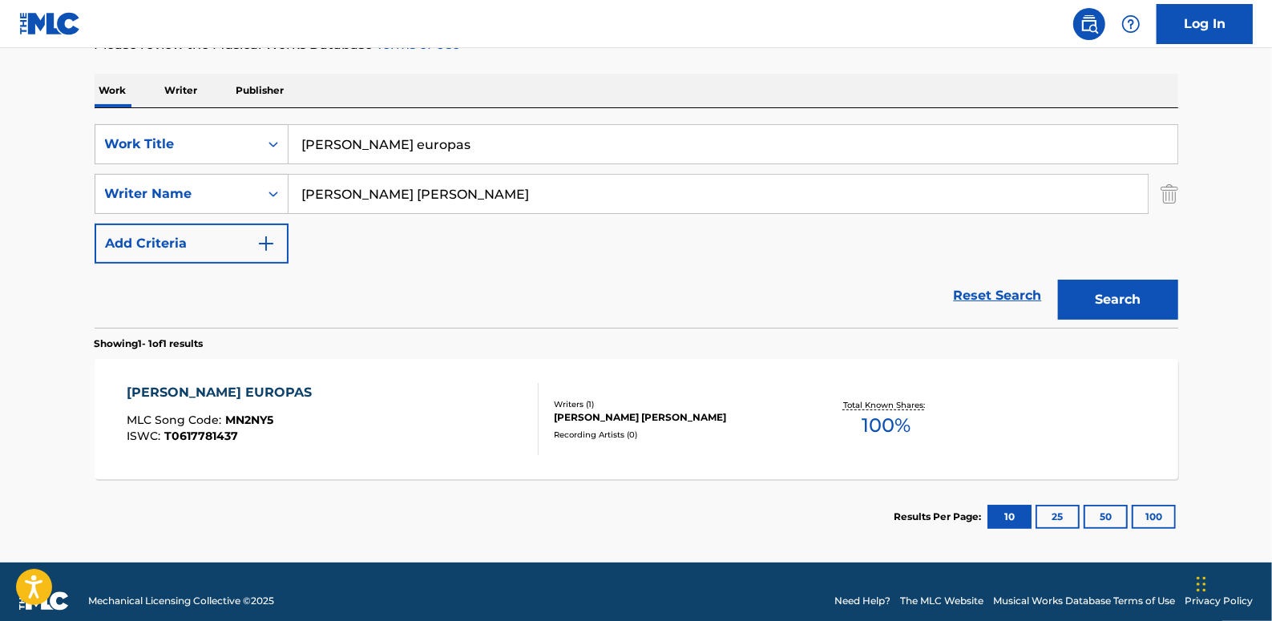
click at [466, 410] on div "[PERSON_NAME] EUROPAS MLC Song Code : MN2NY5 ISWC : T0617781437" at bounding box center [333, 419] width 412 height 72
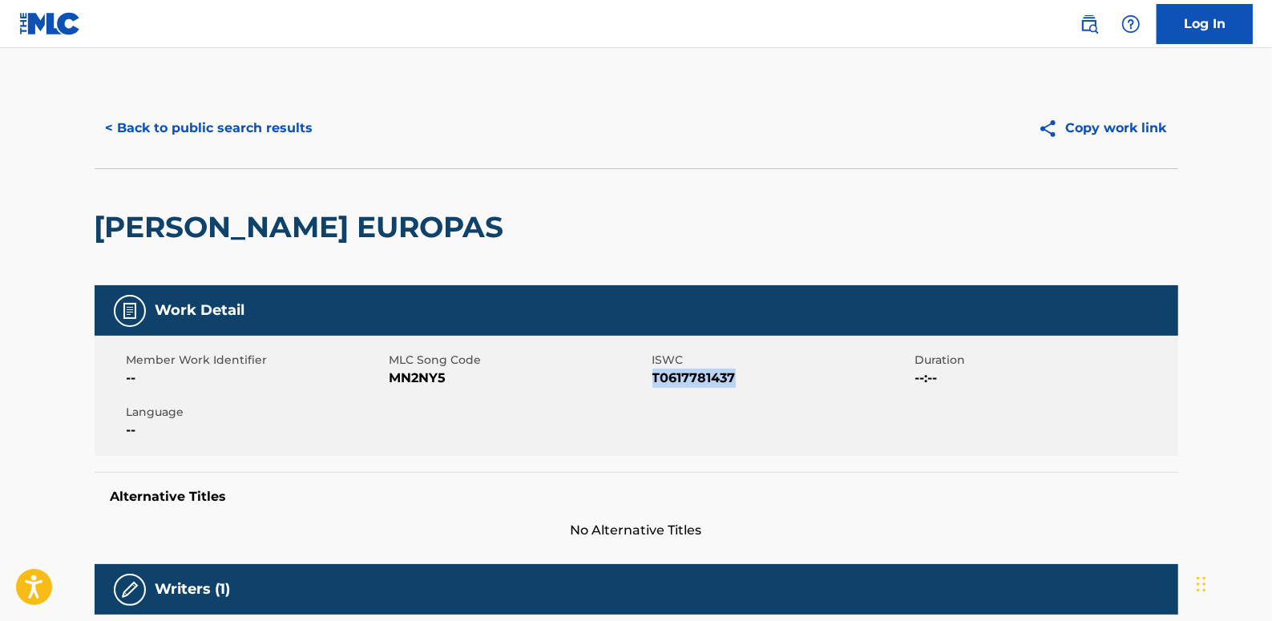
drag, startPoint x: 738, startPoint y: 381, endPoint x: 653, endPoint y: 375, distance: 85.2
click at [653, 375] on span "T0617781437" at bounding box center [781, 378] width 259 height 19
drag, startPoint x: 653, startPoint y: 375, endPoint x: 669, endPoint y: 380, distance: 16.0
click at [281, 137] on button "< Back to public search results" at bounding box center [210, 128] width 230 height 40
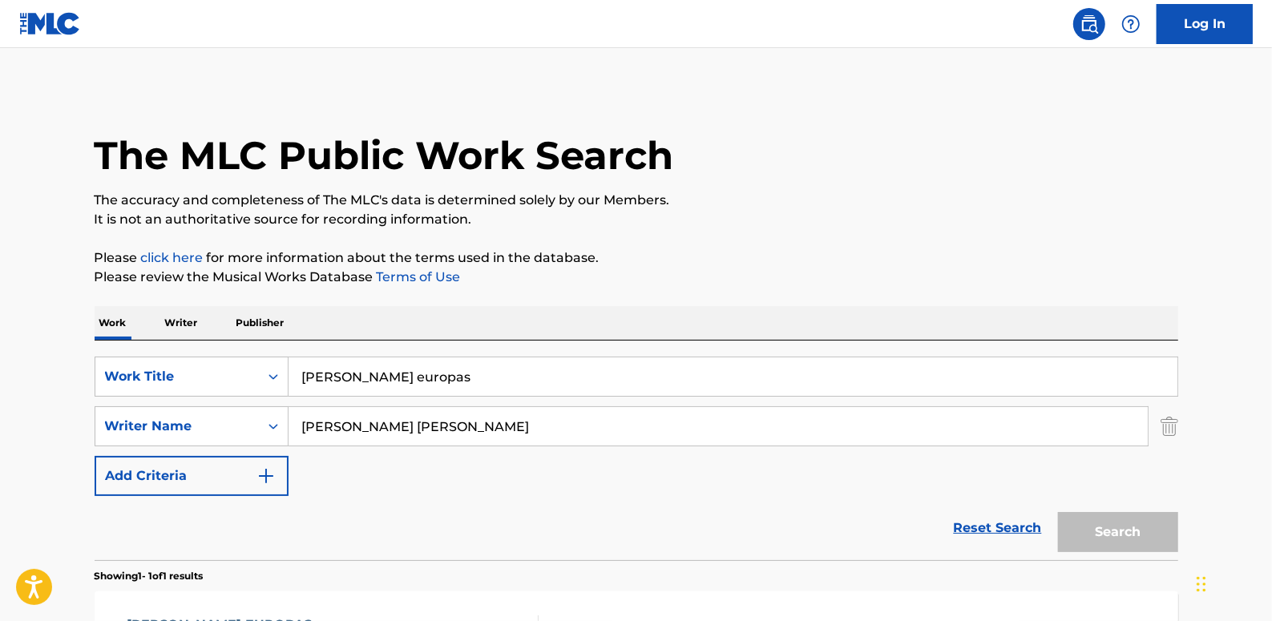
scroll to position [160, 0]
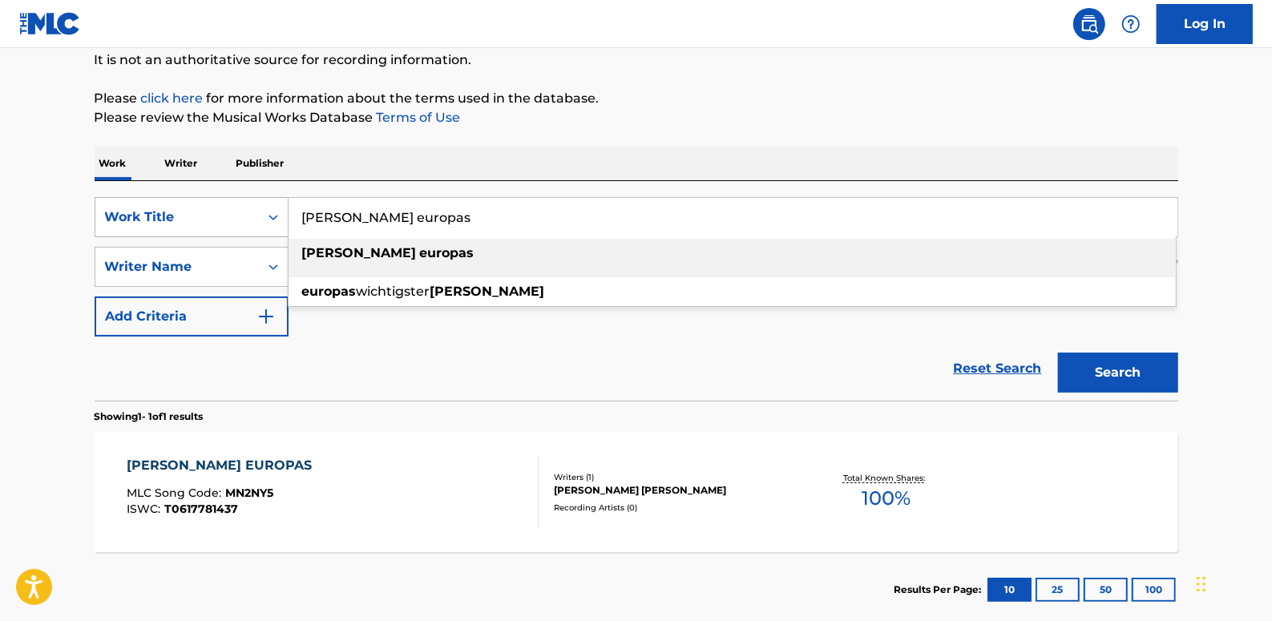
drag, startPoint x: 406, startPoint y: 216, endPoint x: 273, endPoint y: 207, distance: 134.2
click at [273, 207] on div "SearchWithCriteria89b58974-b7fc-4c3b-8f48-836f989d0028 Work Title [PERSON_NAME]…" at bounding box center [637, 217] width 1084 height 40
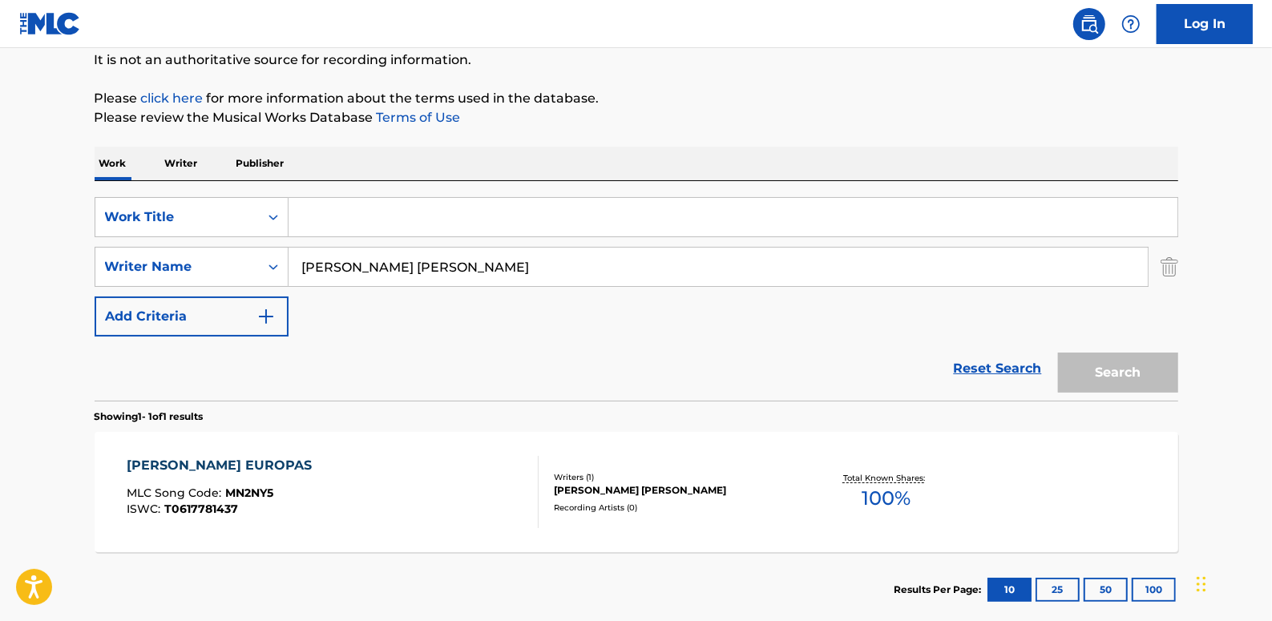
paste input "MEAL"
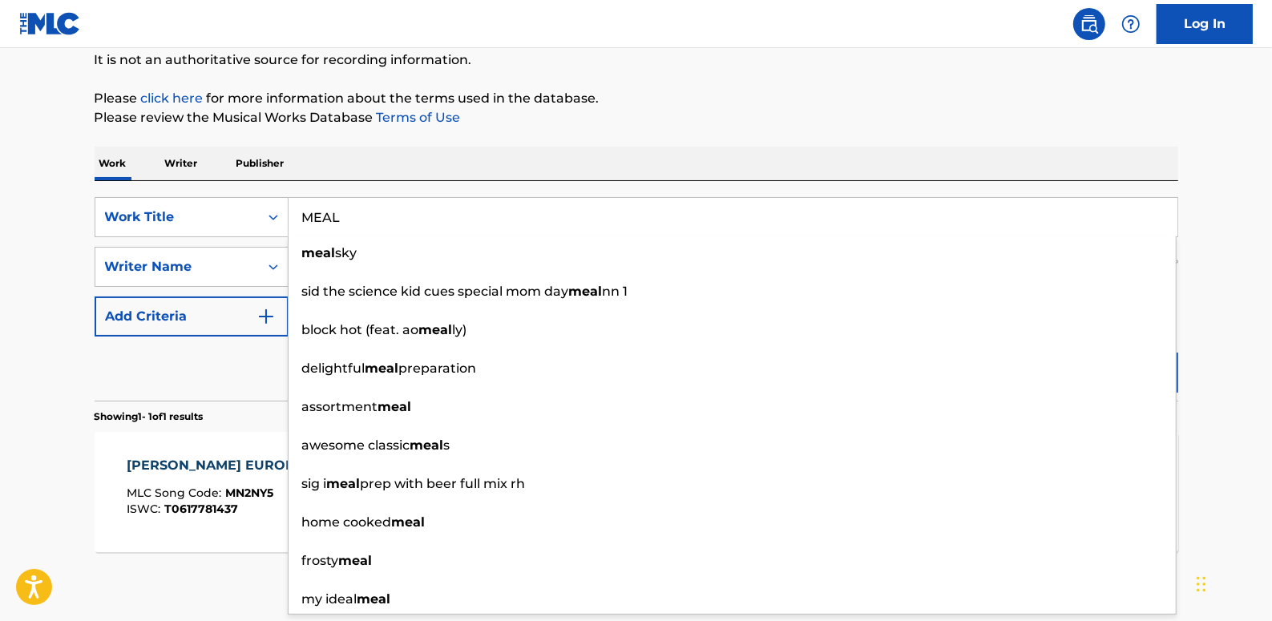
type input "MEAL"
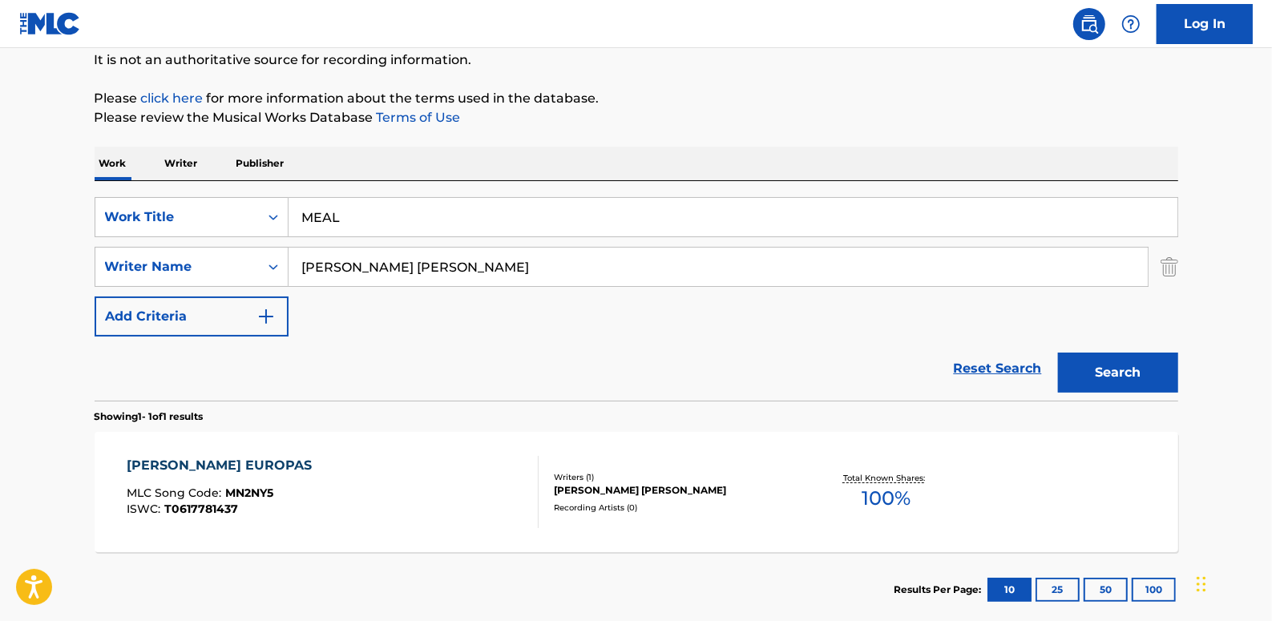
click at [1235, 268] on main "The MLC Public Work Search The accuracy and completeness of The MLC's data is d…" at bounding box center [636, 262] width 1272 height 747
click at [1118, 373] on button "Search" at bounding box center [1118, 373] width 120 height 40
click at [310, 470] on div "MEAL MLC Song Code : MN3OZT ISWC : T0614213487" at bounding box center [333, 492] width 412 height 72
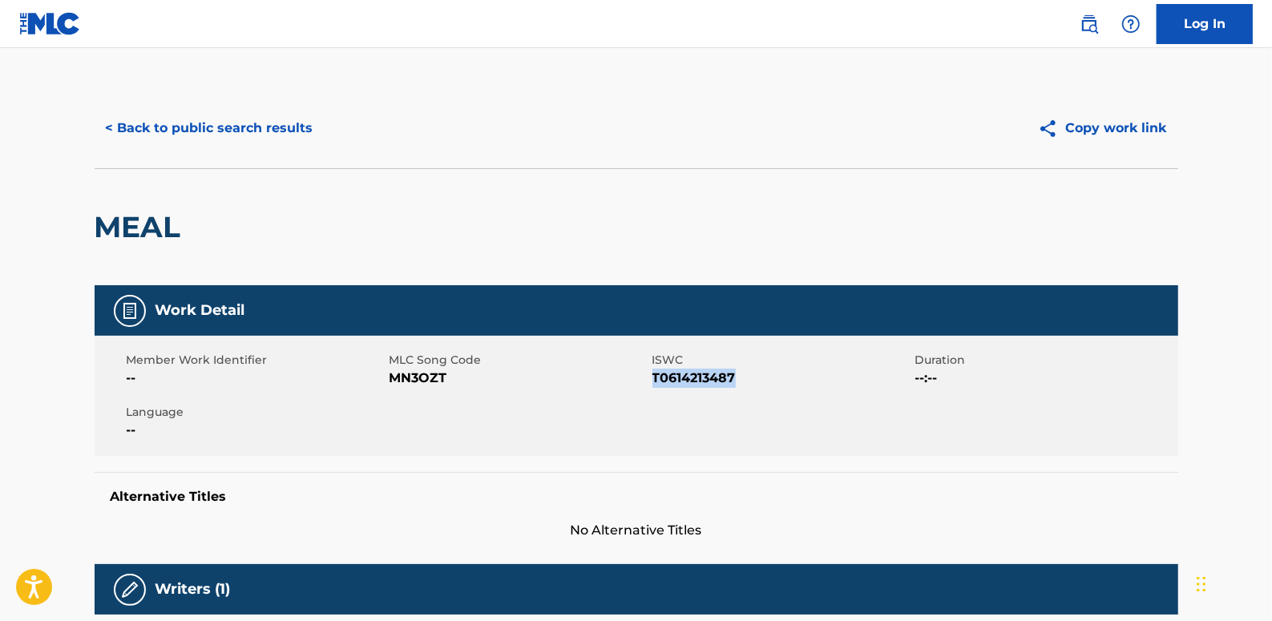
drag, startPoint x: 753, startPoint y: 381, endPoint x: 656, endPoint y: 381, distance: 97.0
click at [656, 381] on span "T0614213487" at bounding box center [781, 378] width 259 height 19
click at [289, 128] on button "< Back to public search results" at bounding box center [210, 128] width 230 height 40
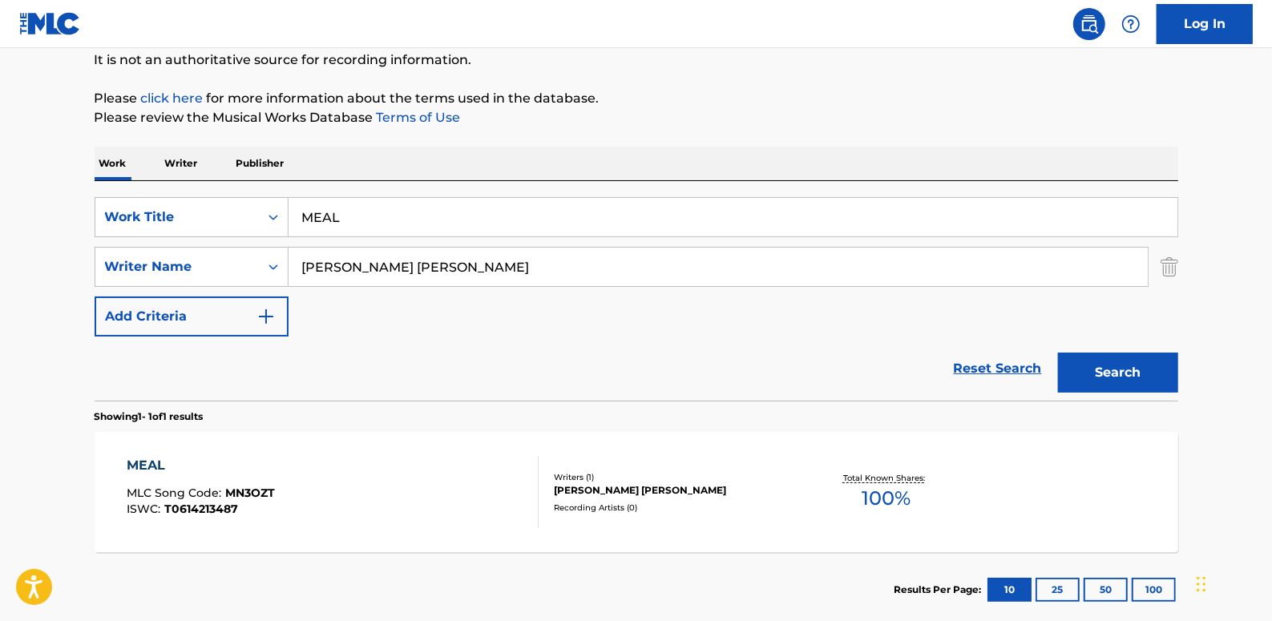
click at [1010, 369] on link "Reset Search" at bounding box center [998, 368] width 104 height 35
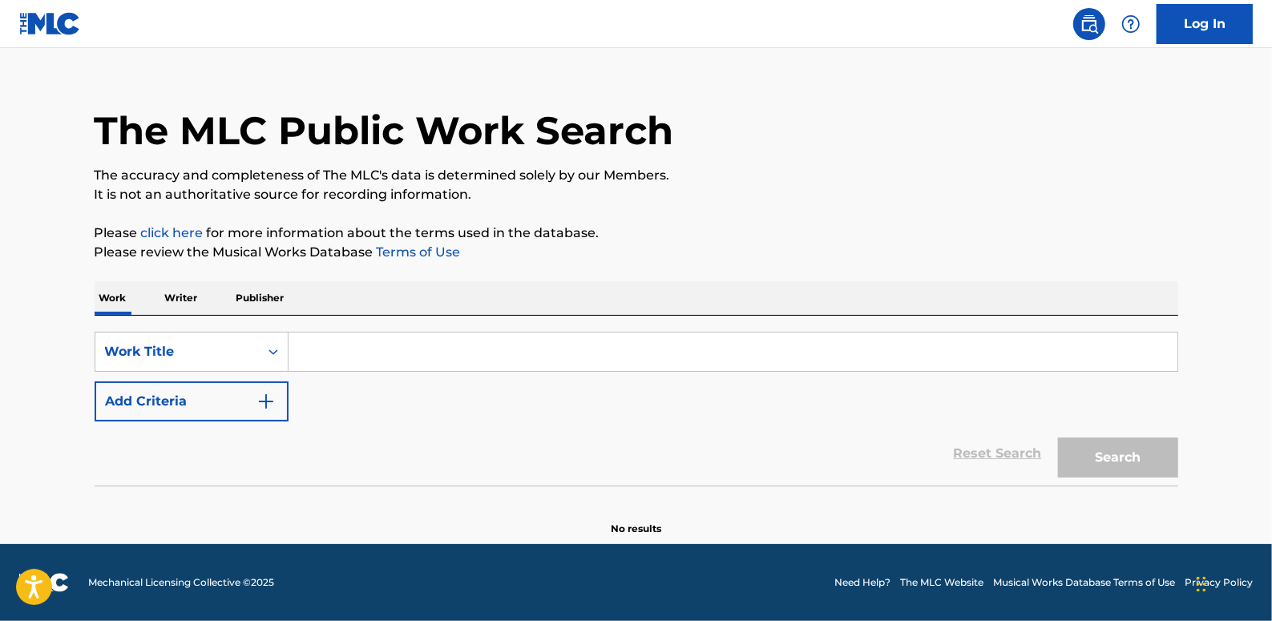
scroll to position [0, 0]
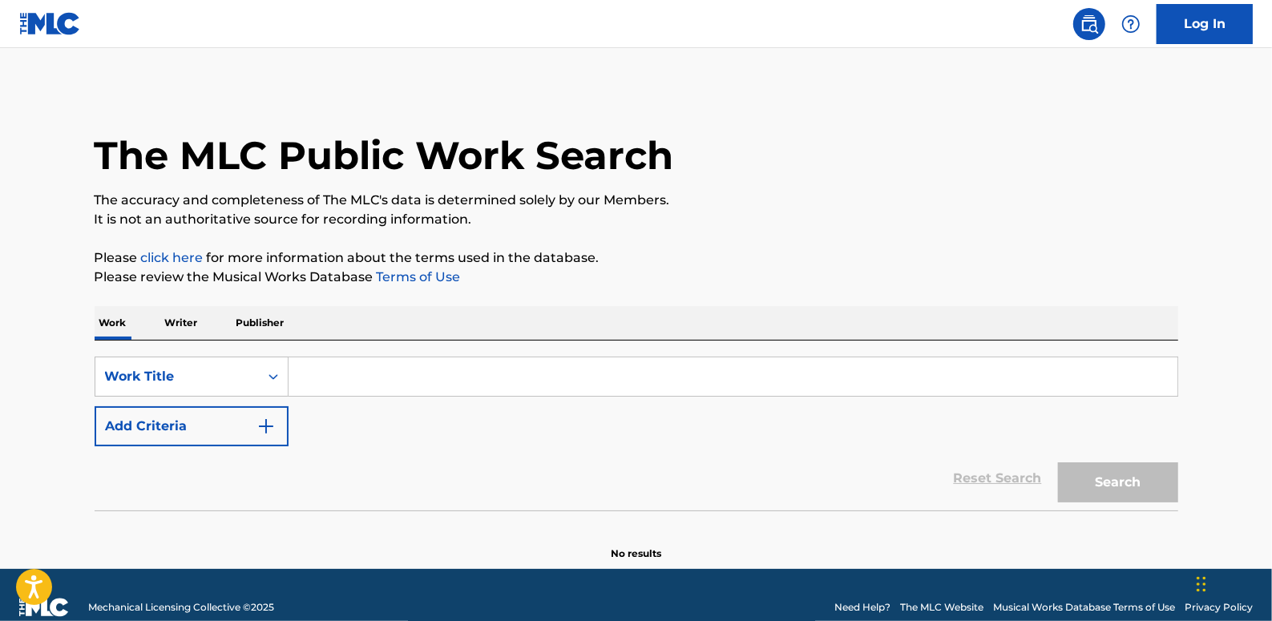
paste input "LIAR ([PERSON_NAME])"
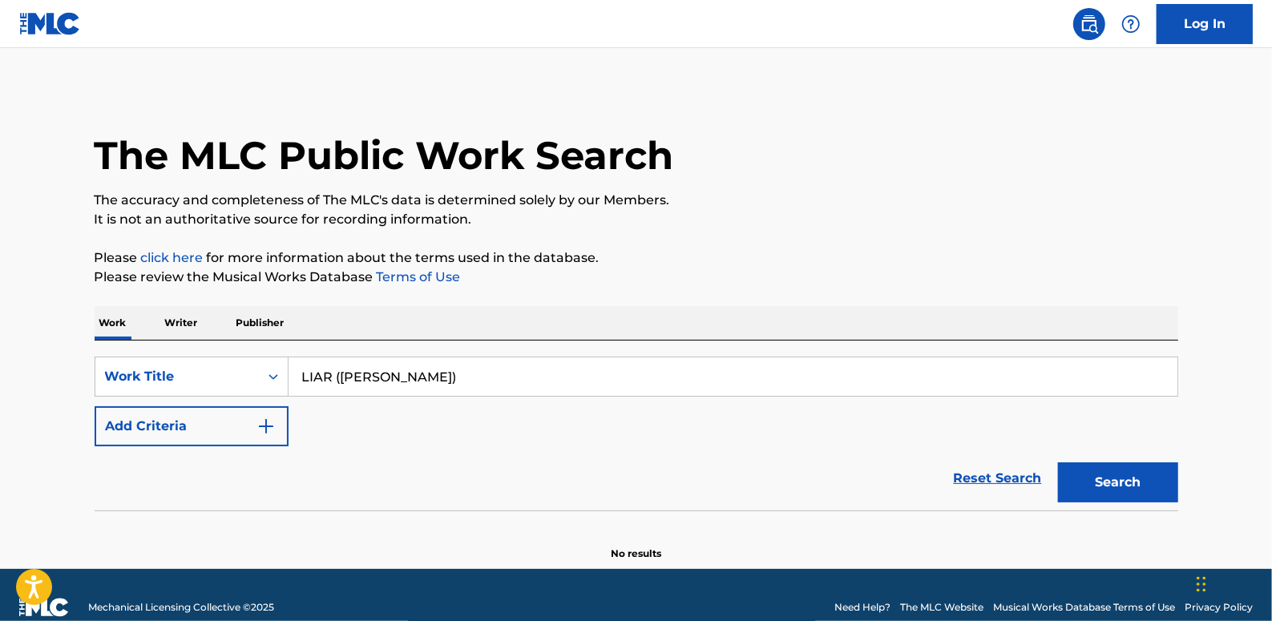
type input "LIAR ([PERSON_NAME])"
click at [212, 434] on button "Add Criteria" at bounding box center [192, 426] width 194 height 40
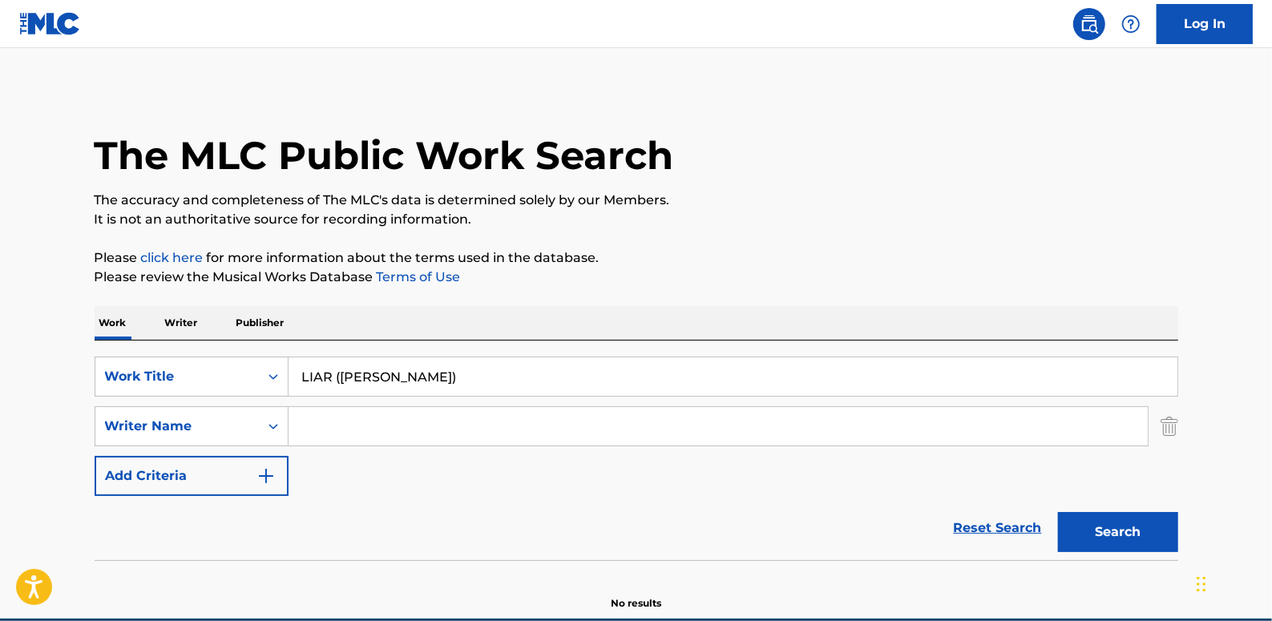
paste input "[PERSON_NAME]"
type input "[PERSON_NAME]"
click at [1135, 535] on button "Search" at bounding box center [1118, 532] width 120 height 40
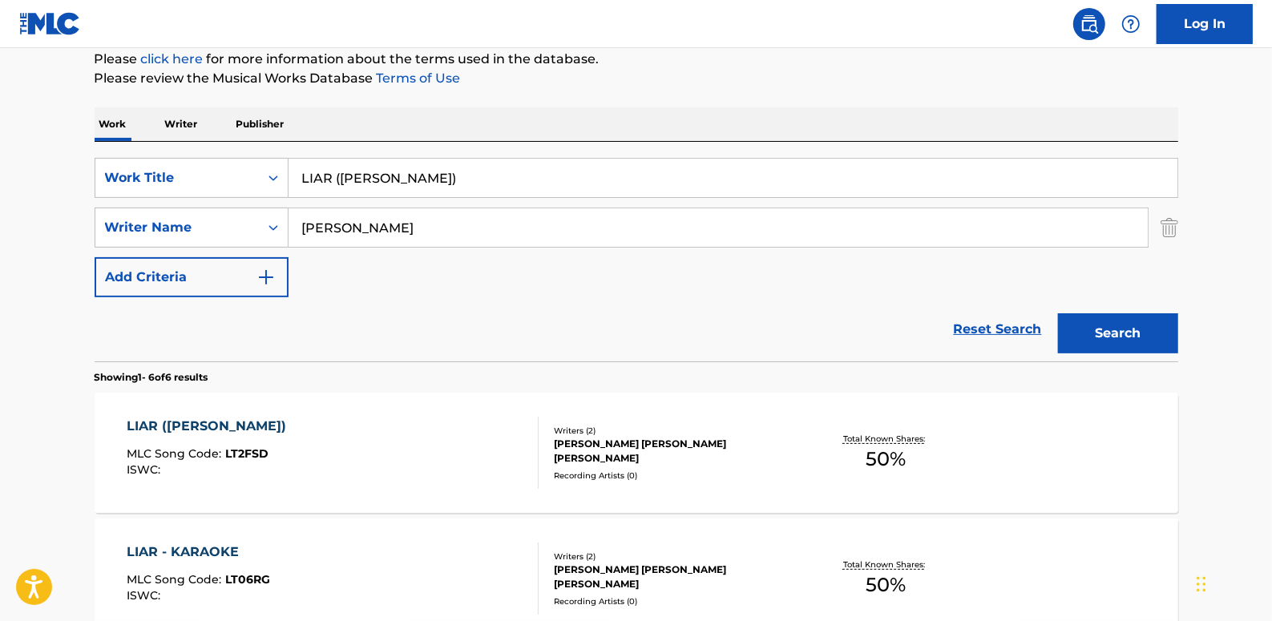
scroll to position [218, 0]
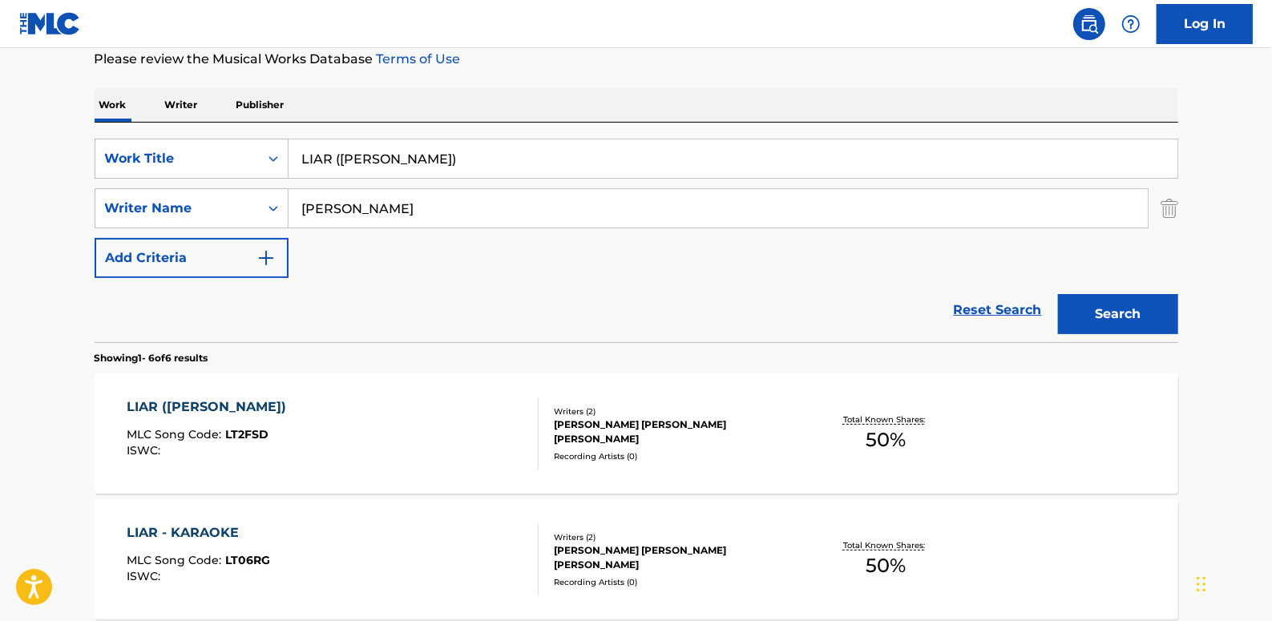
drag, startPoint x: 447, startPoint y: 168, endPoint x: 293, endPoint y: 155, distance: 154.4
click at [293, 155] on input "LIAR ([PERSON_NAME])" at bounding box center [733, 158] width 889 height 38
click at [987, 305] on link "Reset Search" at bounding box center [998, 310] width 104 height 35
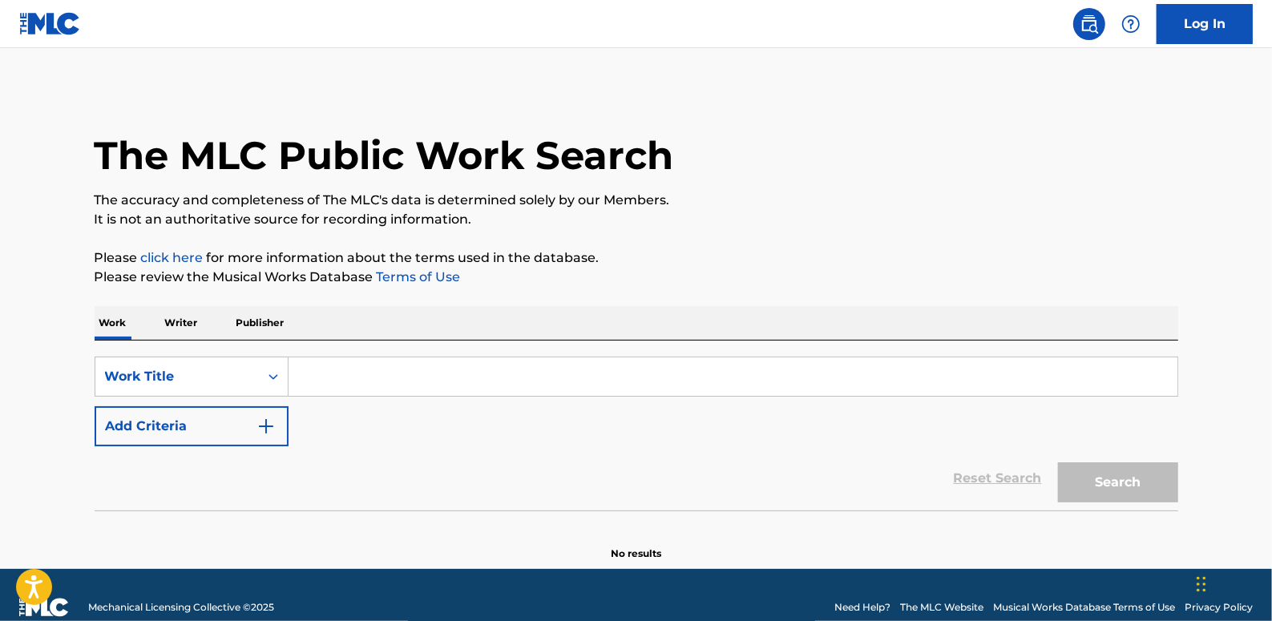
paste input "LIGHTS OUT"
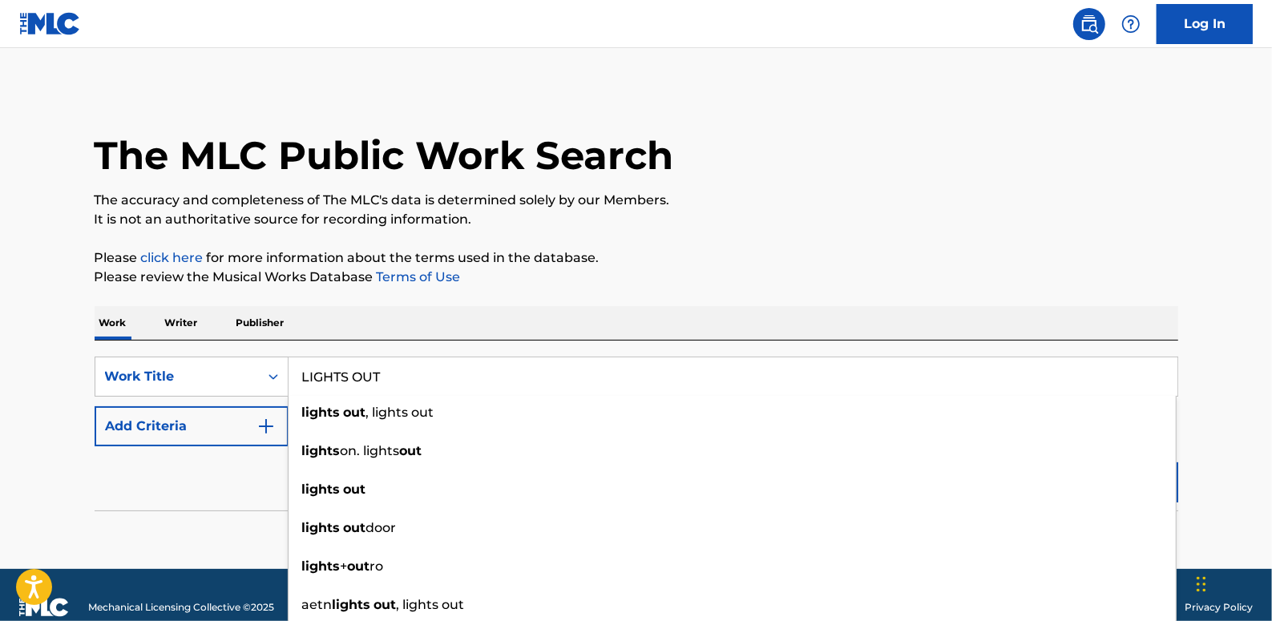
type input "LIGHTS OUT"
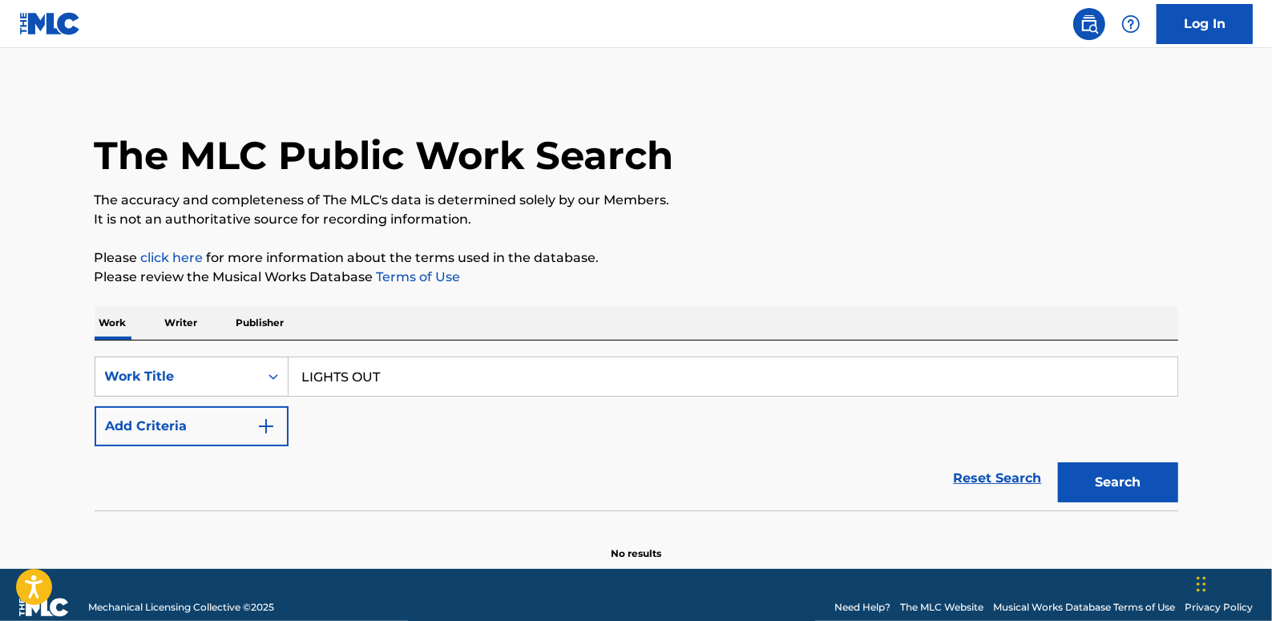
click at [211, 426] on button "Add Criteria" at bounding box center [192, 426] width 194 height 40
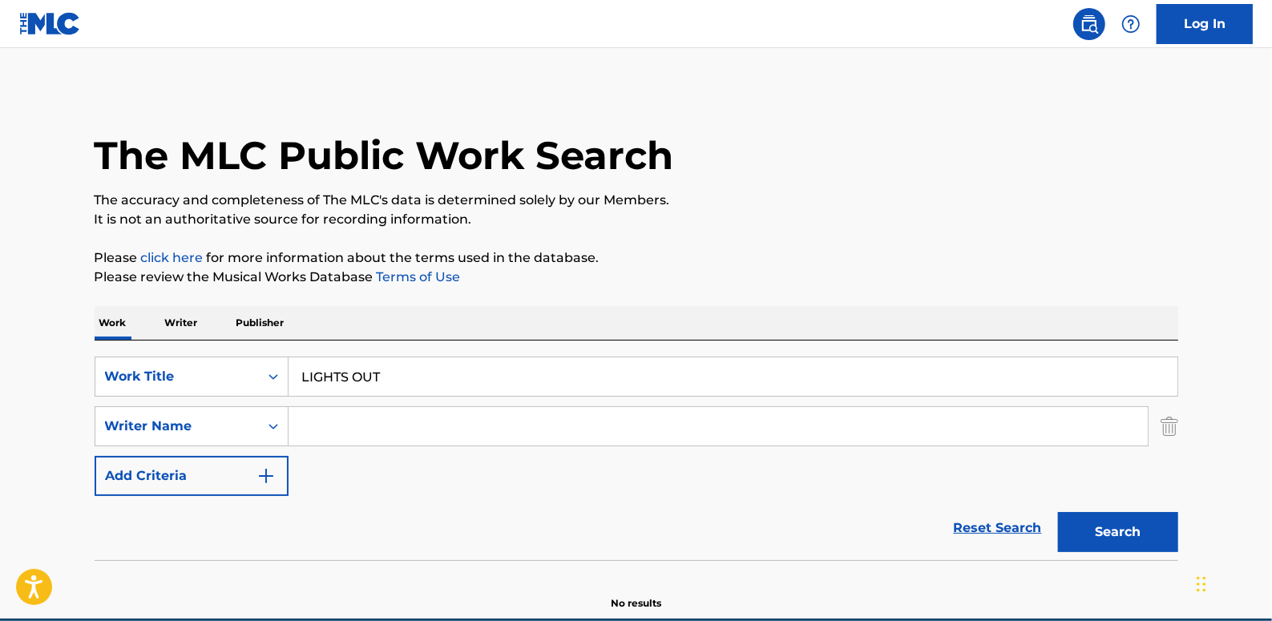
paste input "[PERSON_NAME];"
type input "[PERSON_NAME]"
click at [1122, 536] on button "Search" at bounding box center [1118, 532] width 120 height 40
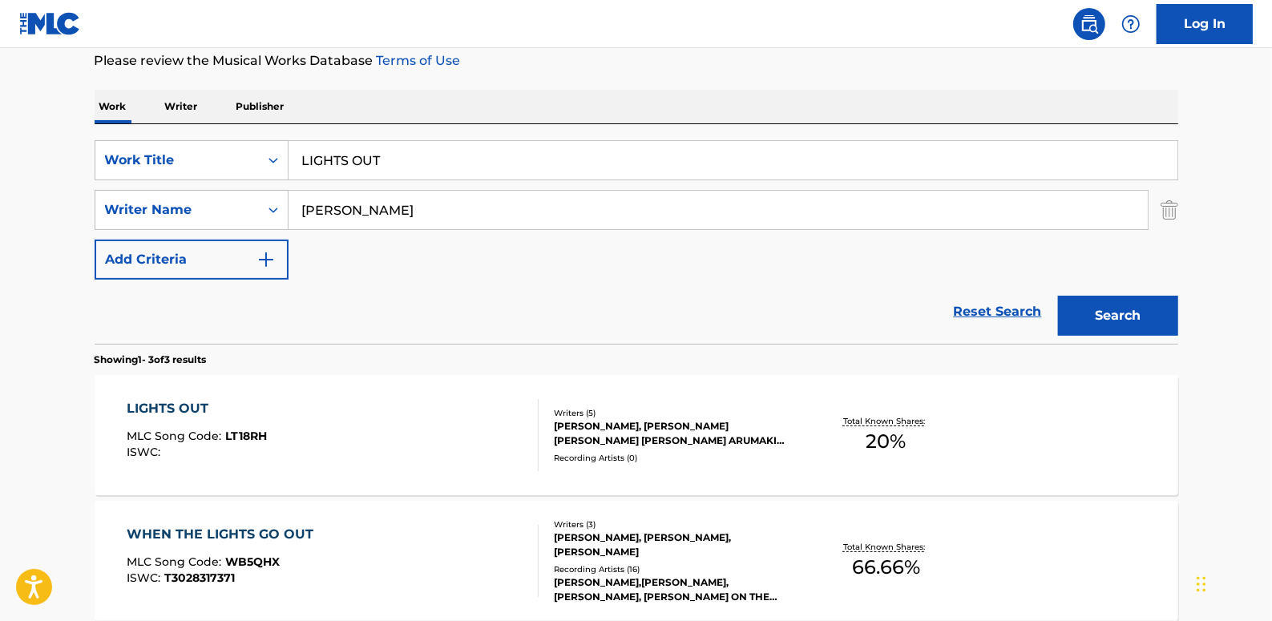
scroll to position [218, 0]
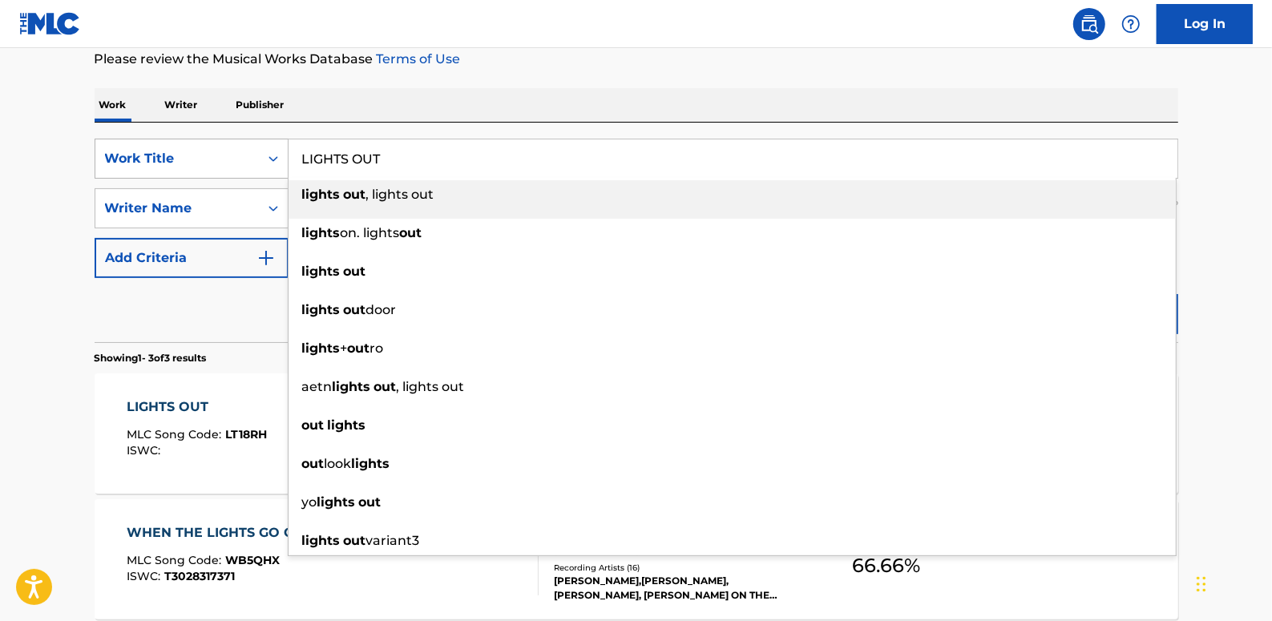
drag, startPoint x: 390, startPoint y: 164, endPoint x: 282, endPoint y: 152, distance: 108.8
click at [282, 152] on div "SearchWithCriteria89b58974-b7fc-4c3b-8f48-836f989d0028 Work Title LIGHTS OUT li…" at bounding box center [637, 159] width 1084 height 40
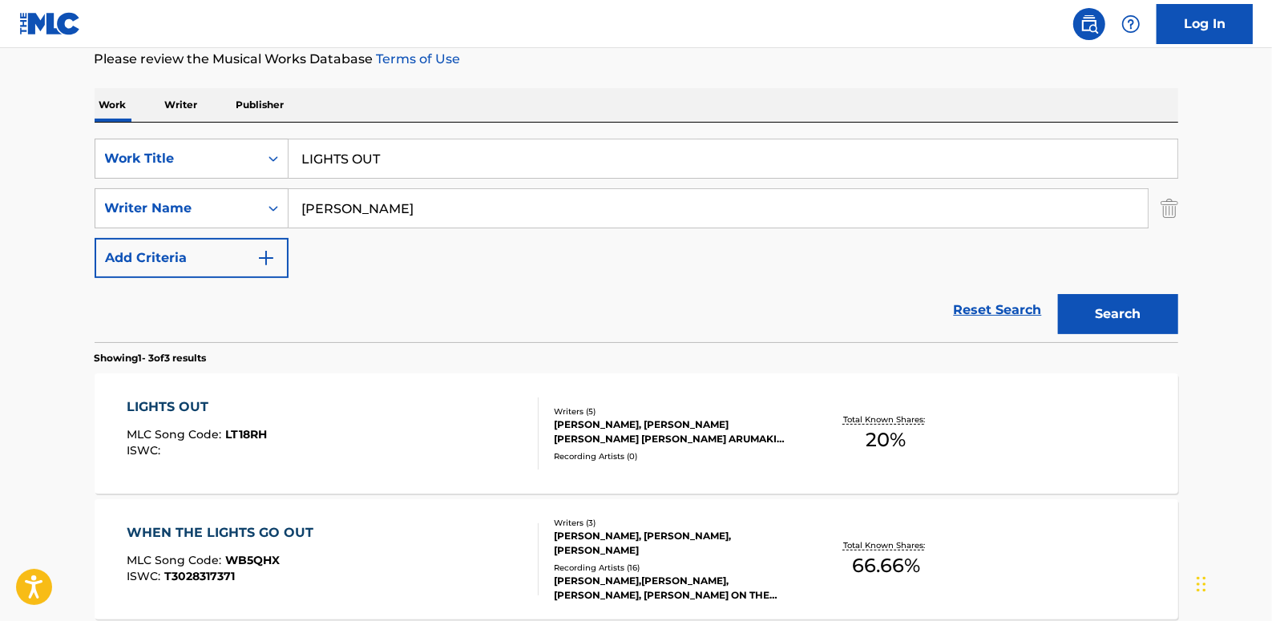
click at [564, 38] on nav "Log In" at bounding box center [636, 24] width 1272 height 48
drag, startPoint x: 386, startPoint y: 210, endPoint x: 289, endPoint y: 205, distance: 96.3
click at [289, 205] on input "[PERSON_NAME]" at bounding box center [718, 208] width 859 height 38
click at [980, 304] on link "Reset Search" at bounding box center [998, 310] width 104 height 35
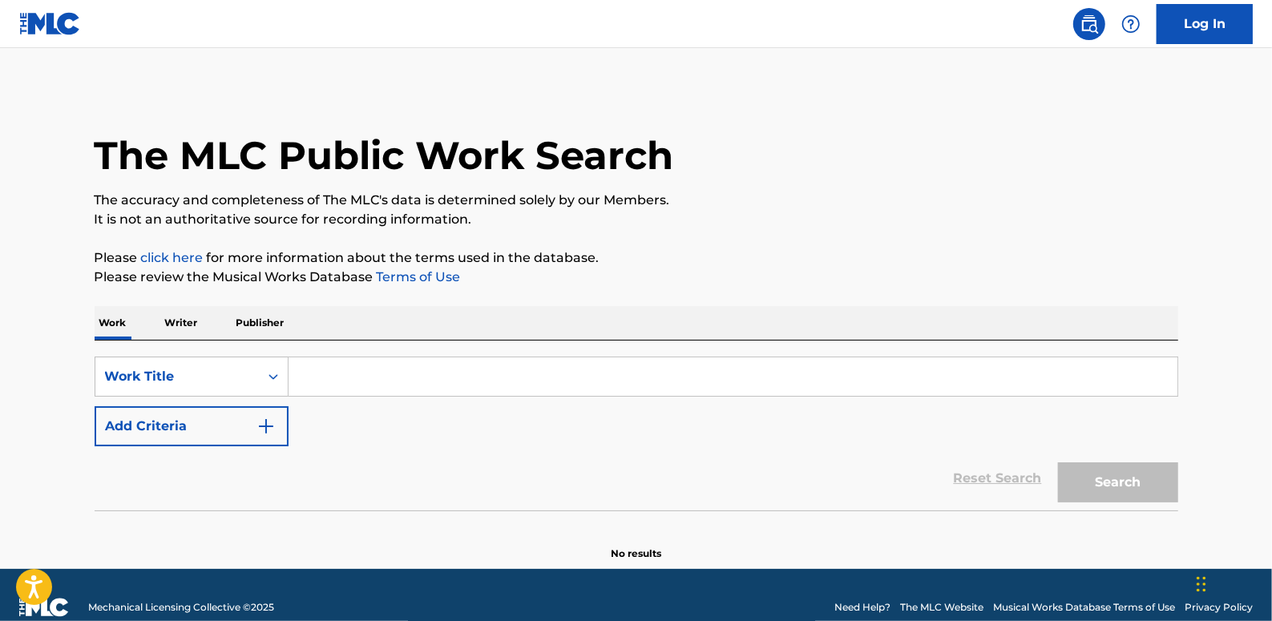
paste input "EVERYTHING GOES (BODY MUSIC REMIX)"
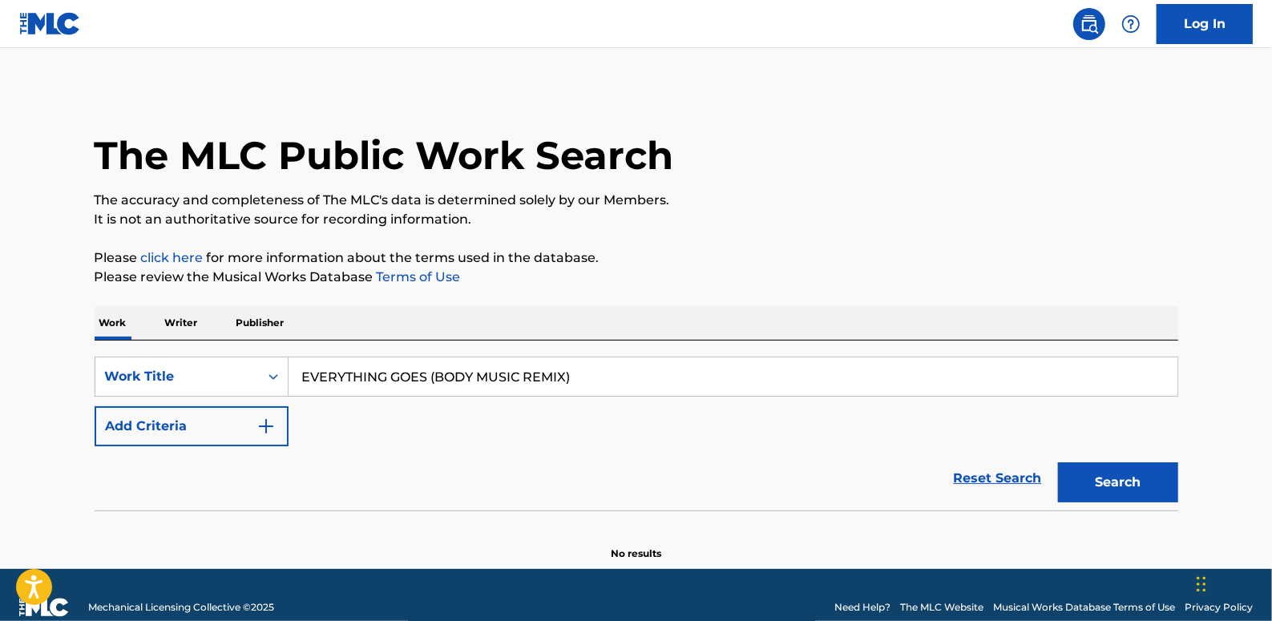
type input "EVERYTHING GOES (BODY MUSIC REMIX)"
click at [194, 425] on button "Add Criteria" at bounding box center [192, 426] width 194 height 40
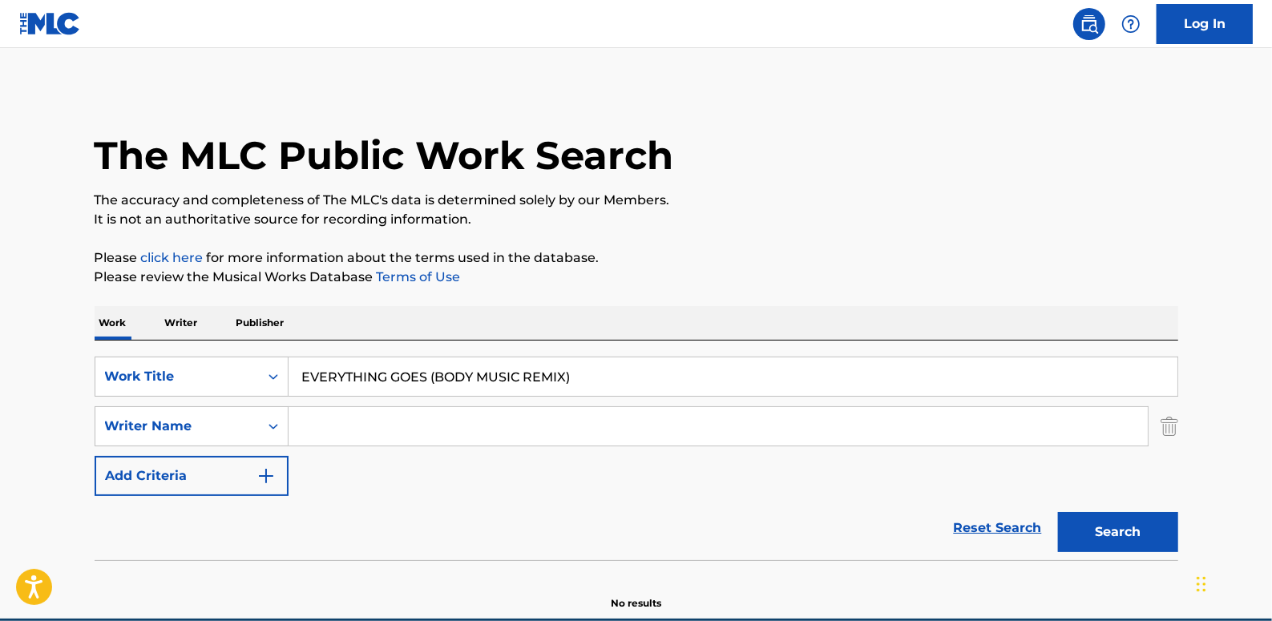
click at [321, 438] on input "Search Form" at bounding box center [718, 426] width 859 height 38
type input "fare"
click at [1143, 523] on button "Search" at bounding box center [1118, 532] width 120 height 40
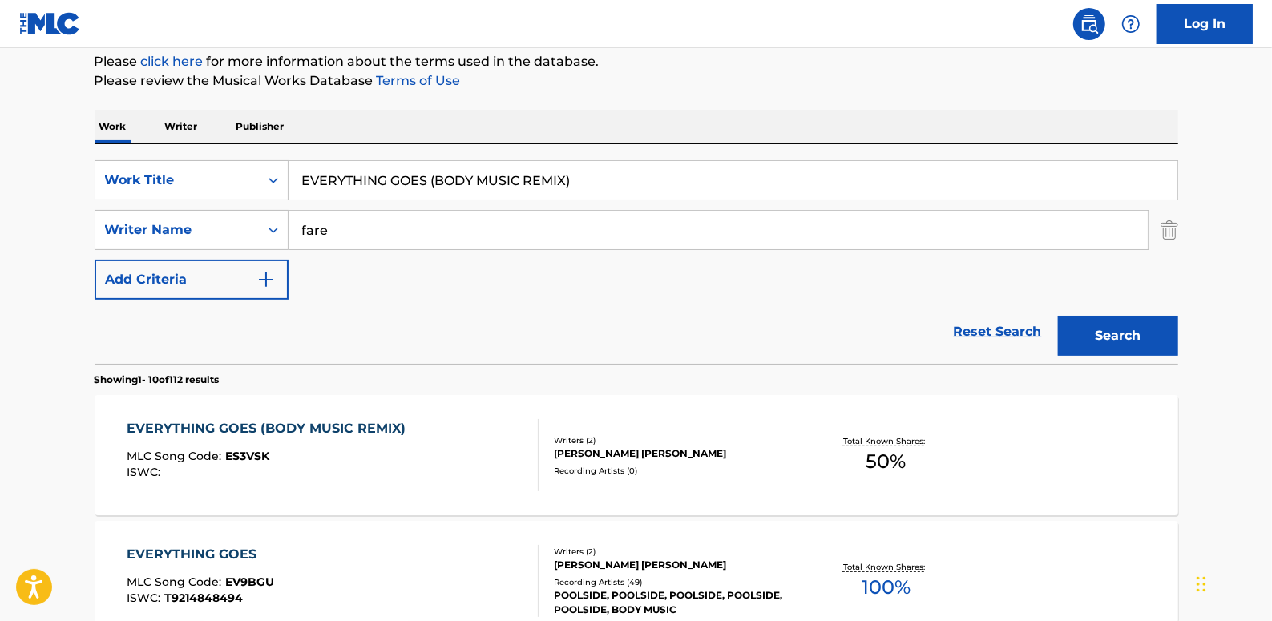
scroll to position [218, 0]
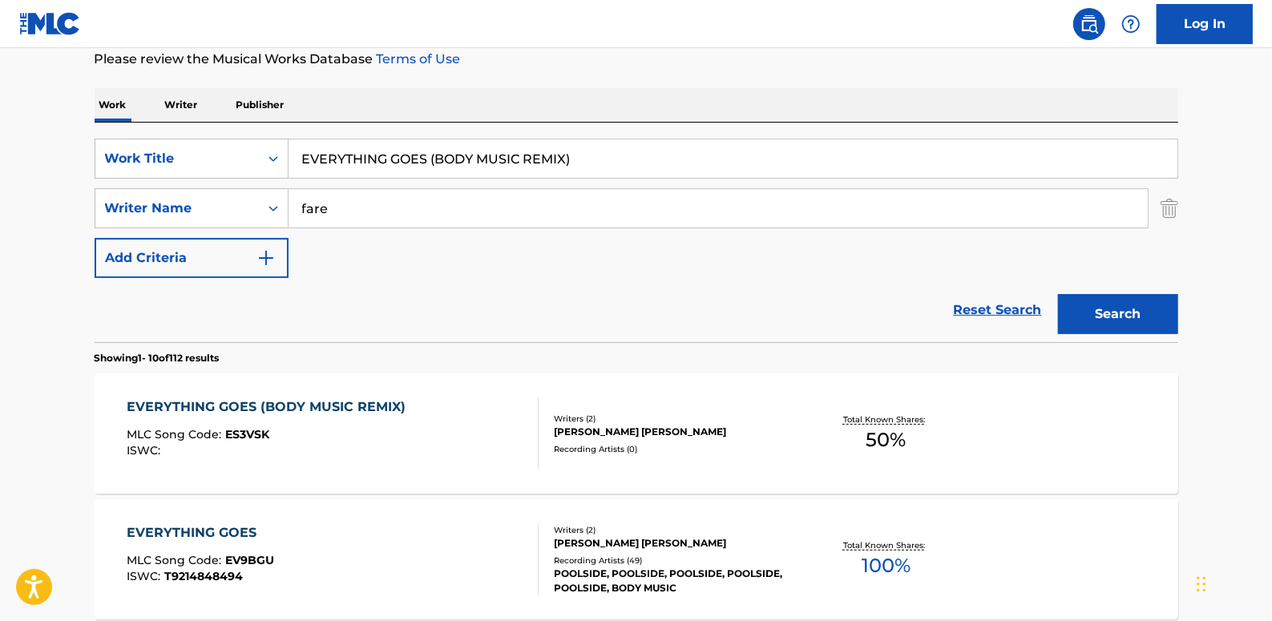
drag, startPoint x: 600, startPoint y: 160, endPoint x: 224, endPoint y: 132, distance: 377.8
click at [224, 132] on div "SearchWithCriteria89b58974-b7fc-4c3b-8f48-836f989d0028 Work Title EVERYTHING GO…" at bounding box center [637, 233] width 1084 height 220
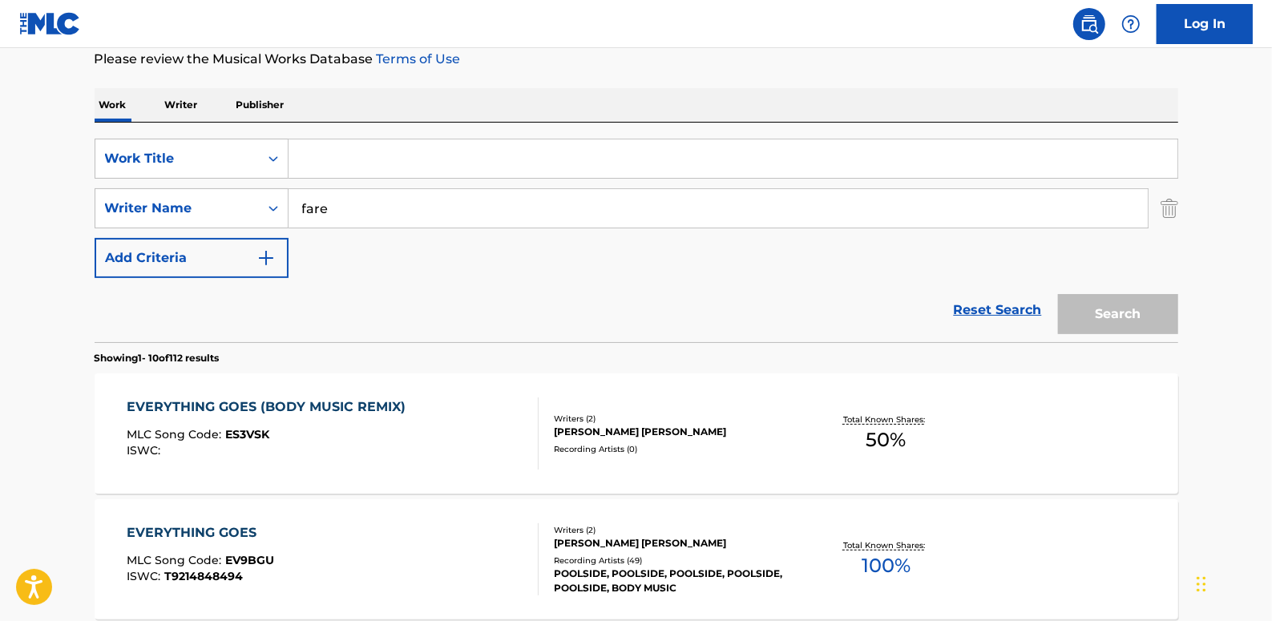
paste input "FEEL ALRIGHT NASHVILLE"
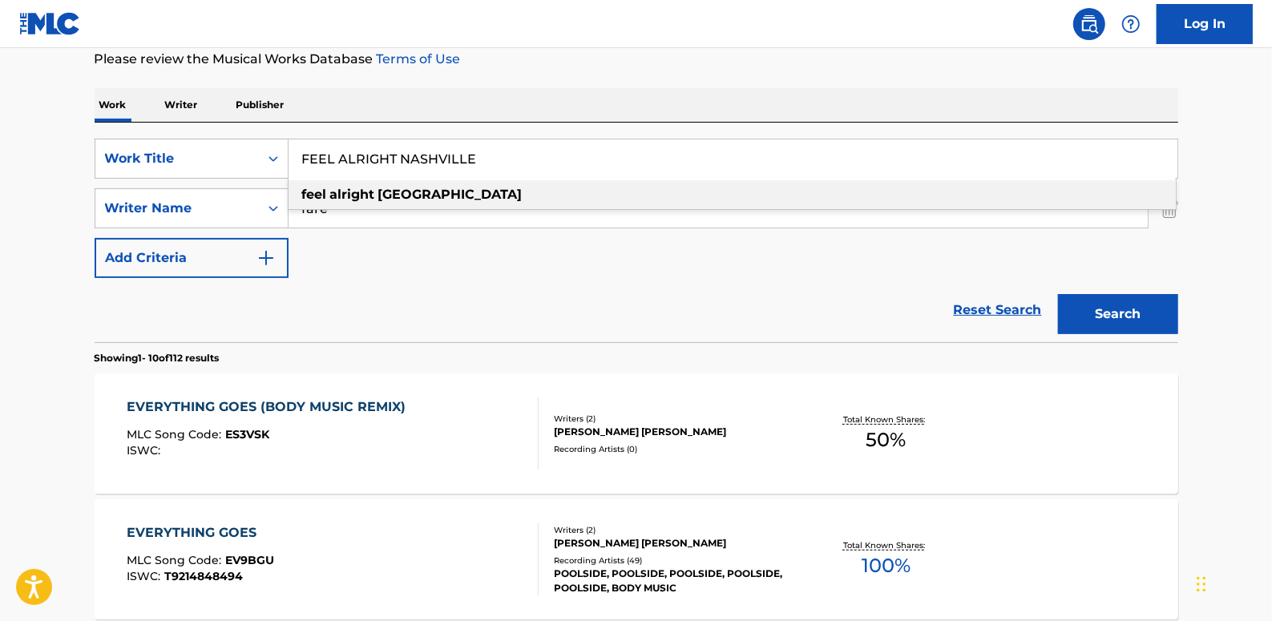
type input "FEEL ALRIGHT NASHVILLE"
click at [1123, 318] on button "Search" at bounding box center [1118, 314] width 120 height 40
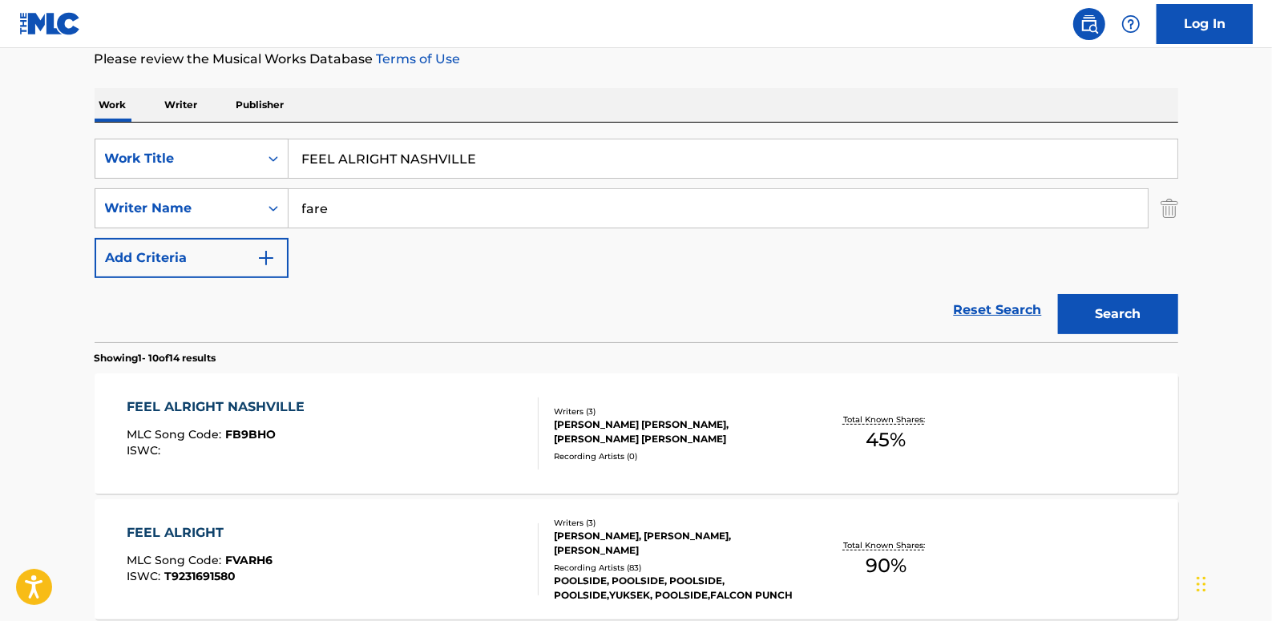
click at [421, 420] on div "FEEL ALRIGHT NASHVILLE MLC Song Code : FB9BHO ISWC :" at bounding box center [333, 434] width 412 height 72
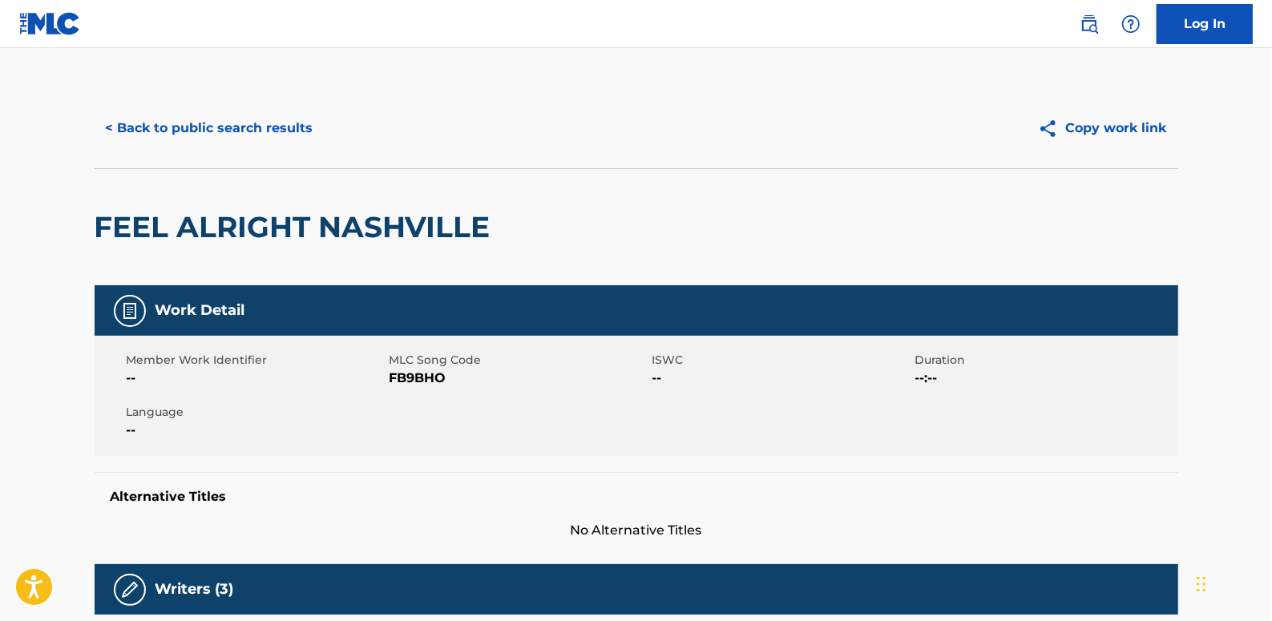
click at [248, 134] on button "< Back to public search results" at bounding box center [210, 128] width 230 height 40
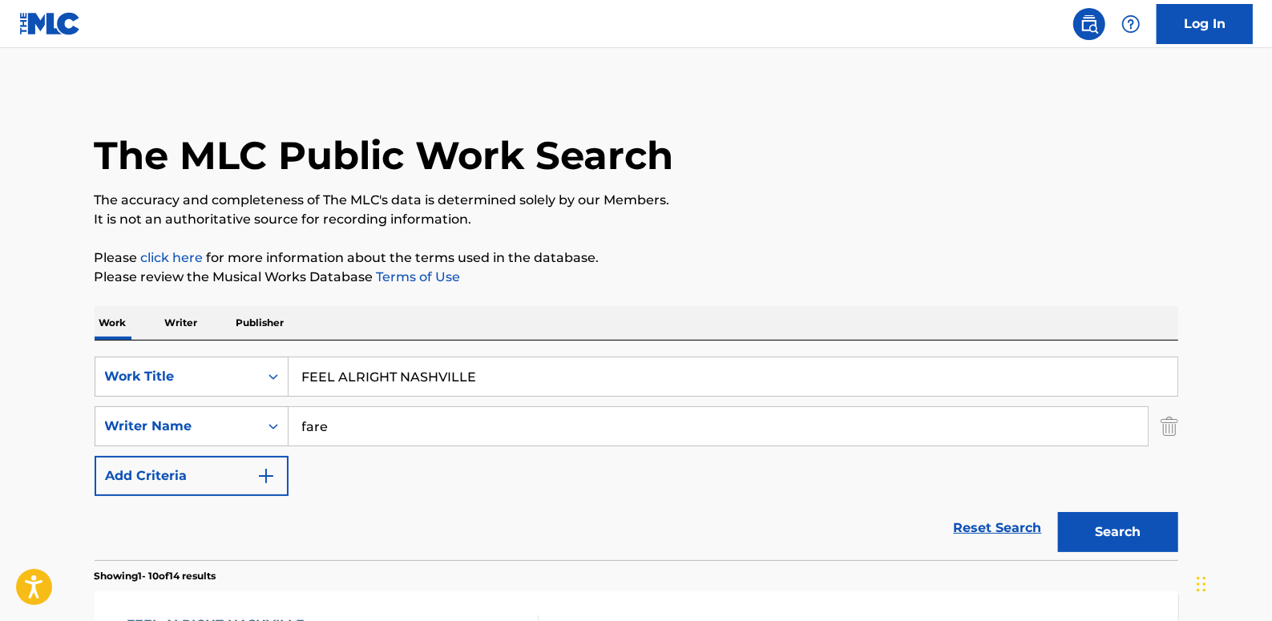
scroll to position [218, 0]
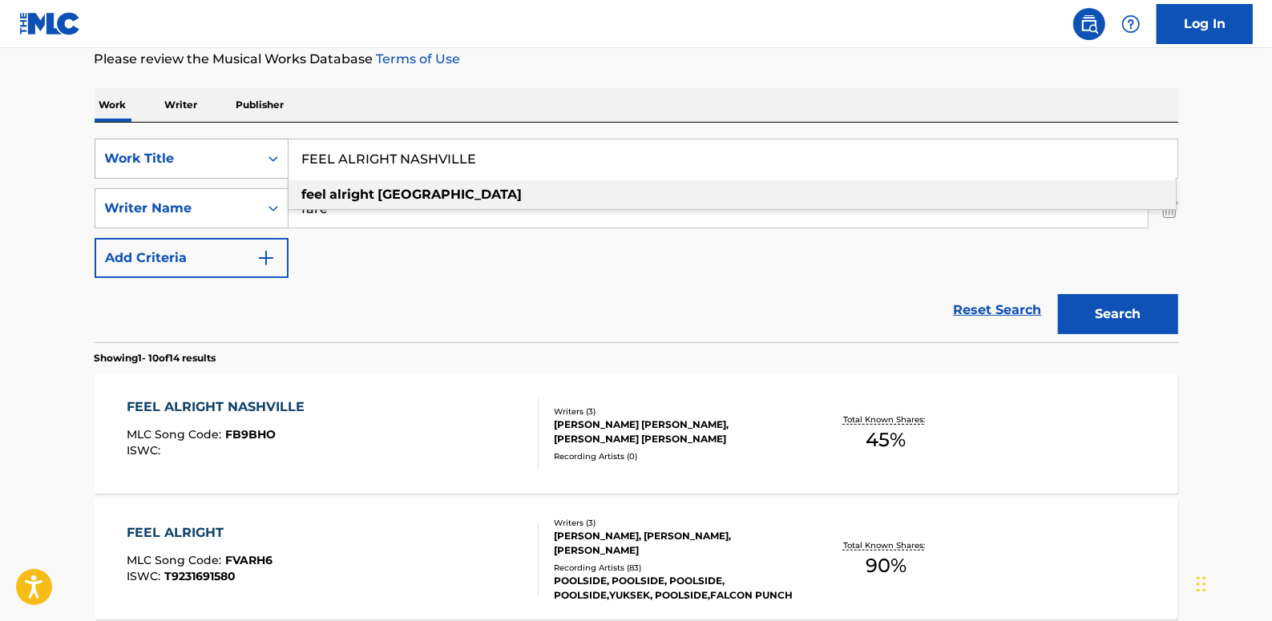
drag, startPoint x: 511, startPoint y: 160, endPoint x: 279, endPoint y: 156, distance: 231.7
click at [279, 156] on div "SearchWithCriteria89b58974-b7fc-4c3b-8f48-836f989d0028 Work Title FEEL ALRIGHT …" at bounding box center [637, 159] width 1084 height 40
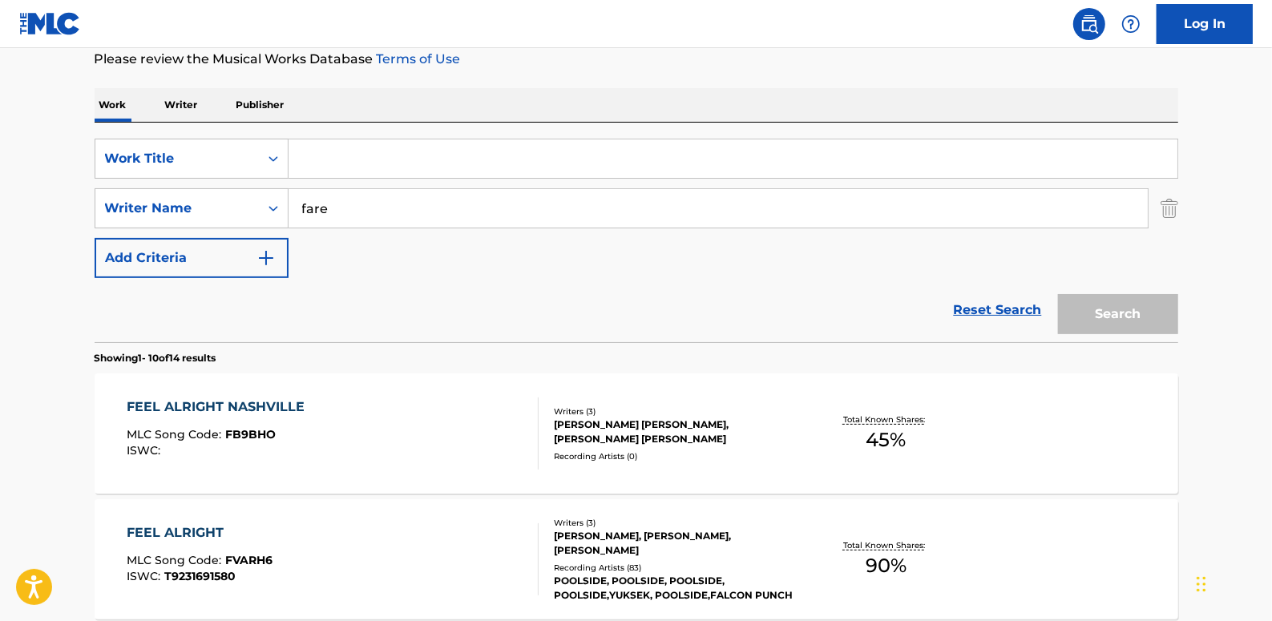
paste input "FEEL ALRIGHT - YUKSEK REMIX"
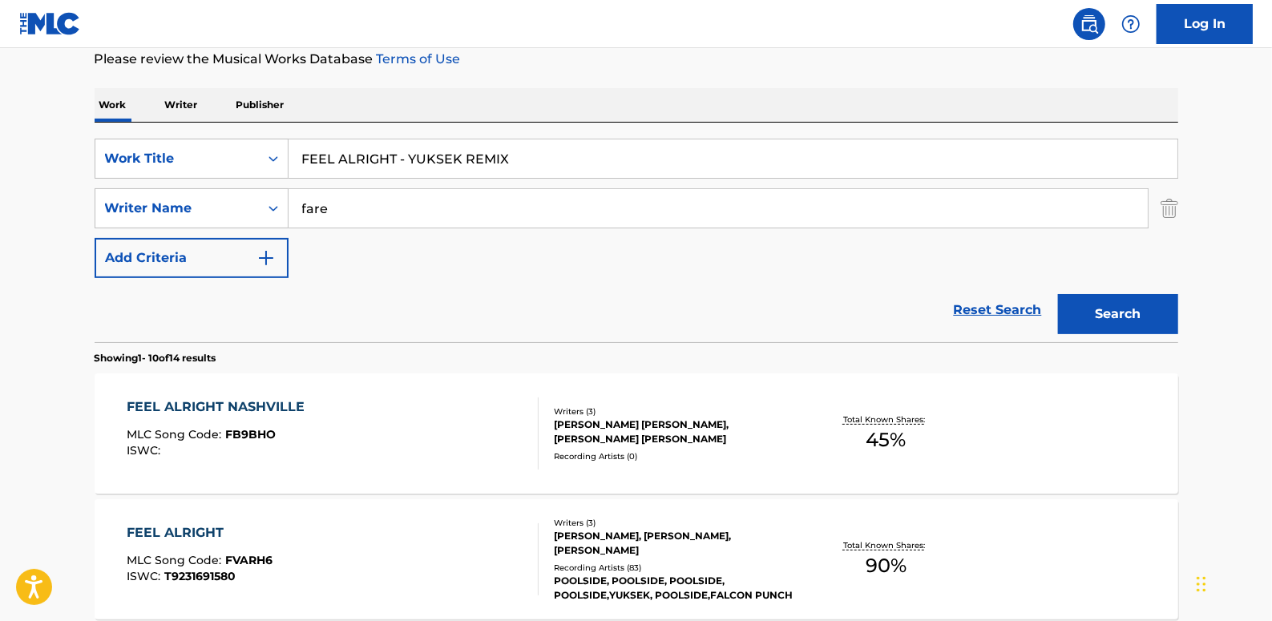
type input "FEEL ALRIGHT - YUKSEK REMIX"
click at [1121, 300] on button "Search" at bounding box center [1118, 314] width 120 height 40
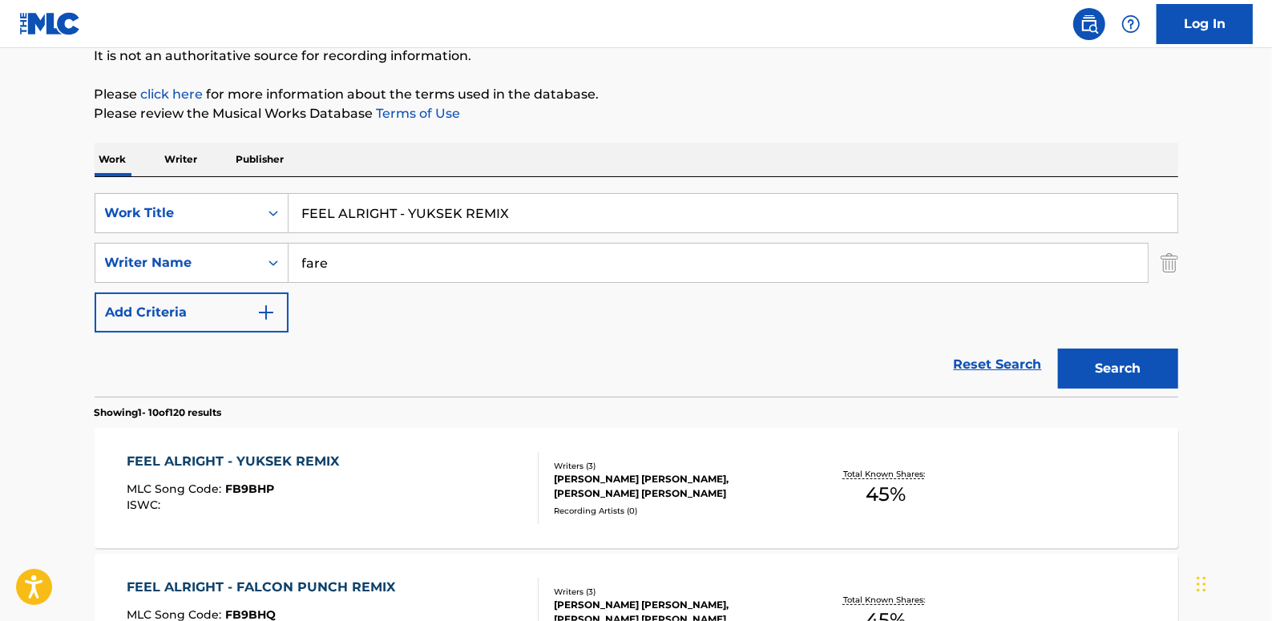
scroll to position [145, 0]
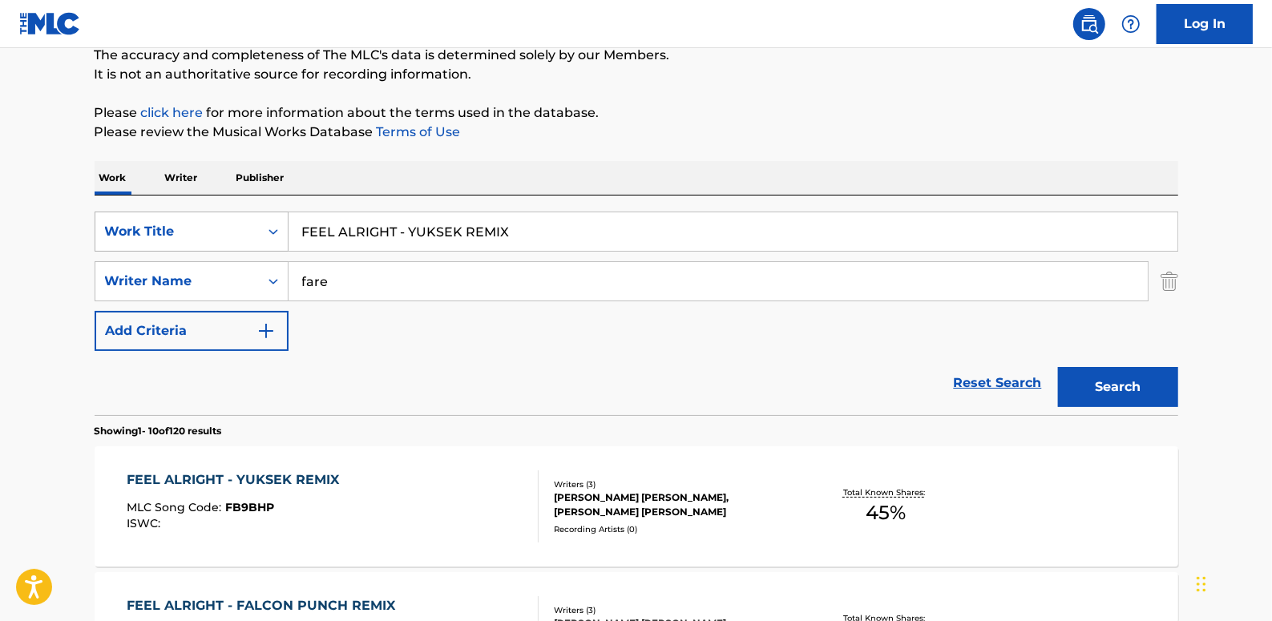
drag, startPoint x: 530, startPoint y: 233, endPoint x: 223, endPoint y: 234, distance: 307.0
click at [223, 234] on div "SearchWithCriteria89b58974-b7fc-4c3b-8f48-836f989d0028 Work Title FEEL ALRIGHT …" at bounding box center [637, 232] width 1084 height 40
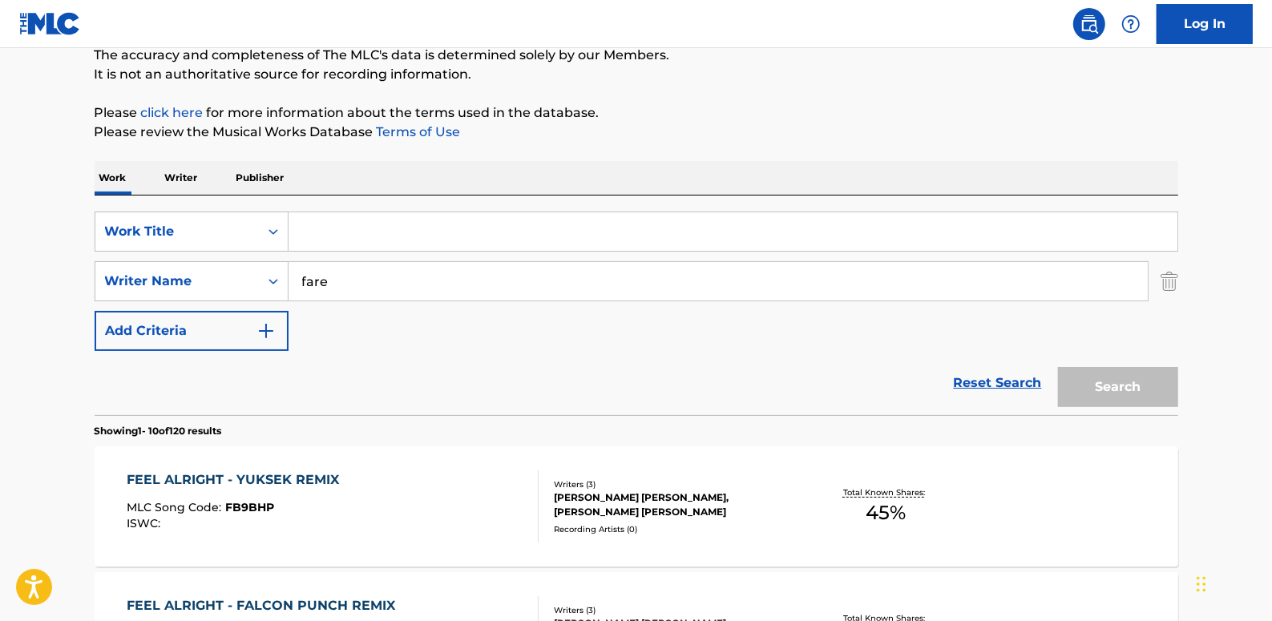
paste input "AND THE SEA (BLUE MOTEL REMIX)"
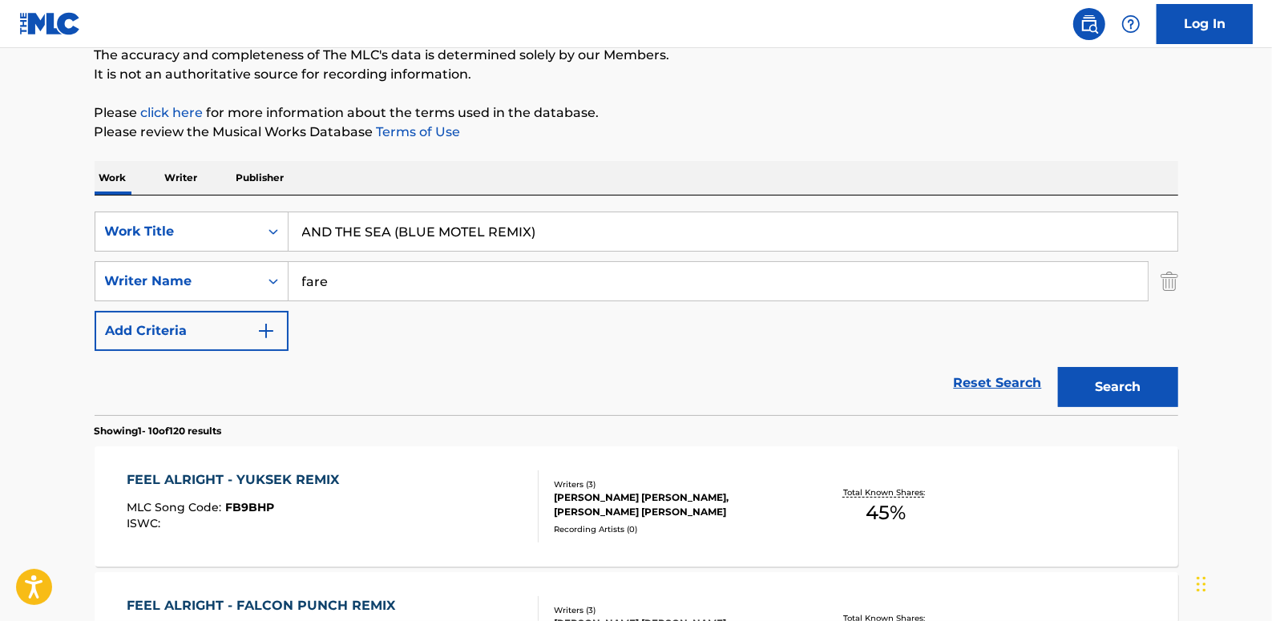
type input "AND THE SEA (BLUE MOTEL REMIX)"
click at [1133, 374] on button "Search" at bounding box center [1118, 387] width 120 height 40
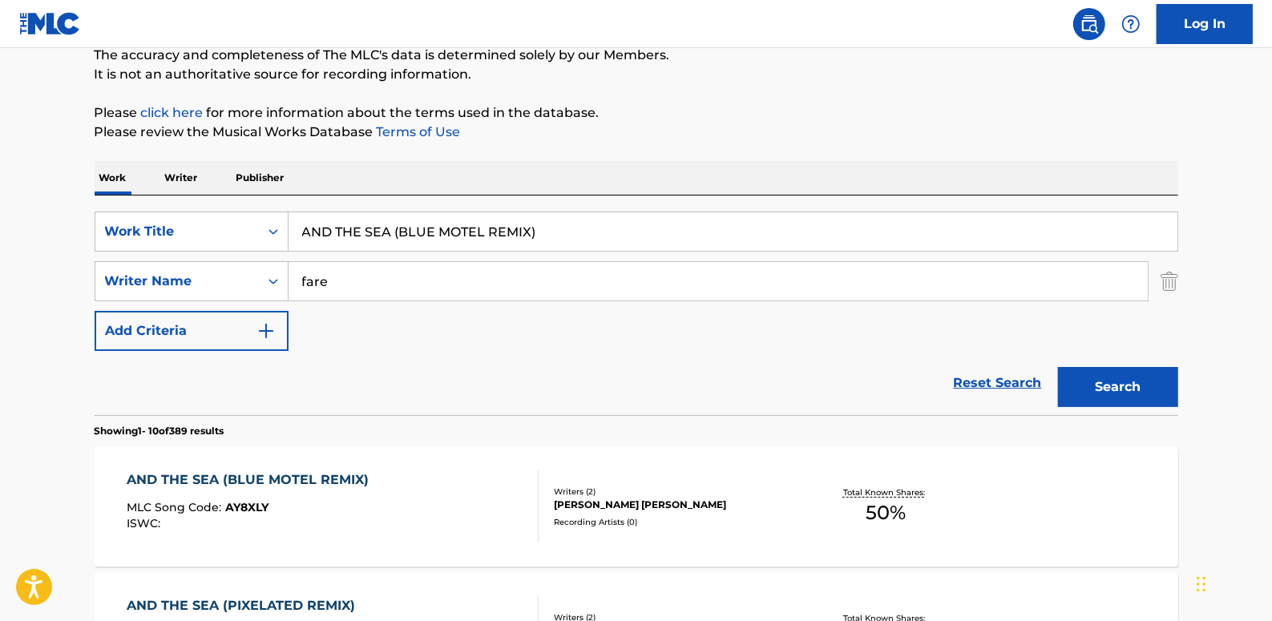
drag, startPoint x: 601, startPoint y: 233, endPoint x: 292, endPoint y: 234, distance: 309.4
click at [292, 234] on input "AND THE SEA (BLUE MOTEL REMIX)" at bounding box center [733, 231] width 889 height 38
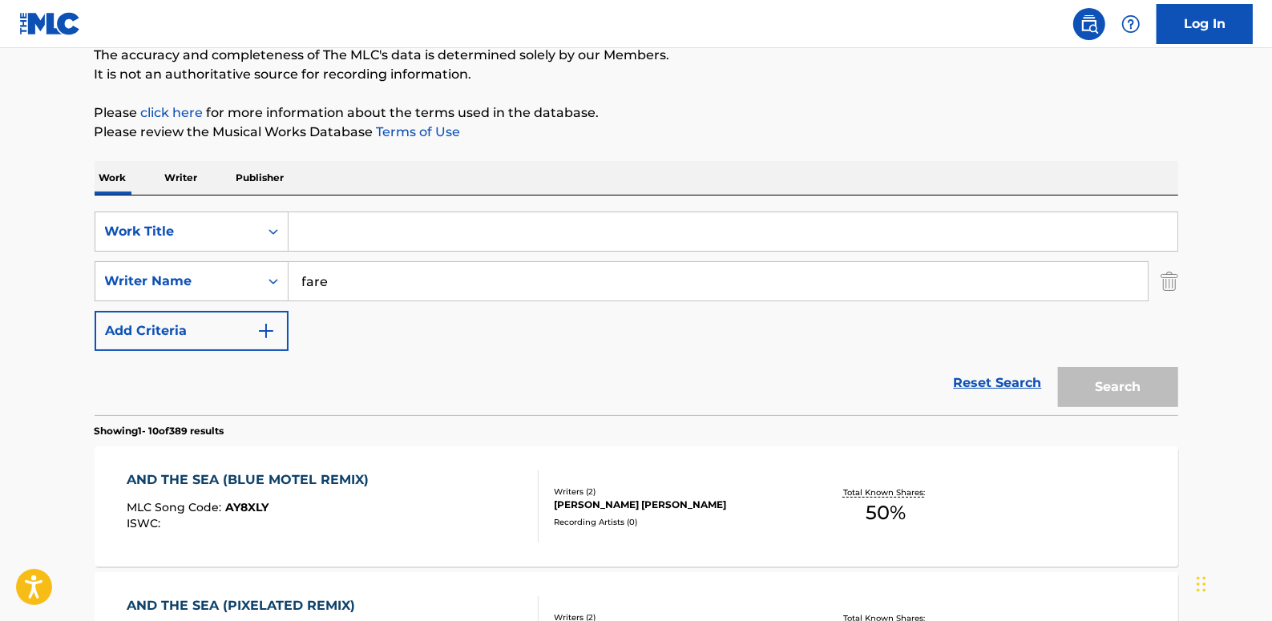
paste input "AND THE SEA (PIXELATED REMIX)"
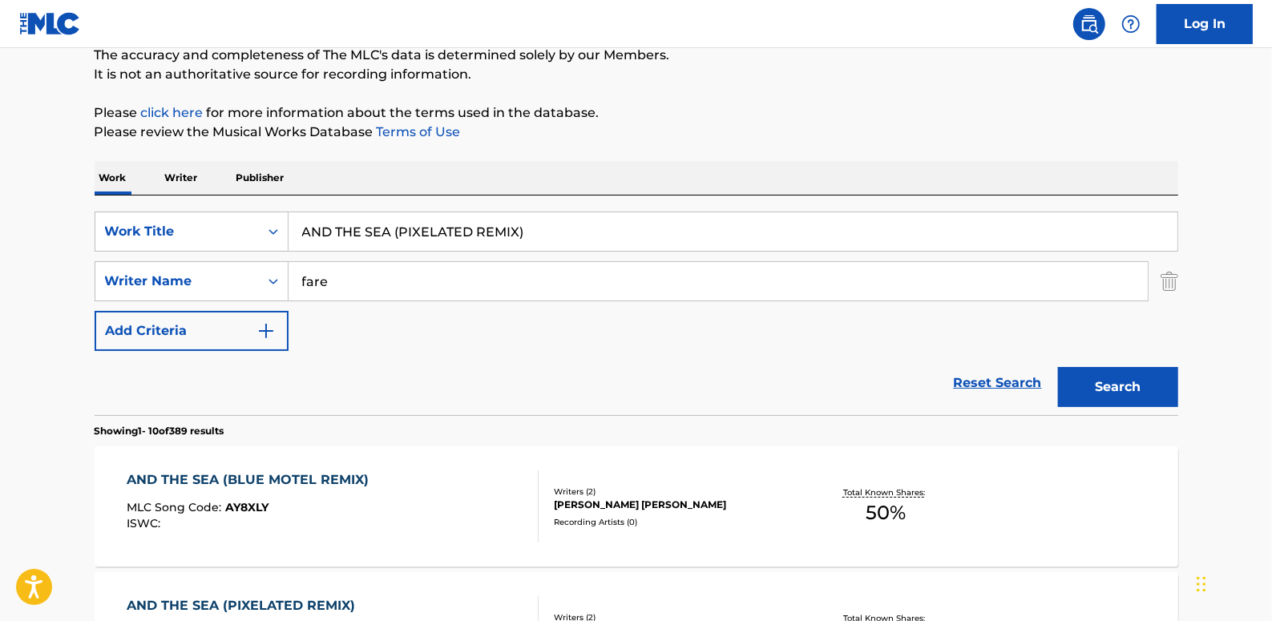
type input "AND THE SEA (PIXELATED REMIX)"
click at [1098, 380] on button "Search" at bounding box center [1118, 387] width 120 height 40
drag, startPoint x: 584, startPoint y: 232, endPoint x: 258, endPoint y: 239, distance: 325.5
click at [258, 239] on div "SearchWithCriteria89b58974-b7fc-4c3b-8f48-836f989d0028 Work Title AND THE SEA (…" at bounding box center [637, 232] width 1084 height 40
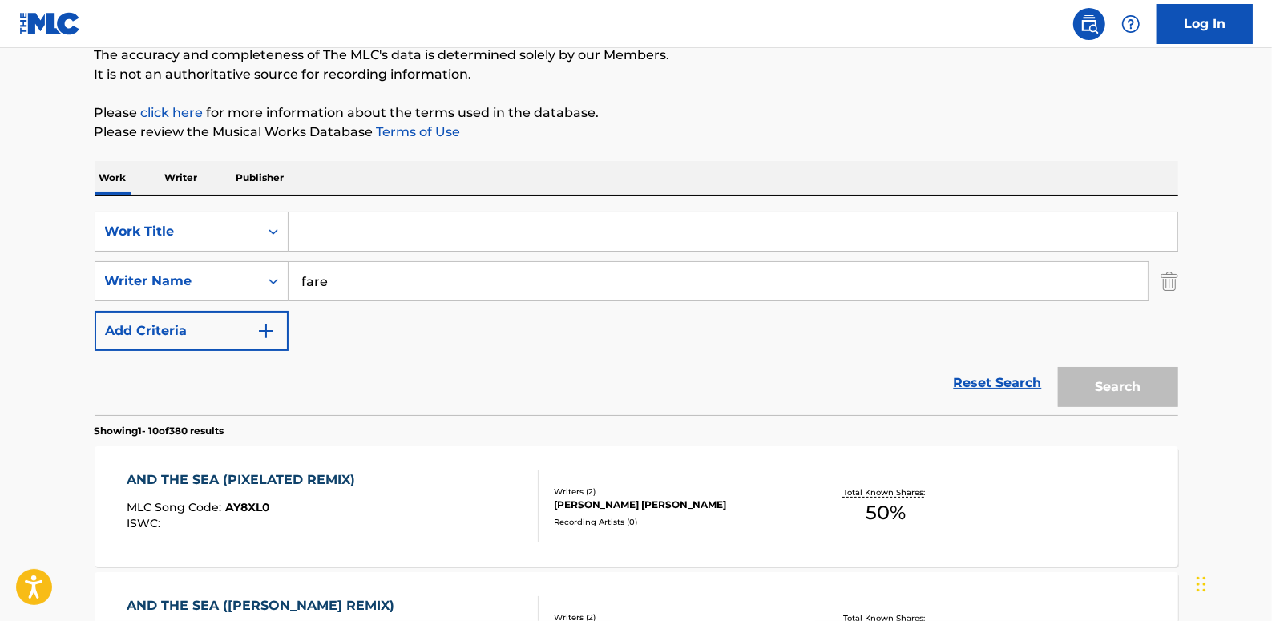
paste input "DO YOU BELIEVE ([PERSON_NAME] VOCAL MIX)"
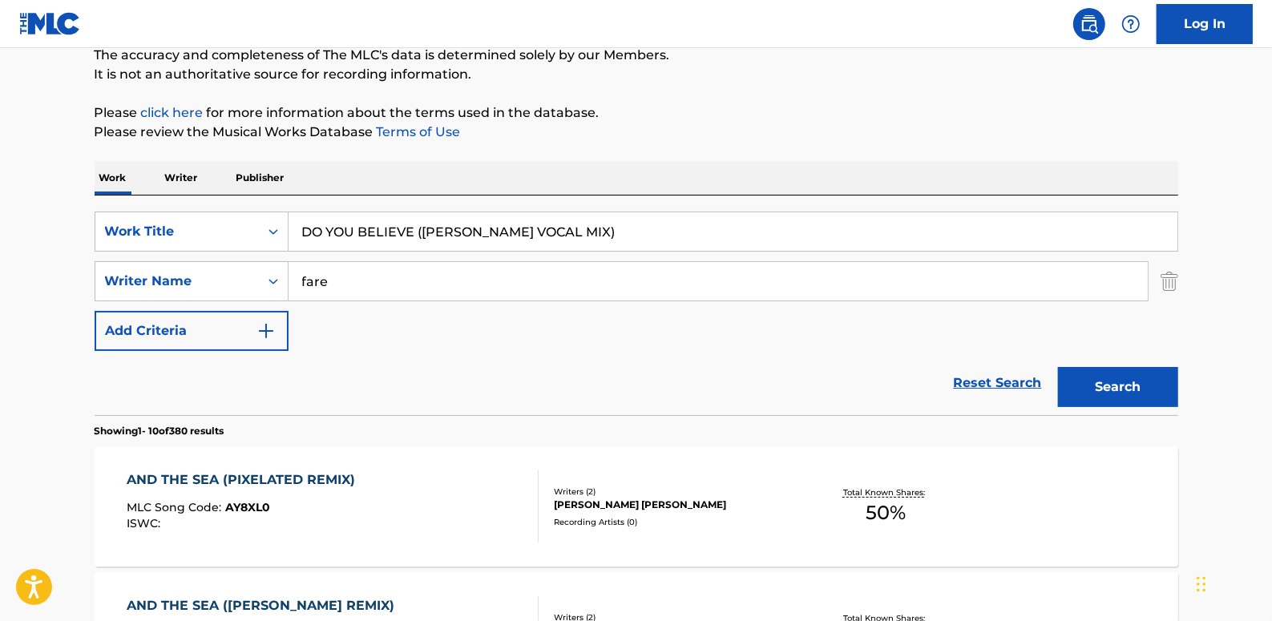
type input "DO YOU BELIEVE ([PERSON_NAME] VOCAL MIX)"
click at [1143, 384] on button "Search" at bounding box center [1118, 387] width 120 height 40
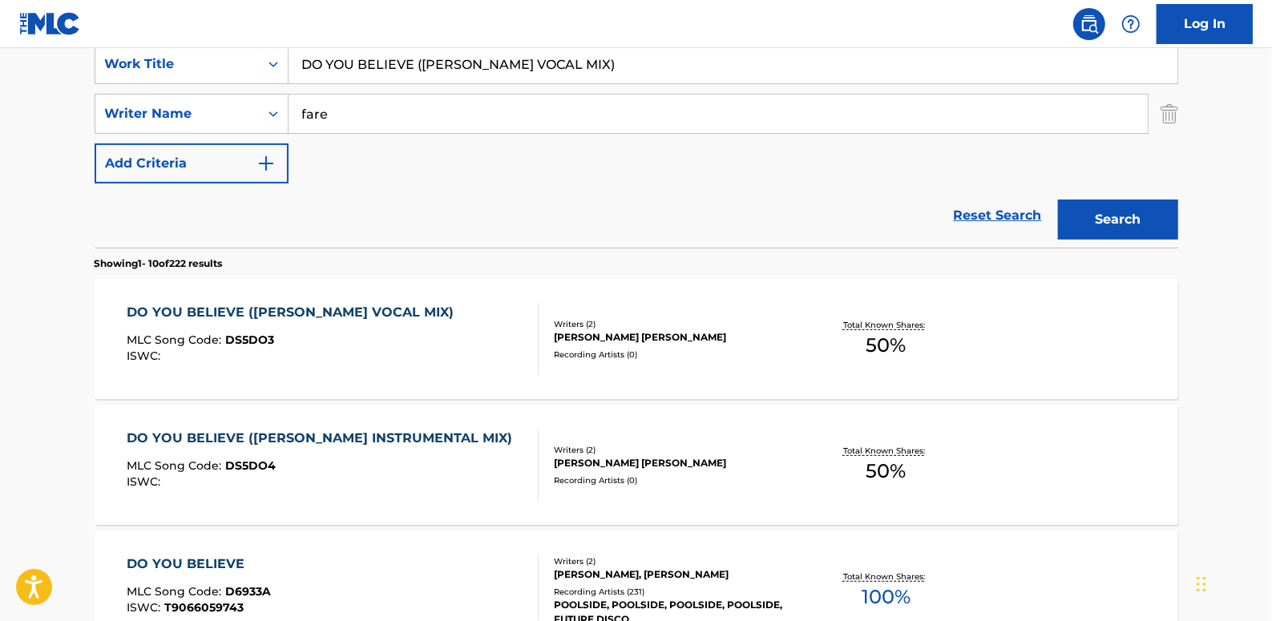
scroll to position [291, 0]
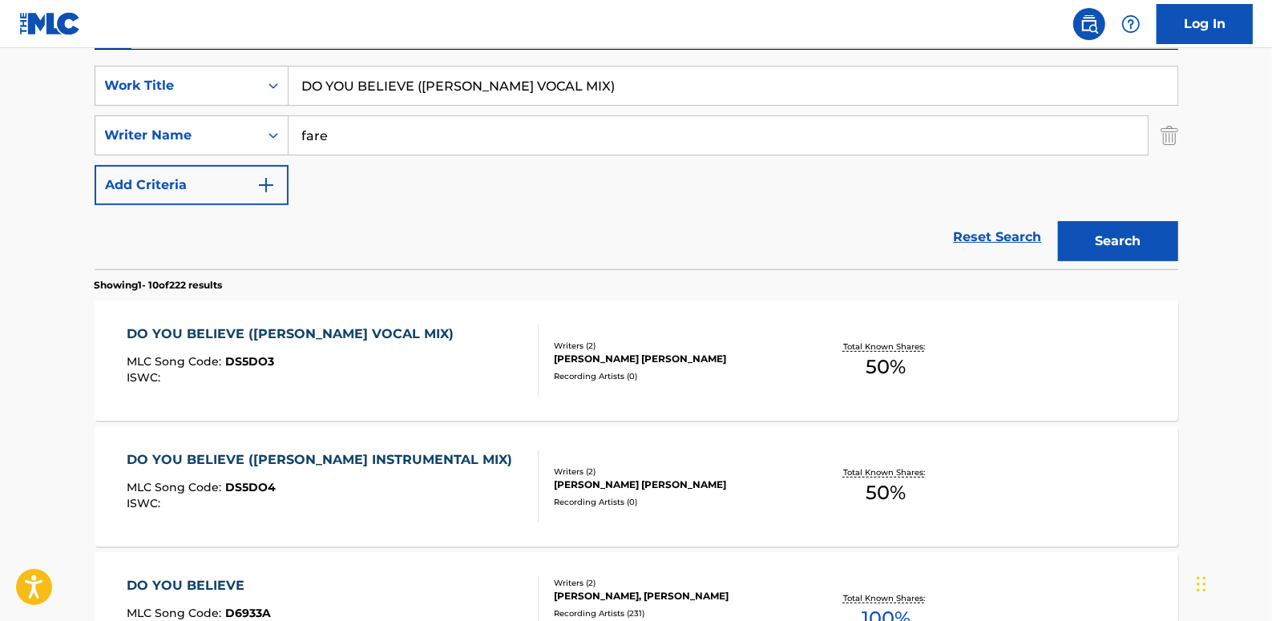
click at [1000, 232] on link "Reset Search" at bounding box center [998, 237] width 104 height 35
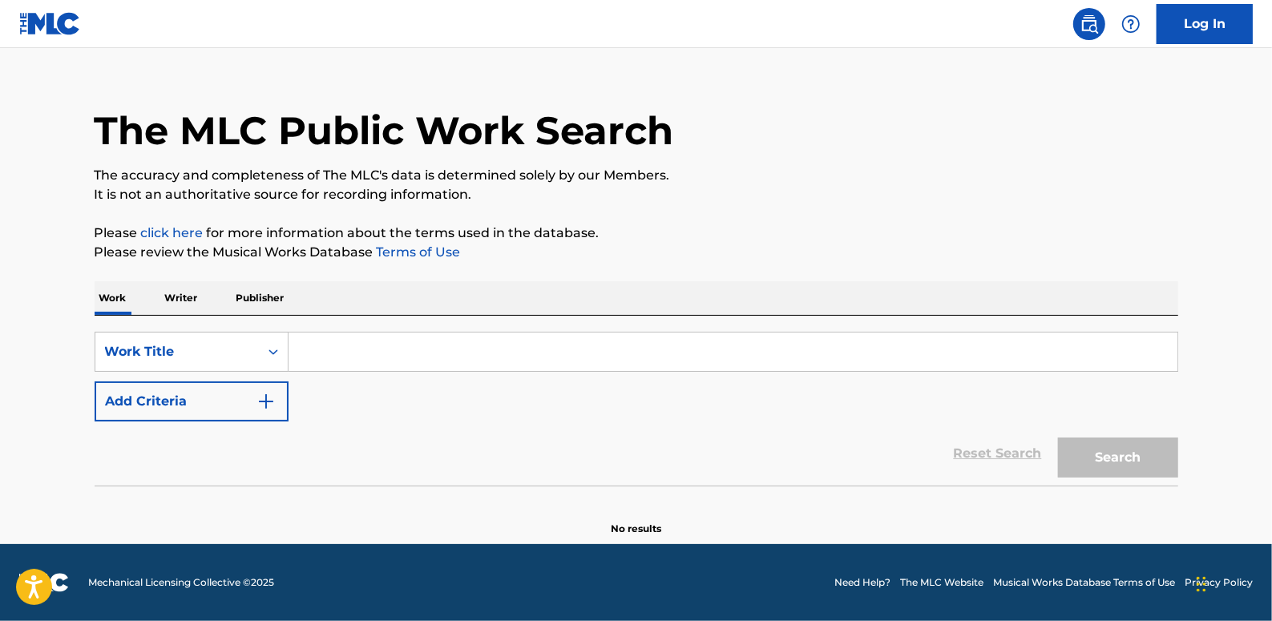
scroll to position [0, 0]
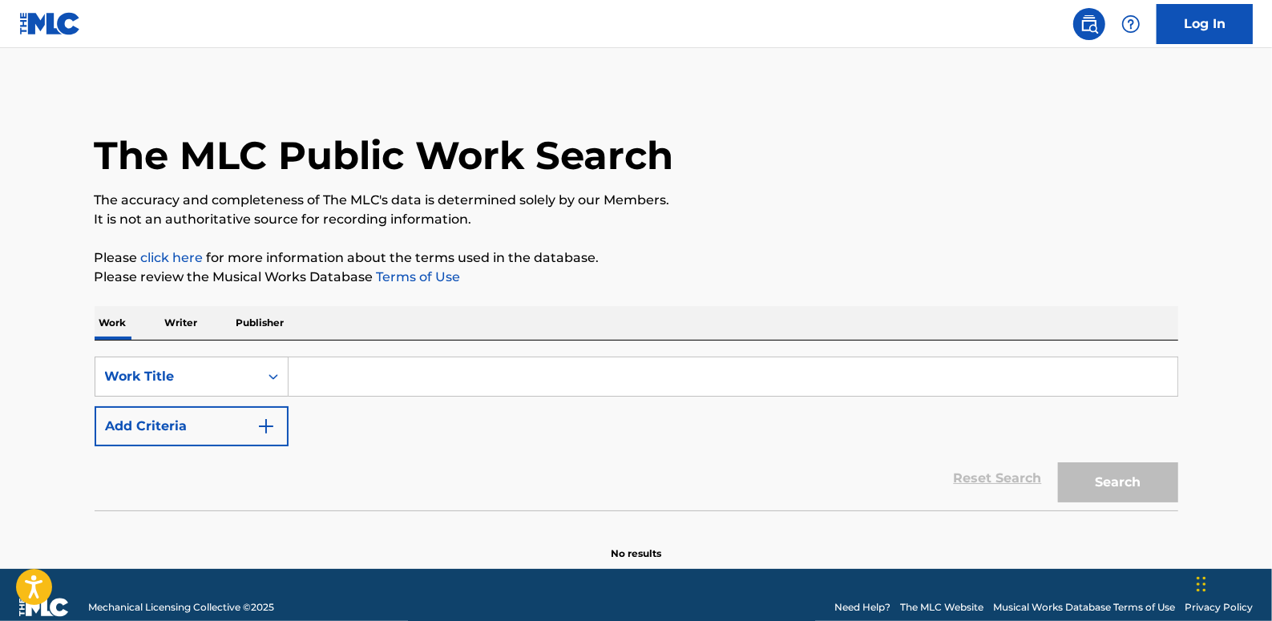
paste input "AWAY IN A MANGER"
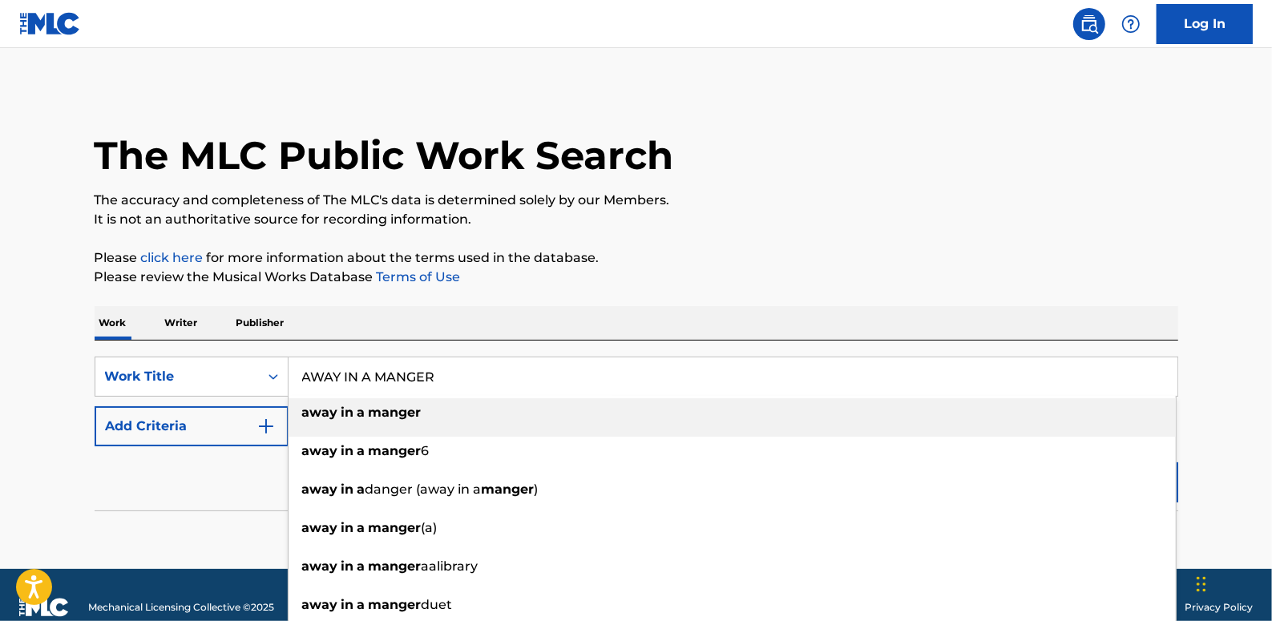
type input "AWAY IN A MANGER"
click at [200, 425] on button "Add Criteria" at bounding box center [192, 426] width 194 height 40
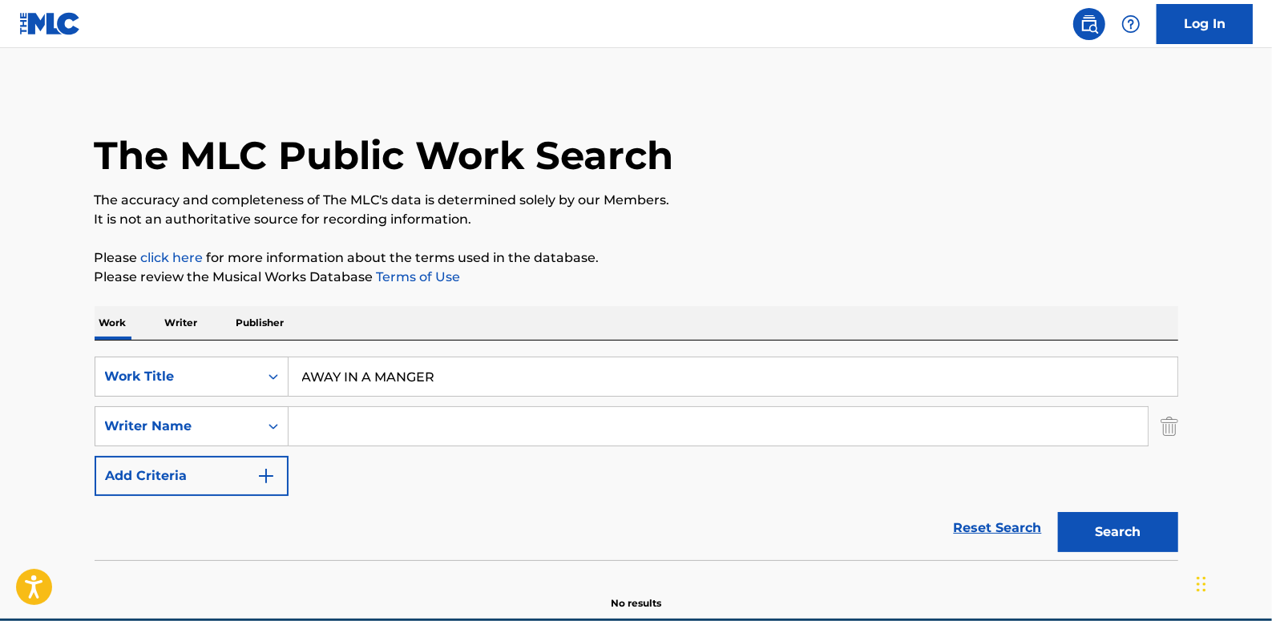
paste input "[PERSON_NAME]"
type input "[PERSON_NAME]"
click at [1134, 522] on button "Search" at bounding box center [1118, 532] width 120 height 40
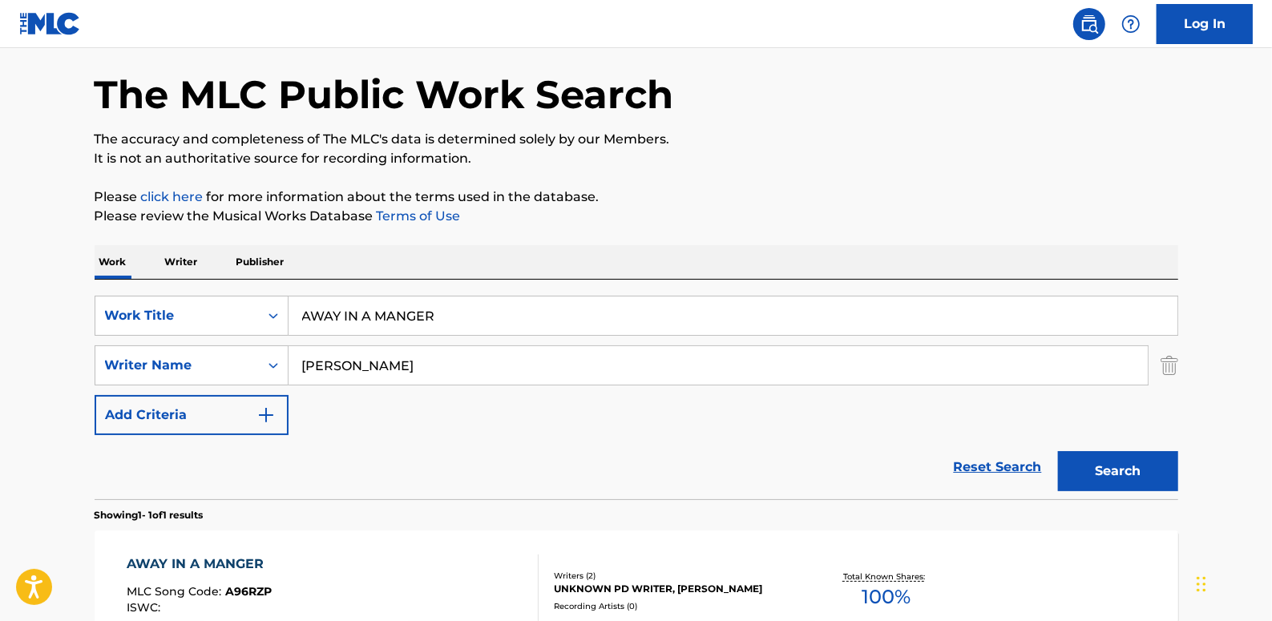
scroll to position [218, 0]
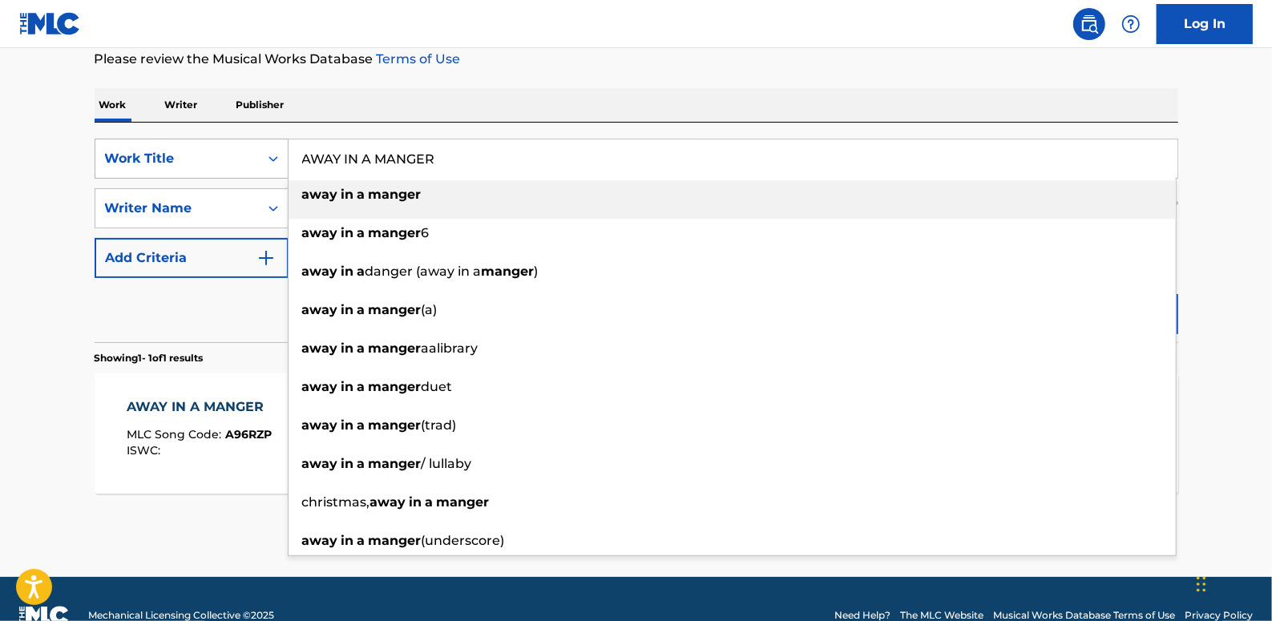
drag, startPoint x: 469, startPoint y: 156, endPoint x: 261, endPoint y: 144, distance: 208.8
click at [261, 144] on div "SearchWithCriteria89b58974-b7fc-4c3b-8f48-836f989d0028 Work Title AWAY IN A MAN…" at bounding box center [637, 159] width 1084 height 40
click at [657, 104] on div "Work Writer Publisher" at bounding box center [637, 105] width 1084 height 34
drag, startPoint x: 482, startPoint y: 155, endPoint x: 321, endPoint y: 17, distance: 212.1
click at [254, 162] on div "SearchWithCriteria89b58974-b7fc-4c3b-8f48-836f989d0028 Work Title AWAY IN A MAN…" at bounding box center [637, 159] width 1084 height 40
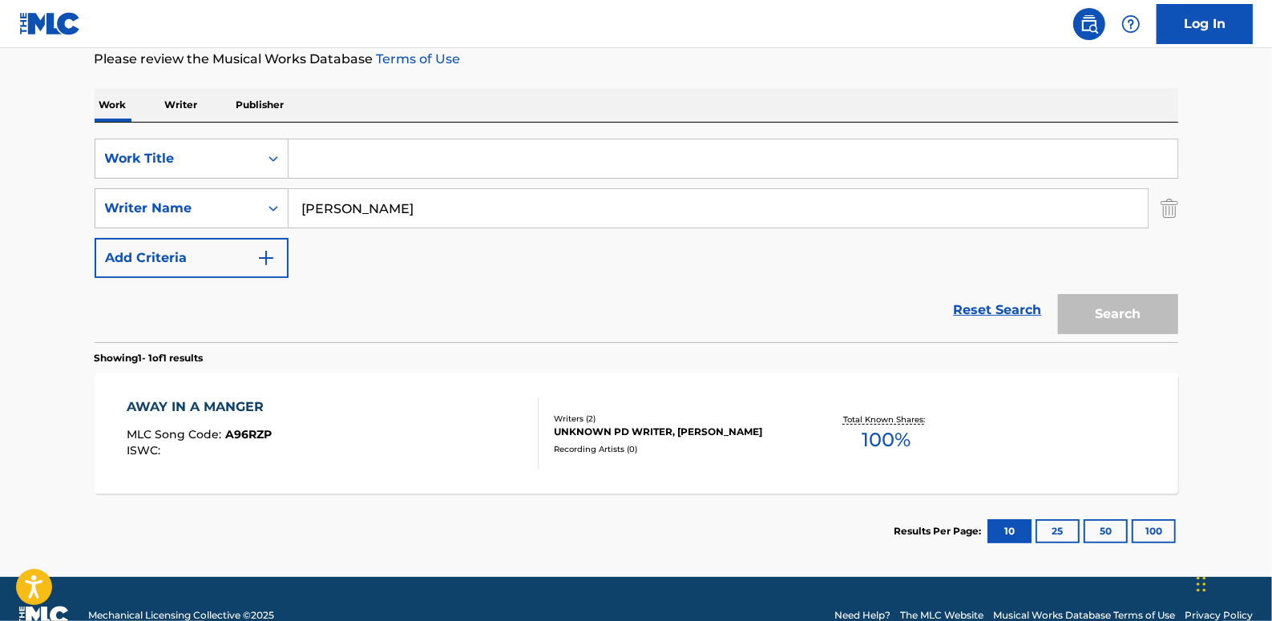
paste input "THE FIRST [PERSON_NAME]"
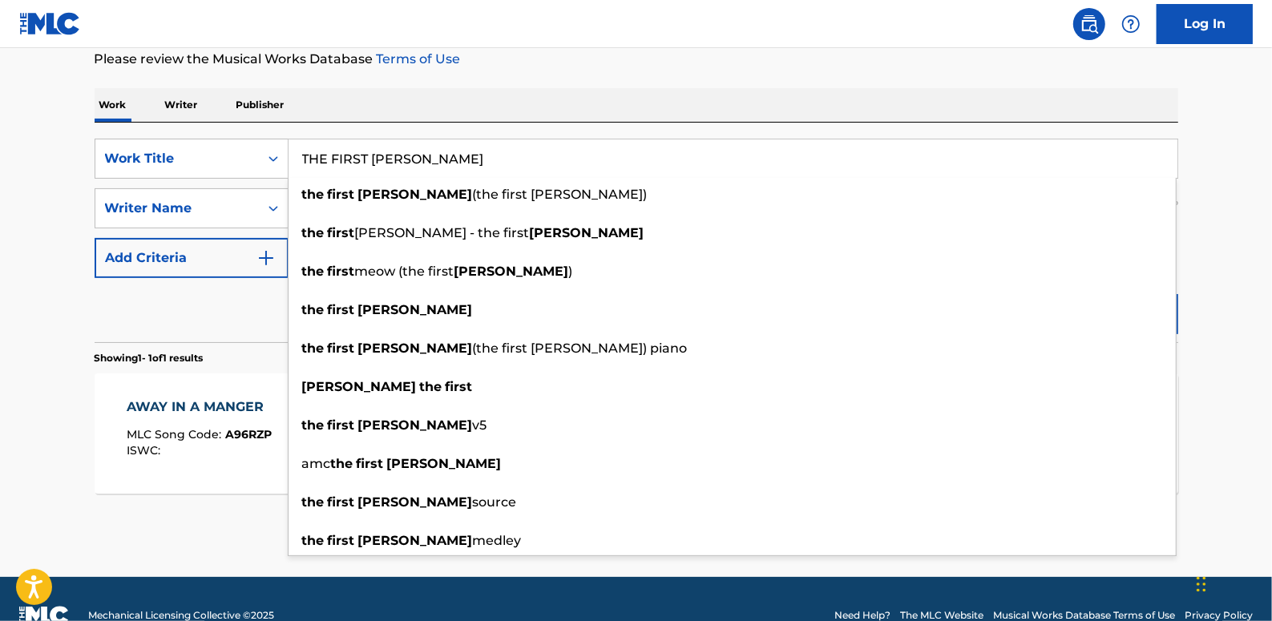
type input "THE FIRST [PERSON_NAME]"
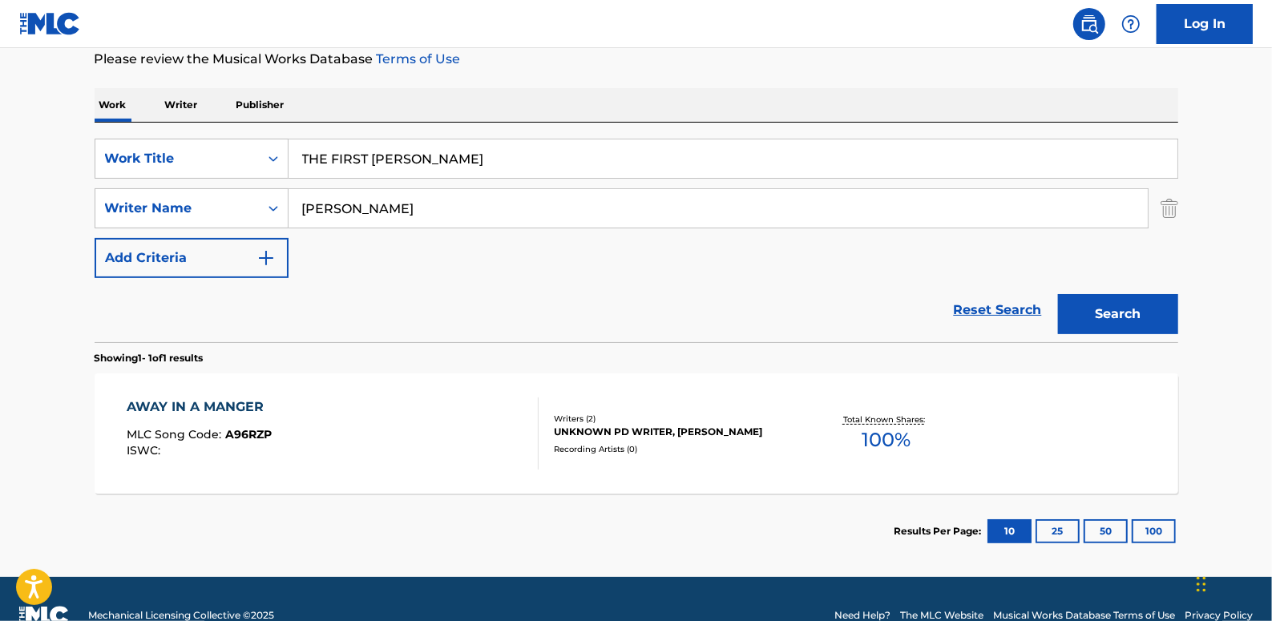
click at [1220, 244] on main "The MLC Public Work Search The accuracy and completeness of The MLC's data is d…" at bounding box center [636, 203] width 1272 height 747
click at [1141, 315] on button "Search" at bounding box center [1118, 314] width 120 height 40
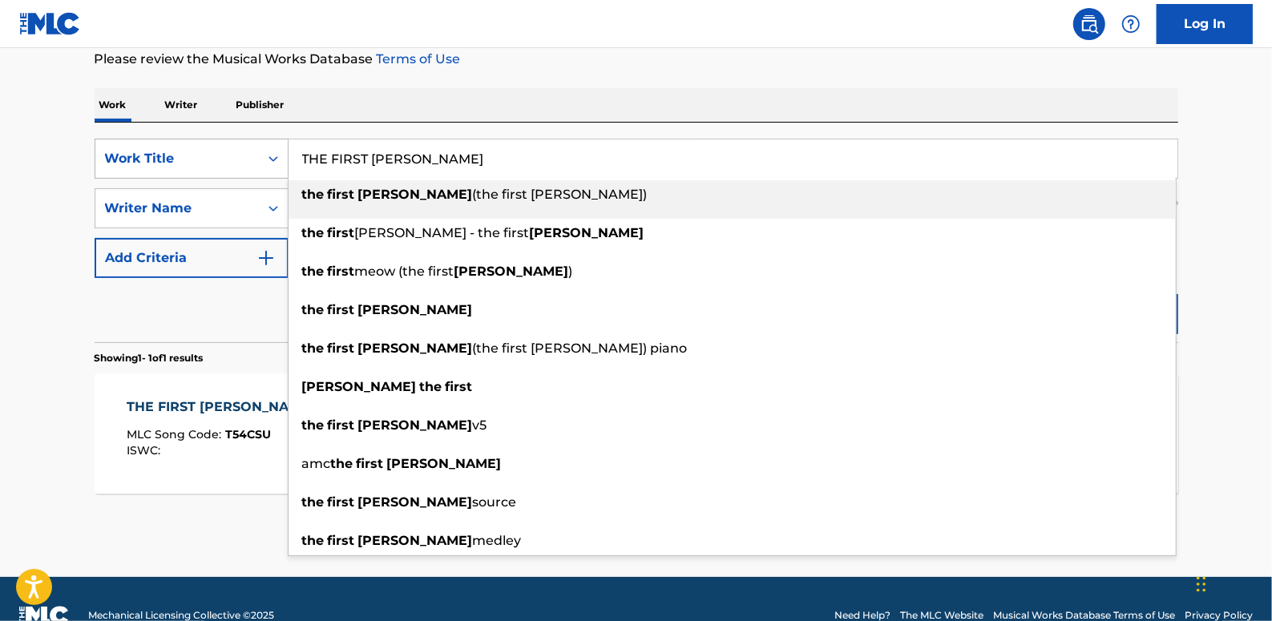
drag, startPoint x: 441, startPoint y: 160, endPoint x: 285, endPoint y: 150, distance: 155.9
click at [285, 150] on div "SearchWithCriteria89b58974-b7fc-4c3b-8f48-836f989d0028 Work Title THE FIRST [DA…" at bounding box center [637, 159] width 1084 height 40
